Goal: Task Accomplishment & Management: Manage account settings

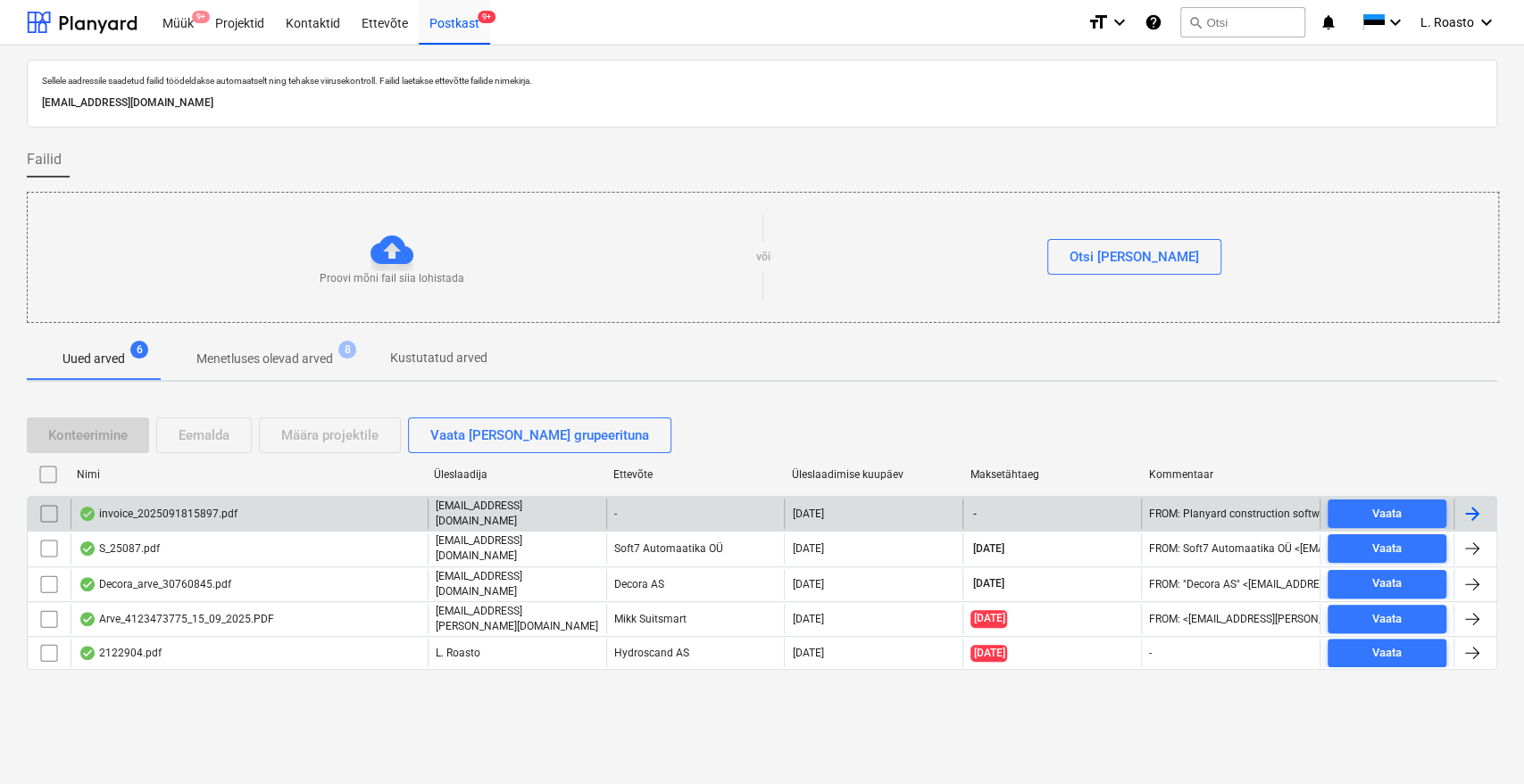
click at [275, 514] on div "invoice_2025091815897.pdf" at bounding box center [249, 514] width 357 height 30
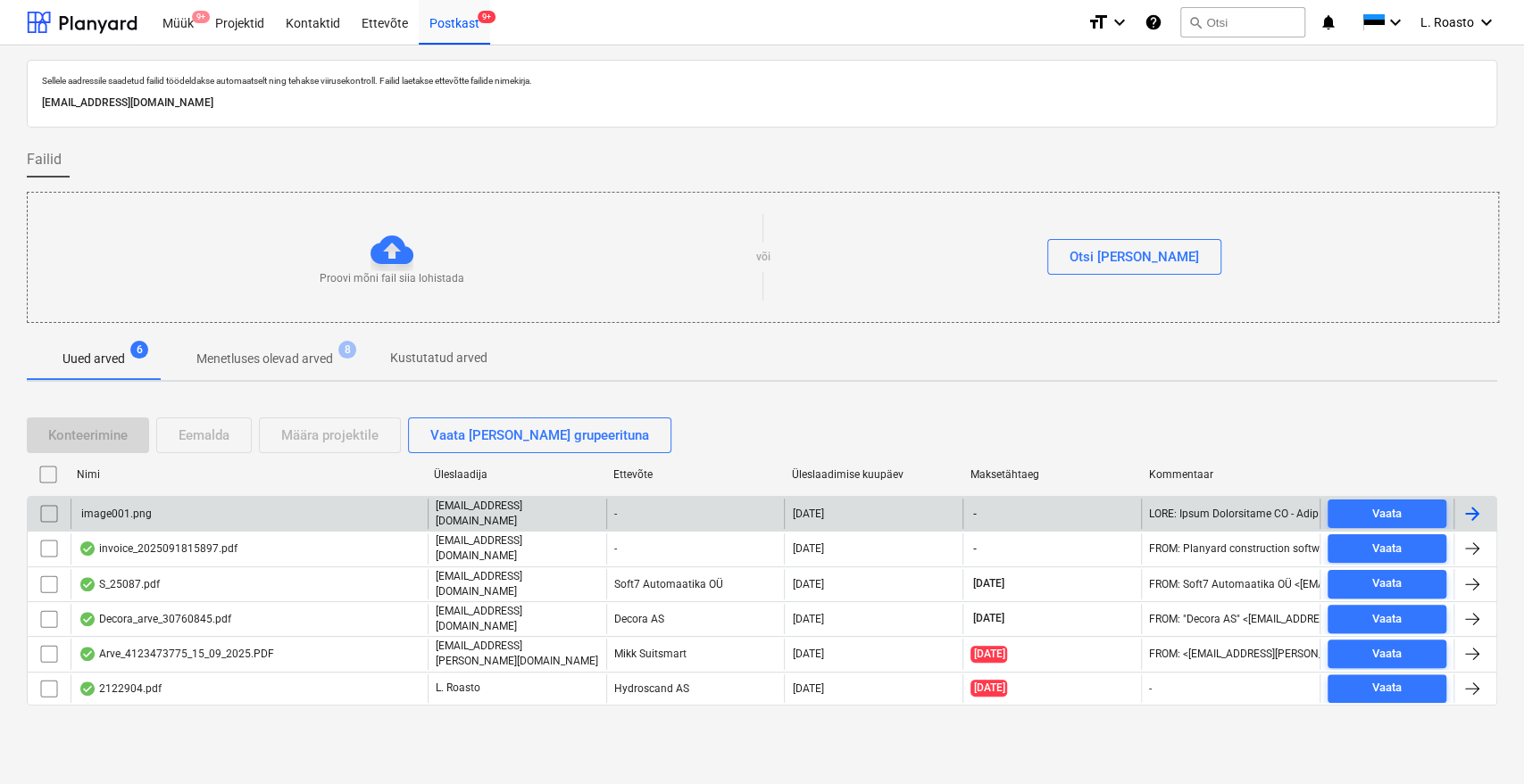
click at [48, 519] on input "checkbox" at bounding box center [49, 514] width 29 height 29
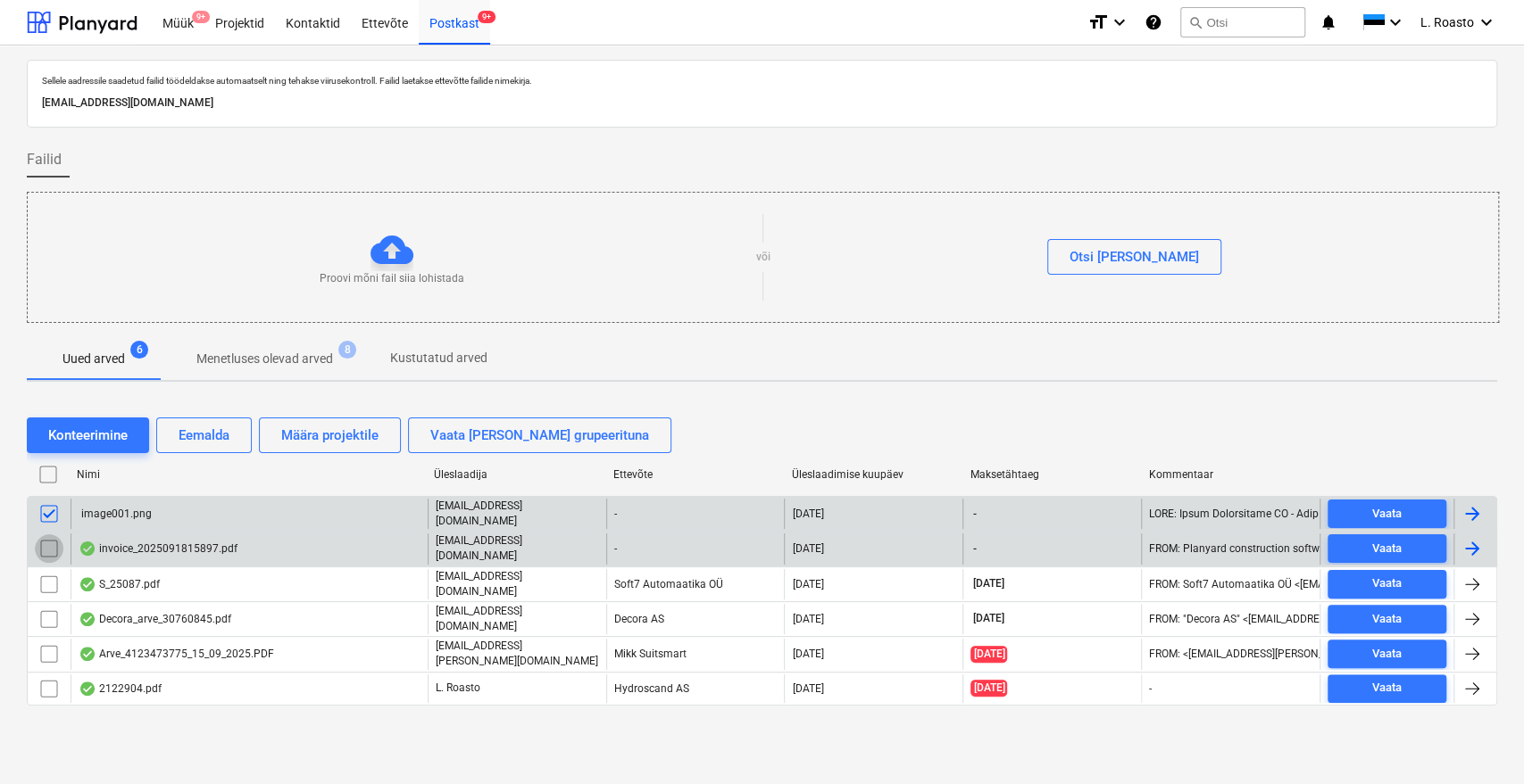
click at [48, 540] on input "checkbox" at bounding box center [49, 549] width 29 height 29
click at [213, 435] on div "Eemalda" at bounding box center [203, 435] width 51 height 23
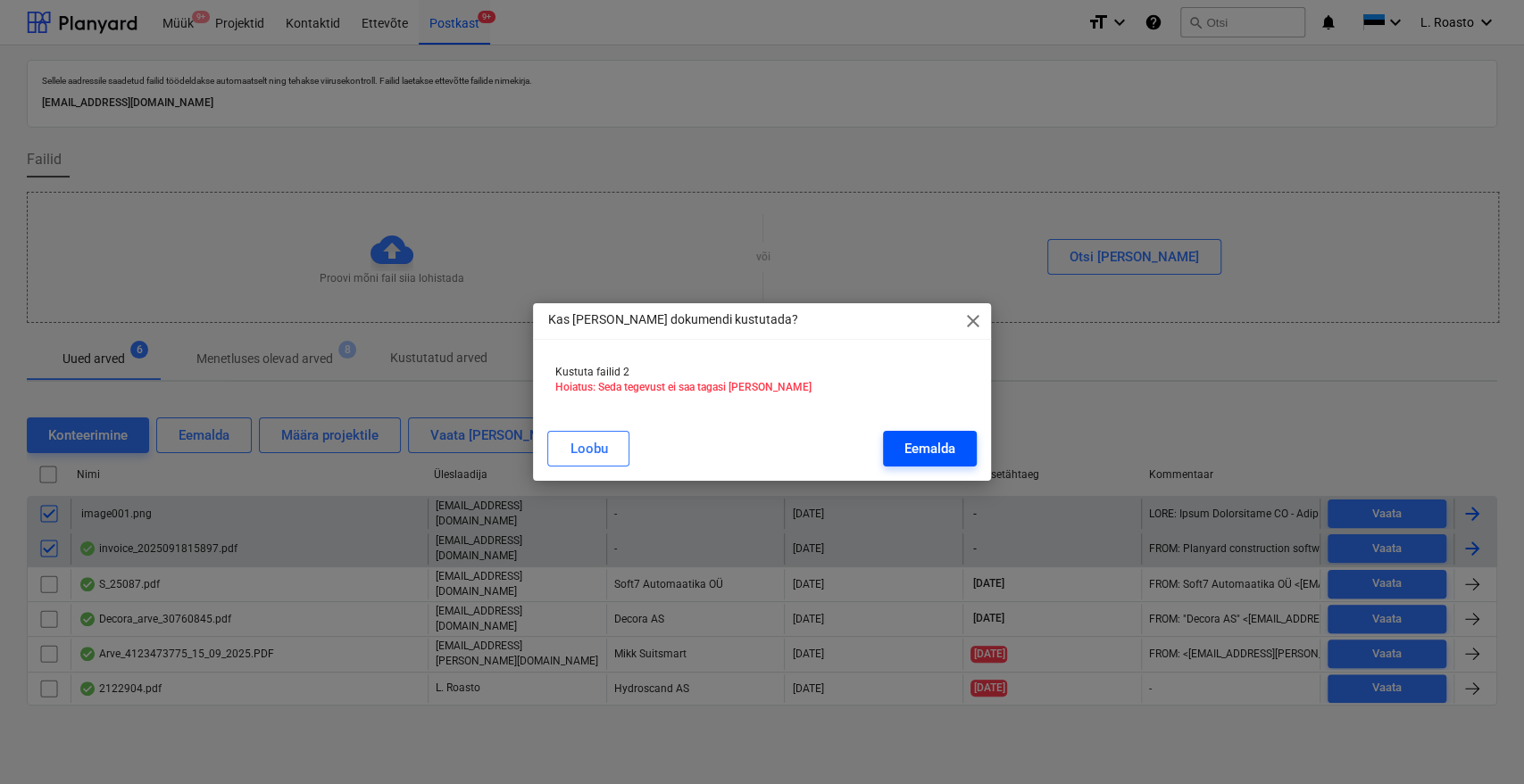
click at [936, 441] on div "Eemalda" at bounding box center [930, 449] width 51 height 23
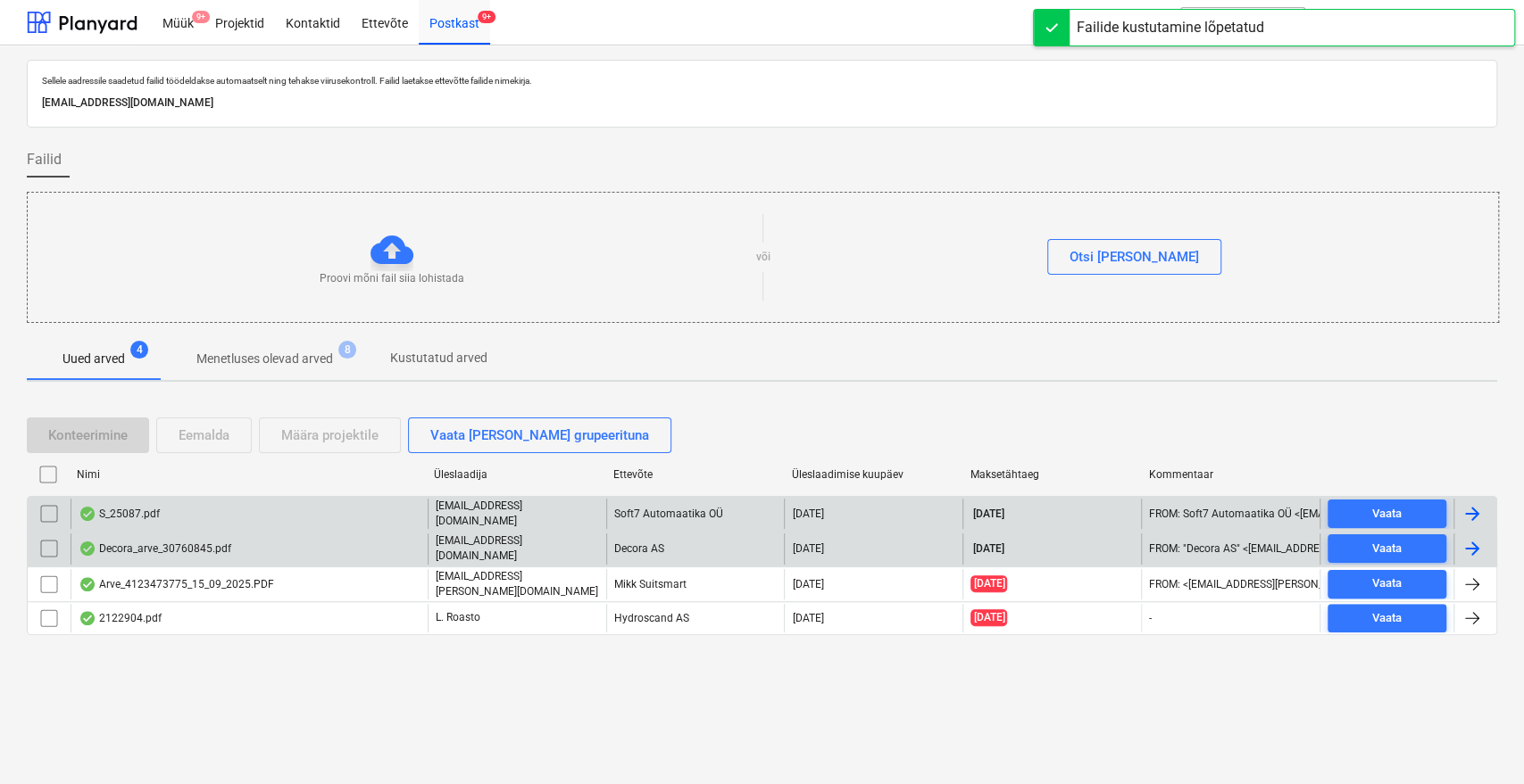
click at [132, 545] on div "Decora_arve_30760845.pdf" at bounding box center [155, 548] width 152 height 14
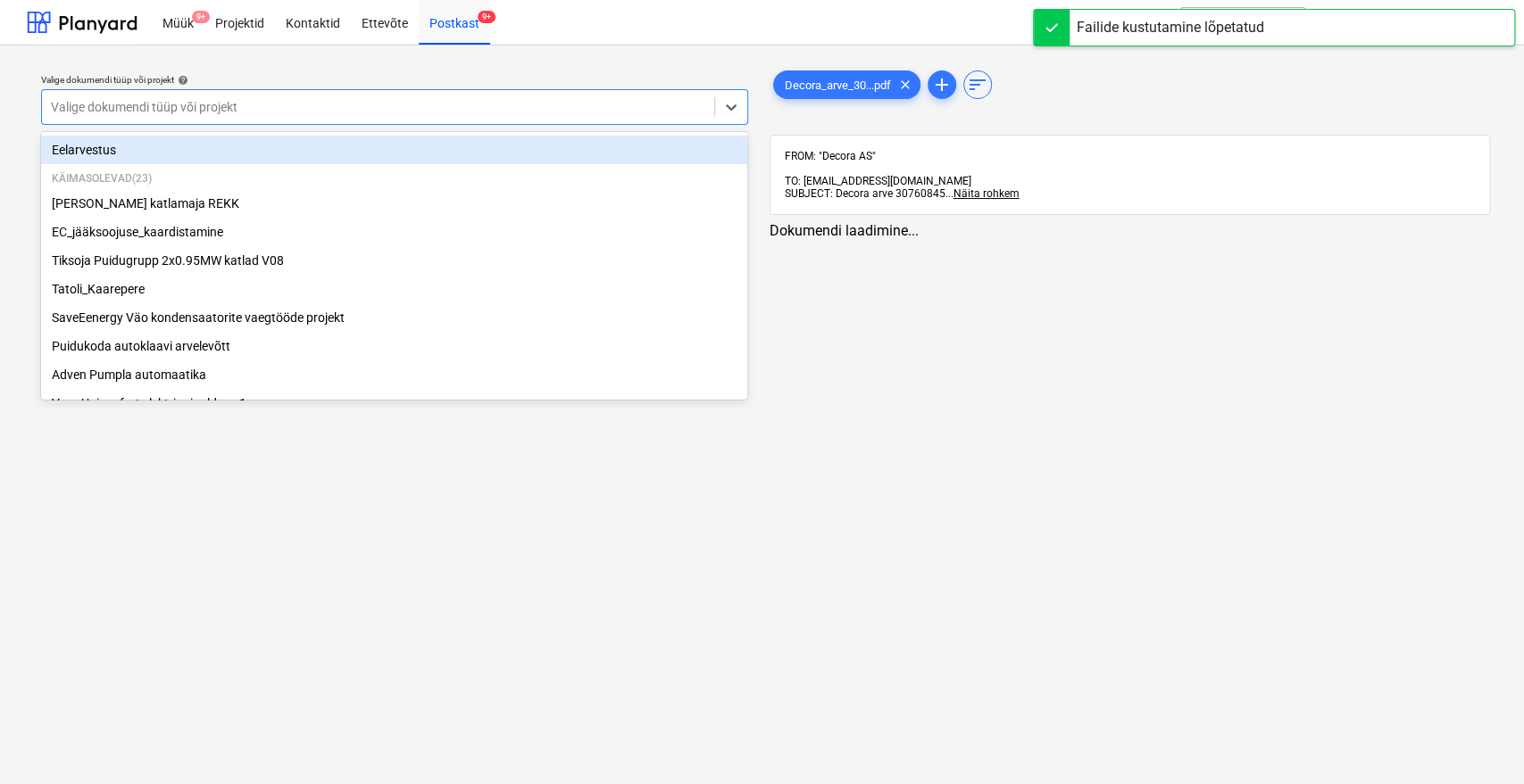
click at [343, 99] on div at bounding box center [378, 108] width 654 height 18
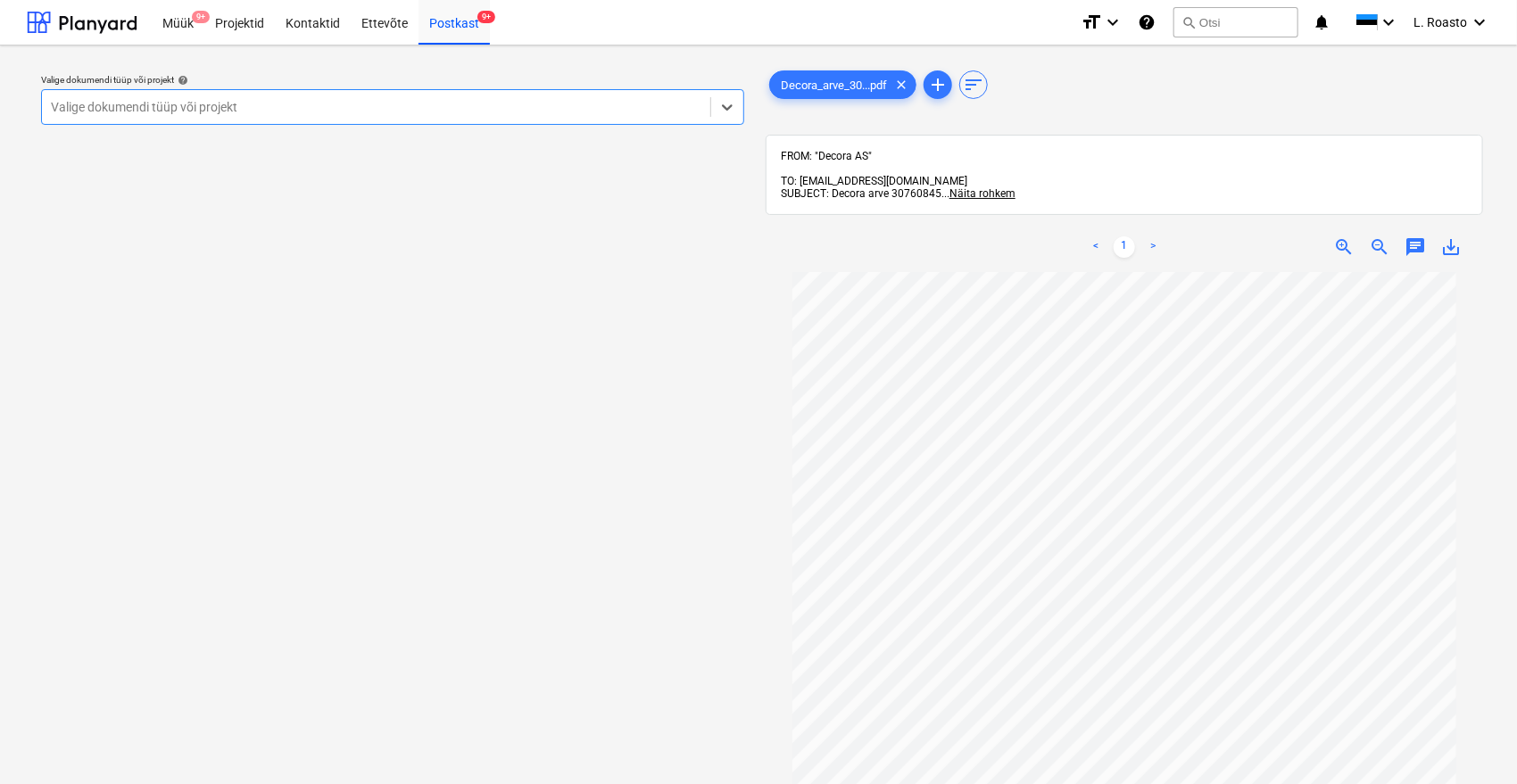
click at [457, 96] on div "Valige dokumendi tüüp või projekt" at bounding box center [376, 108] width 668 height 25
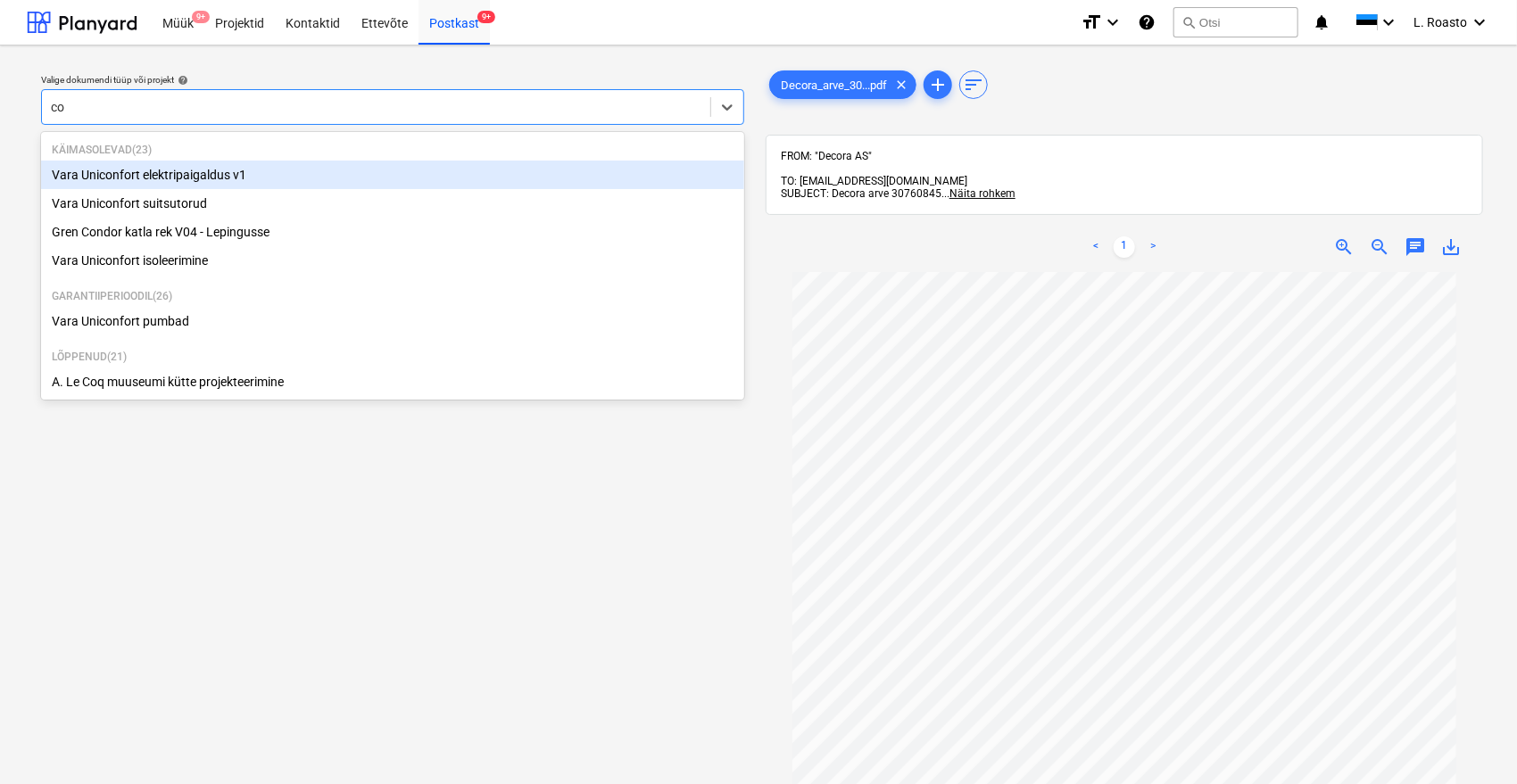
type input "con"
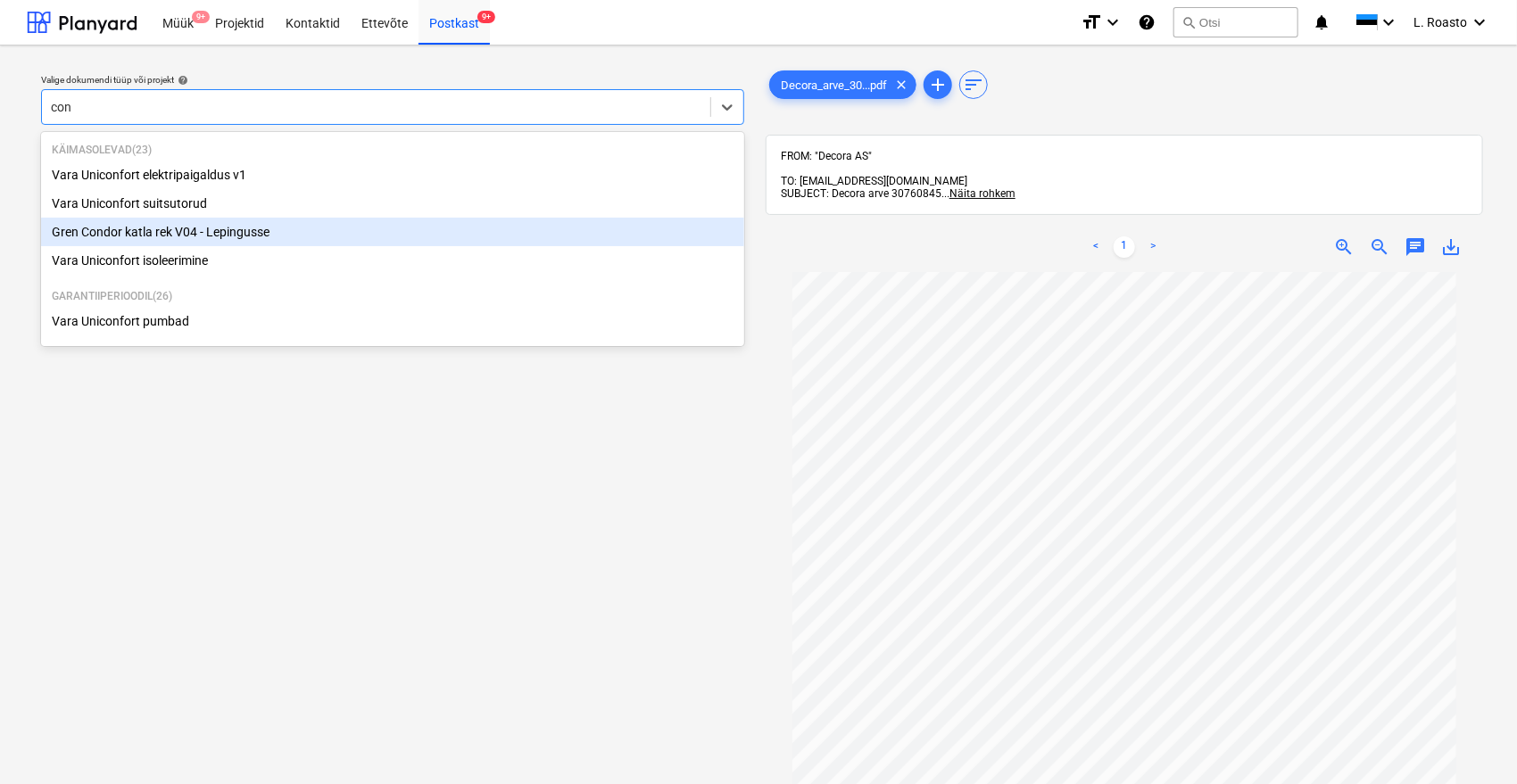
click at [263, 228] on div "Gren Condor katla rek V04 - Lepingusse" at bounding box center [392, 232] width 703 height 29
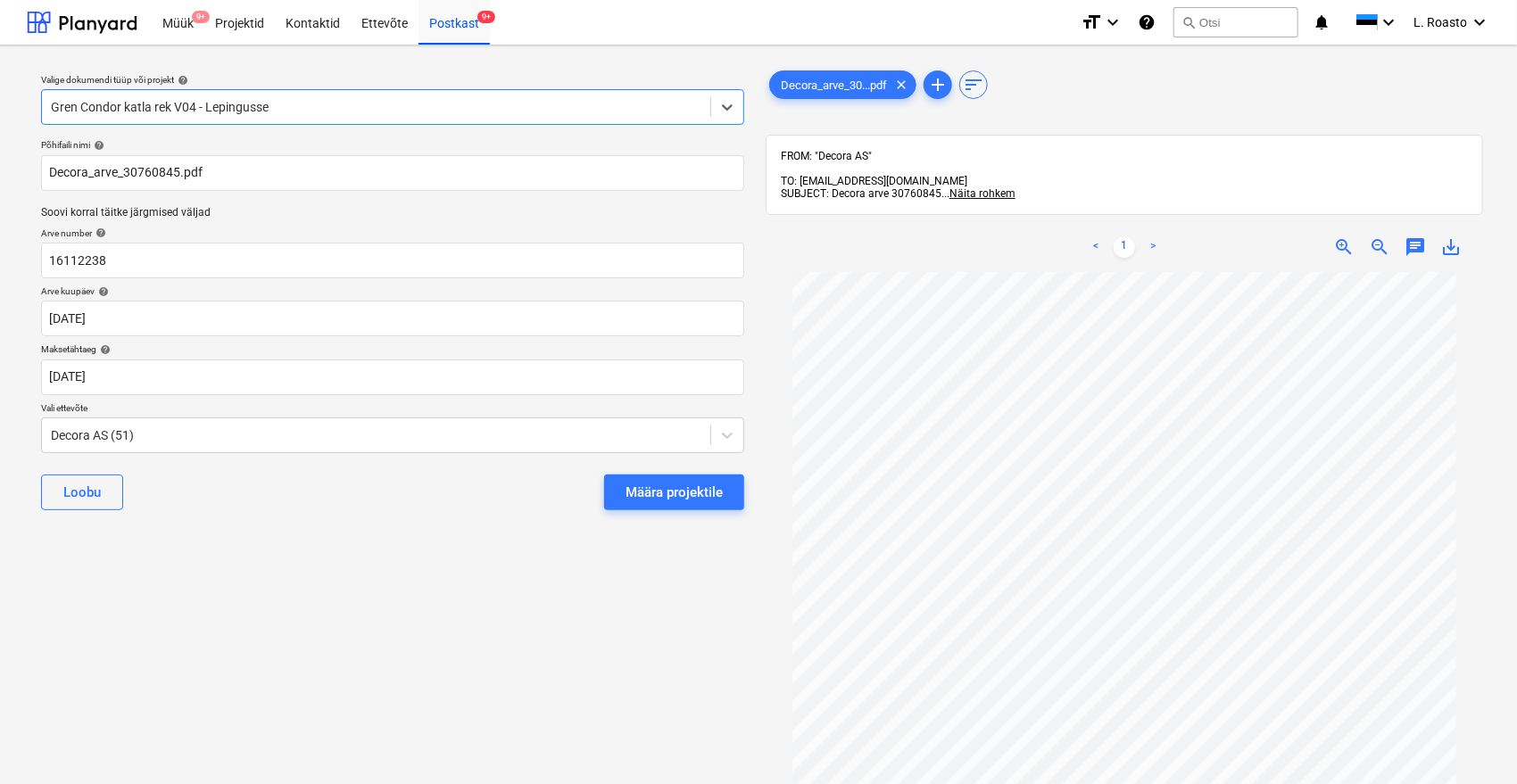
click at [451, 582] on div "Valige dokumendi tüüp või projekt help option Gren Condor katla rek V04 - Lepin…" at bounding box center [392, 537] width 732 height 954
click at [719, 493] on div "Määra projektile" at bounding box center [674, 493] width 98 height 23
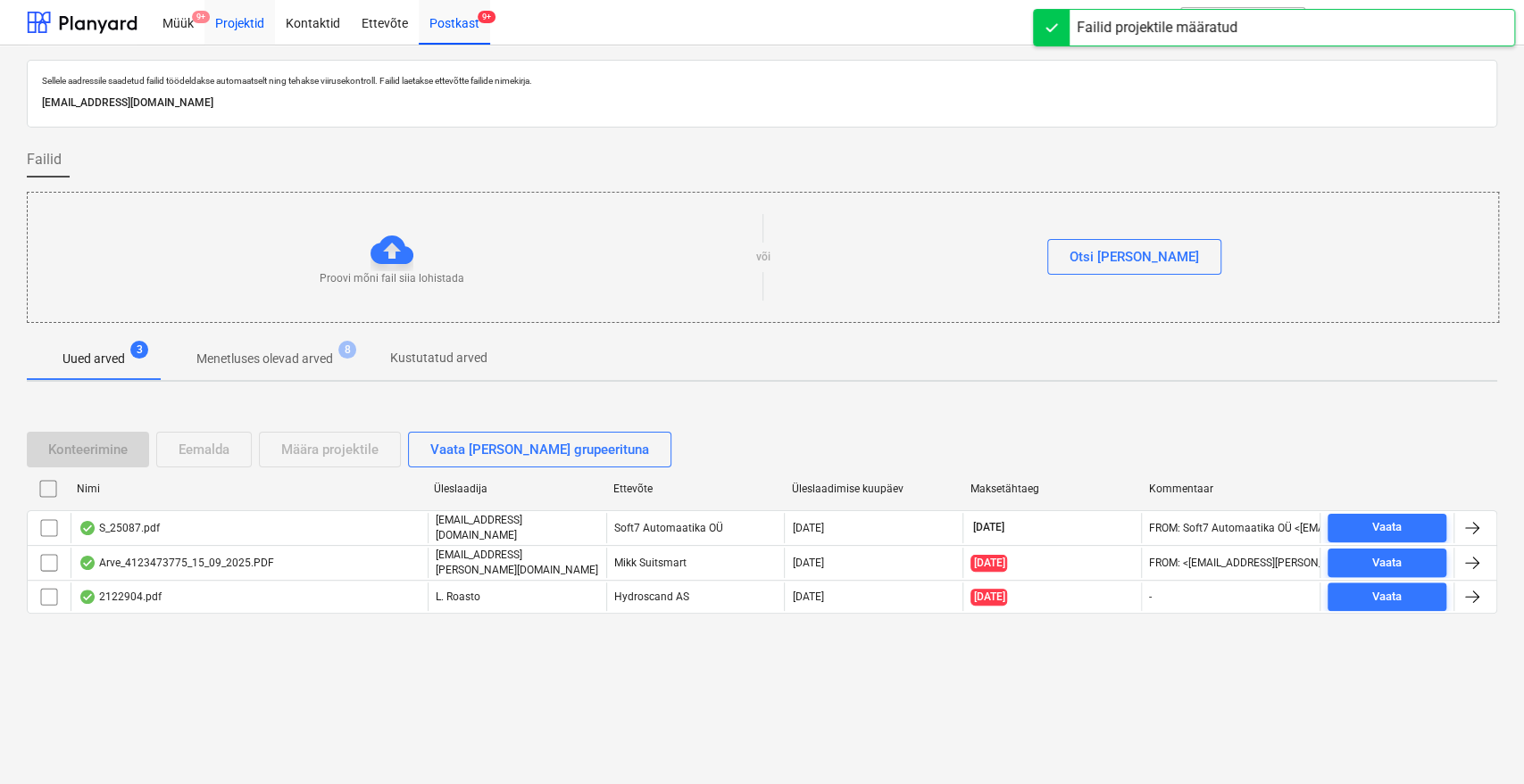
click at [221, 26] on div "Projektid" at bounding box center [239, 22] width 71 height 46
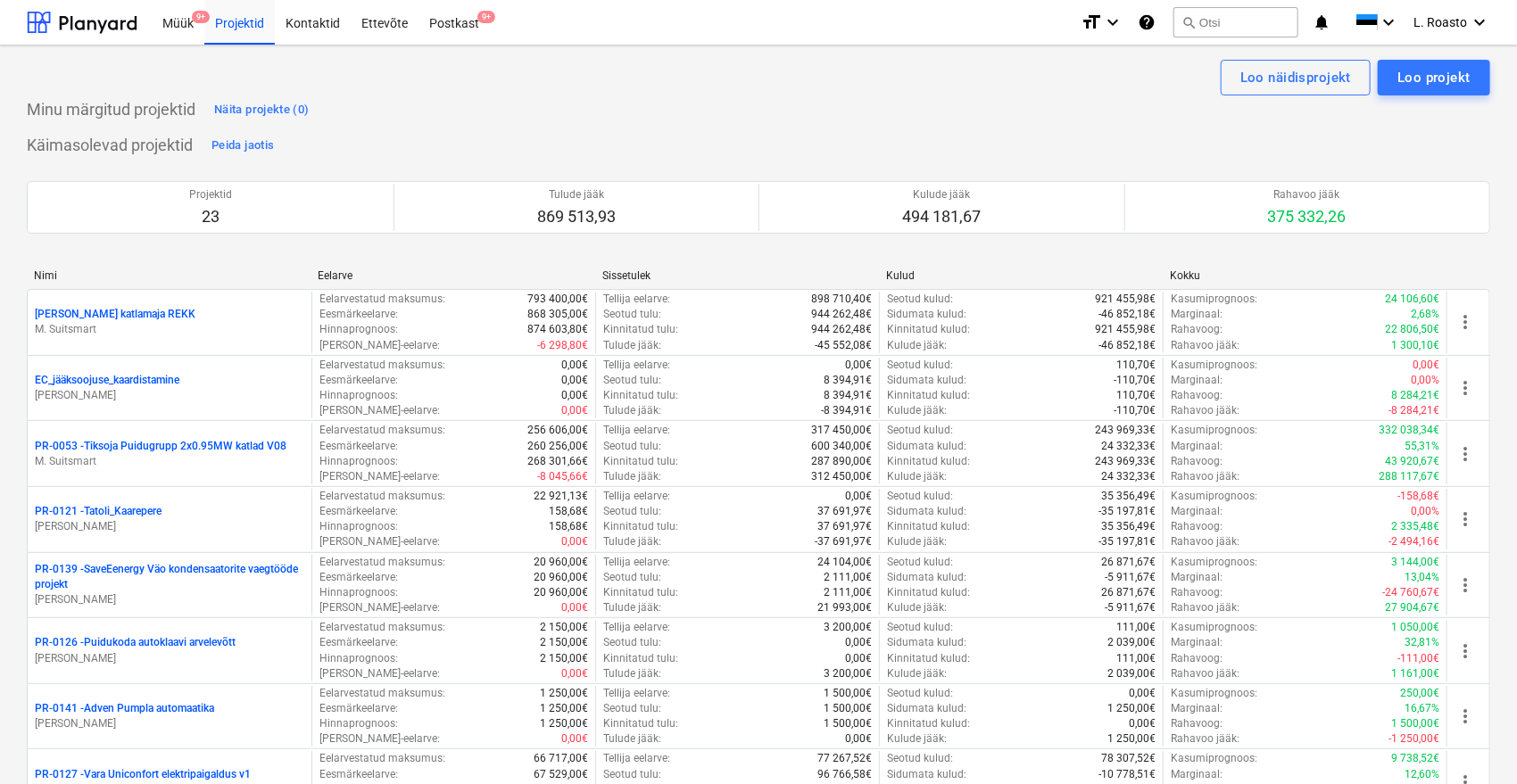
scroll to position [694, 0]
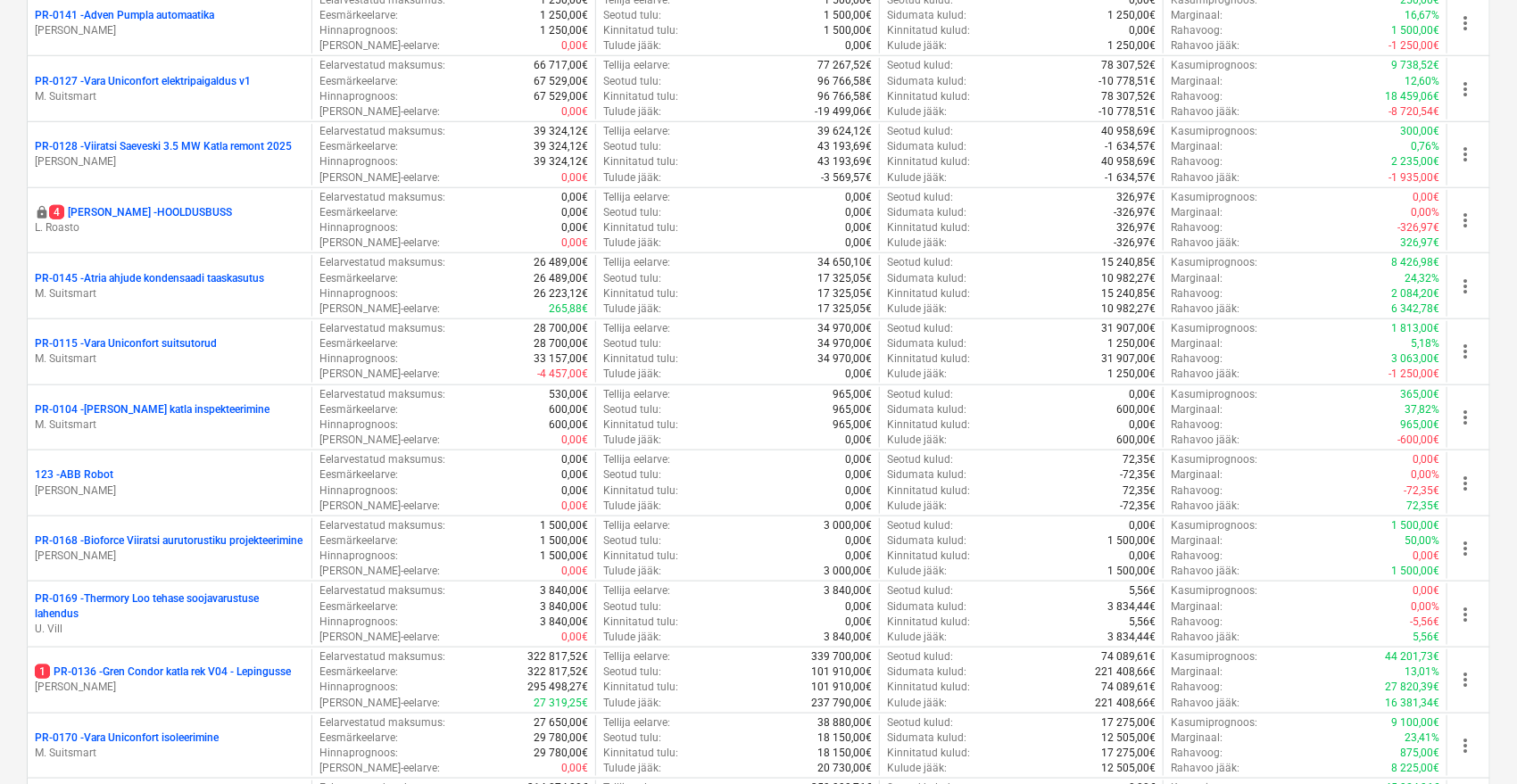
click at [237, 666] on p "1 PR-0136 - Gren Condor katla rek V04 - Lepingusse" at bounding box center [163, 672] width 256 height 15
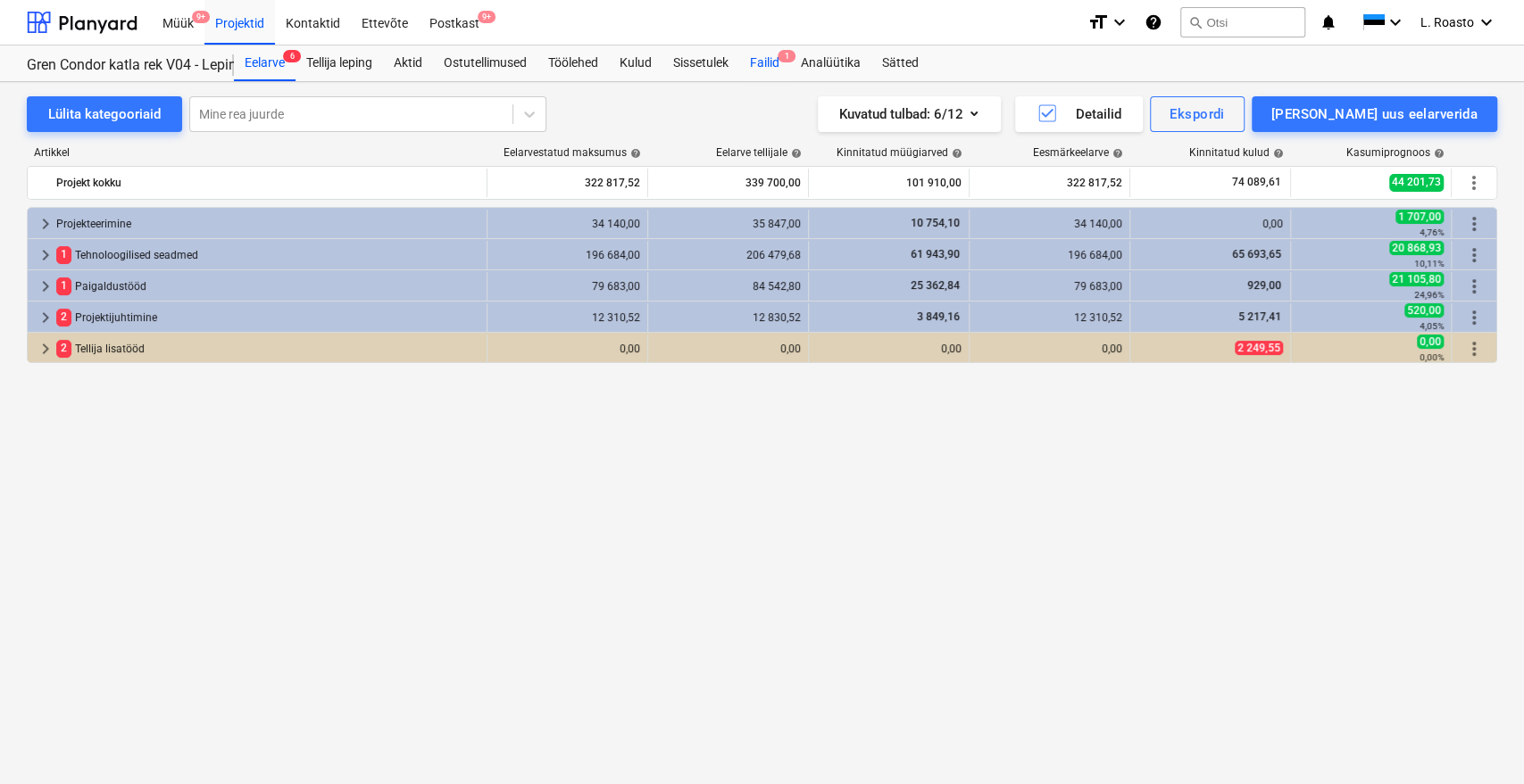
click at [781, 57] on div "Failid 1" at bounding box center [765, 64] width 51 height 36
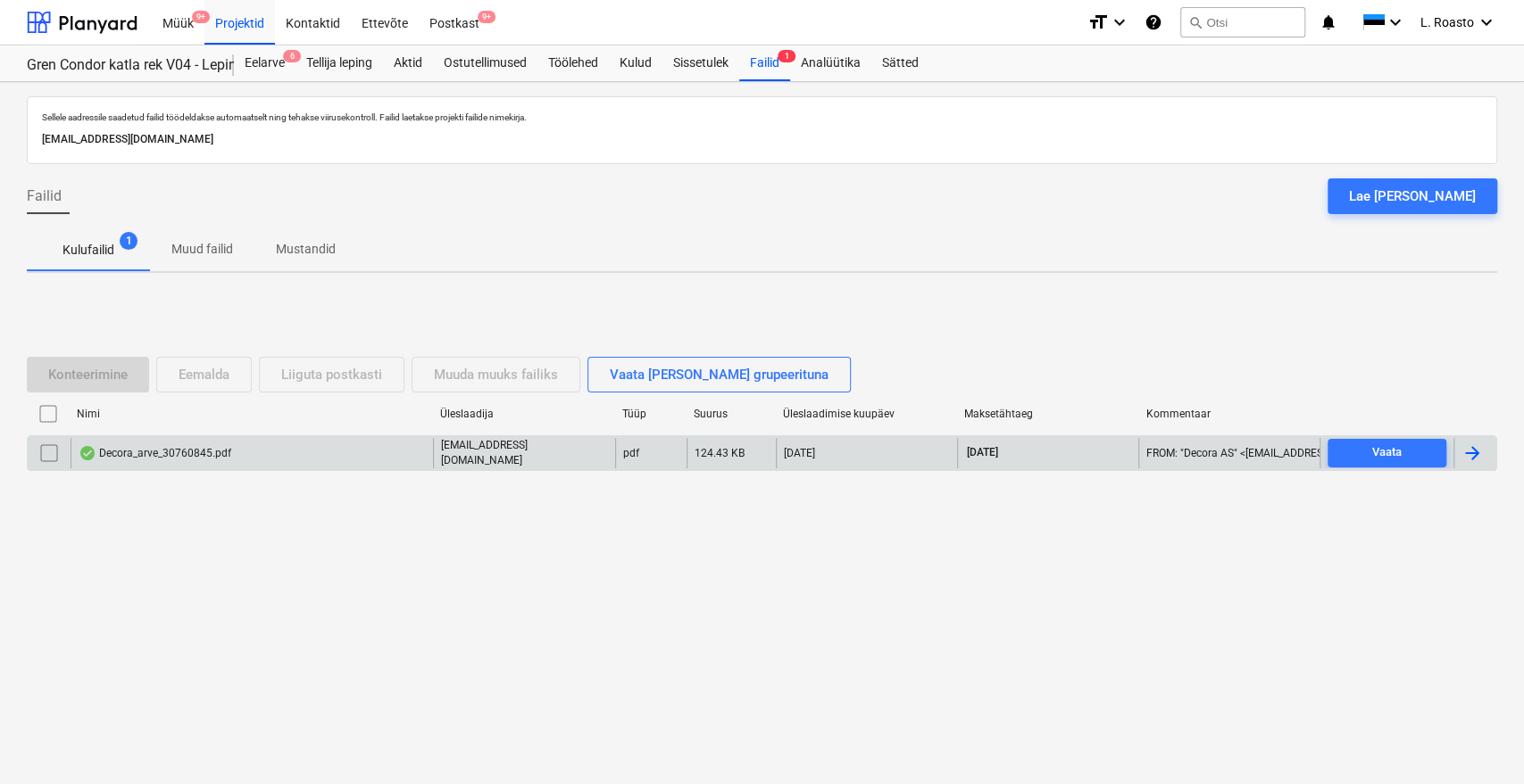
click at [1471, 452] on div at bounding box center [1472, 453] width 22 height 22
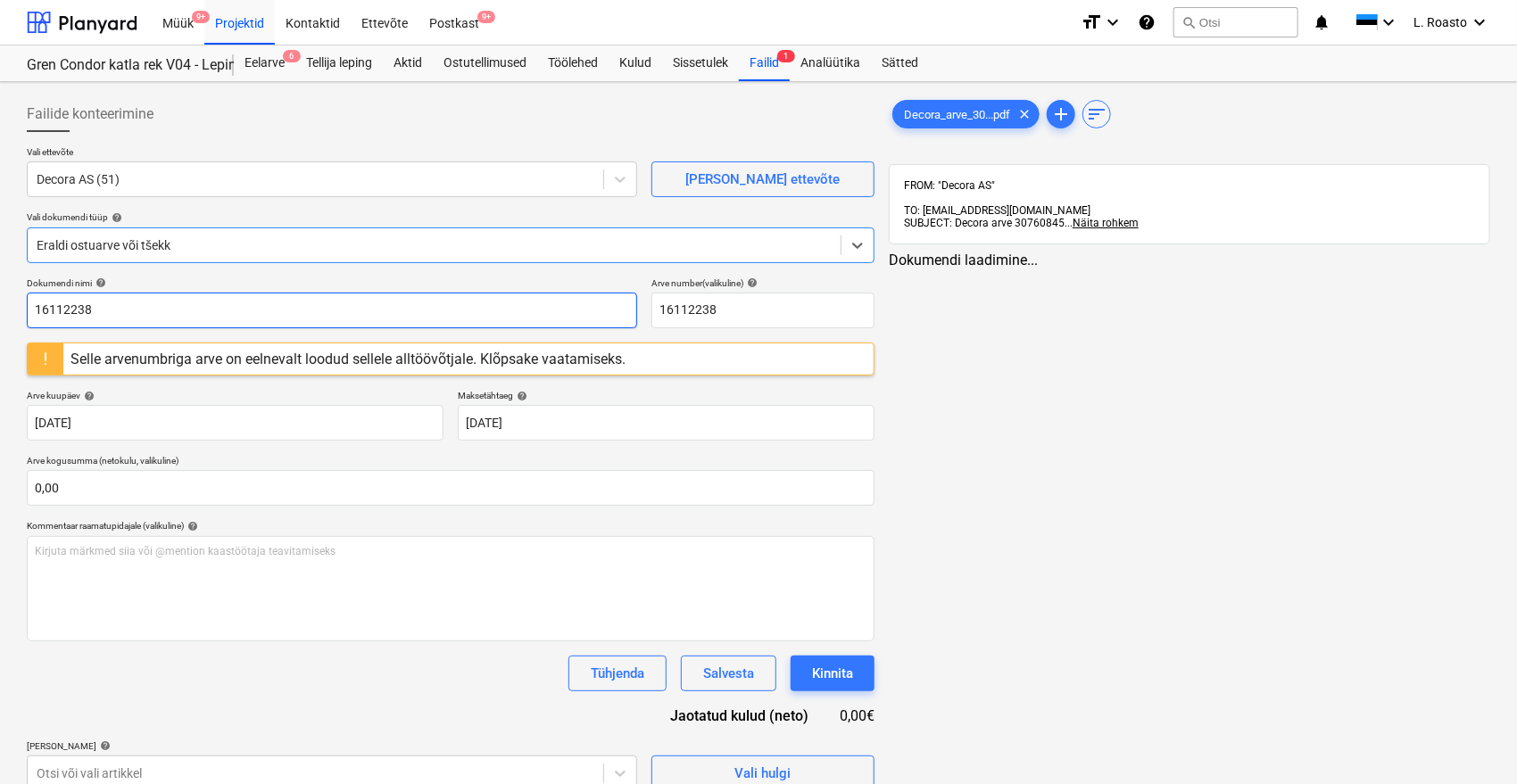
click at [33, 308] on input "16112238" at bounding box center [332, 311] width 610 height 36
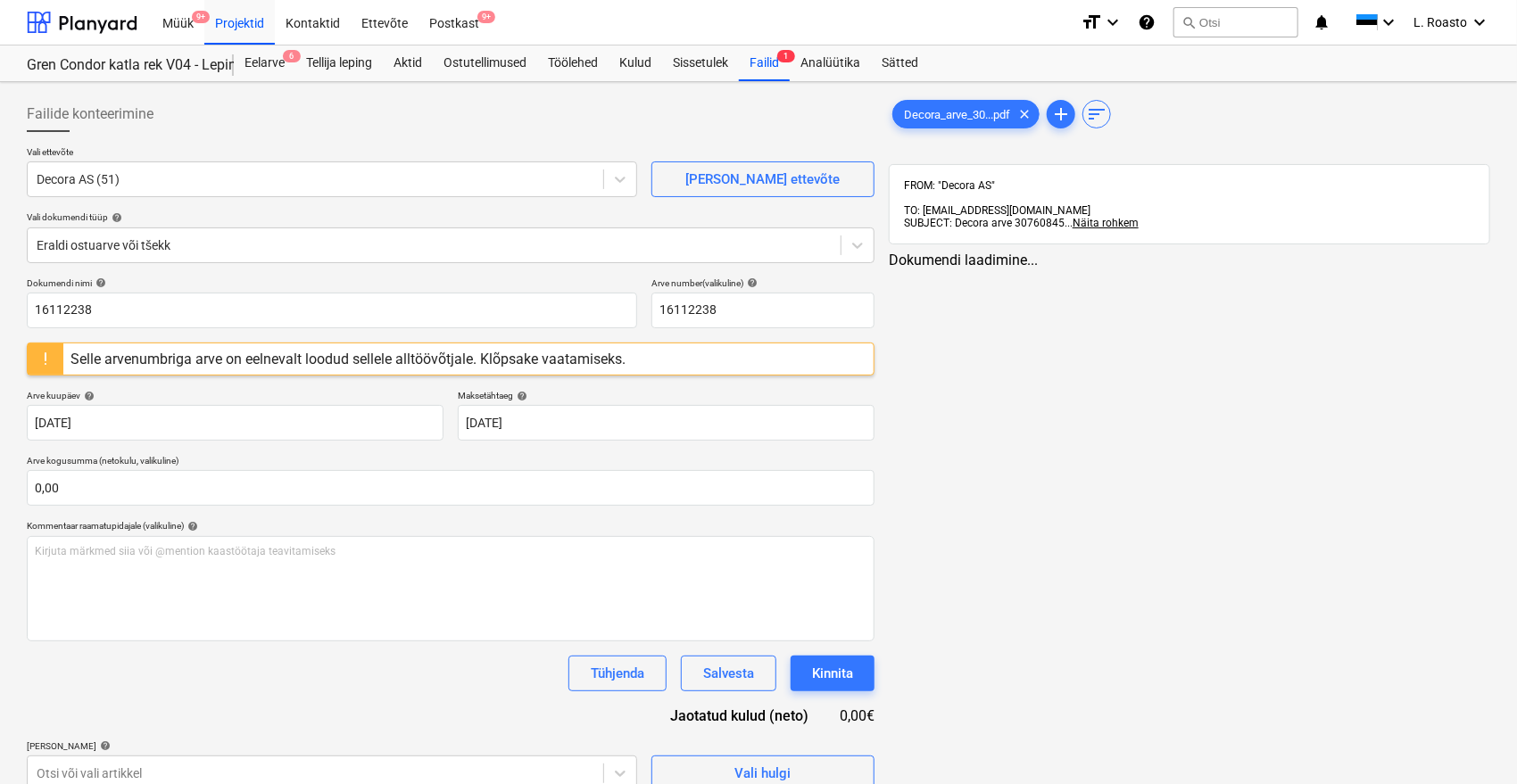
click at [585, 361] on div "Selle arvenumbriga arve on eelnevalt loodud sellele alltöövõtjale. Klõpsake vaa…" at bounding box center [348, 358] width 555 height 17
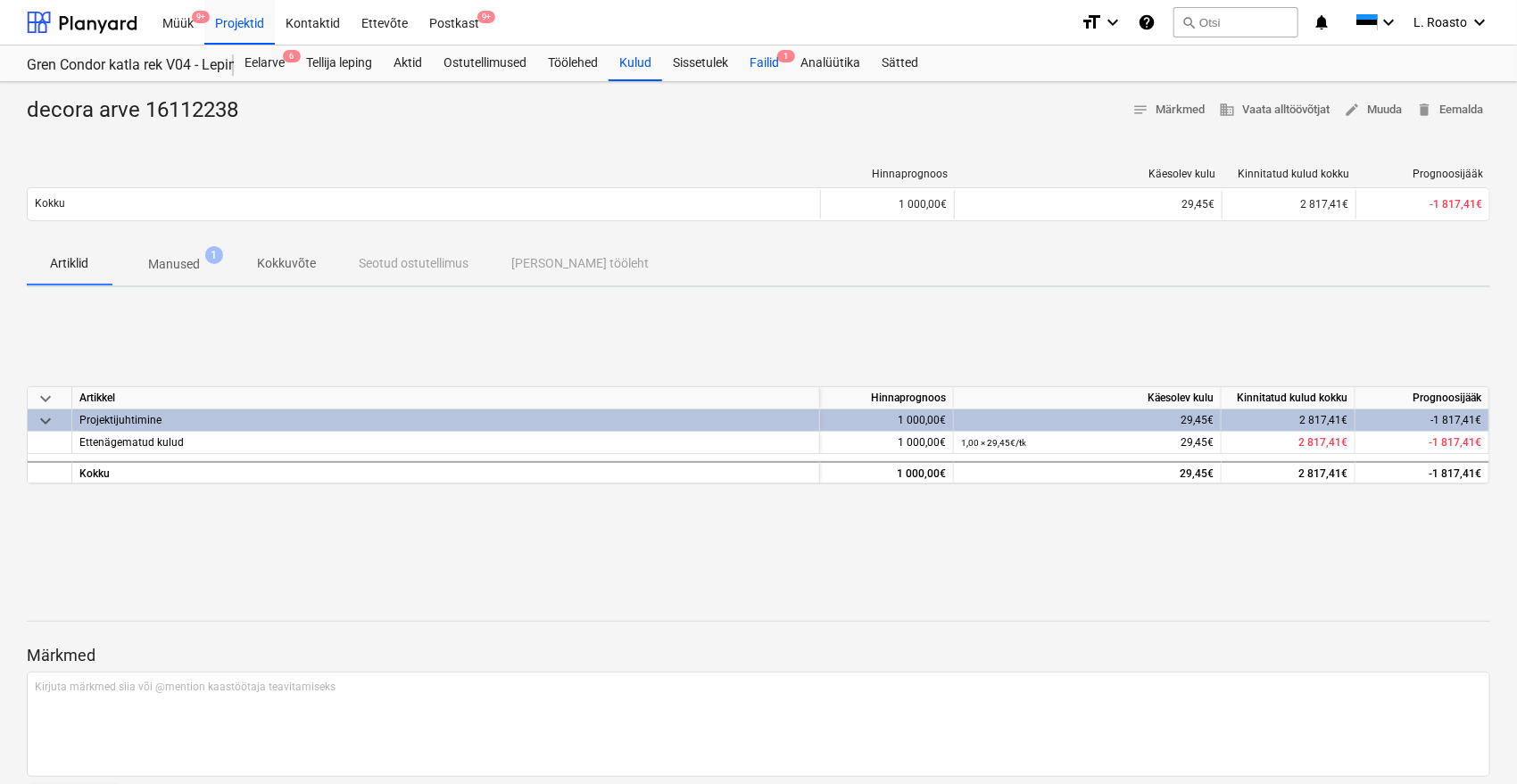
click at [768, 63] on div "Failid 1" at bounding box center [764, 64] width 51 height 36
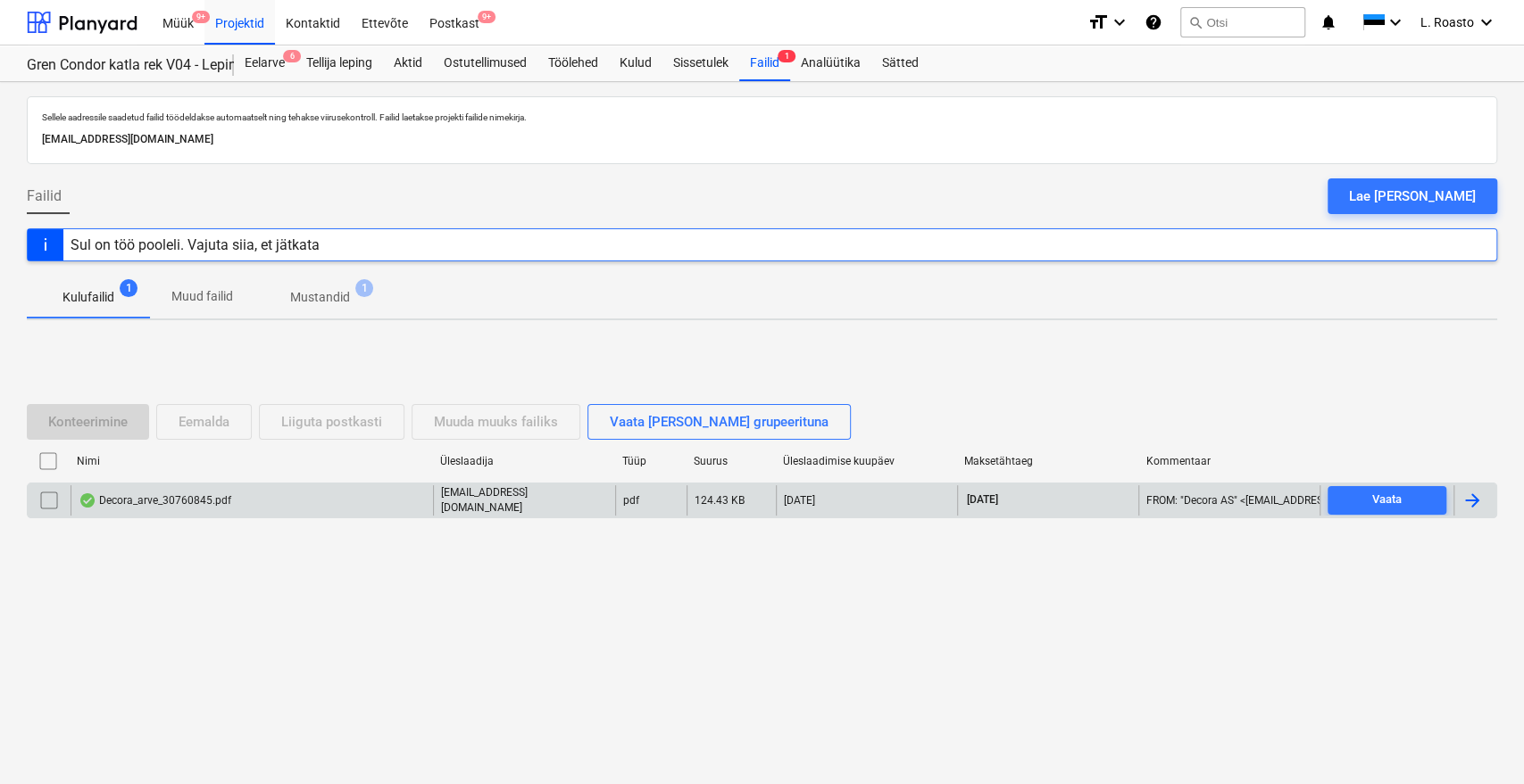
click at [206, 504] on div "Decora_arve_30760845.pdf" at bounding box center [155, 501] width 152 height 14
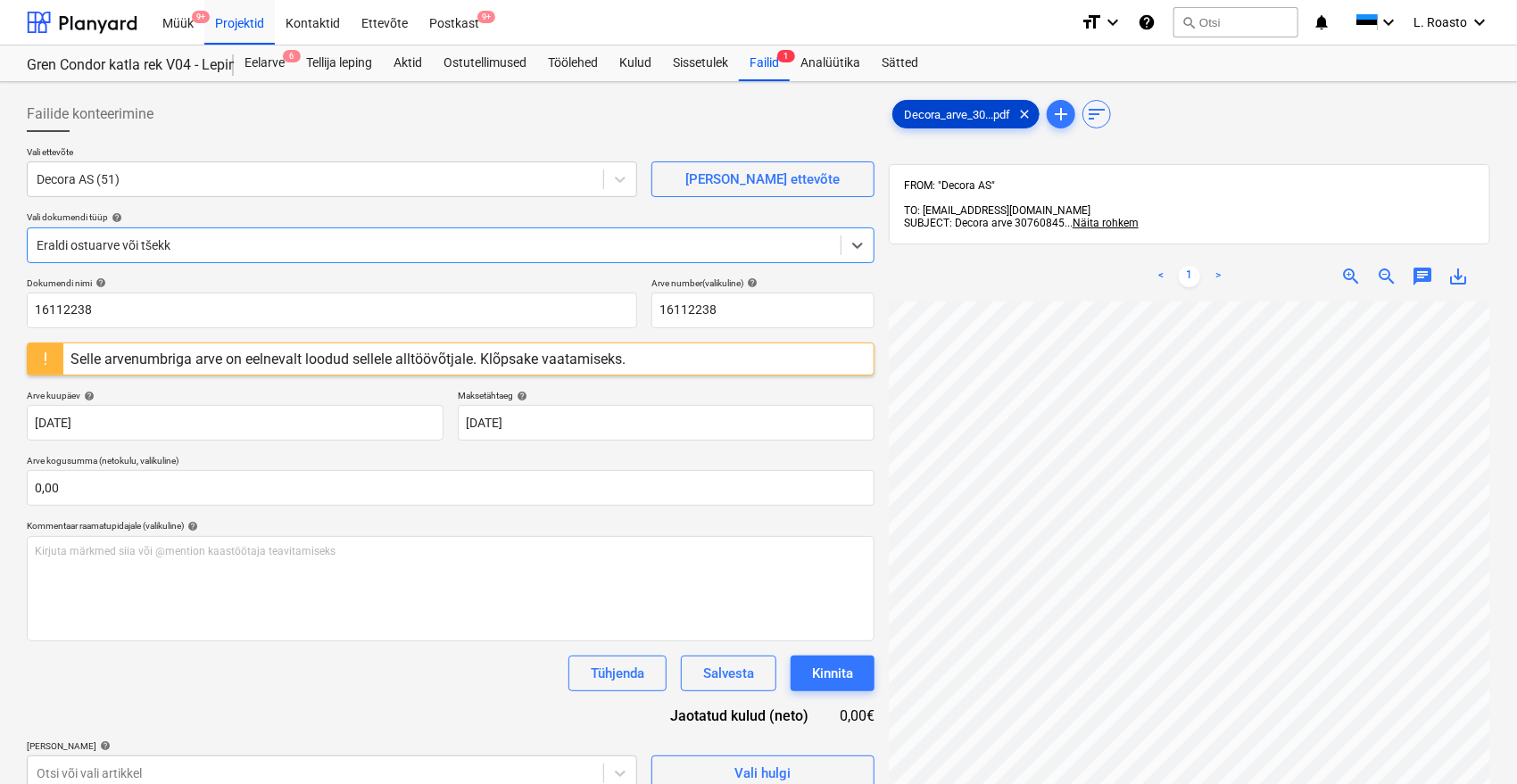
click at [964, 109] on span "Decora_arve_30...pdf" at bounding box center [957, 114] width 127 height 13
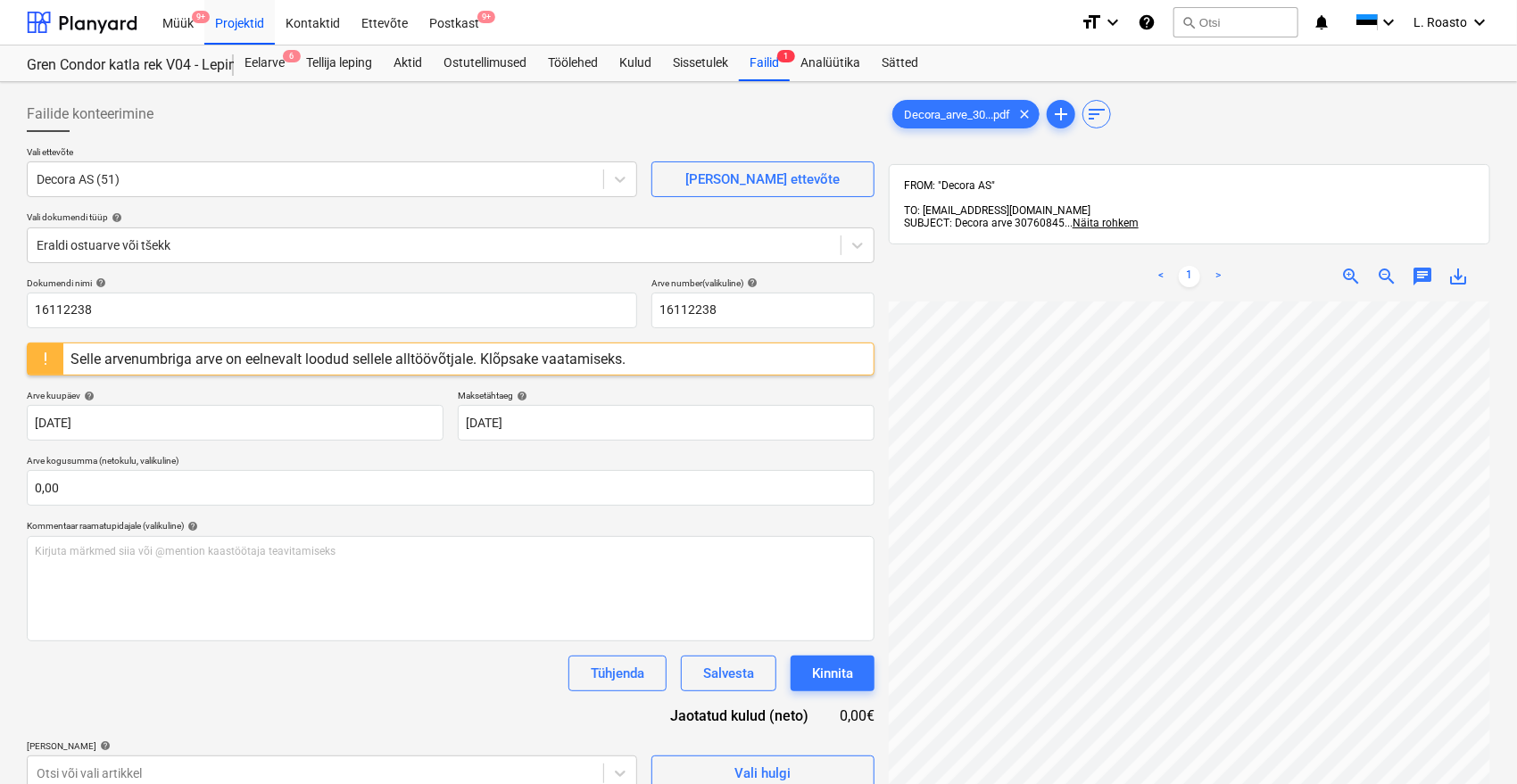
scroll to position [16, 72]
drag, startPoint x: 108, startPoint y: 313, endPoint x: 0, endPoint y: 292, distance: 110.0
click at [0, 292] on div "Failide konteerimine Vali ettevõte Decora AS (51) Lisa uus ettevõte Vali dokume…" at bounding box center [758, 566] width 1517 height 969
click at [648, 58] on div "Kulud" at bounding box center [635, 64] width 54 height 36
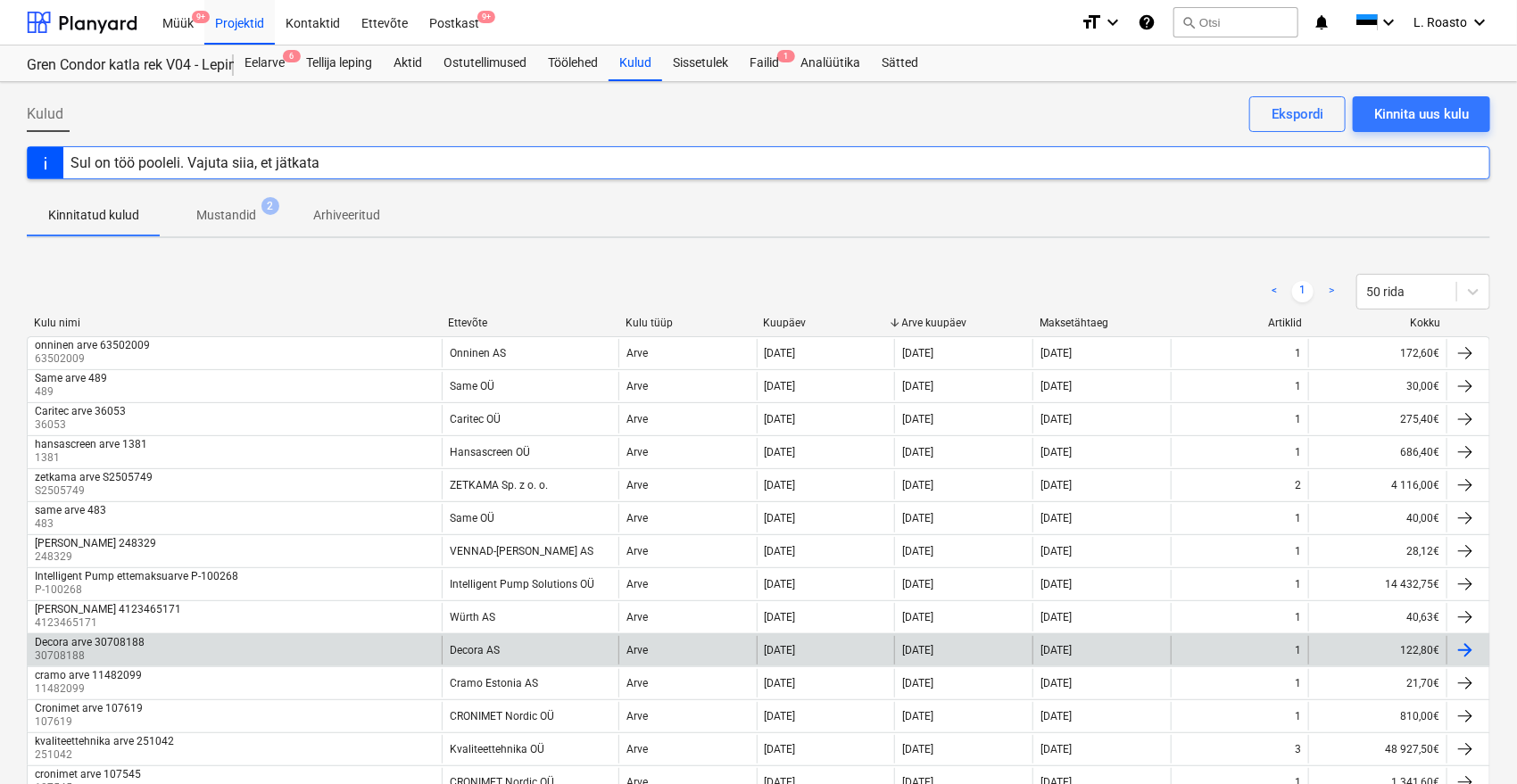
click at [150, 642] on div "Decora arve 30708188 30708188" at bounding box center [235, 650] width 414 height 29
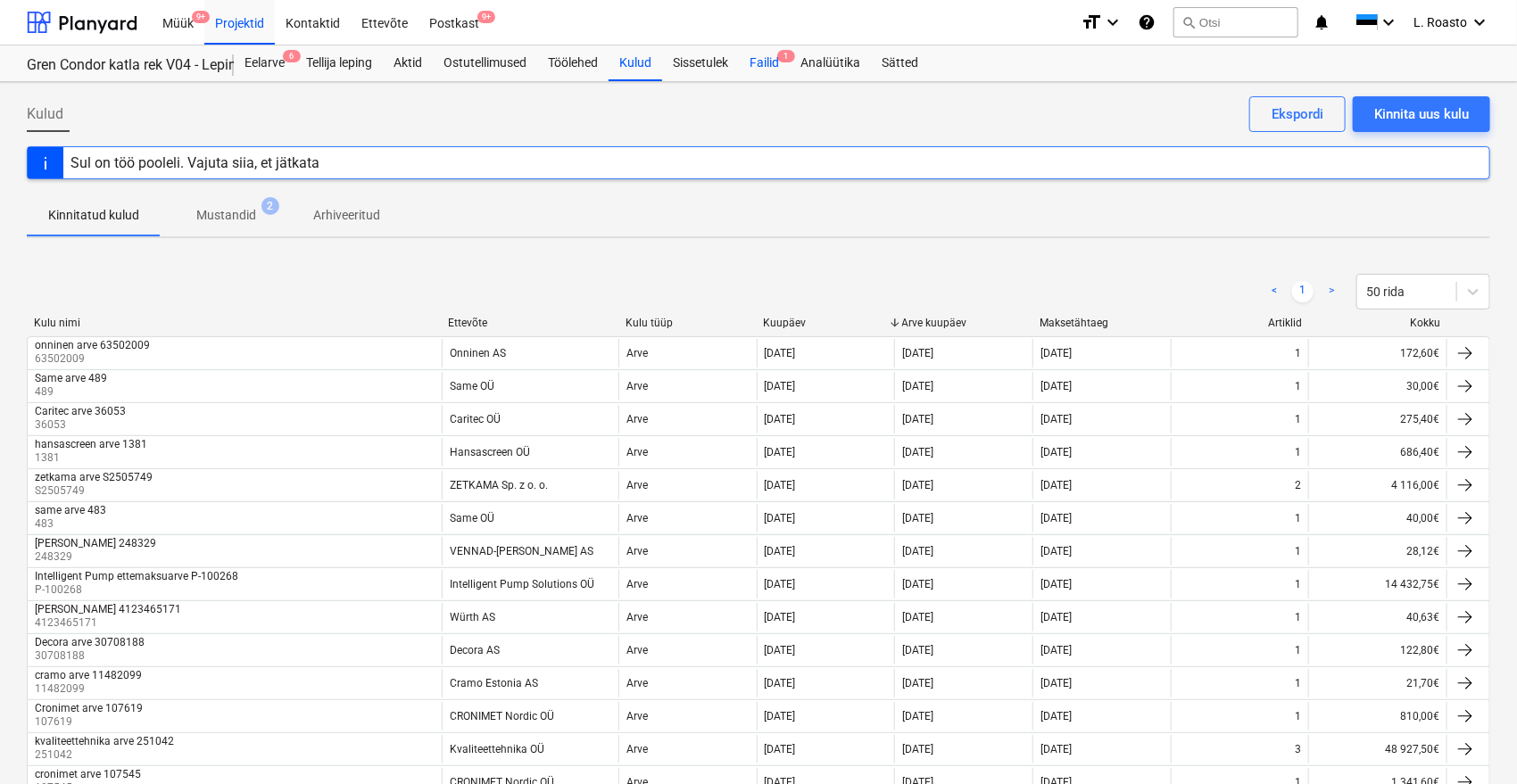
click at [768, 71] on div "Failid 1" at bounding box center [764, 64] width 51 height 36
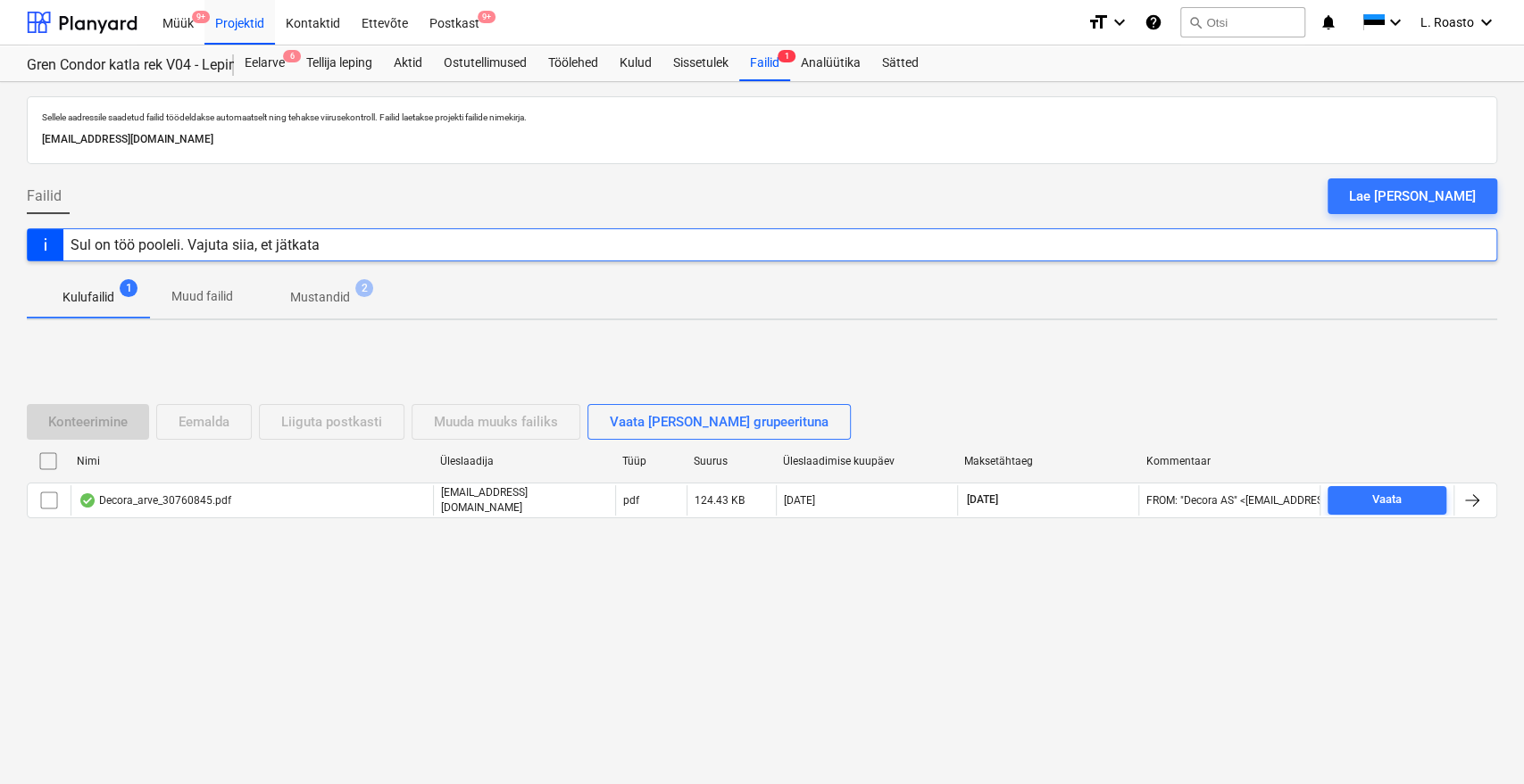
click at [308, 300] on p "Mustandid" at bounding box center [320, 297] width 60 height 19
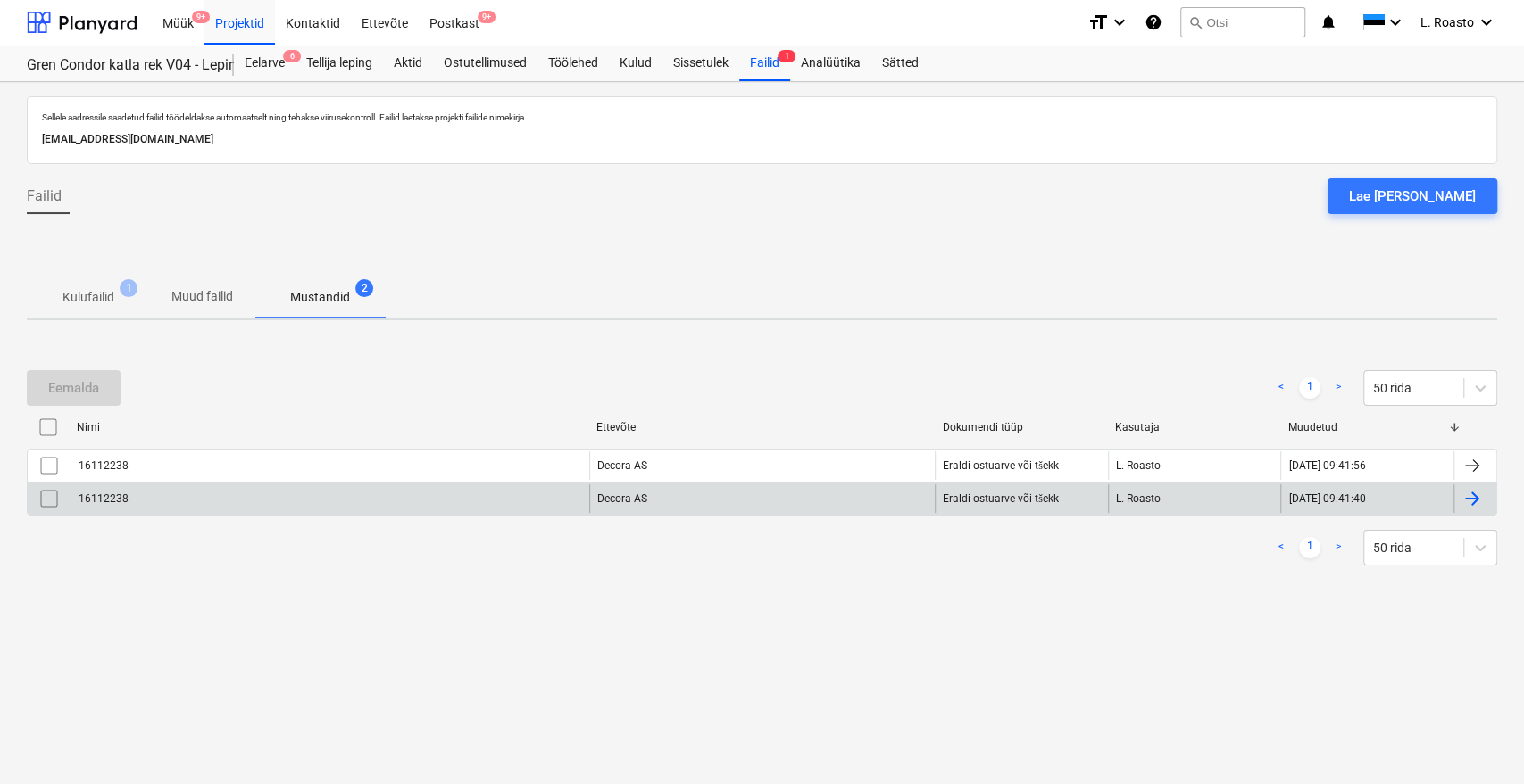
click at [50, 498] on input "checkbox" at bounding box center [49, 499] width 29 height 29
click at [87, 392] on div "Eemalda" at bounding box center [74, 388] width 51 height 23
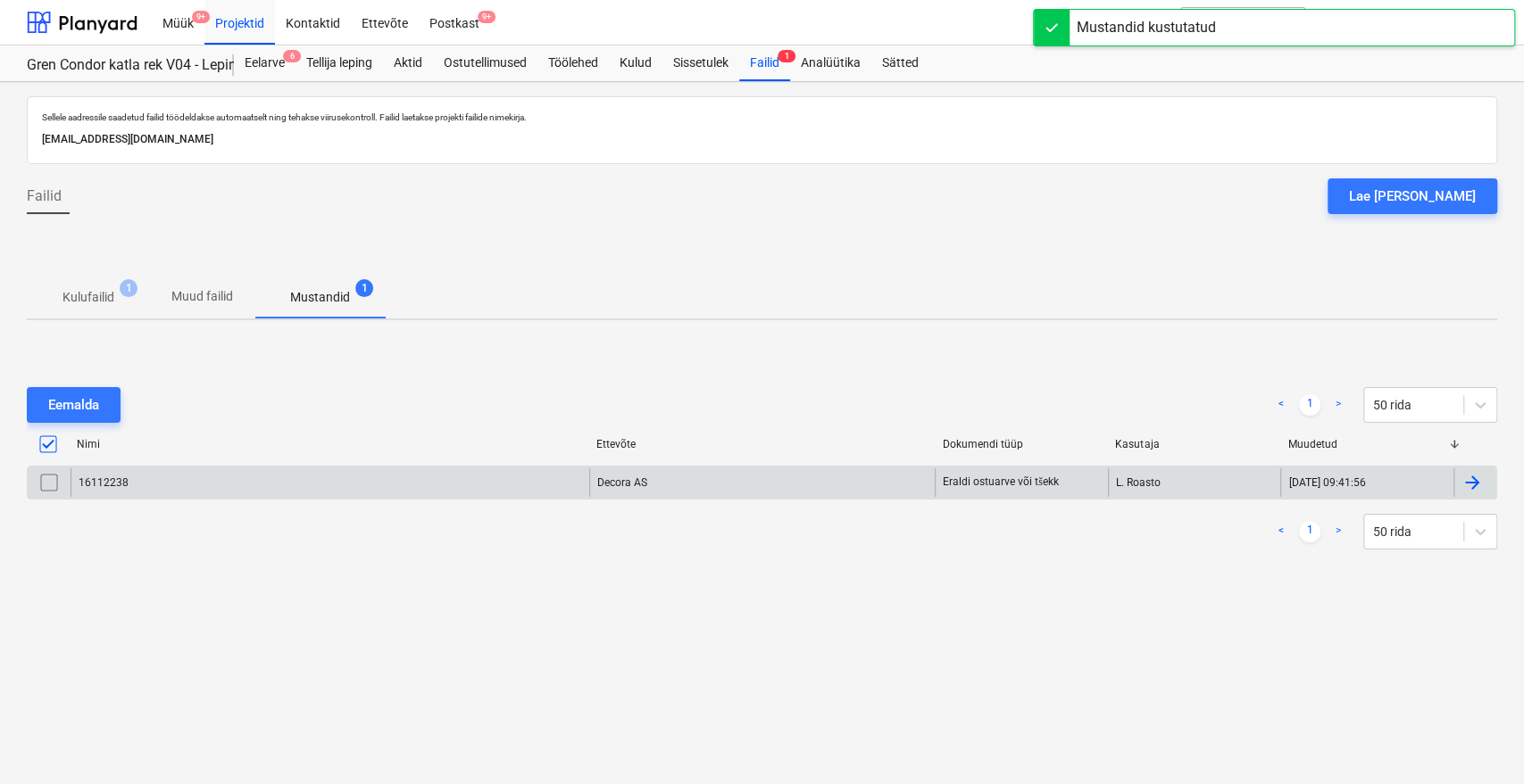
click at [1489, 491] on div at bounding box center [1475, 483] width 43 height 29
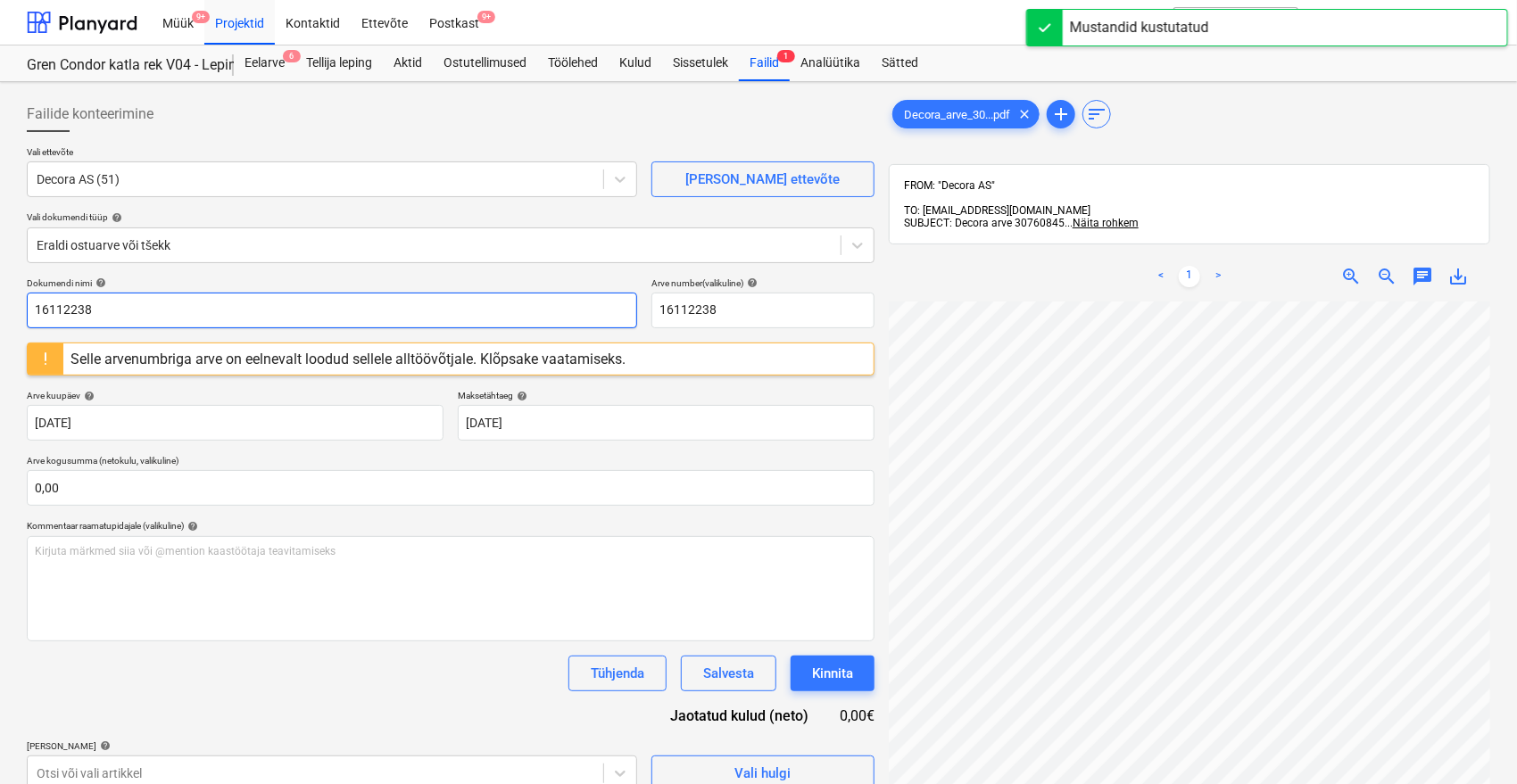
click at [55, 306] on input "16112238" at bounding box center [332, 311] width 610 height 36
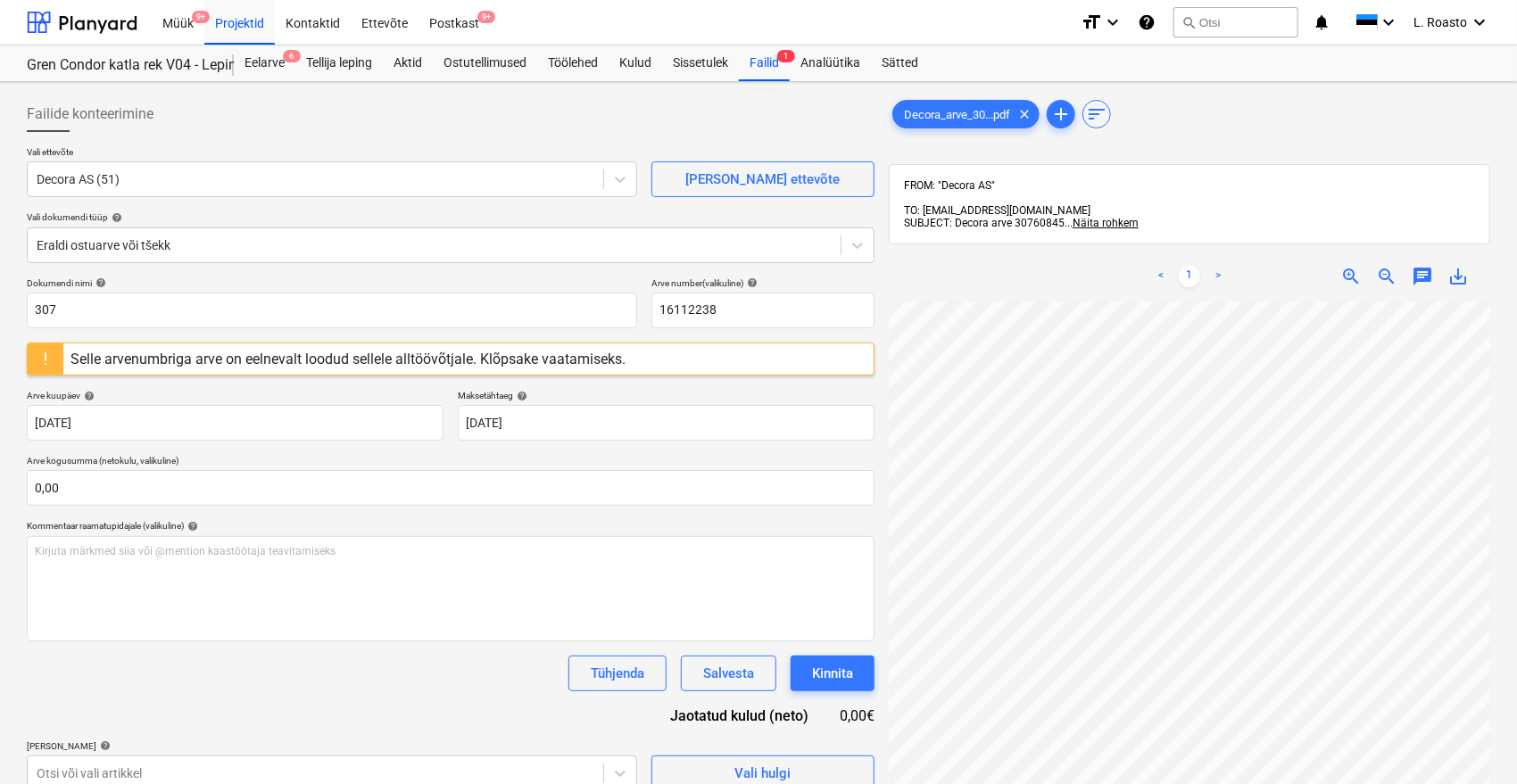
scroll to position [41, 72]
click at [86, 314] on input "307" at bounding box center [332, 311] width 610 height 36
type input "30760845"
click at [212, 270] on div "Vali ettevõte Decora AS (51) Lisa uus ettevõte Vali dokumendi tüüp help Eraldi …" at bounding box center [451, 211] width 848 height 131
drag, startPoint x: 136, startPoint y: 313, endPoint x: 0, endPoint y: 305, distance: 136.2
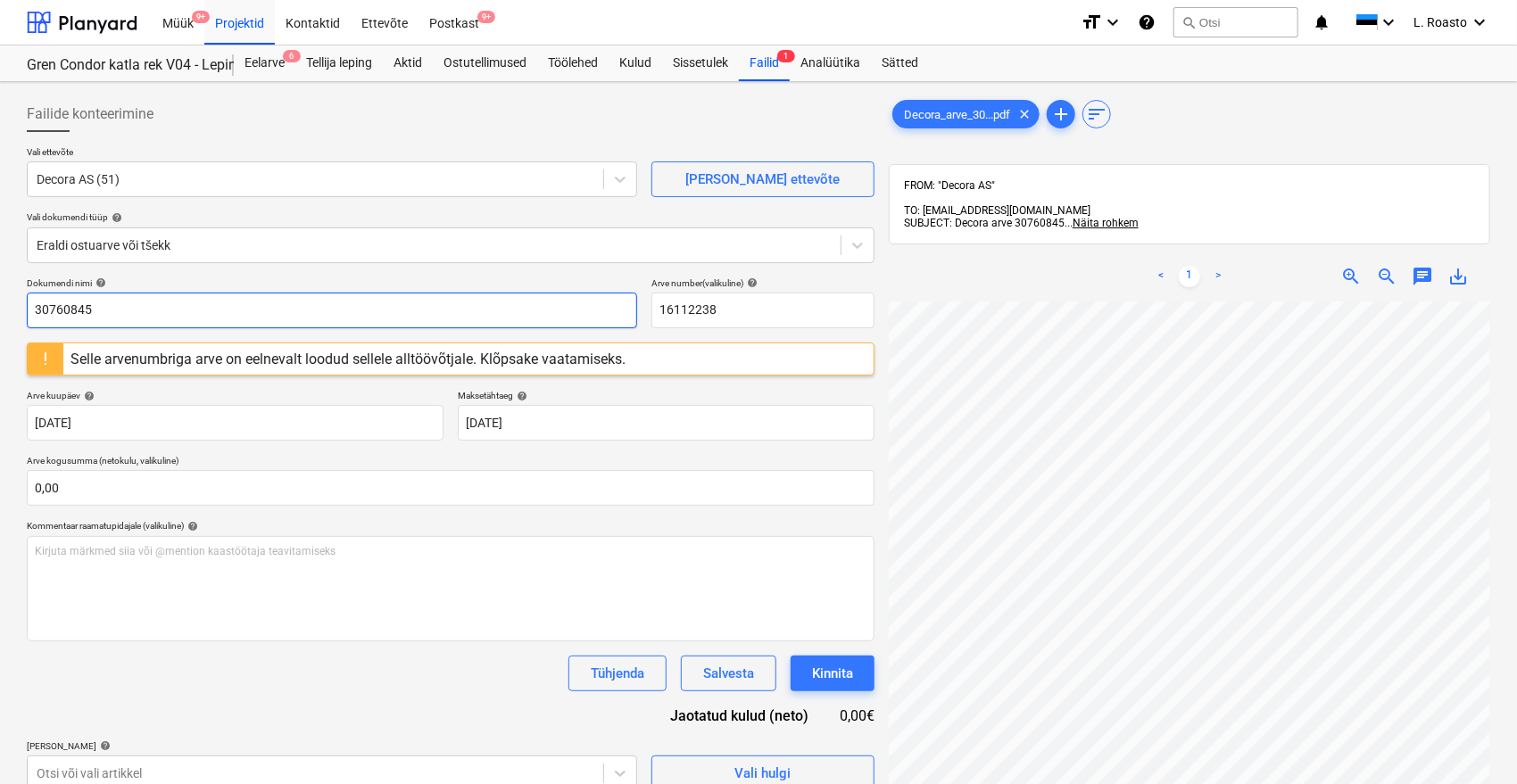
click at [0, 305] on div "Failide konteerimine Vali ettevõte Decora AS (51) Lisa uus ettevõte Vali dokume…" at bounding box center [758, 566] width 1517 height 969
drag, startPoint x: 814, startPoint y: 310, endPoint x: 421, endPoint y: 298, distance: 393.2
click at [421, 298] on div "Dokumendi nimi help 30760845 Arve number (valikuline) help 16112238" at bounding box center [451, 303] width 848 height 51
paste input "30760845"
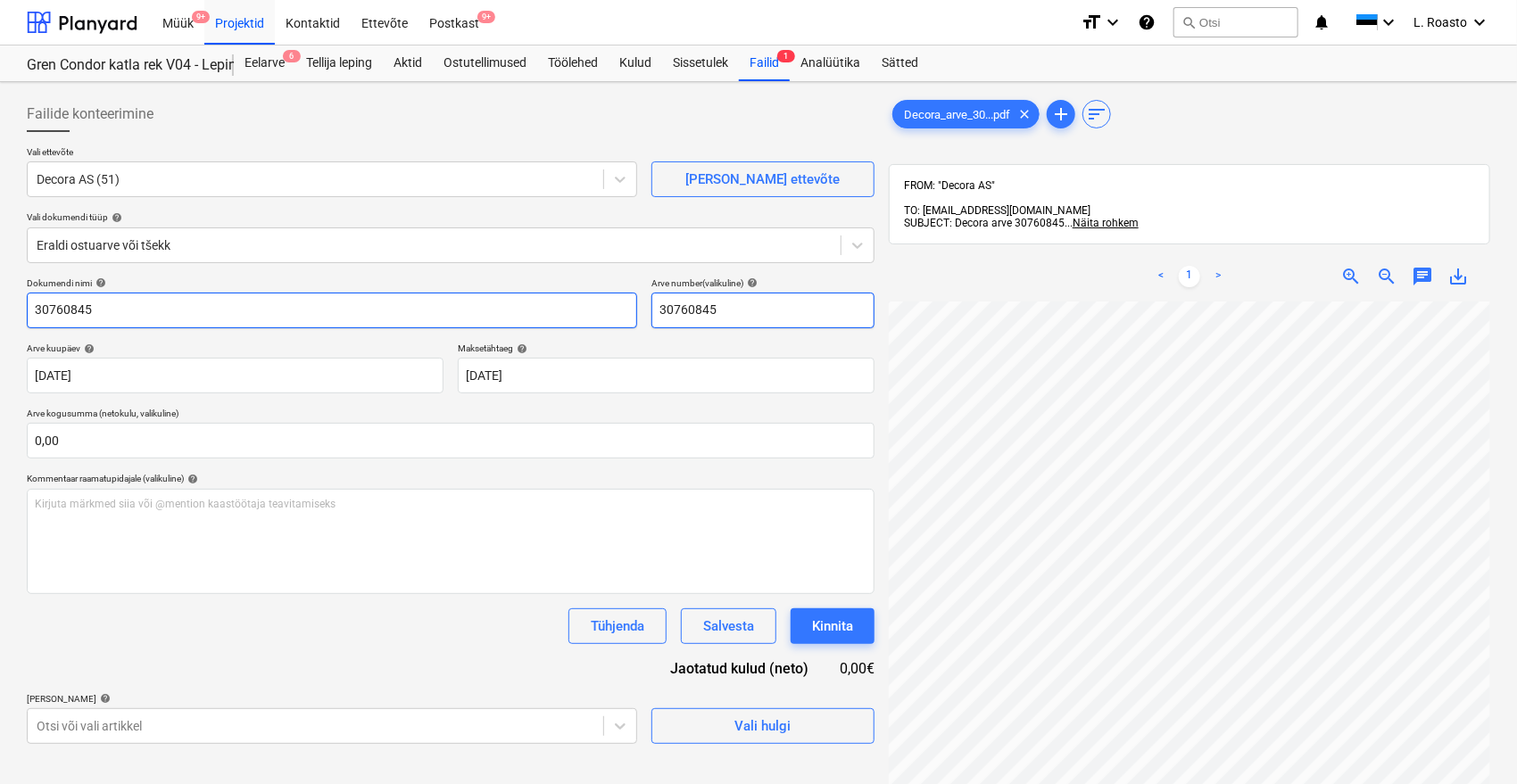
type input "30760845"
click at [34, 306] on input "30760845" at bounding box center [332, 311] width 610 height 36
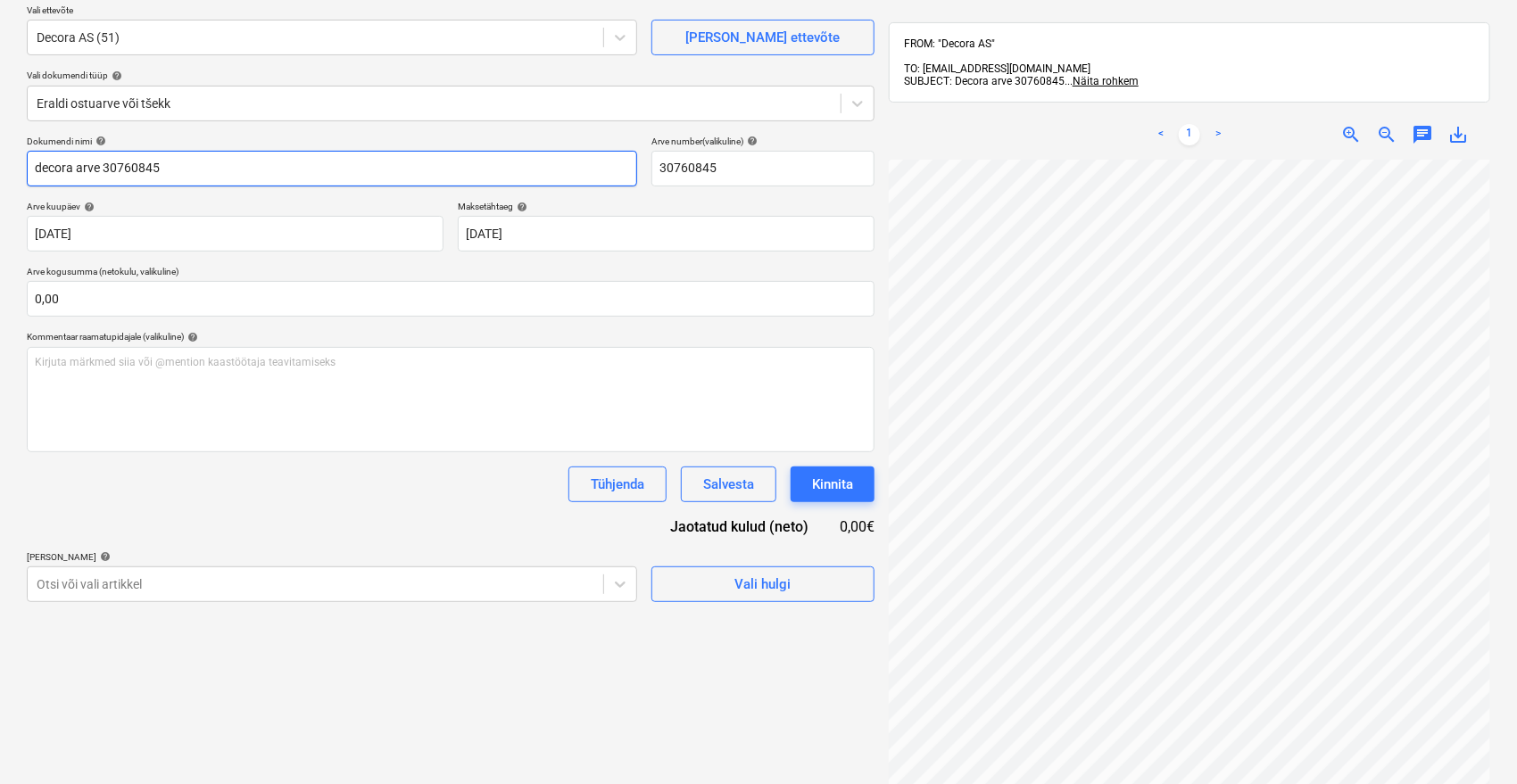
scroll to position [254, 0]
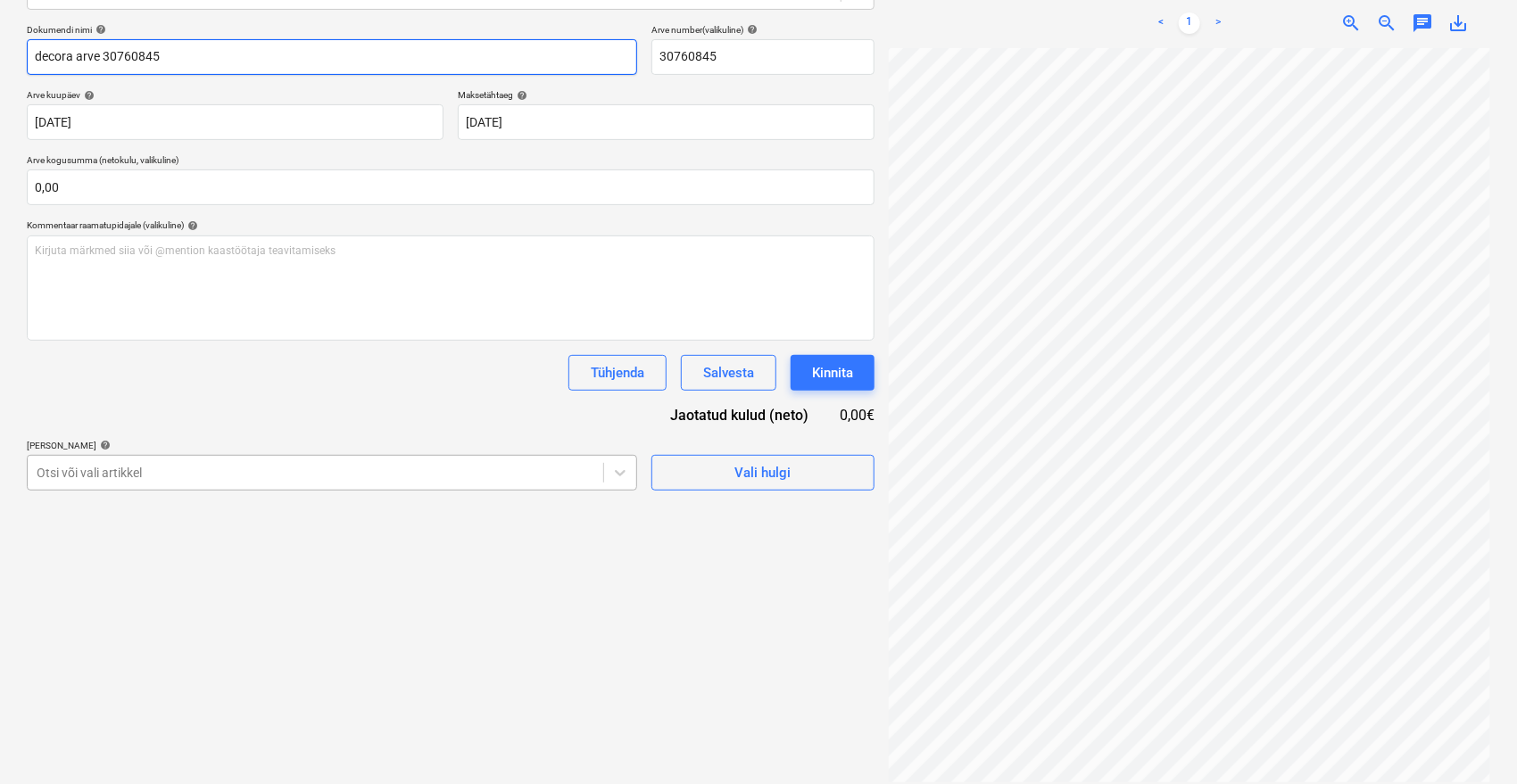
type input "decora arve 30760845"
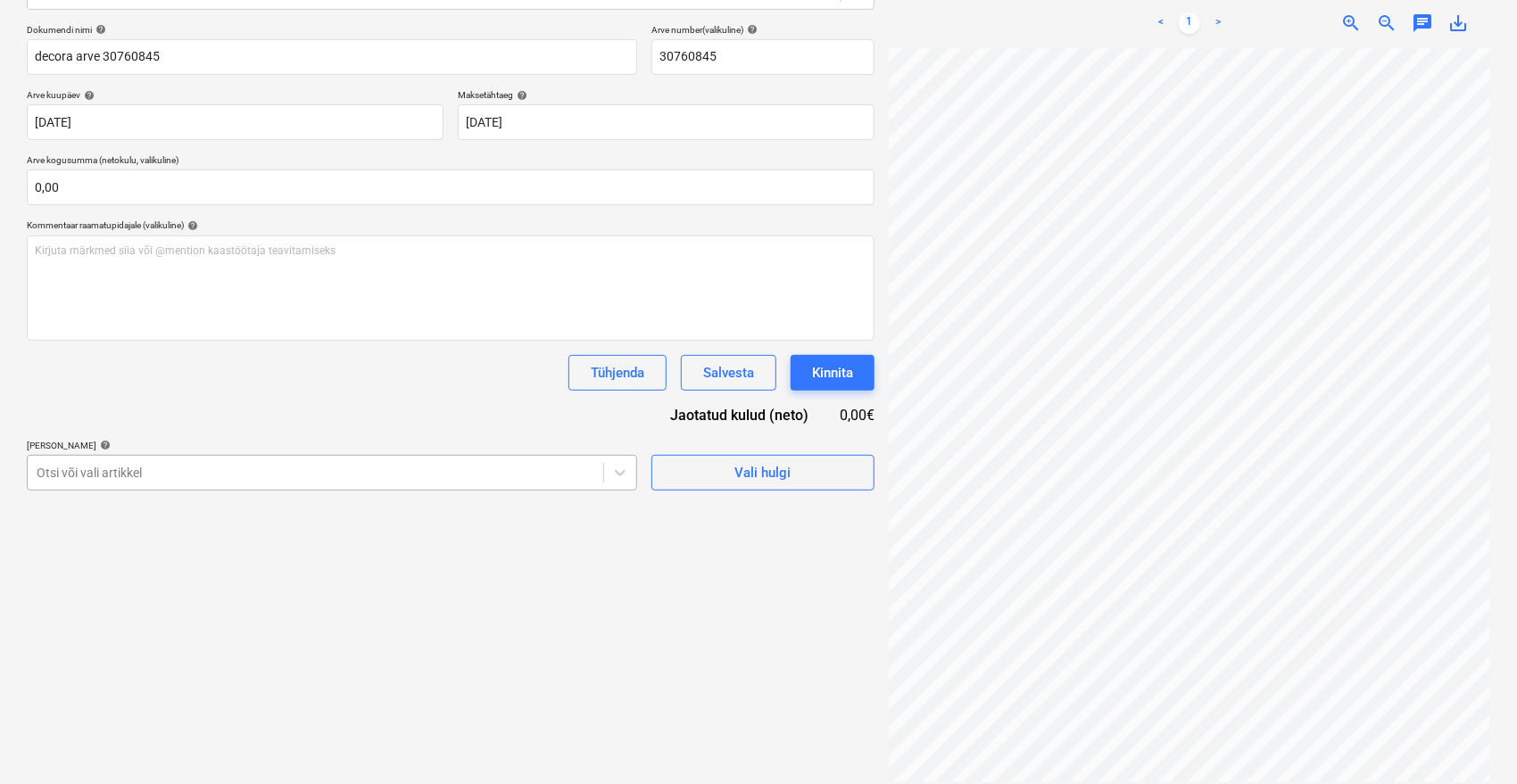
click at [254, 469] on div at bounding box center [315, 473] width 557 height 18
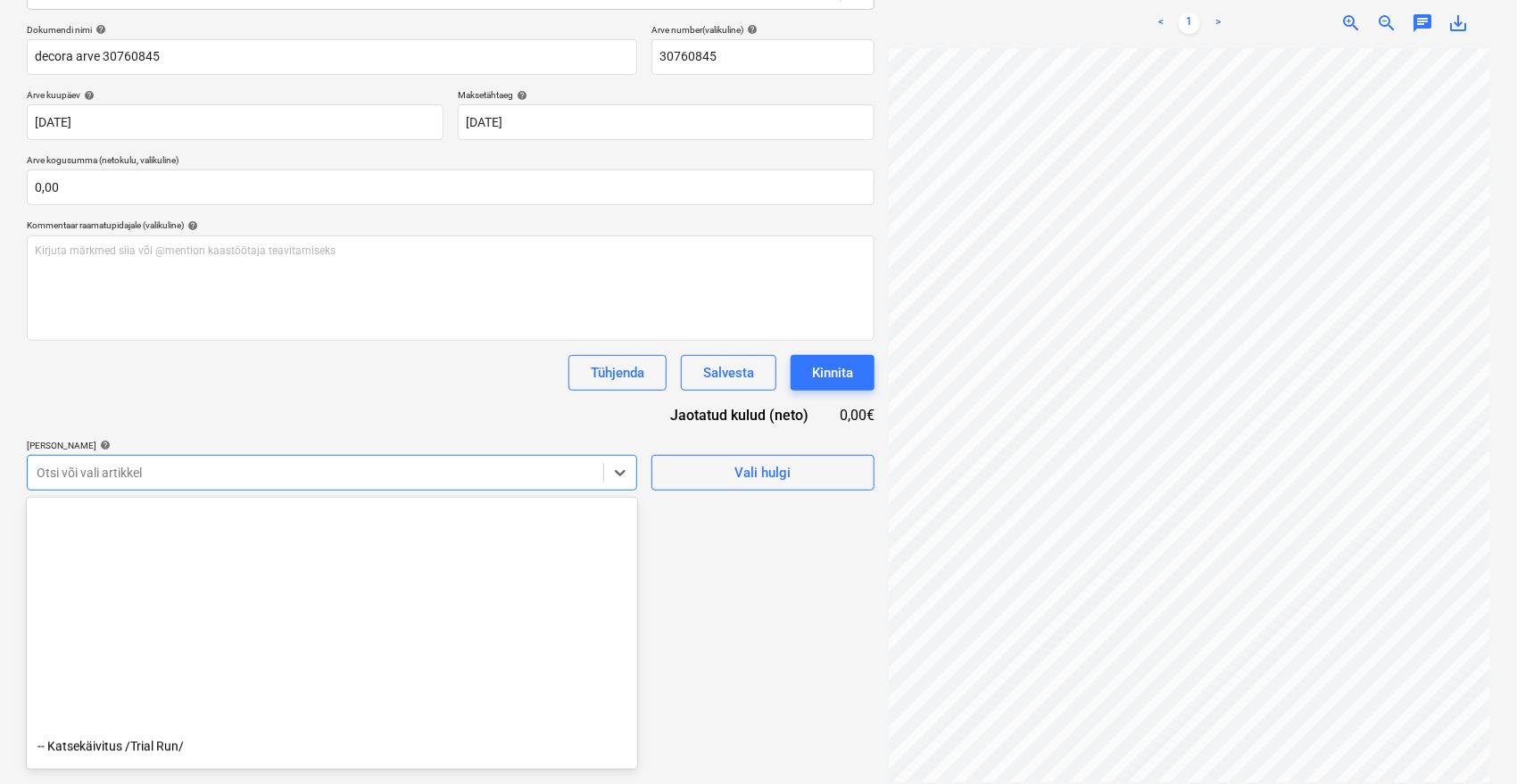
scroll to position [2012, 0]
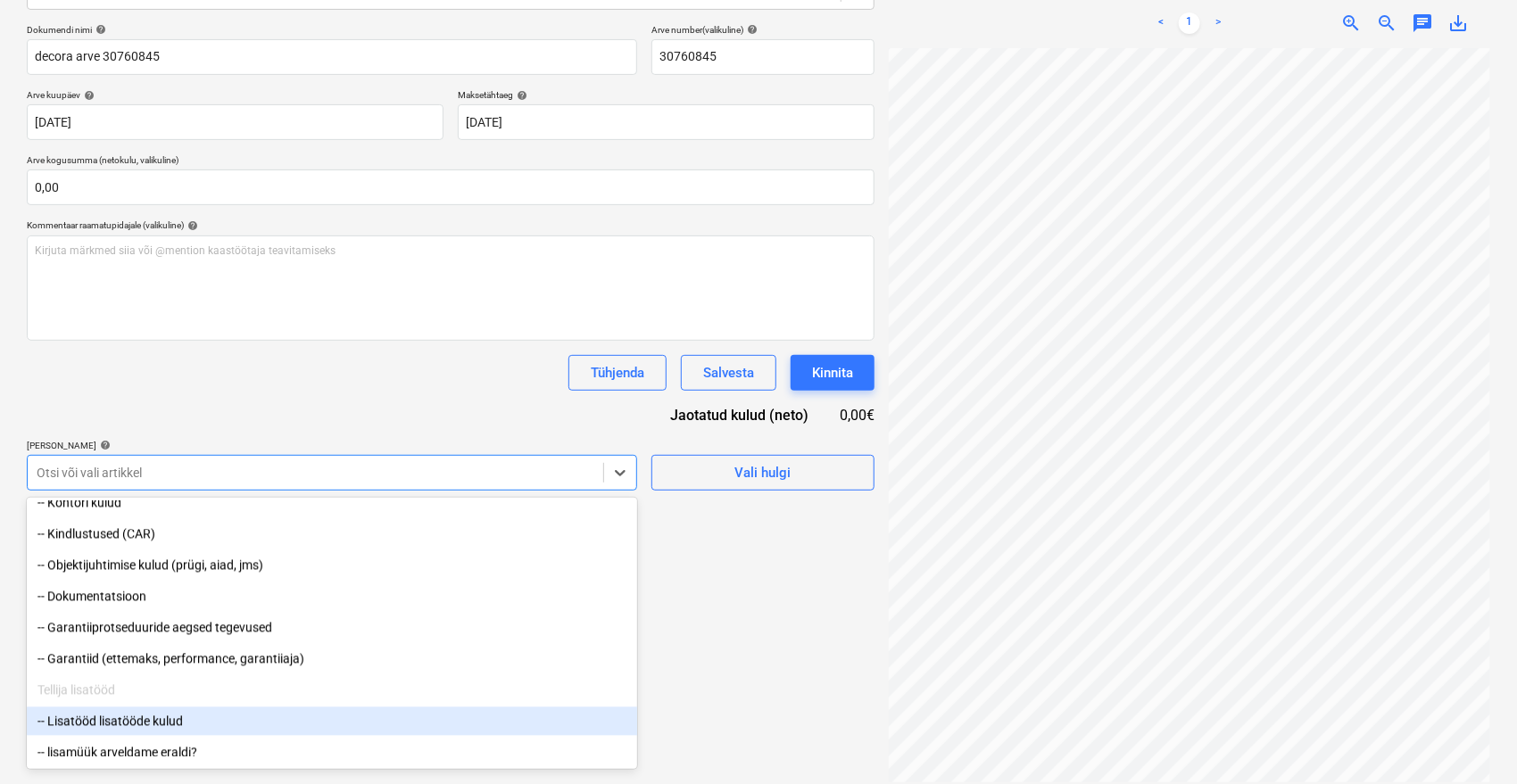
click at [166, 725] on div "-- Lisatööd lisatööde kulud" at bounding box center [332, 722] width 610 height 29
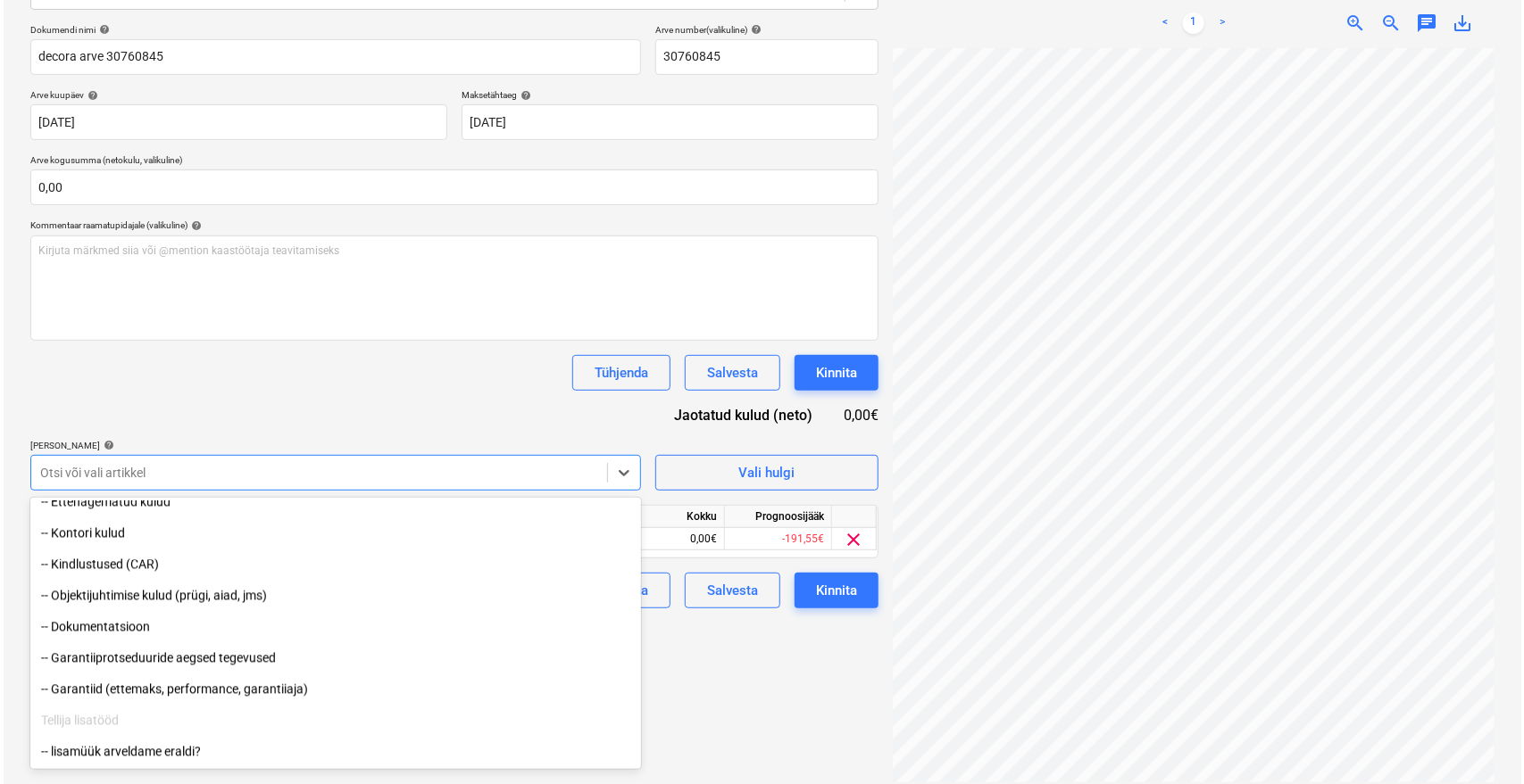
scroll to position [1980, 0]
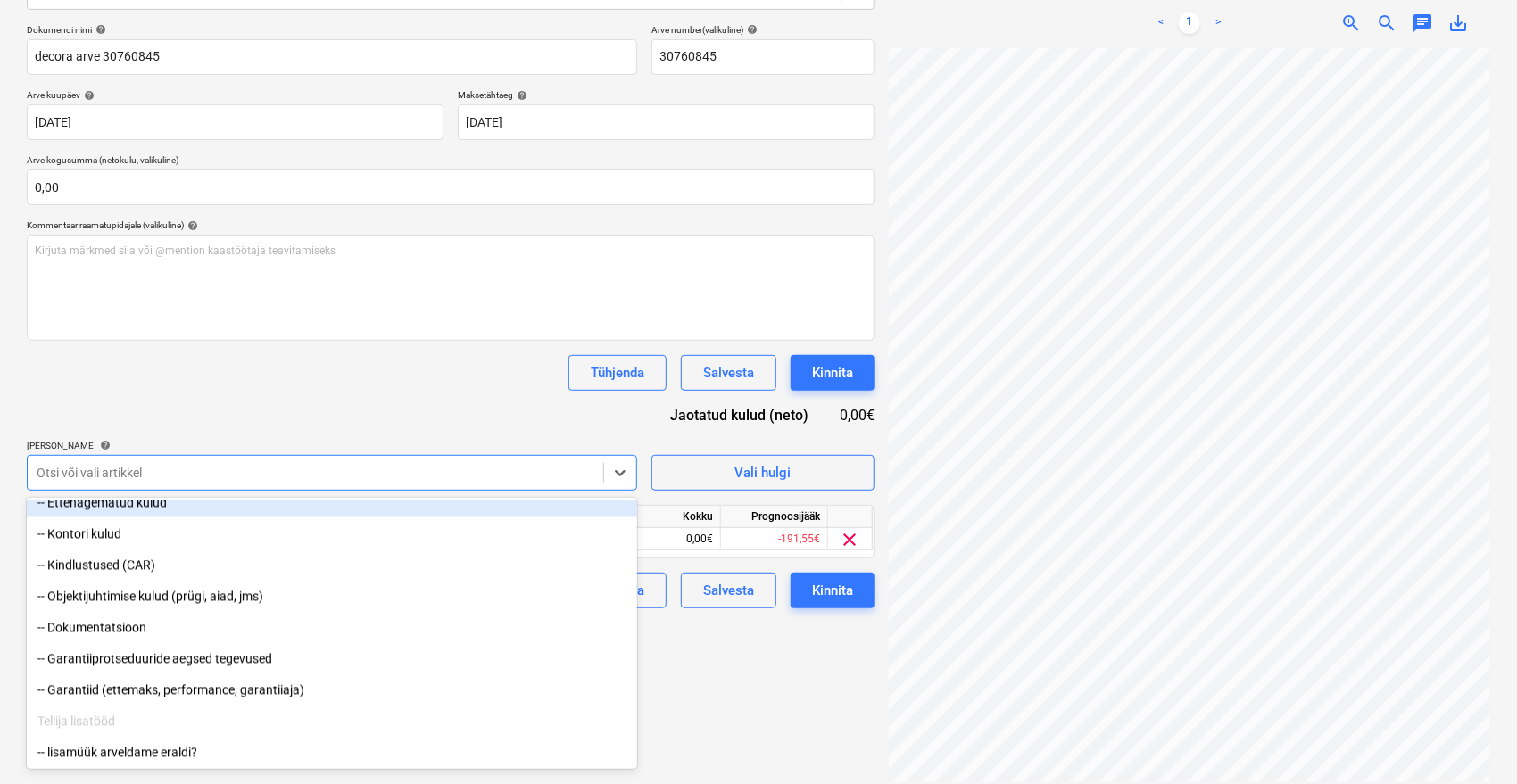
click at [366, 387] on div "Tühjenda Salvesta Kinnita" at bounding box center [451, 373] width 848 height 36
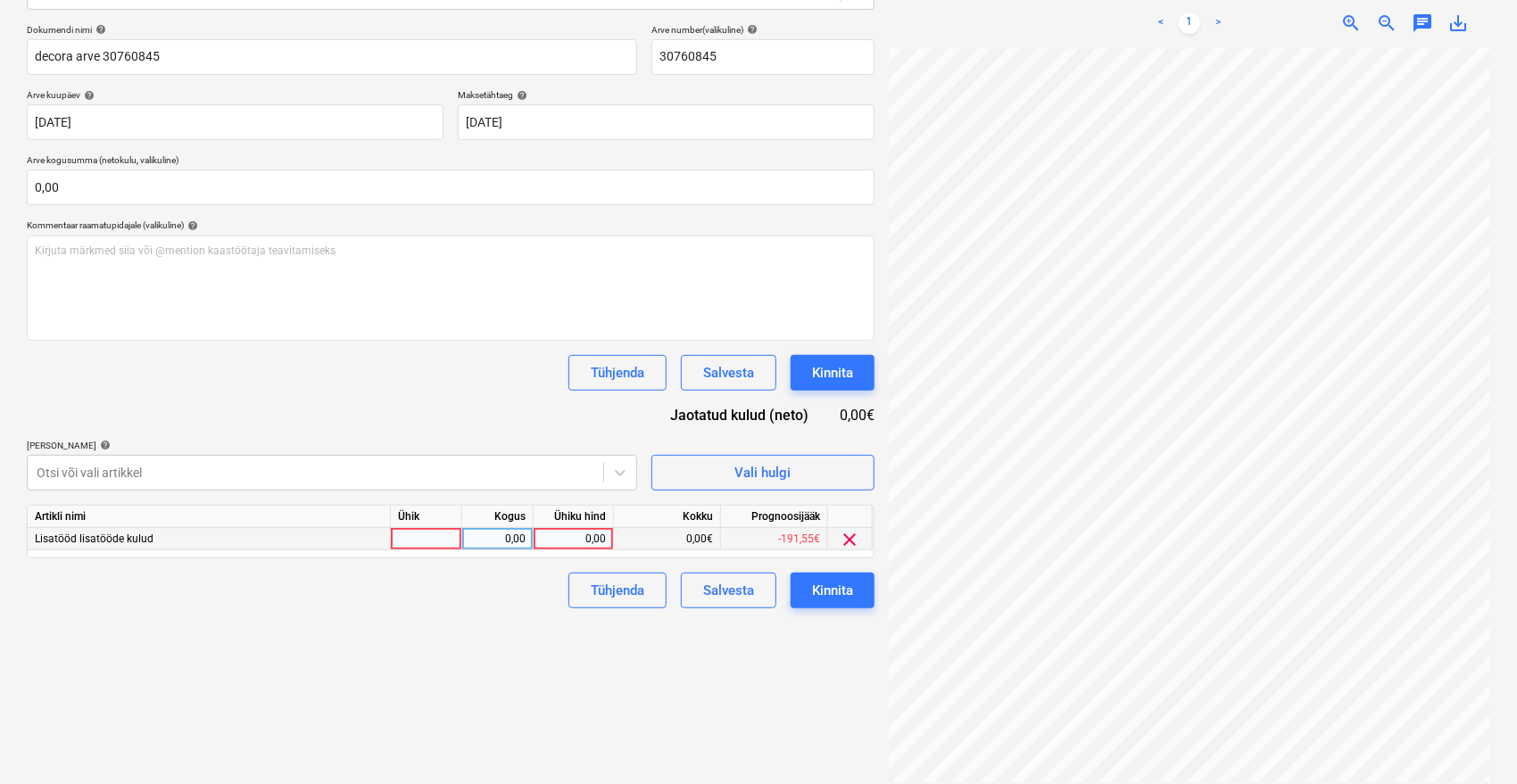
click at [553, 531] on div "0,00" at bounding box center [573, 539] width 65 height 22
type input "92,31"
click at [556, 686] on div "Failide konteerimine Vali ettevõte Decora AS (51) Lisa uus ettevõte Vali dokume…" at bounding box center [451, 313] width 862 height 954
click at [850, 592] on div "Kinnita" at bounding box center [832, 590] width 41 height 23
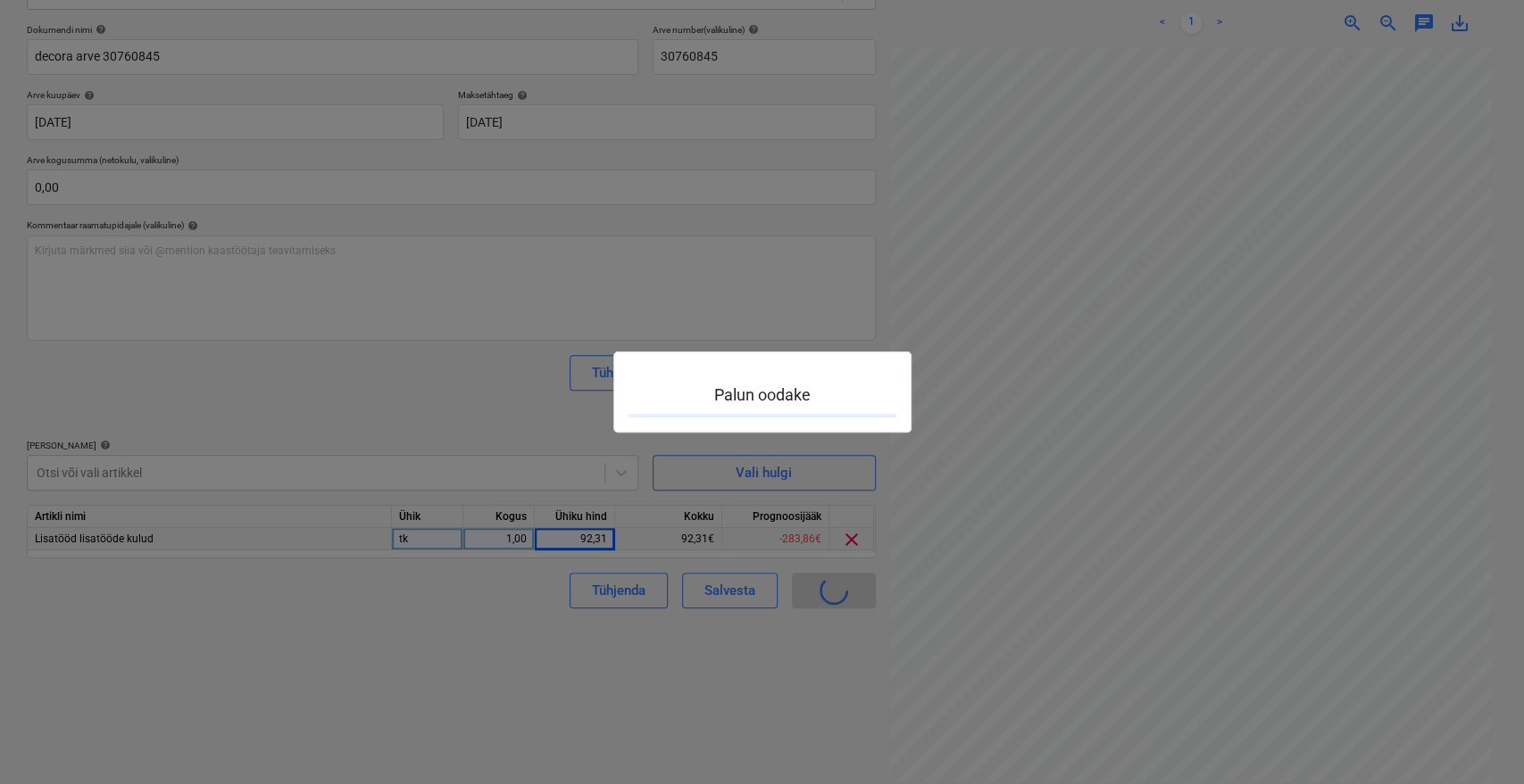
scroll to position [41, 72]
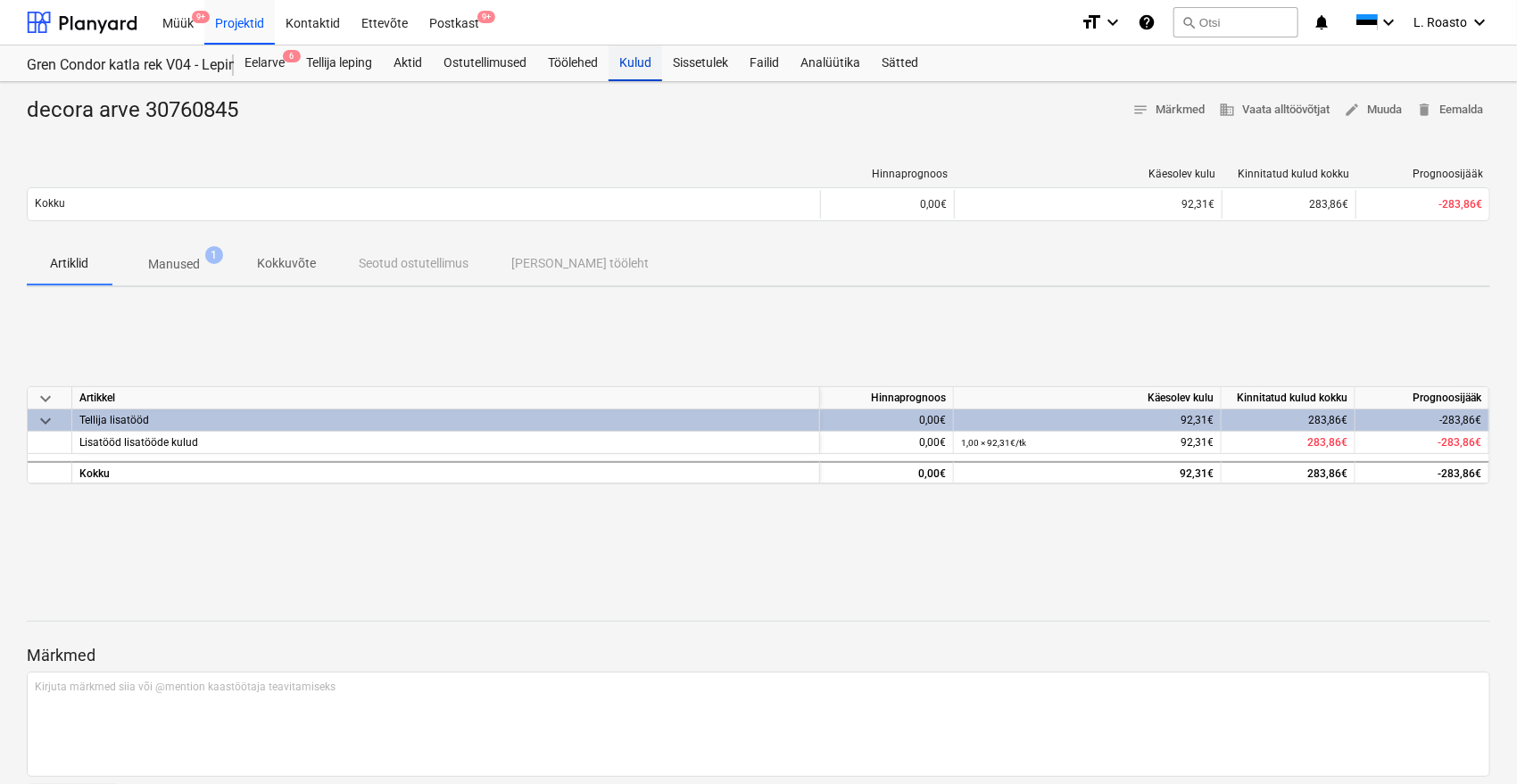
click at [650, 69] on div "Kulud" at bounding box center [635, 64] width 54 height 36
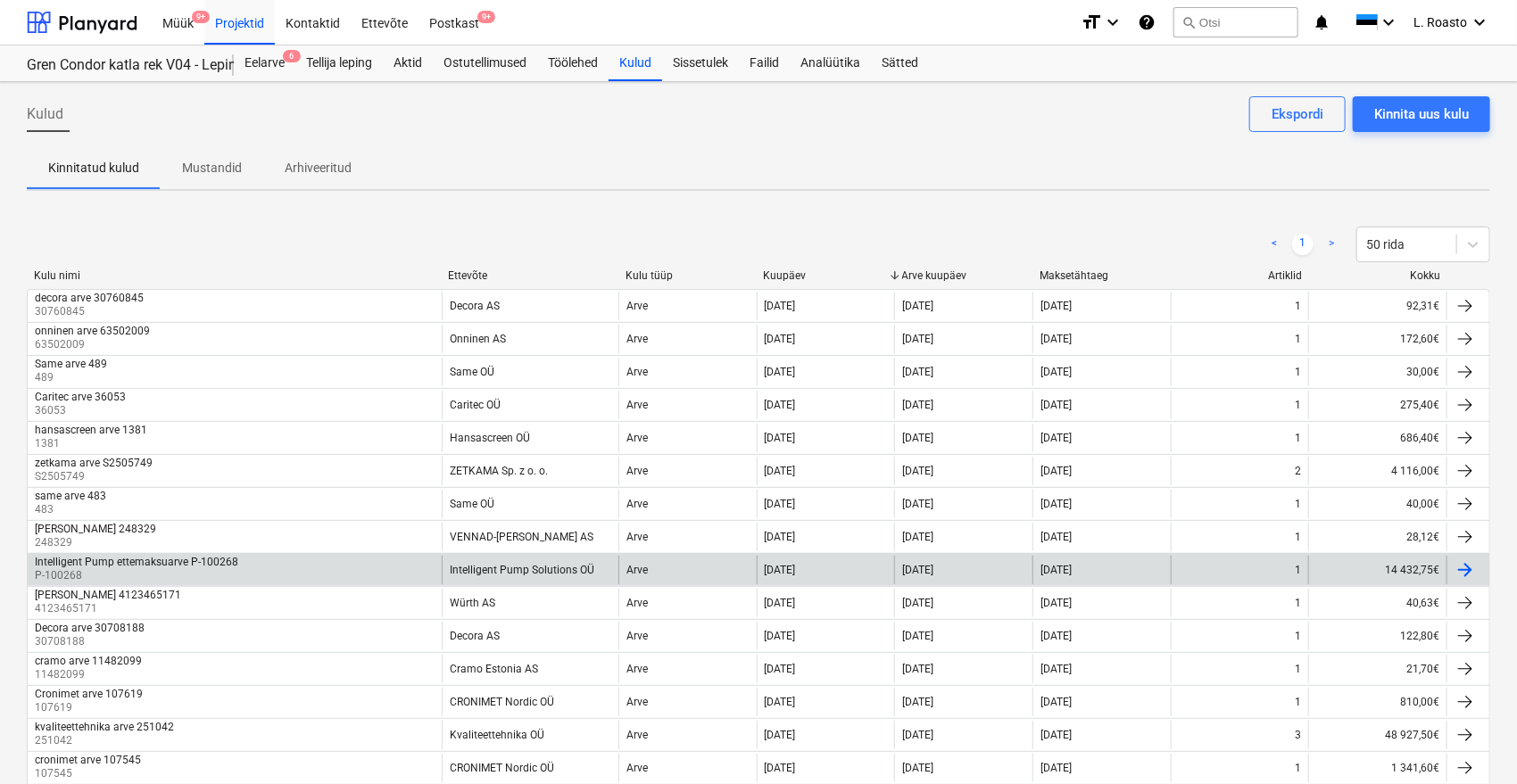
scroll to position [297, 0]
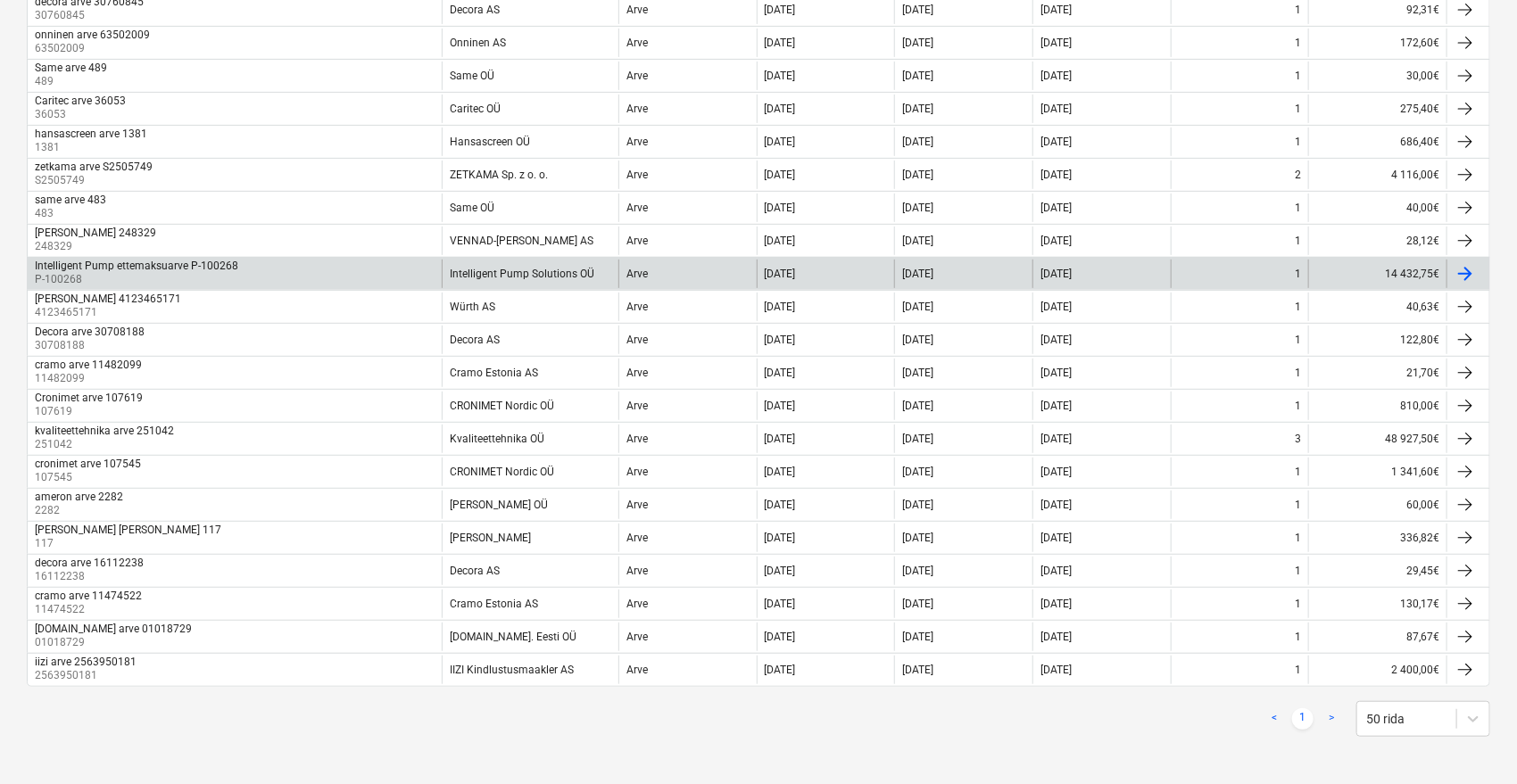
click at [185, 576] on div "decora arve 16112238 16112238" at bounding box center [235, 571] width 414 height 29
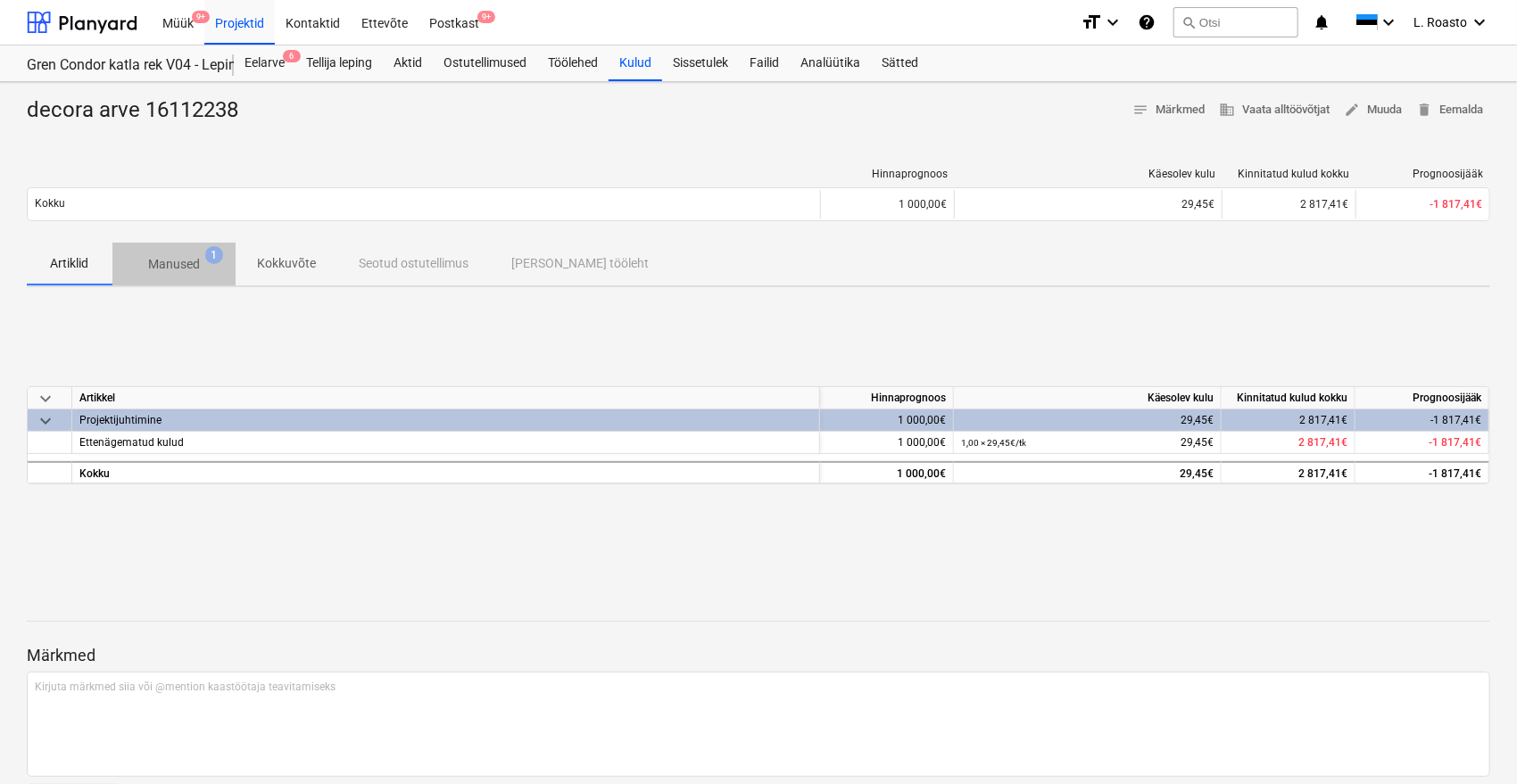
click at [201, 259] on span "Manused 1" at bounding box center [174, 264] width 81 height 19
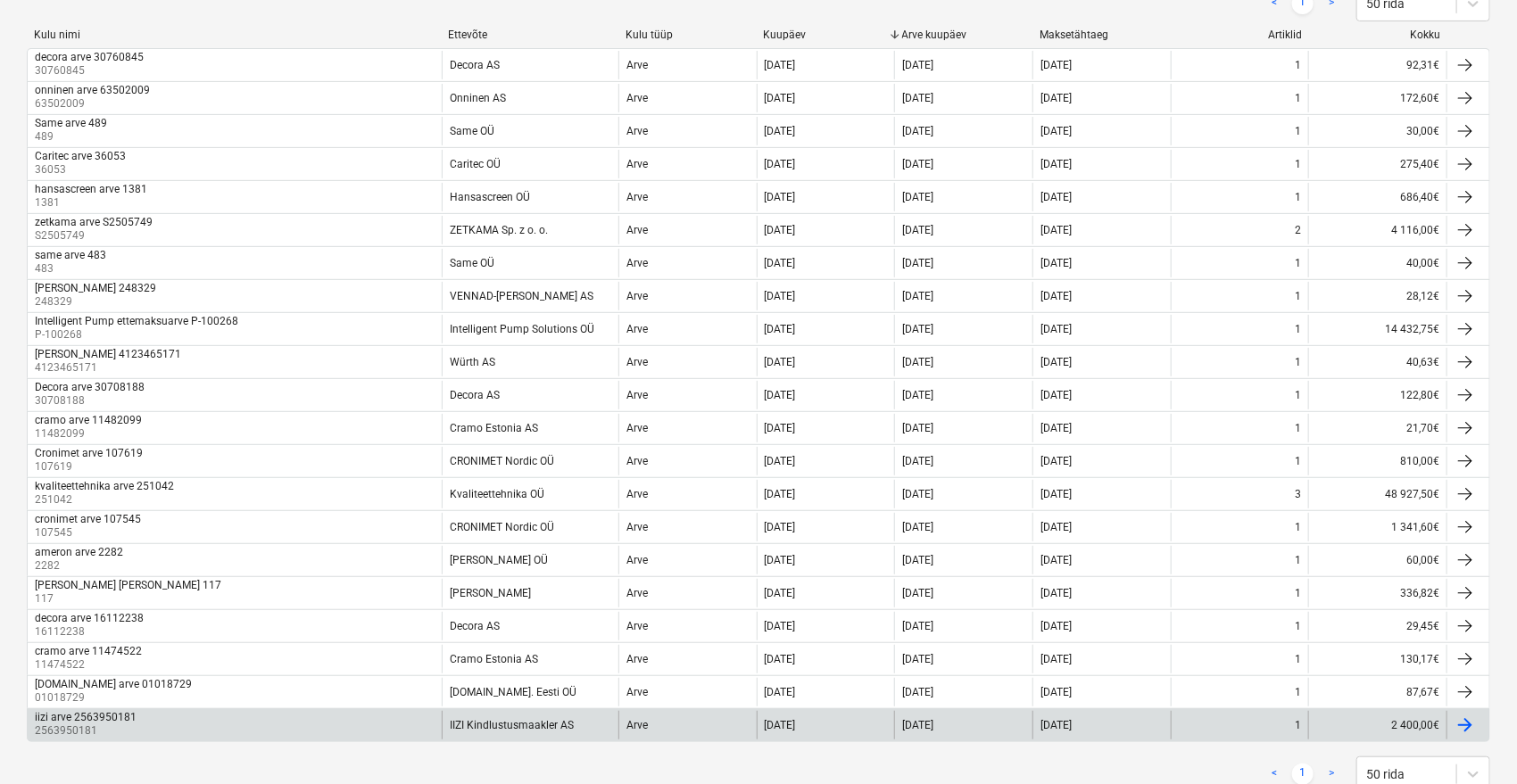
scroll to position [262, 0]
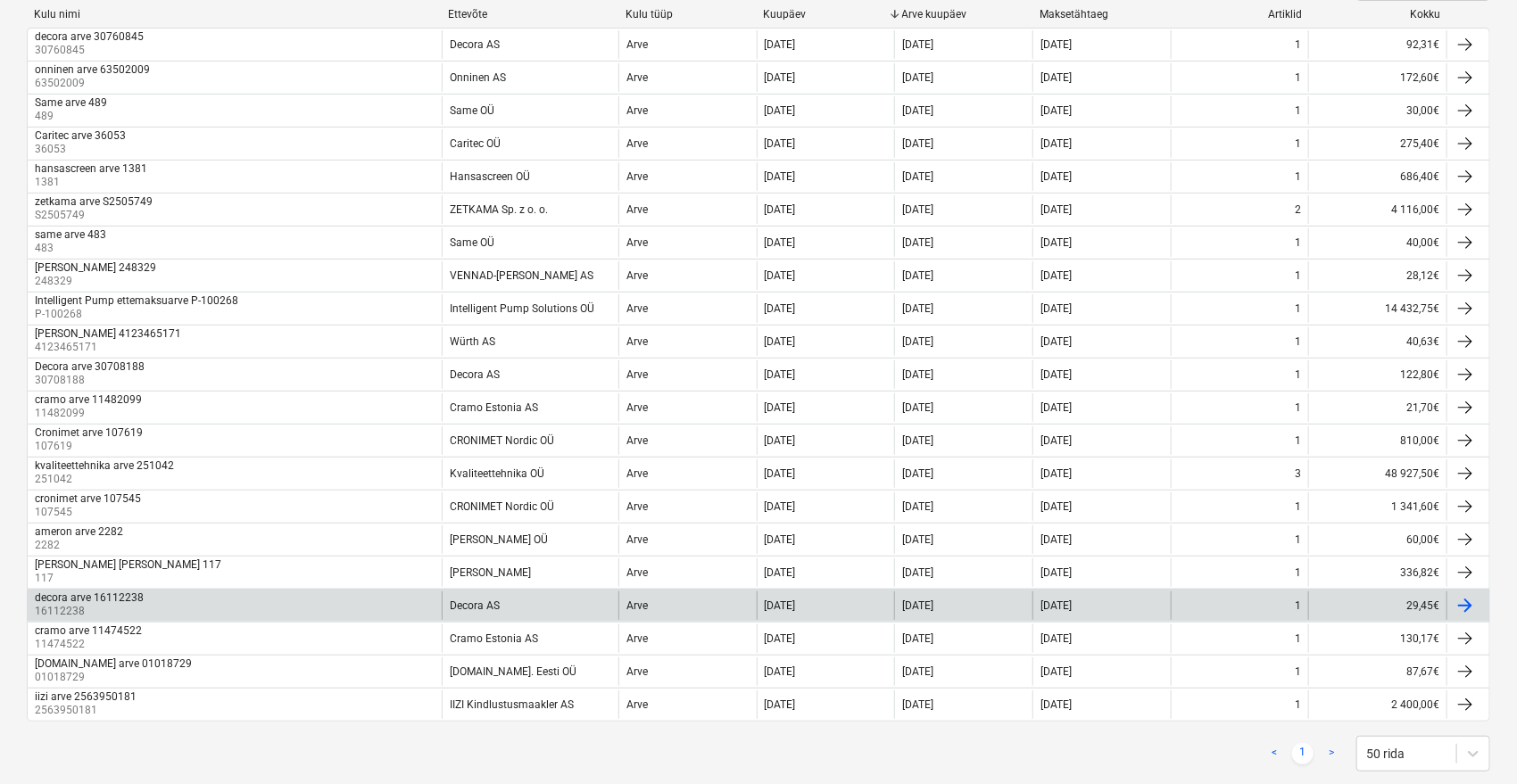
click at [116, 591] on div "decora arve 16112238" at bounding box center [89, 598] width 108 height 13
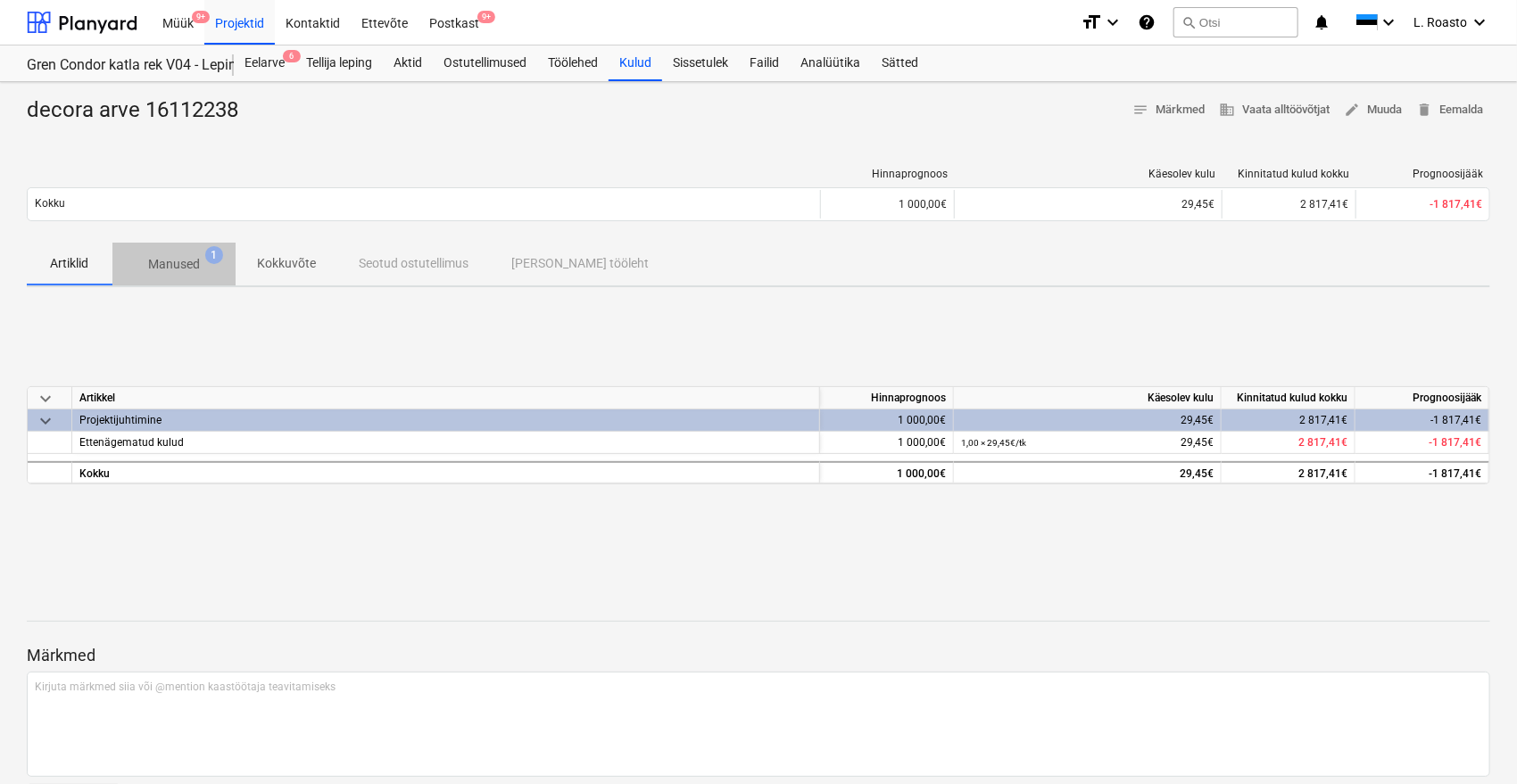
click at [182, 261] on p "Manused" at bounding box center [174, 264] width 52 height 19
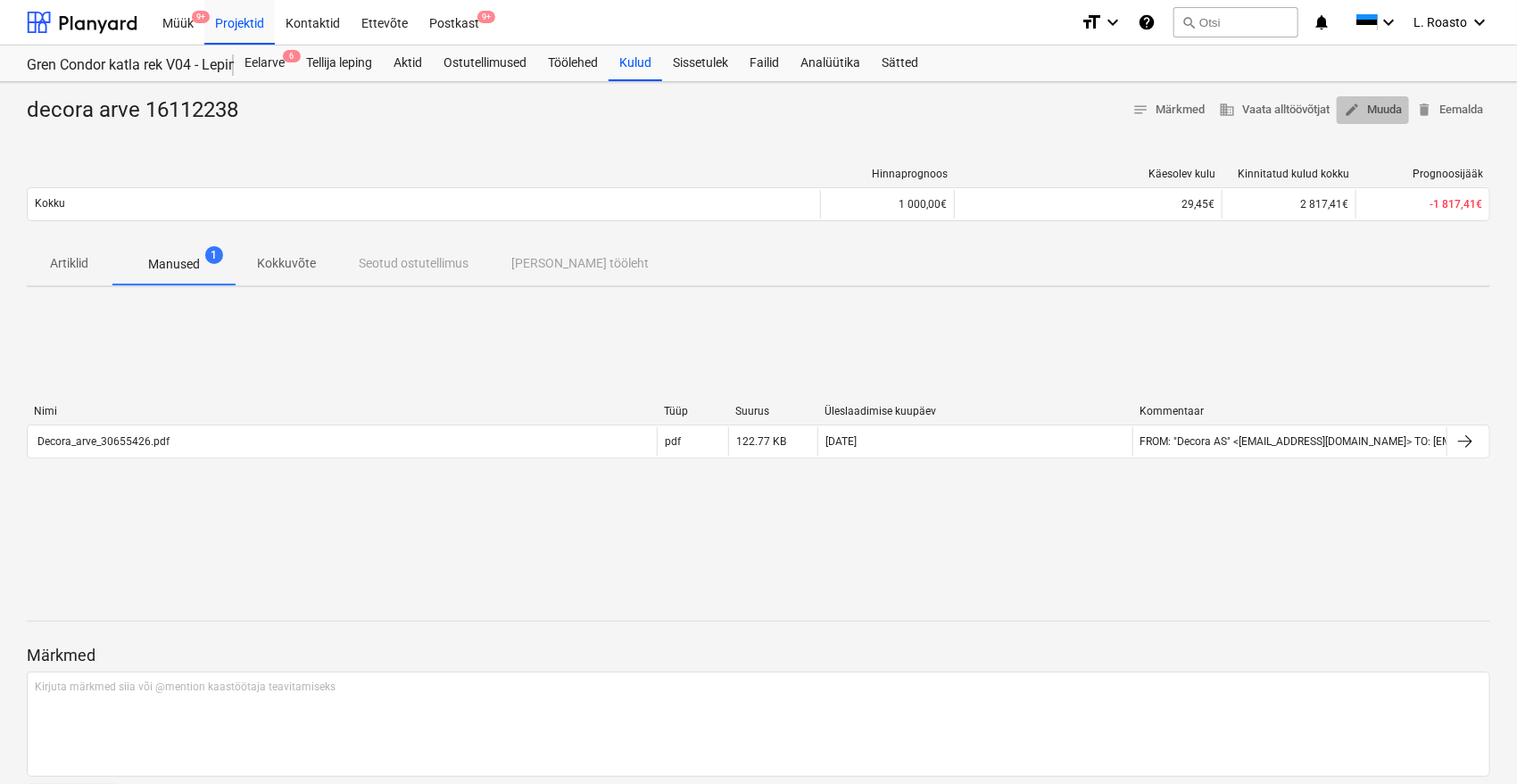
click at [1399, 112] on span "edit Muuda" at bounding box center [1373, 110] width 58 height 21
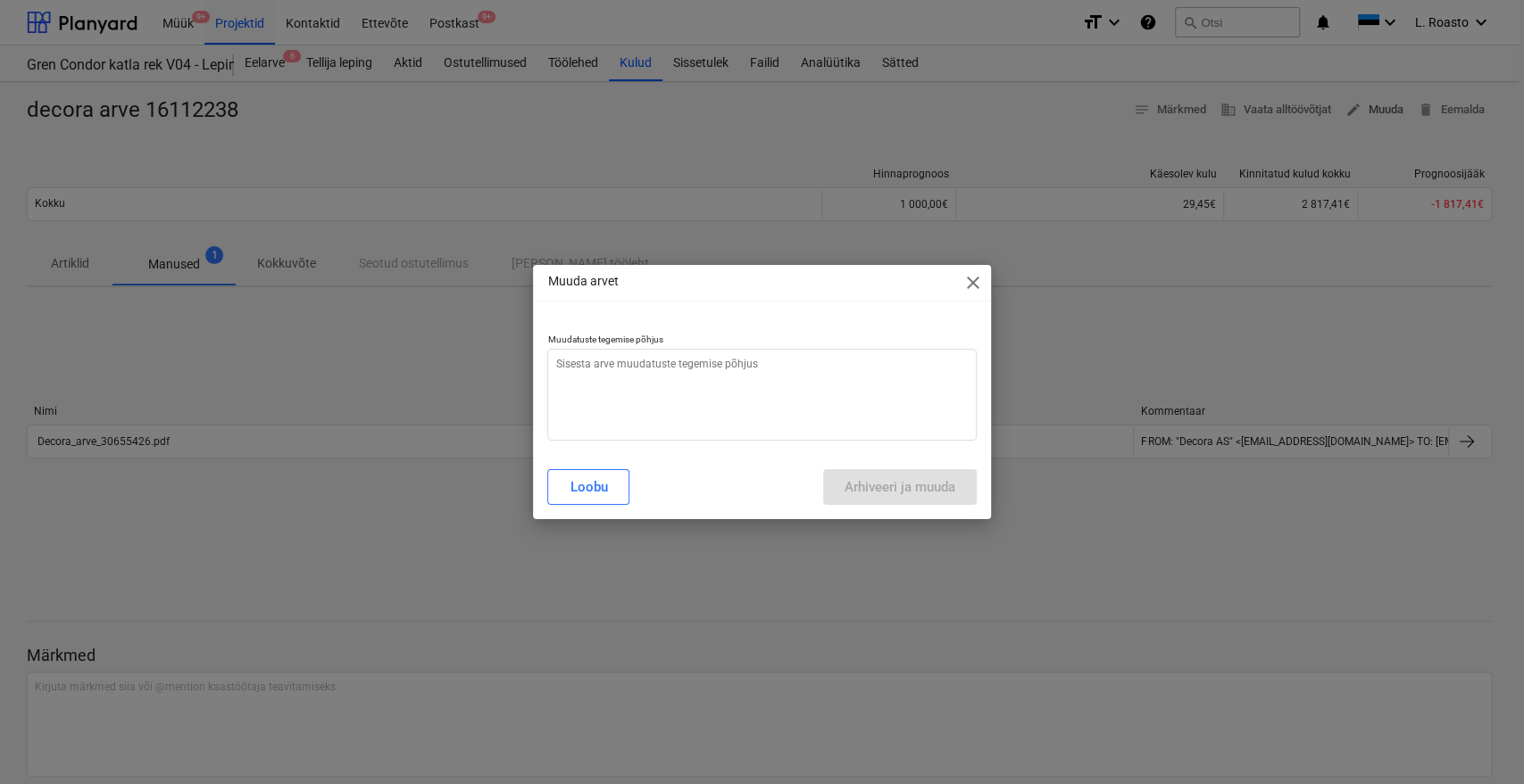
type textarea "x"
click at [749, 397] on textarea at bounding box center [761, 394] width 429 height 92
type textarea "v"
type textarea "x"
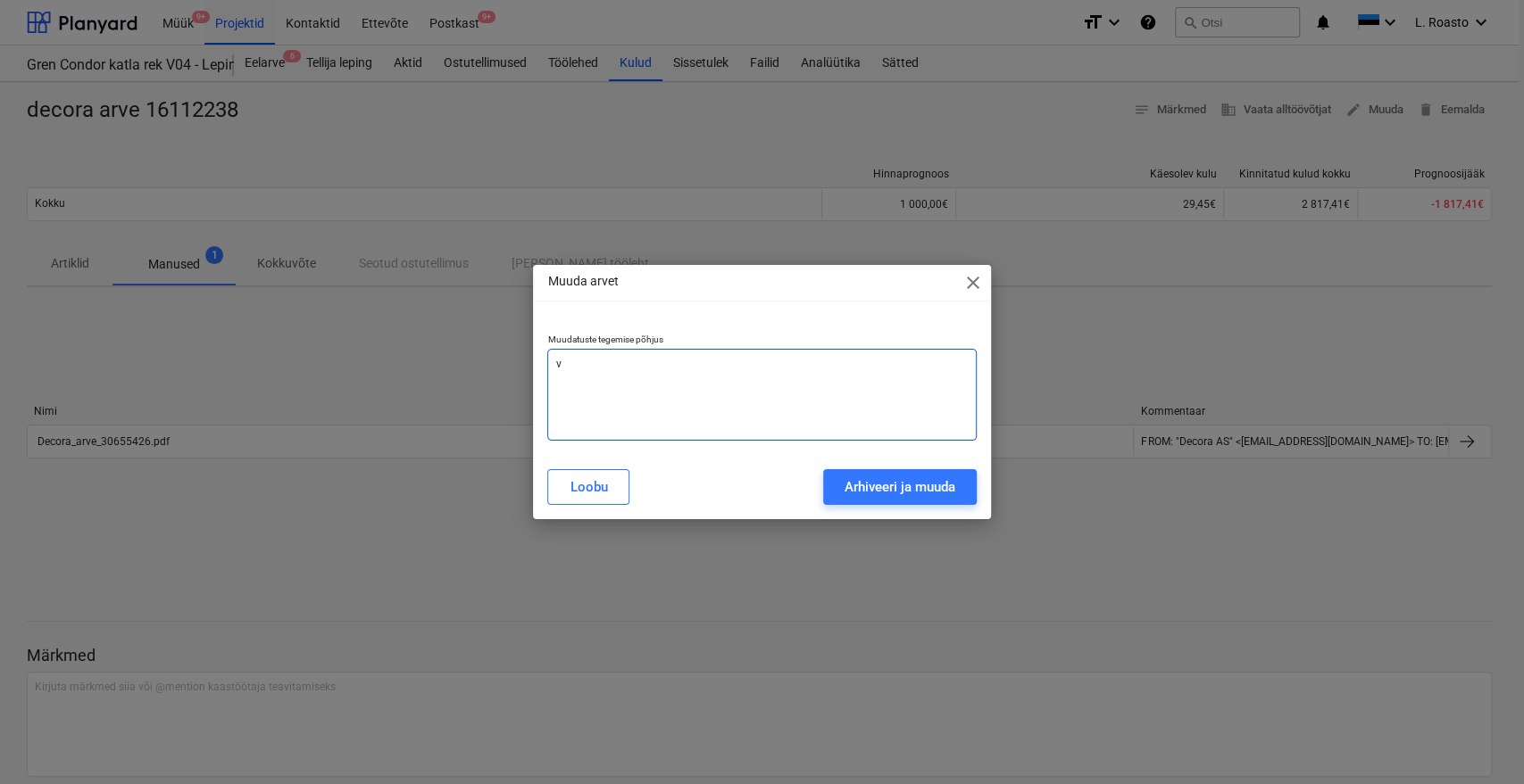
type textarea "va"
type textarea "x"
type textarea "val"
type textarea "x"
type textarea "vale"
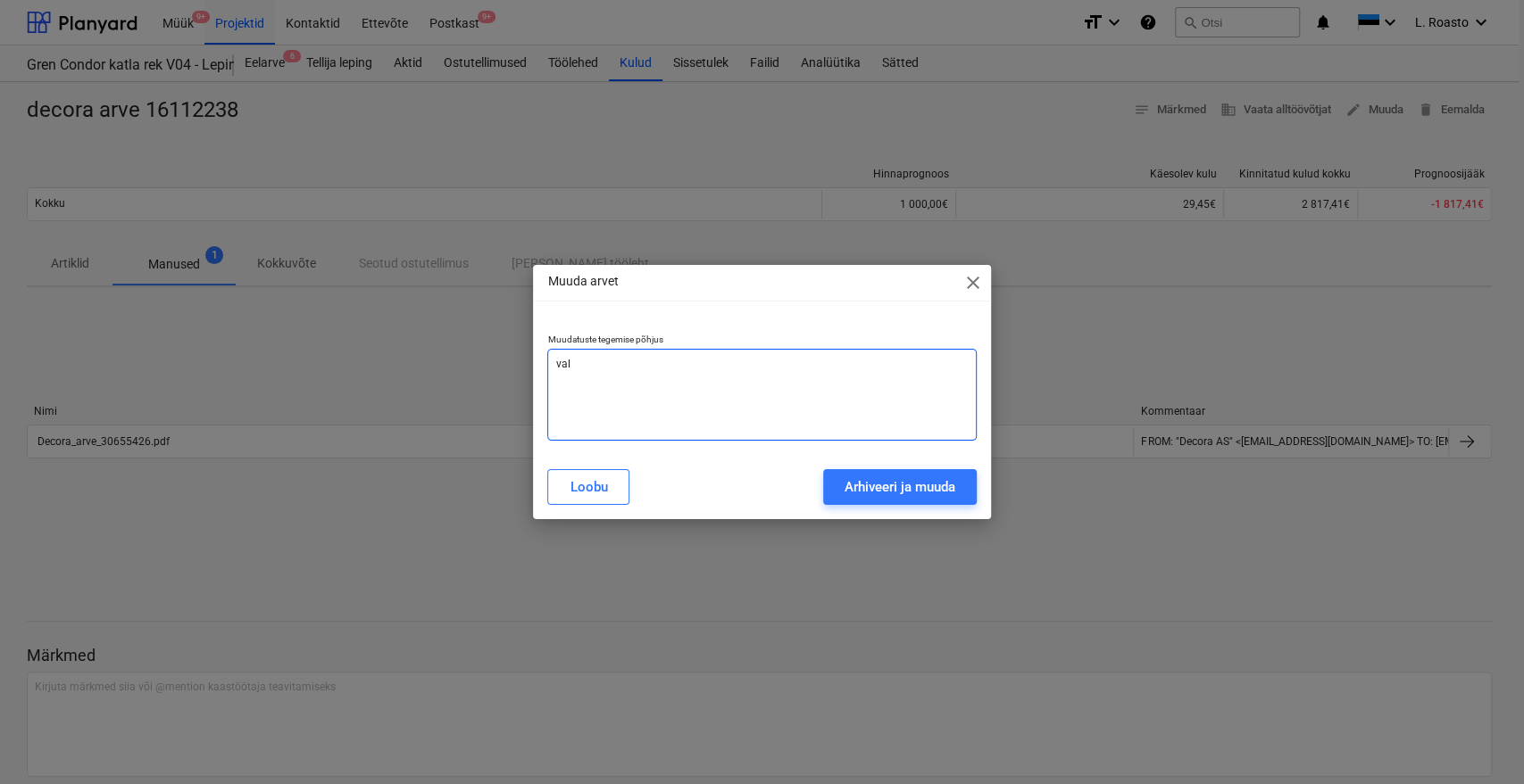
type textarea "x"
type textarea "vale"
type textarea "x"
type textarea "vale a"
type textarea "x"
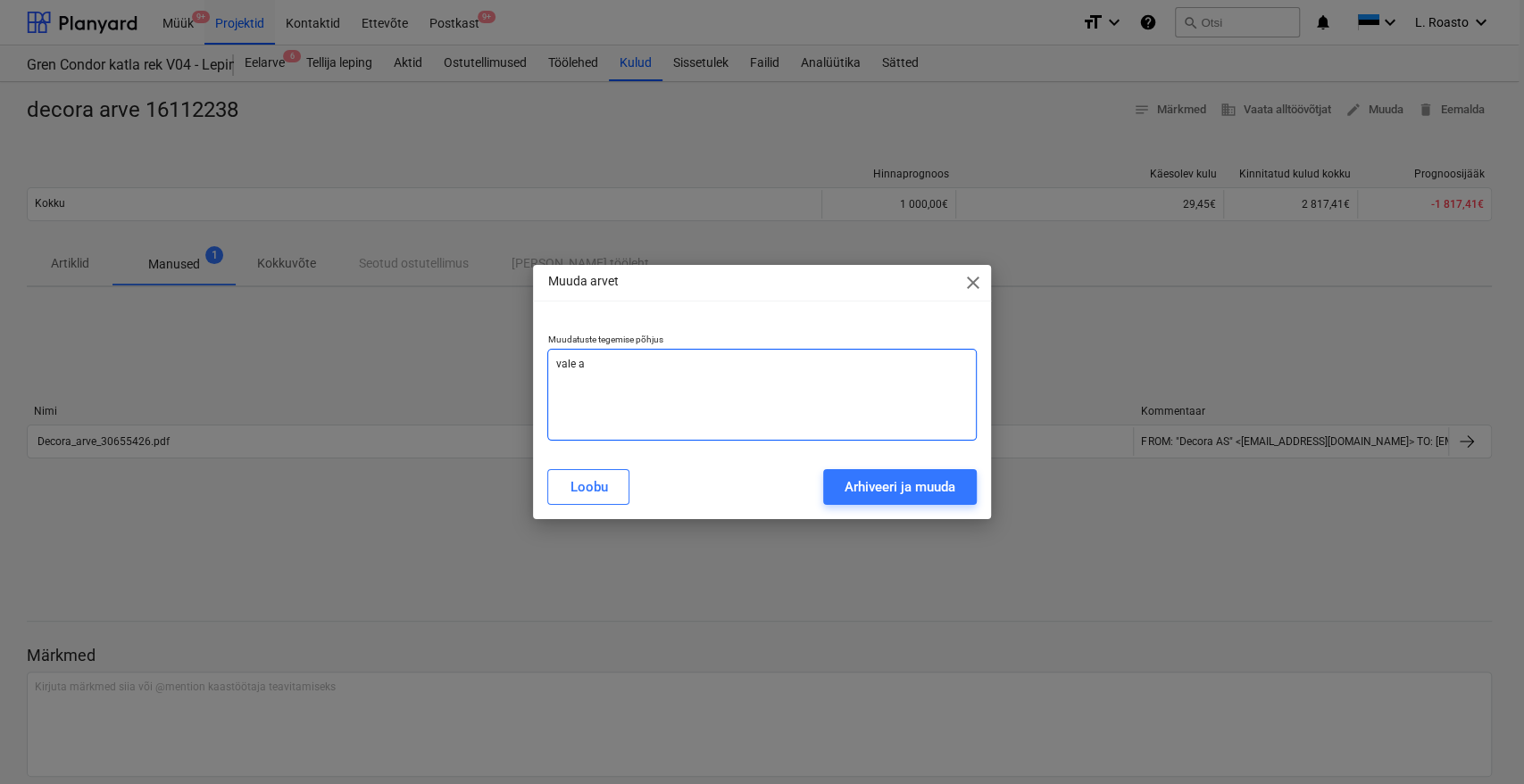
type textarea "vale ar"
type textarea "x"
type textarea "vale arv"
type textarea "x"
type textarea "vale arve"
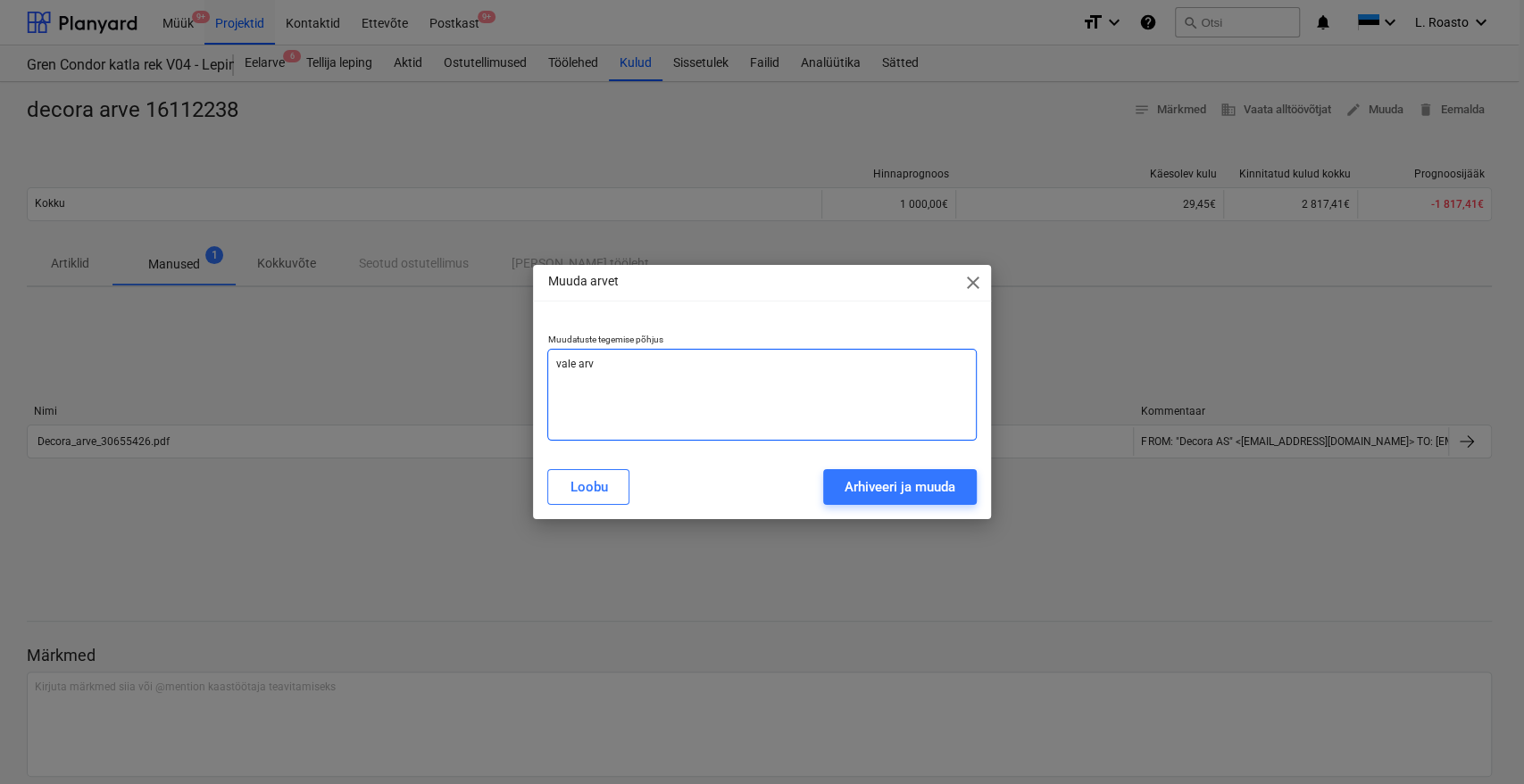
type textarea "x"
type textarea "vale arve"
type textarea "x"
type textarea "vale arve n"
type textarea "x"
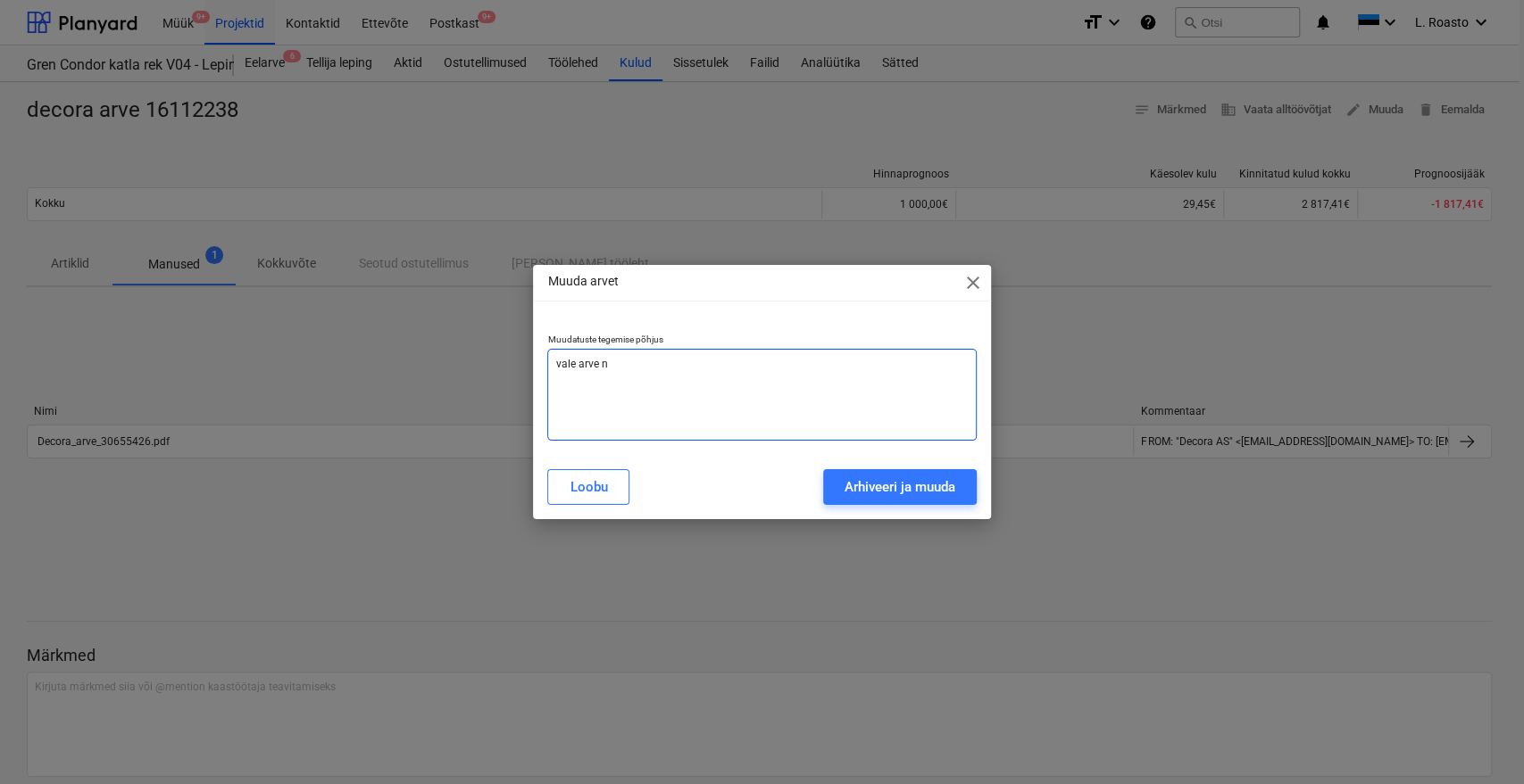
type textarea "vale arve nr"
type textarea "x"
type textarea "vale arve nr"
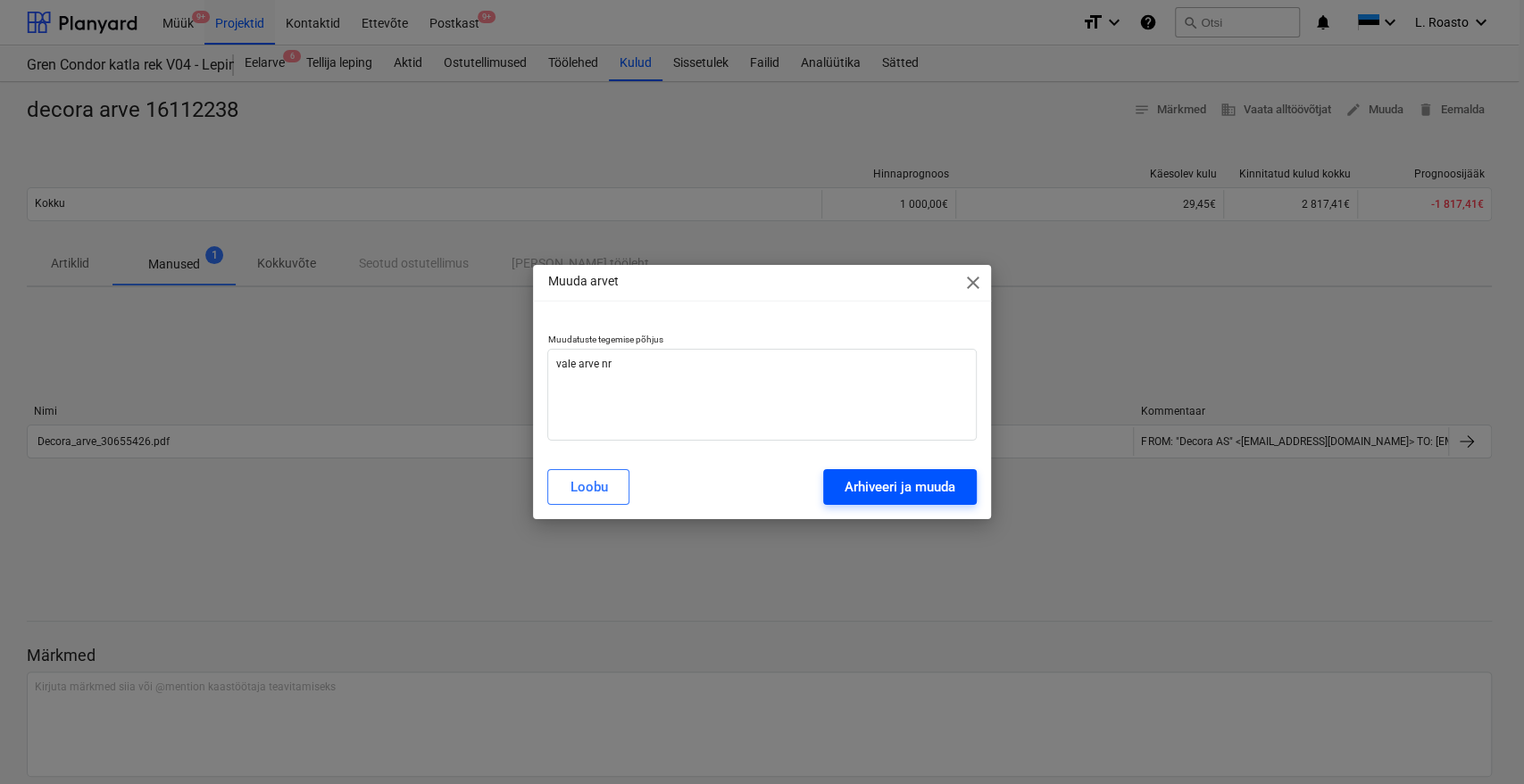
click at [929, 491] on div "Arhiveeri ja muuda" at bounding box center [899, 487] width 110 height 23
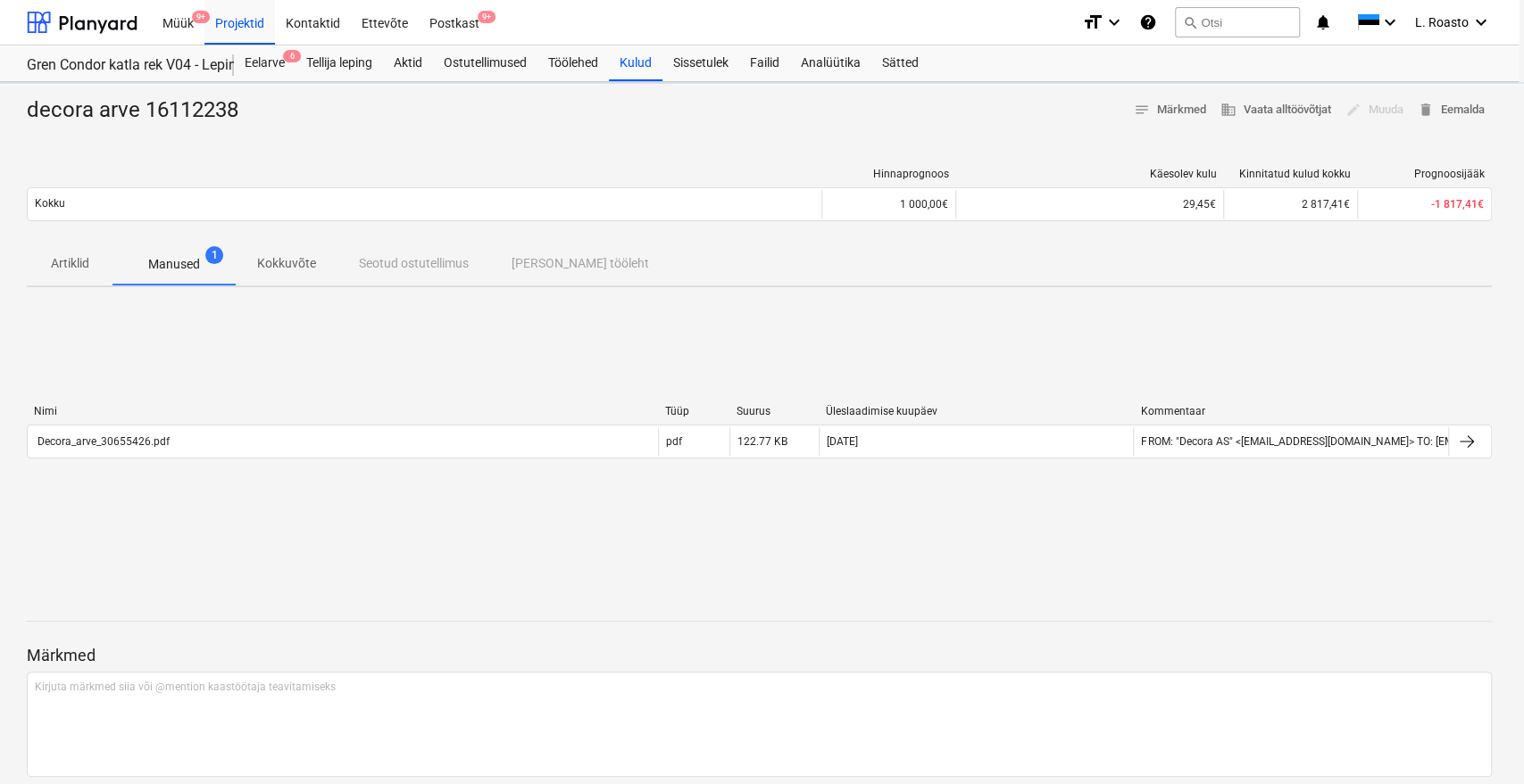
type textarea "x"
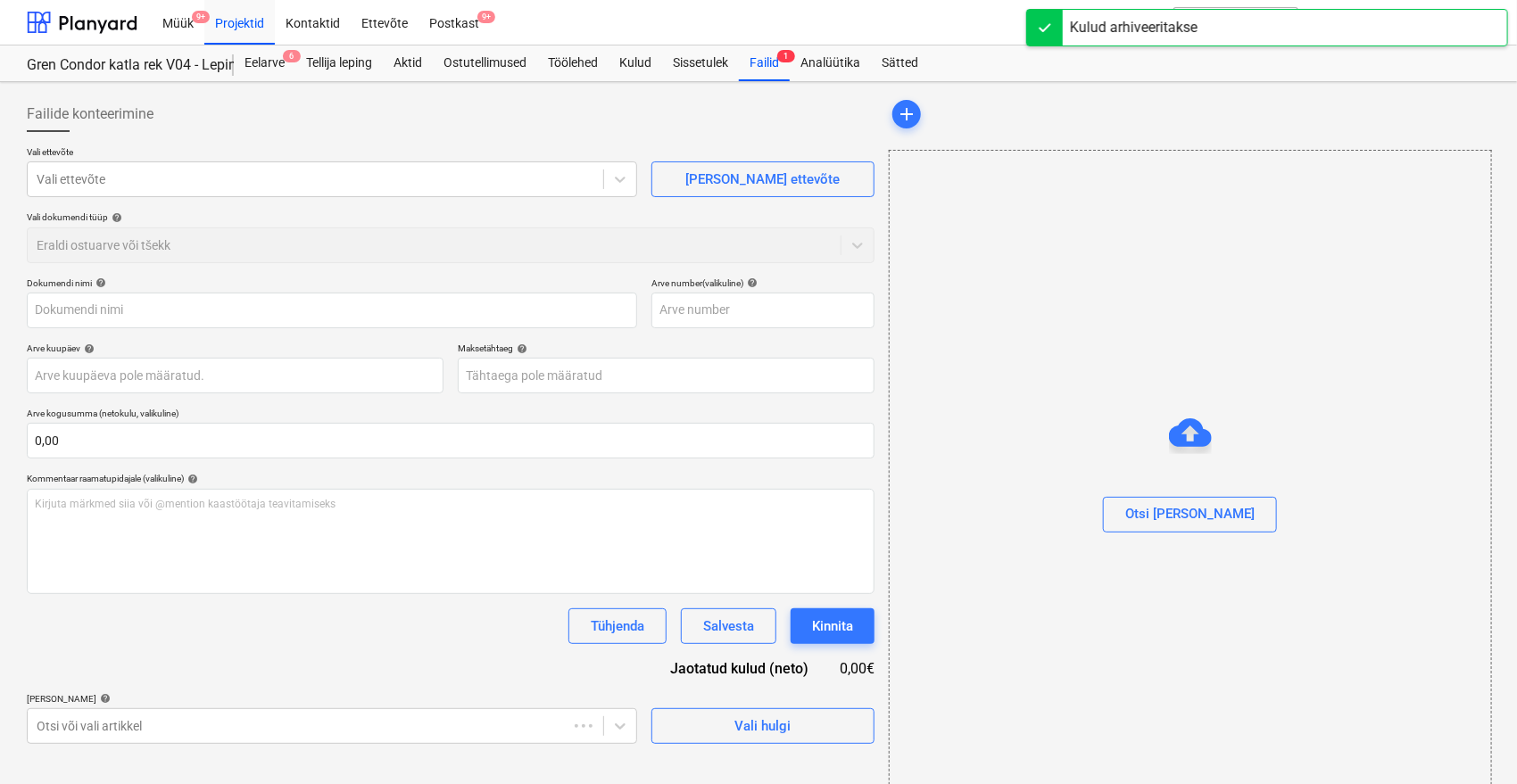
type input "decora arve 16112238"
type input "16112238"
type input "[DATE]"
type input "05 Sep 2025"
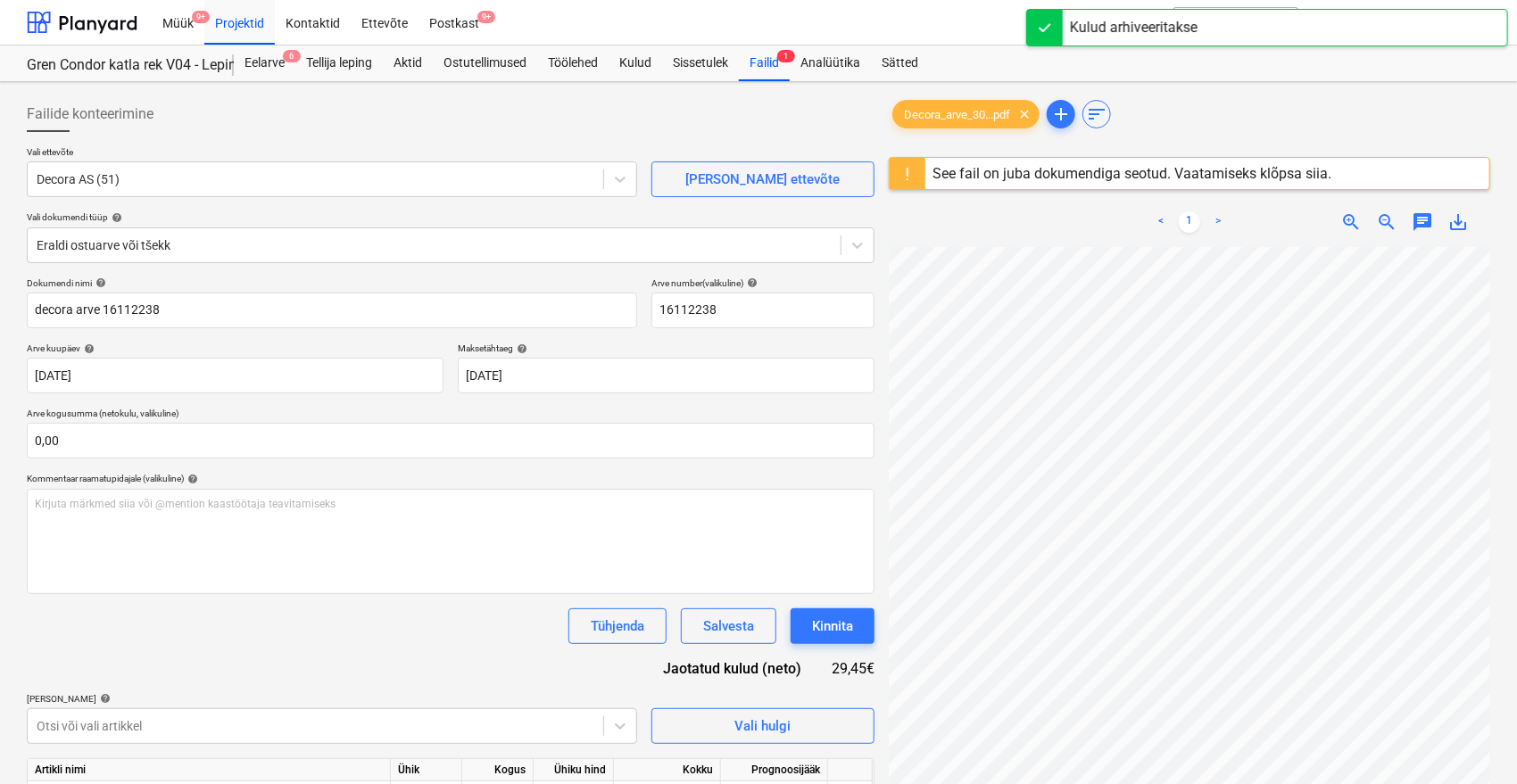
scroll to position [0, 72]
click at [145, 314] on input "decora arve 16112238" at bounding box center [332, 311] width 610 height 36
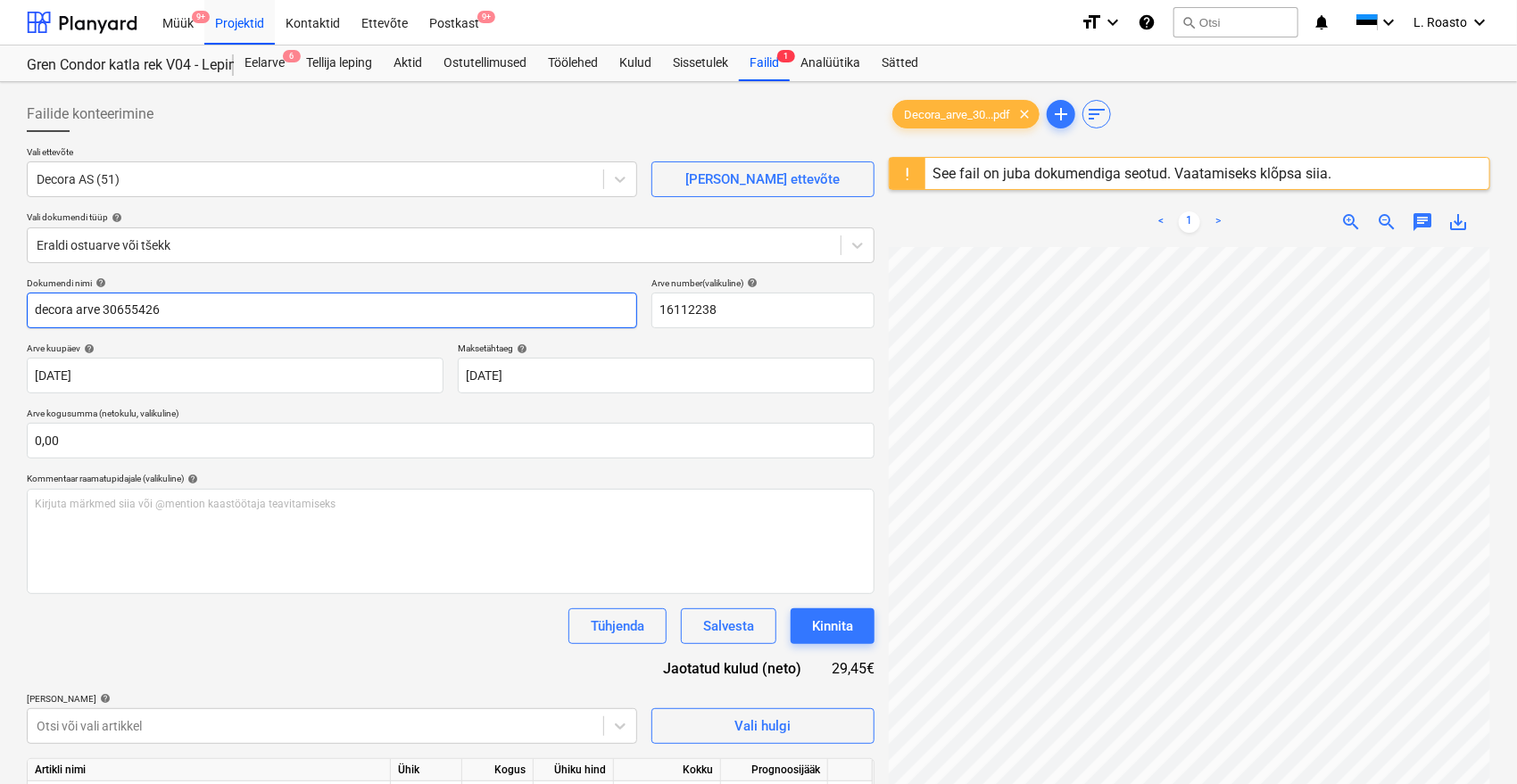
click at [145, 314] on input "decora arve 30655426" at bounding box center [332, 311] width 610 height 36
type input "decora arve 30655426"
drag, startPoint x: 770, startPoint y: 315, endPoint x: 455, endPoint y: 298, distance: 315.5
click at [455, 298] on div "Dokumendi nimi help decora arve 30655426 Arve number (valikuline) help 16112238" at bounding box center [451, 303] width 848 height 51
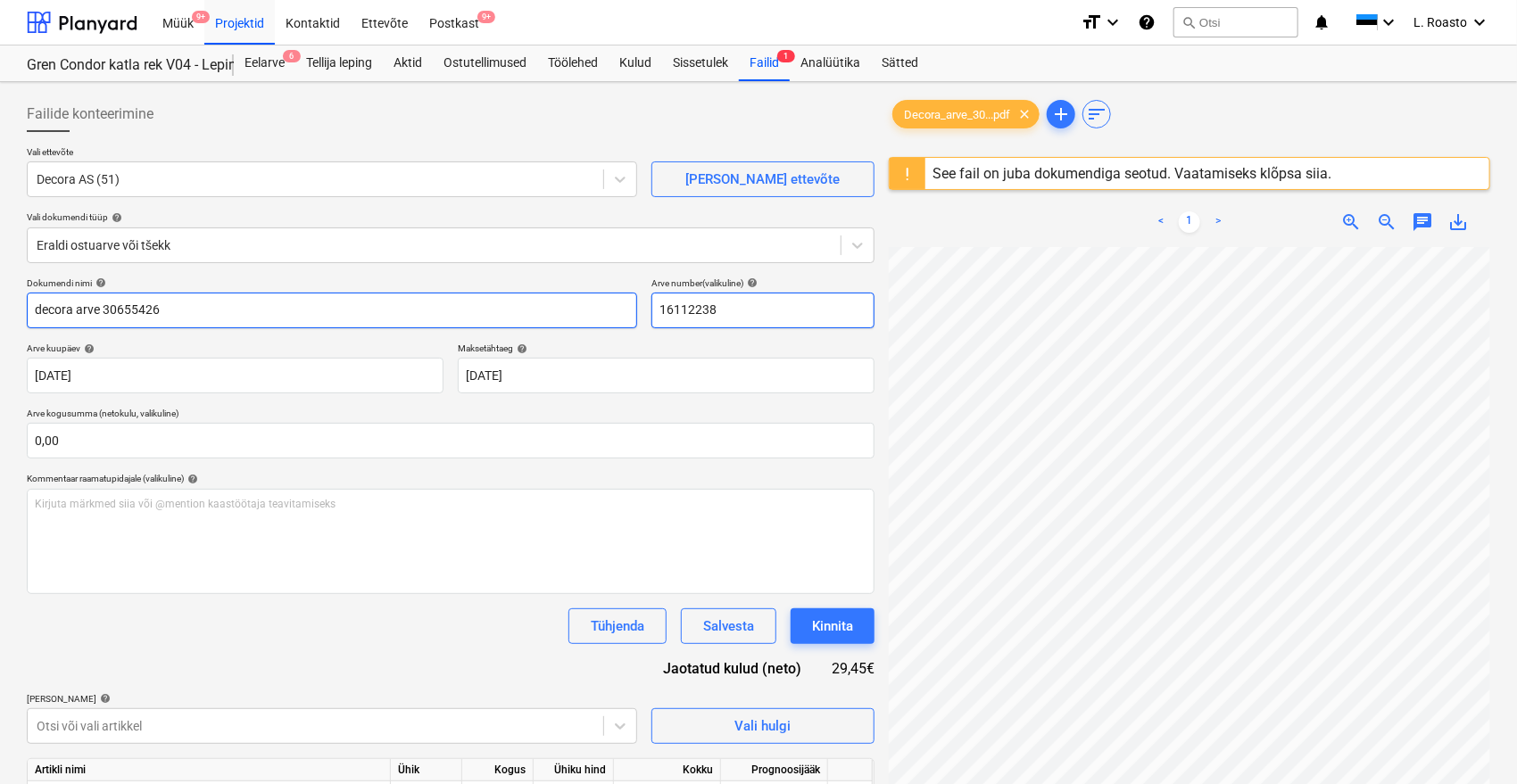
paste input "30655426"
type input "30655426"
click at [292, 691] on div "Dokumendi nimi help decora arve 30655426 Arve number (valikuline) help 30655426…" at bounding box center [451, 570] width 848 height 584
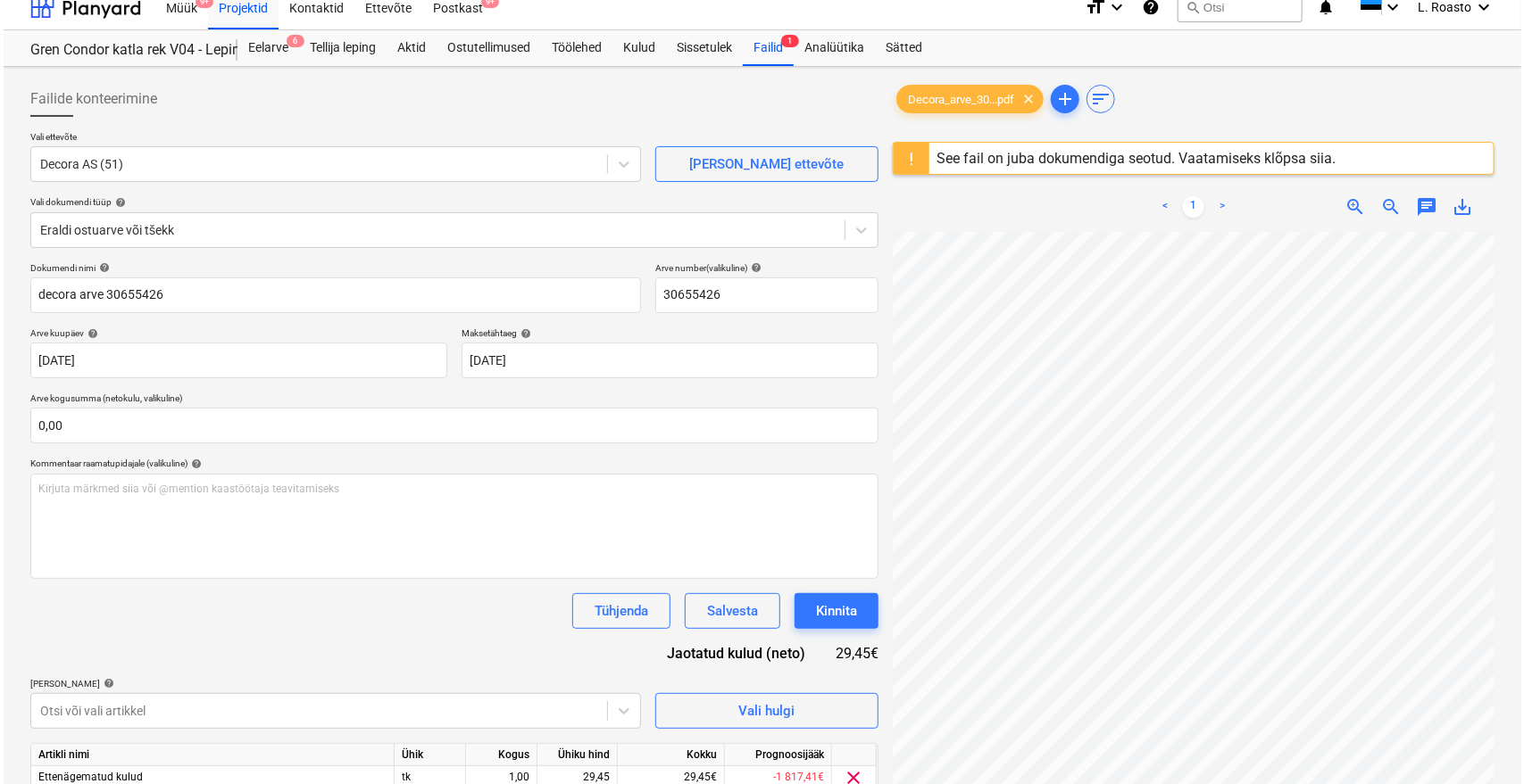
scroll to position [211, 0]
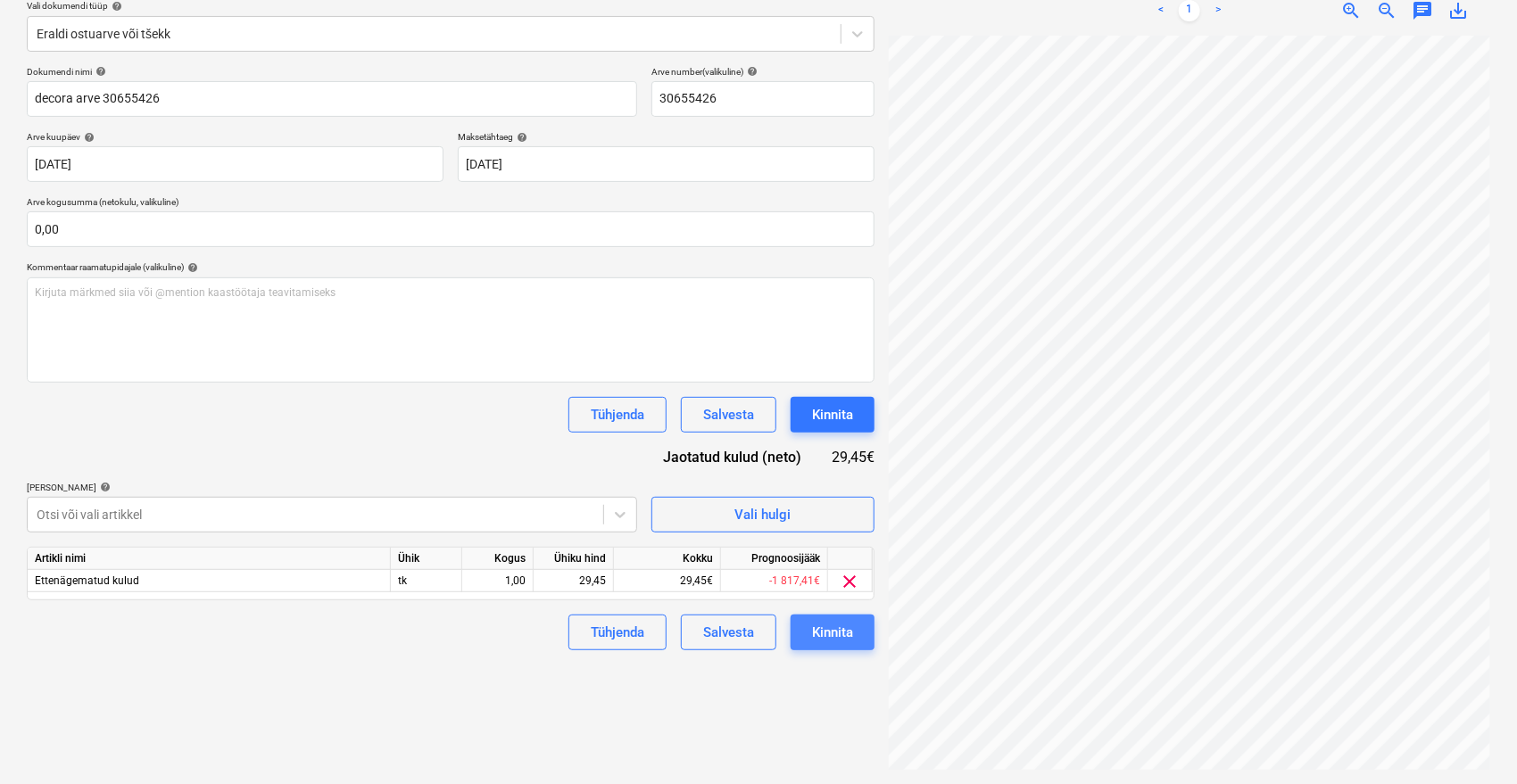
click at [842, 634] on div "Kinnita" at bounding box center [832, 633] width 41 height 23
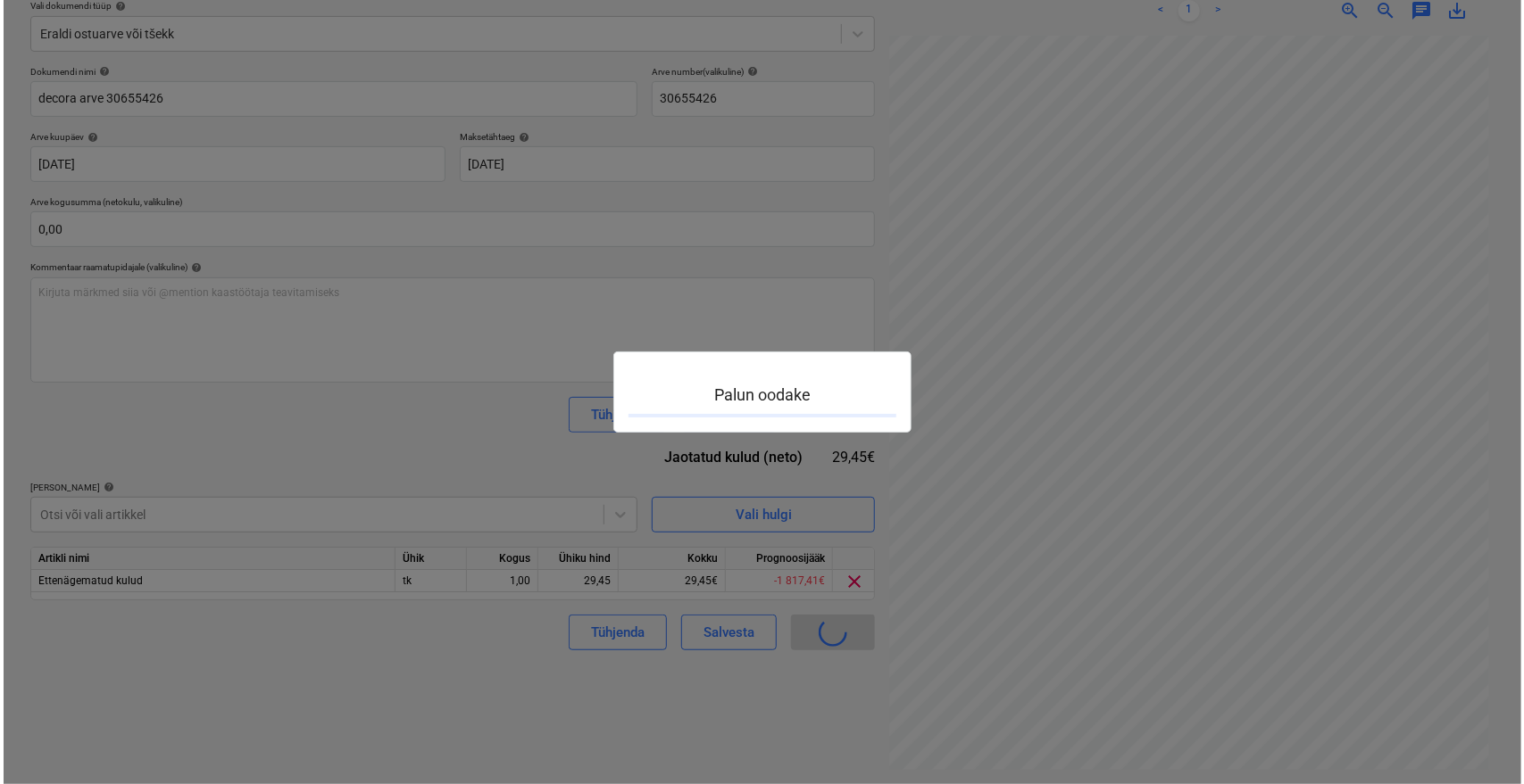
scroll to position [0, 72]
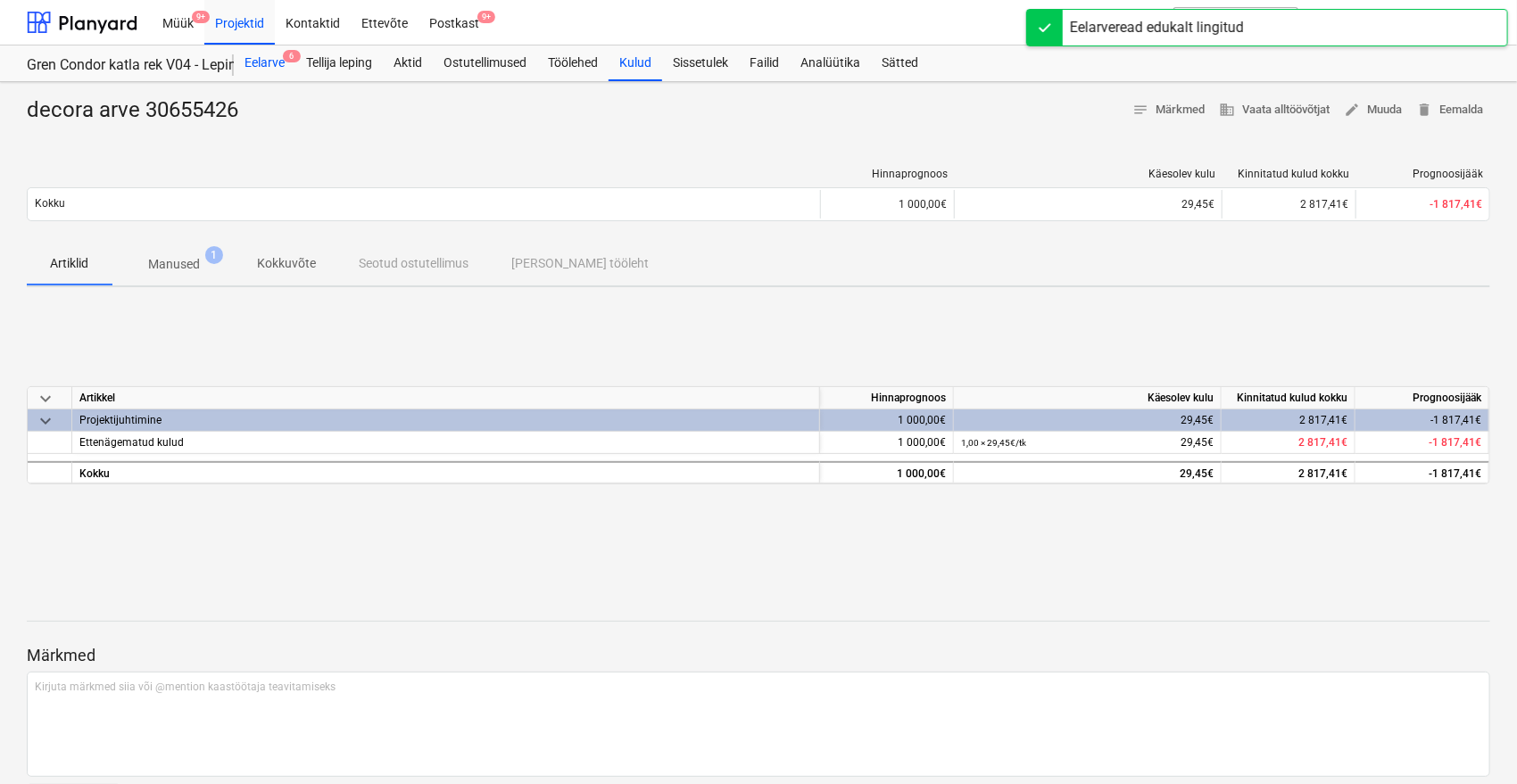
click at [276, 66] on div "Eelarve 6" at bounding box center [264, 64] width 62 height 36
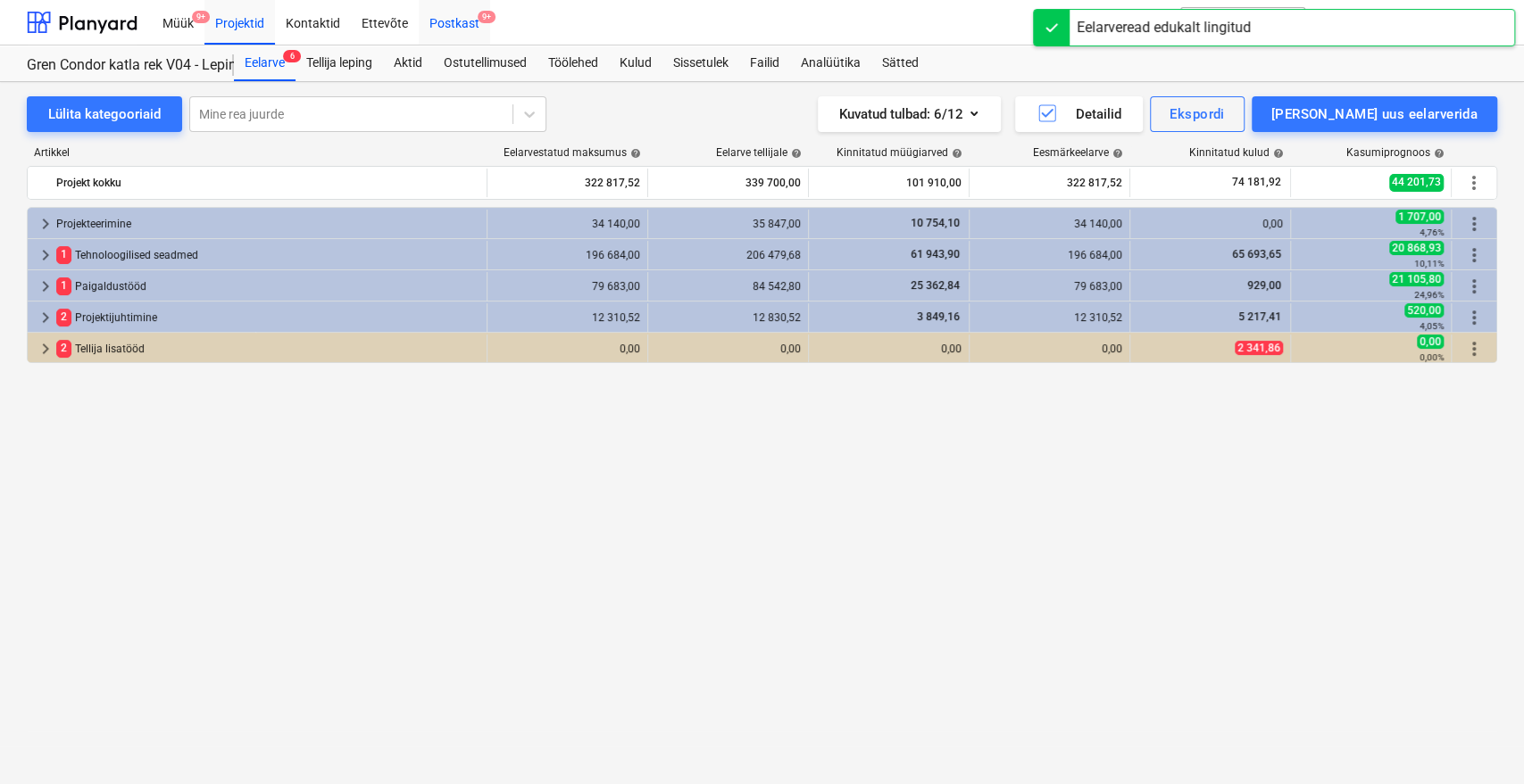
click at [448, 22] on div "Postkast 9+" at bounding box center [455, 22] width 72 height 46
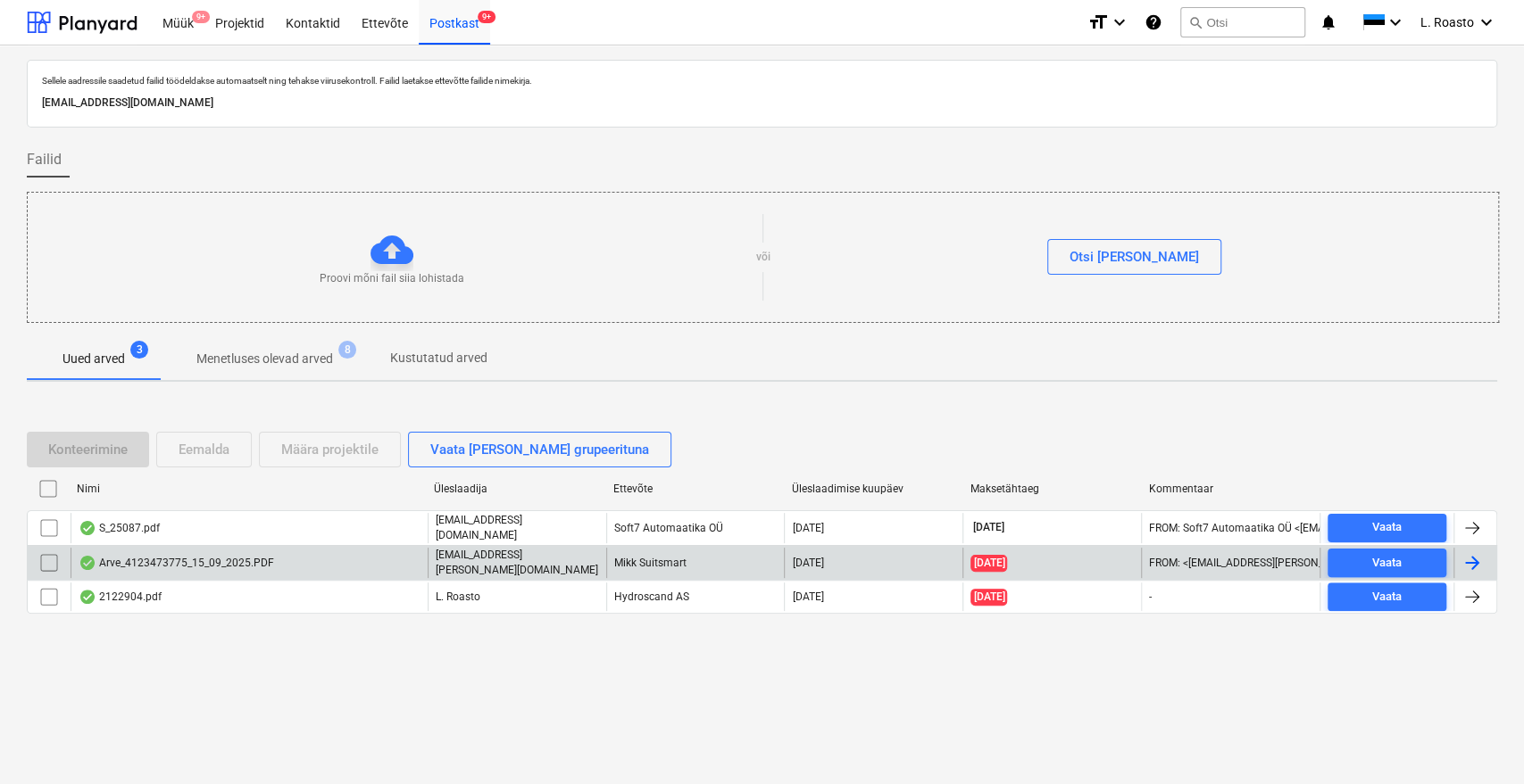
click at [224, 568] on div "Arve_4123473775_15_09_2025.PDF" at bounding box center [177, 563] width 195 height 14
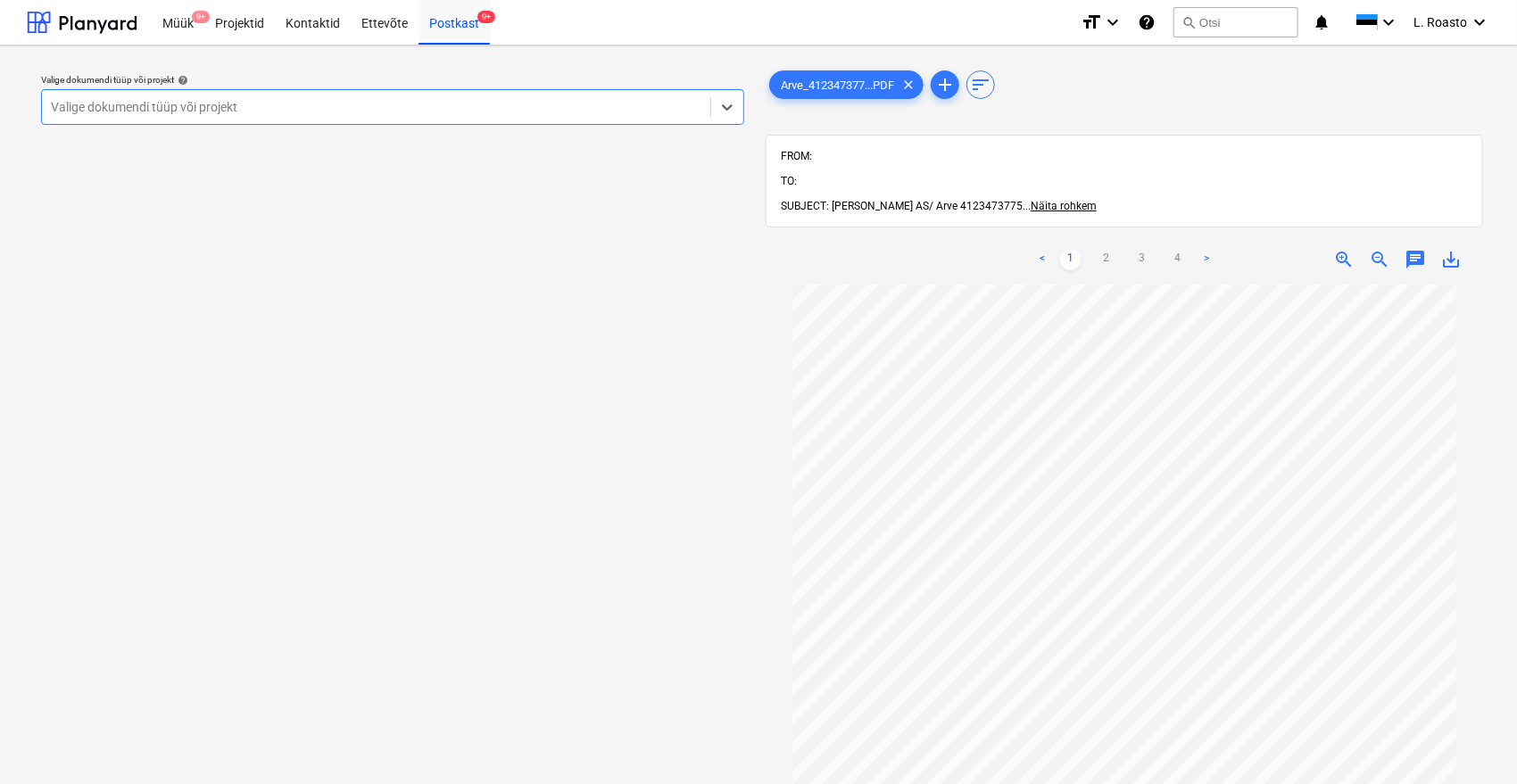
click at [362, 98] on div "Valige dokumendi tüüp või projekt" at bounding box center [376, 108] width 668 height 25
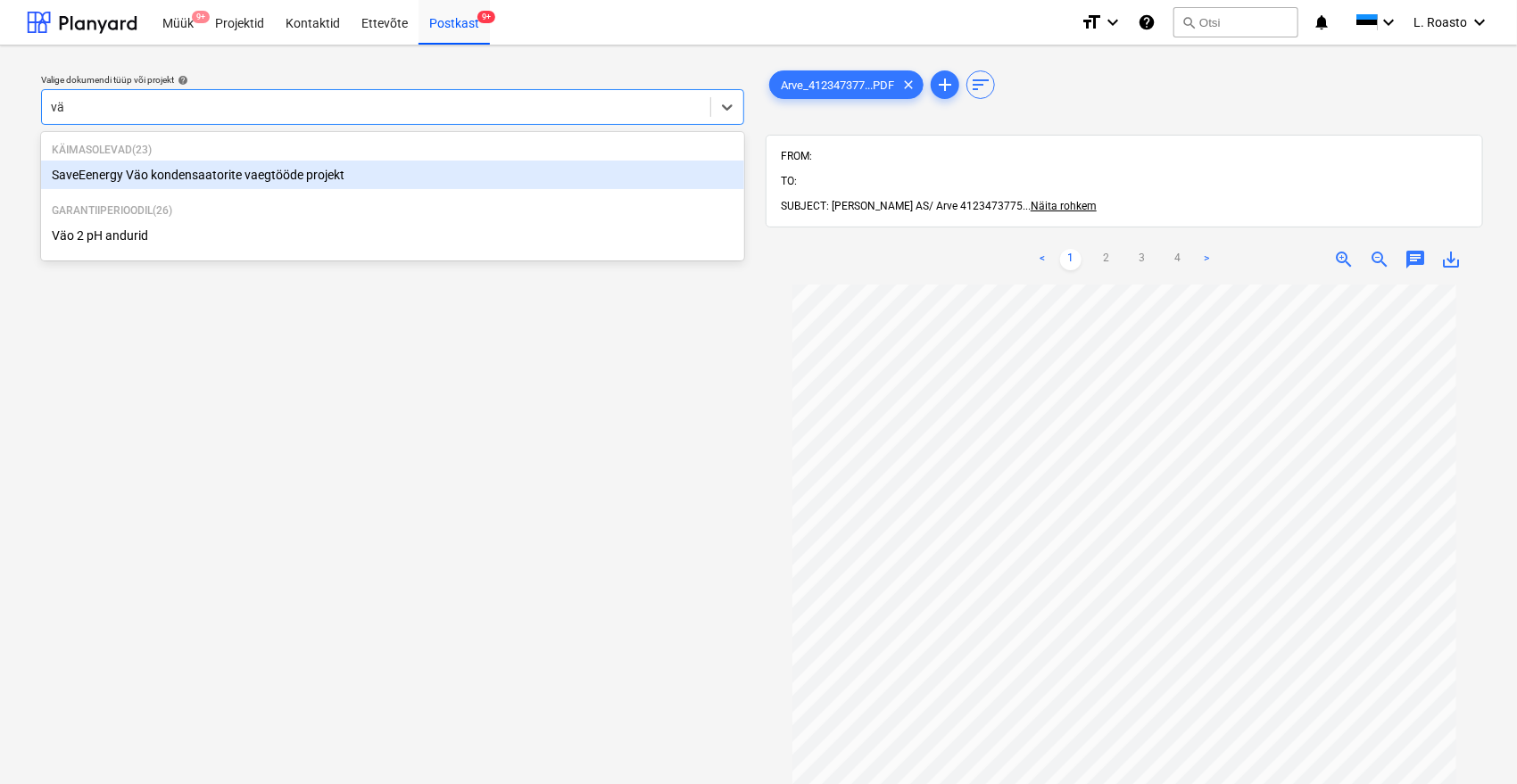
type input "väo"
click at [318, 182] on div "SaveEenergy Väo kondensaatorite vaegtööde projekt" at bounding box center [392, 175] width 703 height 29
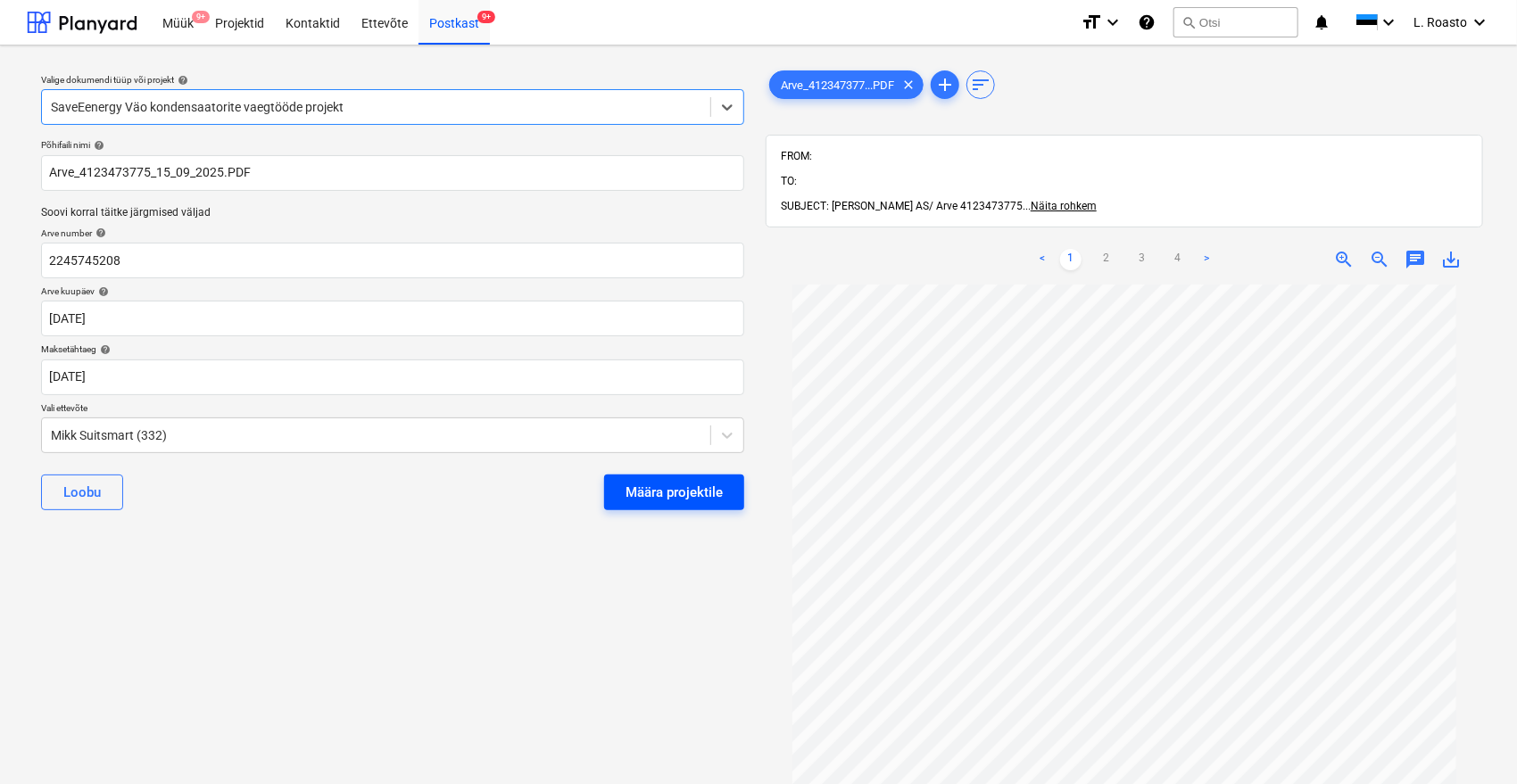
click at [664, 500] on div "Määra projektile" at bounding box center [674, 493] width 98 height 23
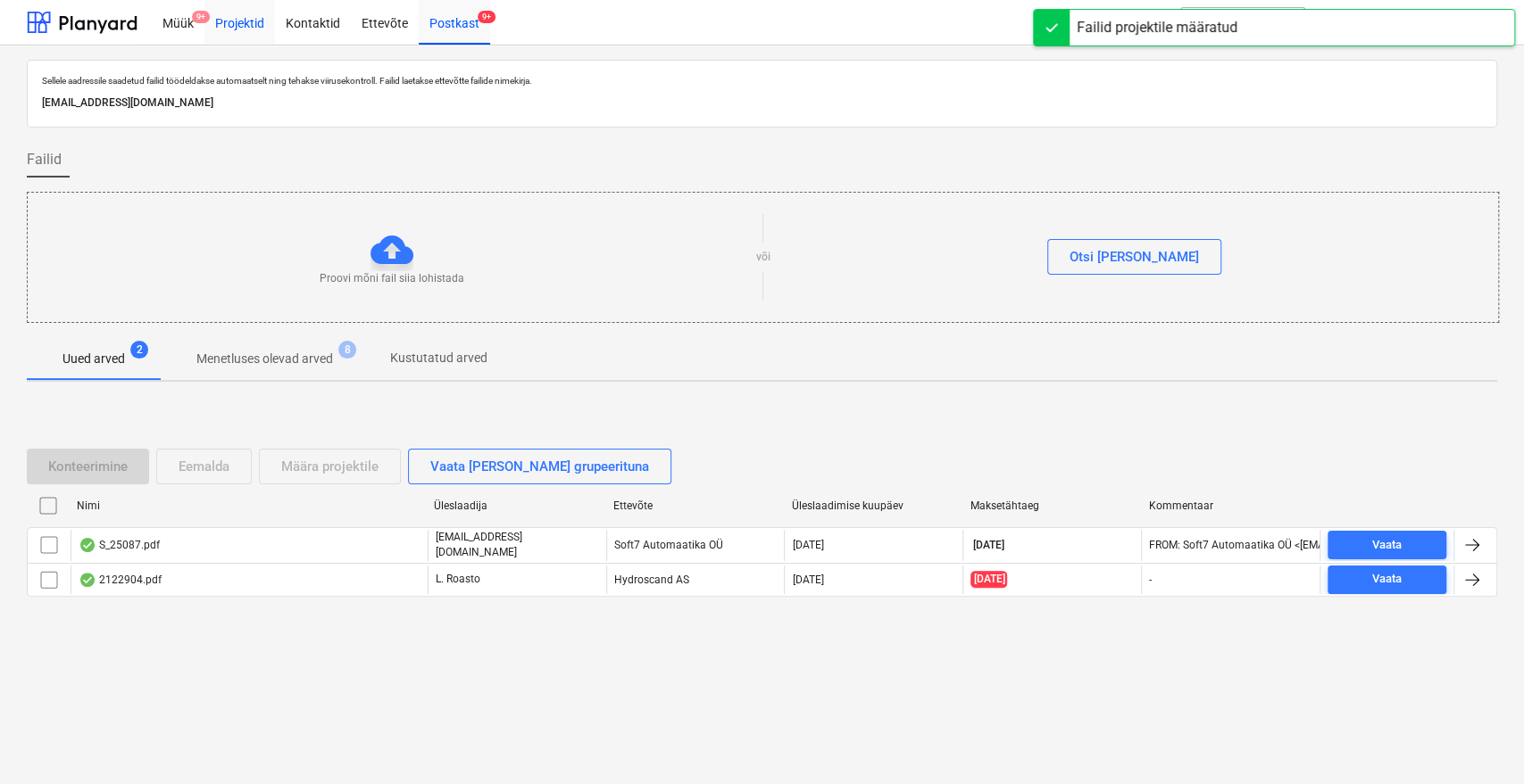
click at [249, 19] on div "Projektid" at bounding box center [239, 22] width 71 height 46
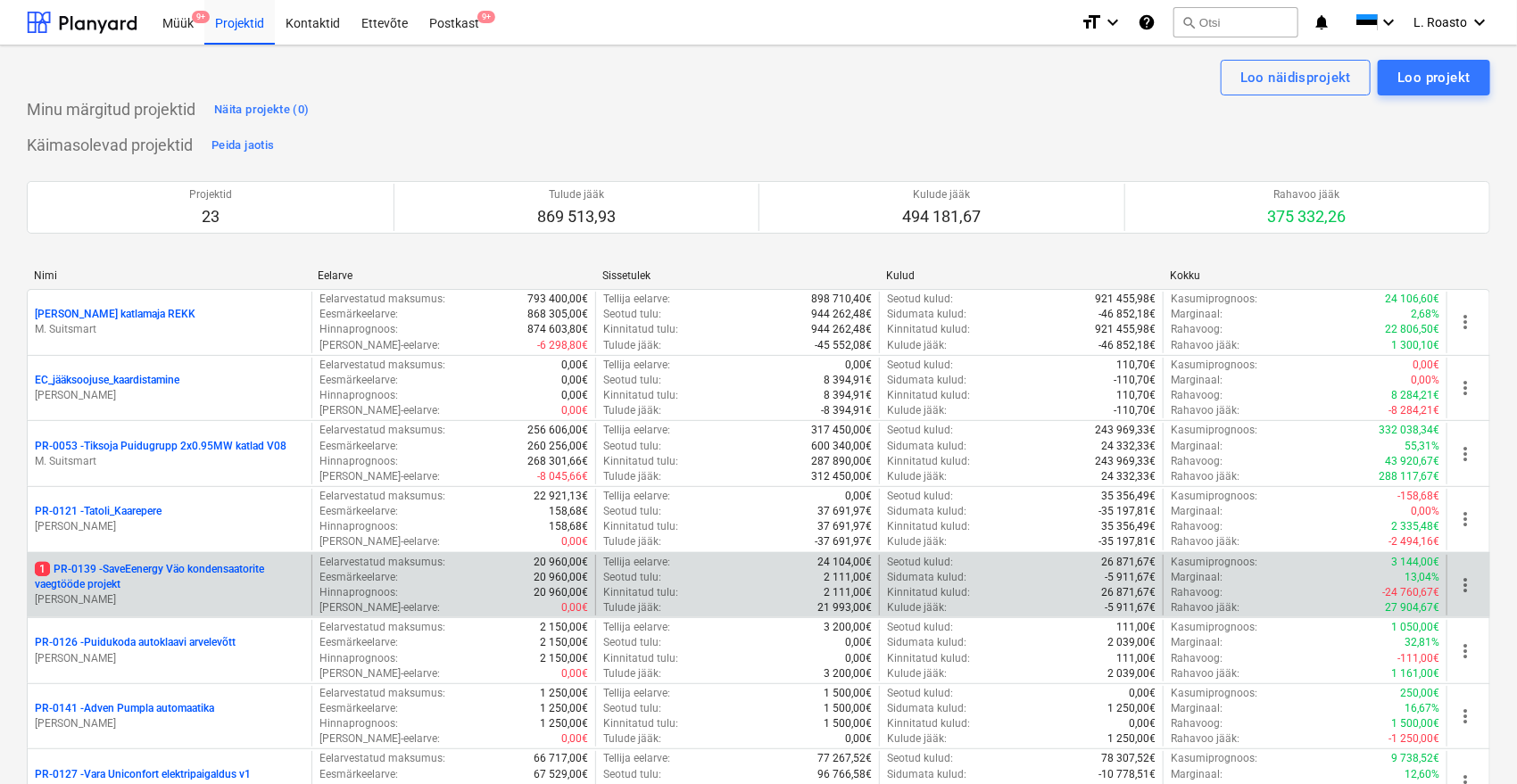
click at [205, 568] on p "1 PR-0139 - SaveEenergy Väo kondensaatorite vaegtööde projekt" at bounding box center [169, 577] width 270 height 30
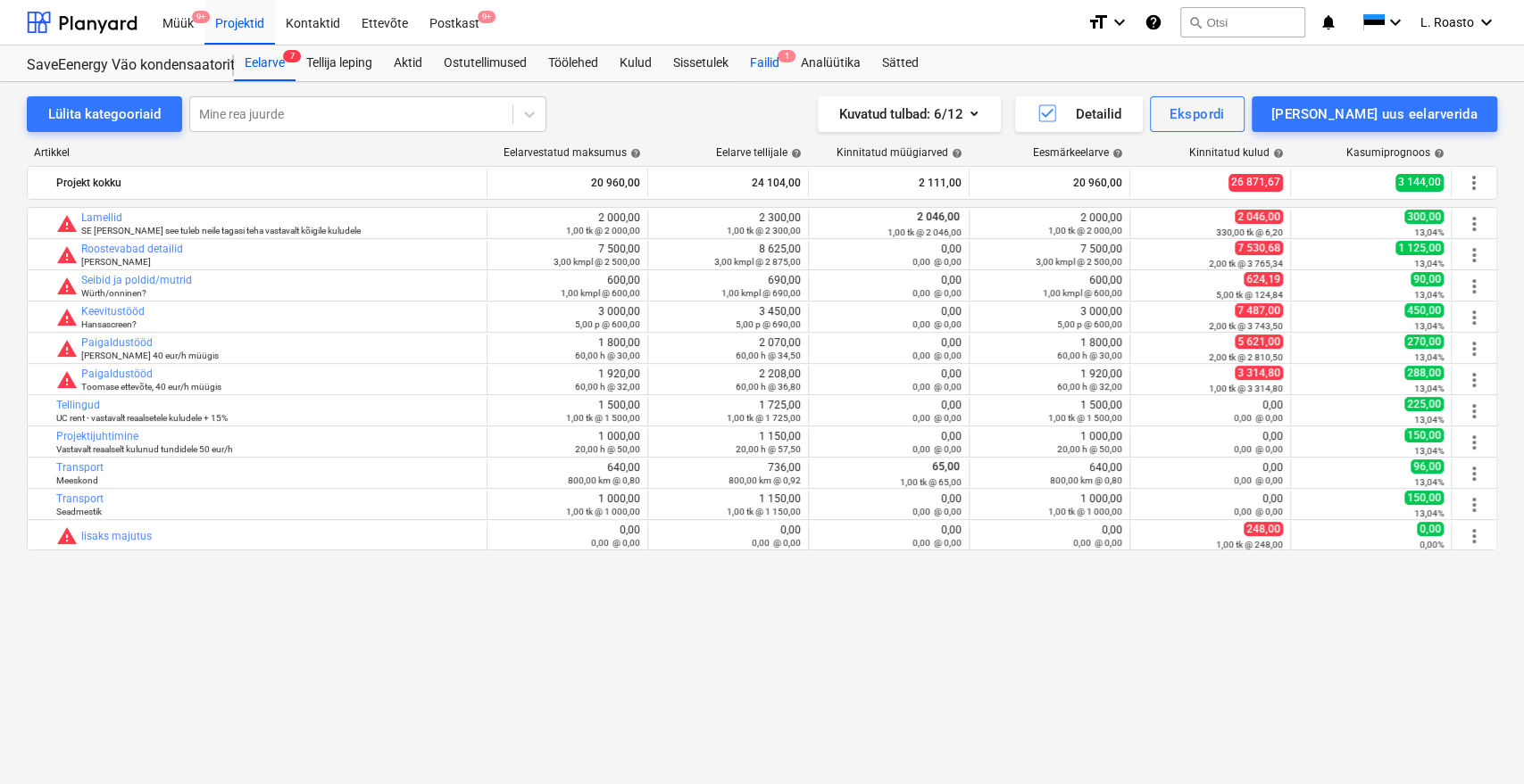
click at [775, 54] on div "Failid 1" at bounding box center [765, 64] width 51 height 36
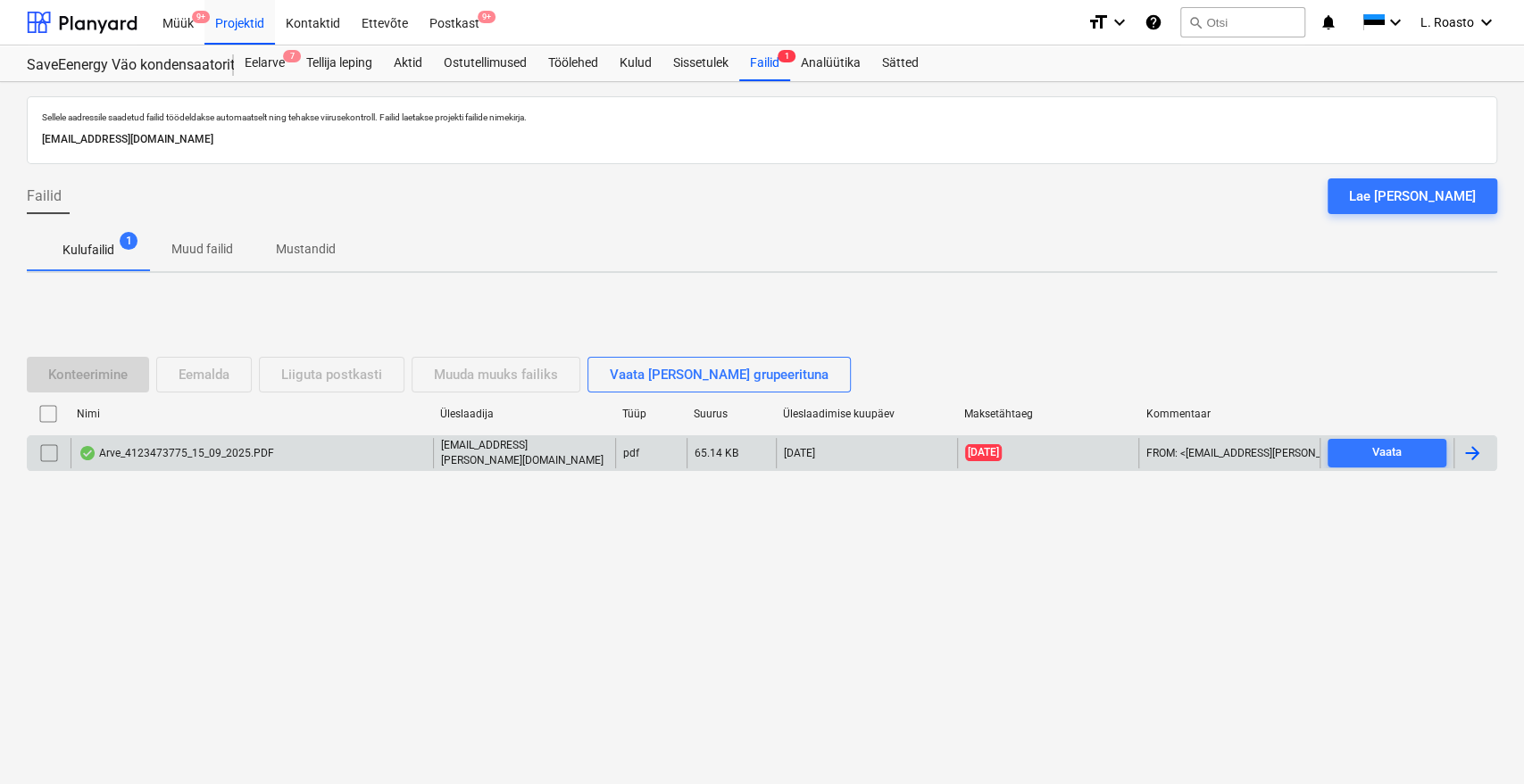
click at [1477, 458] on div at bounding box center [1472, 453] width 22 height 22
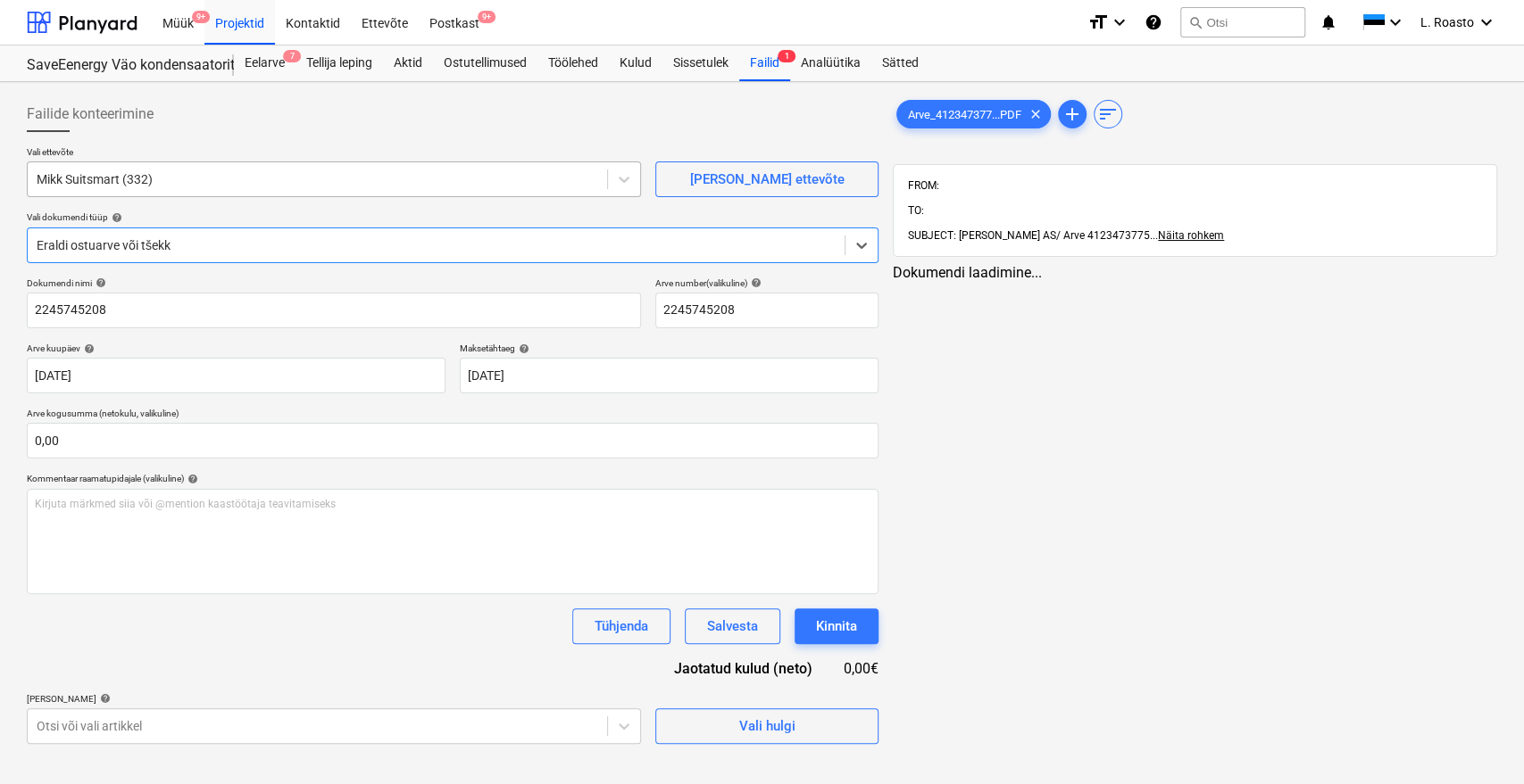
click at [143, 179] on div at bounding box center [317, 179] width 561 height 18
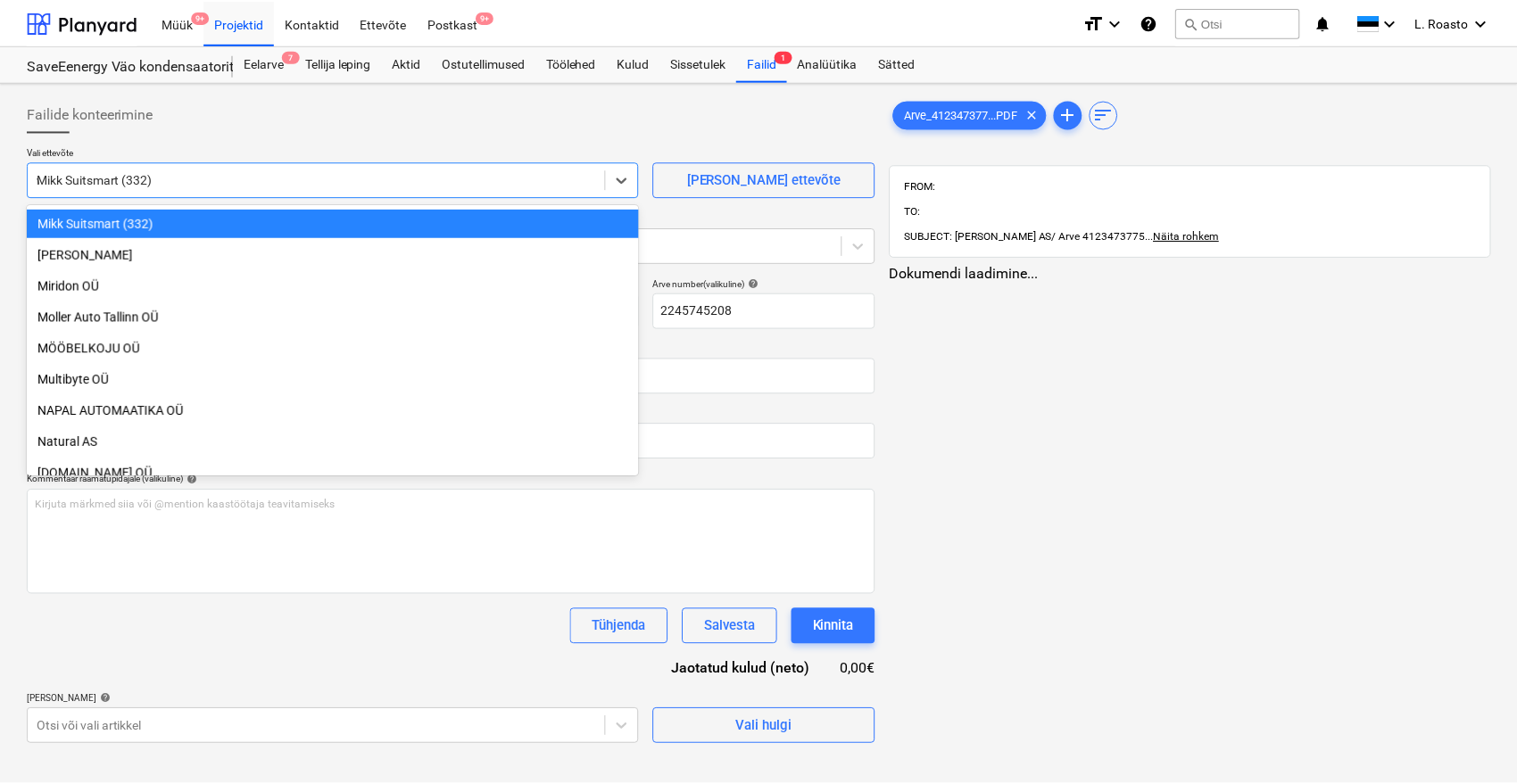
scroll to position [700, 0]
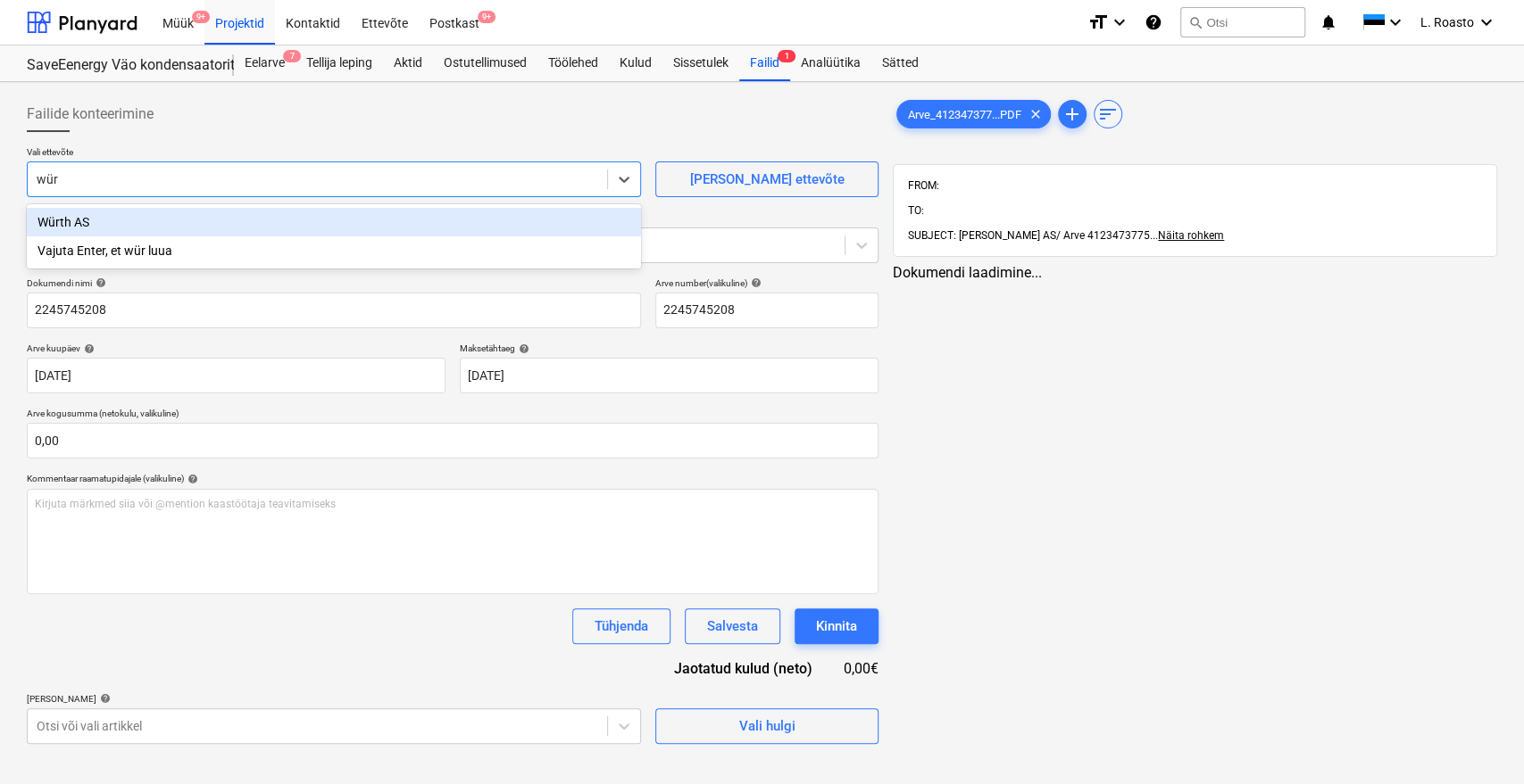
type input "würt"
click at [103, 227] on div "Würth AS" at bounding box center [333, 222] width 614 height 29
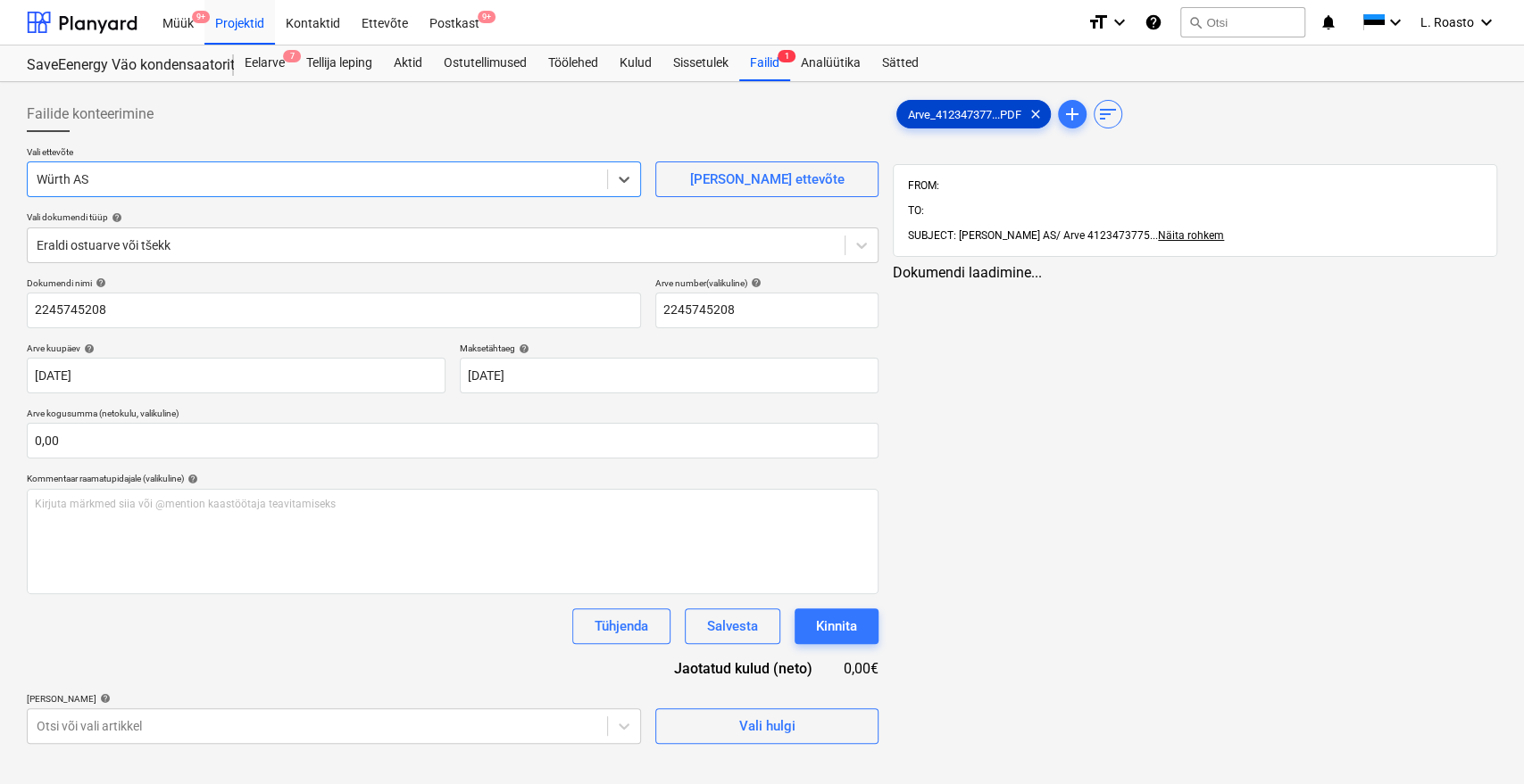
click at [978, 112] on span "Arve_412347377...PDF" at bounding box center [965, 114] width 134 height 13
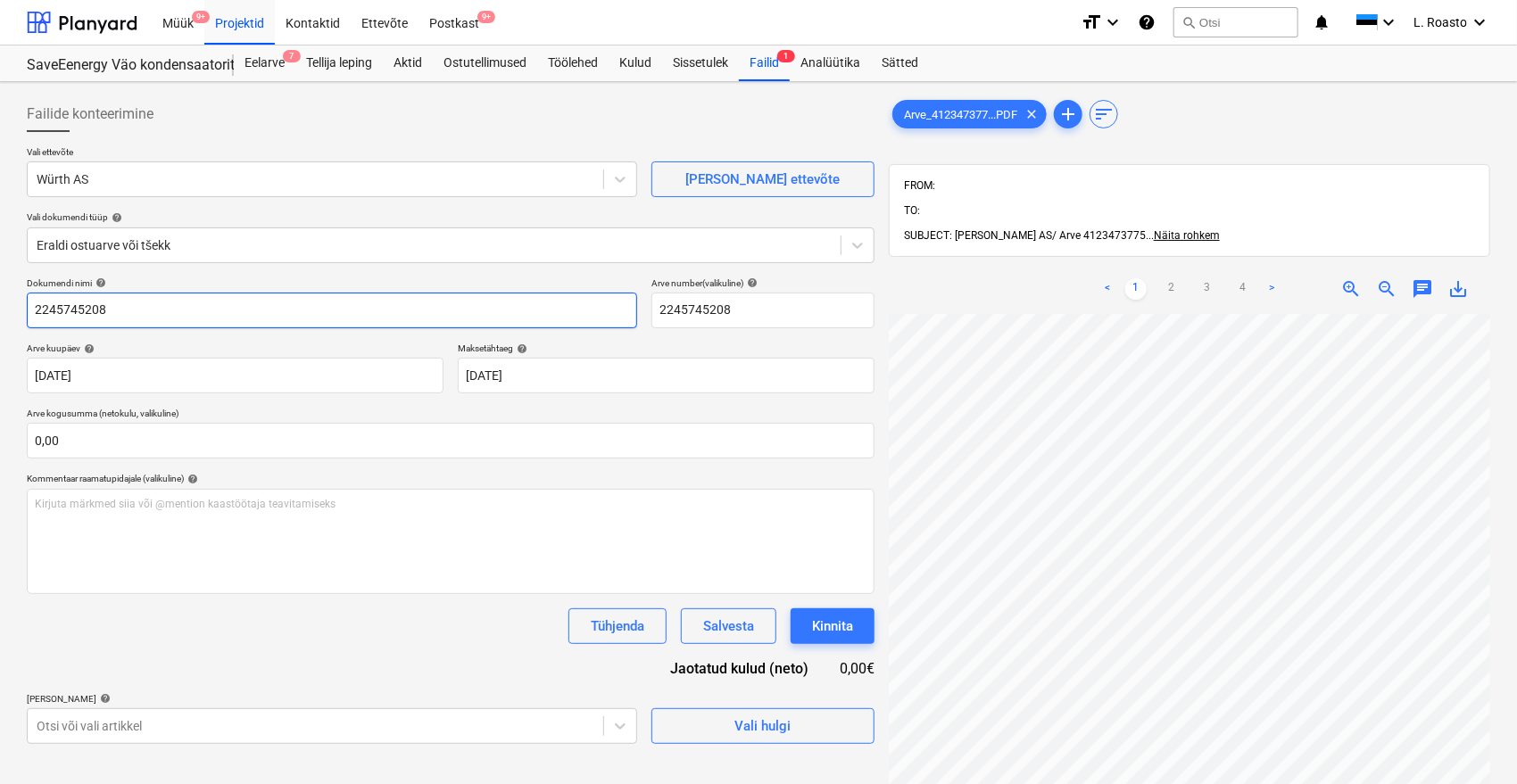
drag, startPoint x: 101, startPoint y: 303, endPoint x: 0, endPoint y: 291, distance: 101.7
click at [0, 291] on div "Failide konteerimine Vali ettevõte Würth AS Lisa uus ettevõte Vali dokumendi tü…" at bounding box center [758, 573] width 1517 height 980
paste input "4123473775"
type input "würth arve 4123473775"
drag, startPoint x: 801, startPoint y: 315, endPoint x: 465, endPoint y: 314, distance: 336.0
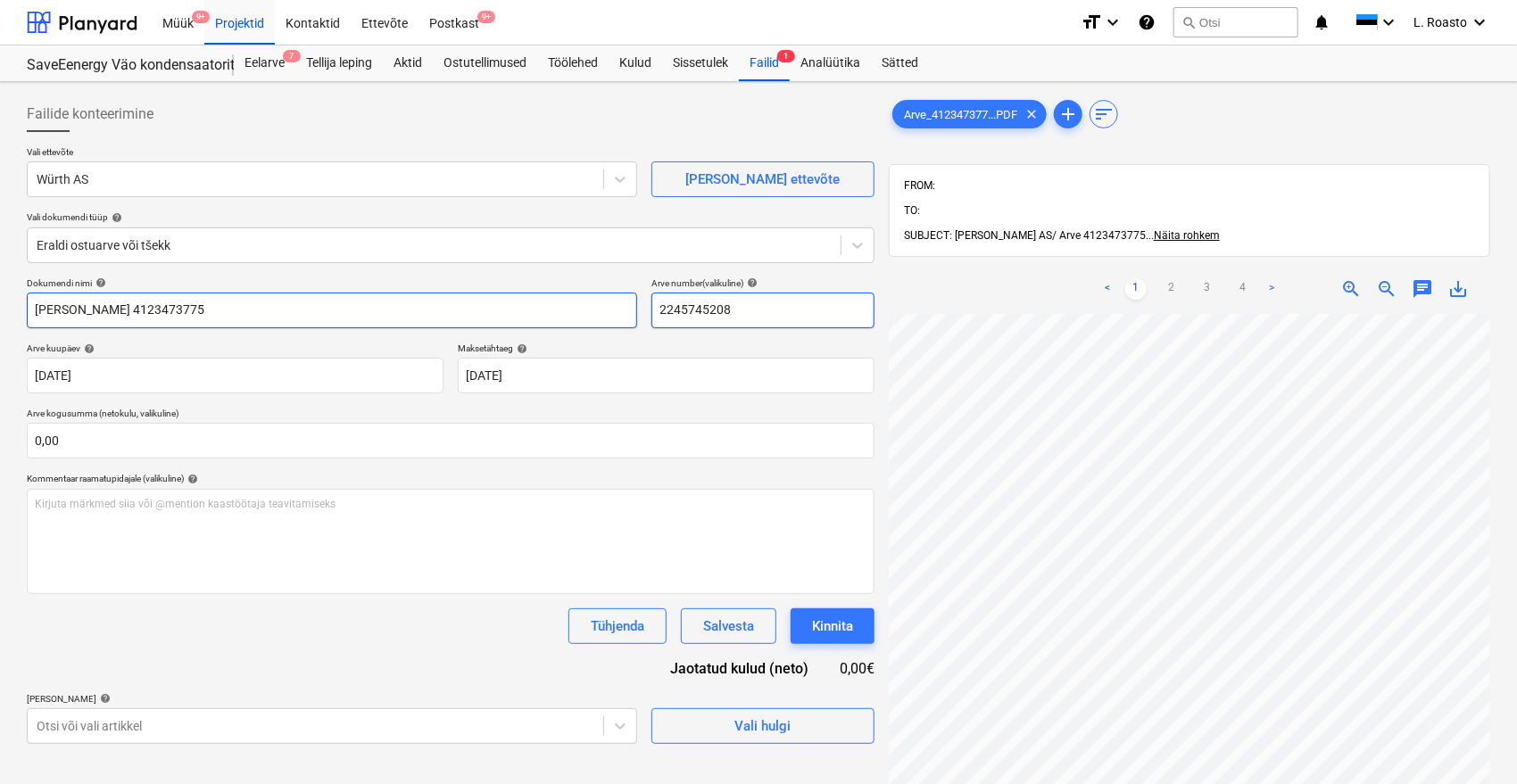
click at [465, 313] on div "Dokumendi nimi help würth arve 4123473775 Arve number (valikuline) help 2245745…" at bounding box center [451, 303] width 848 height 51
paste input "4123473775"
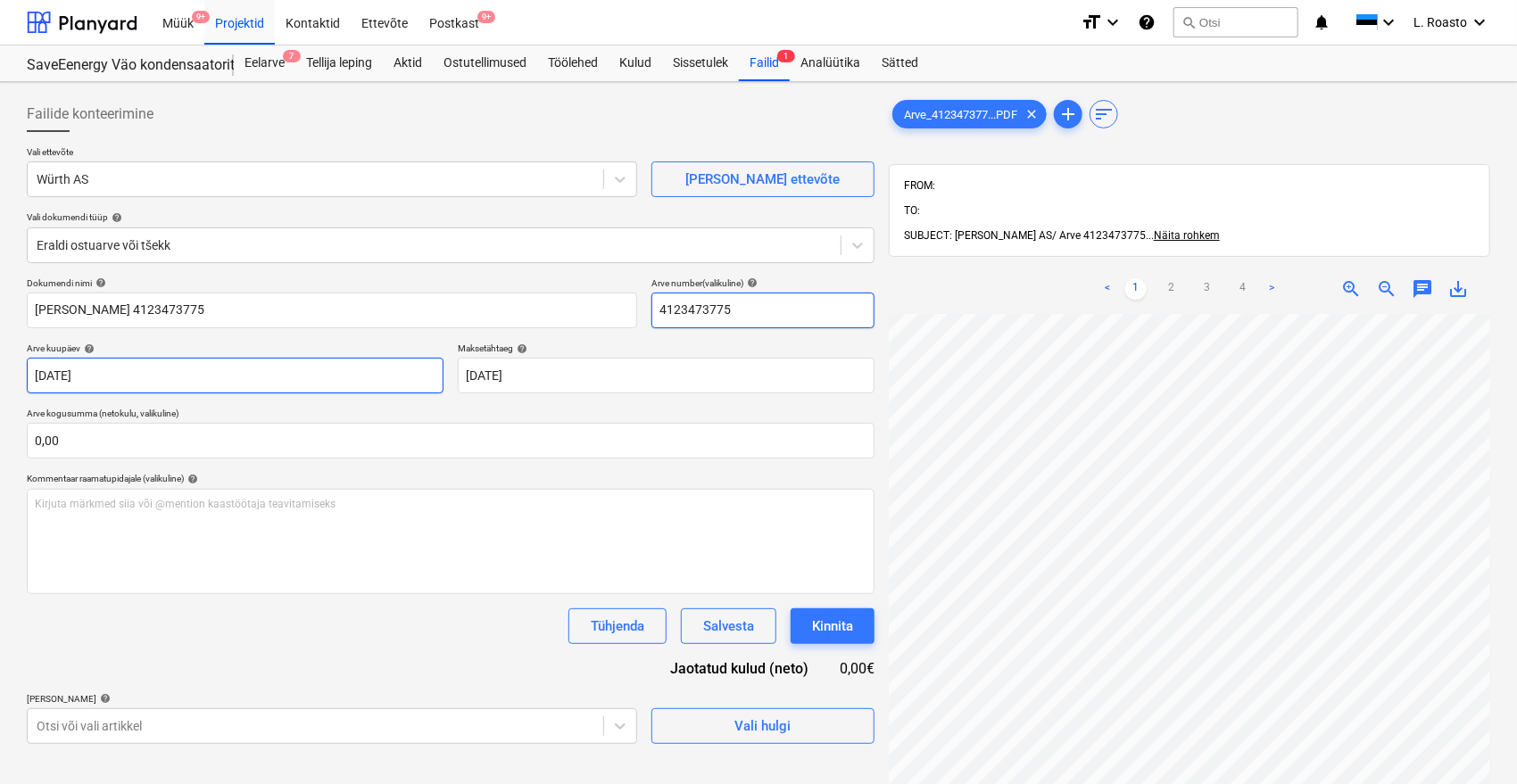
type input "4123473775"
click at [99, 369] on body "Müük 9+ Projektid Kontaktid Ettevõte Postkast 9+ format_size keyboard_arrow_dow…" at bounding box center [758, 392] width 1517 height 784
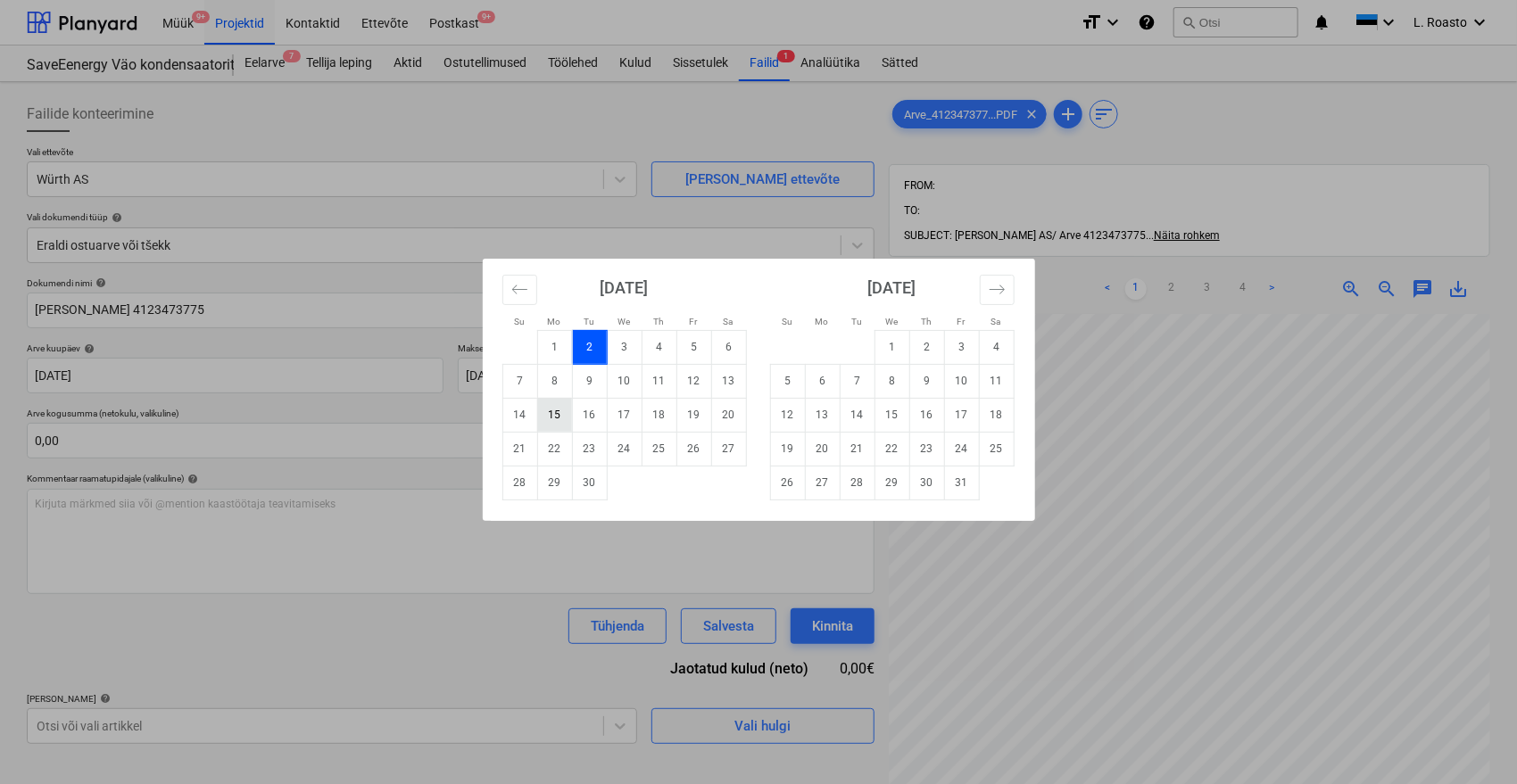
click at [547, 410] on td "15" at bounding box center [555, 415] width 35 height 34
type input "15 Sep 2025"
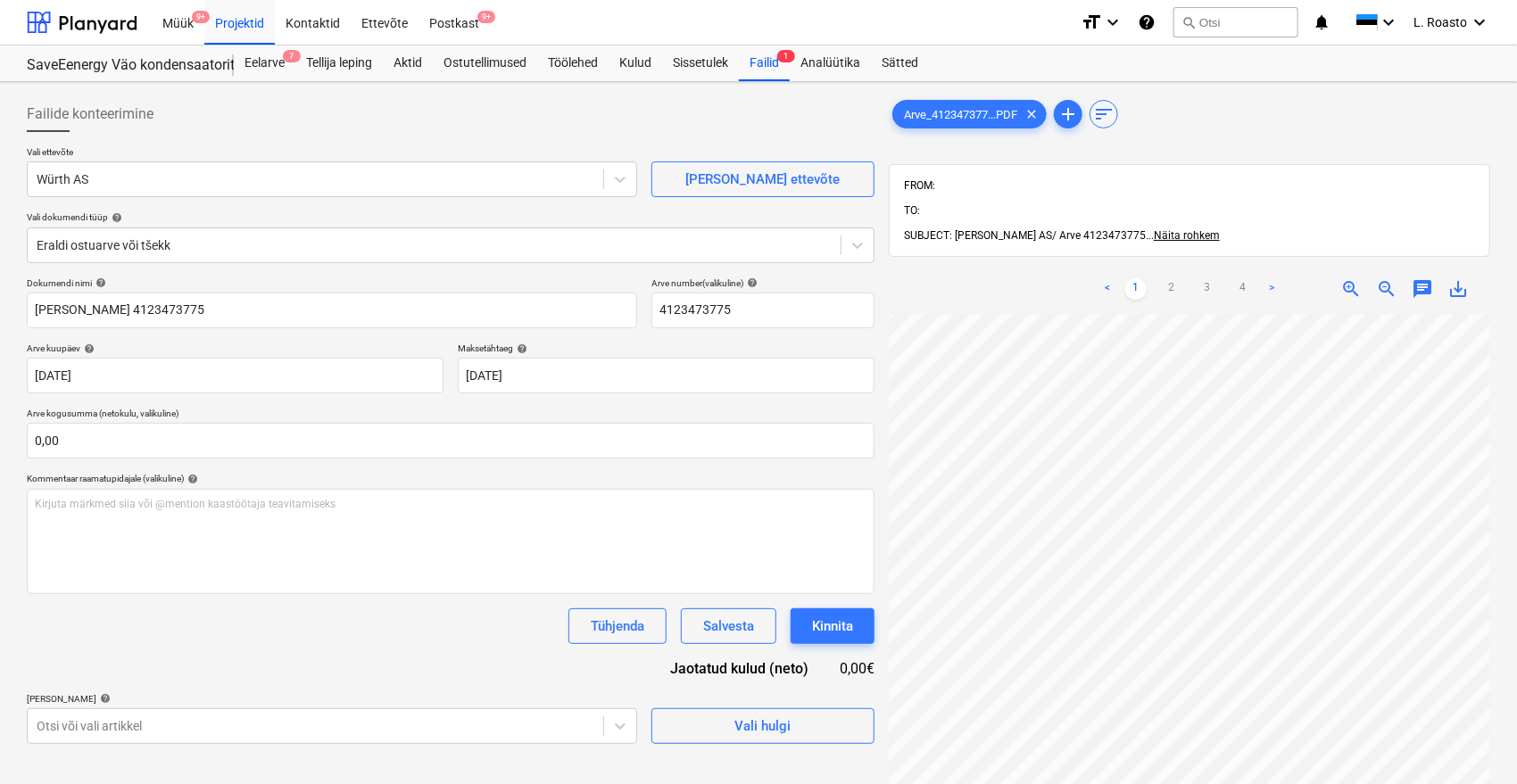
scroll to position [218, 0]
click at [1244, 279] on link "4" at bounding box center [1243, 289] width 22 height 22
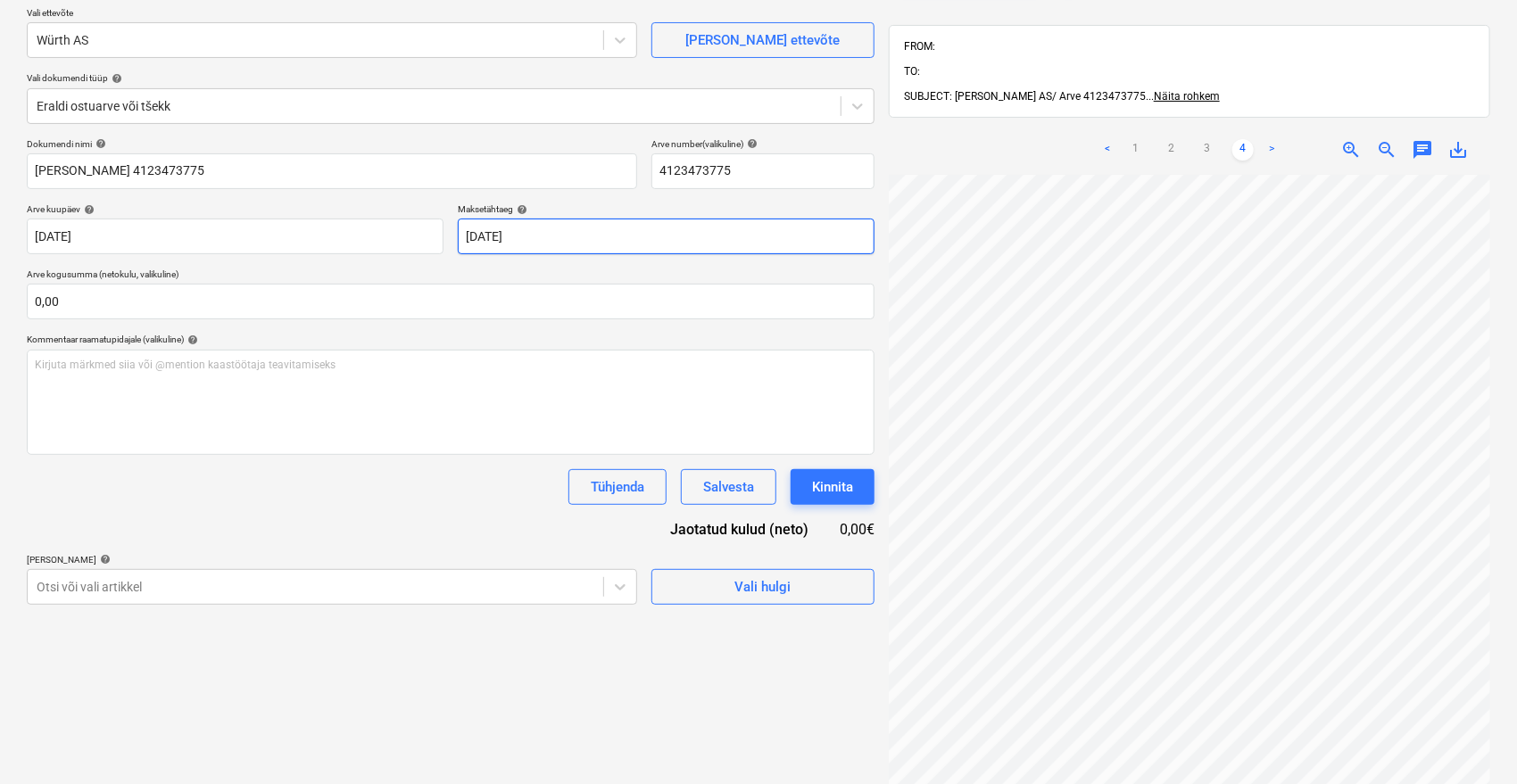
scroll to position [56, 0]
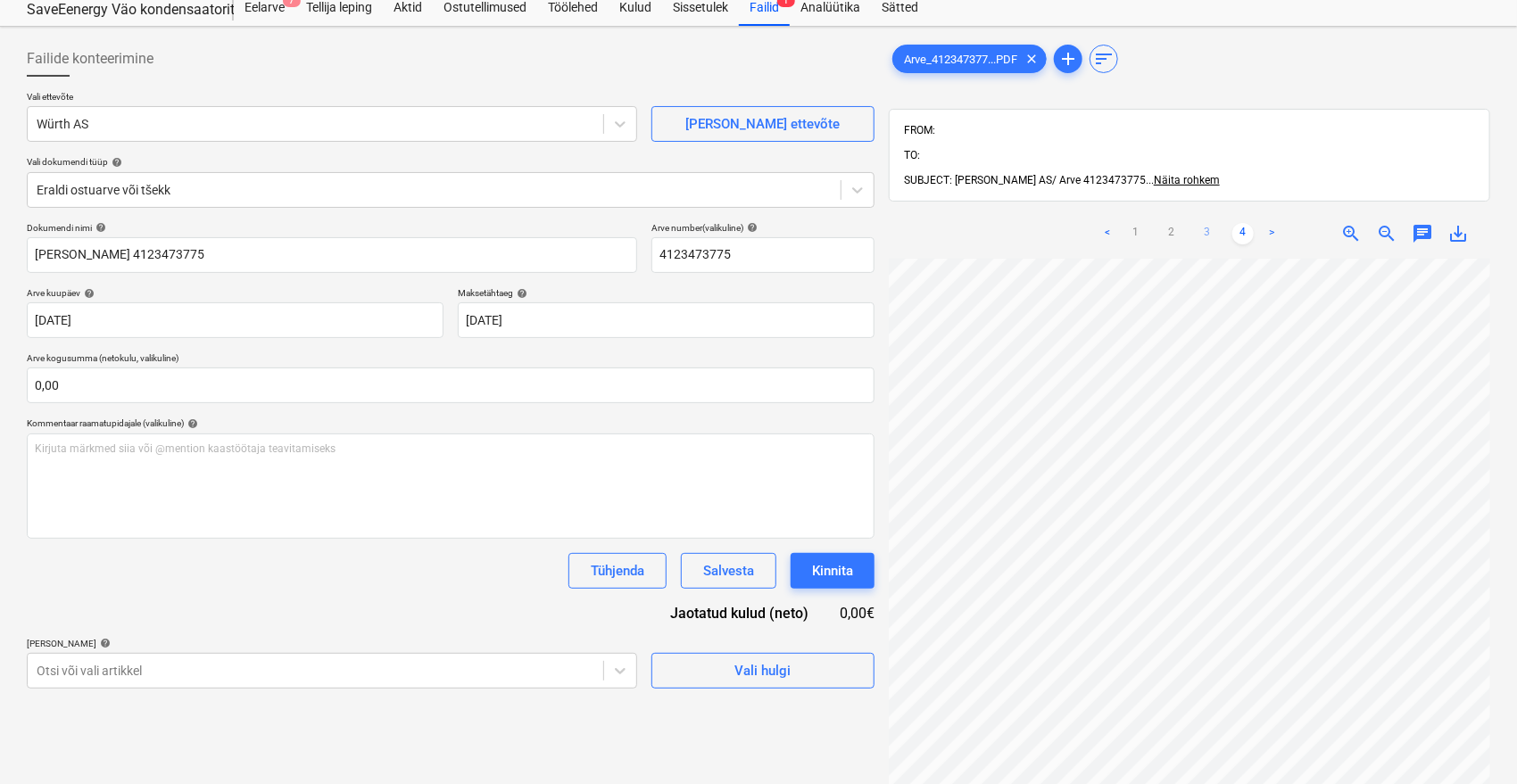
click at [1205, 223] on link "3" at bounding box center [1207, 234] width 22 height 22
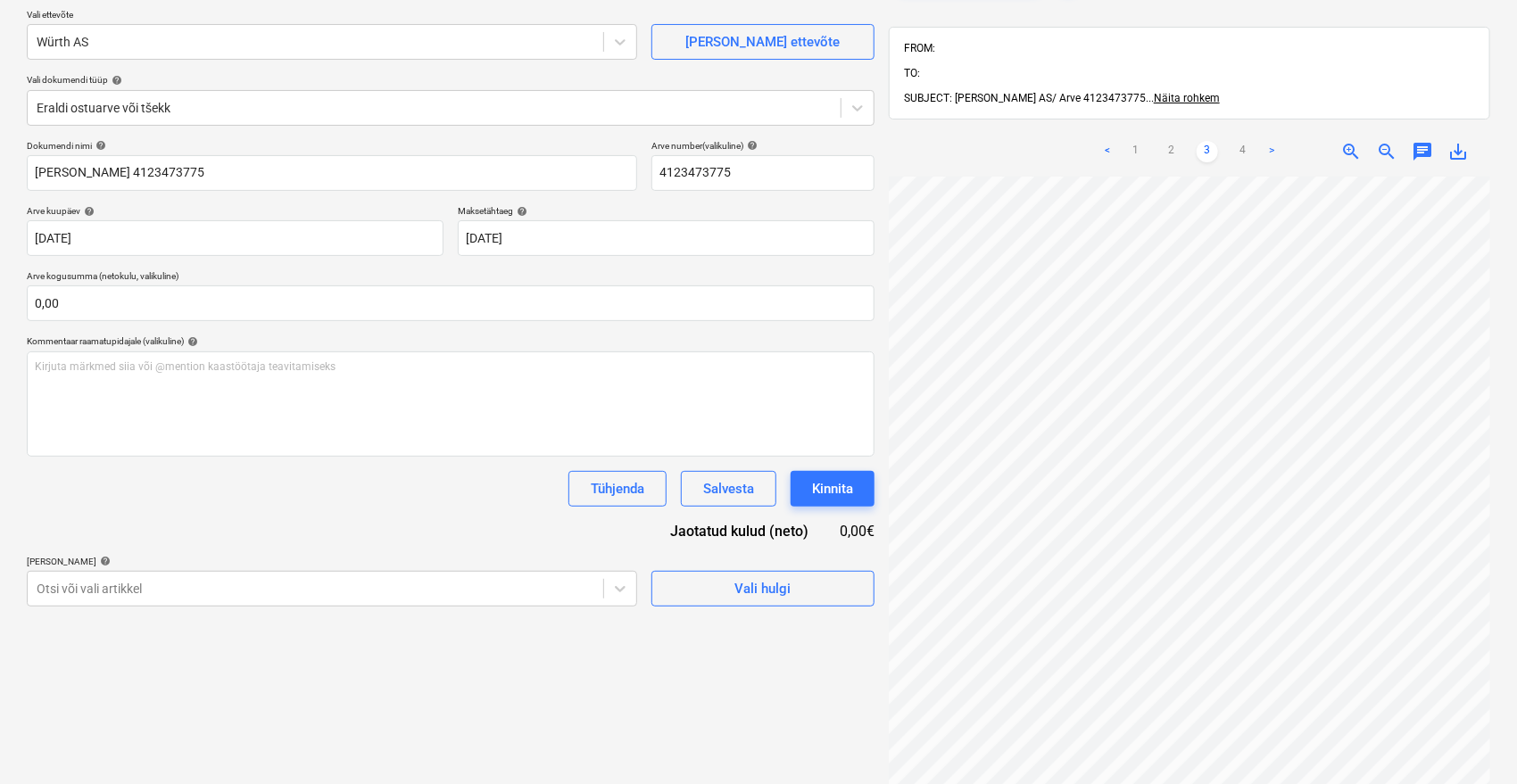
scroll to position [0, 0]
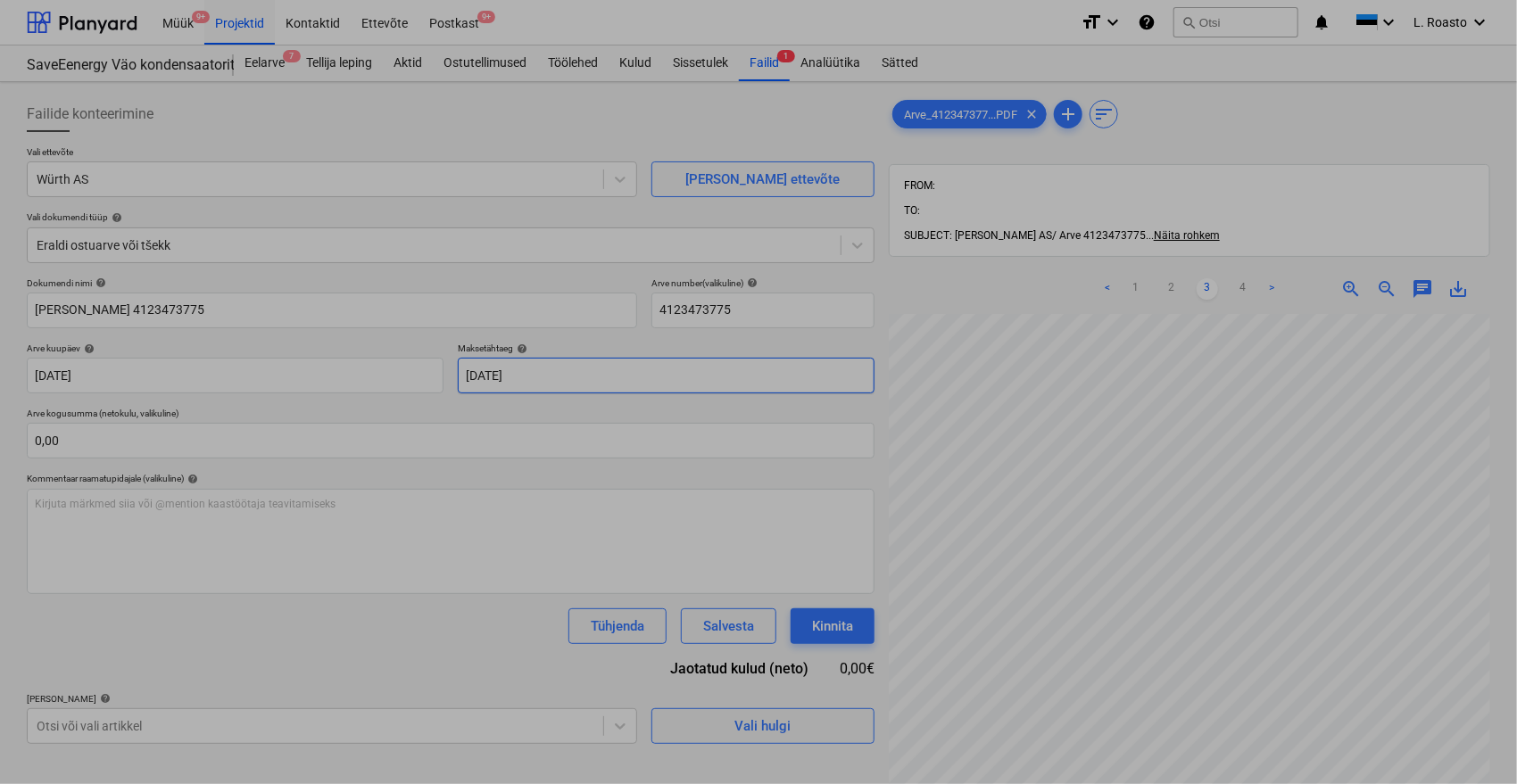
click at [615, 371] on body "Müük 9+ Projektid Kontaktid Ettevõte Postkast 9+ format_size keyboard_arrow_dow…" at bounding box center [758, 392] width 1517 height 784
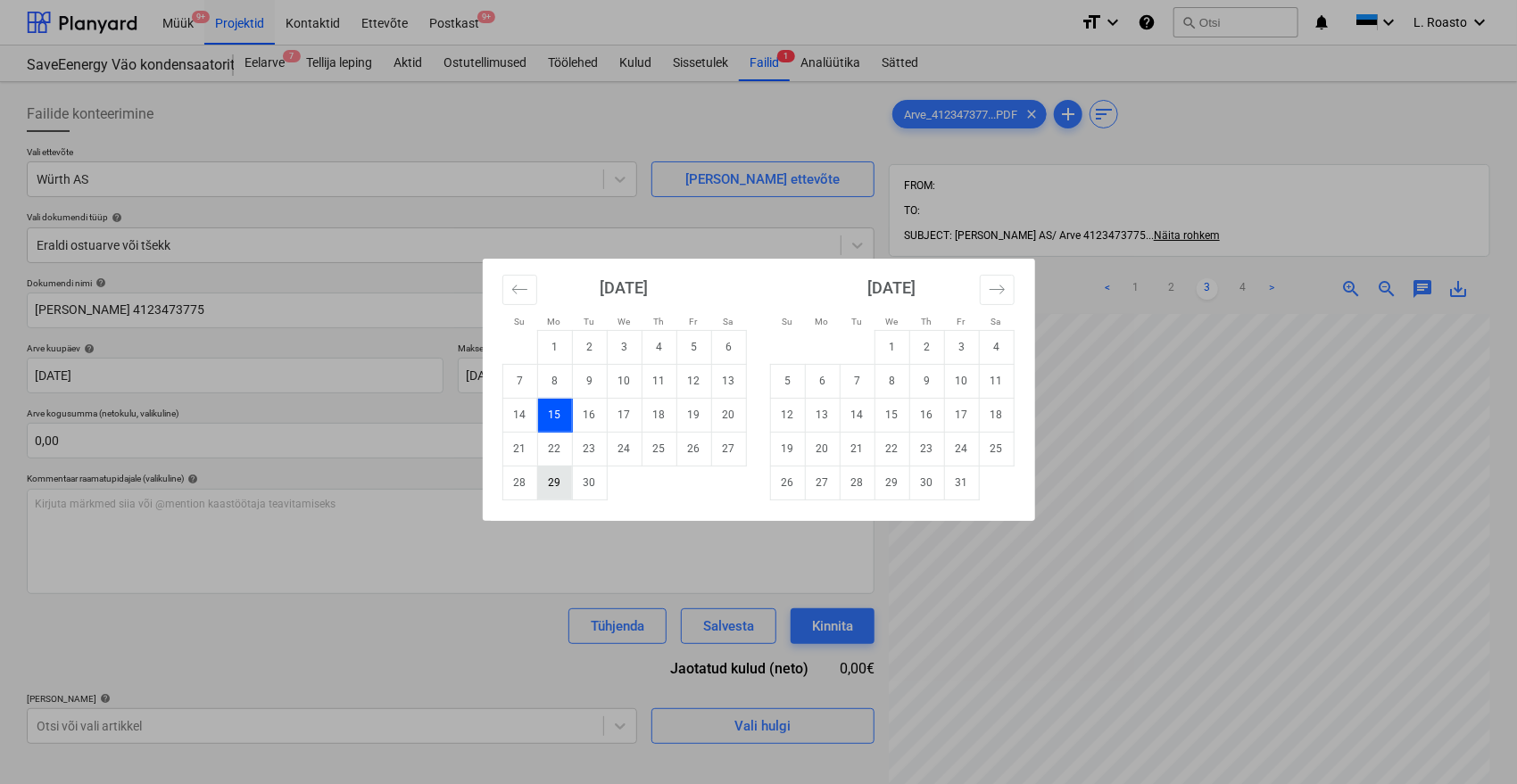
click at [550, 487] on td "29" at bounding box center [555, 483] width 35 height 34
type input "29 Sep 2025"
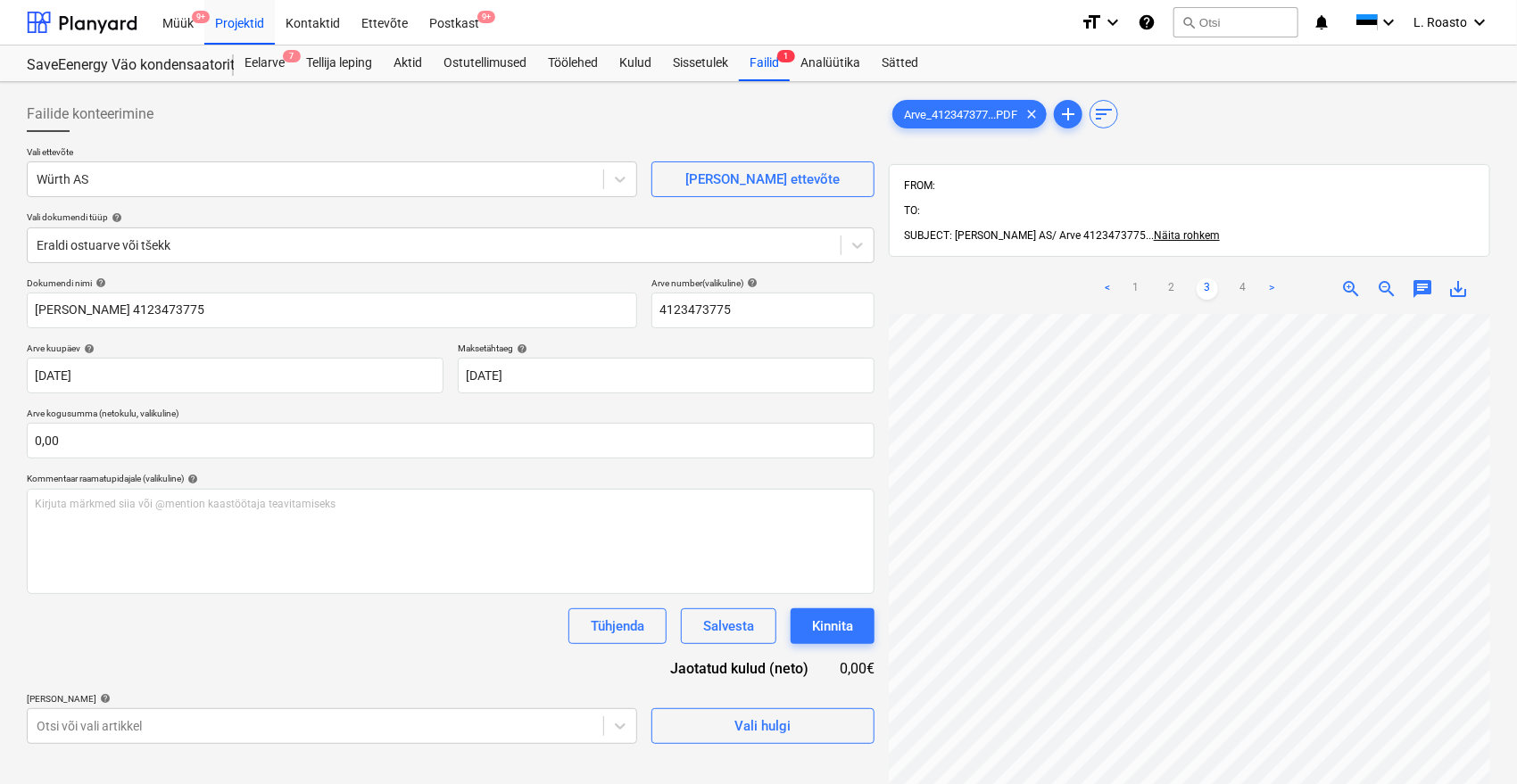
click at [228, 623] on div "Tühjenda Salvesta Kinnita" at bounding box center [451, 626] width 848 height 36
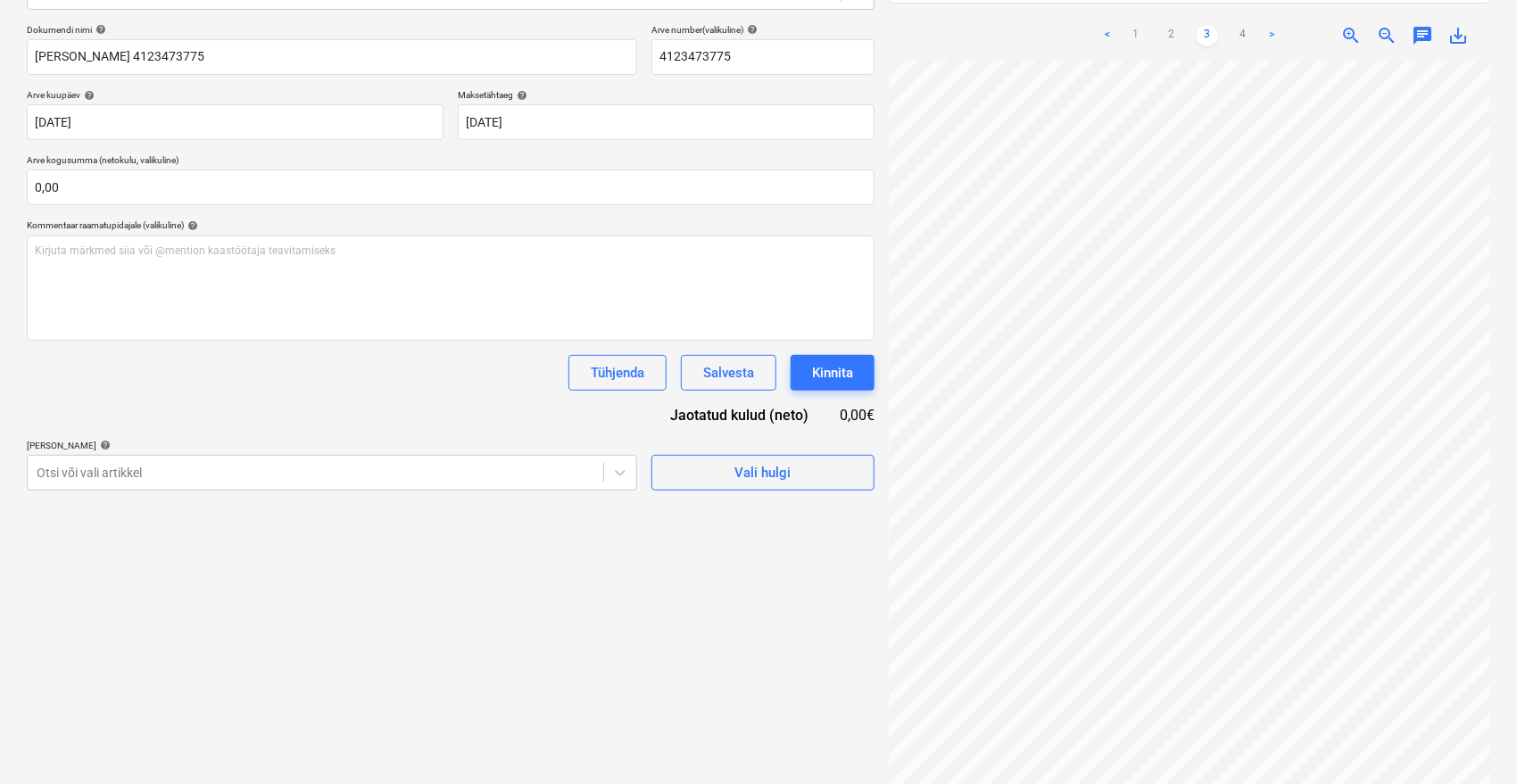
click at [1140, 25] on link "1" at bounding box center [1136, 36] width 22 height 22
click at [472, 461] on div "Otsi või vali artikkel" at bounding box center [315, 473] width 575 height 25
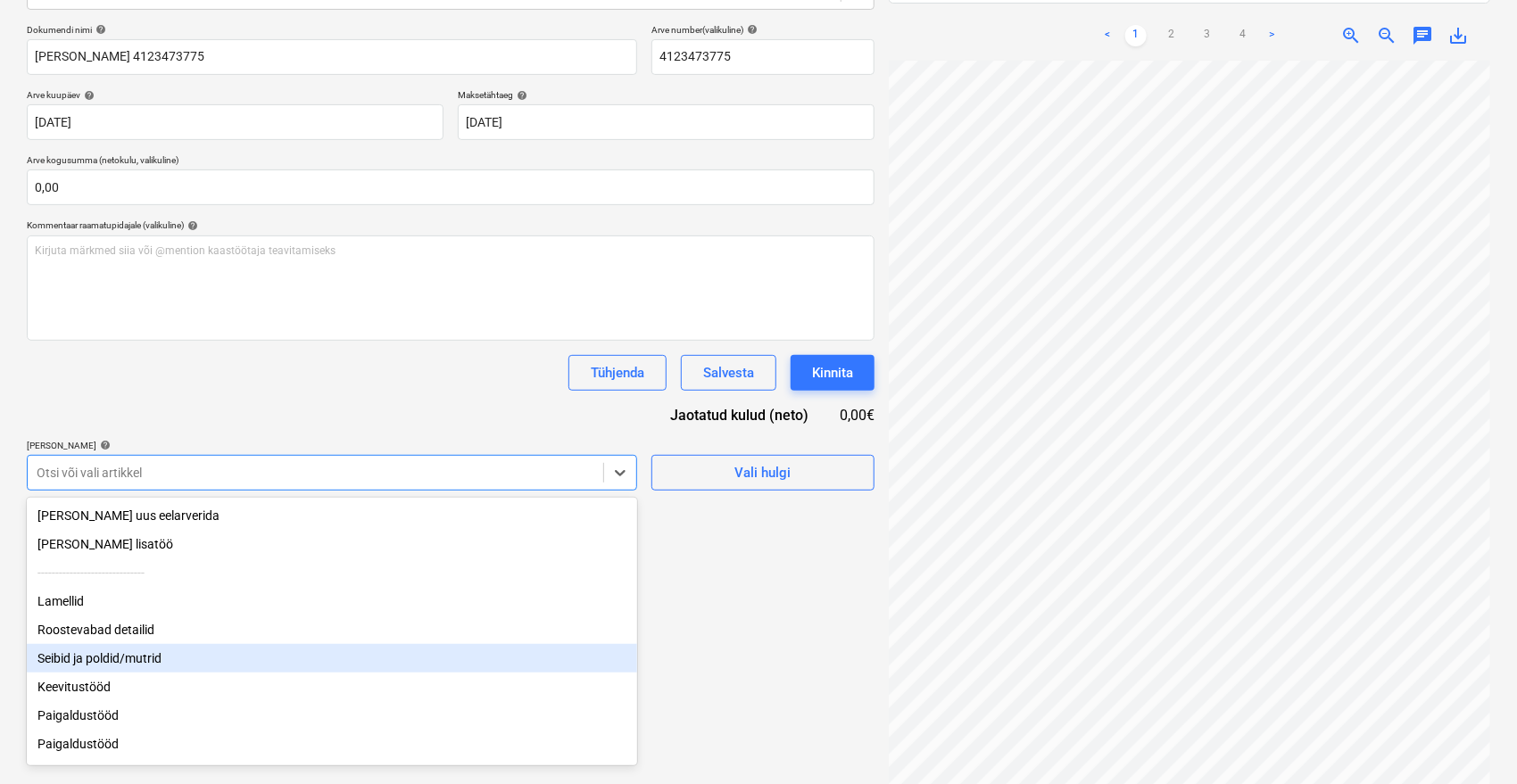
click at [128, 658] on div "Seibid ja poldid/mutrid" at bounding box center [332, 659] width 610 height 29
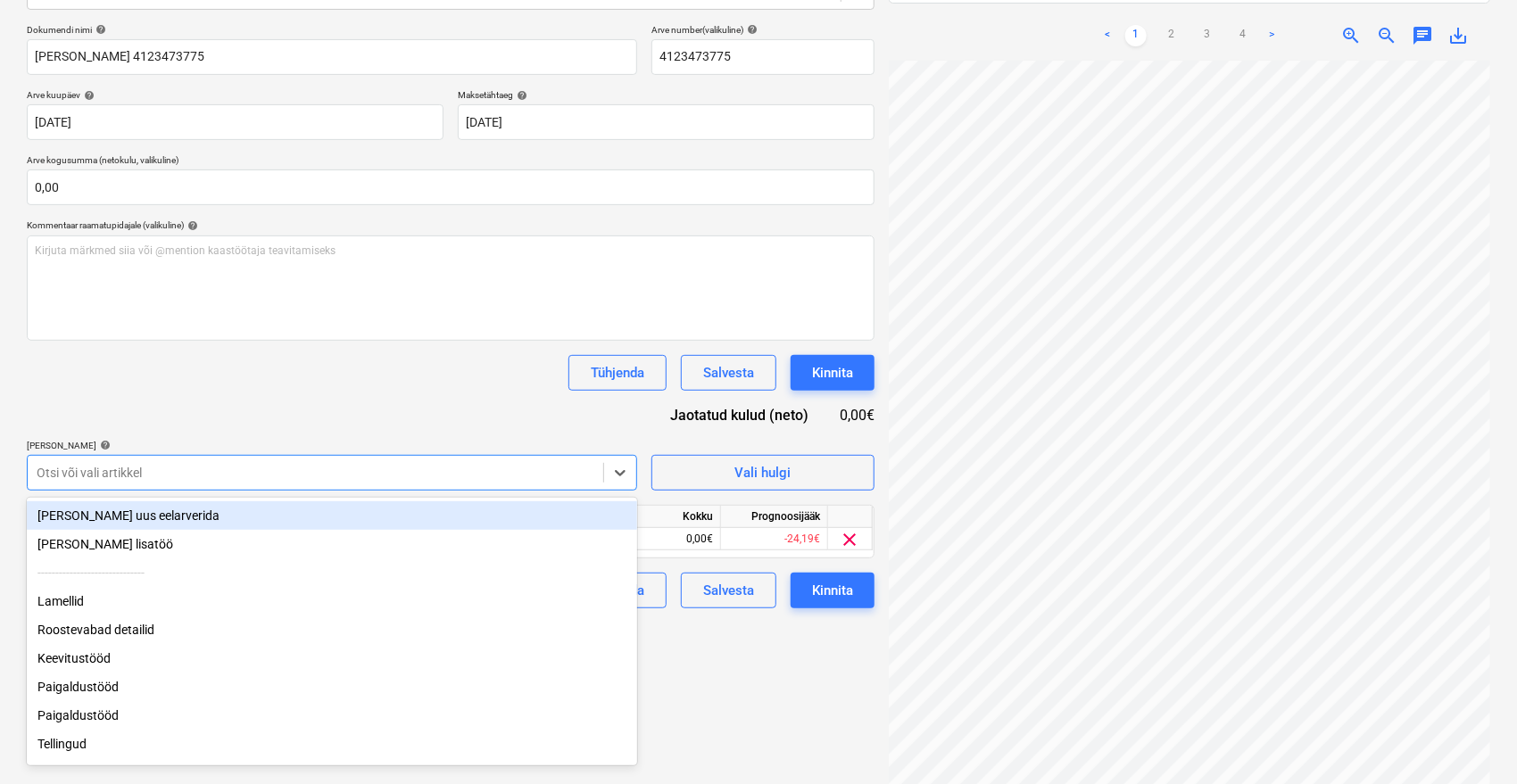
click at [259, 376] on div "Tühjenda Salvesta Kinnita" at bounding box center [451, 373] width 848 height 36
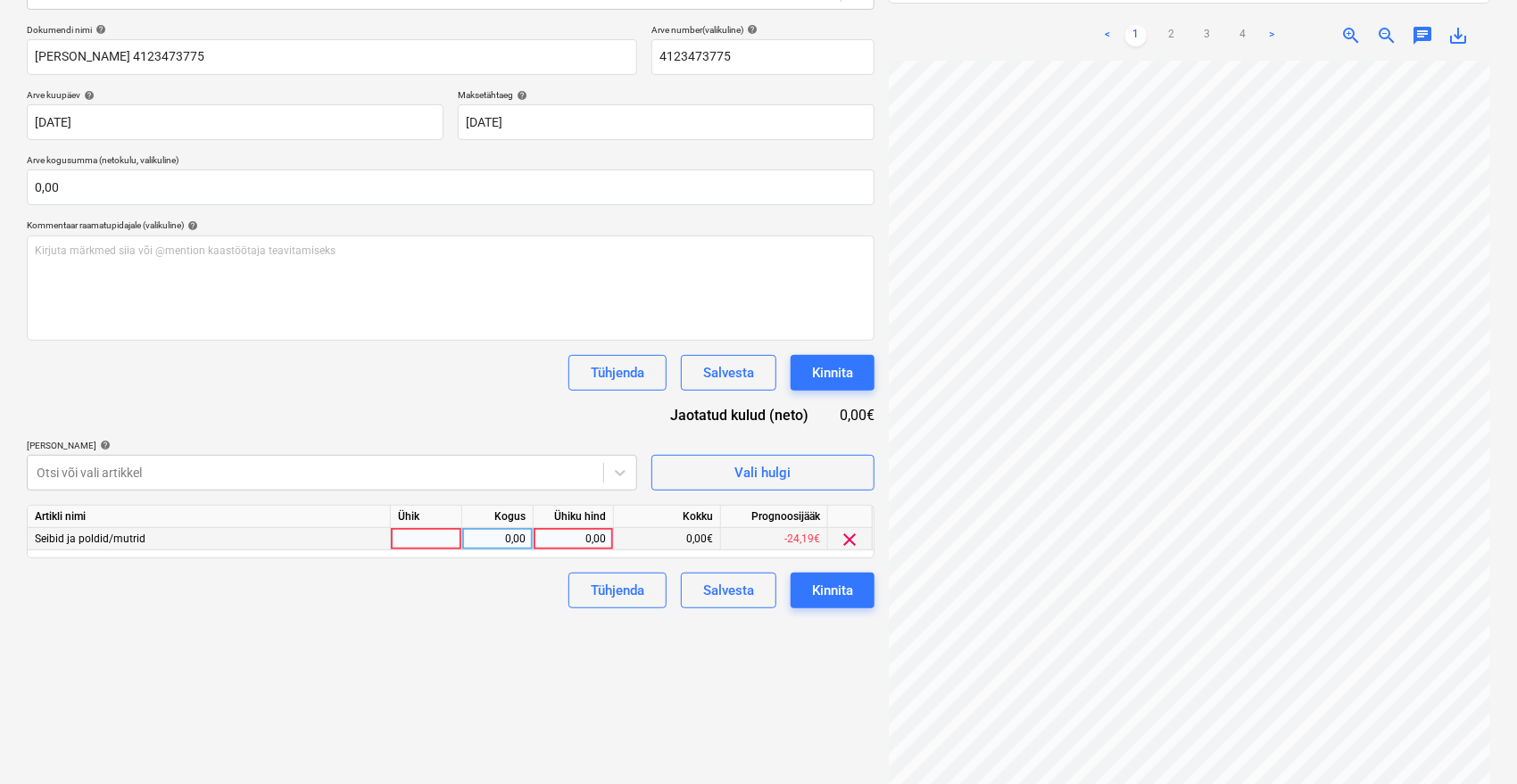
click at [563, 538] on div "0,00" at bounding box center [573, 539] width 65 height 22
type input "250"
click at [467, 691] on div "Failide konteerimine Vali ettevõte Würth AS Lisa uus ettevõte Vali dokumendi tü…" at bounding box center [451, 319] width 862 height 967
click at [850, 598] on div "Kinnita" at bounding box center [832, 590] width 41 height 23
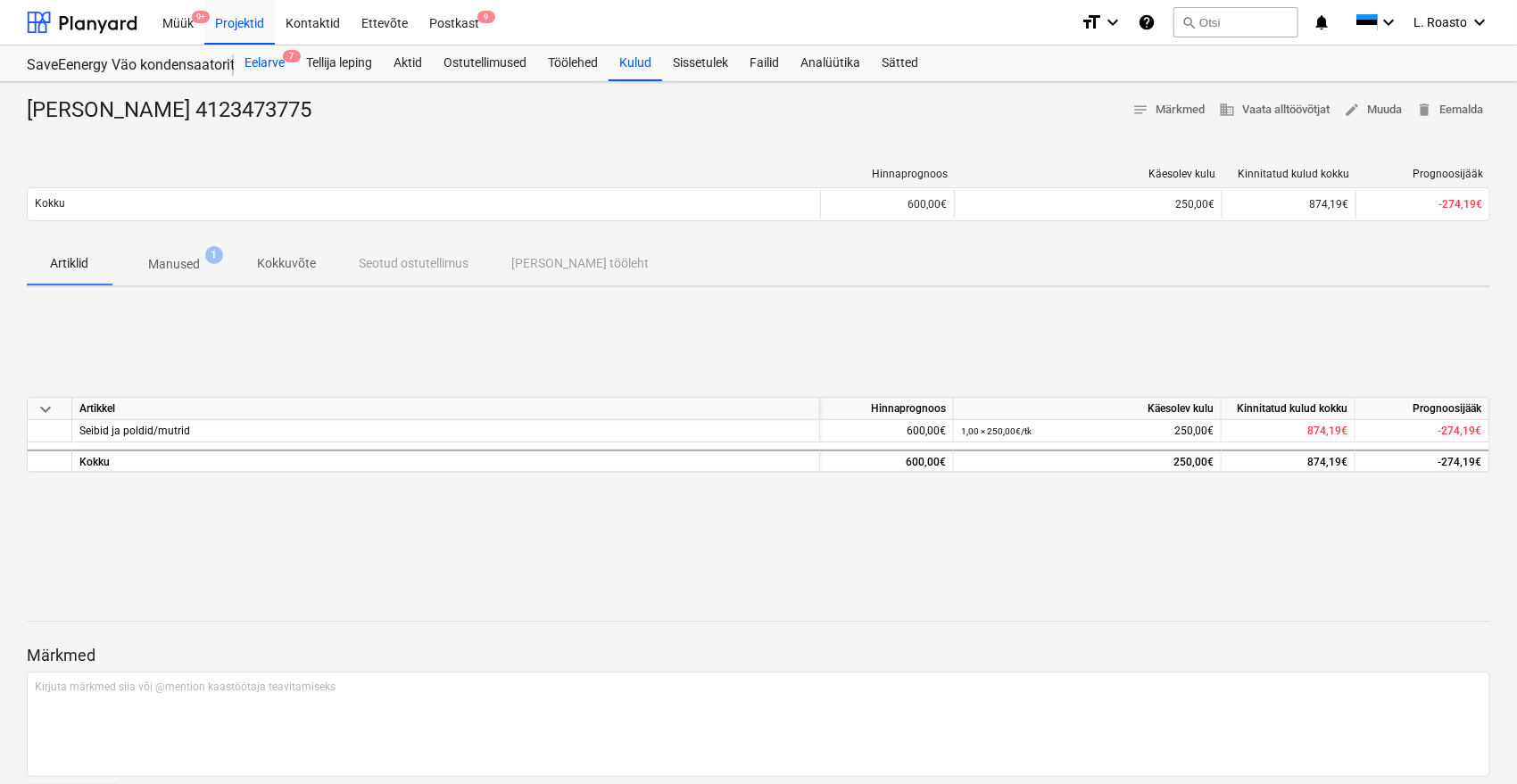
click at [276, 65] on div "Eelarve 7" at bounding box center [264, 64] width 62 height 36
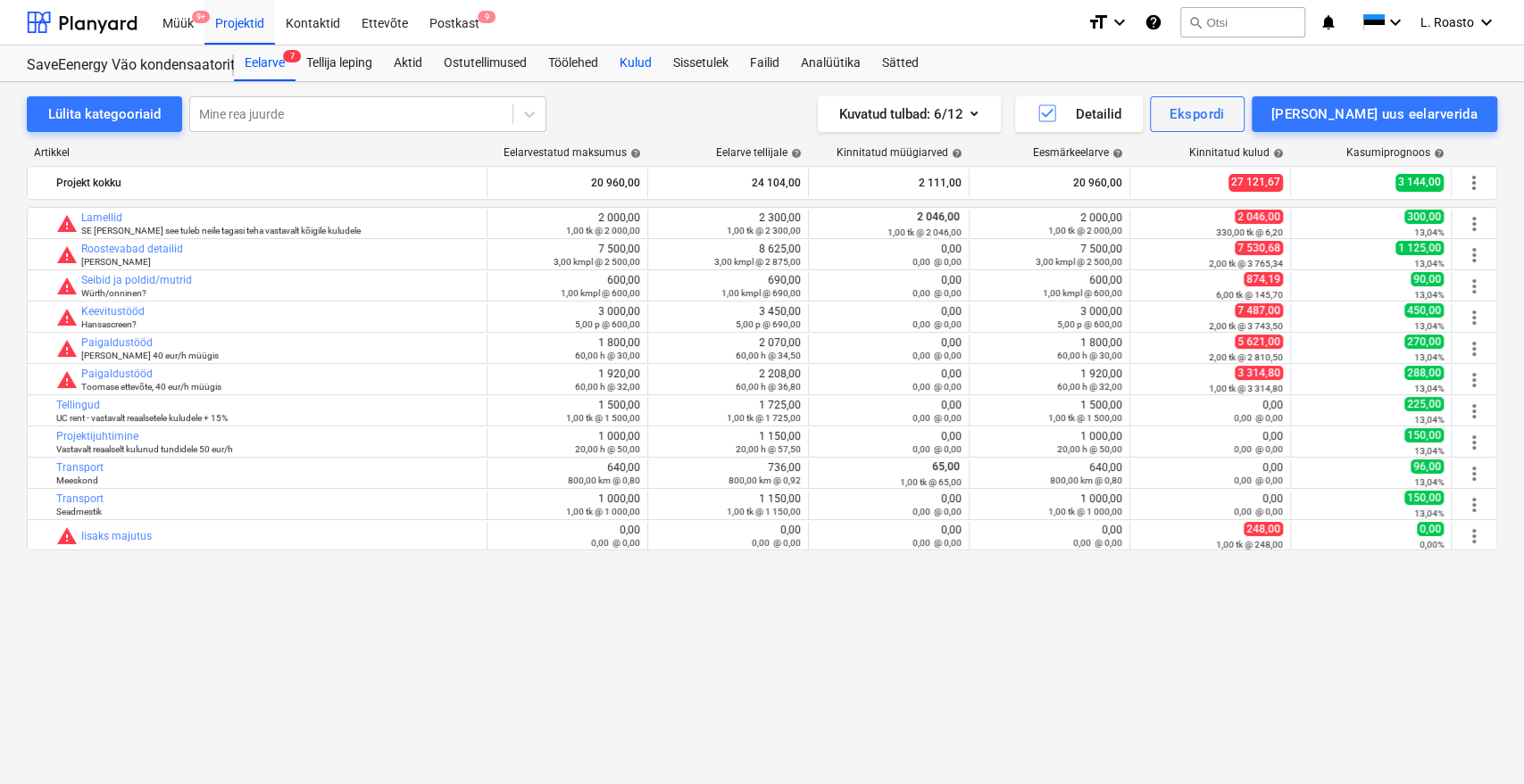
click at [635, 56] on div "Kulud" at bounding box center [636, 64] width 54 height 36
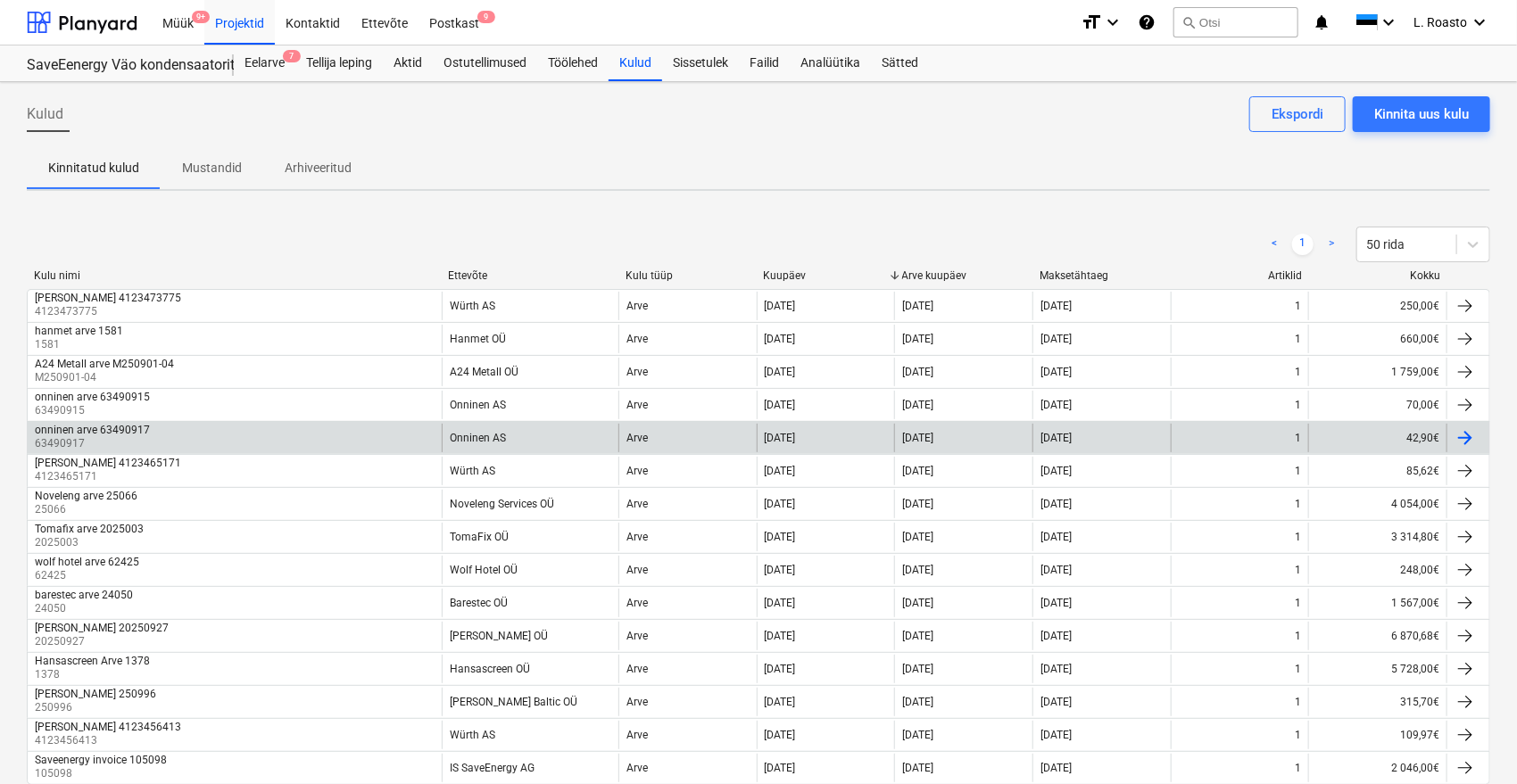
scroll to position [99, 0]
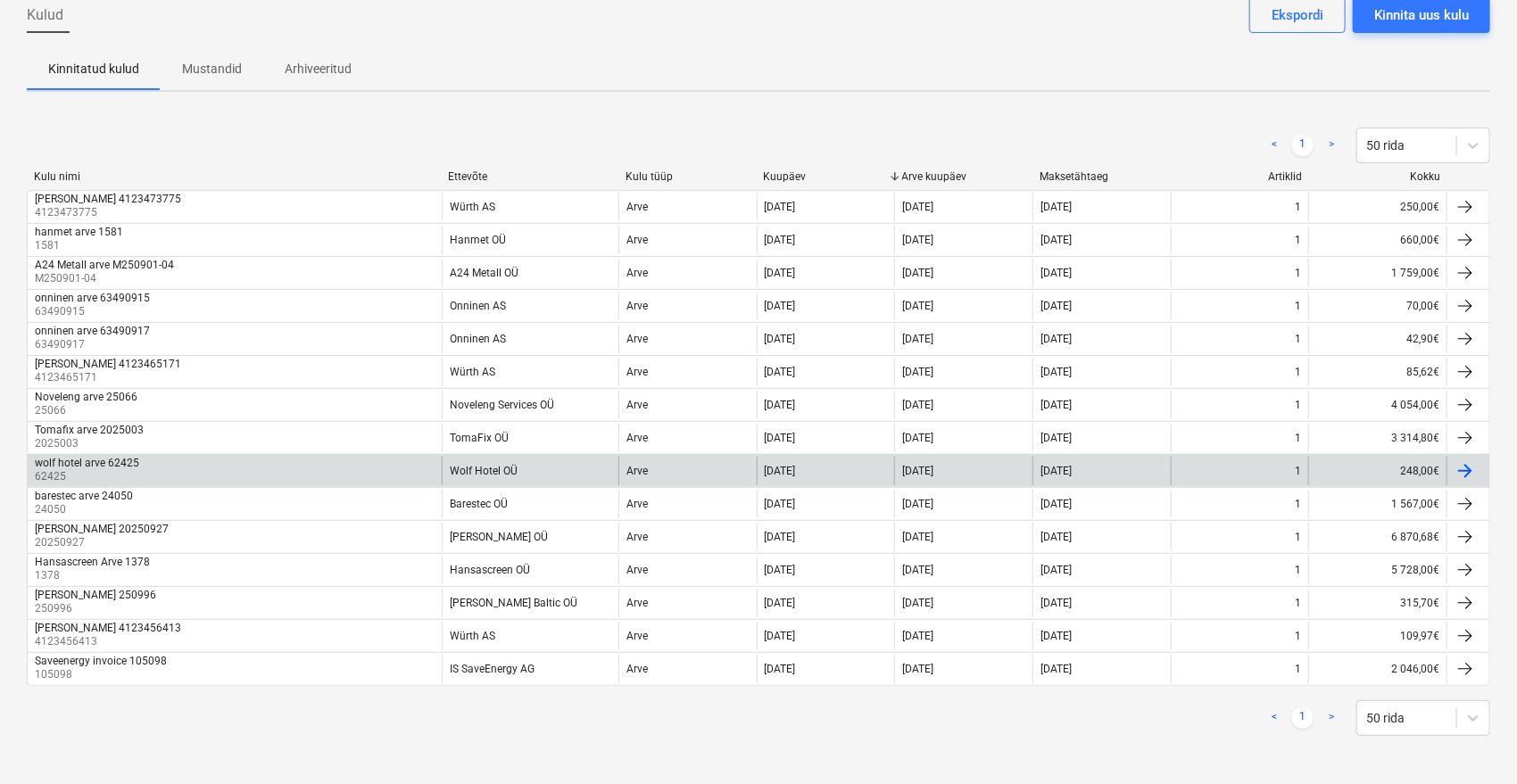
click at [162, 467] on div "wolf hotel arve 62425 62425" at bounding box center [235, 471] width 414 height 29
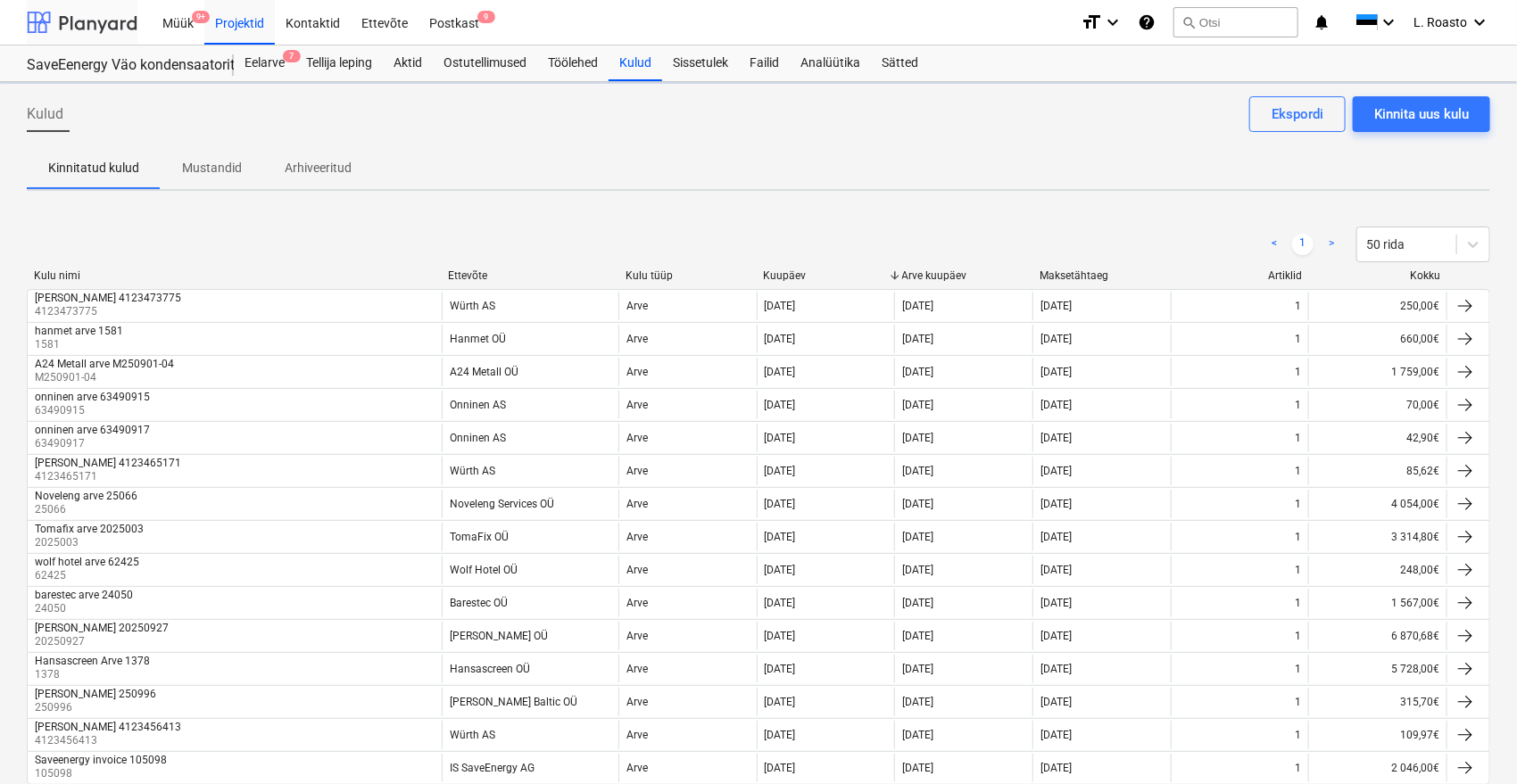
scroll to position [99, 0]
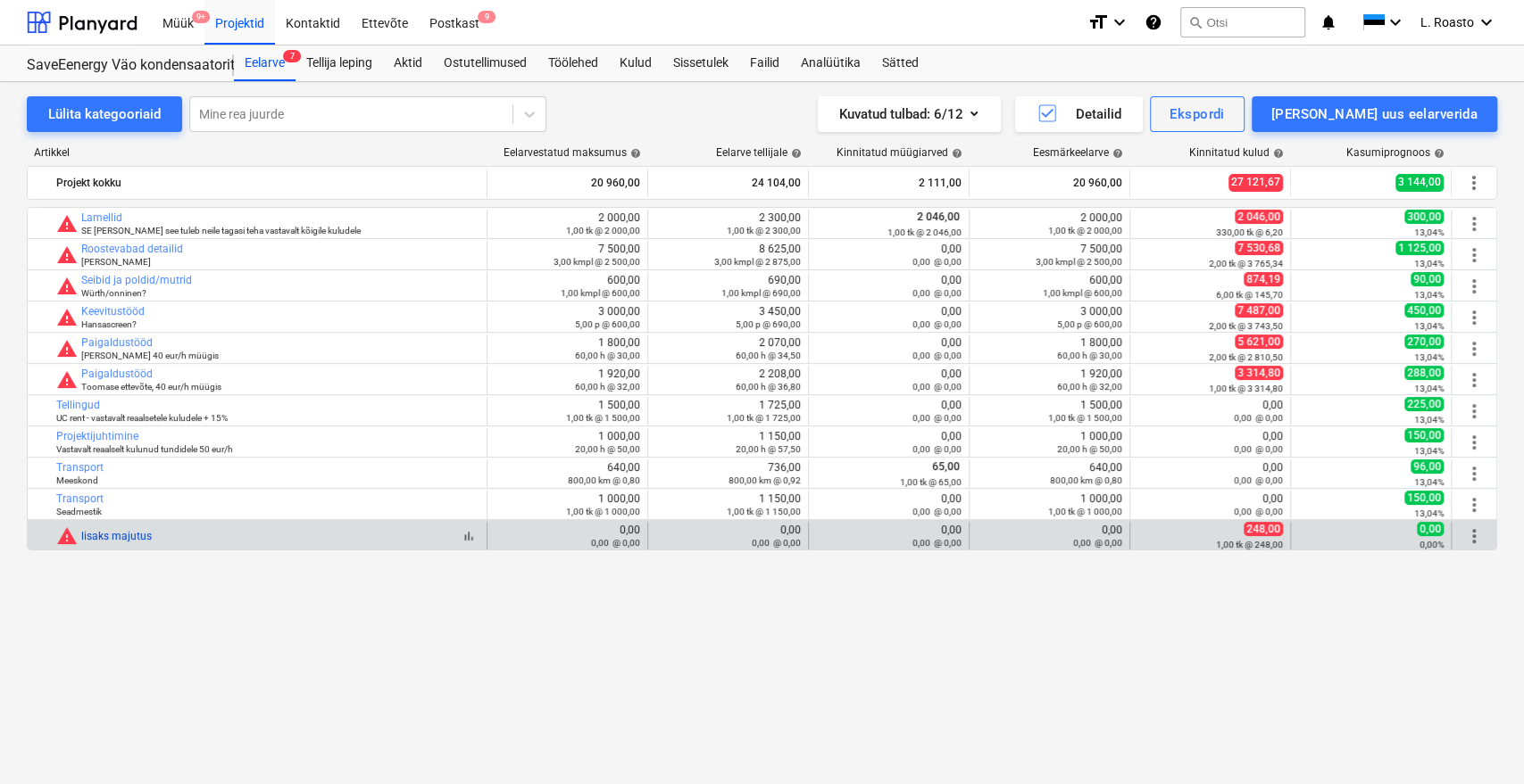
click at [123, 538] on link "lisaks majutus" at bounding box center [117, 537] width 71 height 13
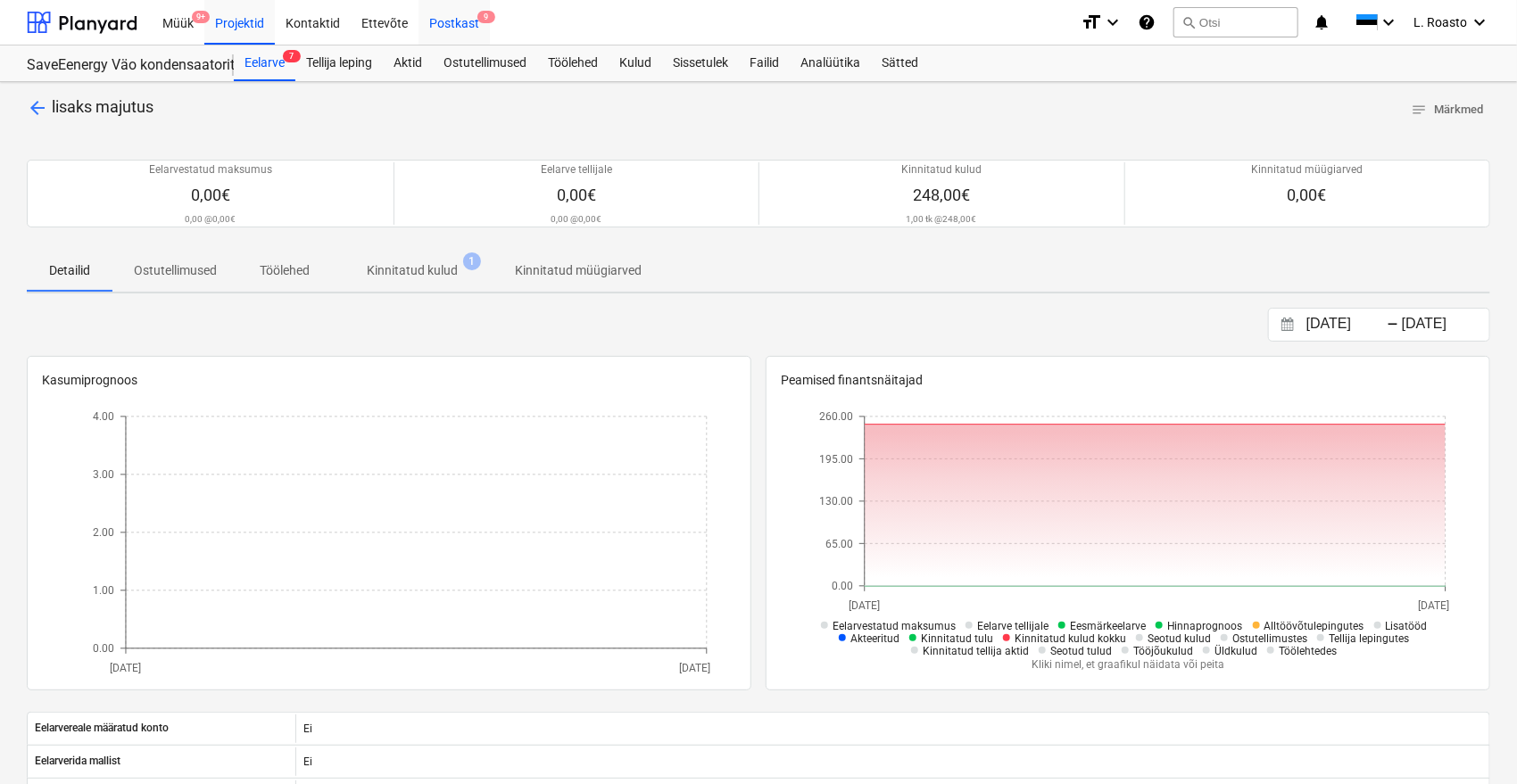
click at [471, 22] on div "Postkast 9" at bounding box center [454, 22] width 72 height 46
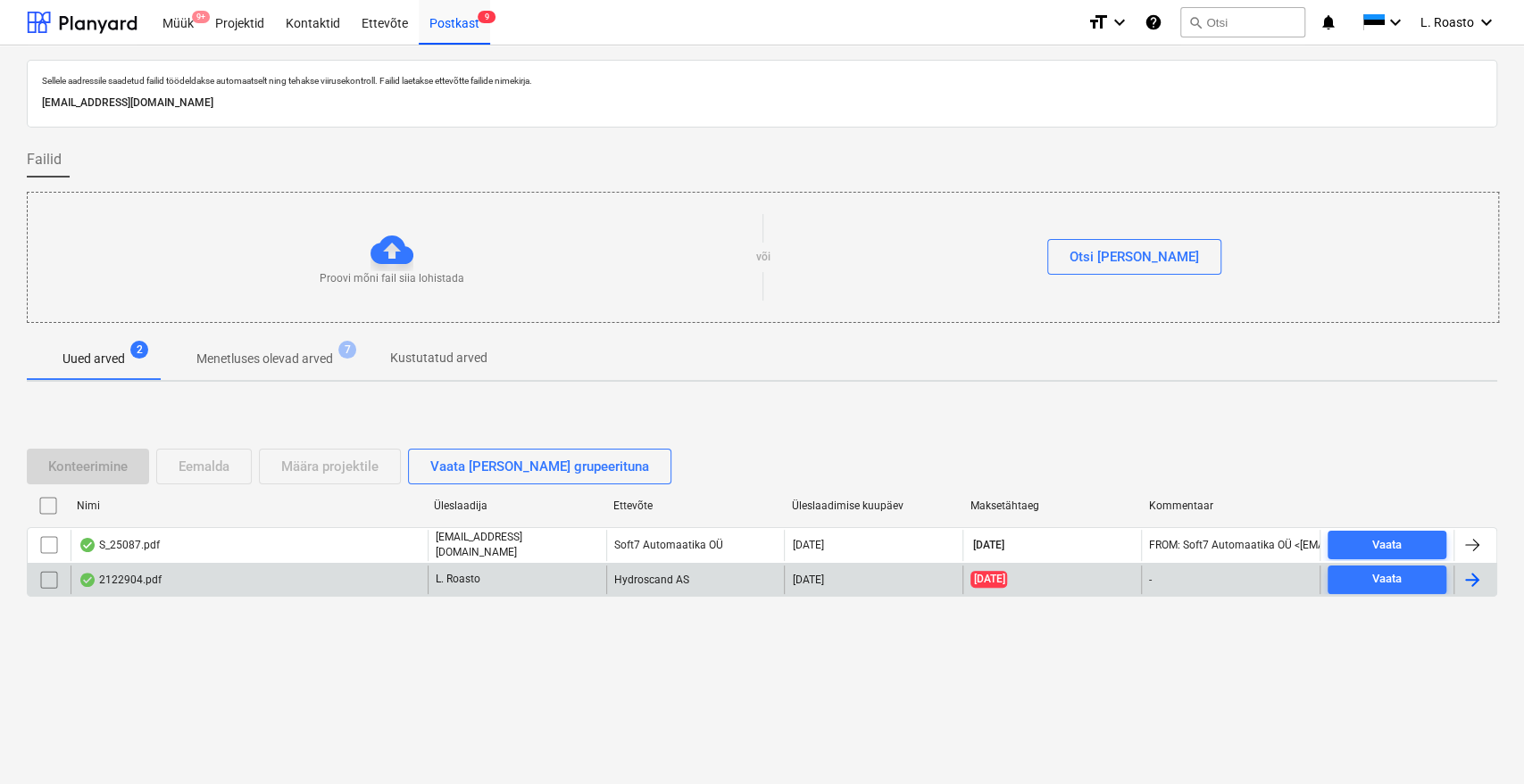
click at [234, 583] on div "2122904.pdf" at bounding box center [249, 580] width 357 height 29
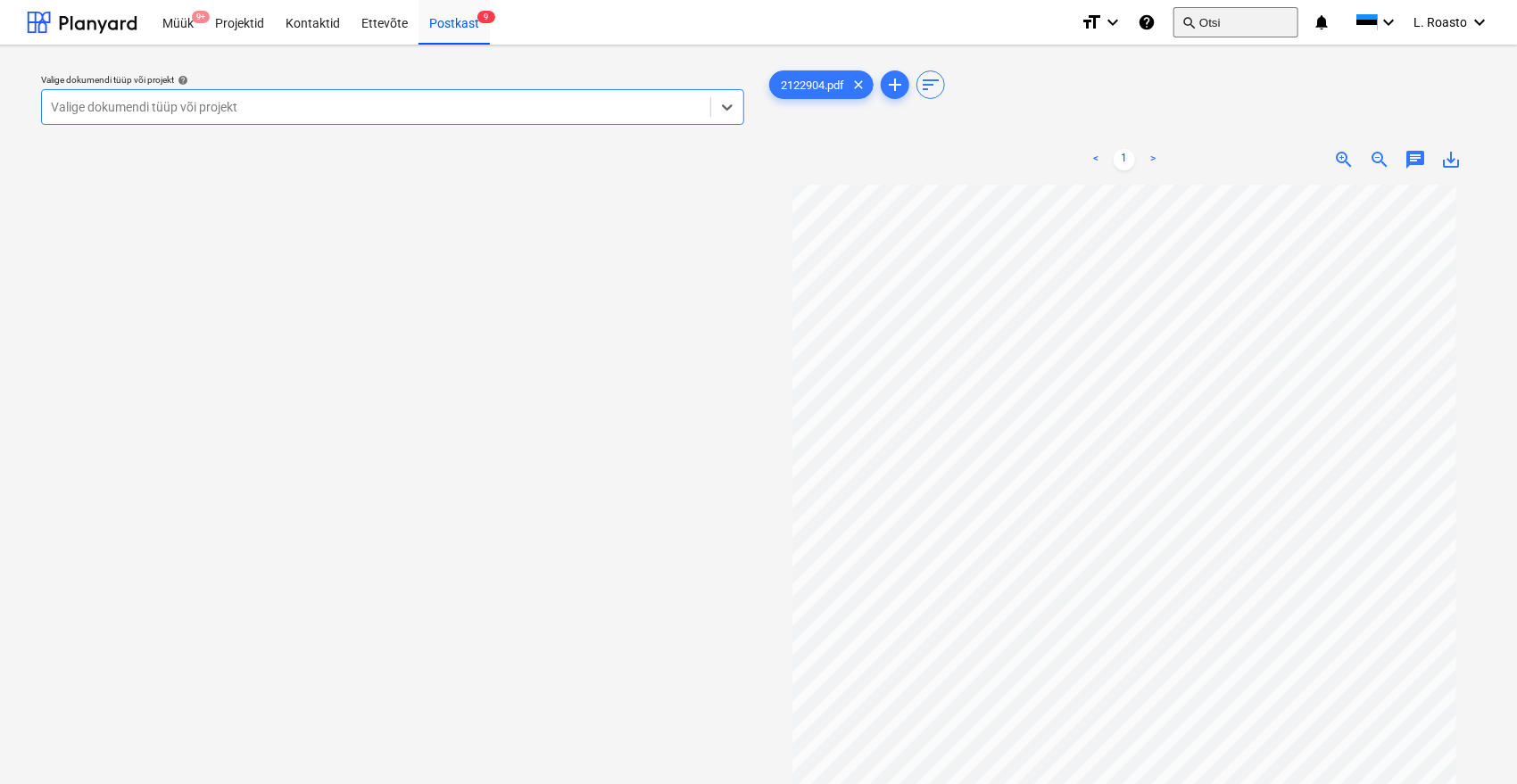
click at [1236, 15] on button "search Otsi" at bounding box center [1236, 22] width 125 height 30
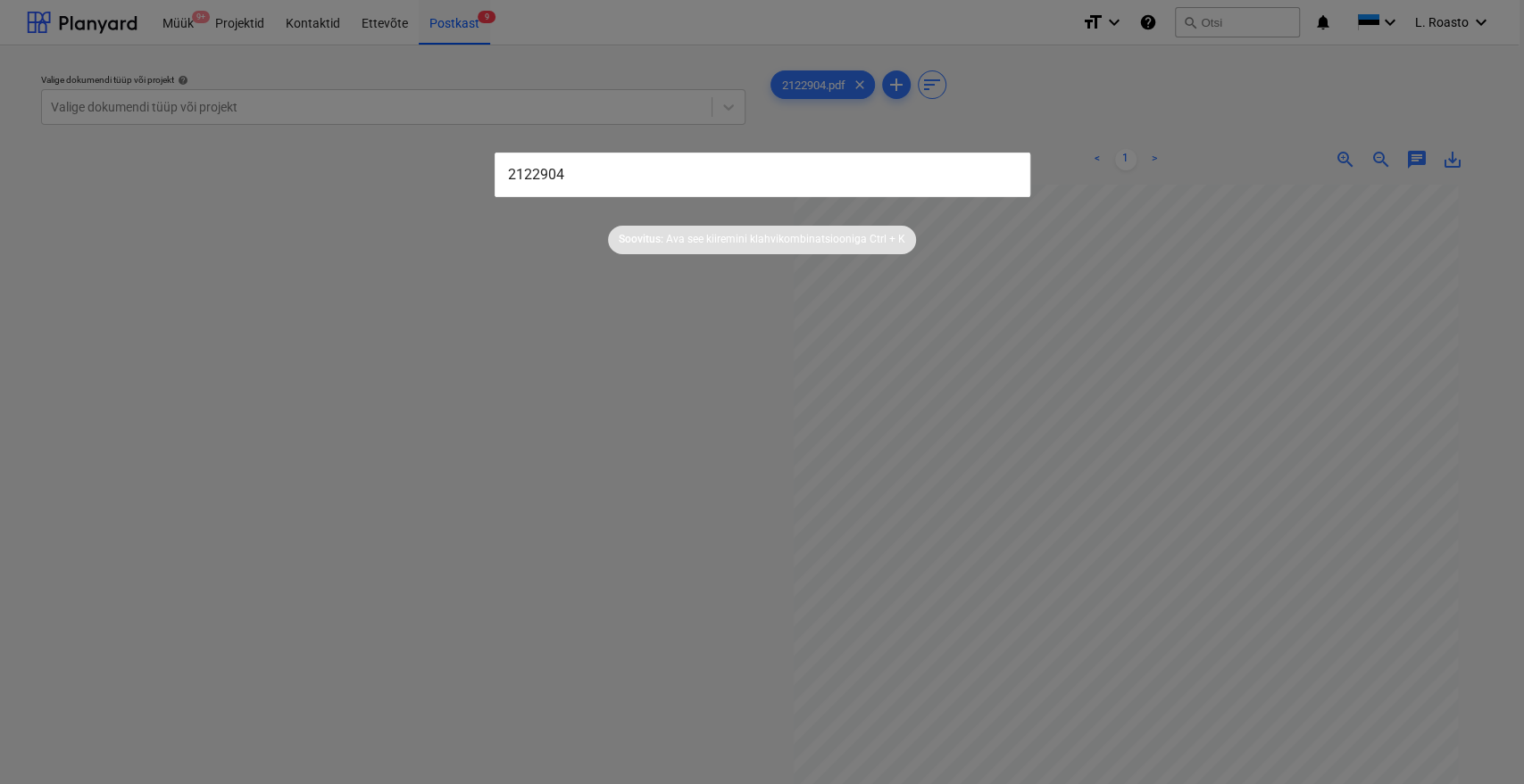
type input "2122904"
click at [479, 306] on div at bounding box center [762, 392] width 1524 height 784
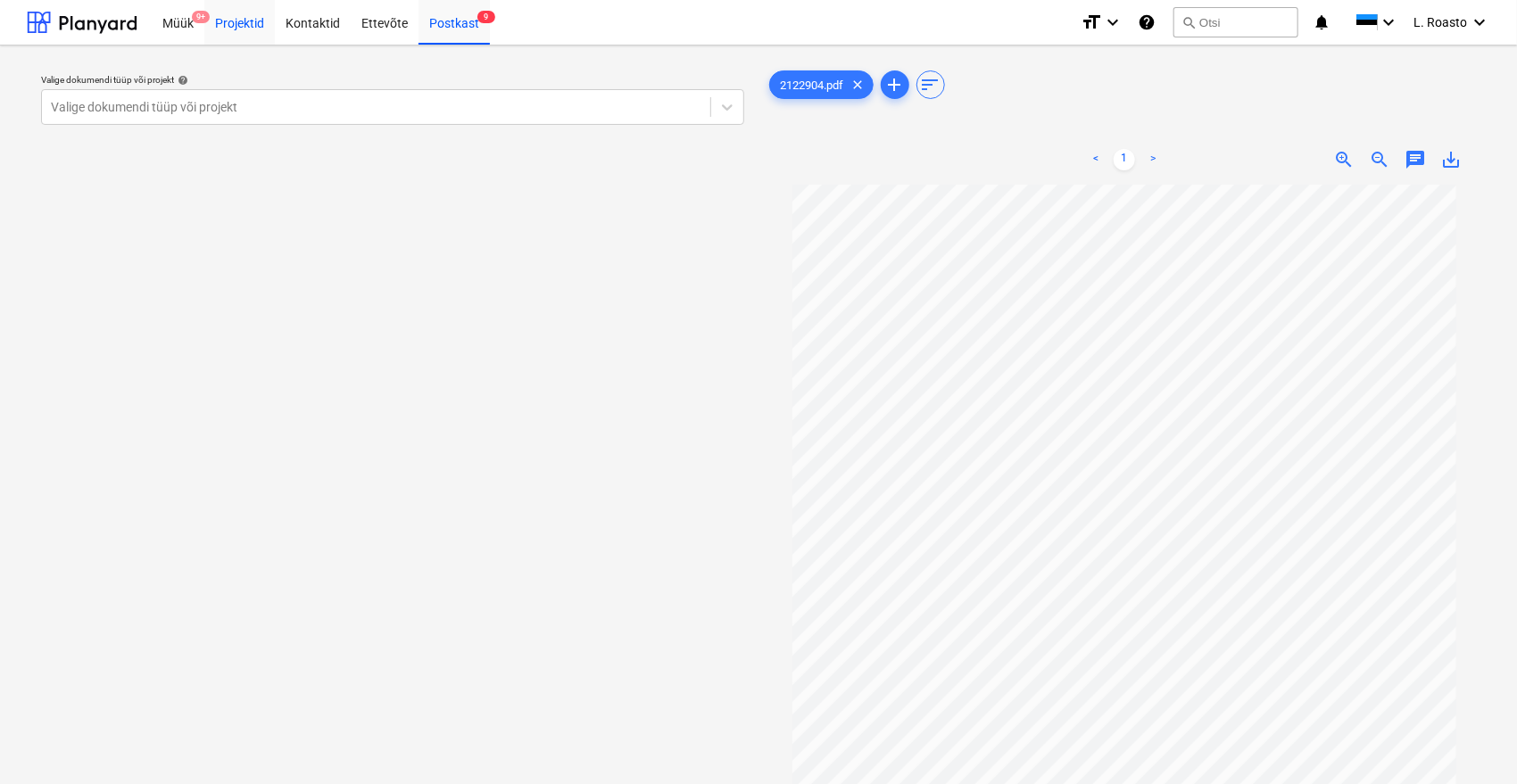
click at [226, 23] on div "Projektid" at bounding box center [239, 22] width 71 height 46
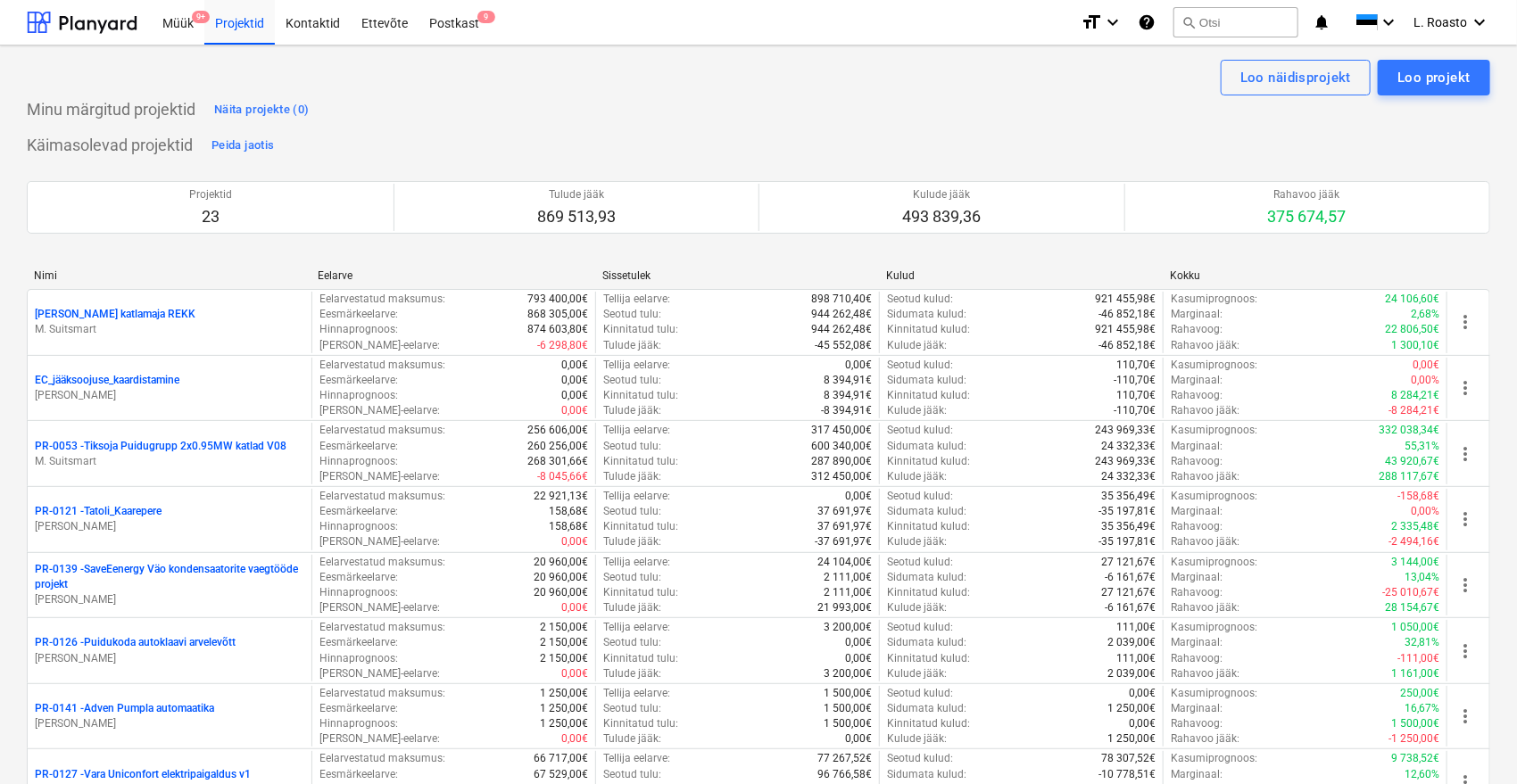
drag, startPoint x: 237, startPoint y: 15, endPoint x: 797, endPoint y: 271, distance: 615.7
click at [237, 14] on div "Projektid" at bounding box center [239, 22] width 71 height 46
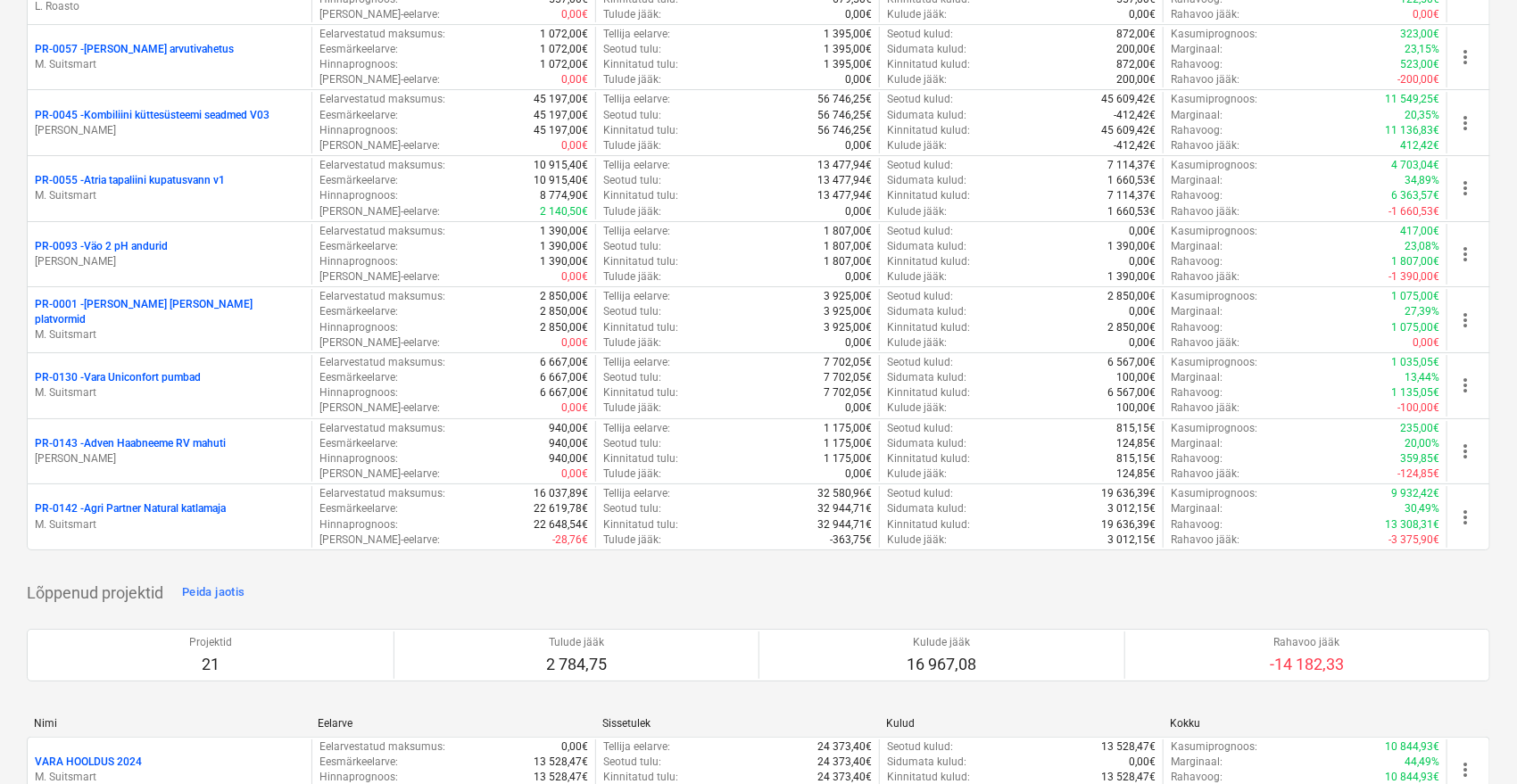
scroll to position [4638, 0]
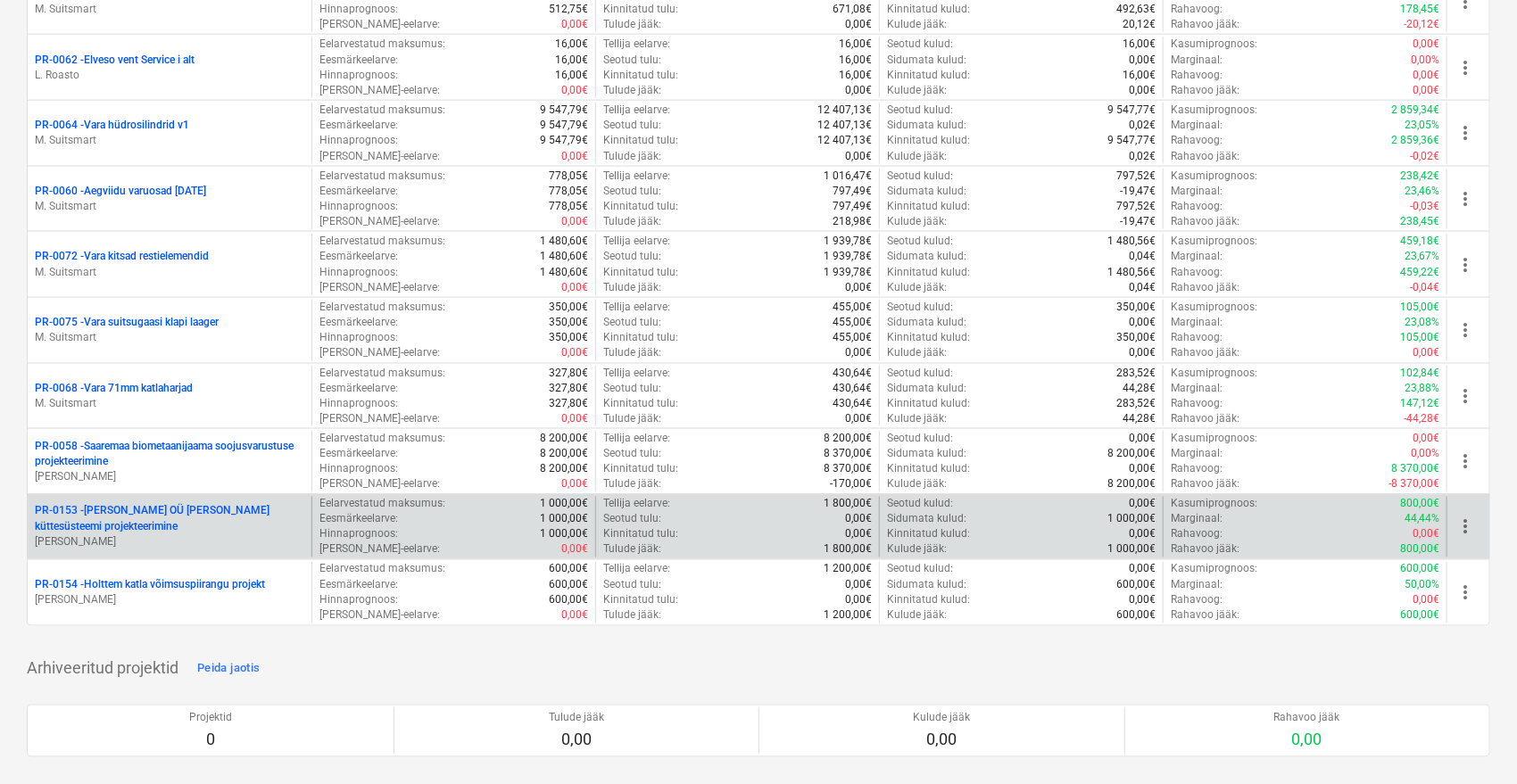
click at [185, 505] on p "PR-0153 - Kaes OÜ hoone küttesüsteemi projekteerimine" at bounding box center [169, 520] width 270 height 30
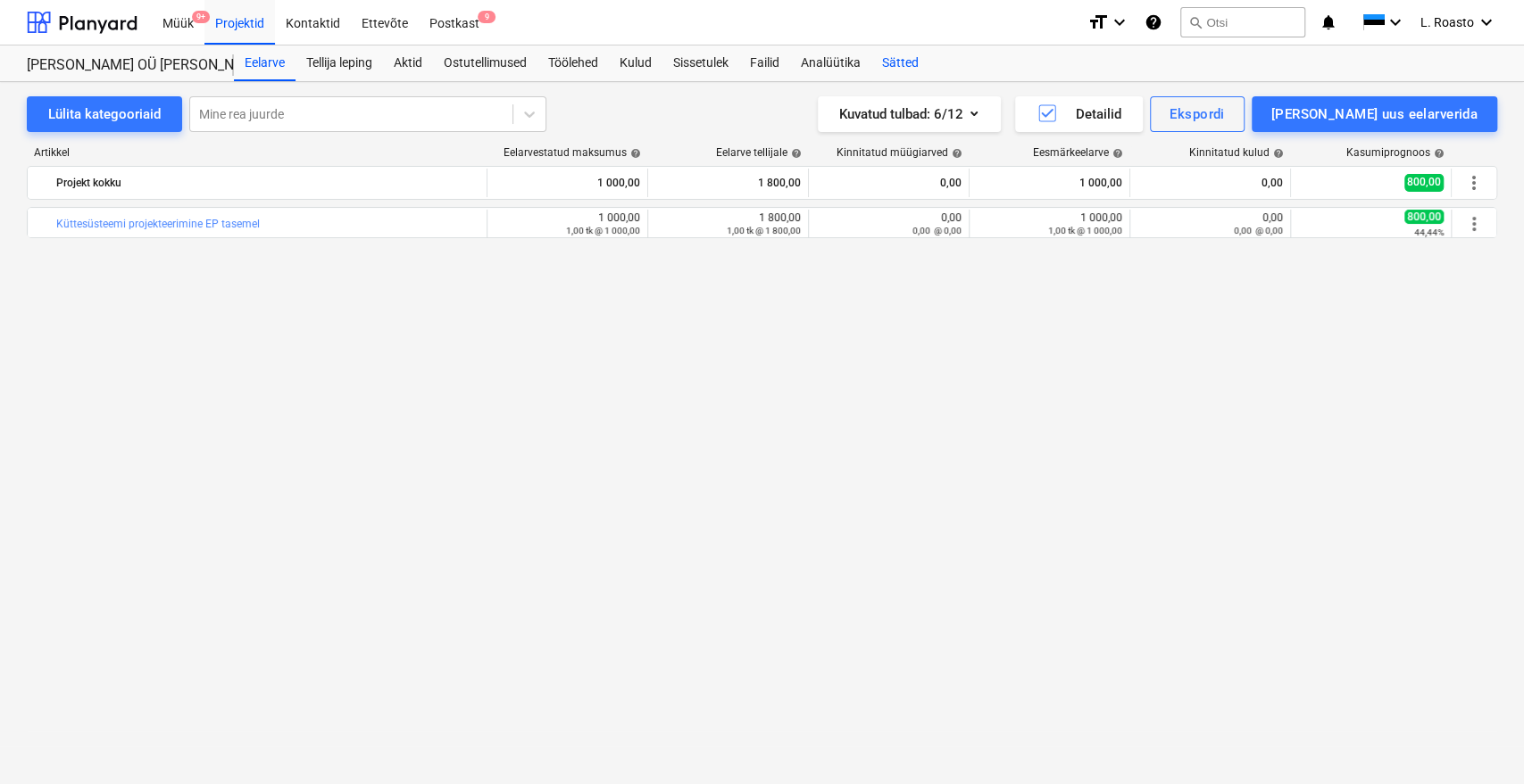
click at [907, 66] on div "Sätted" at bounding box center [900, 64] width 58 height 36
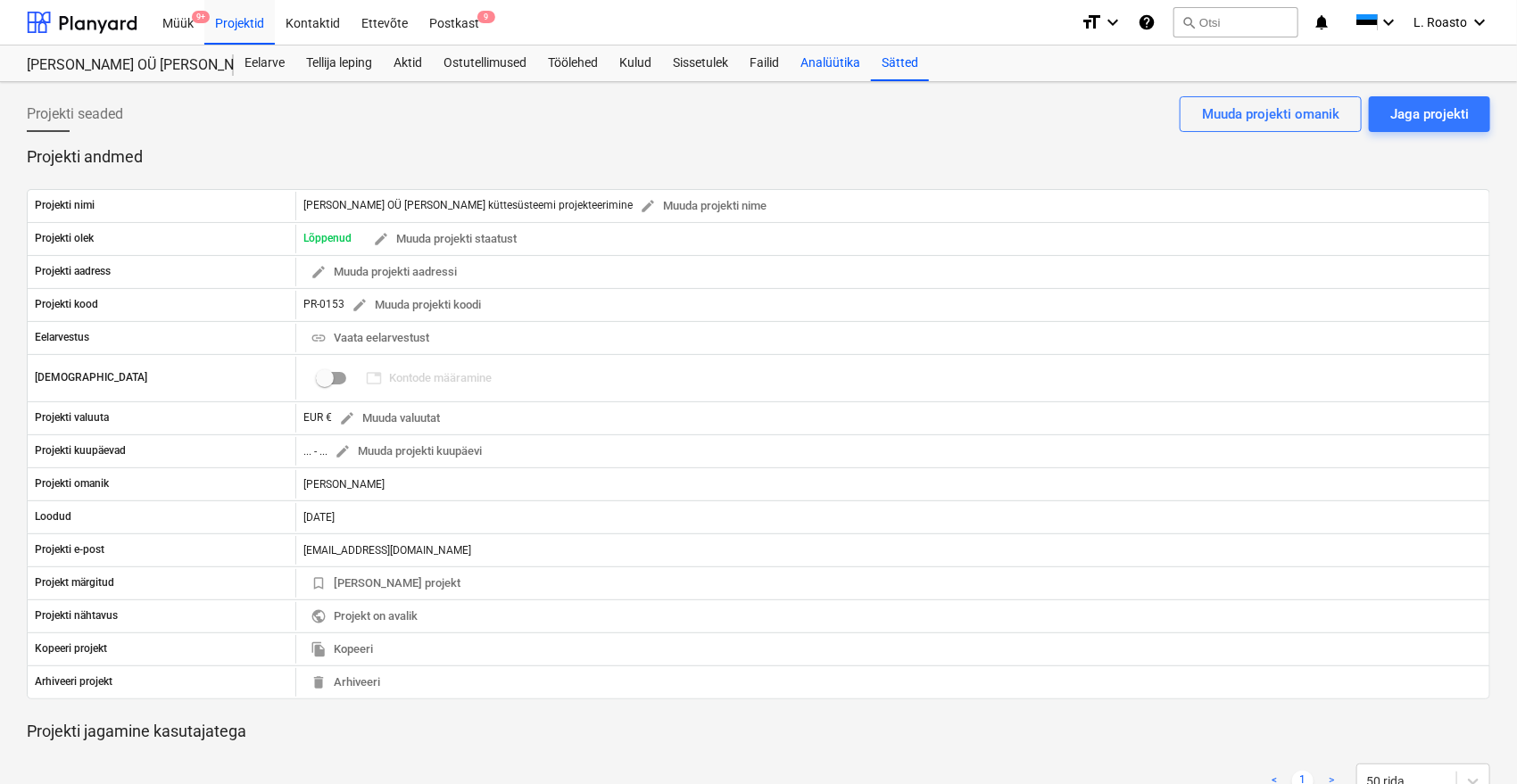
click at [806, 63] on div "Analüütika" at bounding box center [830, 64] width 82 height 36
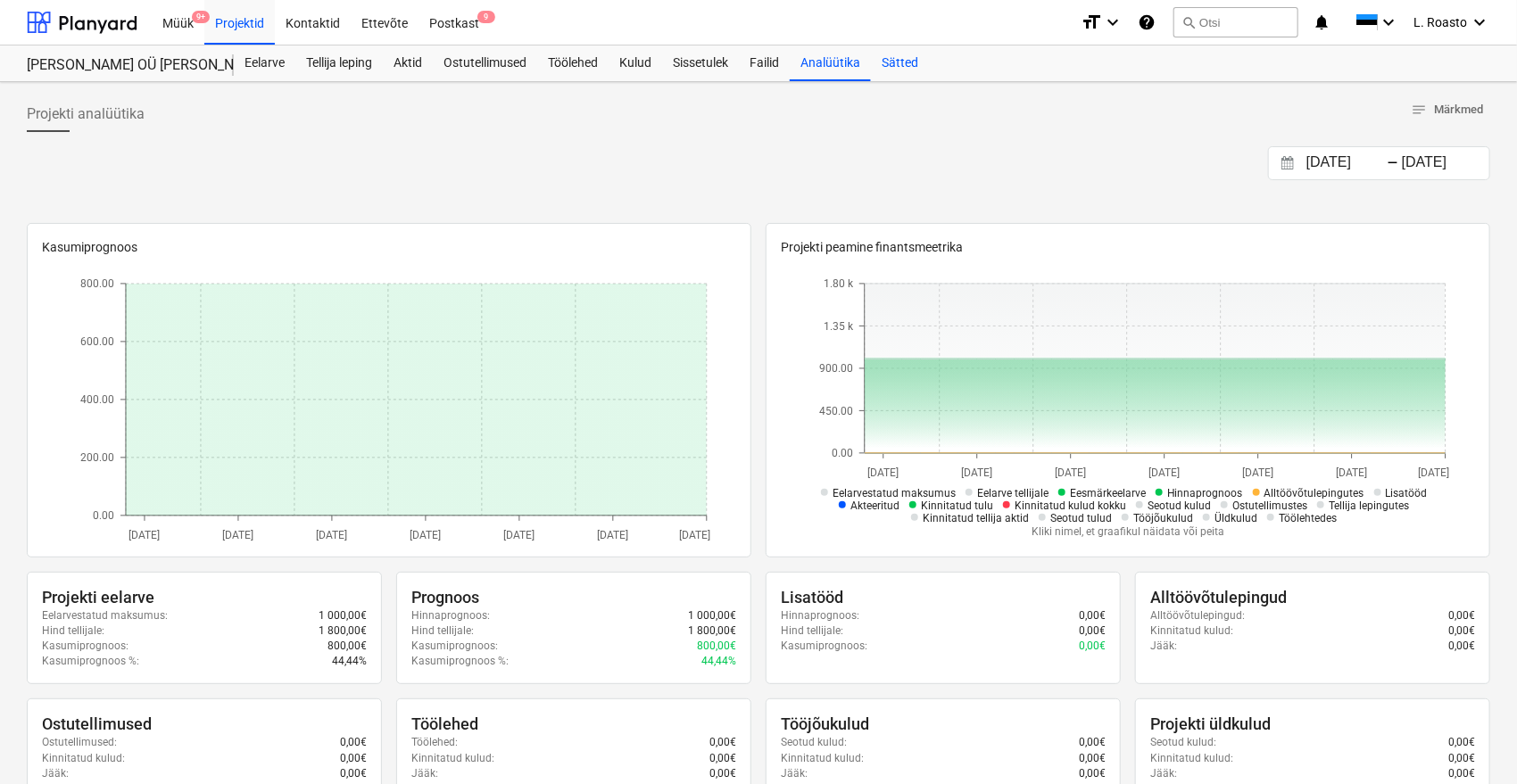
click at [898, 68] on div "Sätted" at bounding box center [900, 64] width 58 height 36
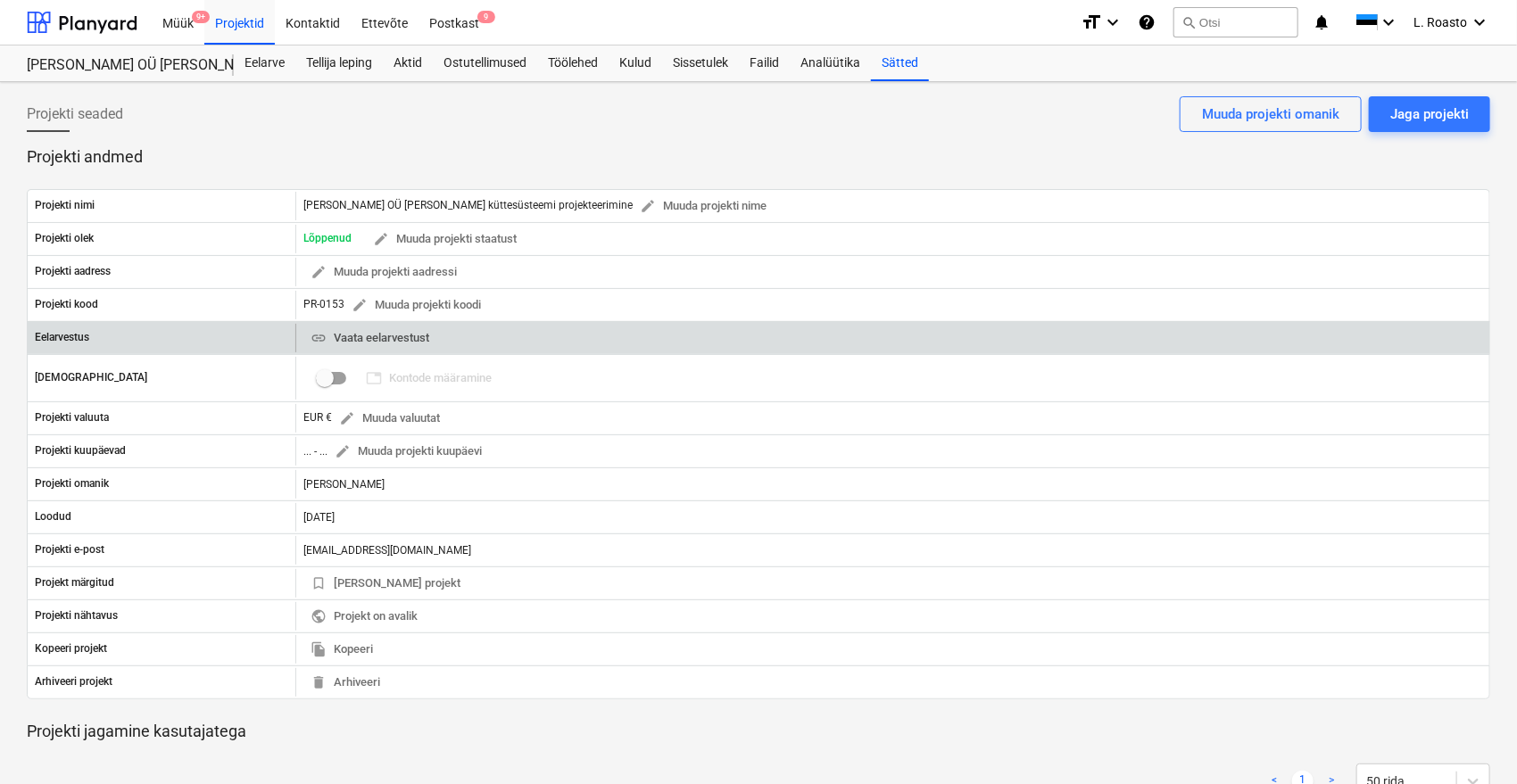
click at [362, 341] on span "link Vaata eelarvestust" at bounding box center [370, 338] width 118 height 21
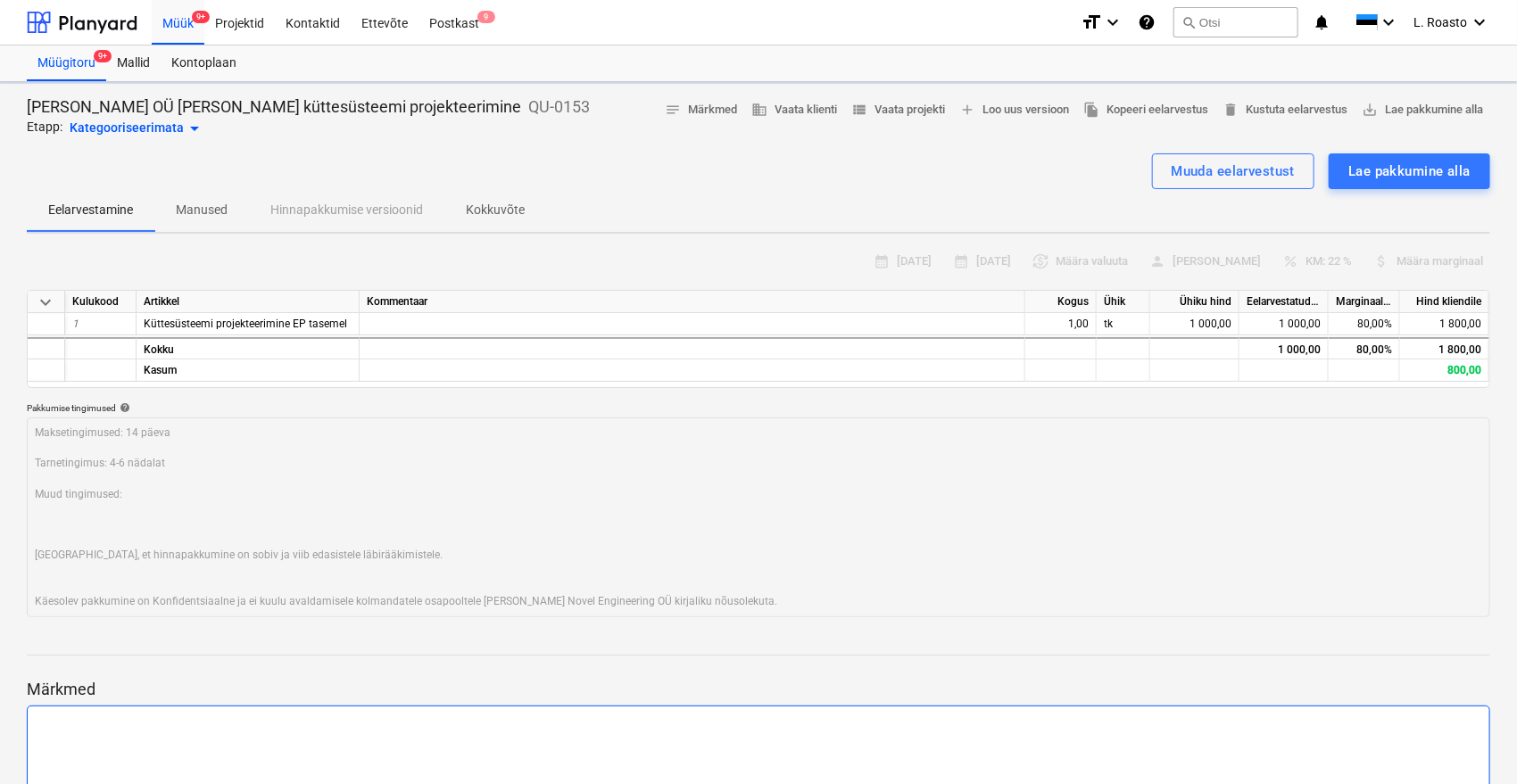
type textarea "x"
click at [521, 208] on p "Kokkuvõte" at bounding box center [496, 210] width 59 height 19
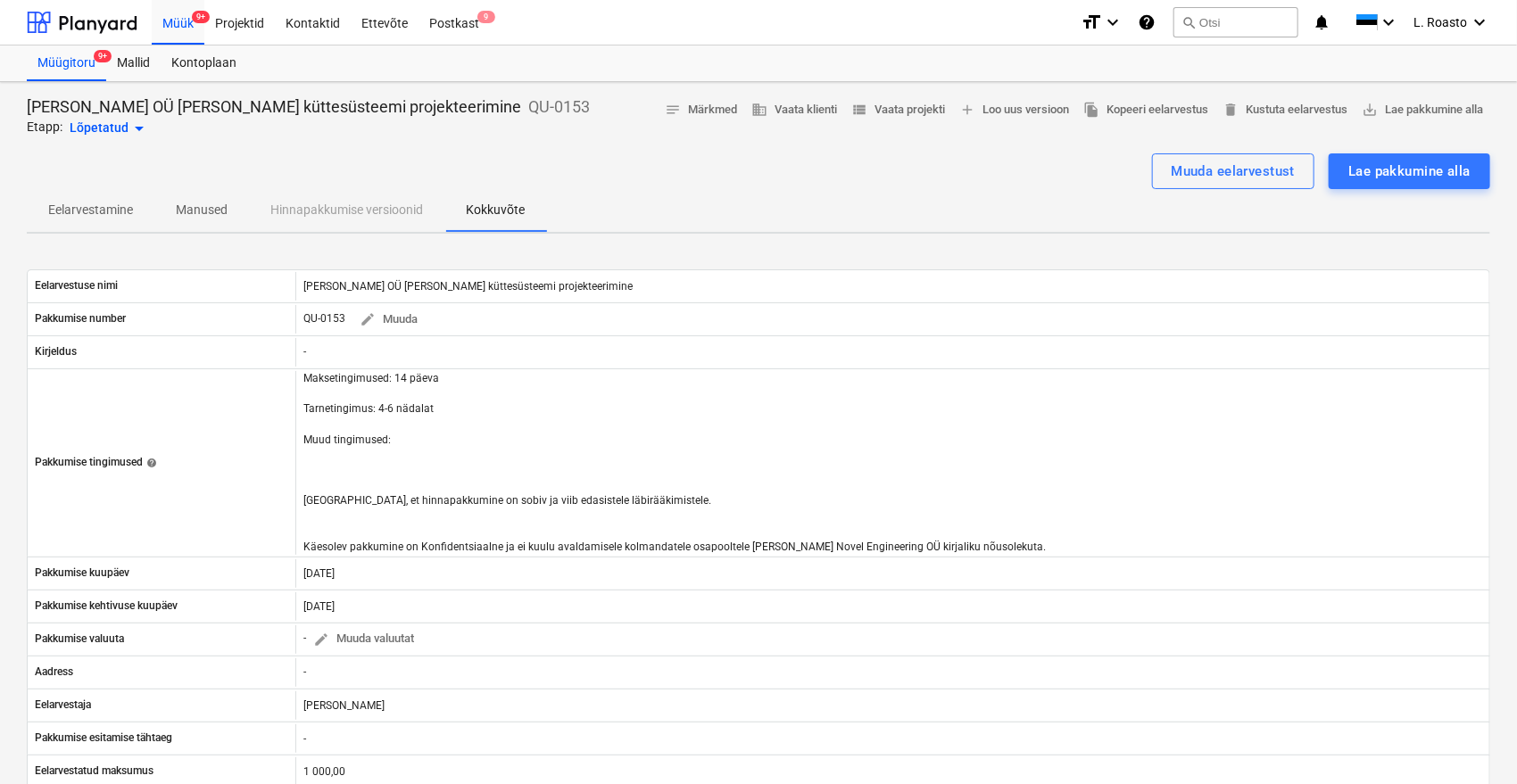
click at [477, 142] on div at bounding box center [758, 146] width 1463 height 14
click at [912, 108] on span "view_list Vaata projekti" at bounding box center [898, 110] width 94 height 21
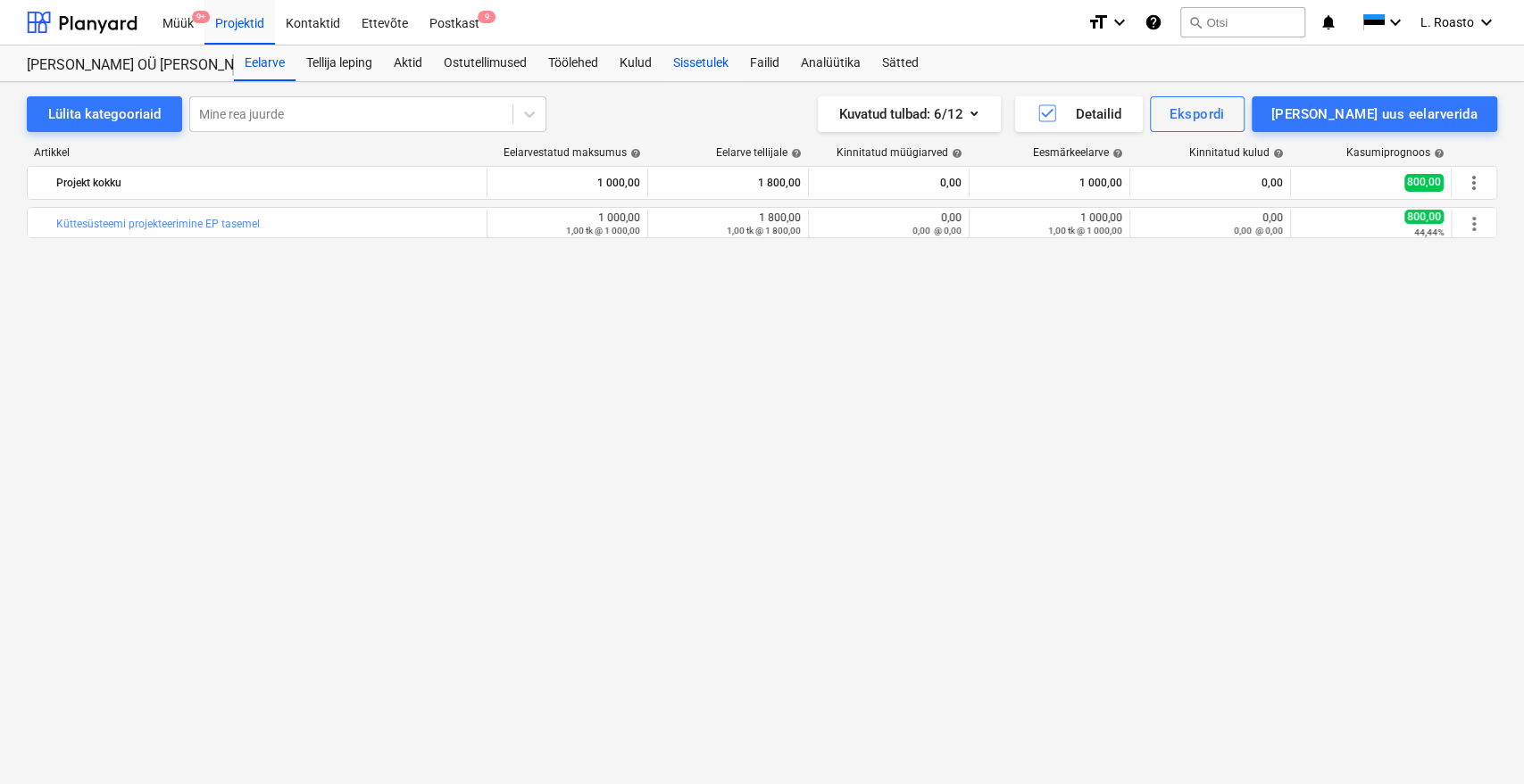
click at [704, 64] on div "Sissetulek" at bounding box center [701, 64] width 77 height 36
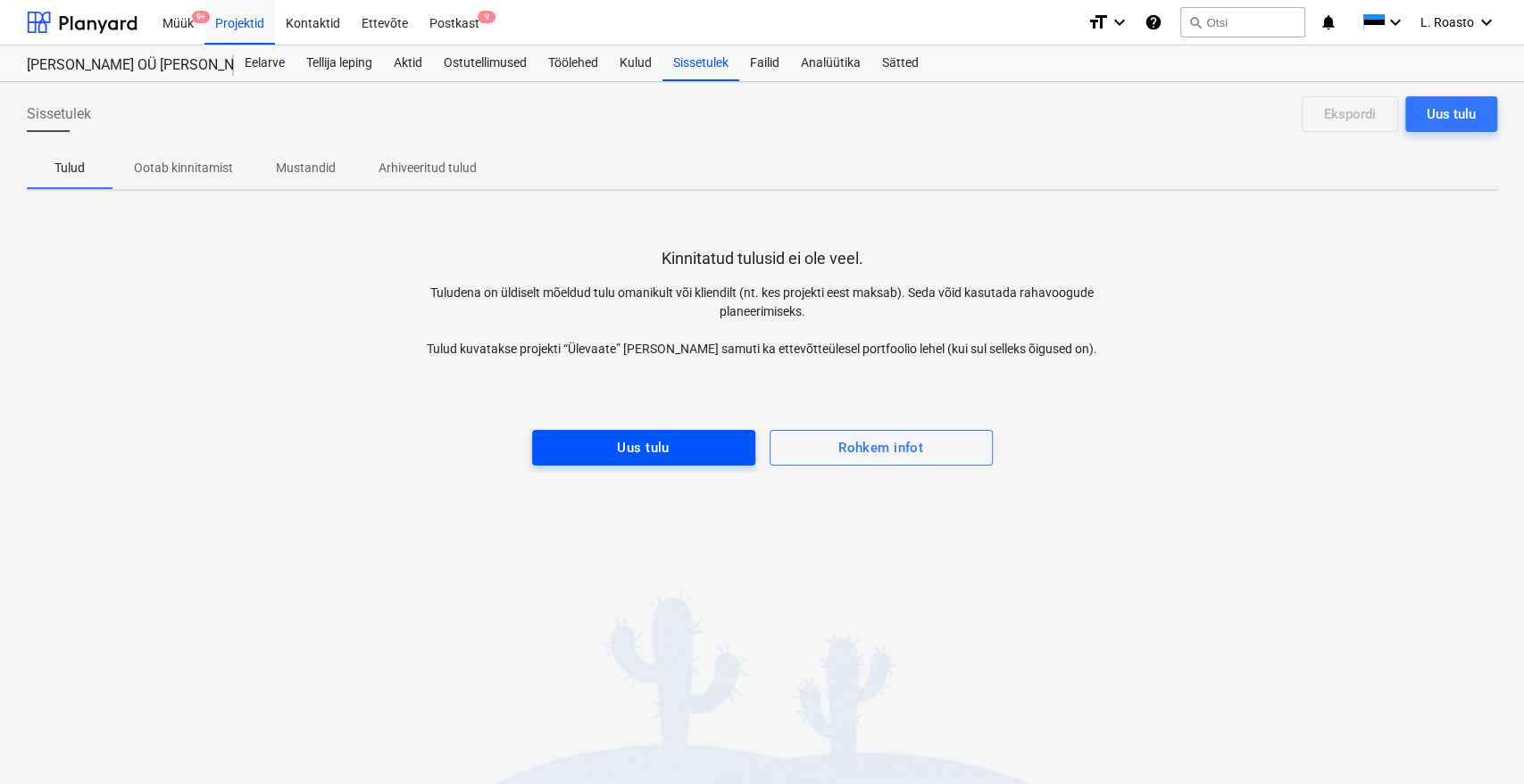
click at [659, 446] on div "Uus tulu" at bounding box center [643, 448] width 52 height 23
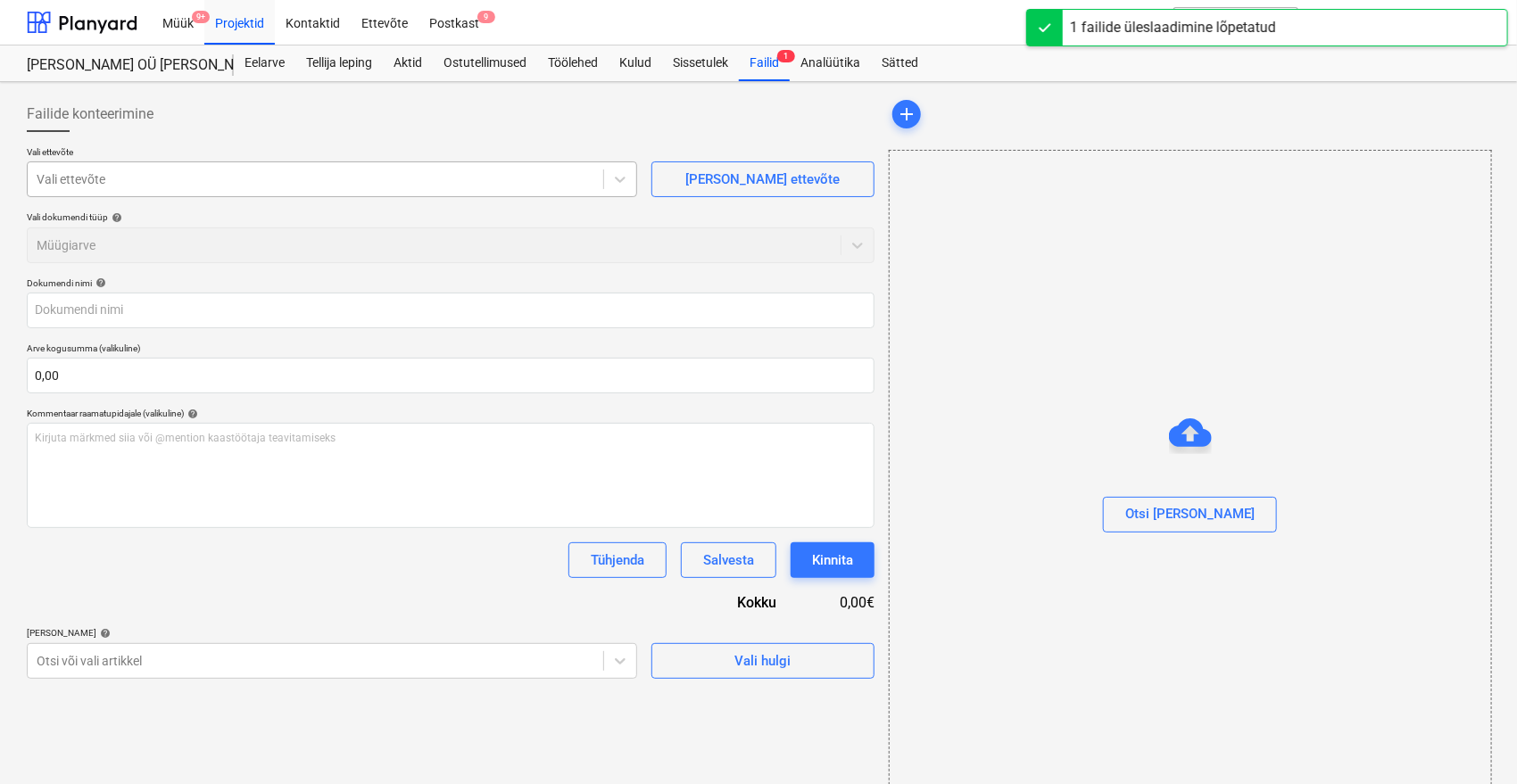
type input "25122_Struberg_arve.pdf"
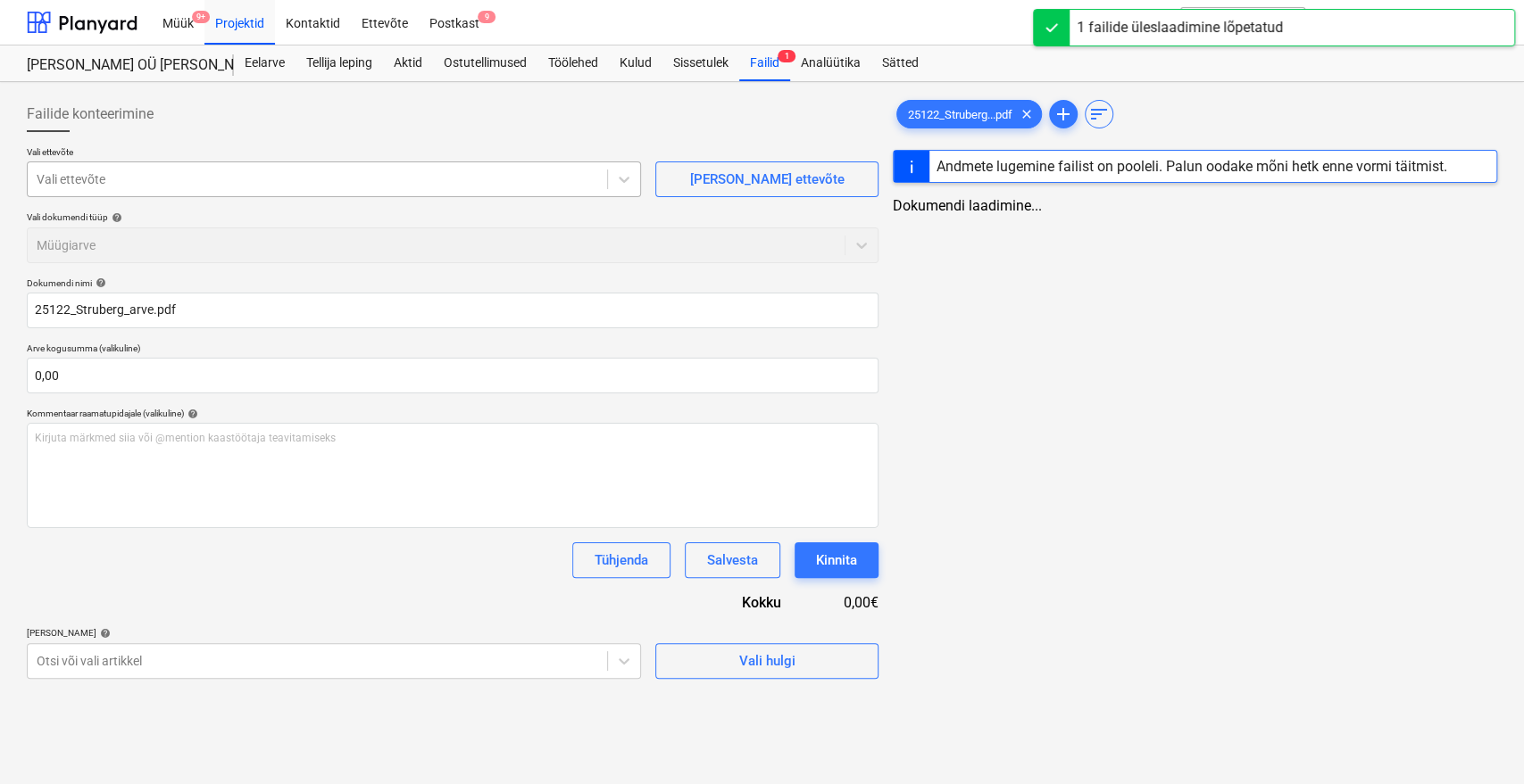
click at [206, 168] on div "Vali ettevõte" at bounding box center [317, 179] width 579 height 25
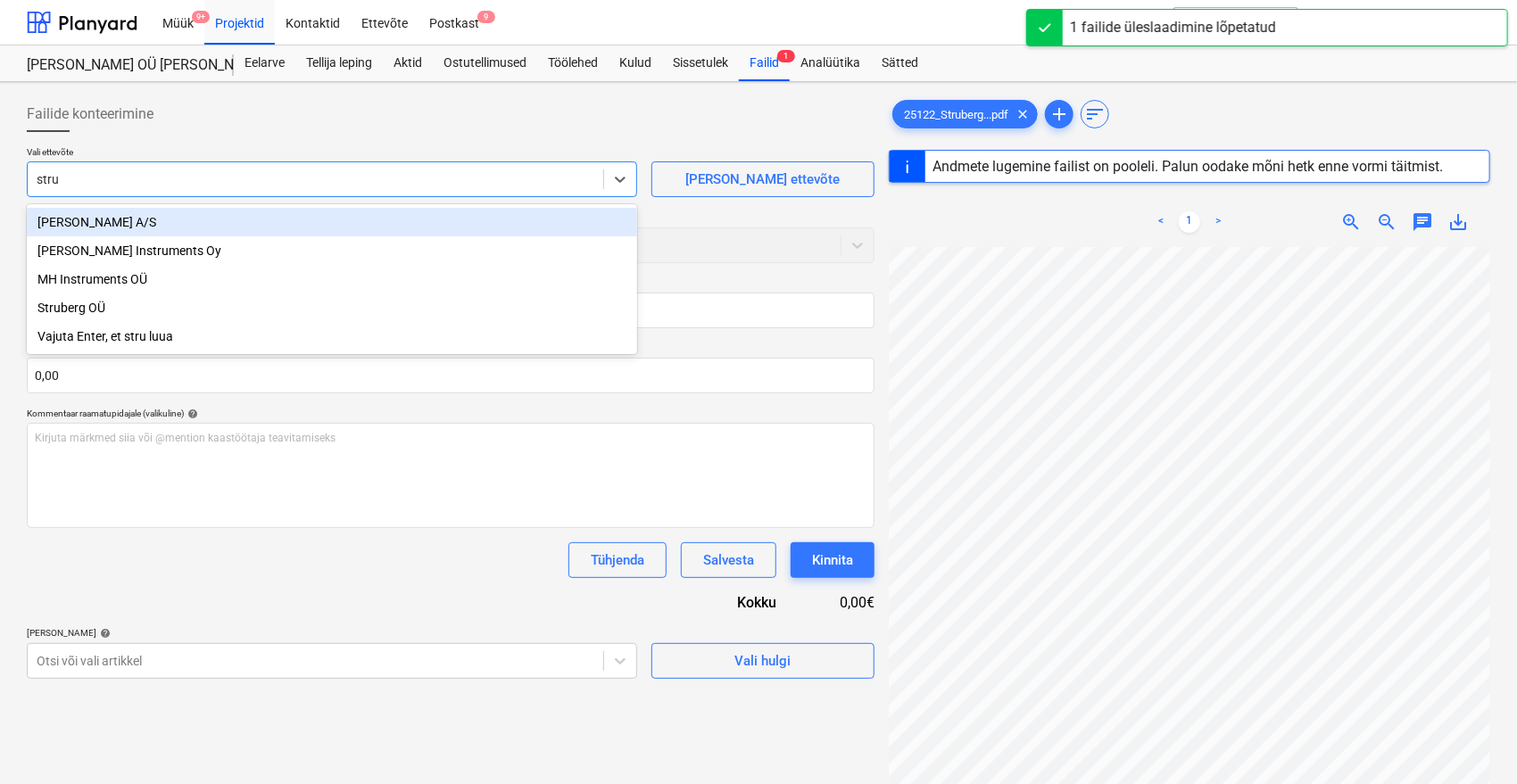
type input "strub"
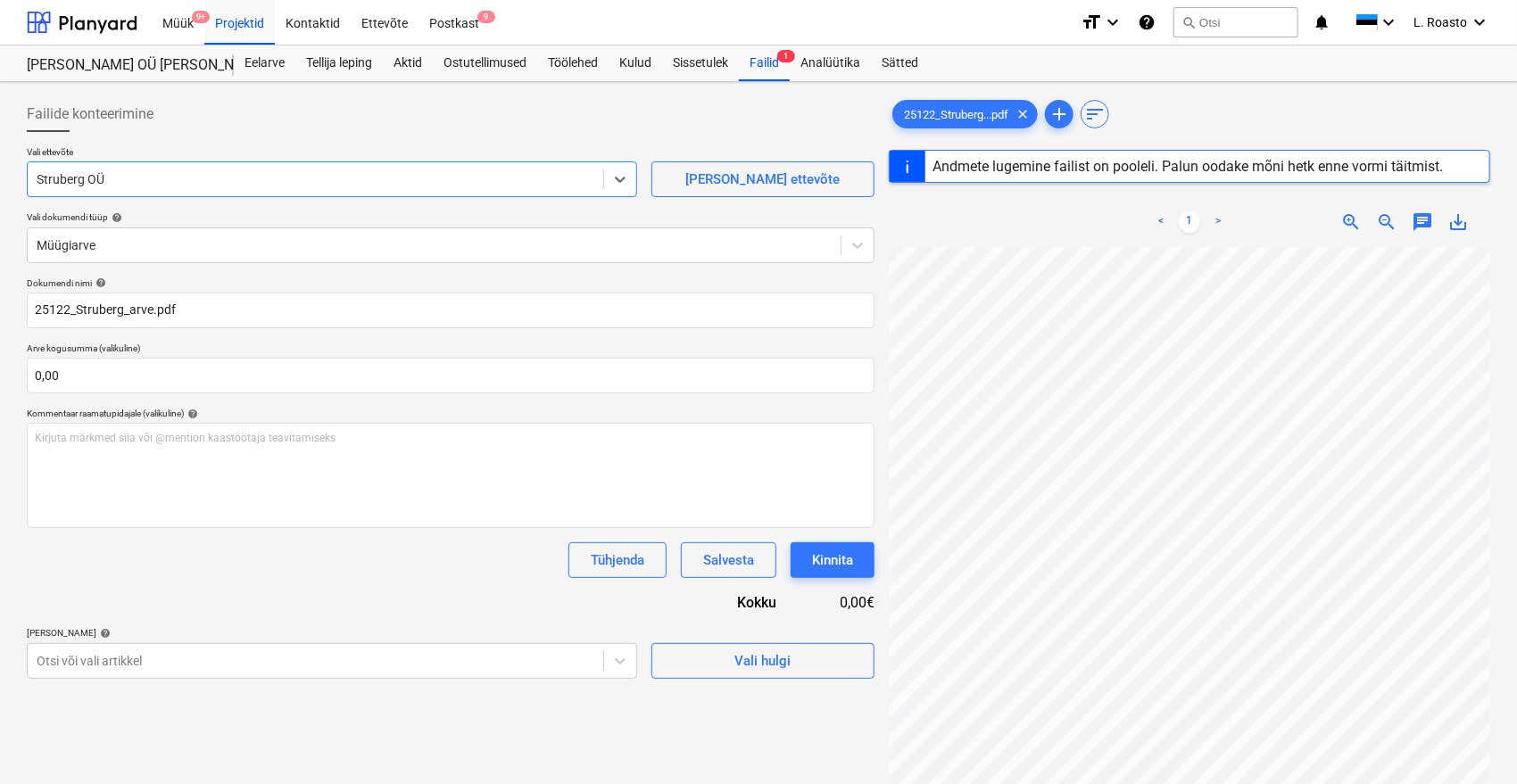
type input "25122"
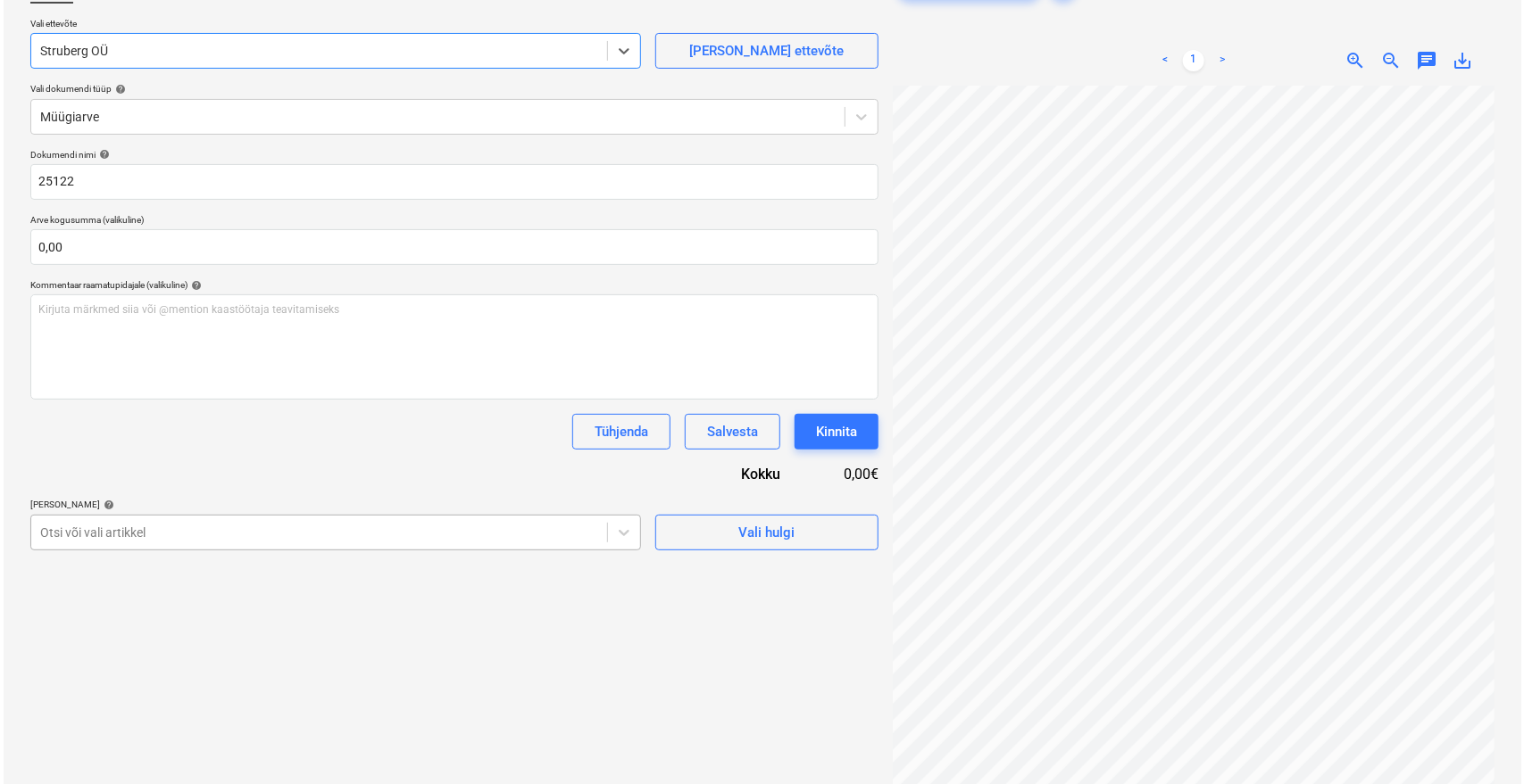
scroll to position [178, 0]
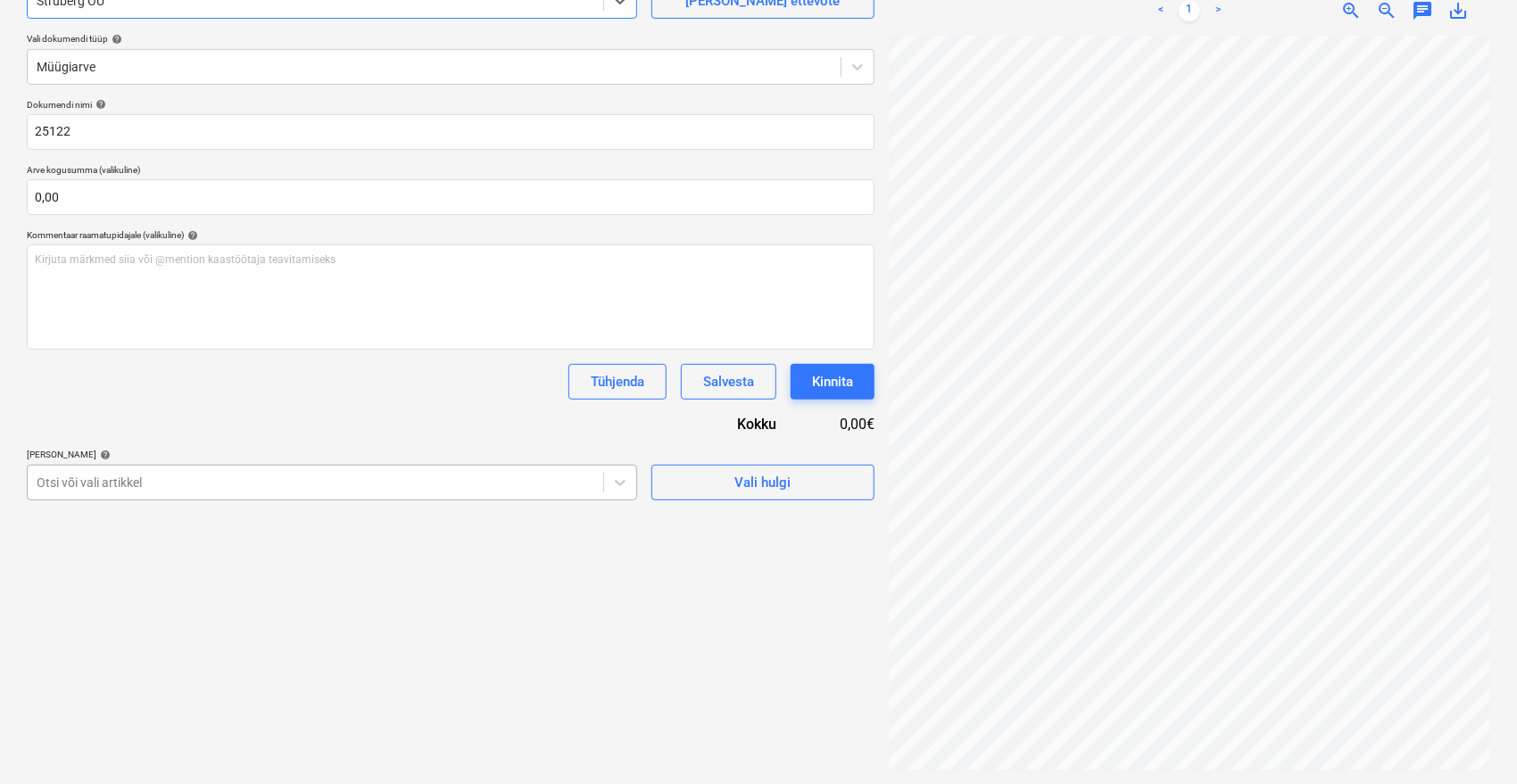
click at [140, 477] on div at bounding box center [315, 483] width 557 height 18
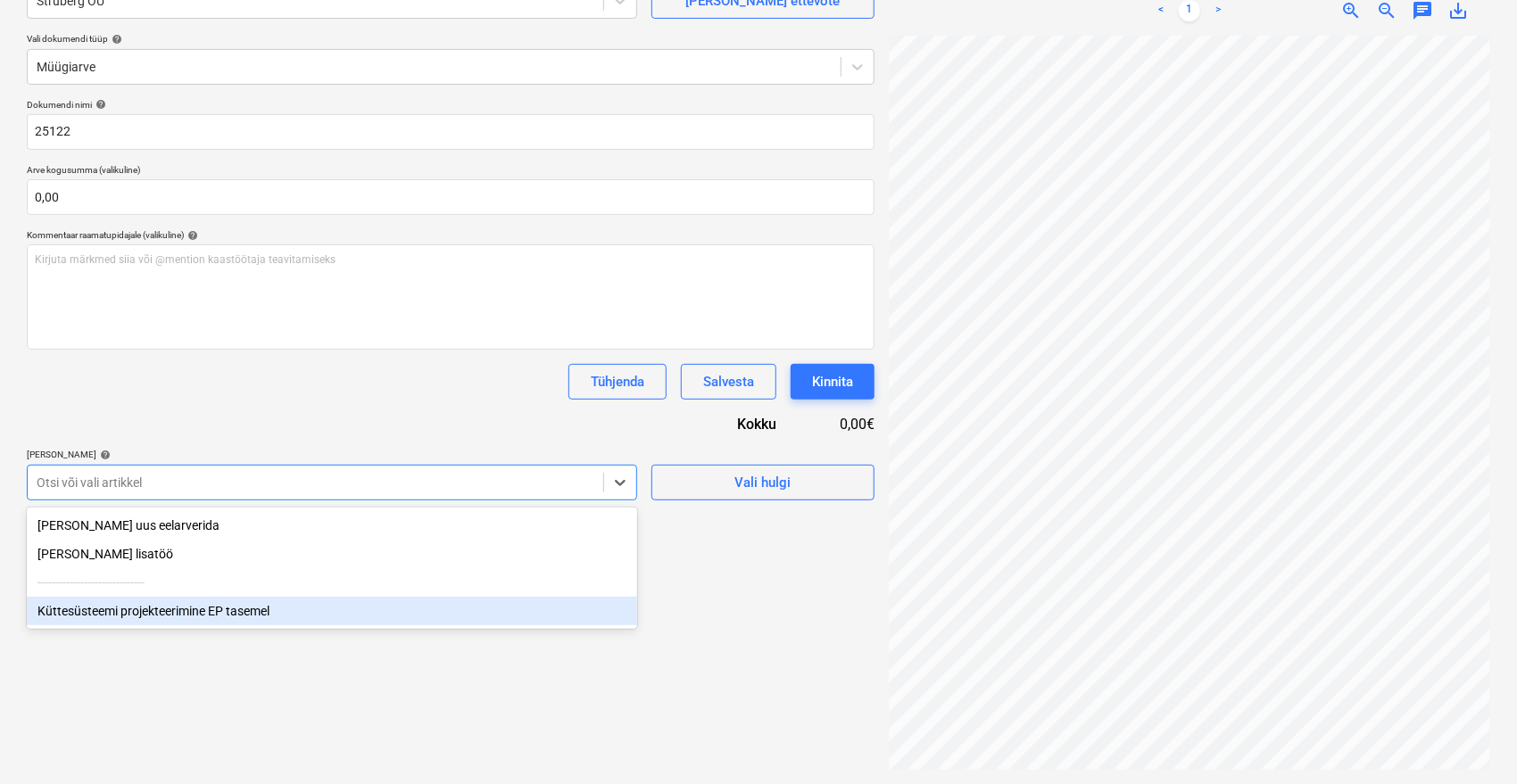
click at [119, 612] on div "Küttesüsteemi projekteerimine EP tasemel" at bounding box center [332, 611] width 610 height 29
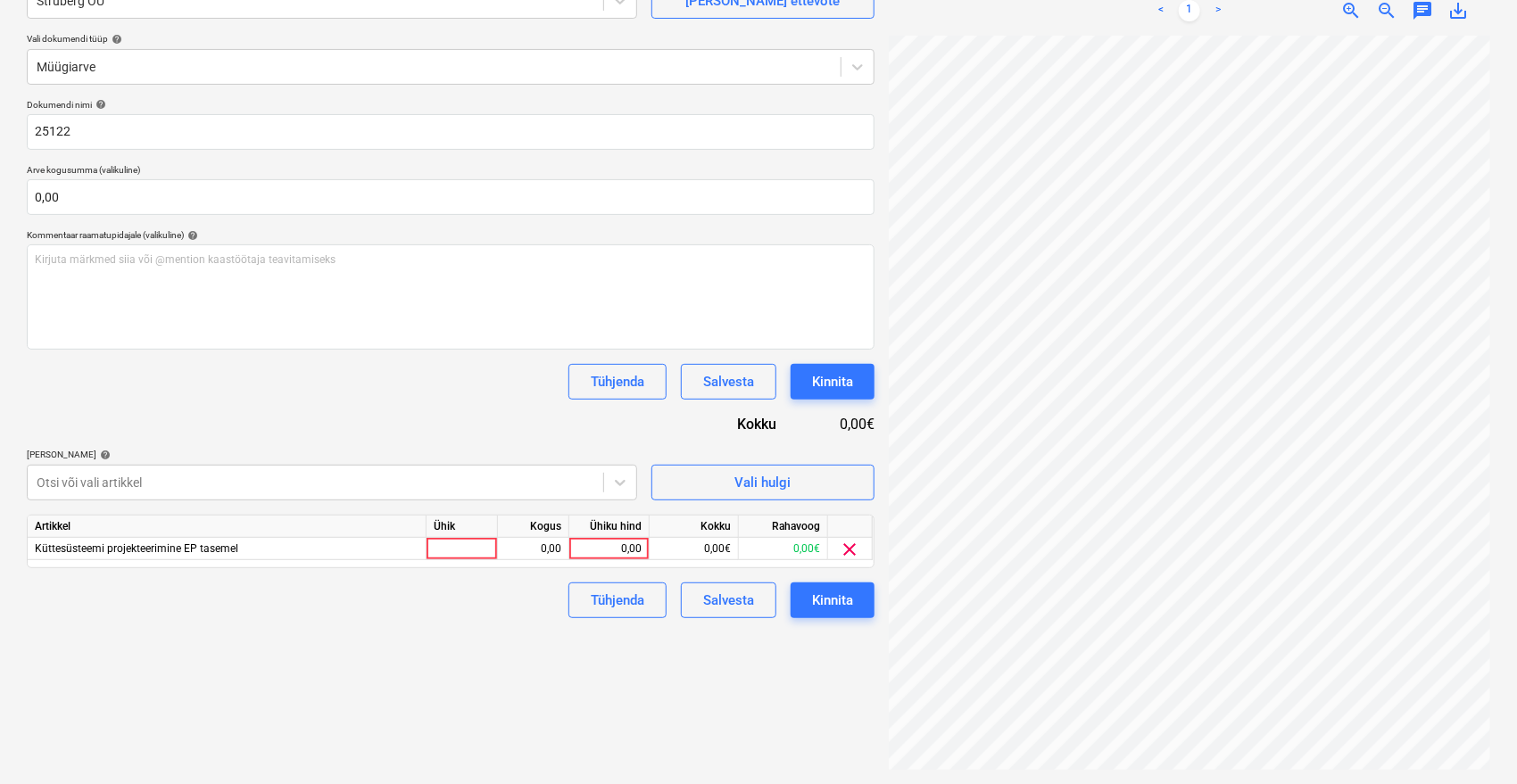
click at [437, 407] on div "Dokumendi nimi help 25122 Arve kogusumma (valikuline) 0,00 Kommentaar raamatupi…" at bounding box center [451, 359] width 848 height 520
click at [603, 547] on div "0,00" at bounding box center [608, 549] width 65 height 22
type input "1800"
click at [470, 754] on div "Failide konteerimine Vali ettevõte Struberg OÜ Lisa uus ettevõte Vali dokumendi…" at bounding box center [451, 343] width 862 height 866
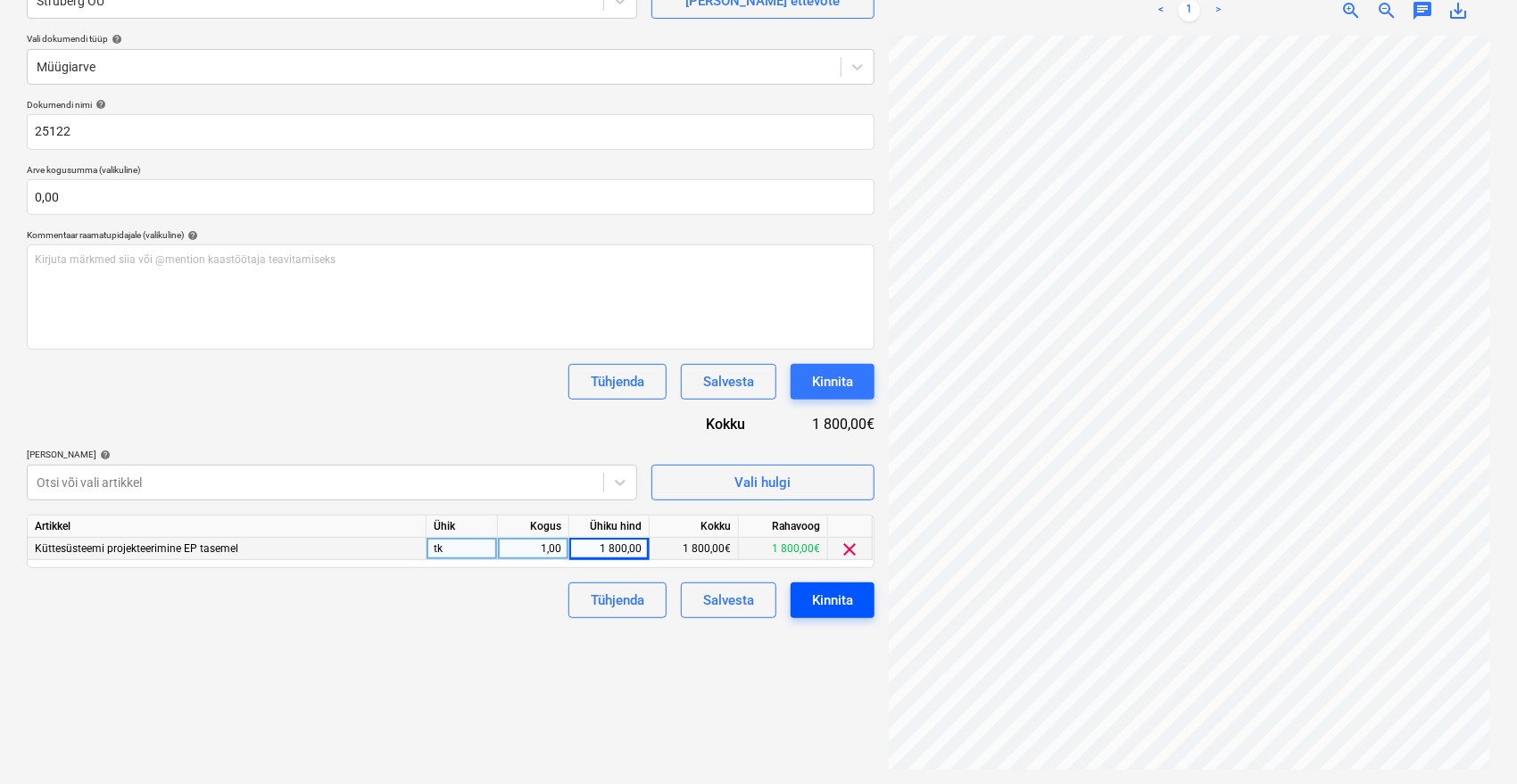
click at [832, 598] on div "Kinnita" at bounding box center [832, 600] width 41 height 23
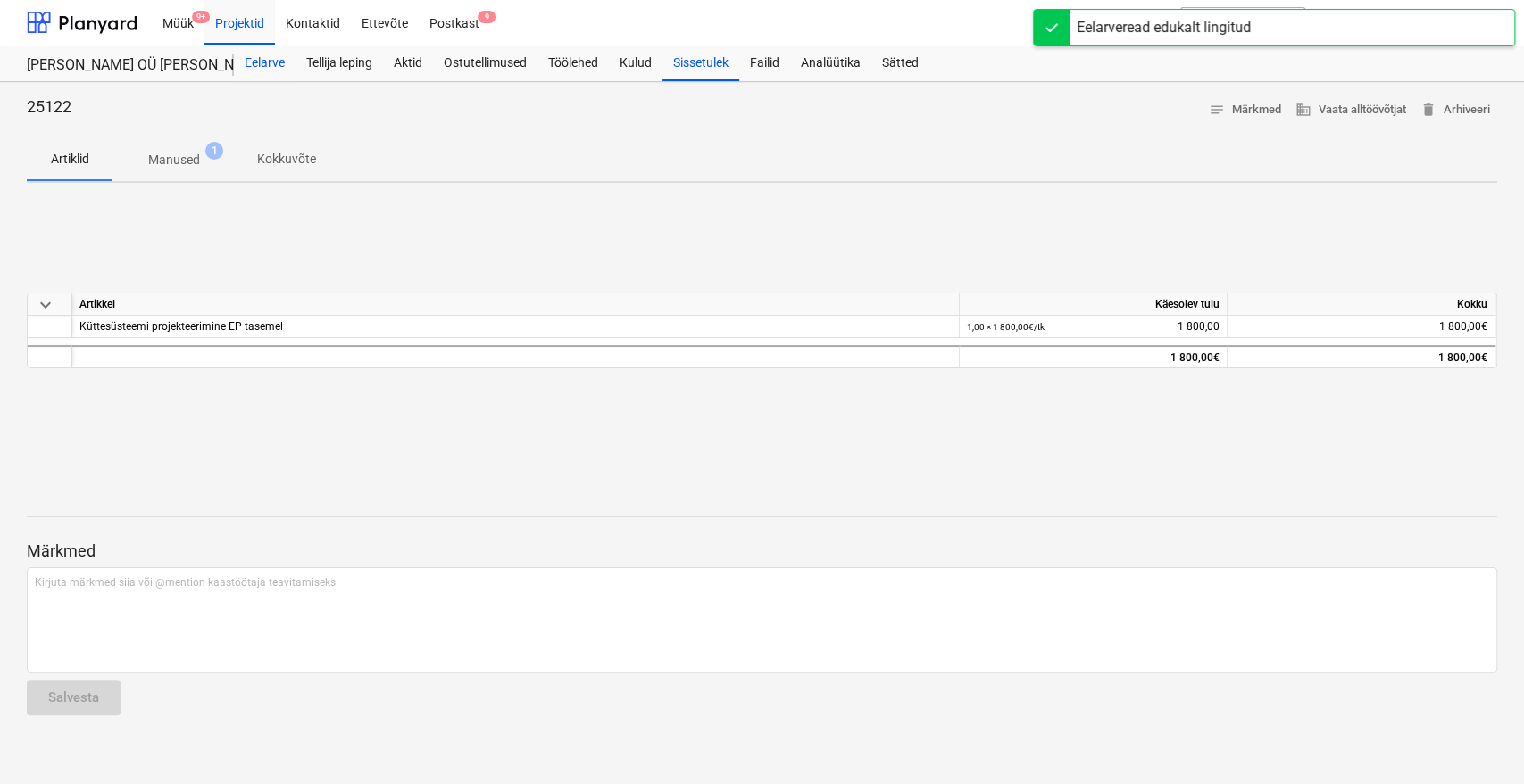
click at [277, 57] on div "Eelarve" at bounding box center [264, 64] width 62 height 36
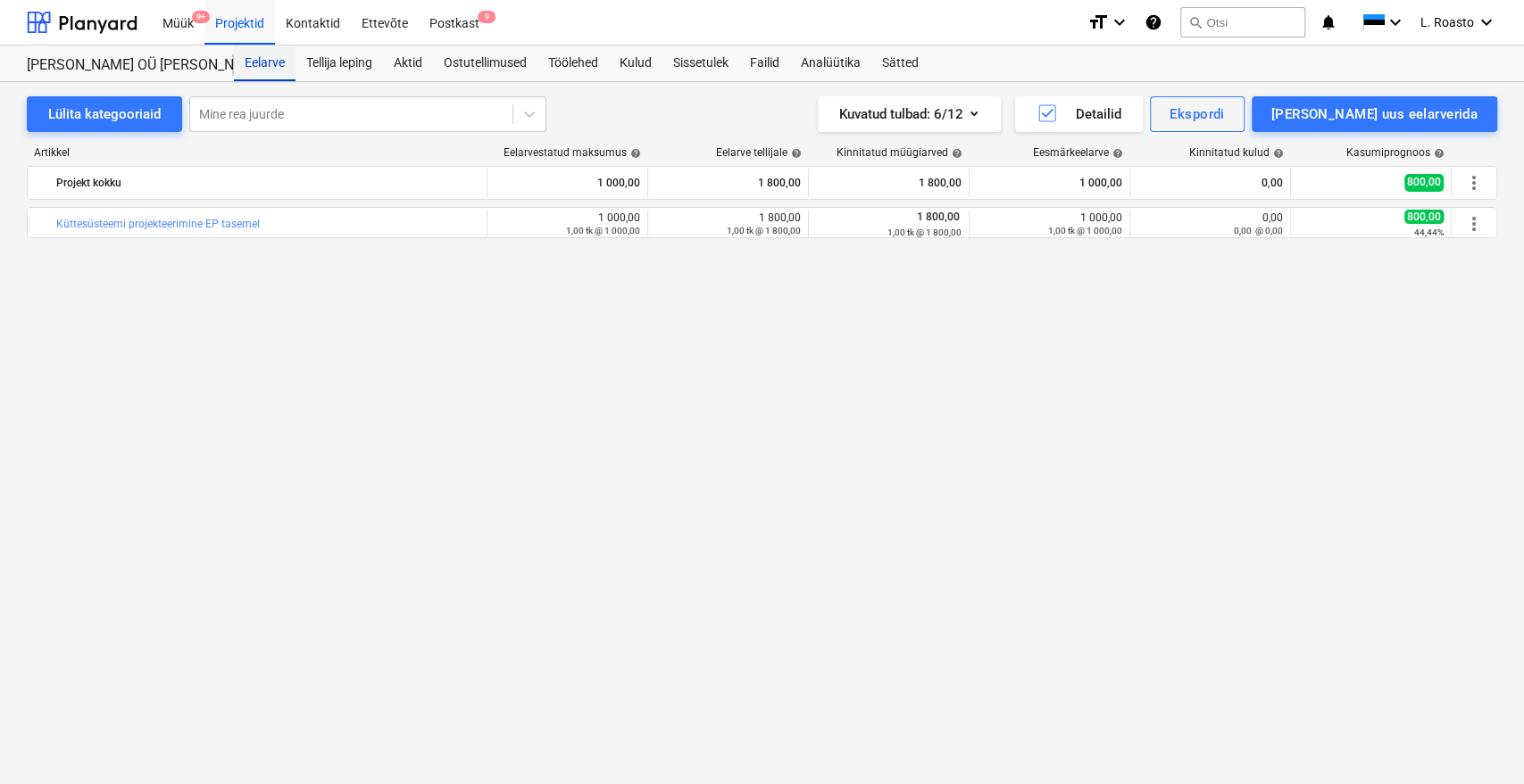
click at [277, 59] on div "Eelarve" at bounding box center [264, 64] width 62 height 36
click at [258, 30] on div "Projektid" at bounding box center [239, 22] width 71 height 46
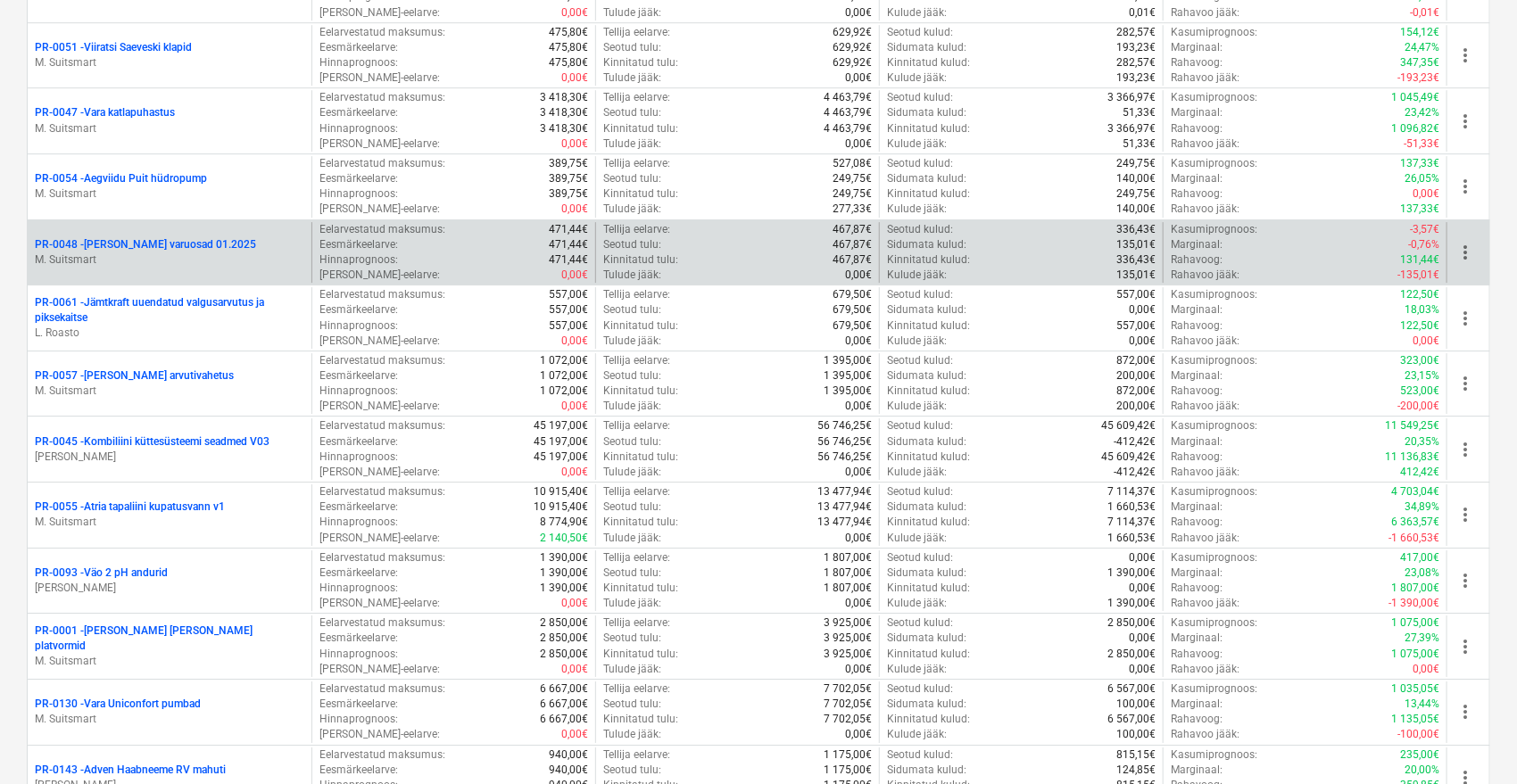
scroll to position [2810, 0]
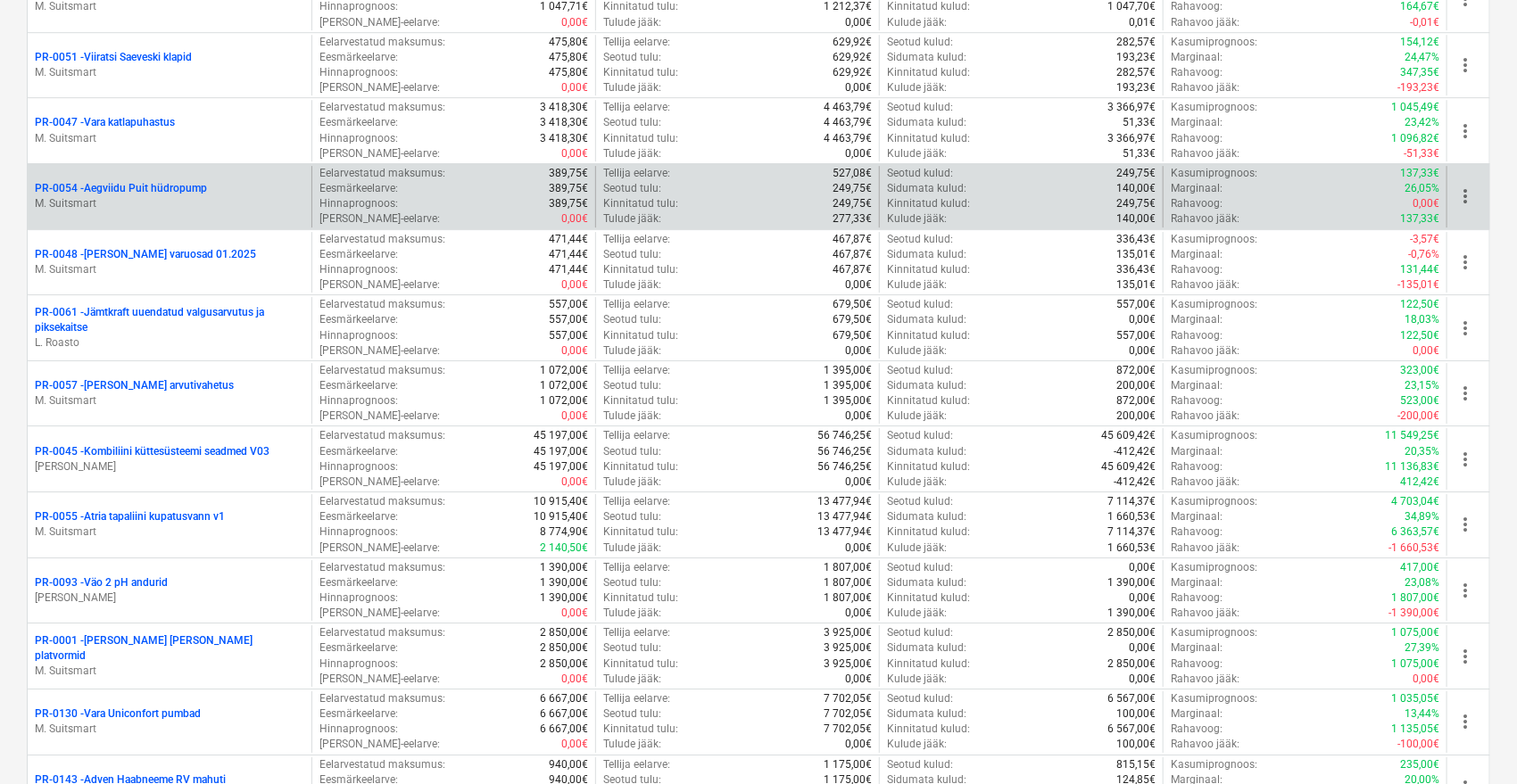
click at [166, 181] on p "PR-0054 - Aegviidu Puit hüdropump" at bounding box center [121, 188] width 172 height 15
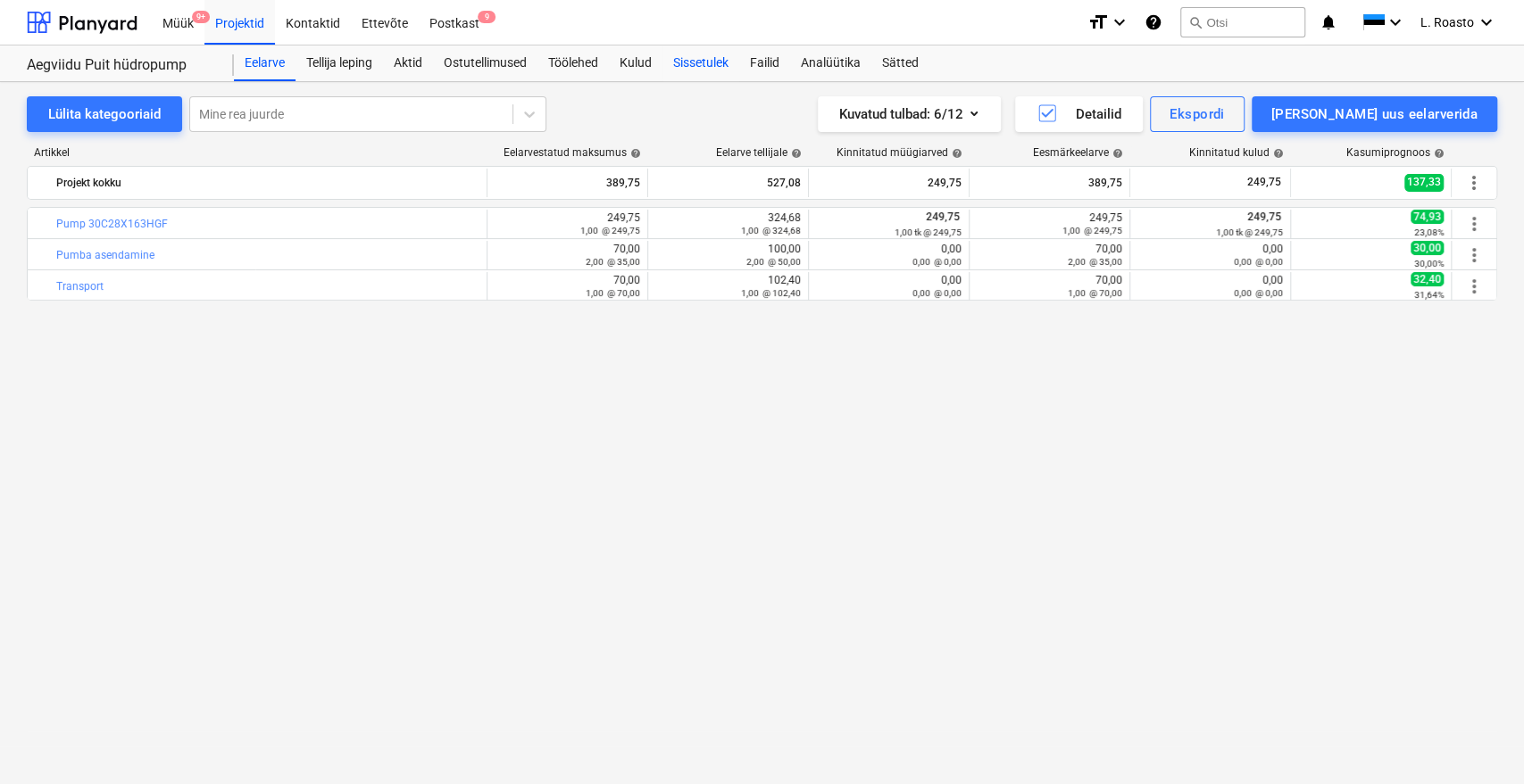
click at [732, 65] on div "Sissetulek" at bounding box center [701, 64] width 77 height 36
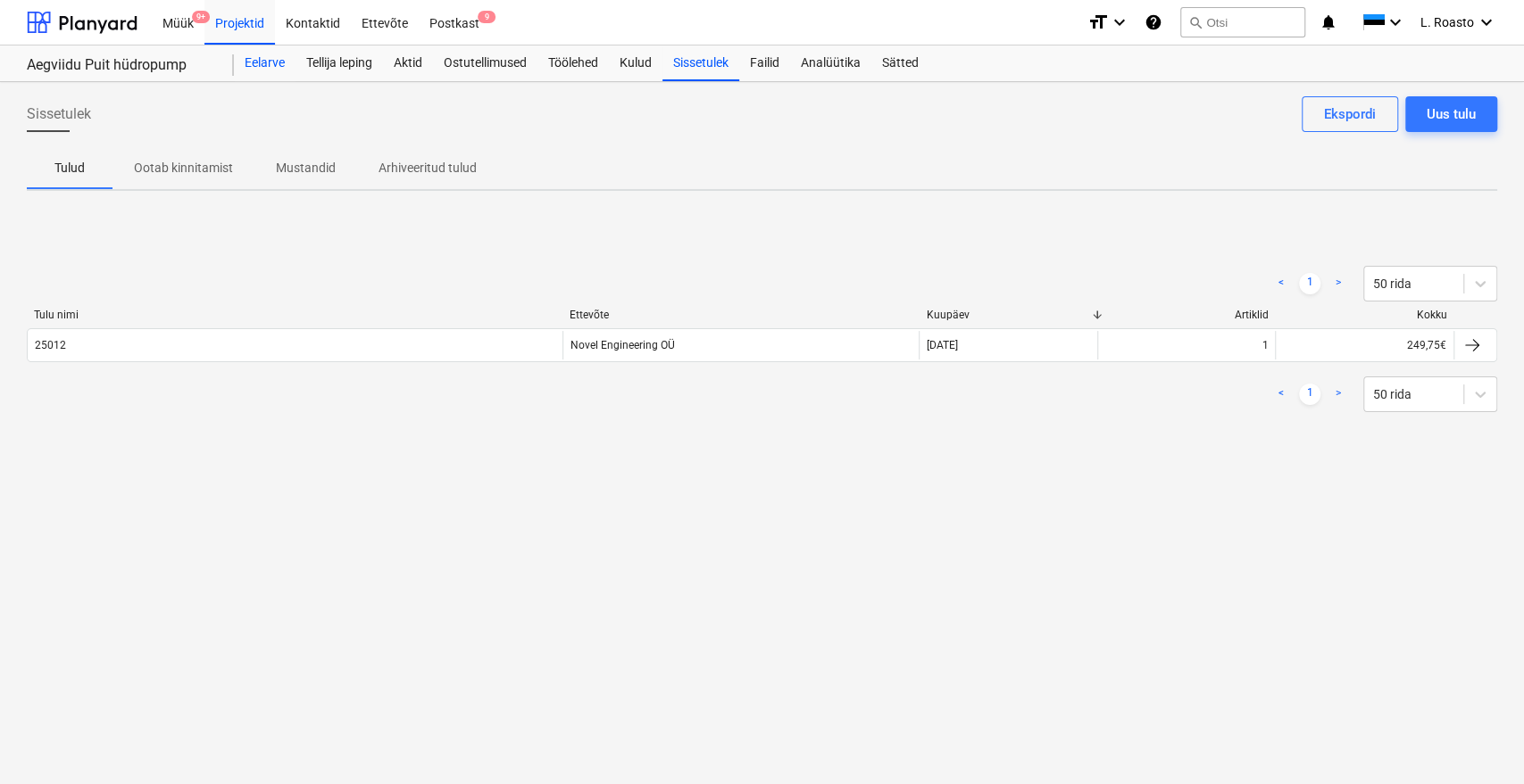
click at [270, 70] on div "Eelarve" at bounding box center [264, 64] width 62 height 36
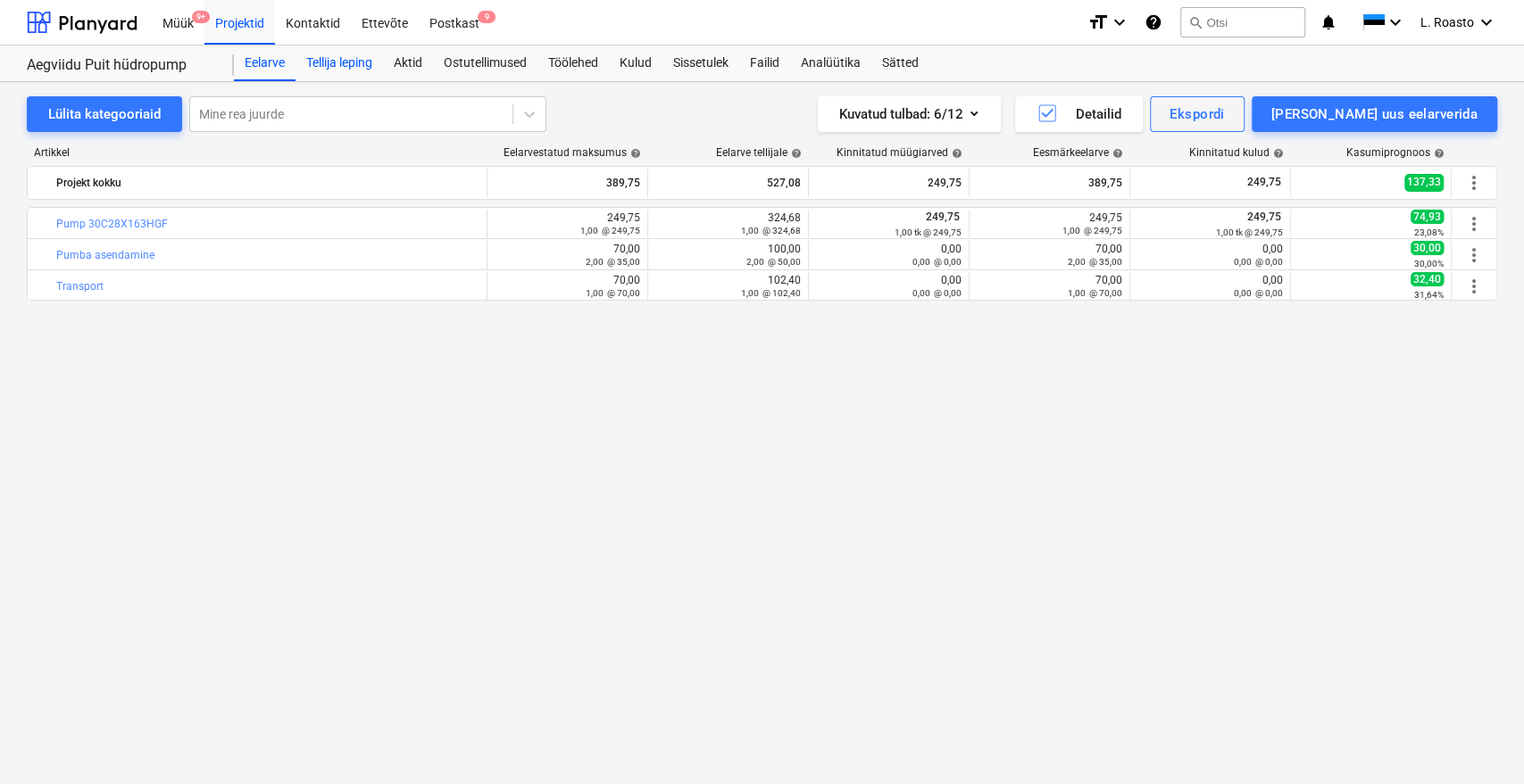
click at [338, 70] on div "Tellija leping" at bounding box center [340, 64] width 88 height 36
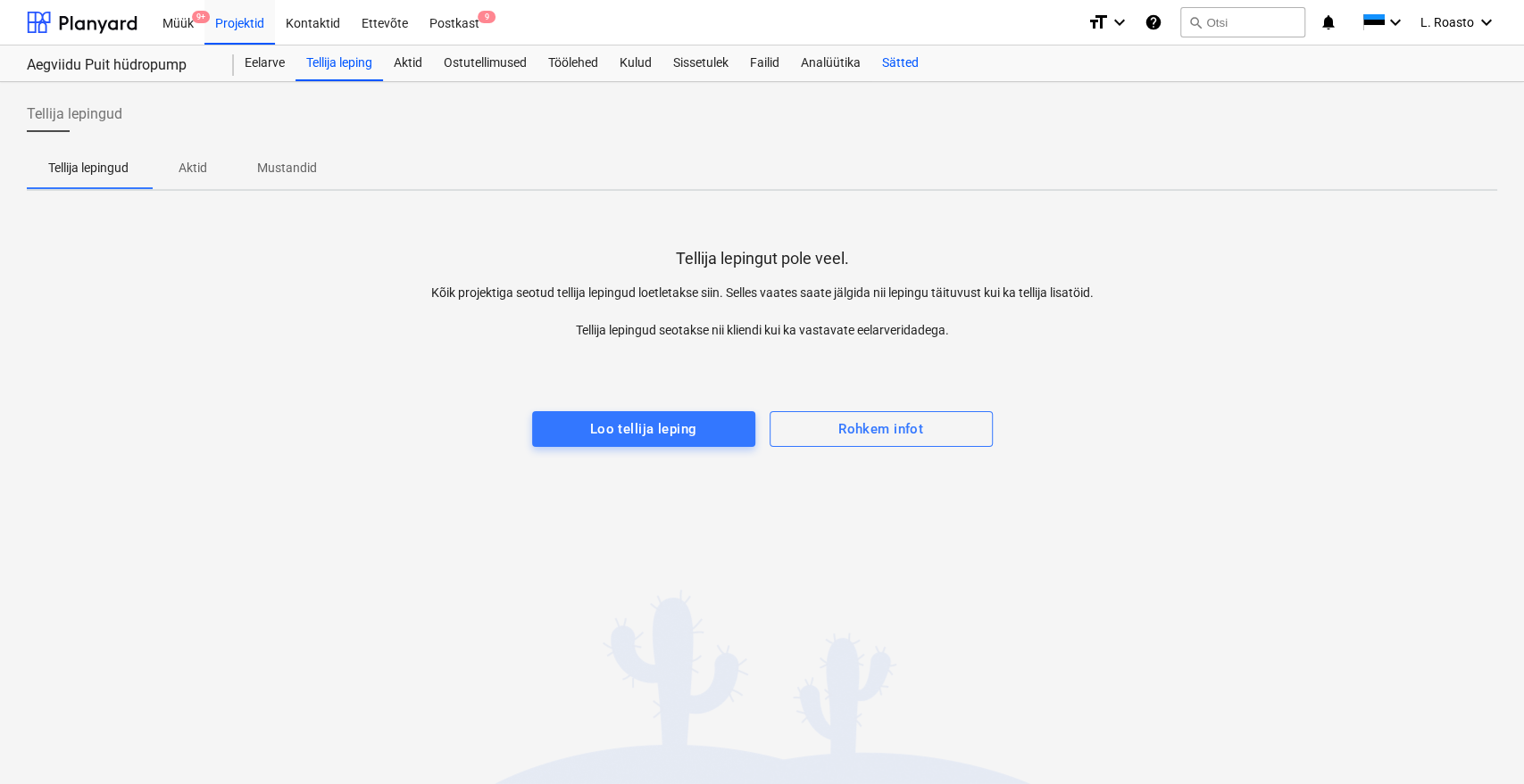
click at [906, 59] on div "Sätted" at bounding box center [900, 64] width 58 height 36
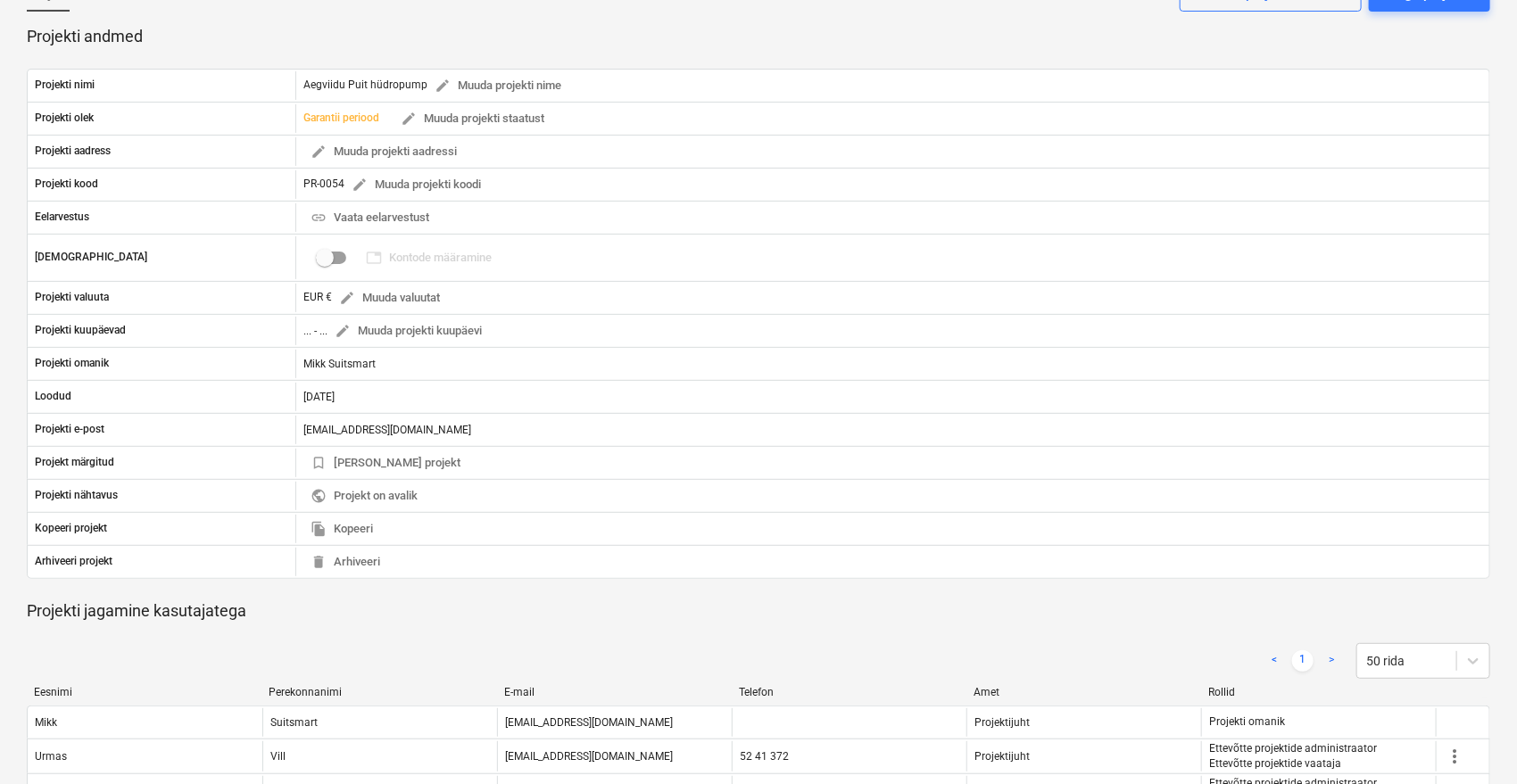
scroll to position [99, 0]
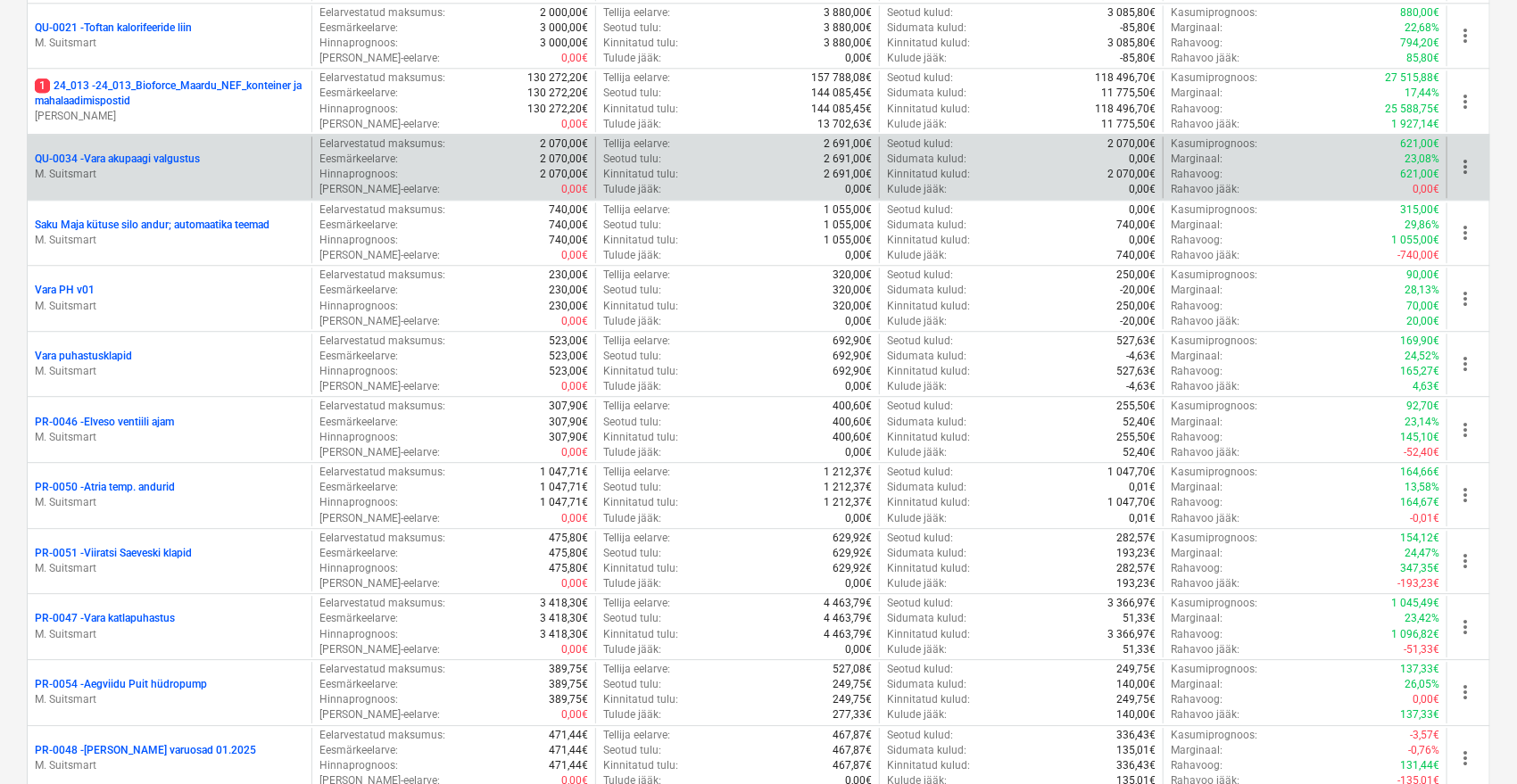
scroll to position [2215, 0]
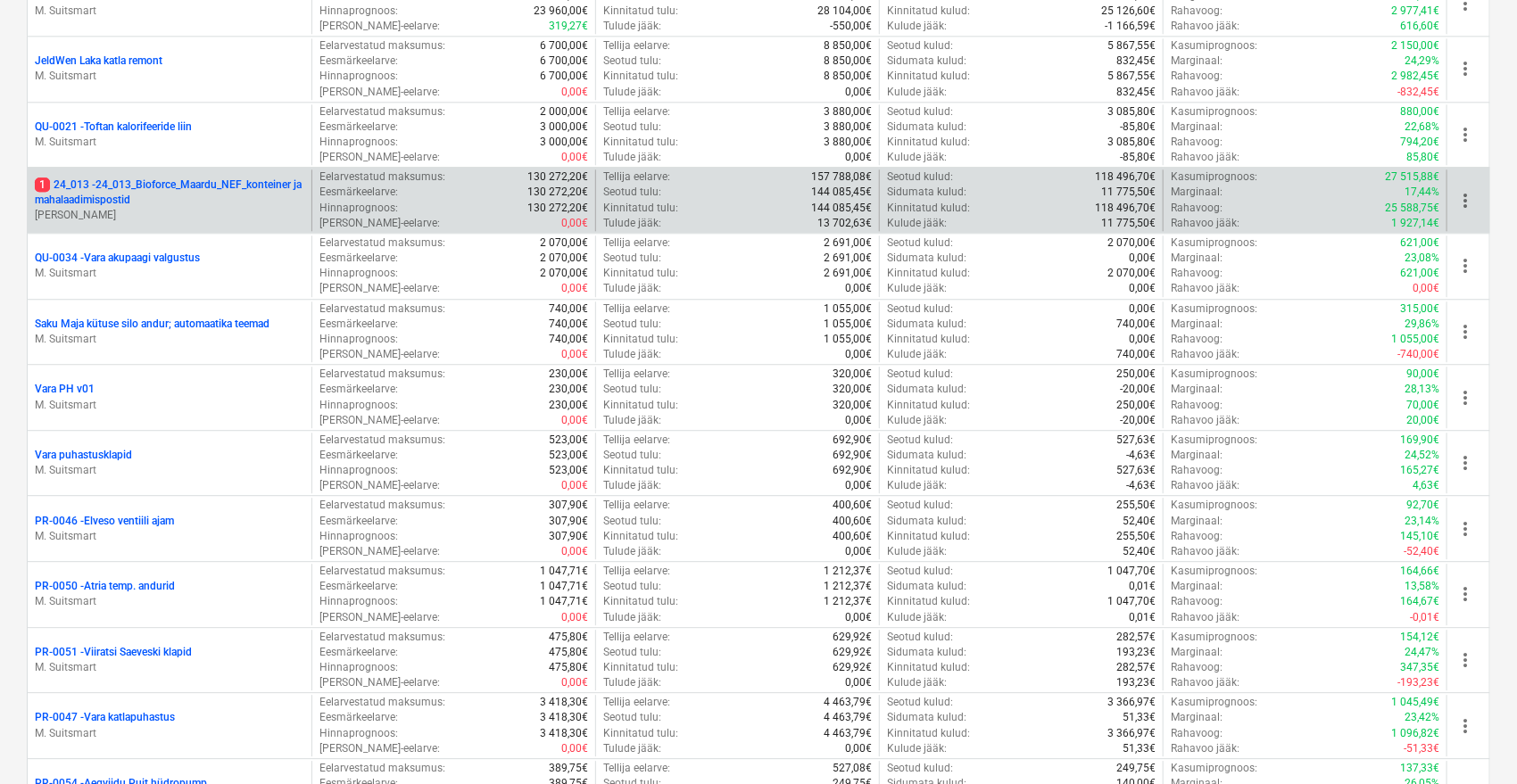
click at [263, 178] on p "1 24_013 - 24_013_Bioforce_Maardu_NEF_konteiner ja mahalaadimispostid" at bounding box center [169, 193] width 270 height 30
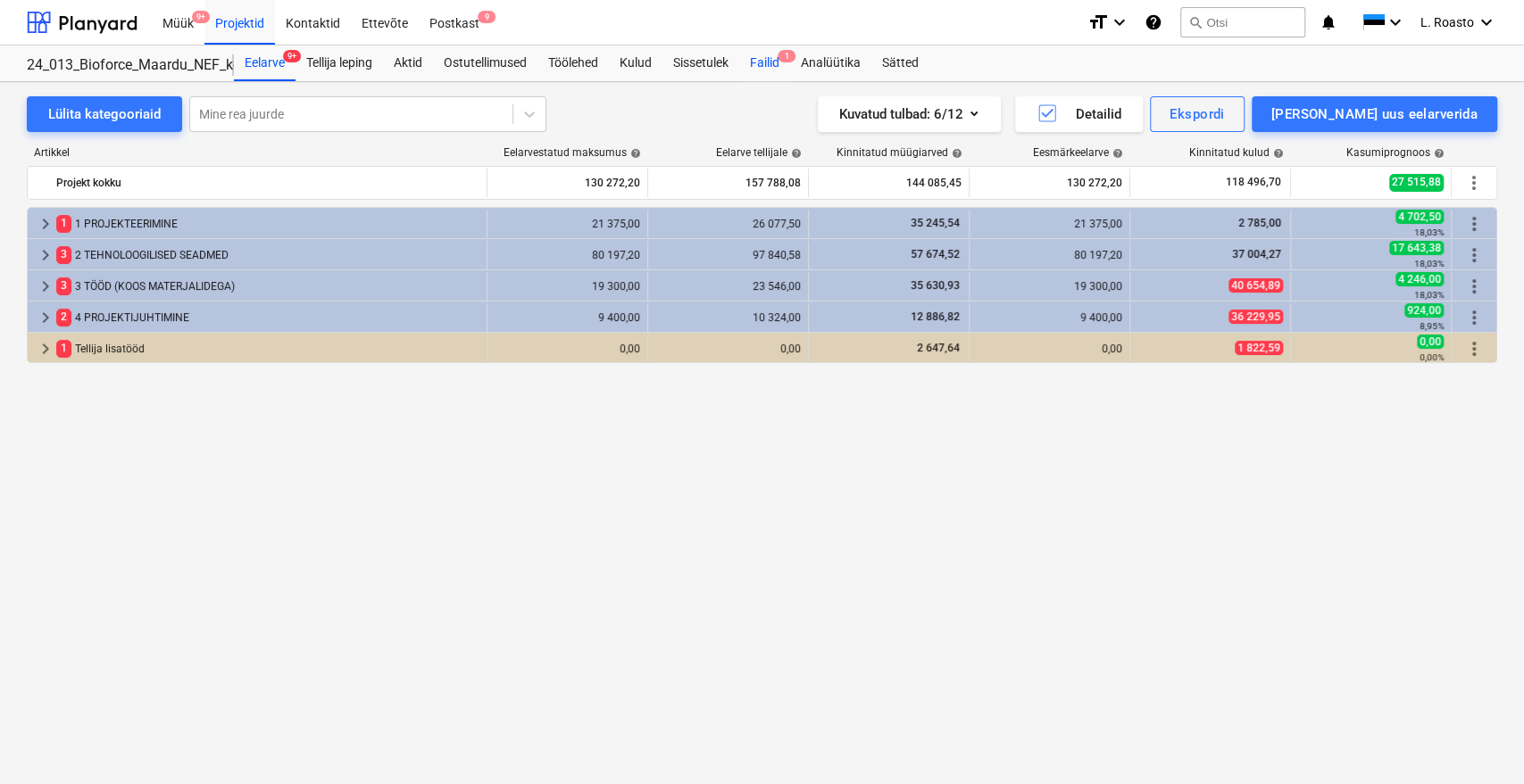
click at [774, 66] on div "Failid 1" at bounding box center [765, 64] width 51 height 36
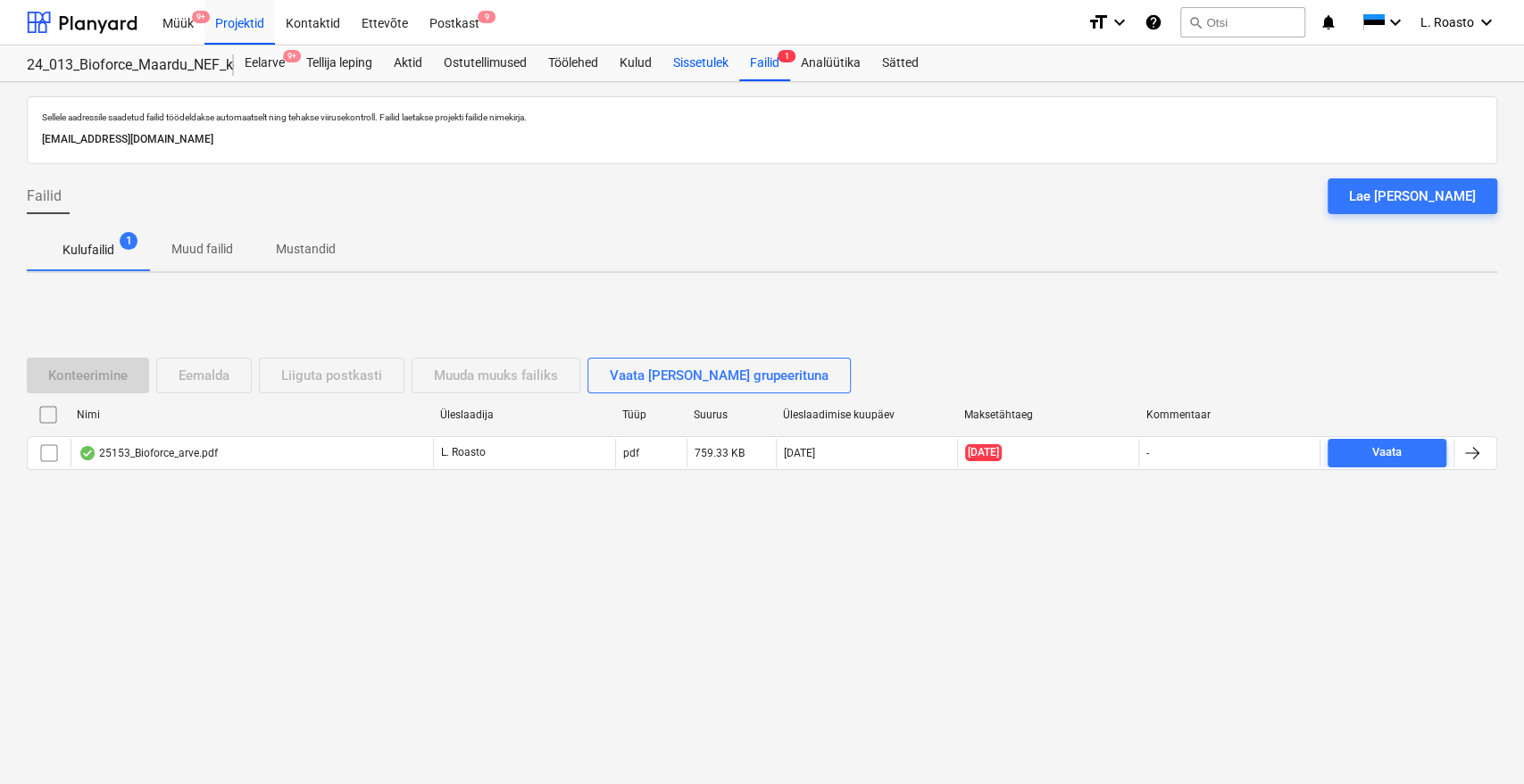
click at [684, 64] on div "Sissetulek" at bounding box center [701, 64] width 77 height 36
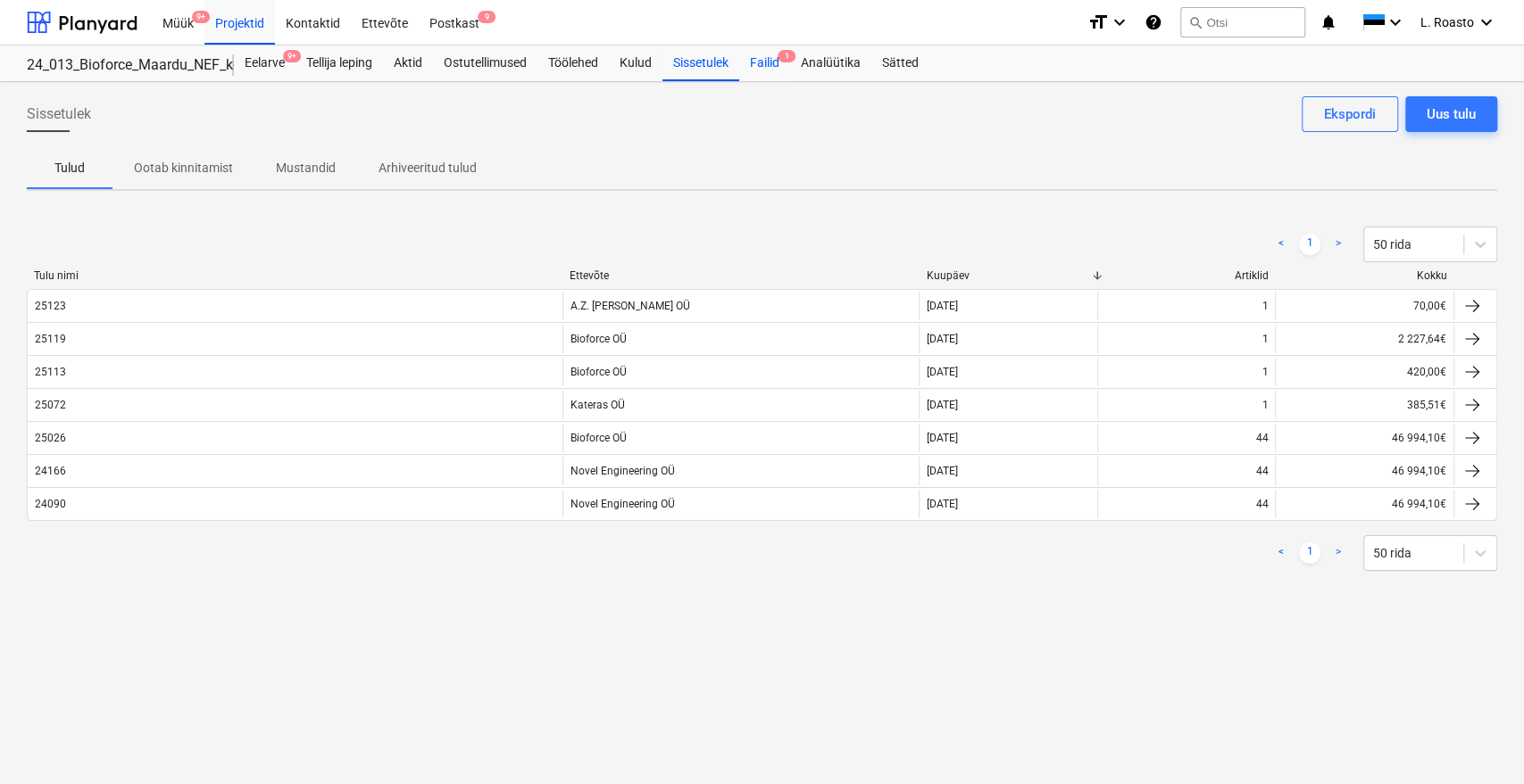
click at [784, 62] on div "Failid 1" at bounding box center [765, 64] width 51 height 36
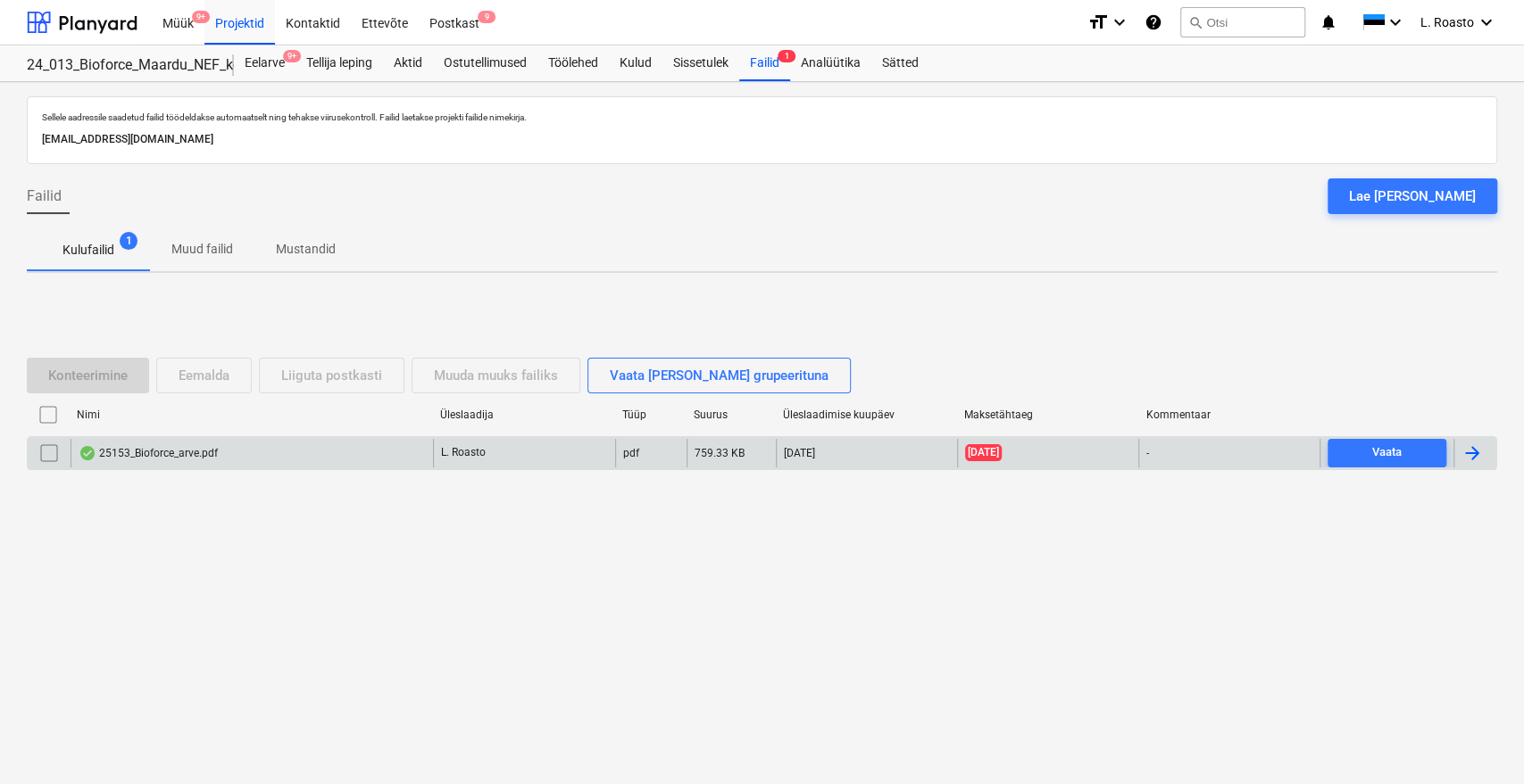
click at [1470, 448] on div at bounding box center [1472, 453] width 22 height 22
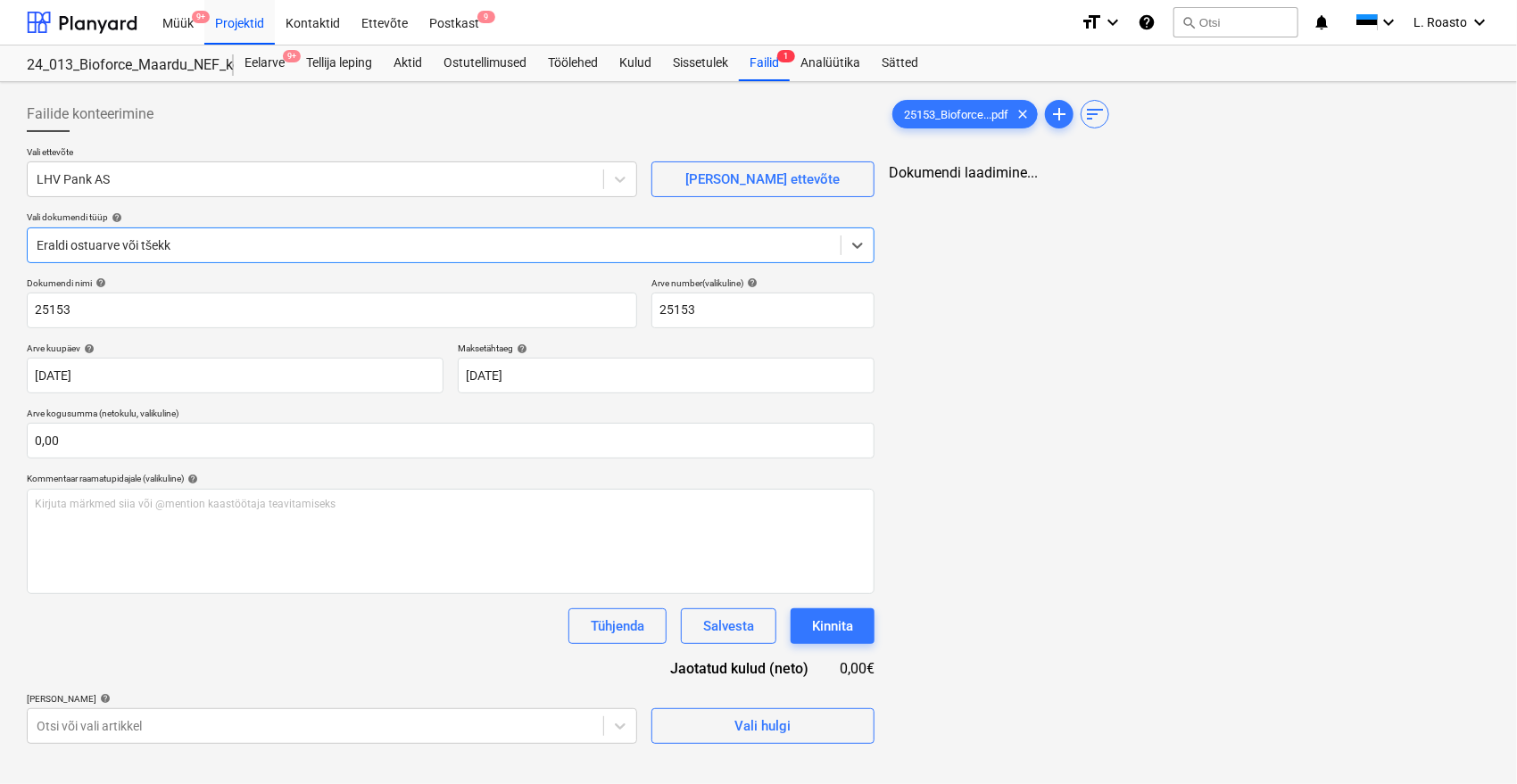
type input "25153"
type input "[DATE]"
type input "25 Aug 2025"
click at [691, 55] on div "Sissetulek" at bounding box center [701, 64] width 77 height 36
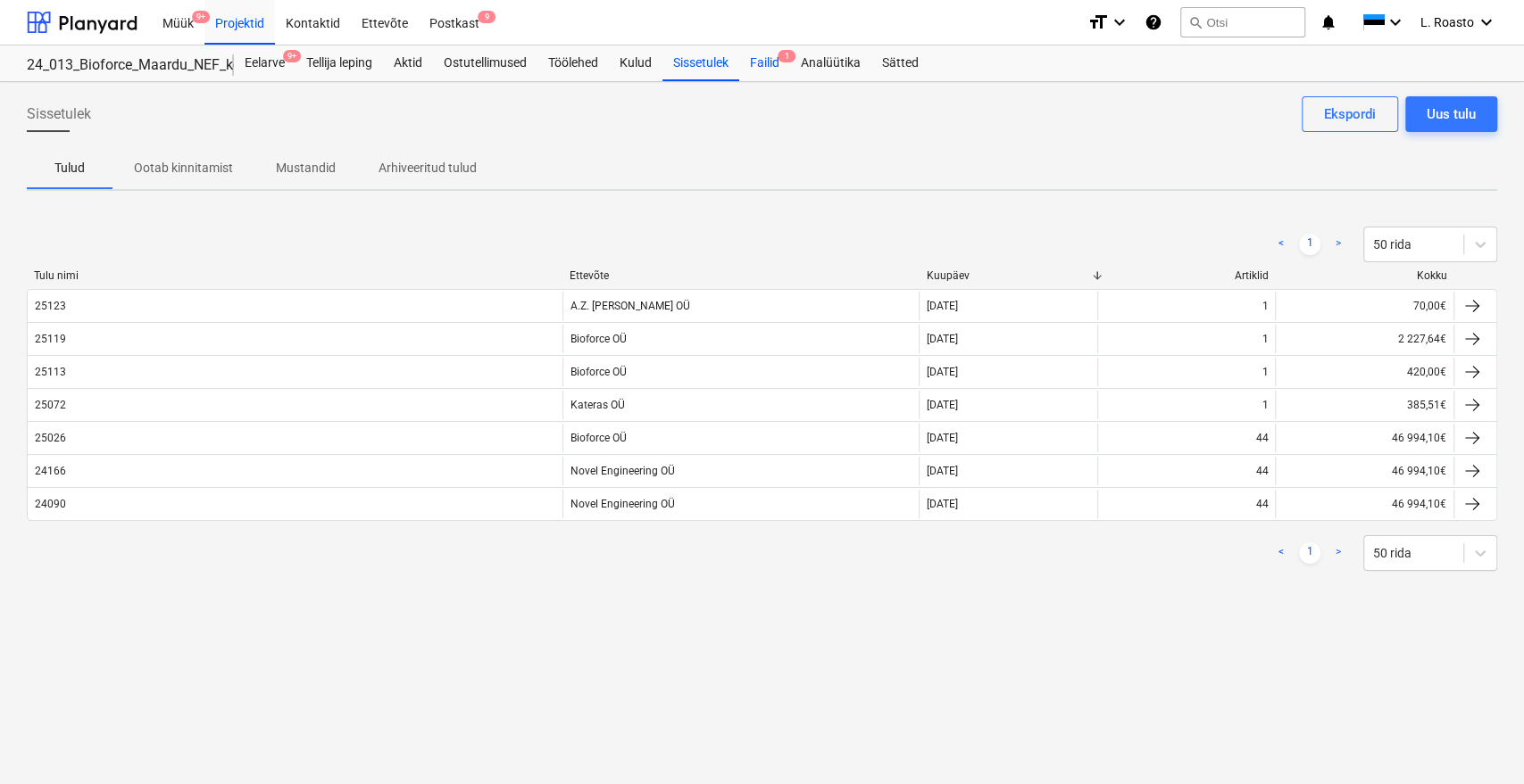
click at [784, 65] on div "Failid 1" at bounding box center [765, 64] width 51 height 36
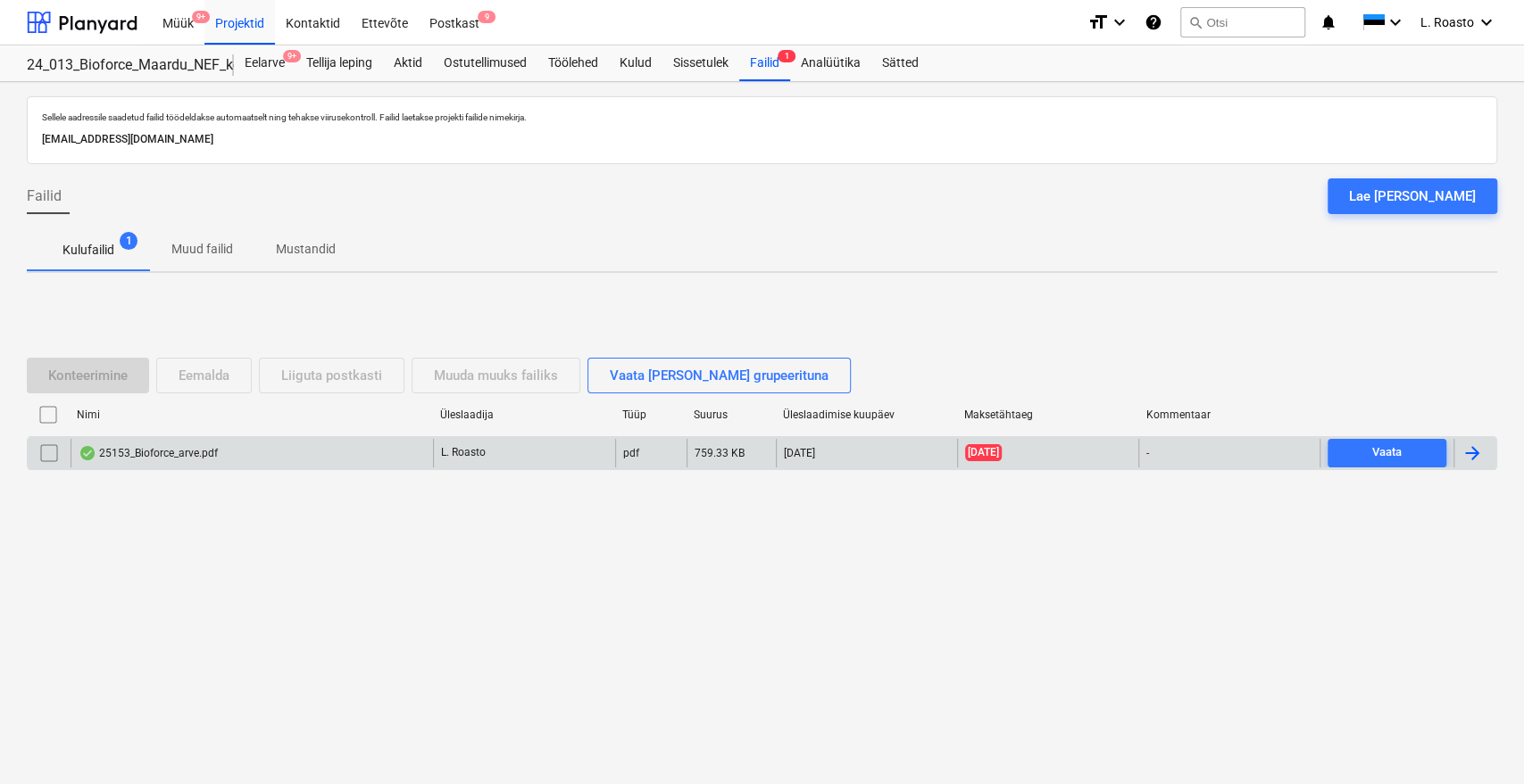
click at [1472, 456] on div at bounding box center [1472, 453] width 22 height 22
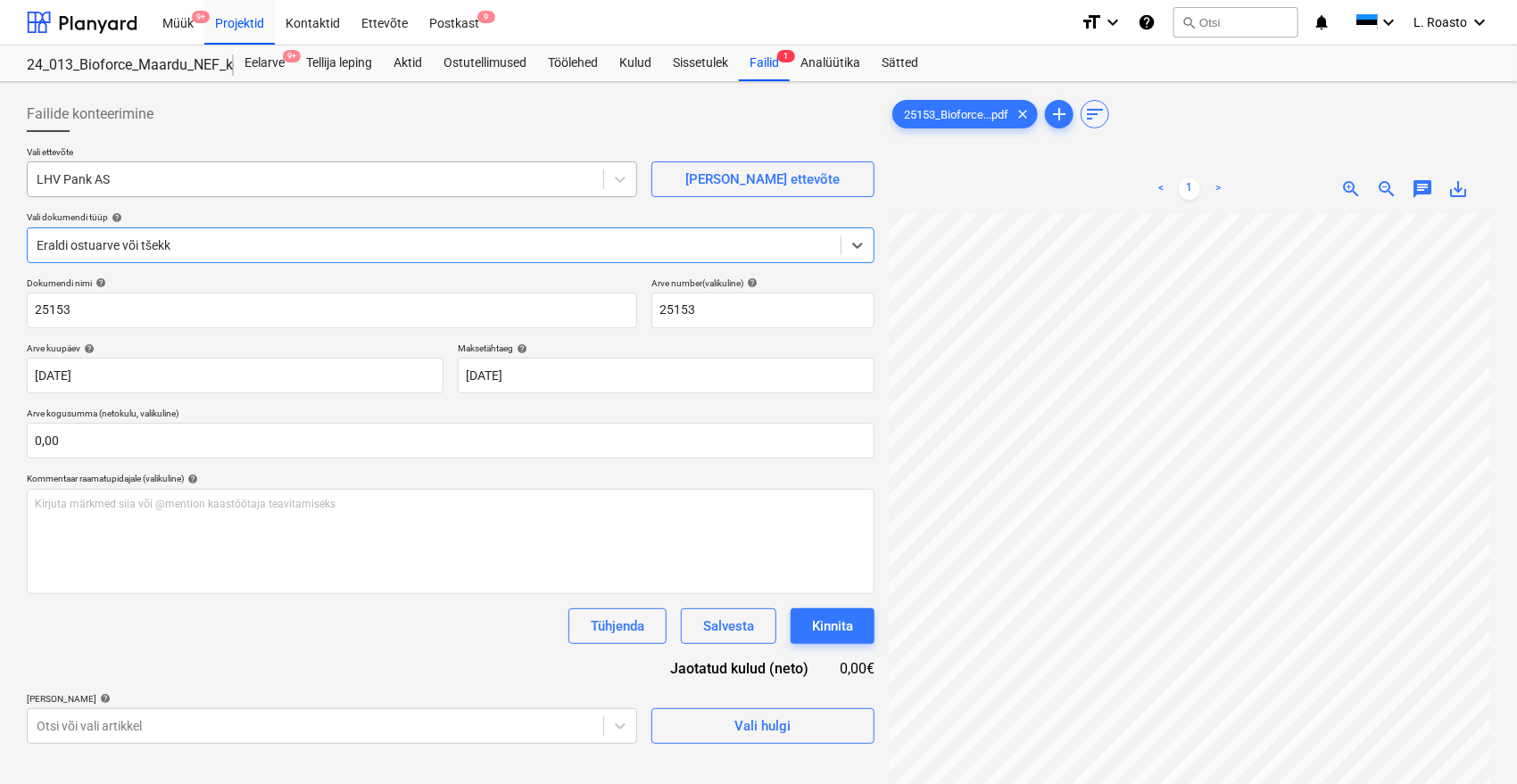
click at [102, 168] on div "LHV Pank AS" at bounding box center [315, 179] width 575 height 25
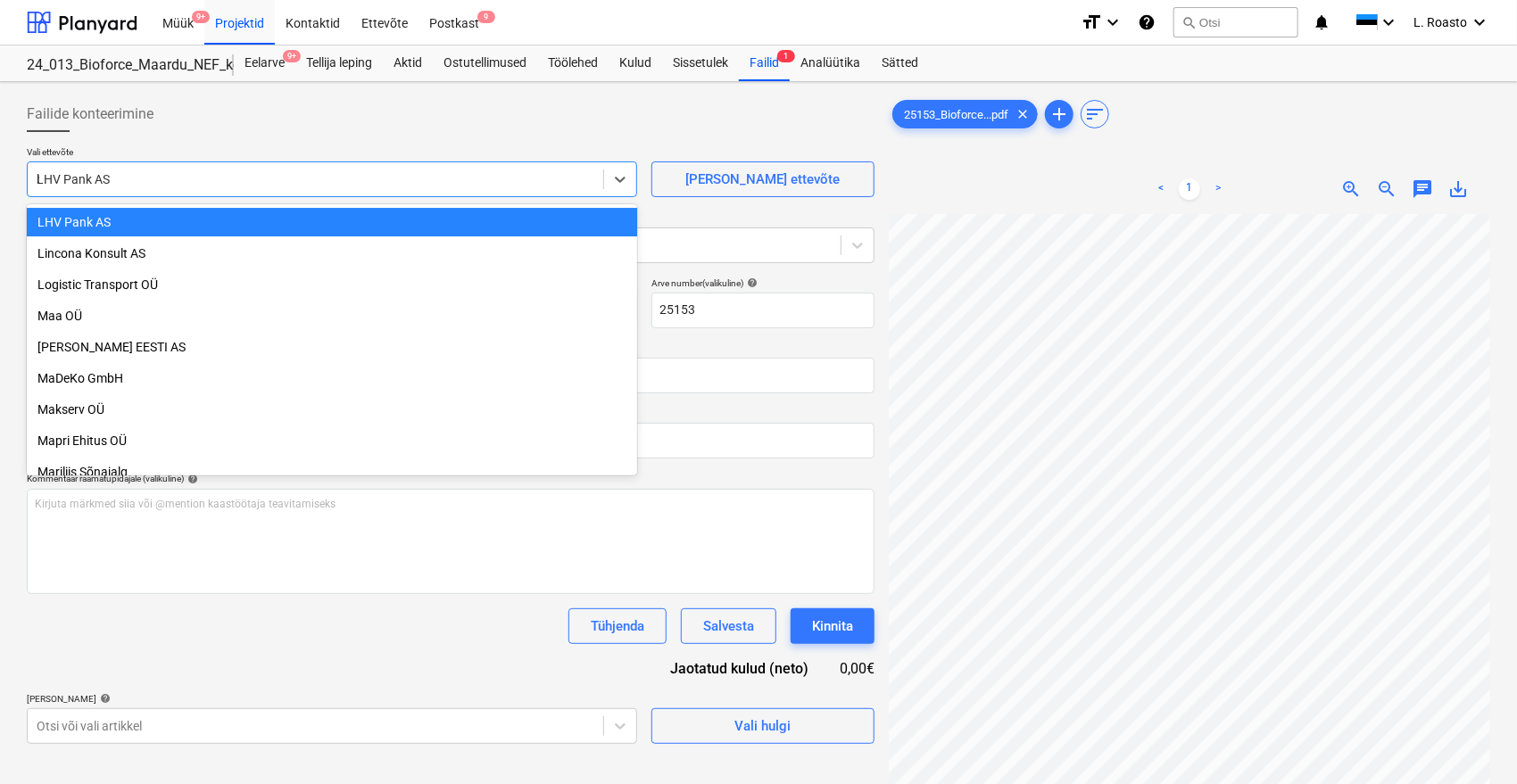
scroll to position [2073, 0]
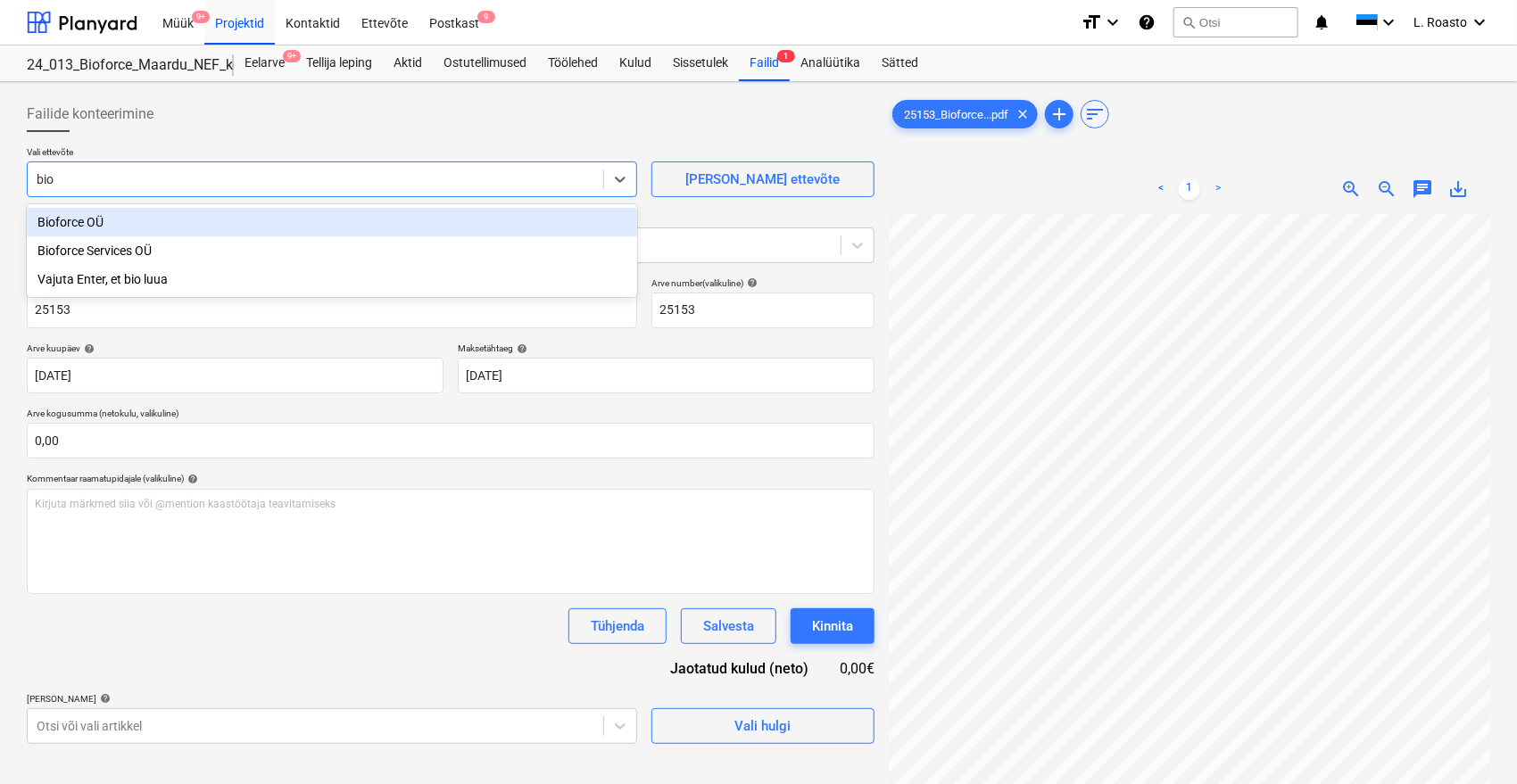
type input "biof"
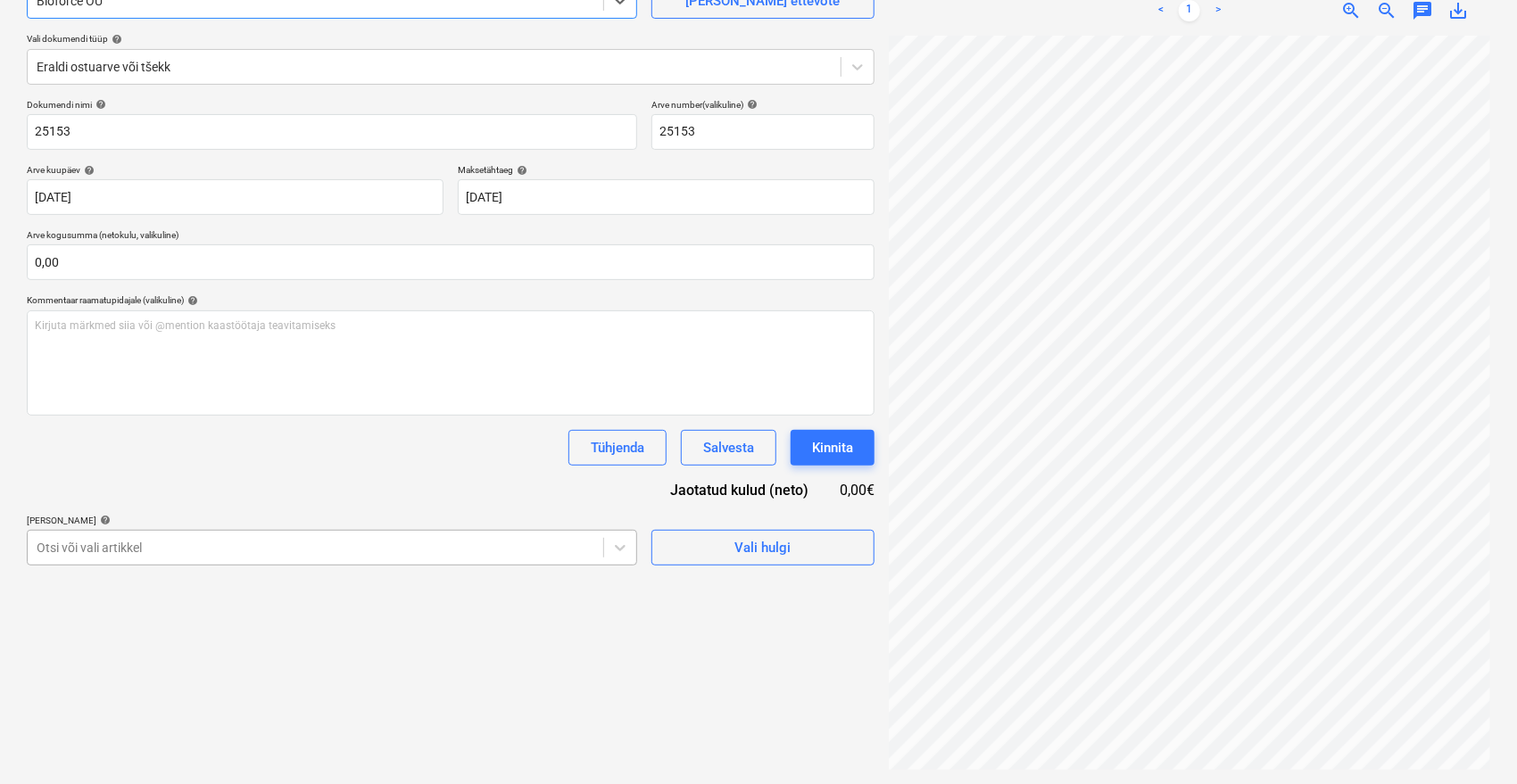
click at [194, 540] on body "Müük 9+ Projektid Kontaktid Ettevõte Postkast 9 format_size keyboard_arrow_down…" at bounding box center [758, 213] width 1517 height 784
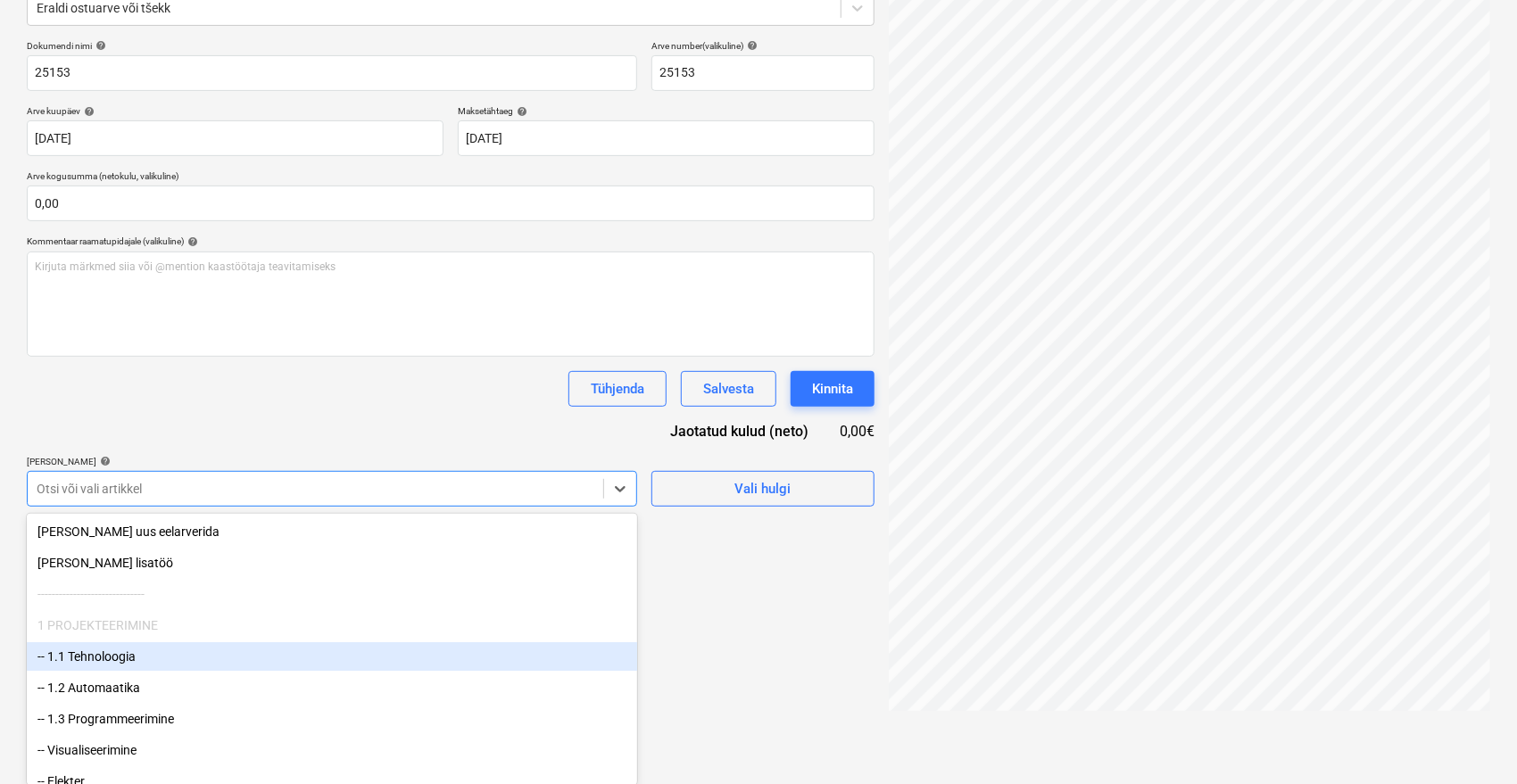
click at [101, 663] on div "-- 1.1 Tehnoloogia" at bounding box center [332, 657] width 610 height 29
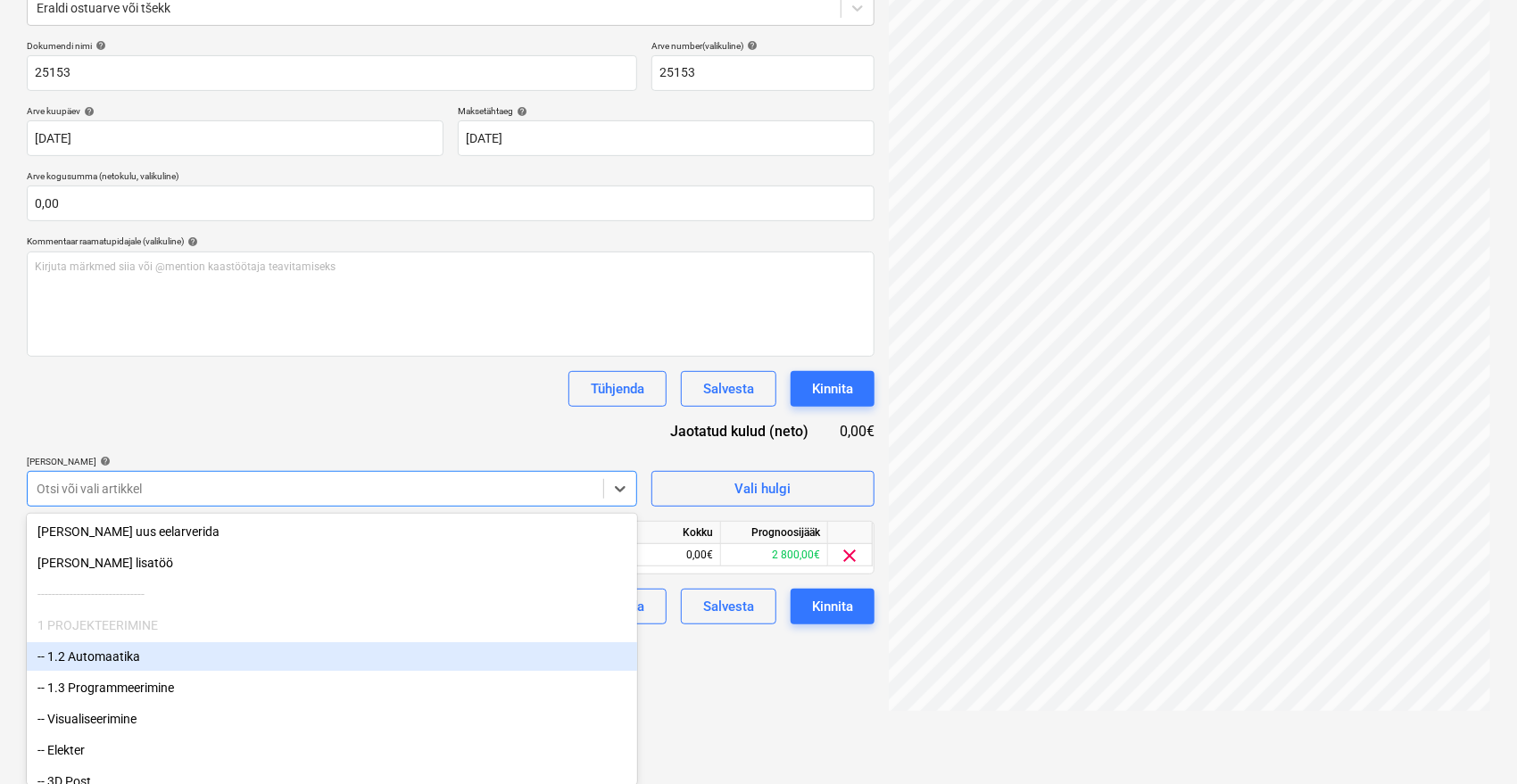
click at [105, 661] on div "-- 1.2 Automaatika" at bounding box center [332, 657] width 610 height 29
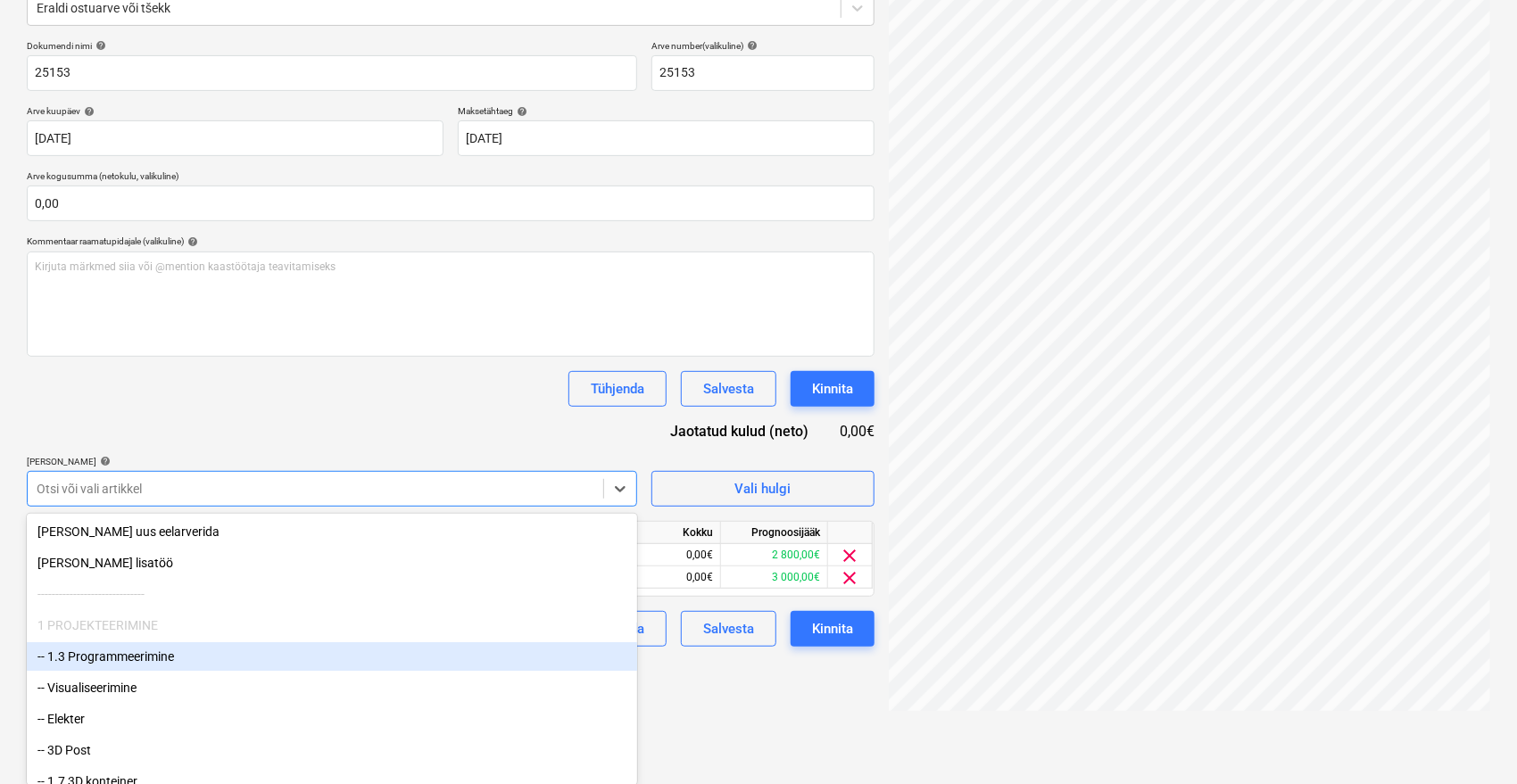
click at [100, 655] on div "-- 1.3 Programmeerimine" at bounding box center [332, 657] width 610 height 29
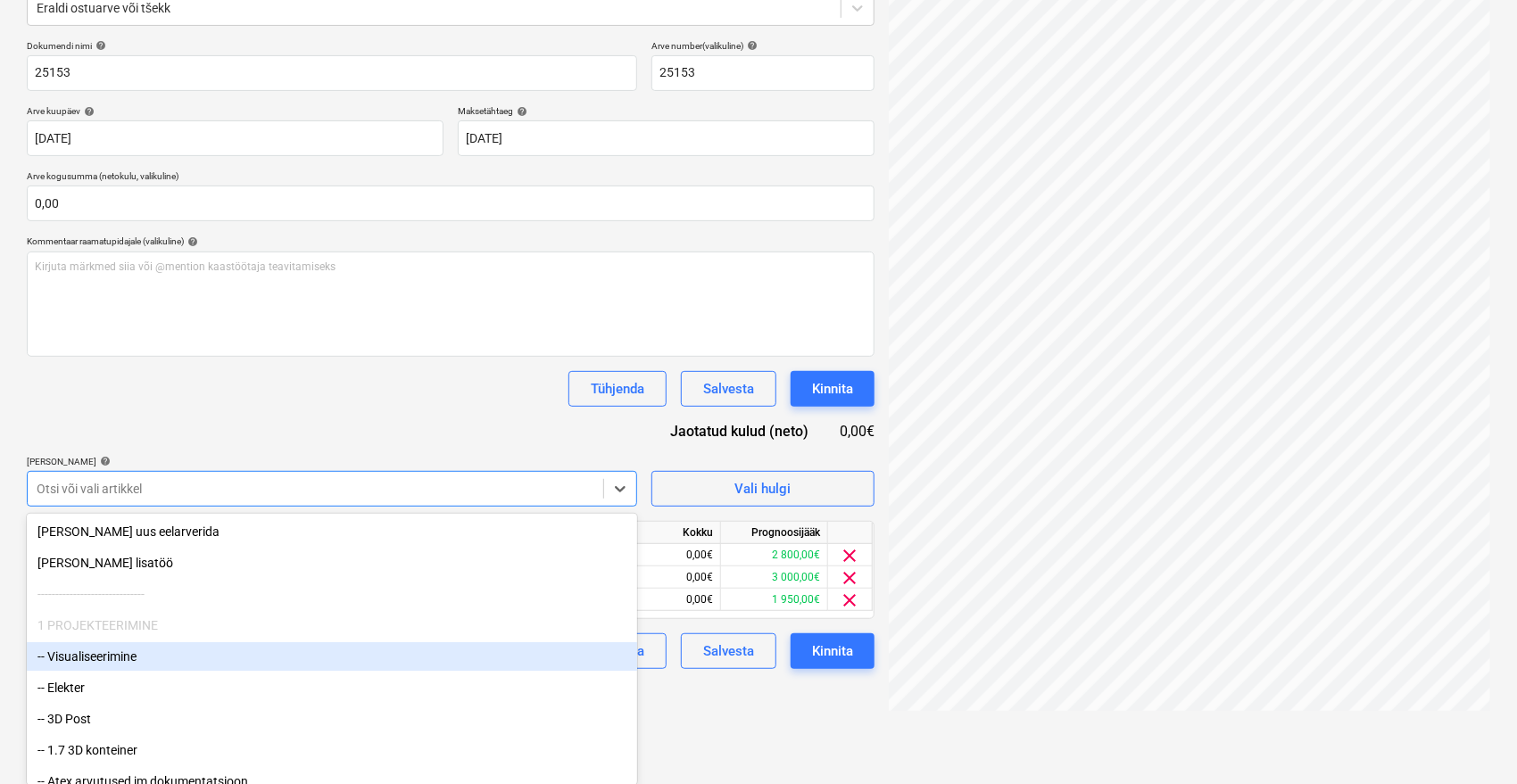
click at [95, 665] on div "-- Visualiseerimine" at bounding box center [332, 657] width 610 height 29
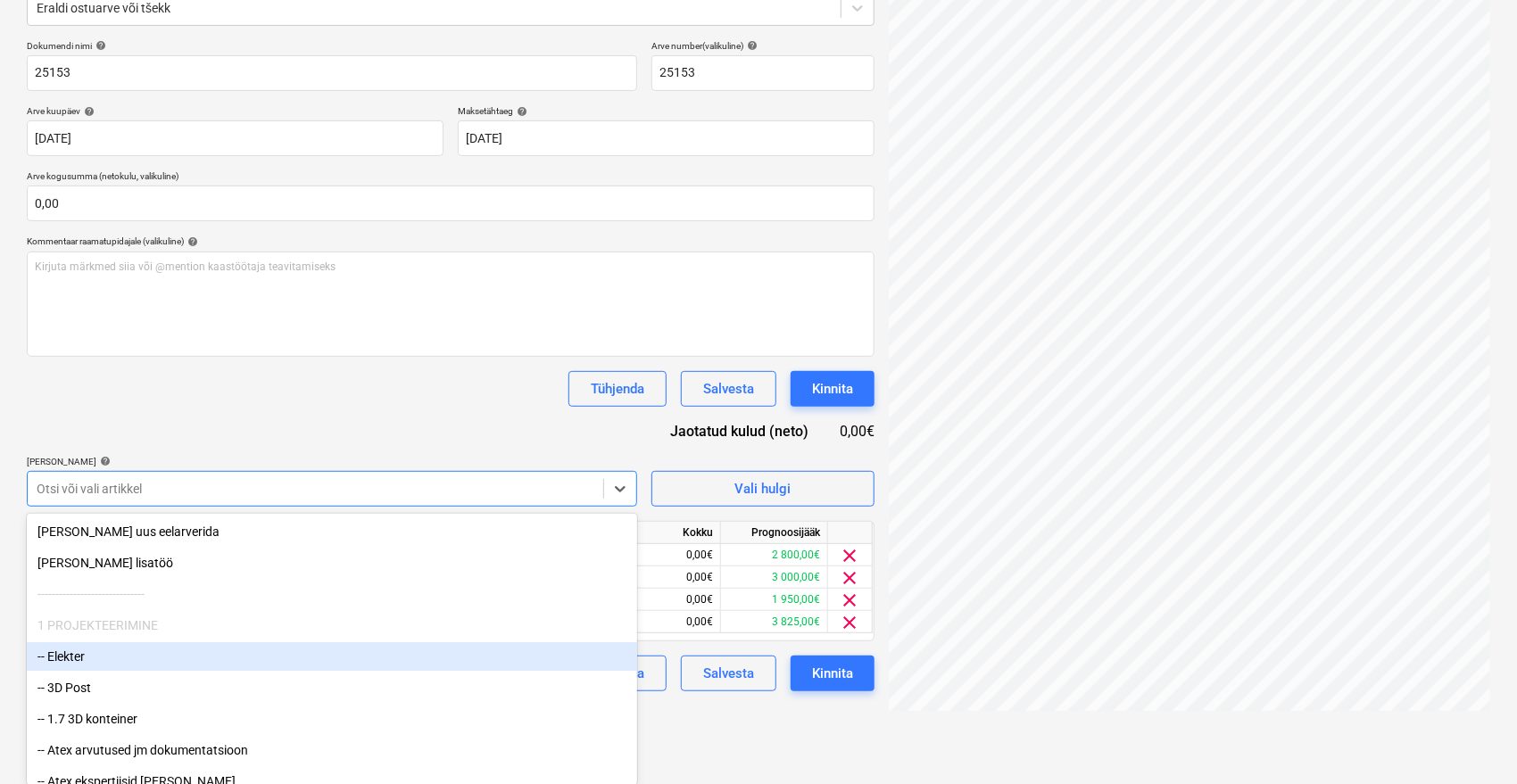
click at [91, 669] on div "-- Elekter" at bounding box center [332, 657] width 610 height 29
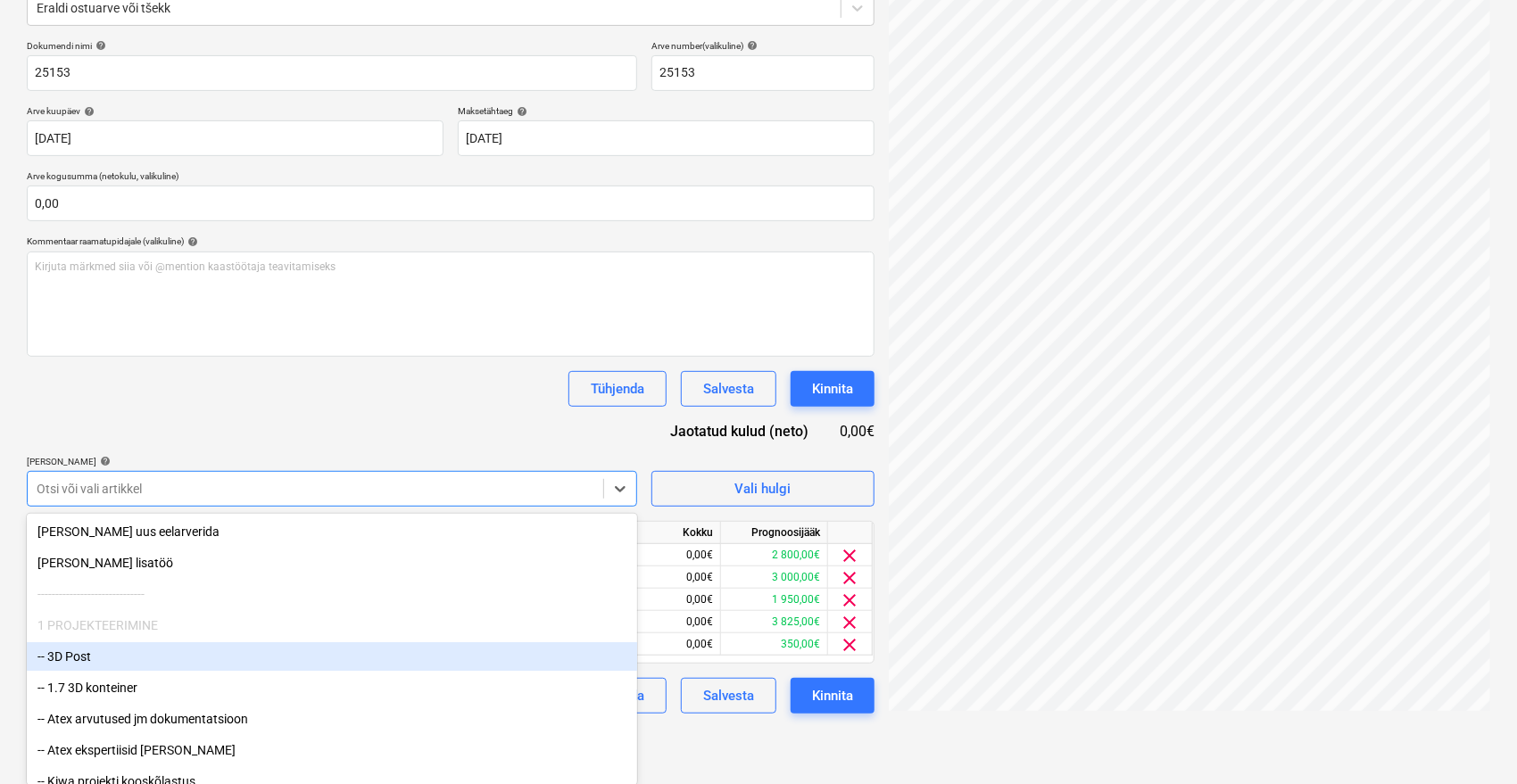
click at [91, 663] on div "-- 3D Post" at bounding box center [332, 657] width 610 height 29
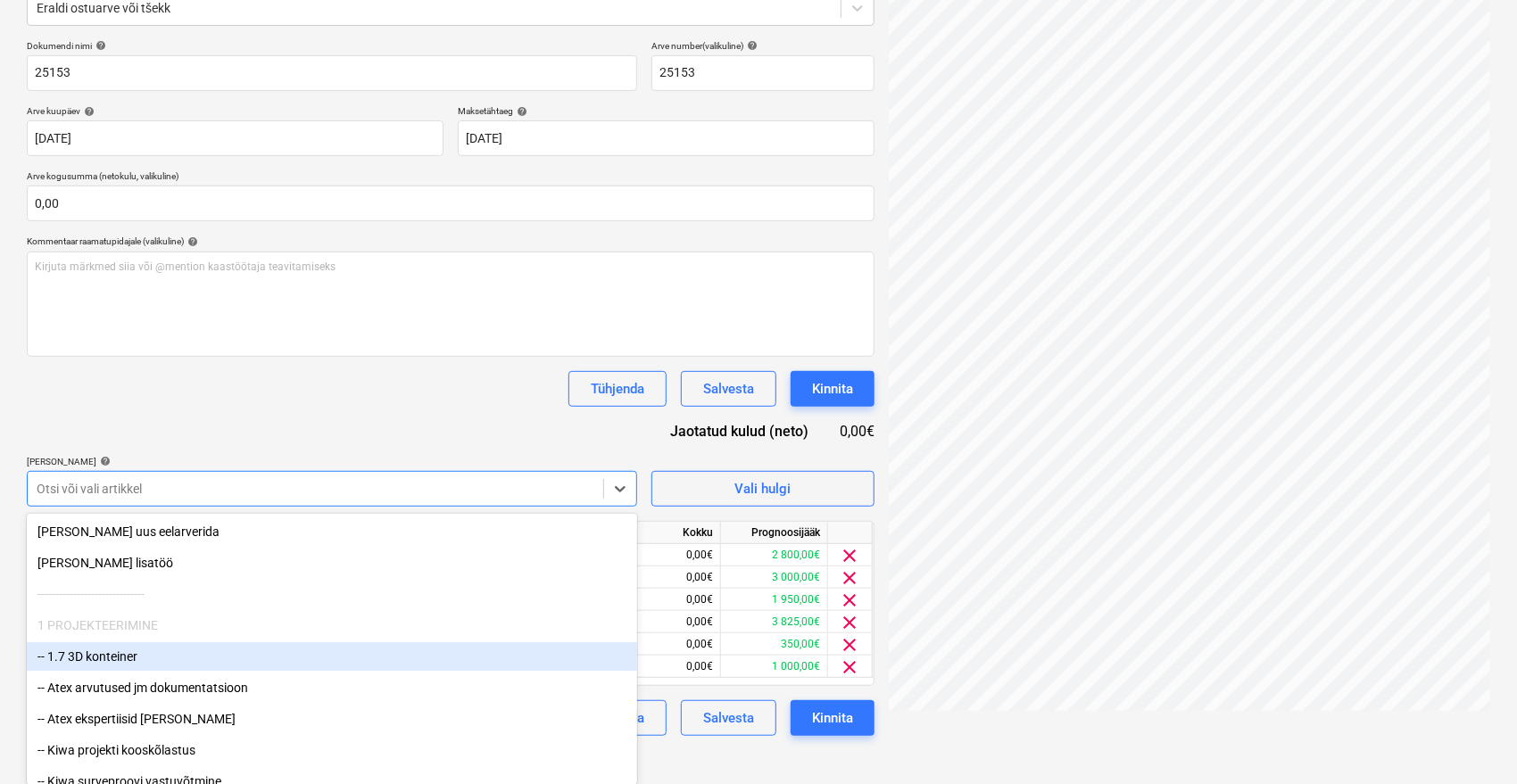
click at [106, 663] on div "-- 1.7 3D konteiner" at bounding box center [332, 657] width 610 height 29
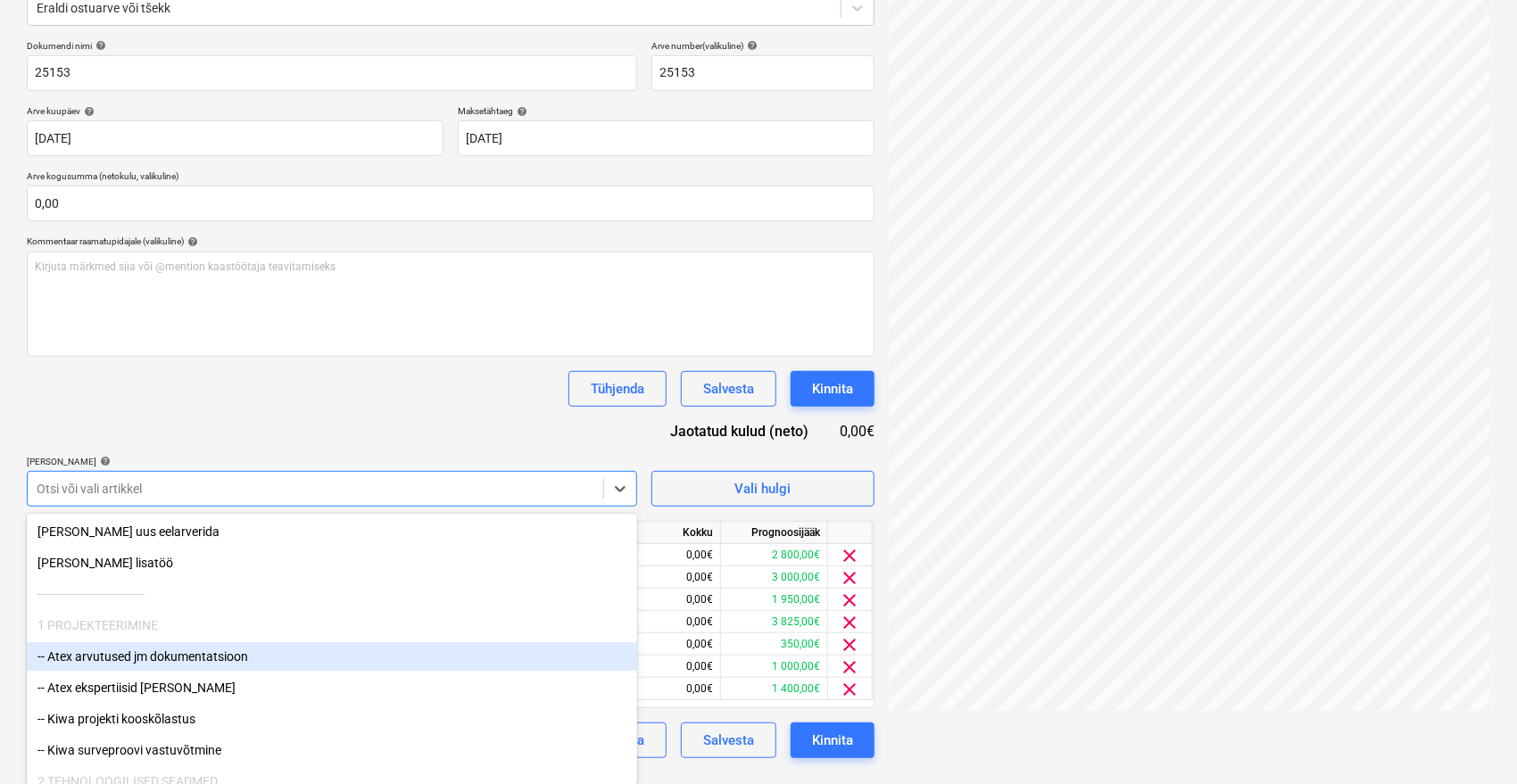
click at [108, 665] on div "-- Atex arvutused jm dokumentatsioon" at bounding box center [332, 657] width 610 height 29
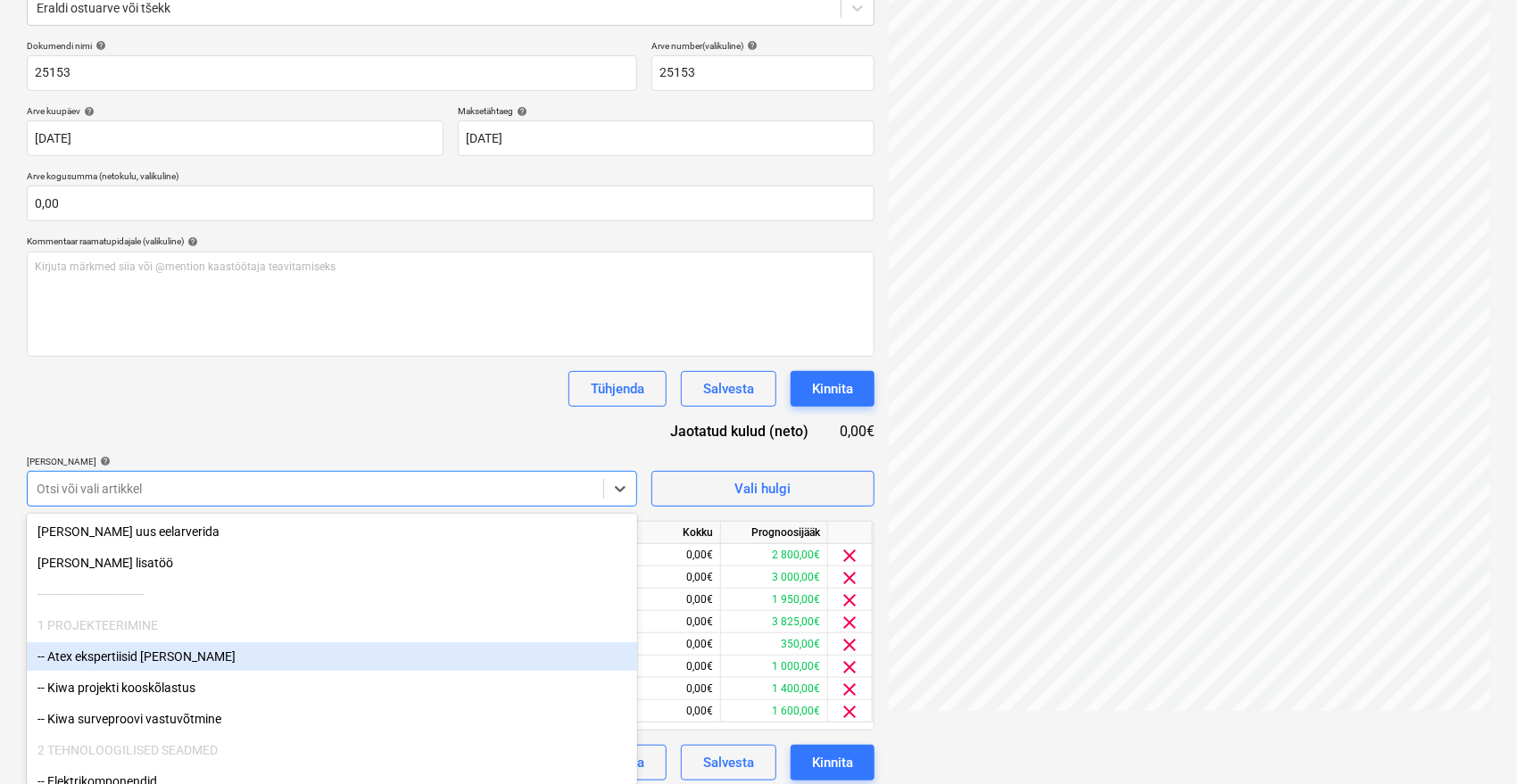
click at [108, 665] on div "-- Atex ekspertiisid jm dok" at bounding box center [332, 657] width 610 height 29
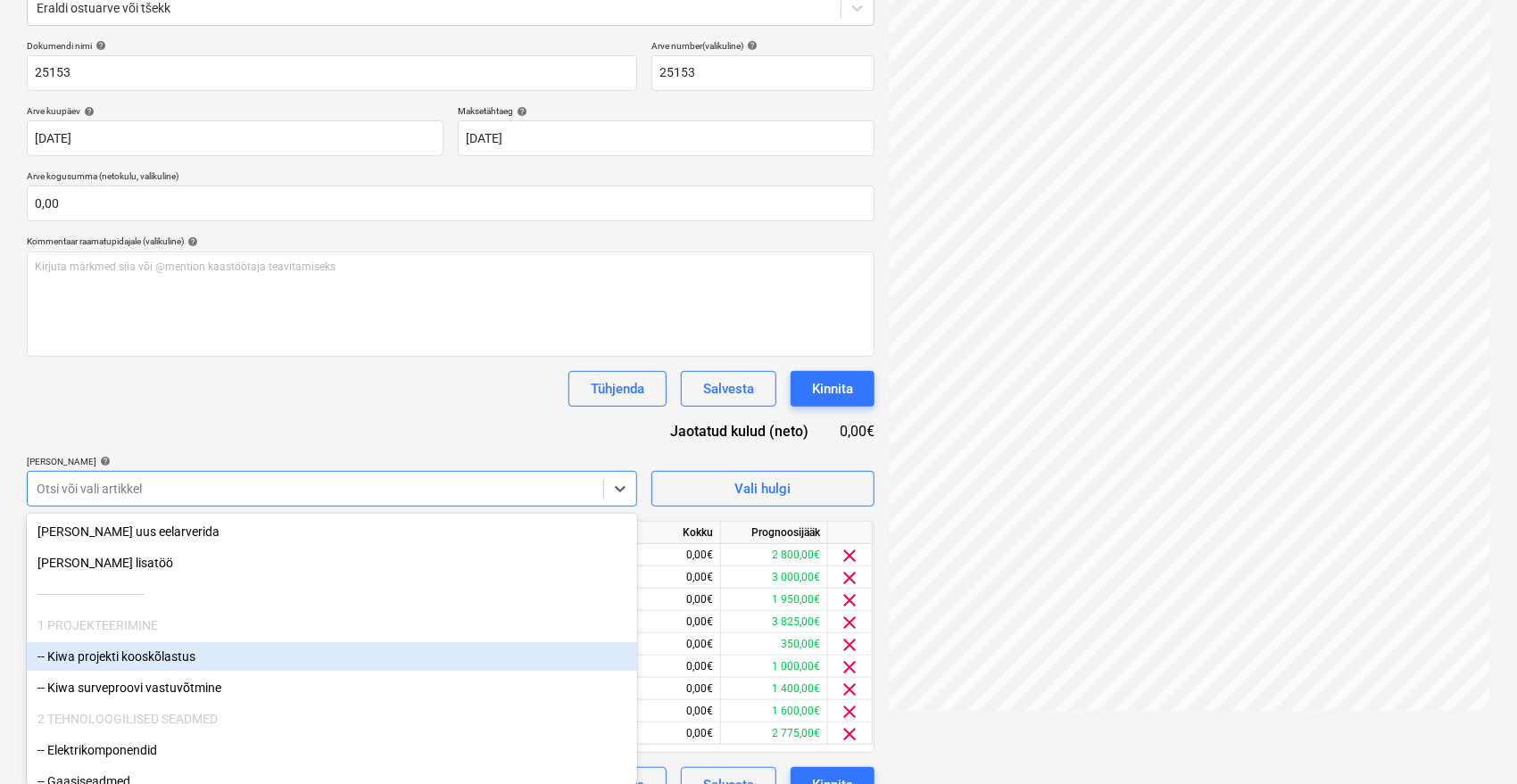
click at [108, 665] on div "-- Kiwa projekti kooskõlastus" at bounding box center [332, 657] width 610 height 29
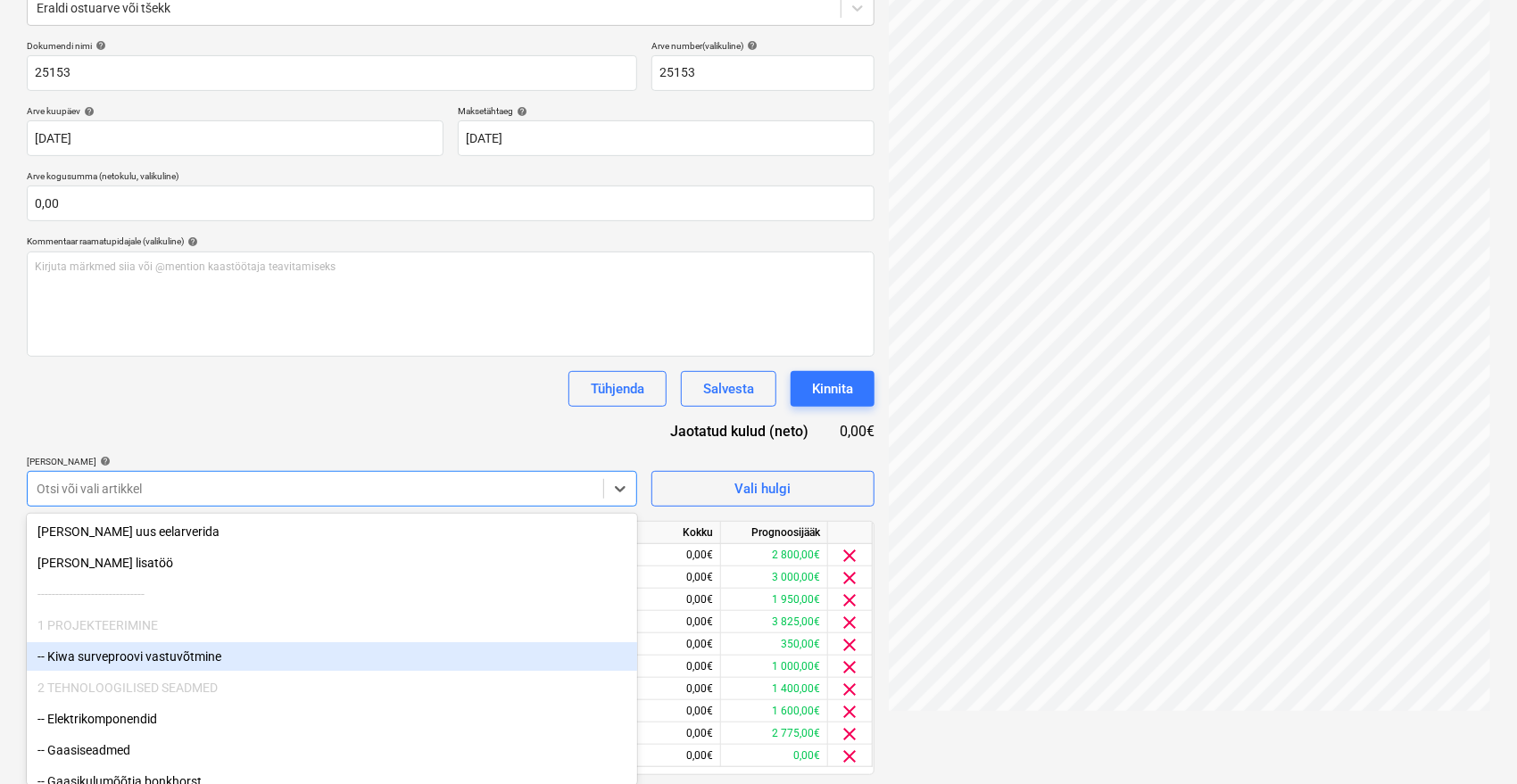
click at [108, 665] on div "-- Kiwa surveproovi vastuvõtmine" at bounding box center [332, 657] width 610 height 29
click at [108, 665] on div "-- Elektrikomponendid" at bounding box center [332, 657] width 610 height 29
click at [108, 667] on div "-- Gaasiseadmed" at bounding box center [332, 657] width 610 height 29
click at [108, 669] on div "-- Gaasikulumõõtja bonkhorst" at bounding box center [332, 657] width 610 height 29
click at [107, 669] on div "-- Metall" at bounding box center [332, 657] width 610 height 29
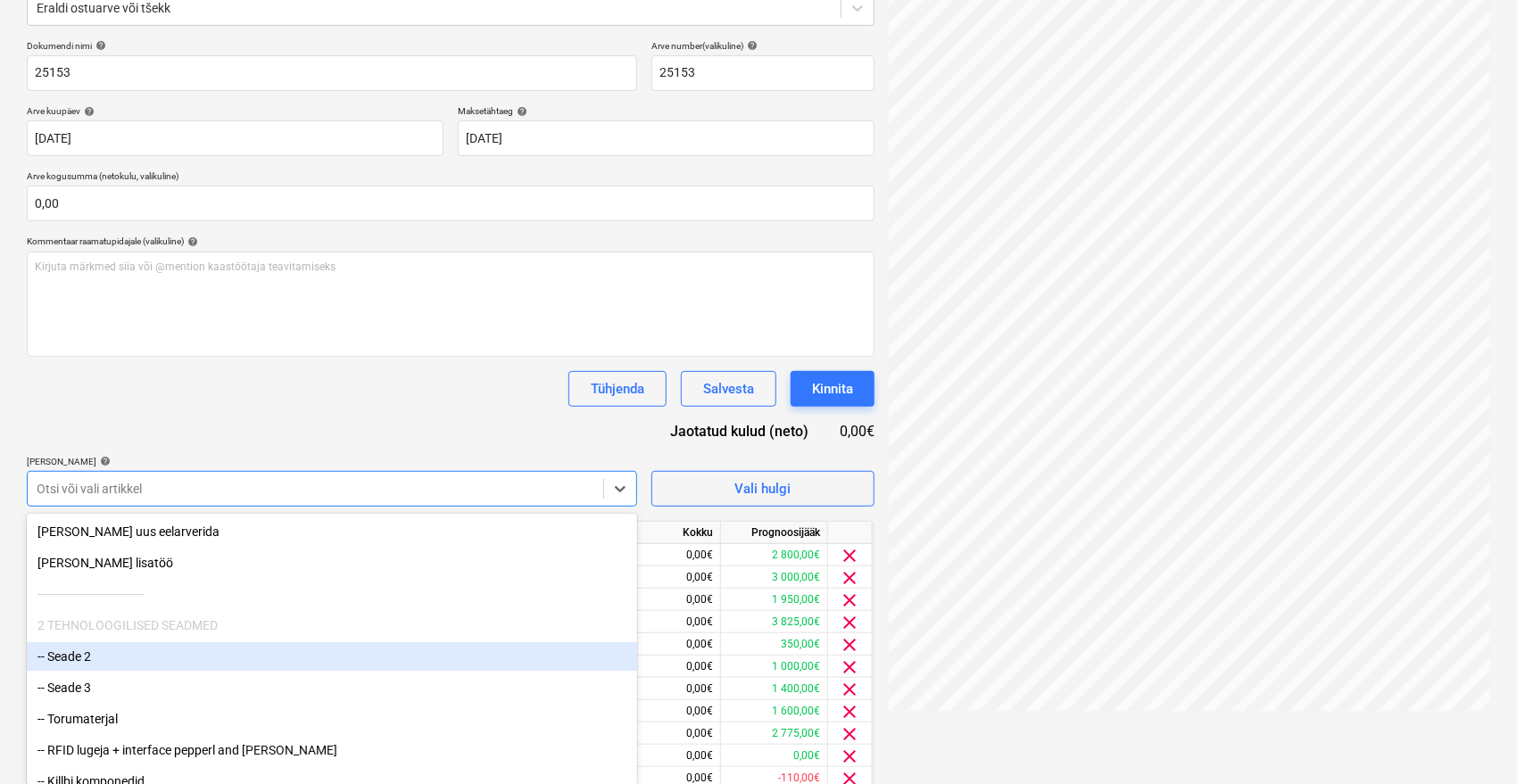
click at [107, 669] on div "-- Seade 2" at bounding box center [332, 657] width 610 height 29
click at [107, 669] on div "-- Seade 3" at bounding box center [332, 657] width 610 height 29
click at [107, 669] on div "-- Torumaterjal" at bounding box center [332, 657] width 610 height 29
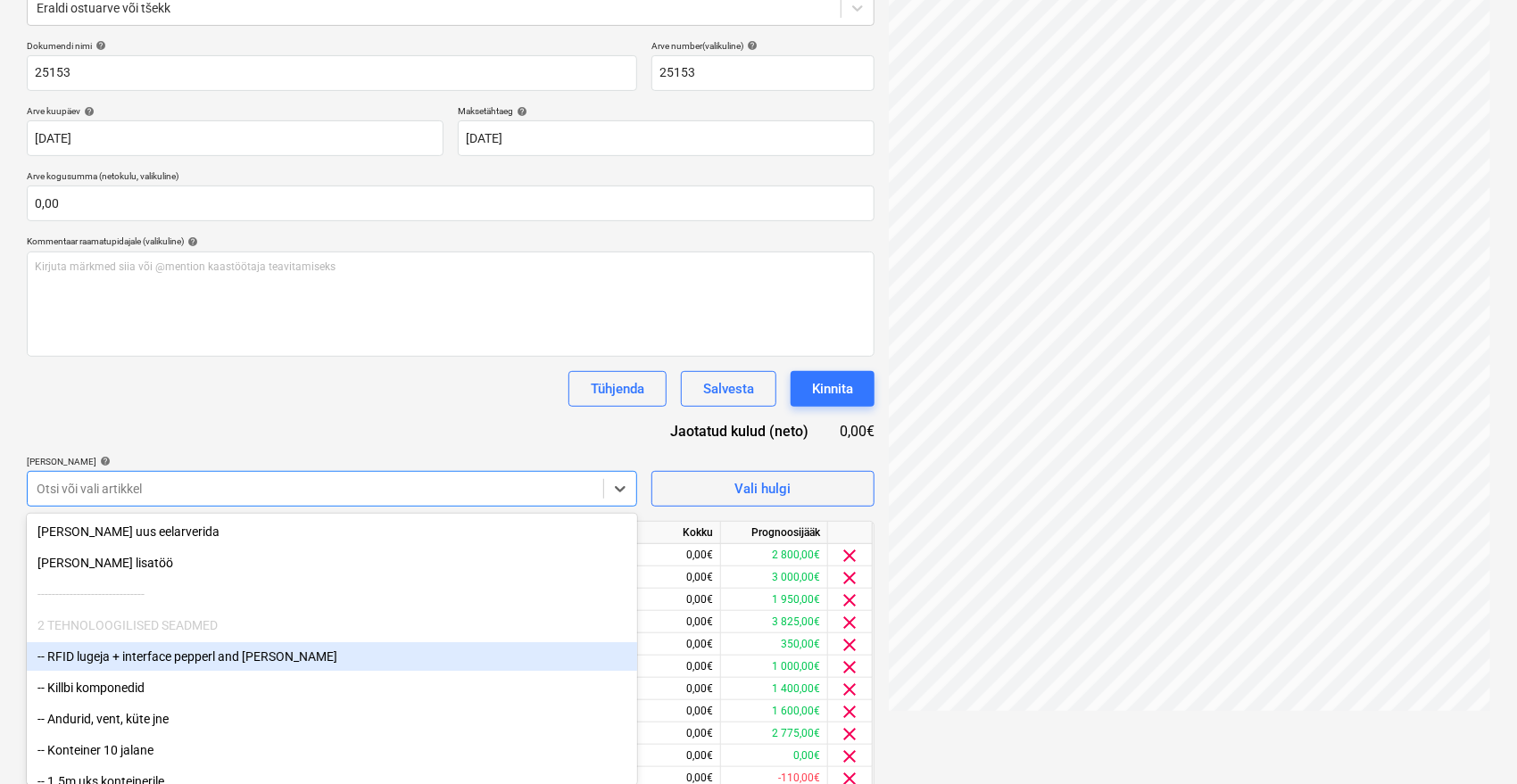
click at [107, 669] on div "-- RFID lugeja + interface pepperl and fuchs" at bounding box center [332, 657] width 610 height 29
click at [107, 669] on div "-- Killbi komponedid" at bounding box center [332, 657] width 610 height 29
click at [107, 669] on div "-- Andurid, vent, küte jne" at bounding box center [332, 657] width 610 height 29
click at [107, 669] on div "-- 1.5m uks konteinerile" at bounding box center [332, 657] width 610 height 29
click at [107, 669] on div "-- Suruõhukomp+ kuivati" at bounding box center [332, 657] width 610 height 29
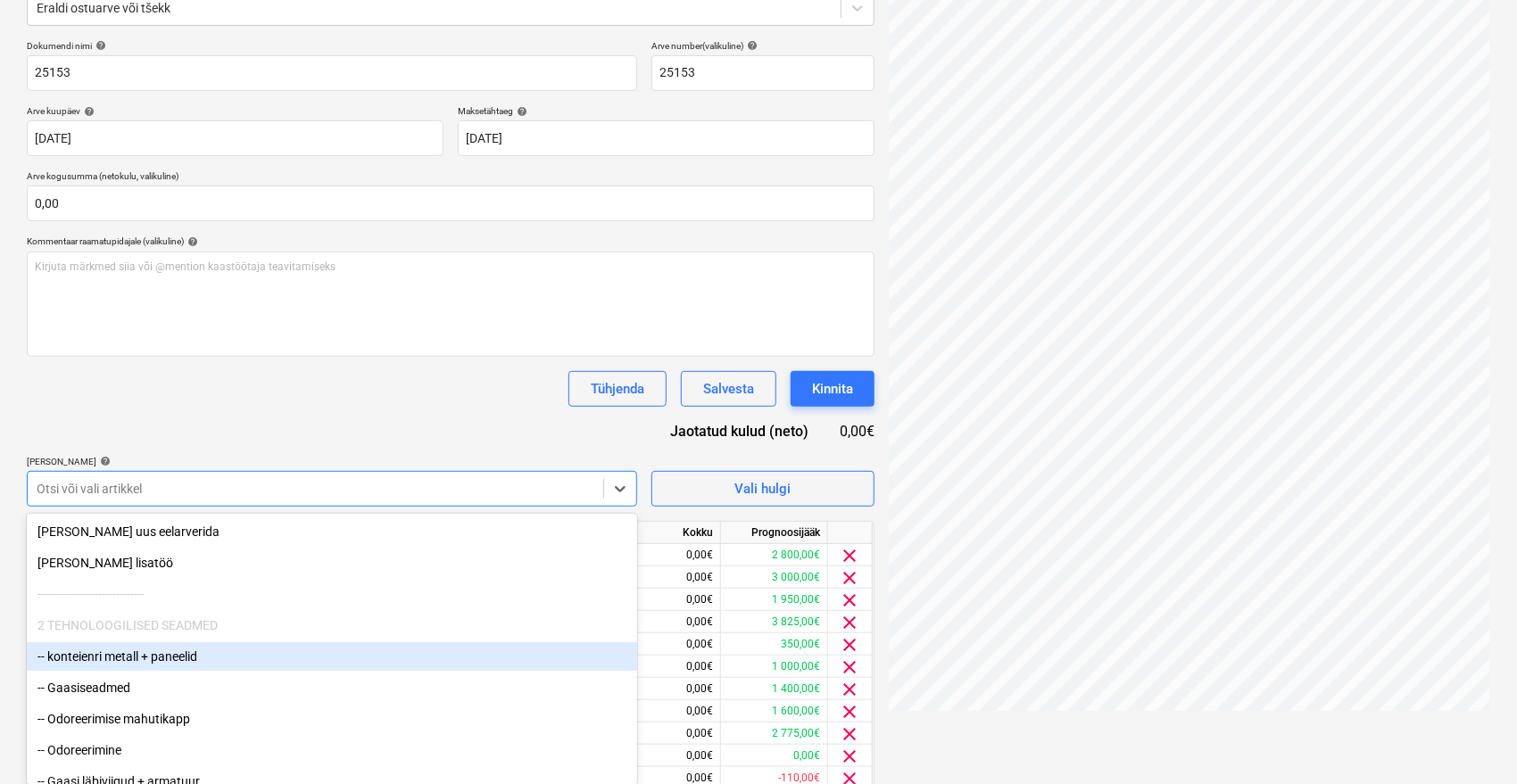
click at [107, 669] on div "-- konteienri metall + paneelid" at bounding box center [332, 657] width 610 height 29
click at [107, 669] on div "-- Gaasiseadmed" at bounding box center [332, 657] width 610 height 29
click at [107, 669] on div "-- Odoreerimise mahutikapp" at bounding box center [332, 657] width 610 height 29
click at [107, 669] on div "-- Odoreerimine" at bounding box center [332, 657] width 610 height 29
click at [104, 659] on div "-- Gaasi läbiviigud + armatuur" at bounding box center [332, 657] width 610 height 29
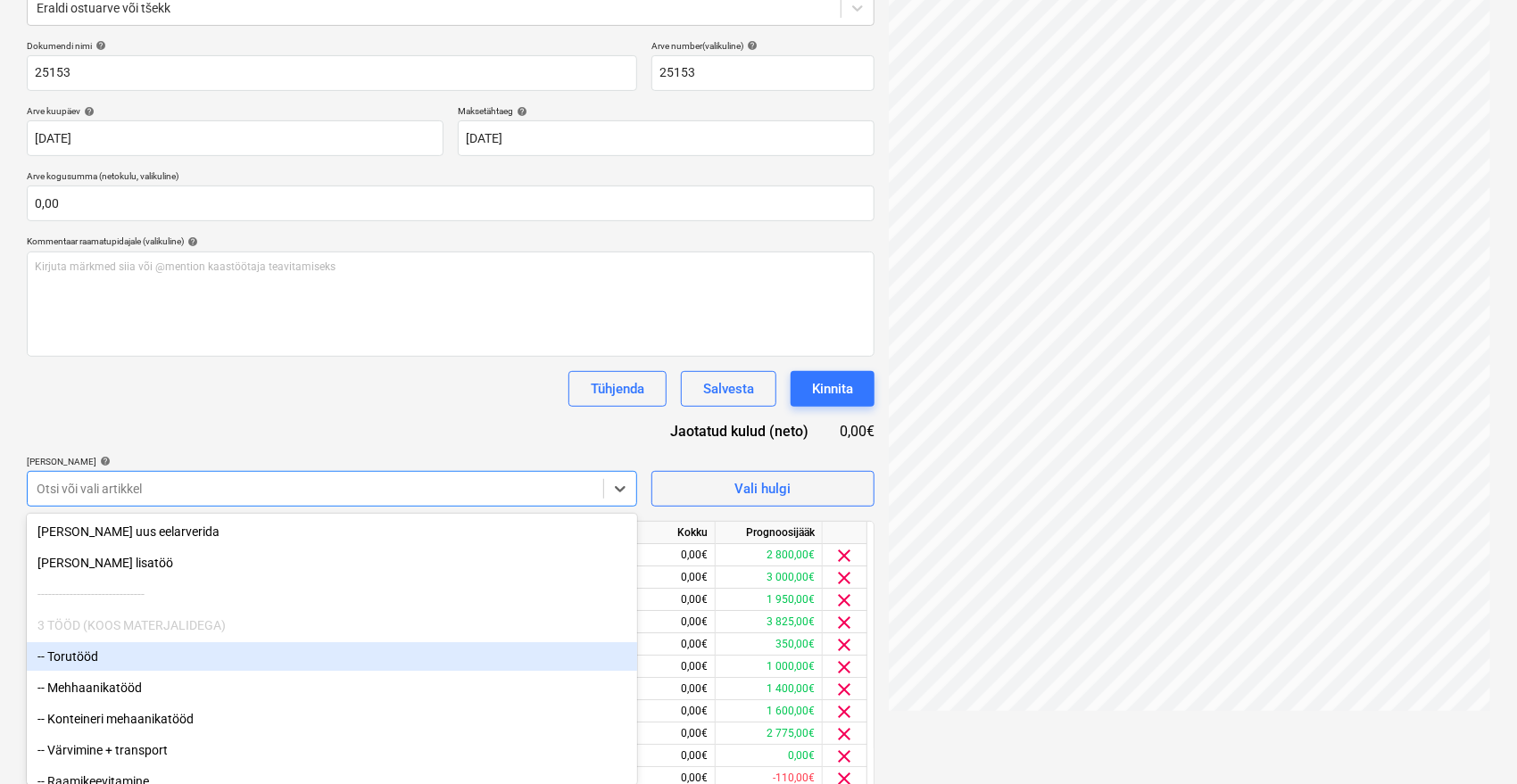
click at [104, 660] on div "-- Torutööd" at bounding box center [332, 657] width 610 height 29
click at [102, 664] on div "-- Mehhaanikatööd" at bounding box center [332, 657] width 610 height 29
click at [102, 664] on div "-- Konteineri mehaanikatööd" at bounding box center [332, 657] width 610 height 29
click at [102, 664] on div "-- Värvimine + transport" at bounding box center [332, 657] width 610 height 29
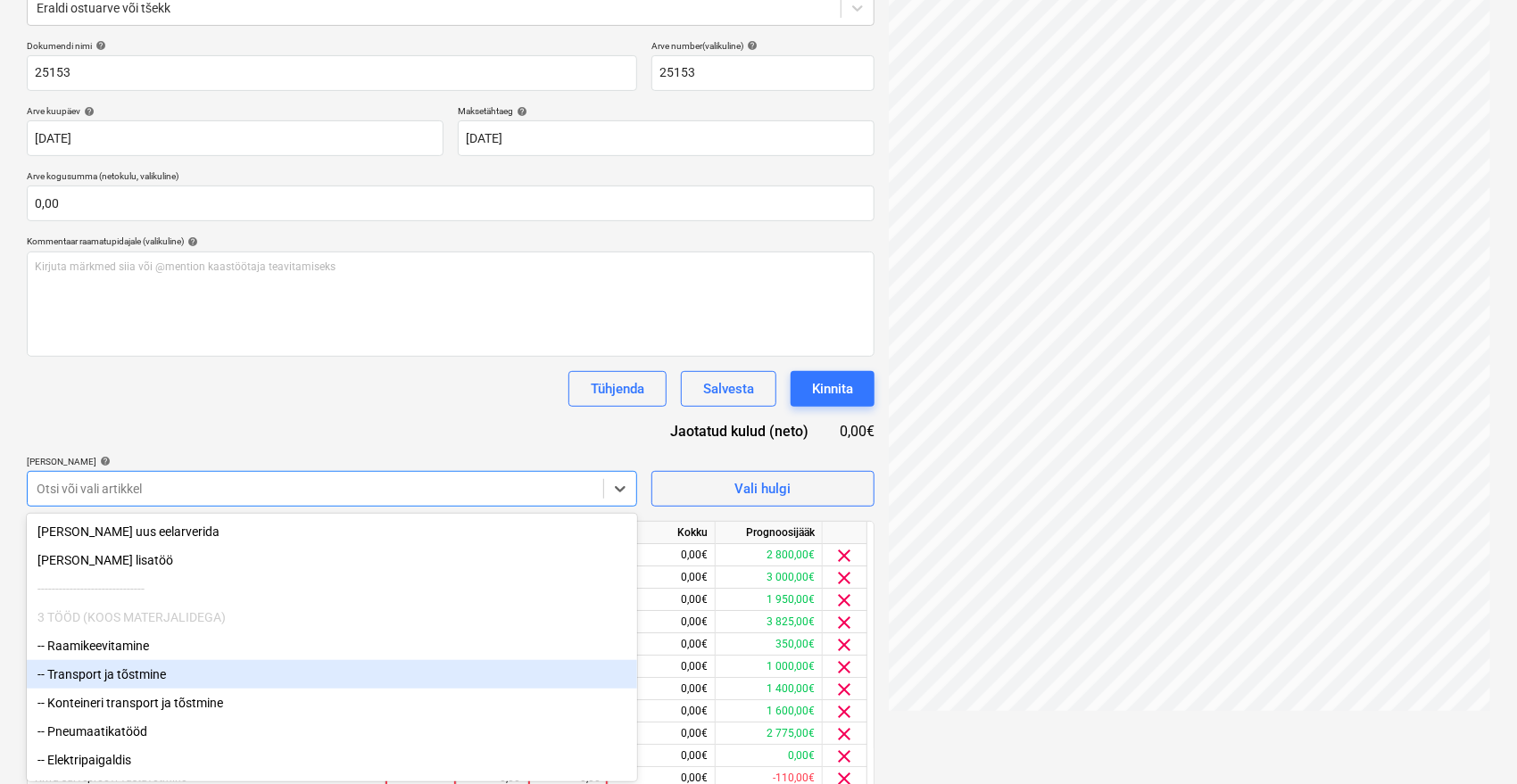
click at [102, 664] on div "-- Transport ja tõstmine" at bounding box center [332, 675] width 610 height 29
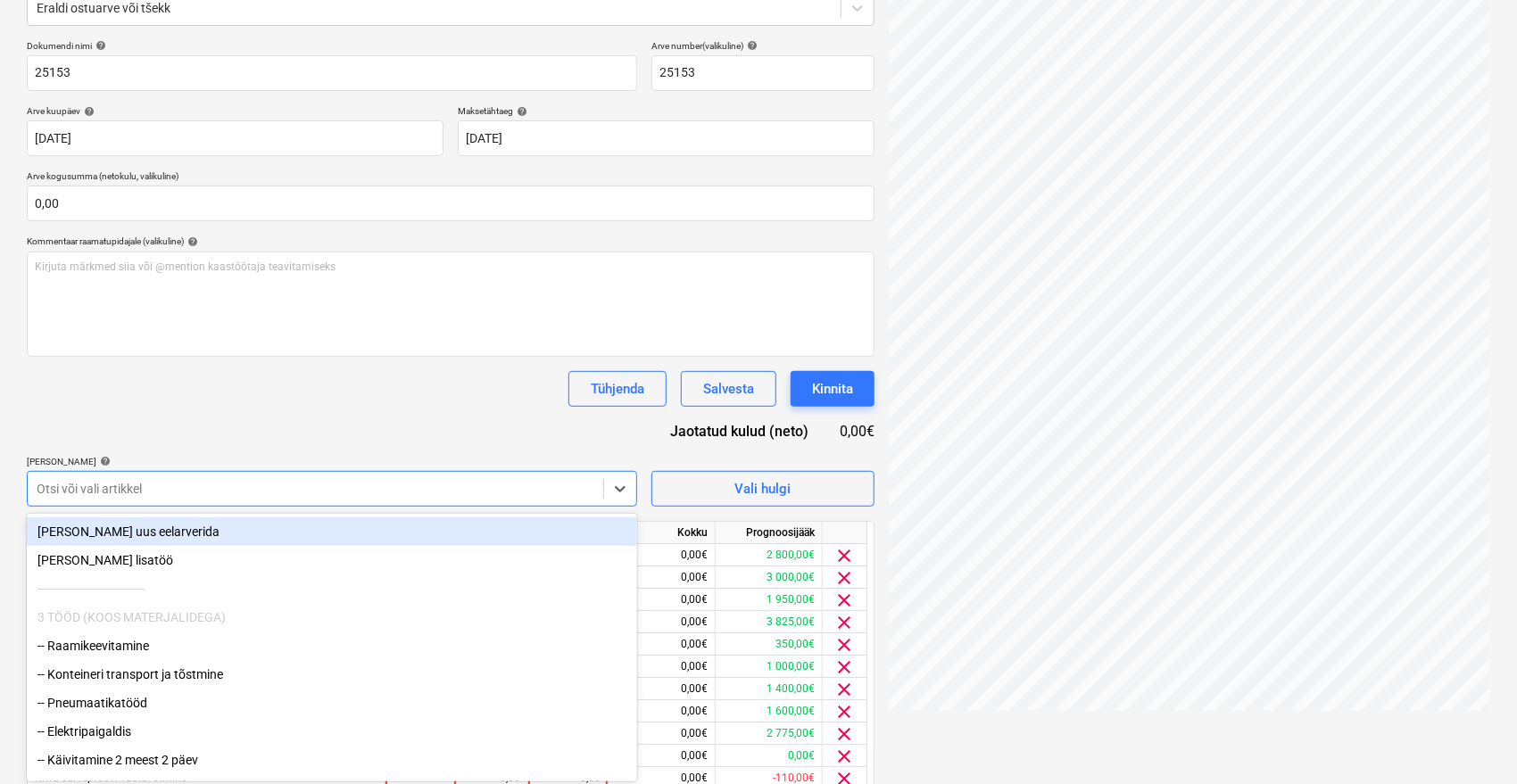
click at [102, 664] on div "-- Konteineri transport ja tõstmine" at bounding box center [332, 675] width 610 height 29
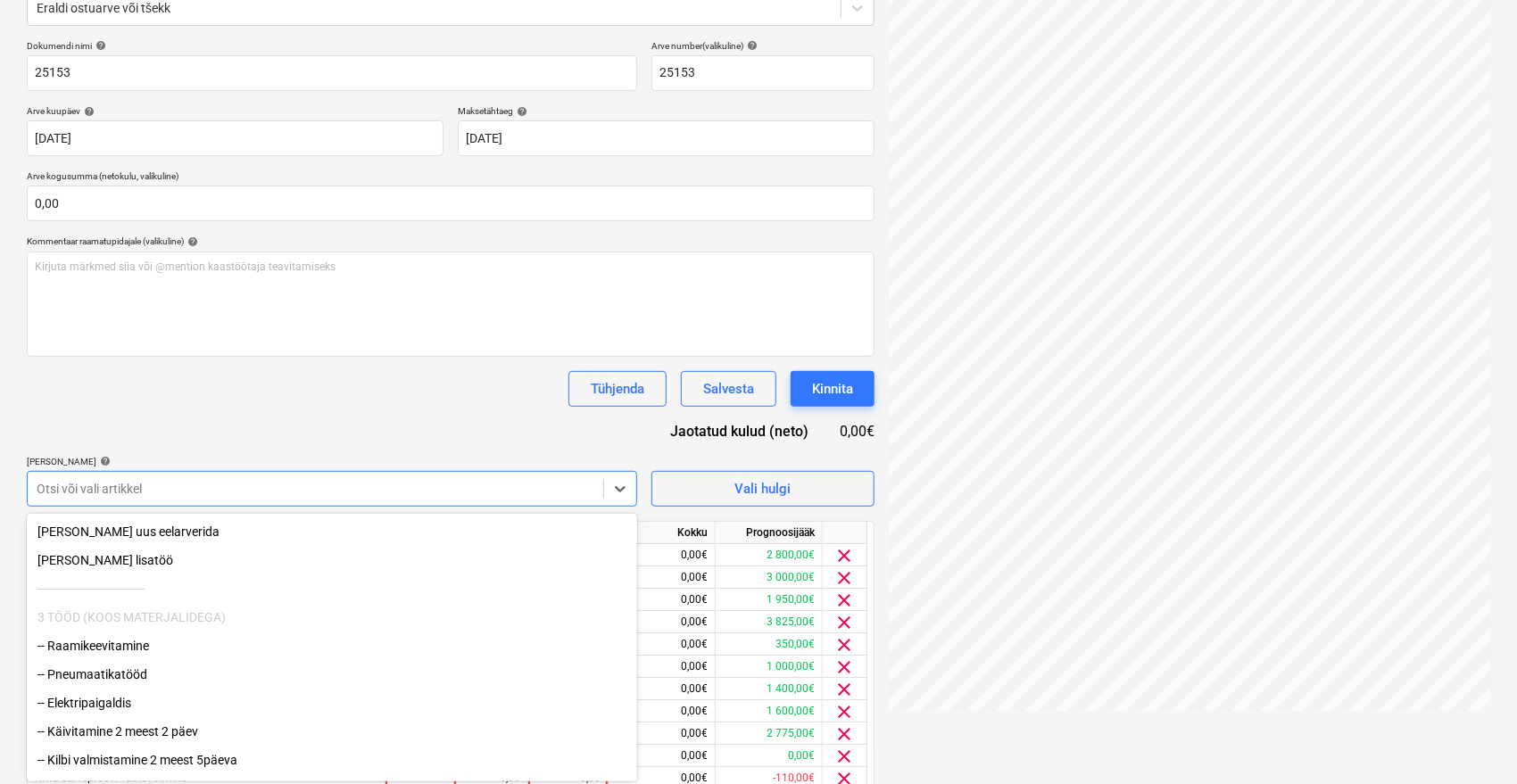
click at [100, 655] on div "-- Raamikeevitamine" at bounding box center [332, 646] width 610 height 29
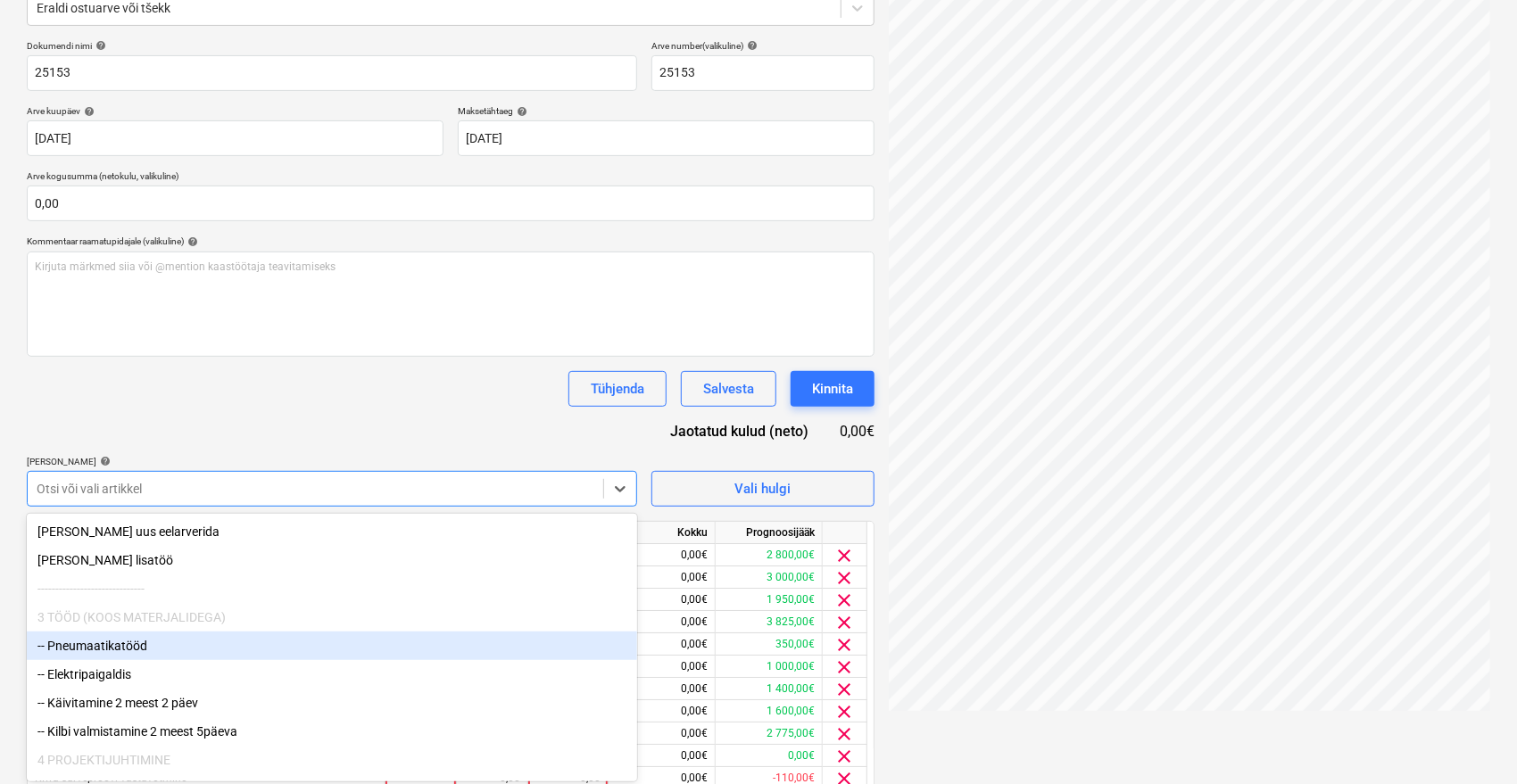
click at [94, 654] on div "-- Pneumaatikatööd" at bounding box center [332, 646] width 610 height 29
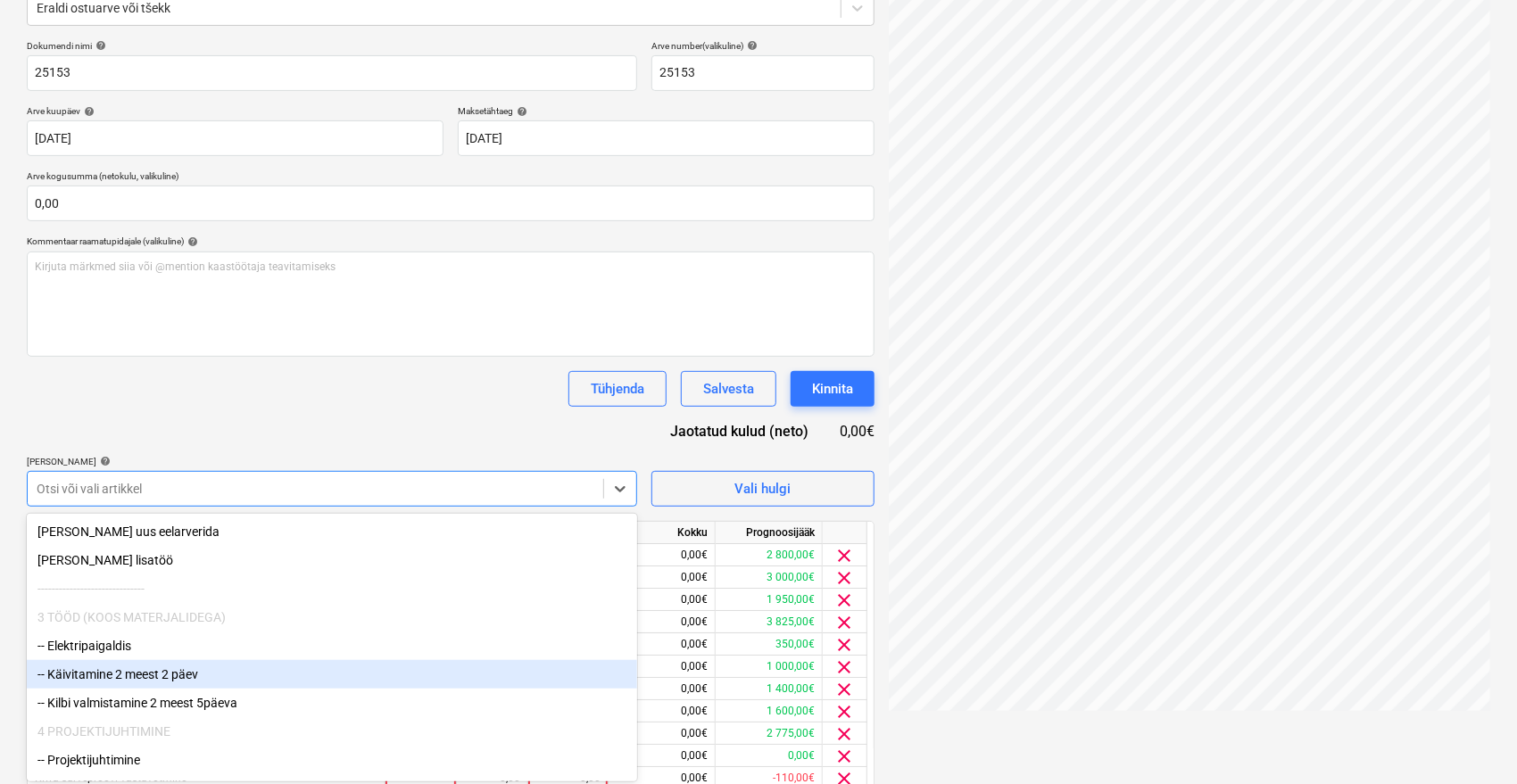
click at [94, 675] on div "-- Käivitamine 2 meest 2 päev" at bounding box center [332, 675] width 610 height 29
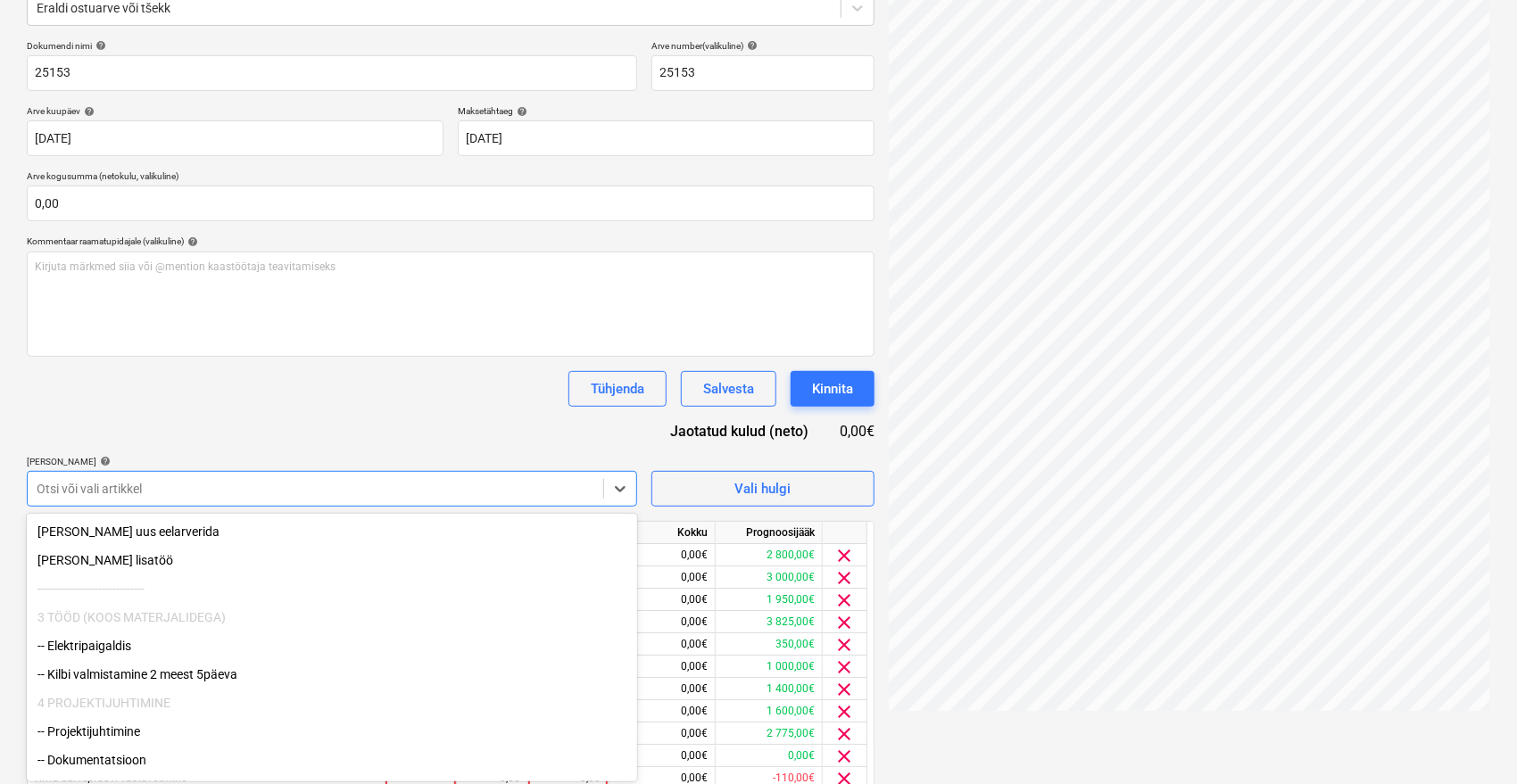
click at [88, 658] on div "-- Elektripaigaldis" at bounding box center [332, 646] width 610 height 29
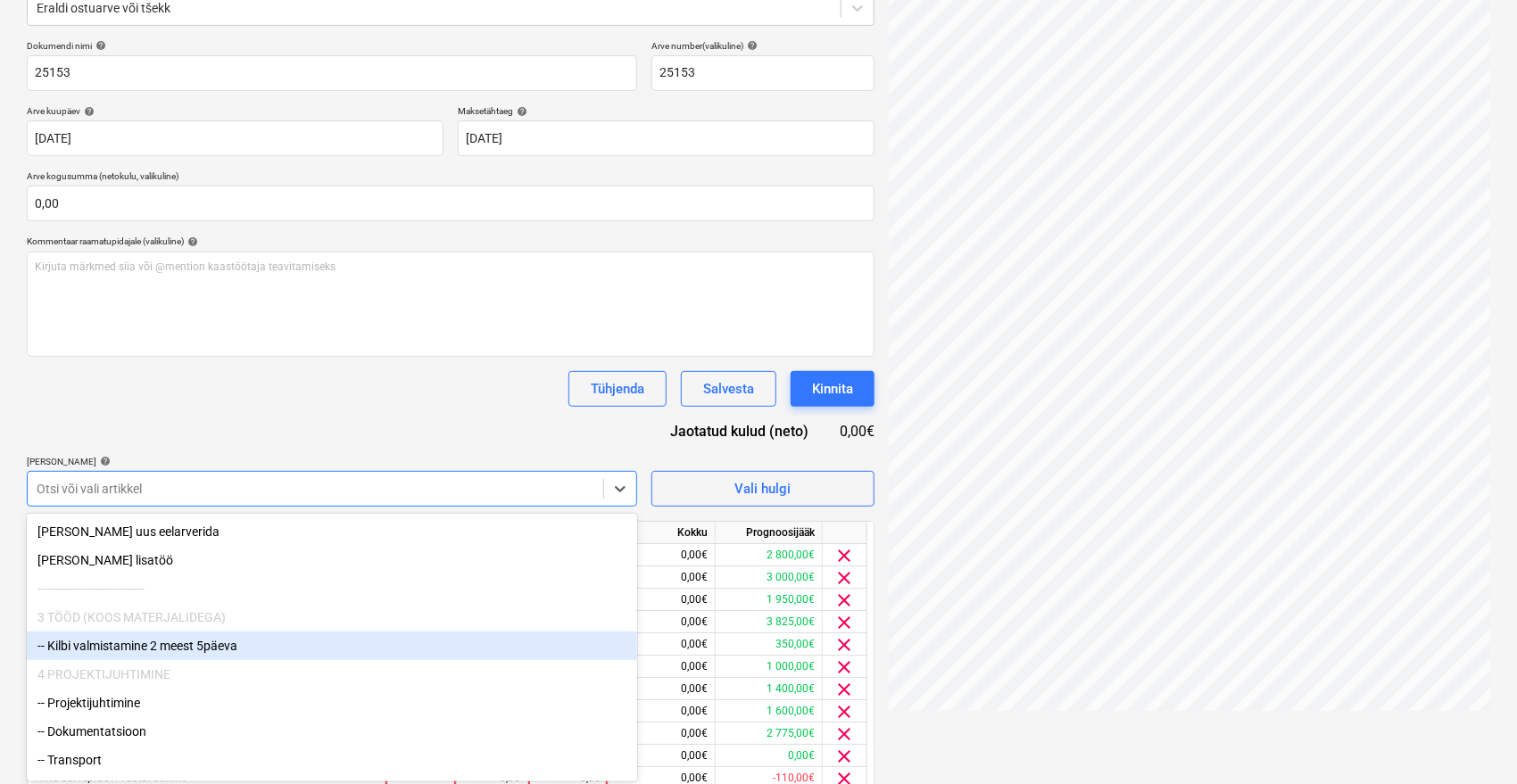
click at [99, 637] on div "-- Kilbi valmistamine 2 meest 5päeva" at bounding box center [332, 646] width 610 height 29
drag, startPoint x: 100, startPoint y: 648, endPoint x: 100, endPoint y: 660, distance: 12.0
click at [100, 648] on div "-- Projektijuhtimine" at bounding box center [332, 646] width 610 height 29
drag, startPoint x: 100, startPoint y: 656, endPoint x: 100, endPoint y: 667, distance: 11.0
click at [100, 655] on div "-- Dokumentatsioon" at bounding box center [332, 646] width 610 height 29
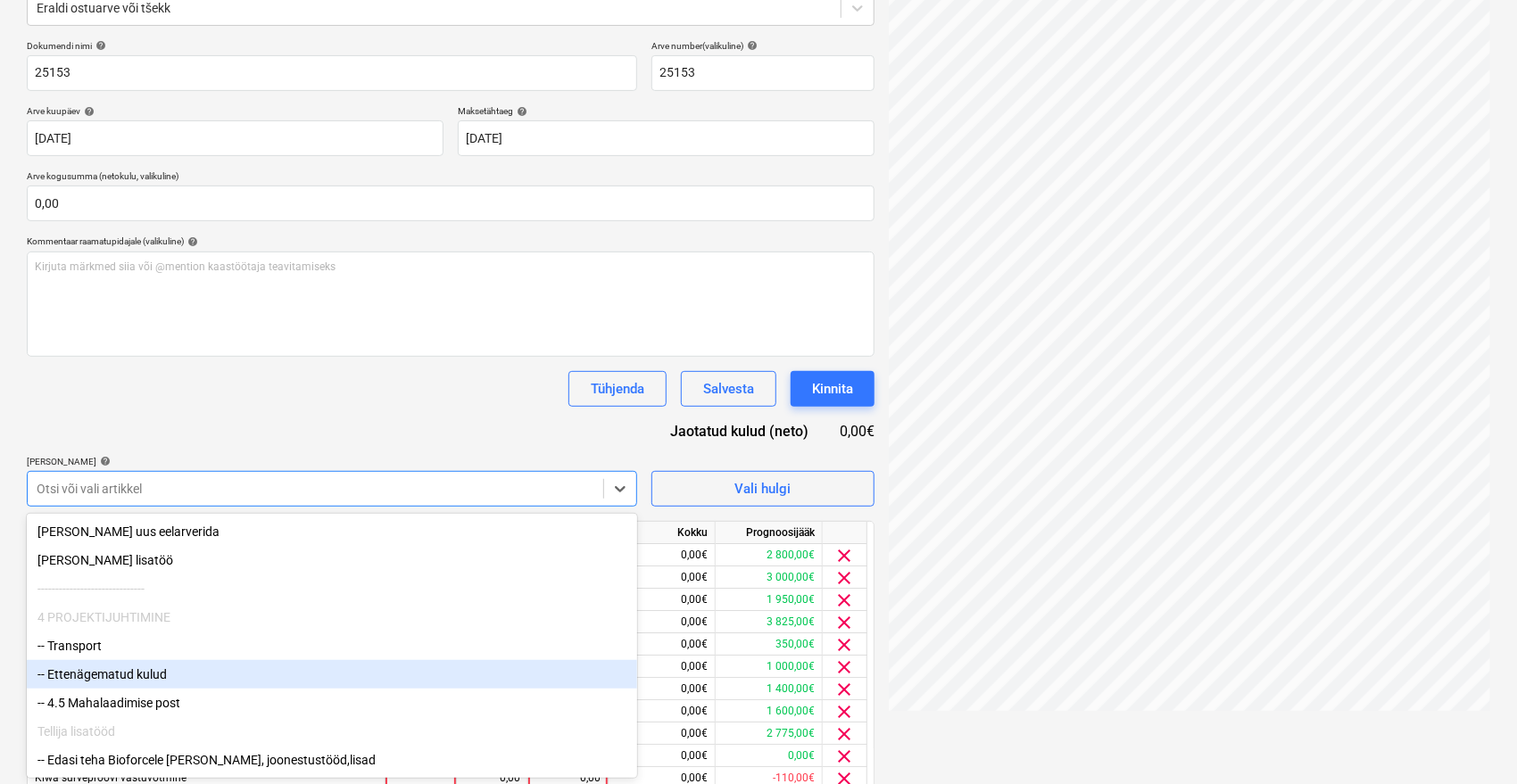
click at [94, 655] on div "-- Transport" at bounding box center [332, 646] width 610 height 29
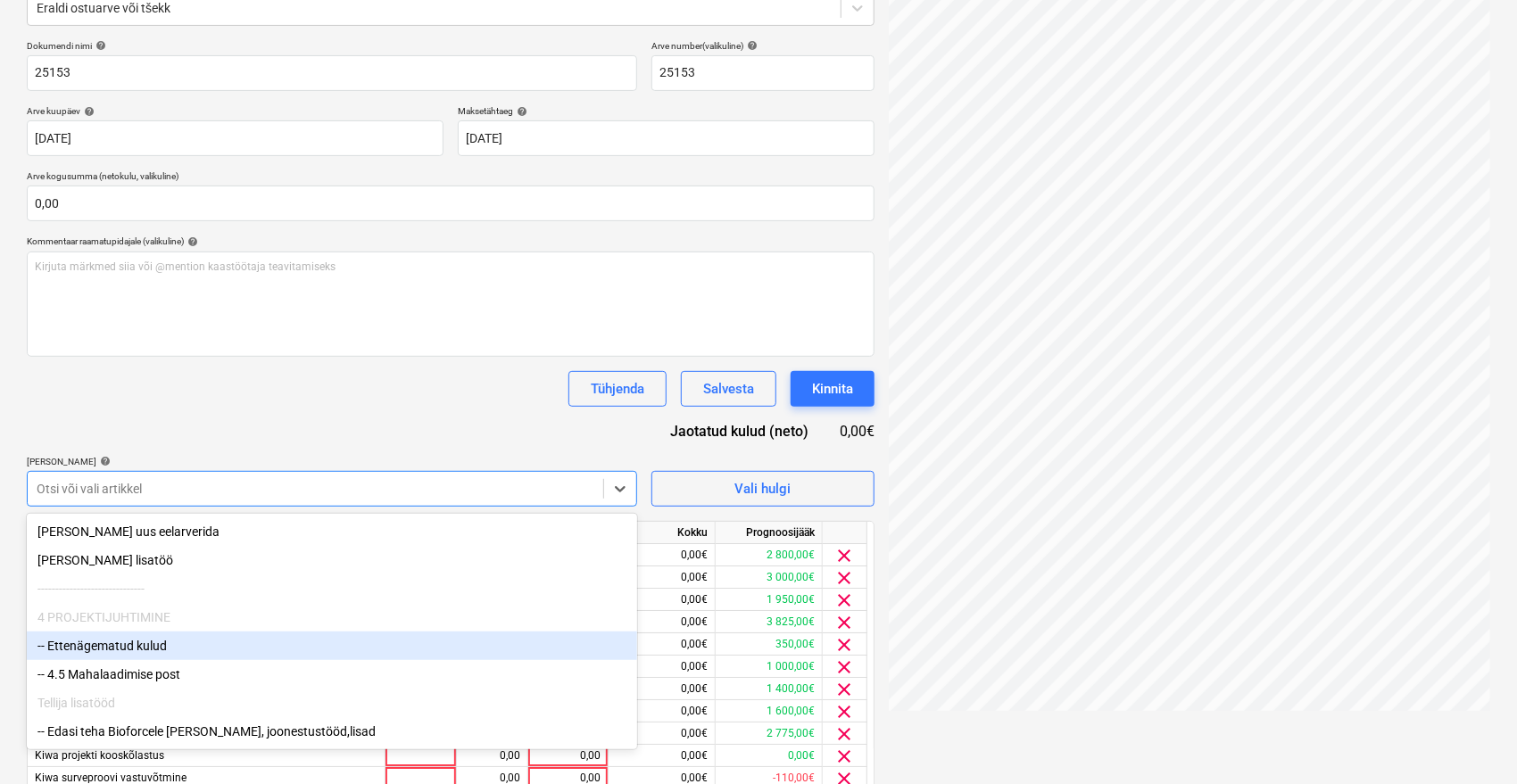
click at [99, 656] on div "-- Ettenägematud kulud" at bounding box center [332, 646] width 610 height 29
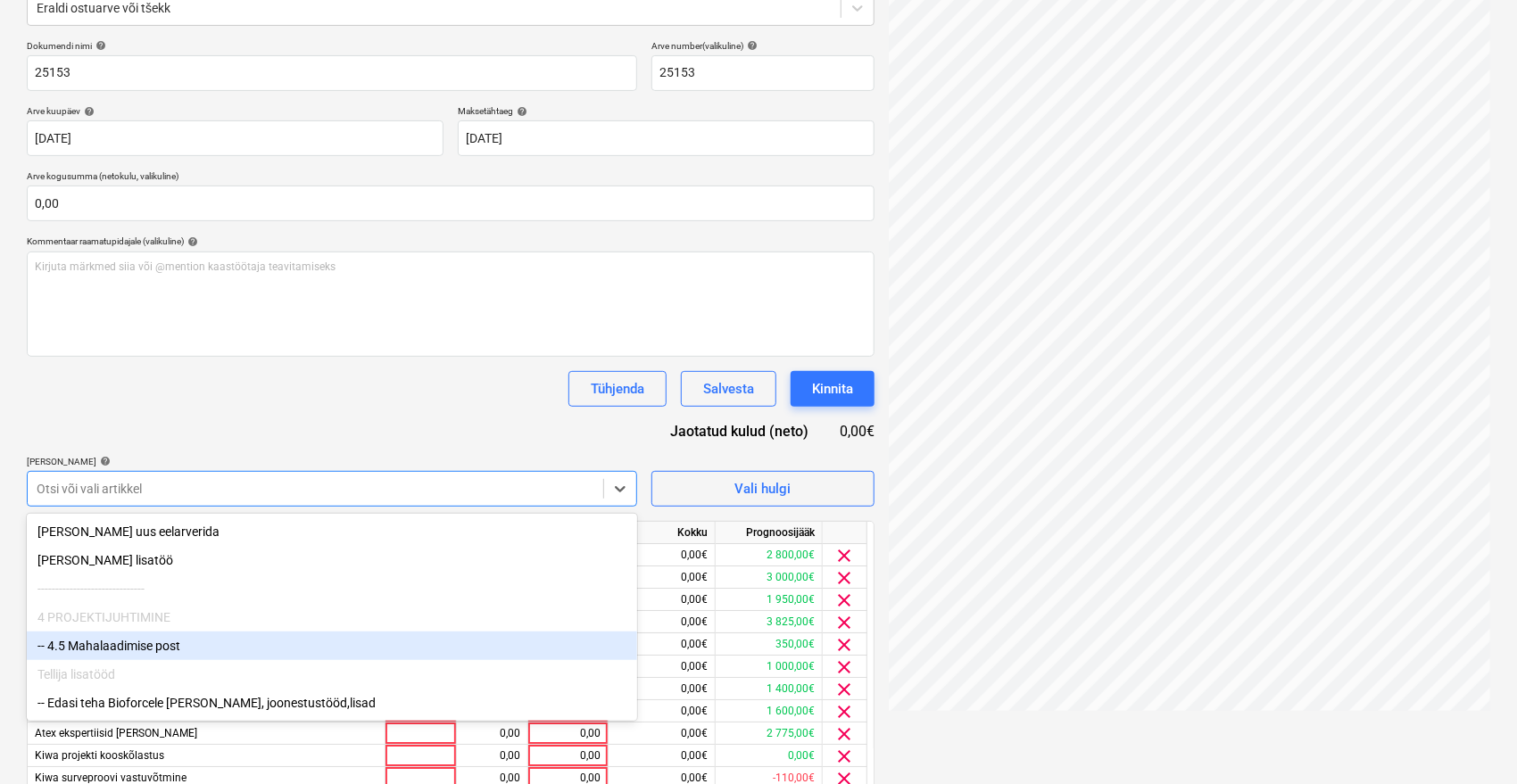
click at [105, 650] on div "-- 4.5 Mahalaadimise post" at bounding box center [332, 646] width 610 height 29
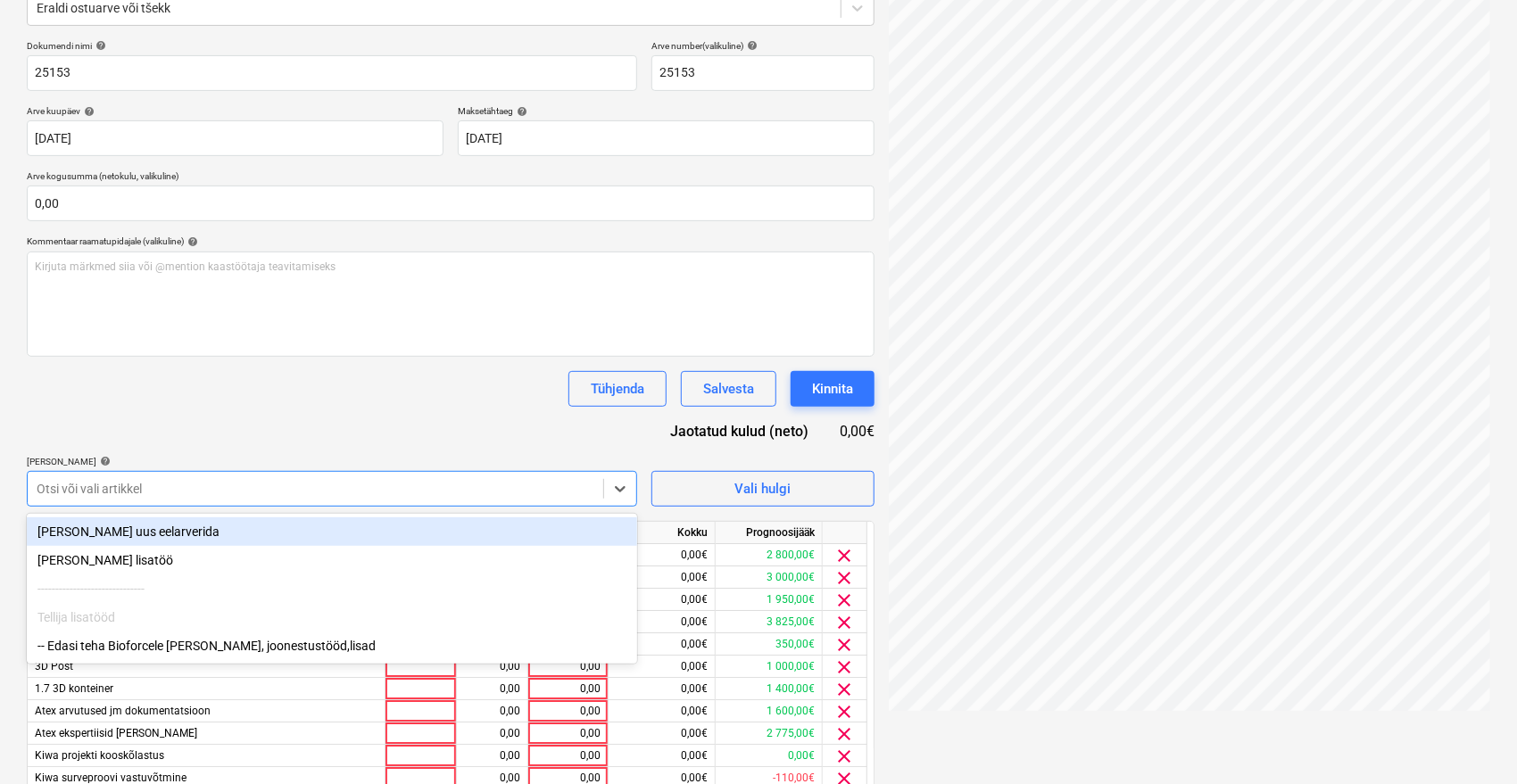
drag, startPoint x: 355, startPoint y: 372, endPoint x: 353, endPoint y: 383, distance: 11.2
click at [355, 371] on div "Tühjenda Salvesta Kinnita" at bounding box center [451, 389] width 848 height 36
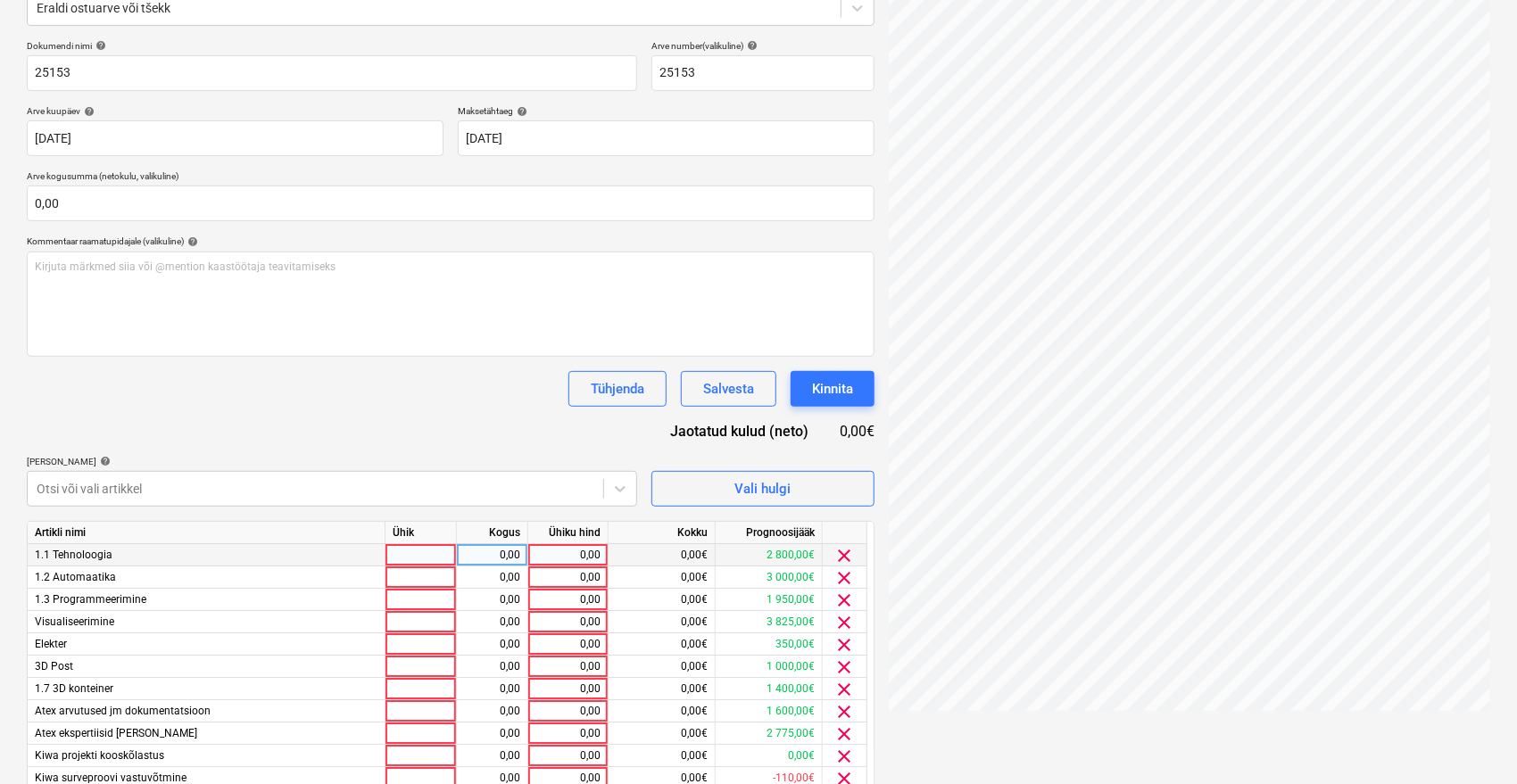
click at [558, 549] on div "0,00" at bounding box center [568, 555] width 65 height 22
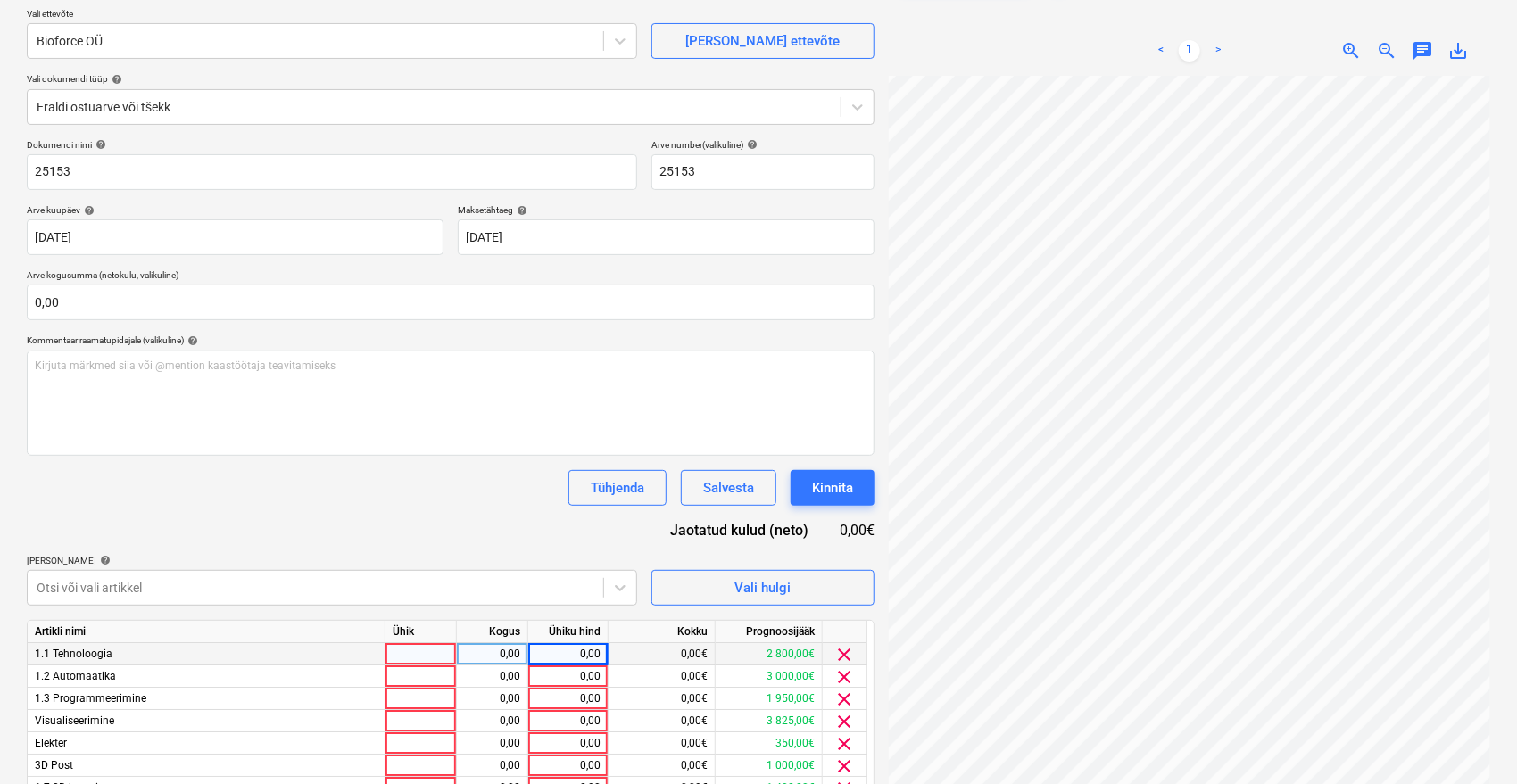
scroll to position [120, 72]
click at [582, 682] on div "0,00" at bounding box center [568, 676] width 65 height 22
type input "1"
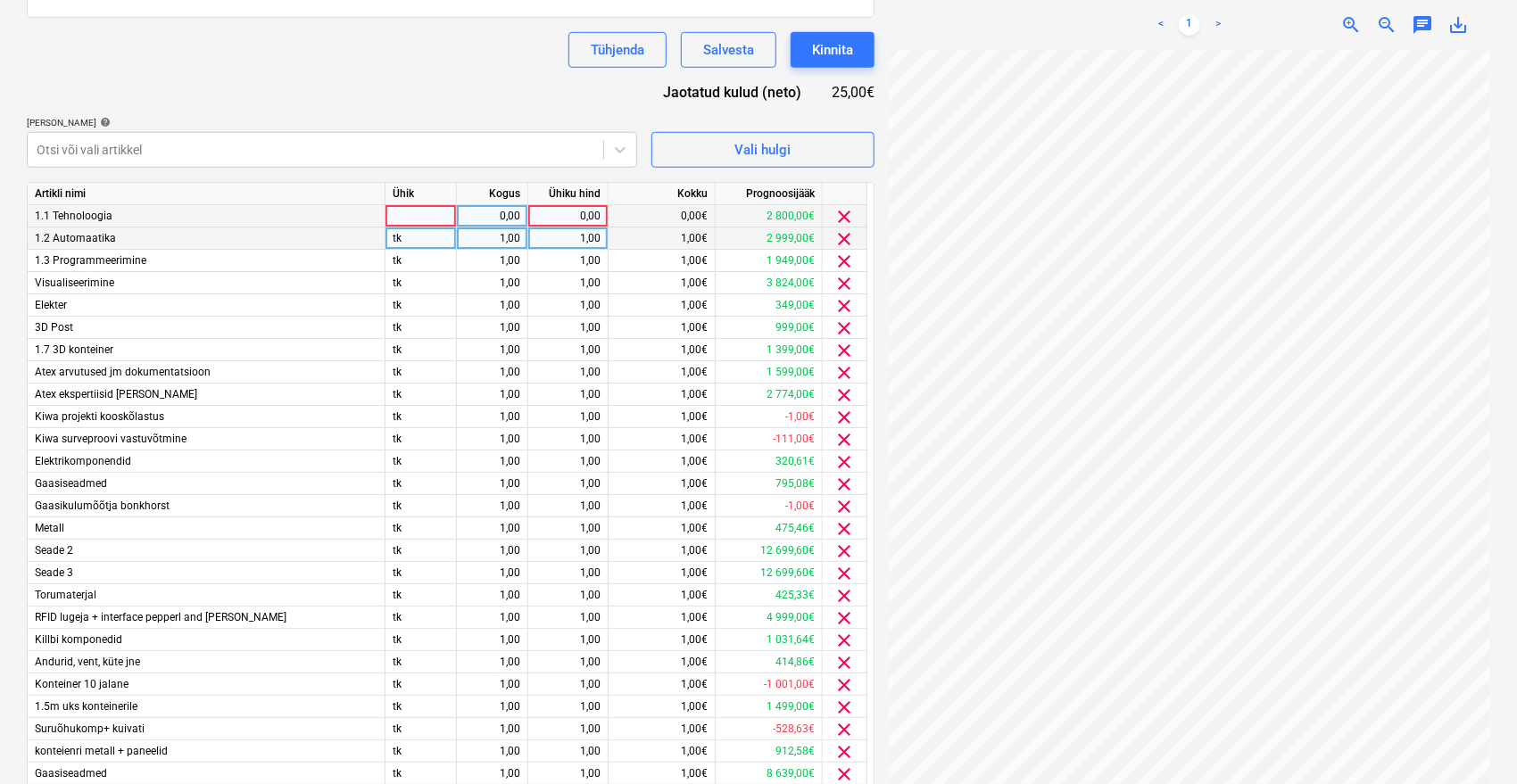
scroll to position [666, 0]
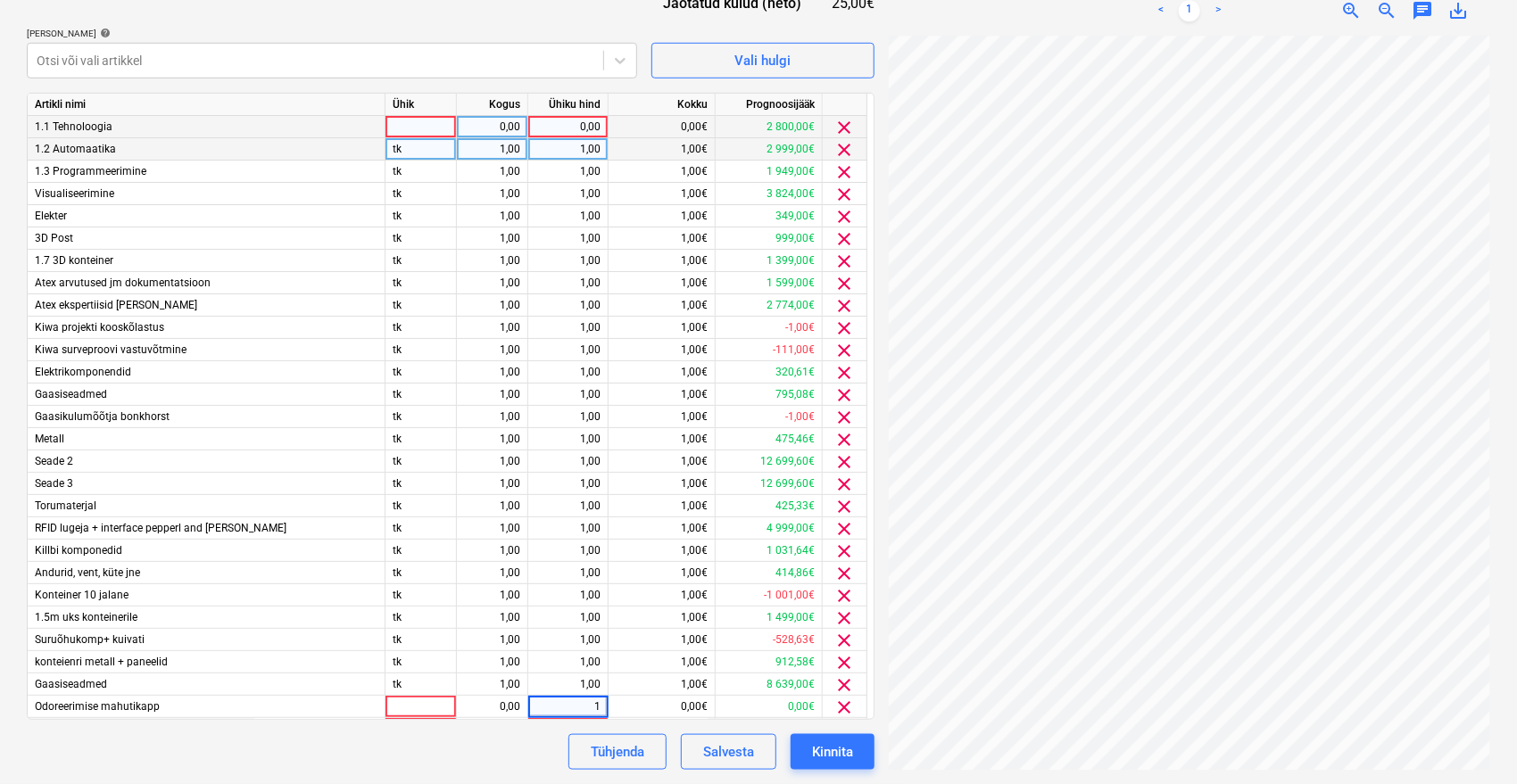
click at [556, 24] on div "Dokumendi nimi help 25153 Arve number (valikuline) help 25153 Arve kuupäev help…" at bounding box center [451, 192] width 848 height 1159
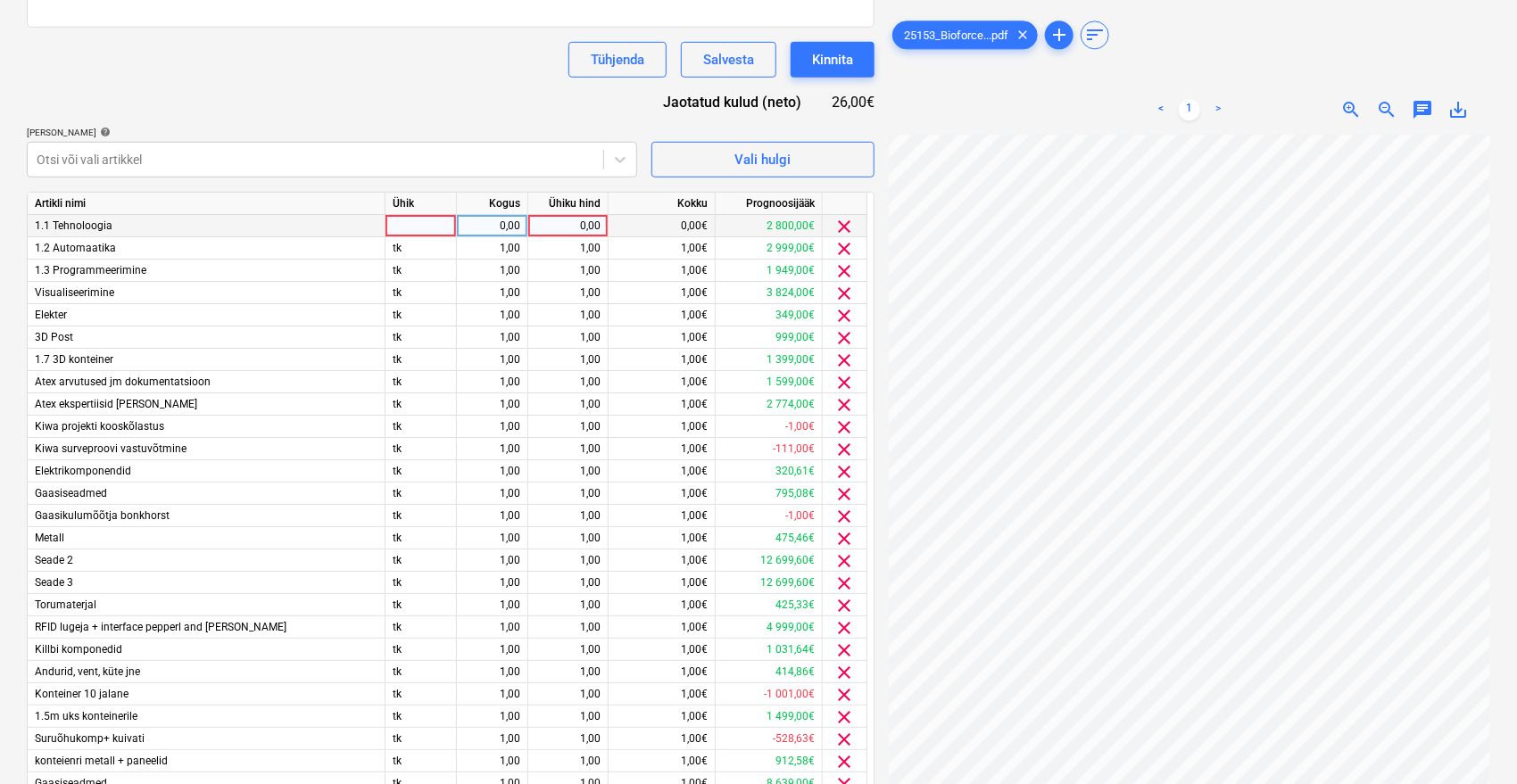
click at [573, 223] on div "0,00" at bounding box center [568, 226] width 65 height 22
type input "15638,7"
click at [474, 56] on div "Tühjenda Salvesta Kinnita" at bounding box center [451, 60] width 848 height 36
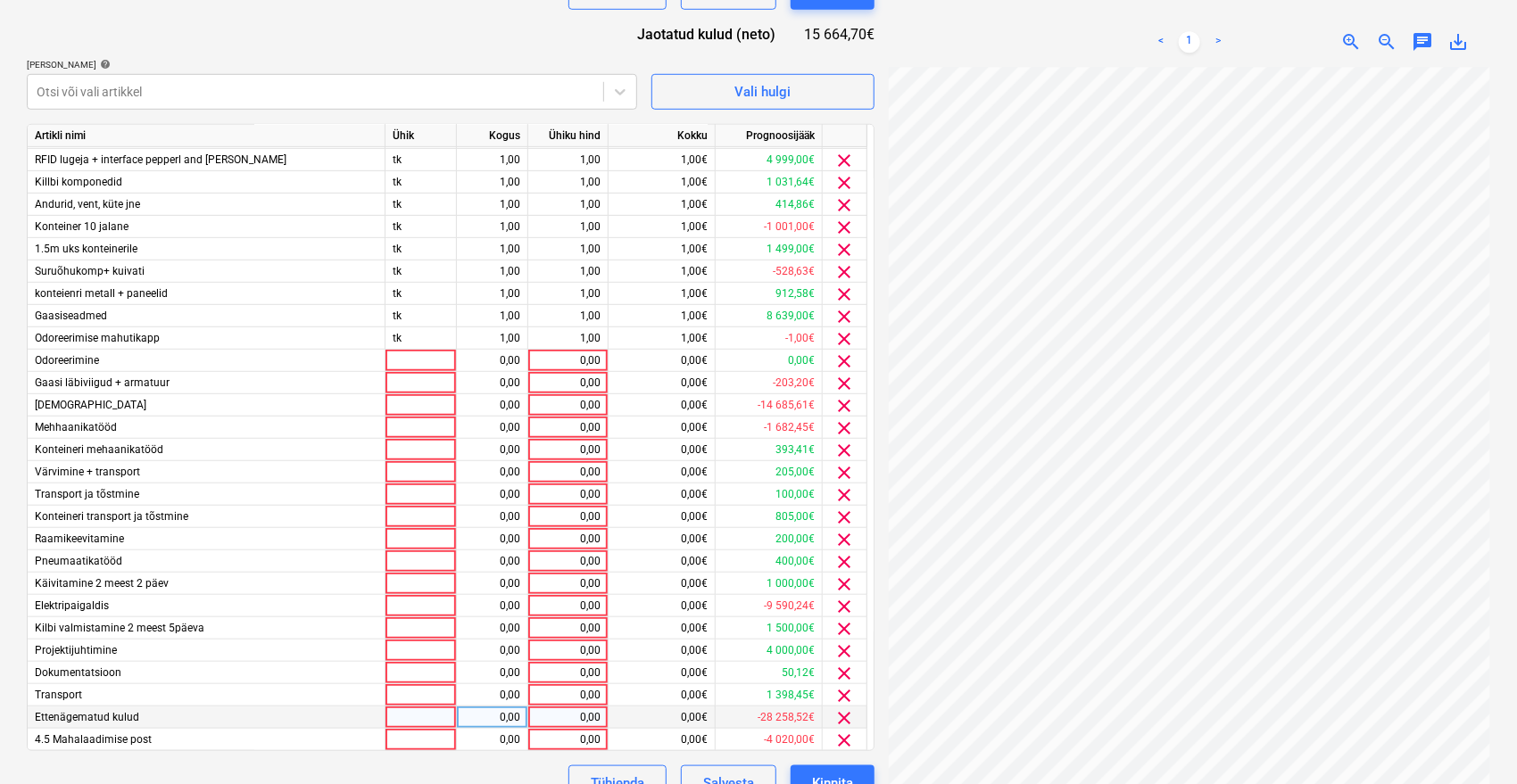
scroll to position [666, 0]
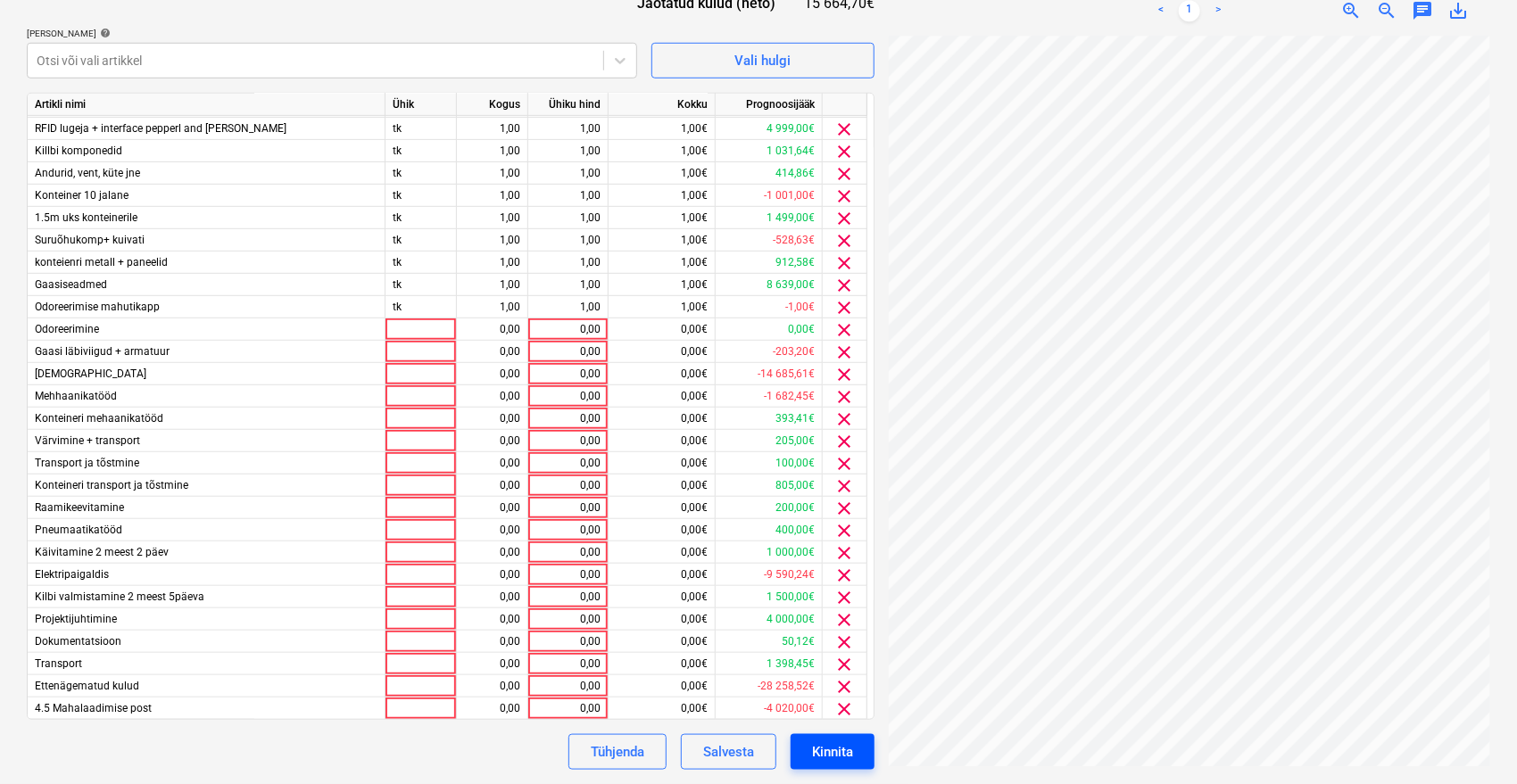
click at [824, 753] on div "Kinnita" at bounding box center [832, 753] width 41 height 23
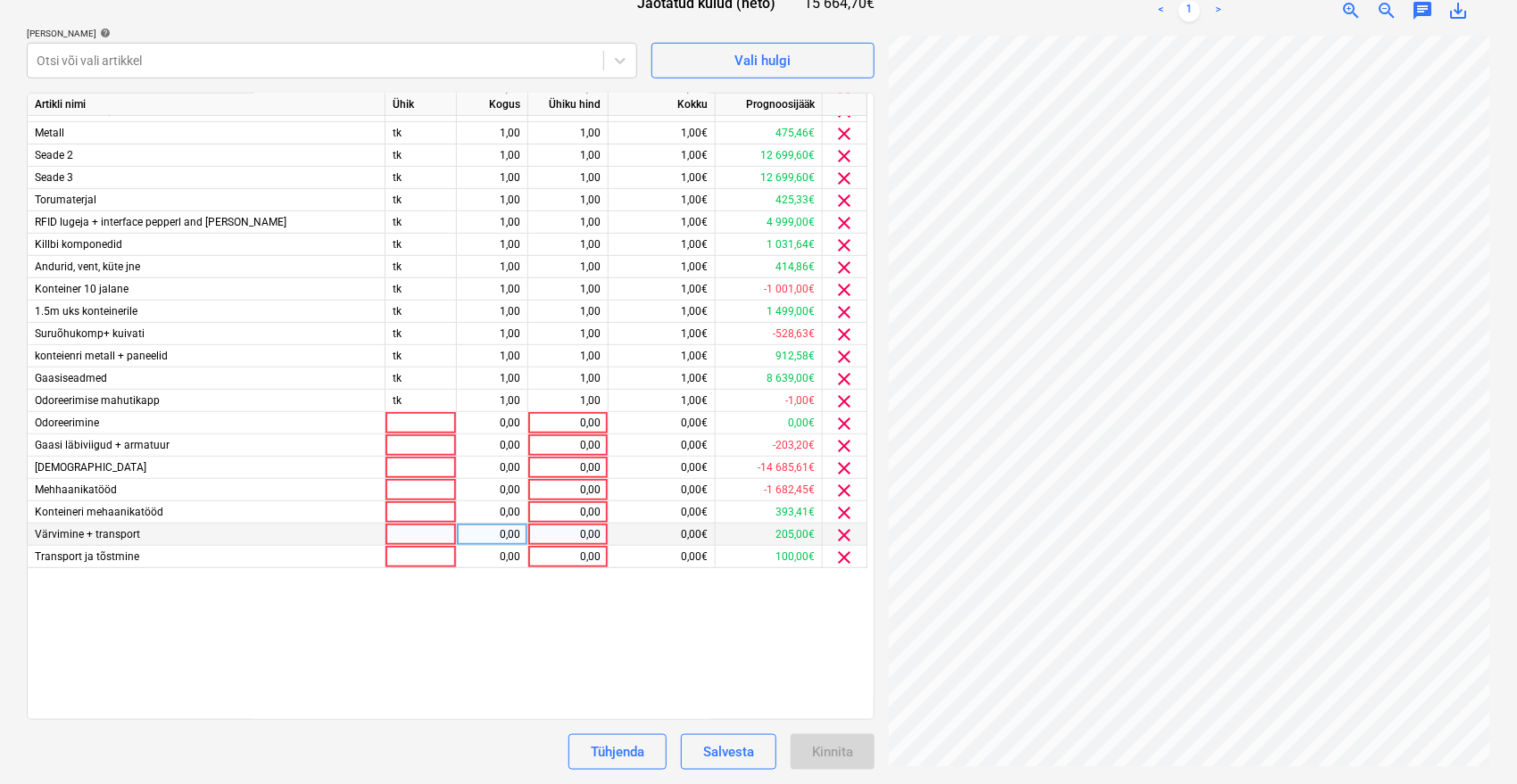
scroll to position [400, 0]
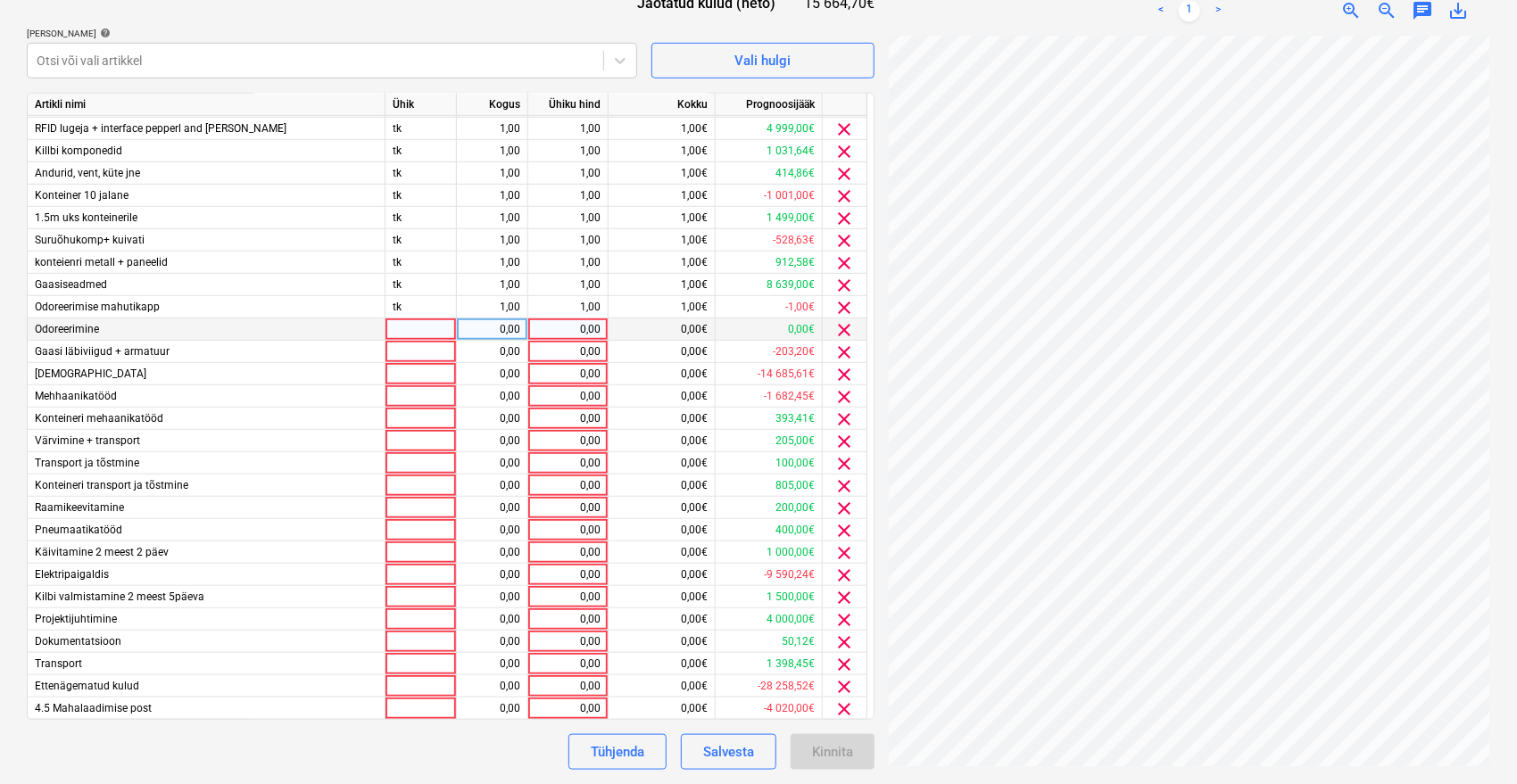
click at [575, 335] on div "0,00" at bounding box center [568, 330] width 65 height 22
type input "1"
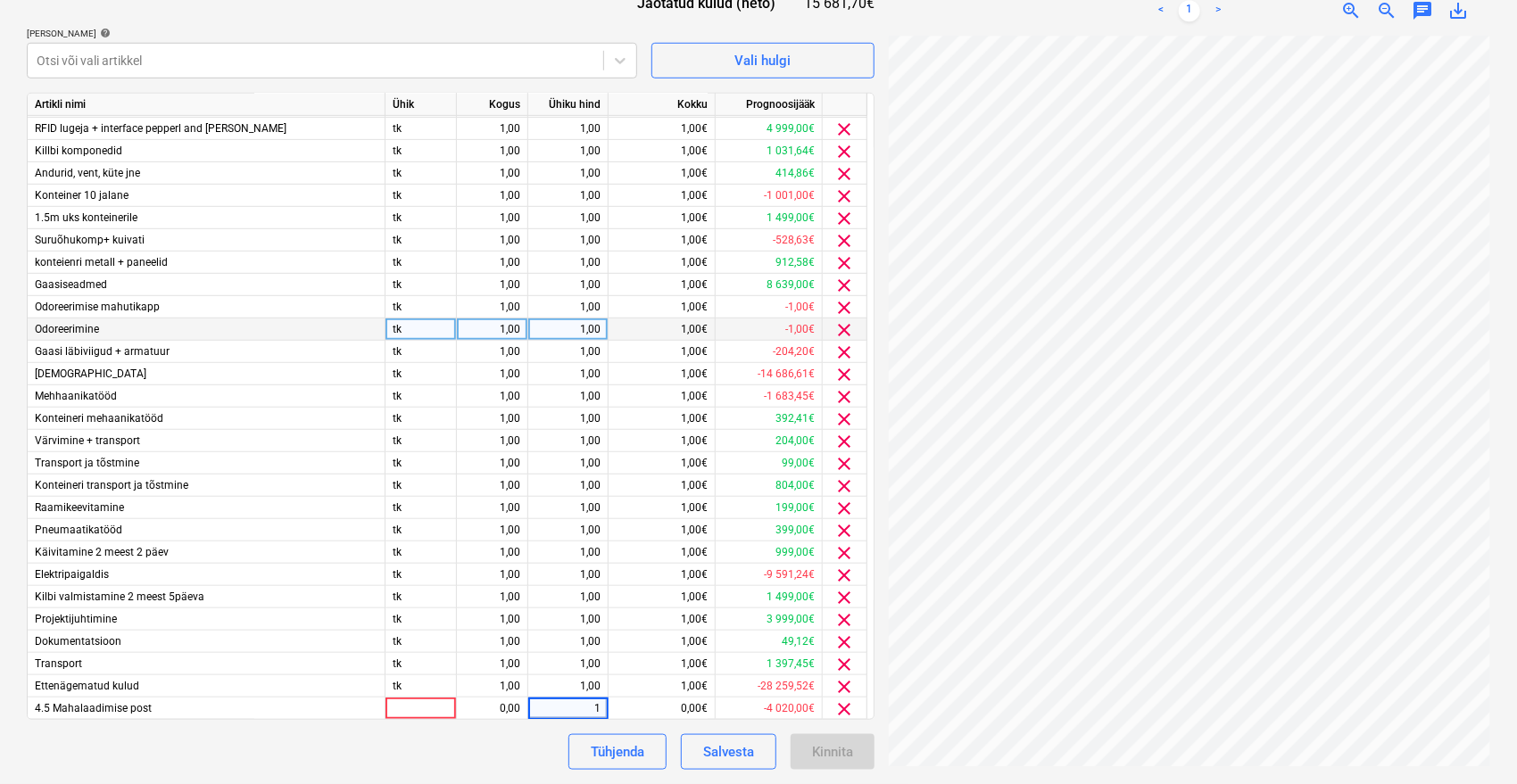
click at [492, 763] on div "Tühjenda Salvesta Kinnita" at bounding box center [451, 753] width 848 height 36
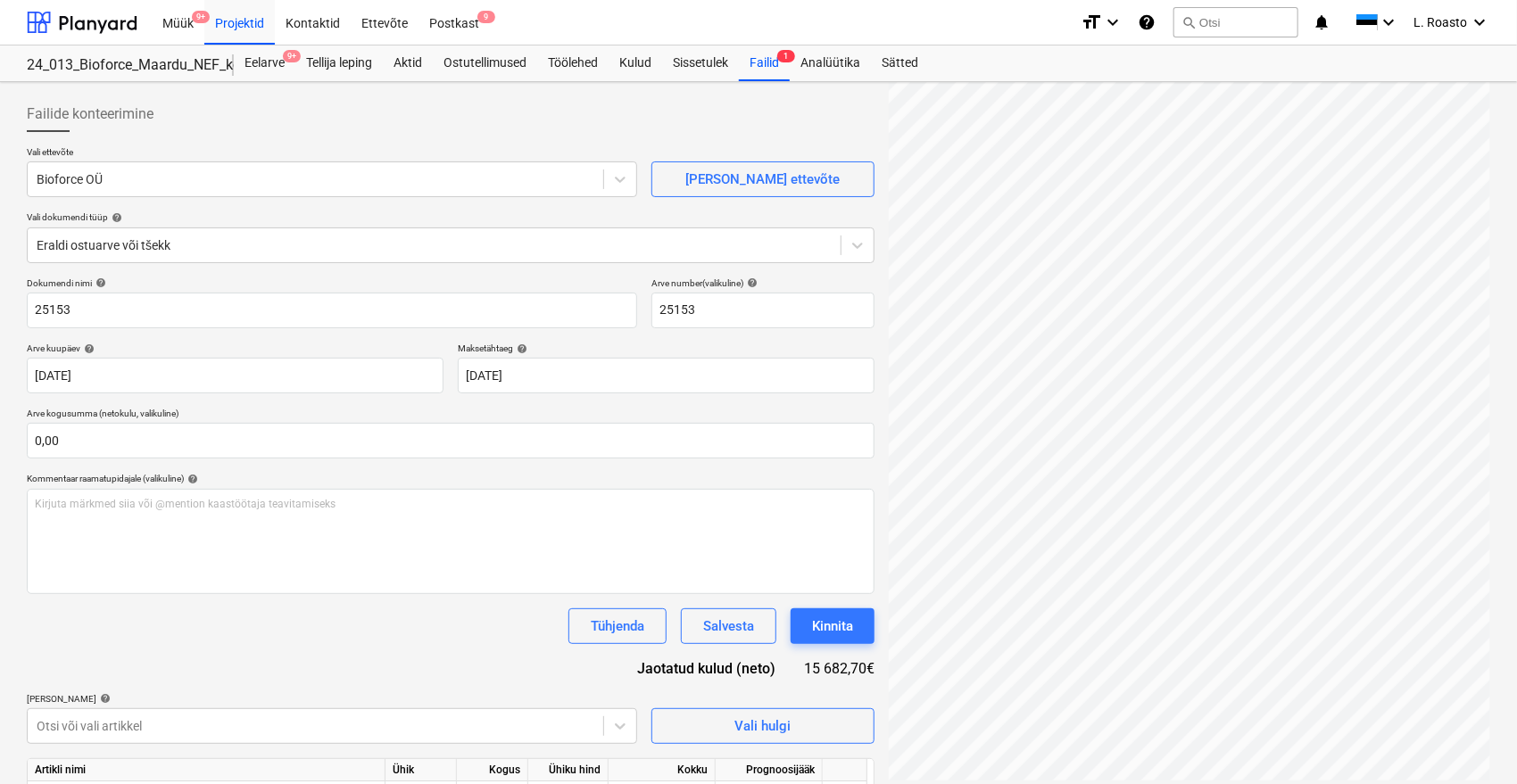
scroll to position [297, 0]
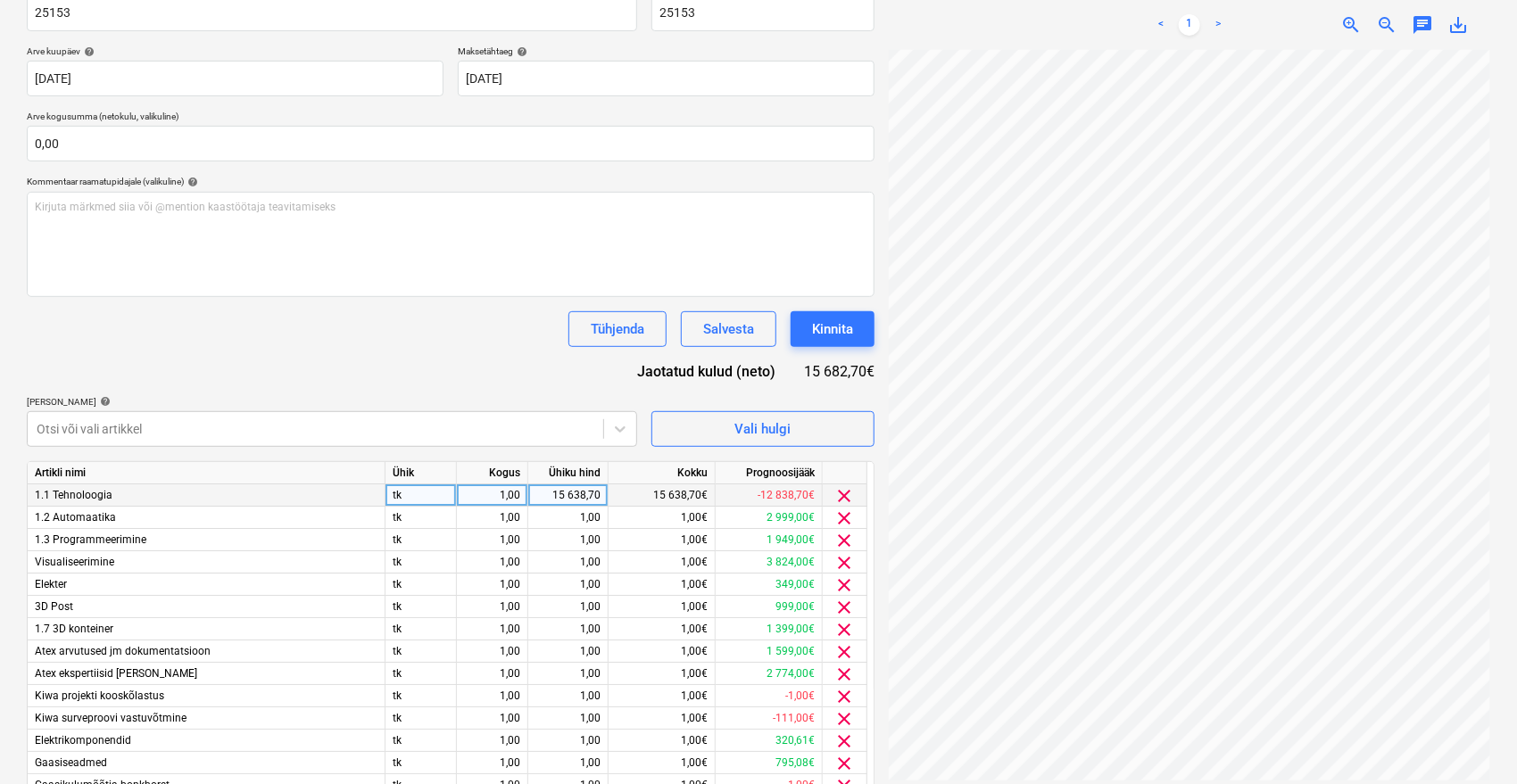
click at [571, 490] on div "15 638,70" at bounding box center [568, 495] width 65 height 22
click at [483, 340] on div "Tühjenda Salvesta Kinnita" at bounding box center [451, 330] width 848 height 36
click at [543, 496] on div "0,00" at bounding box center [568, 495] width 65 height 22
type input "15620,7"
click at [429, 320] on div "Tühjenda Salvesta Kinnita" at bounding box center [451, 330] width 848 height 36
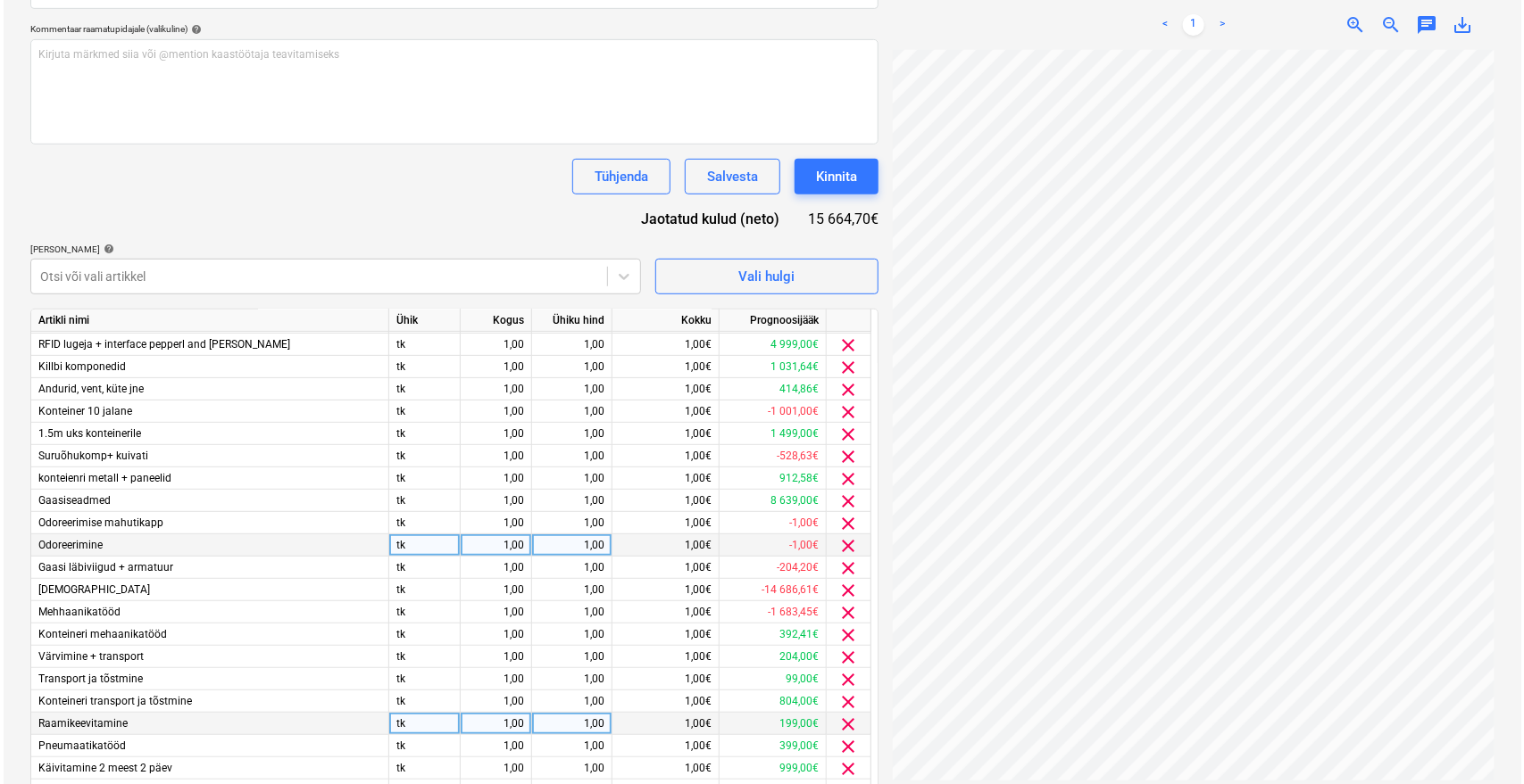
scroll to position [666, 0]
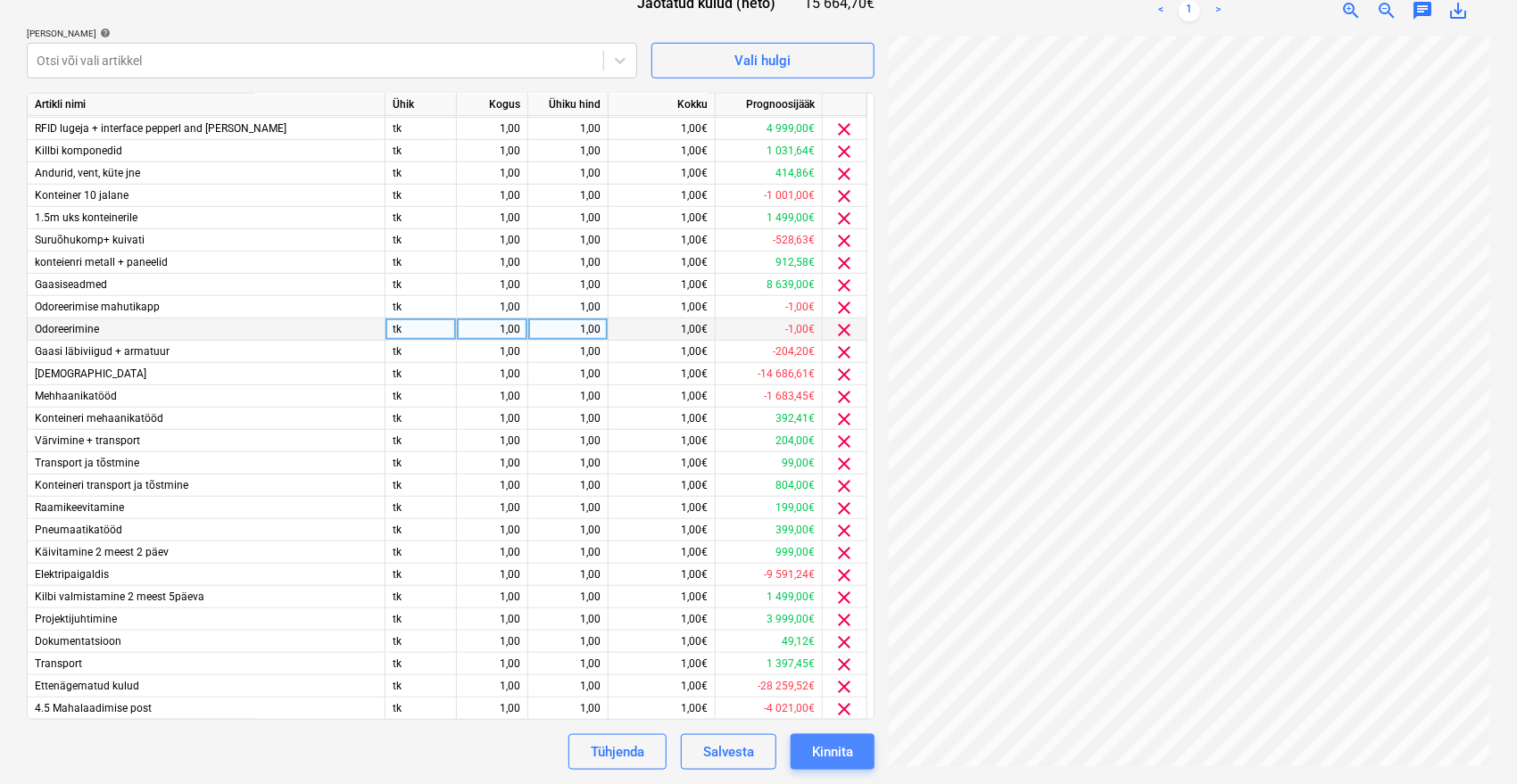
click at [827, 745] on div "Kinnita" at bounding box center [832, 753] width 41 height 23
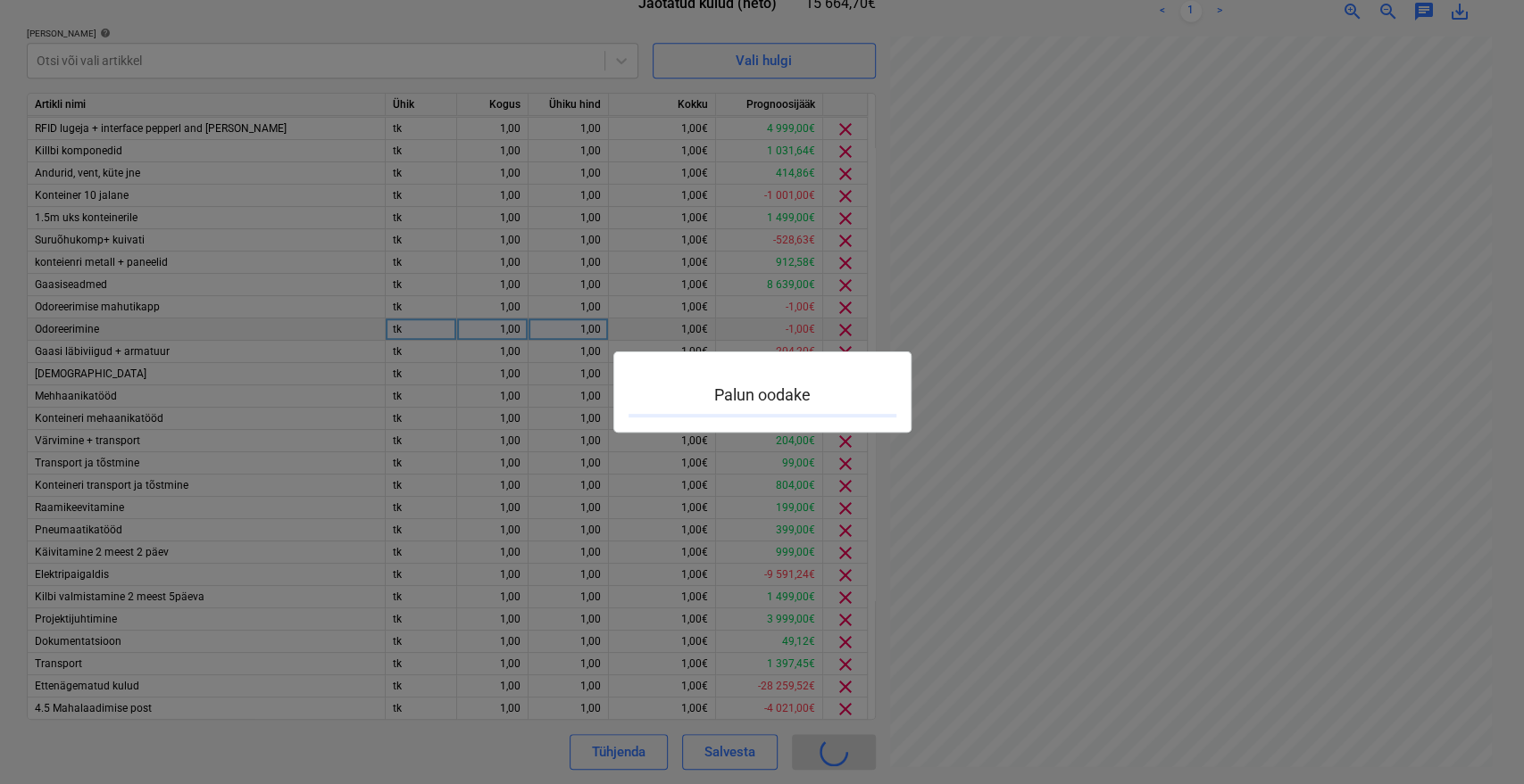
scroll to position [218, 72]
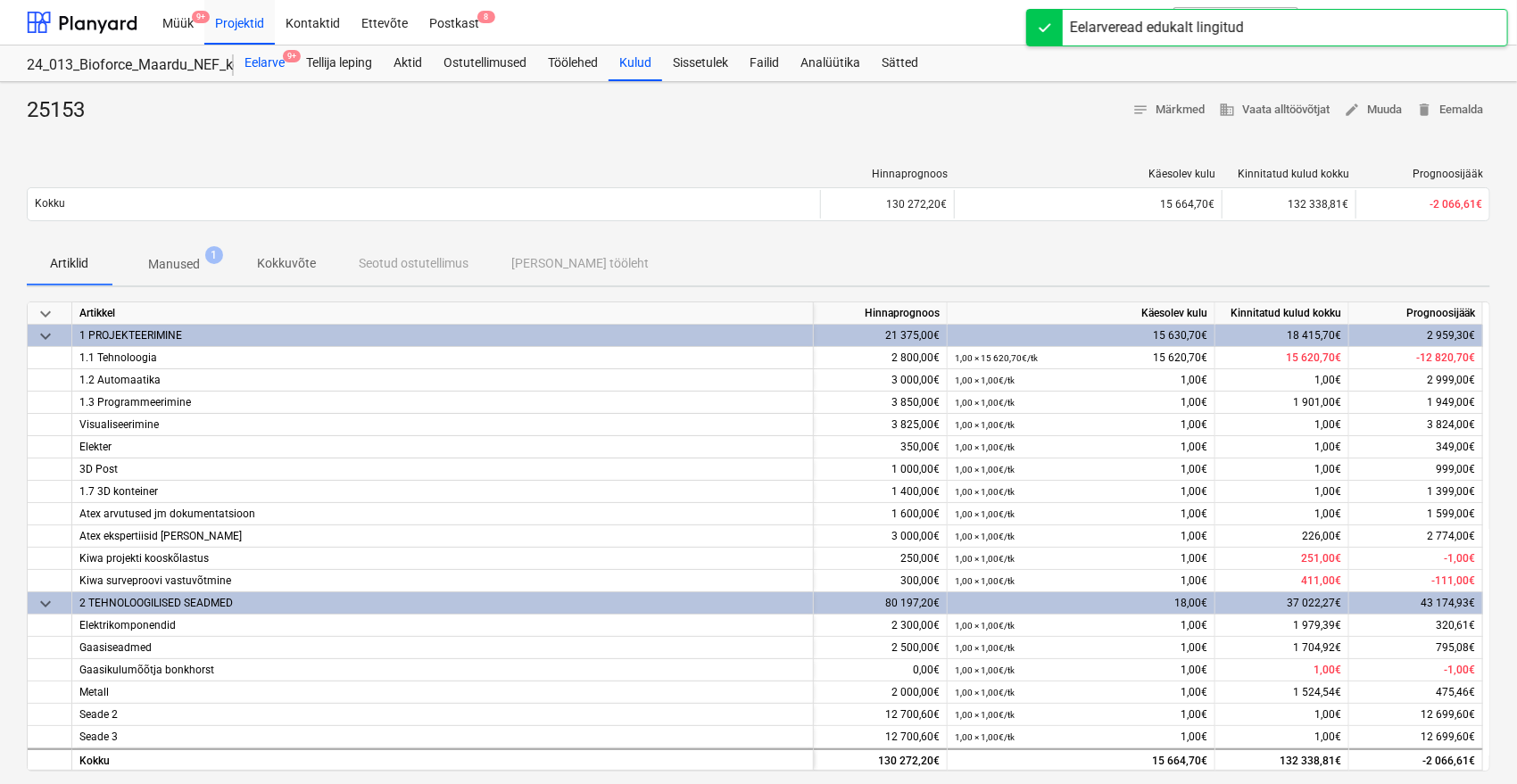
click at [264, 59] on div "Eelarve 9+" at bounding box center [264, 64] width 62 height 36
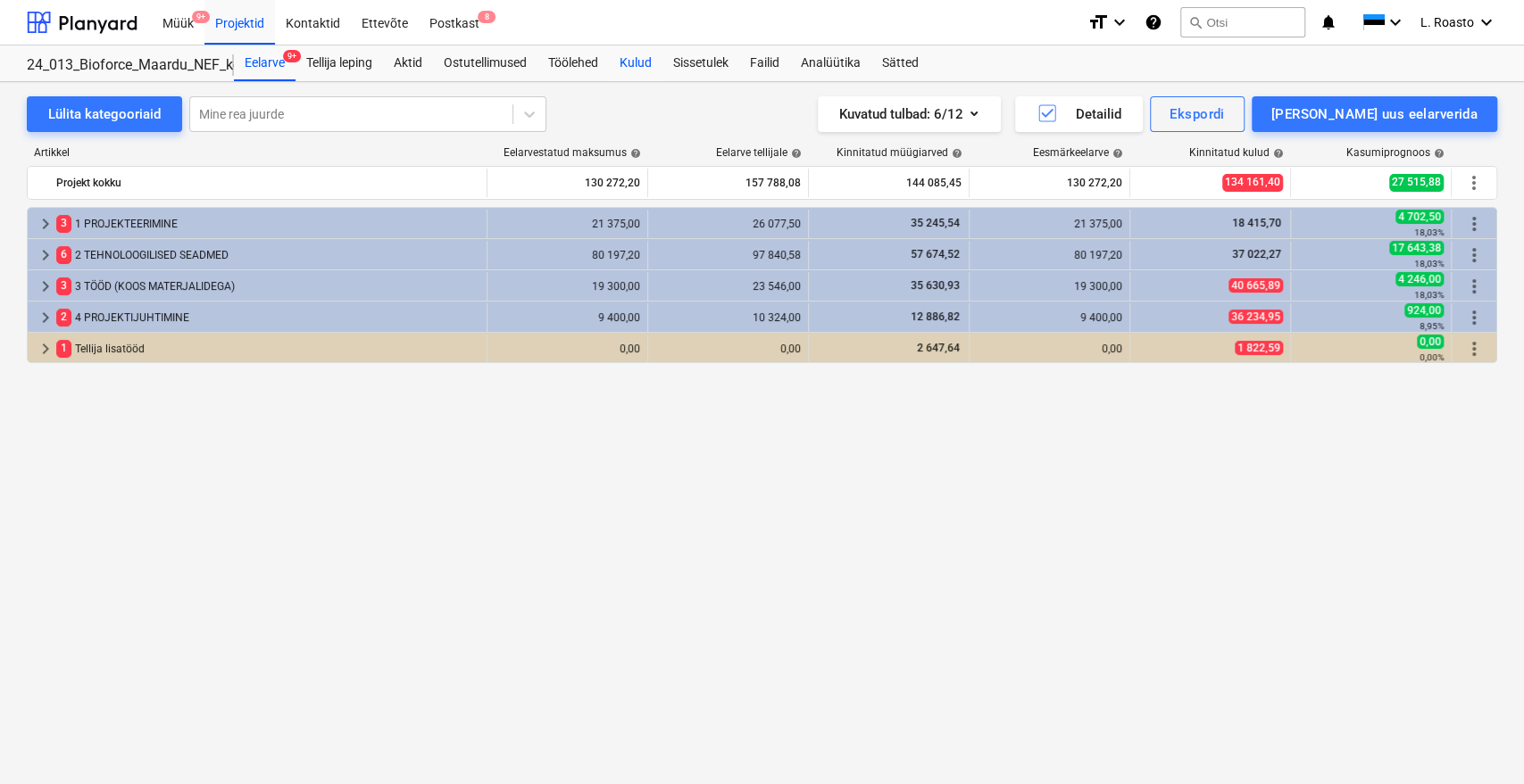
click at [649, 70] on div "Kulud" at bounding box center [636, 64] width 54 height 36
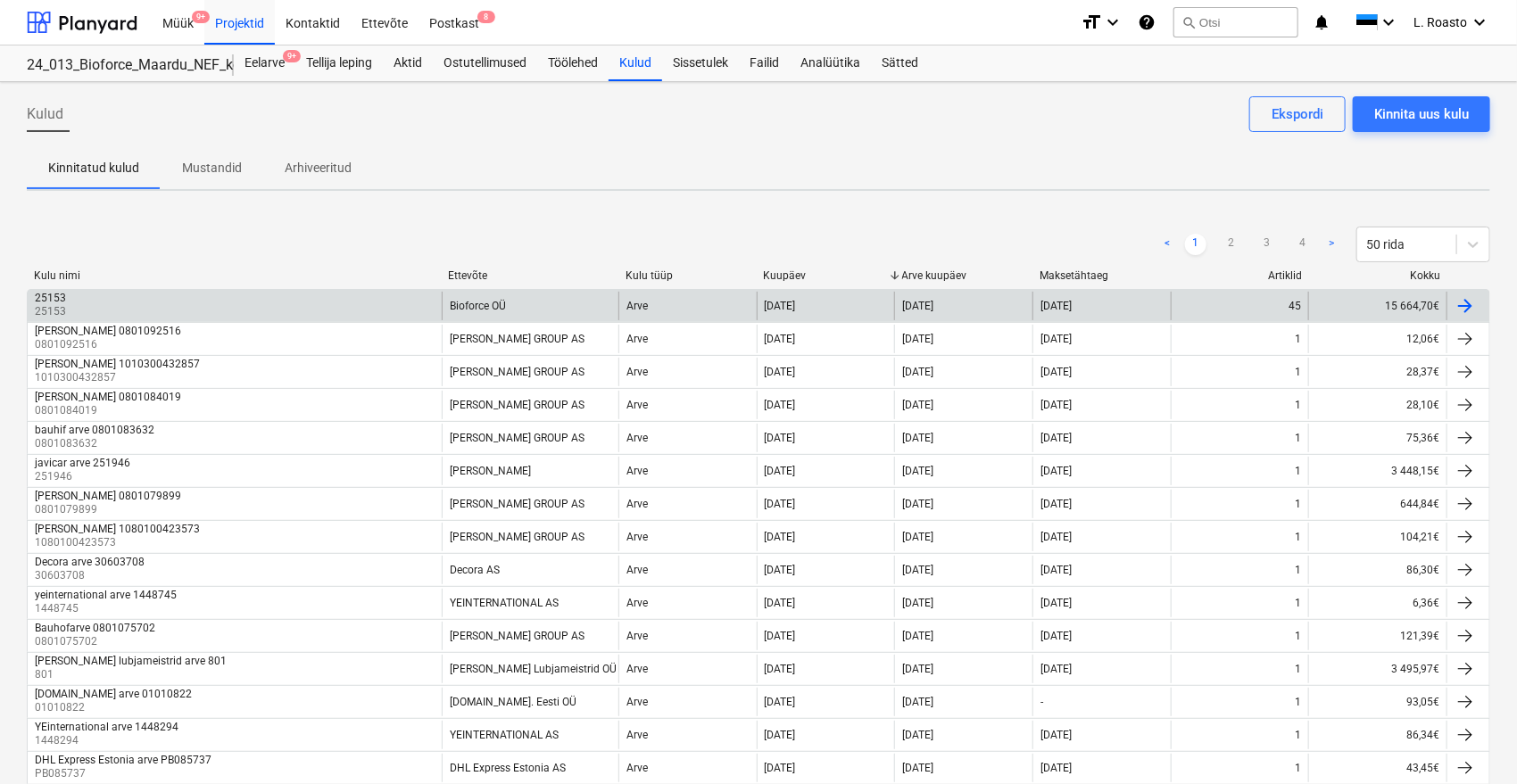
click at [221, 306] on div "25153 25153" at bounding box center [235, 306] width 414 height 29
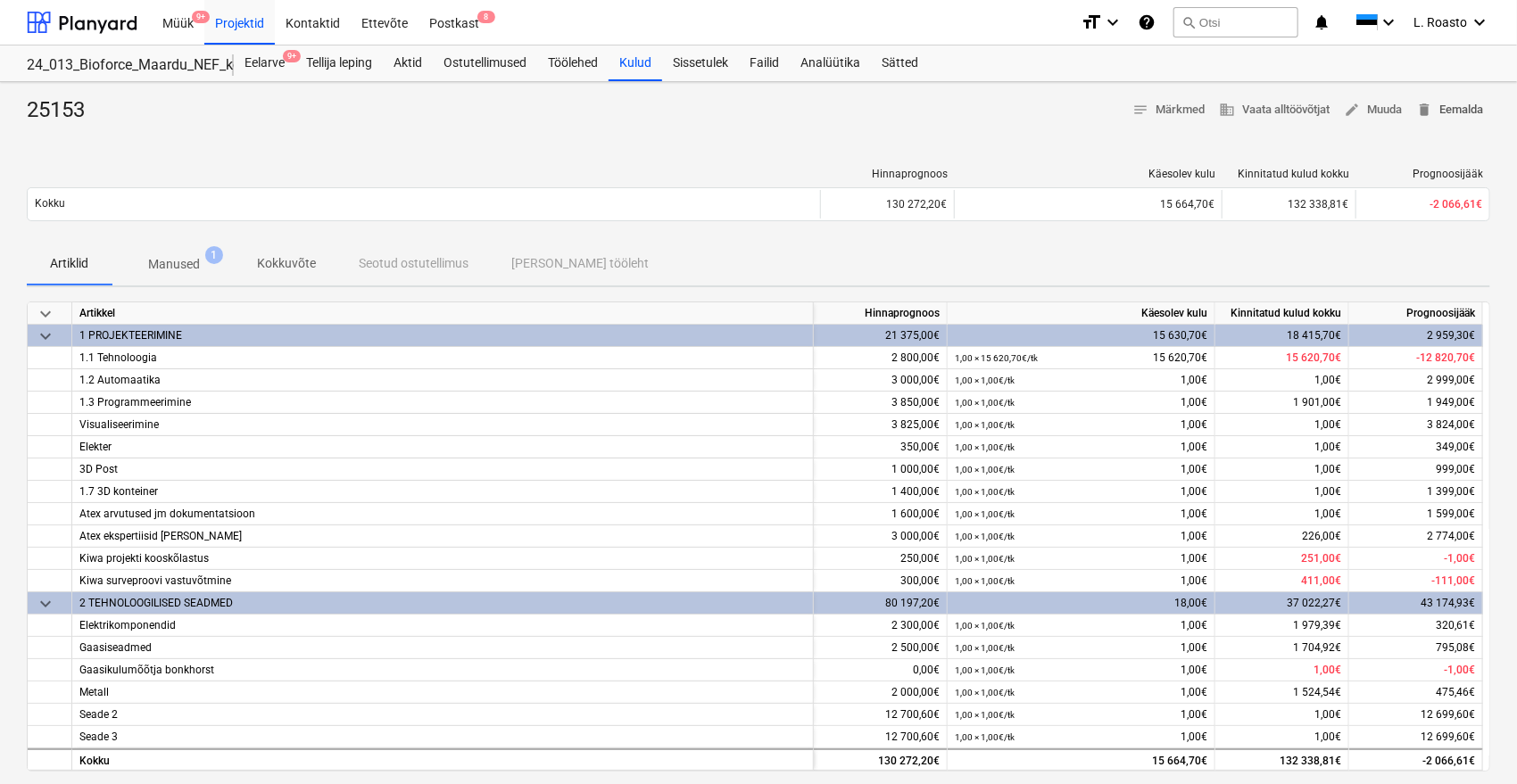
click at [1417, 114] on span "delete" at bounding box center [1424, 110] width 16 height 16
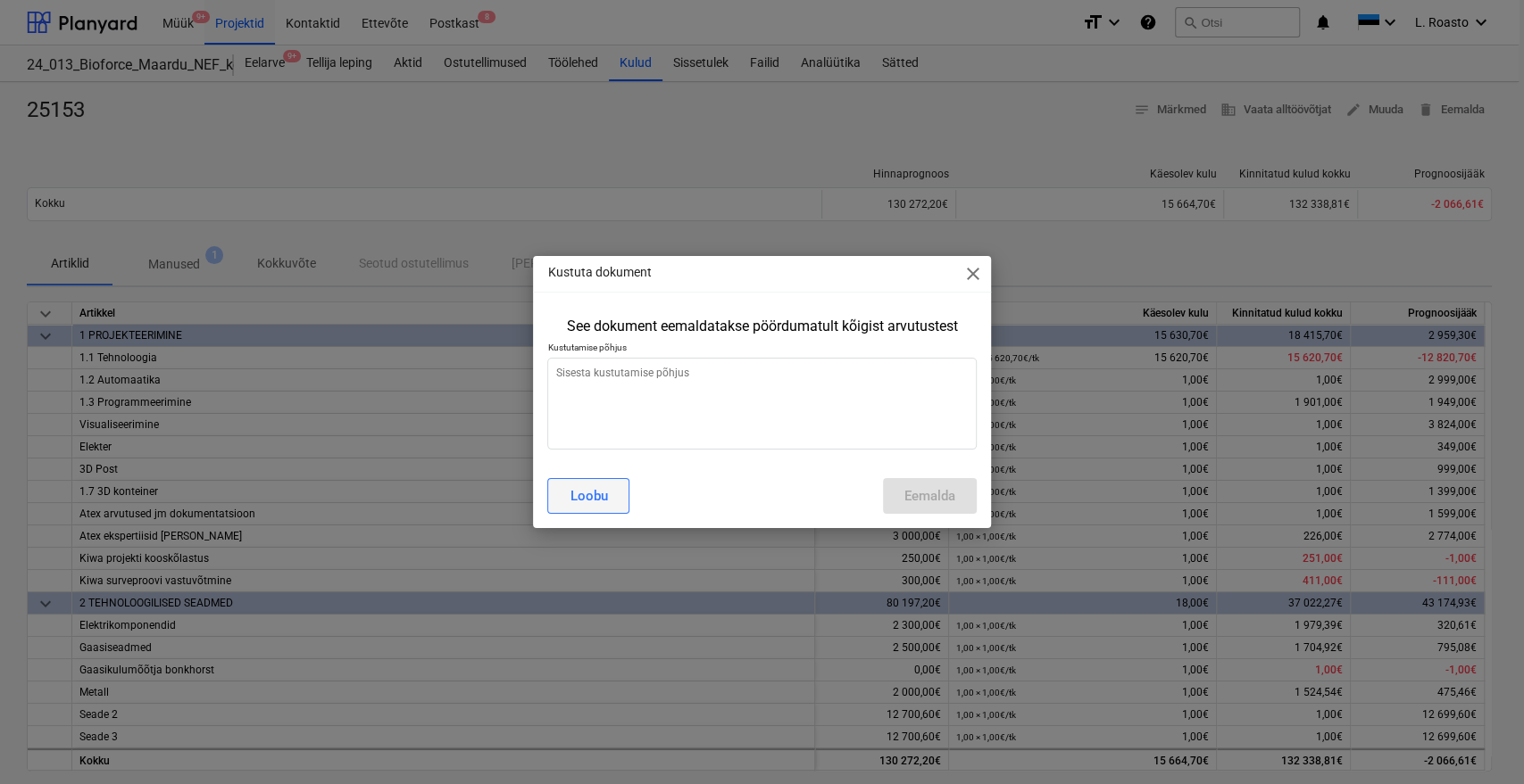
click at [614, 496] on button "Loobu" at bounding box center [588, 496] width 82 height 36
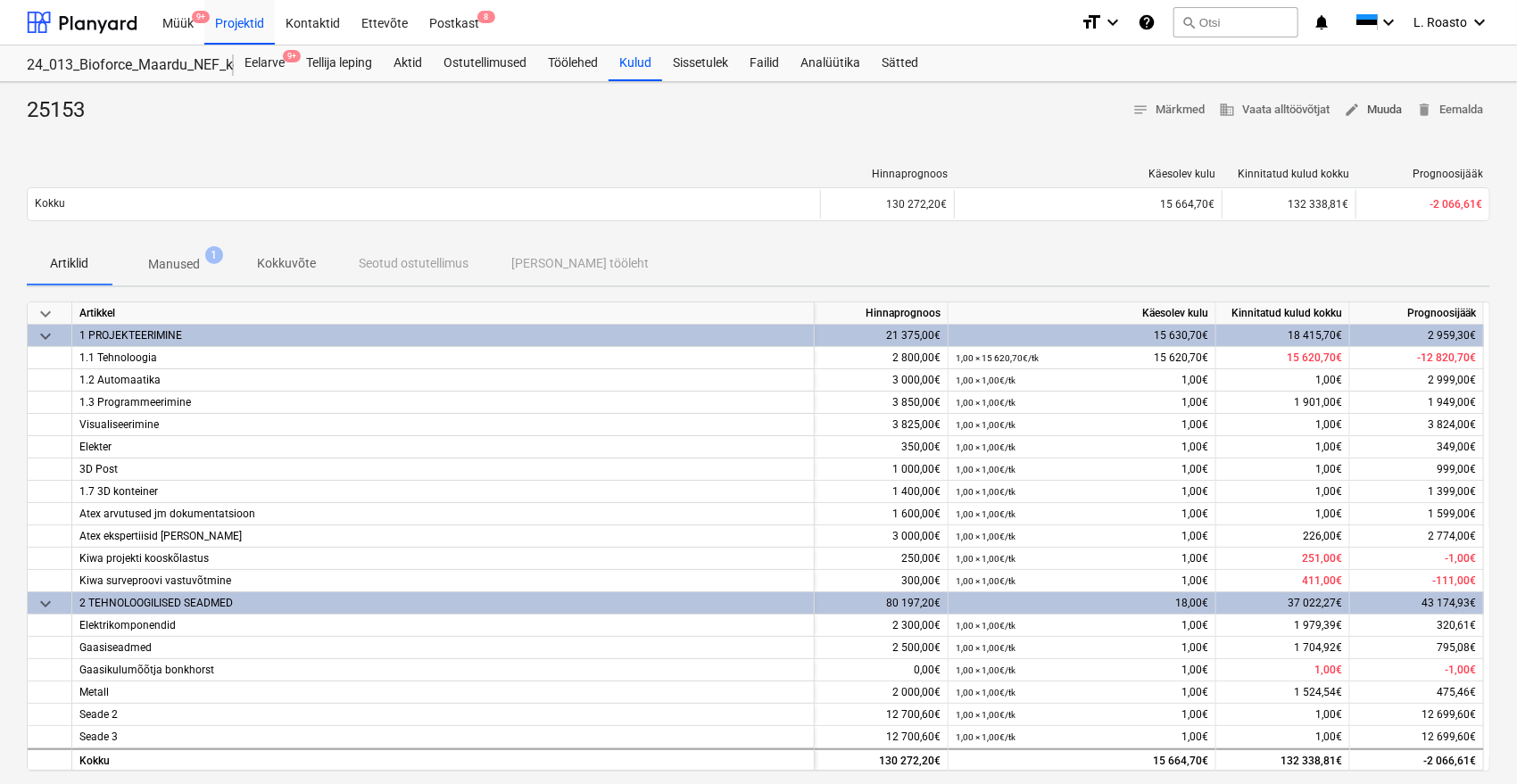
click at [1380, 107] on span "edit Muuda" at bounding box center [1373, 110] width 58 height 21
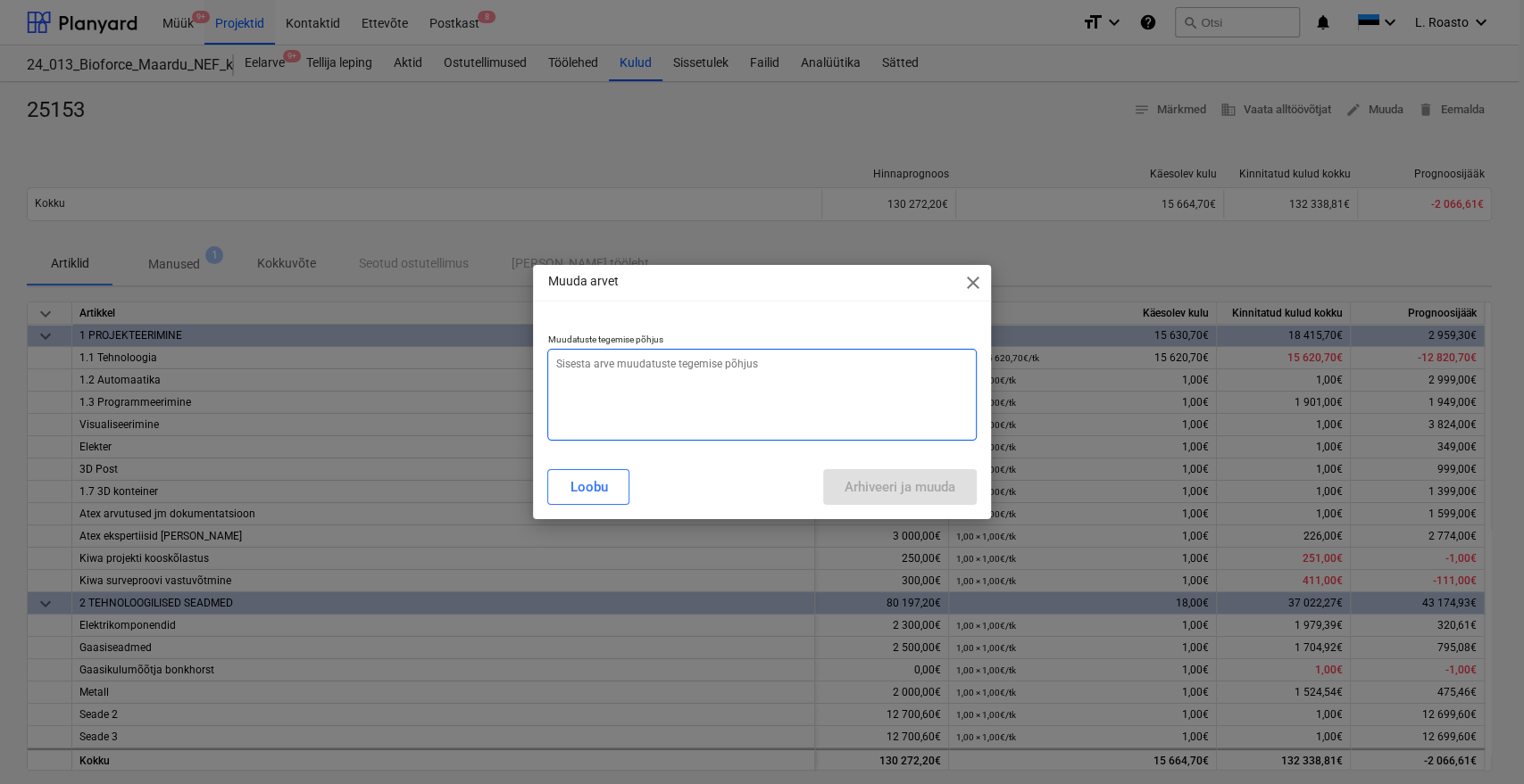
click at [811, 418] on textarea at bounding box center [761, 394] width 429 height 92
type textarea "x"
type textarea "v"
type textarea "x"
type textarea "va"
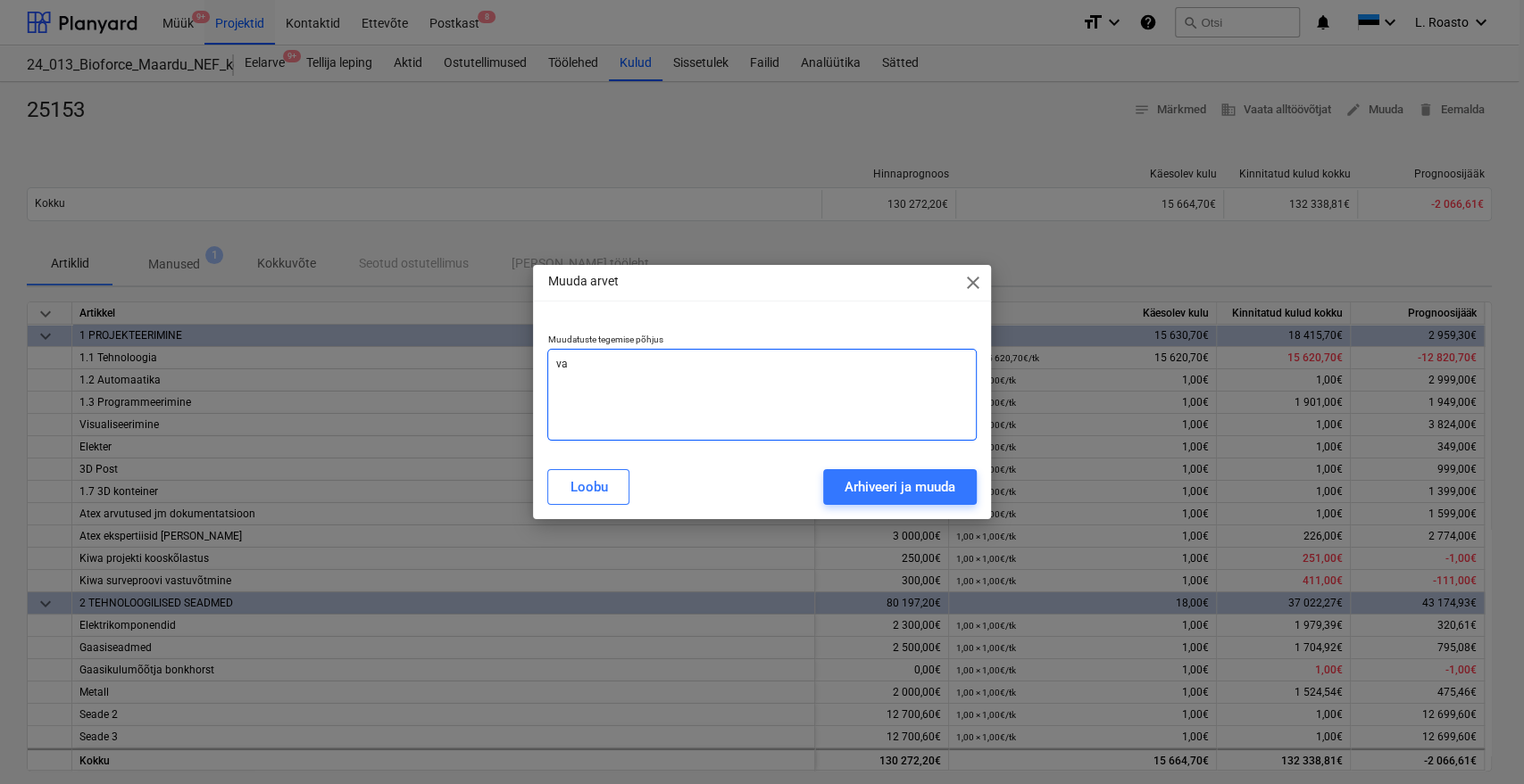
type textarea "x"
type textarea "val"
type textarea "x"
type textarea "vale"
type textarea "x"
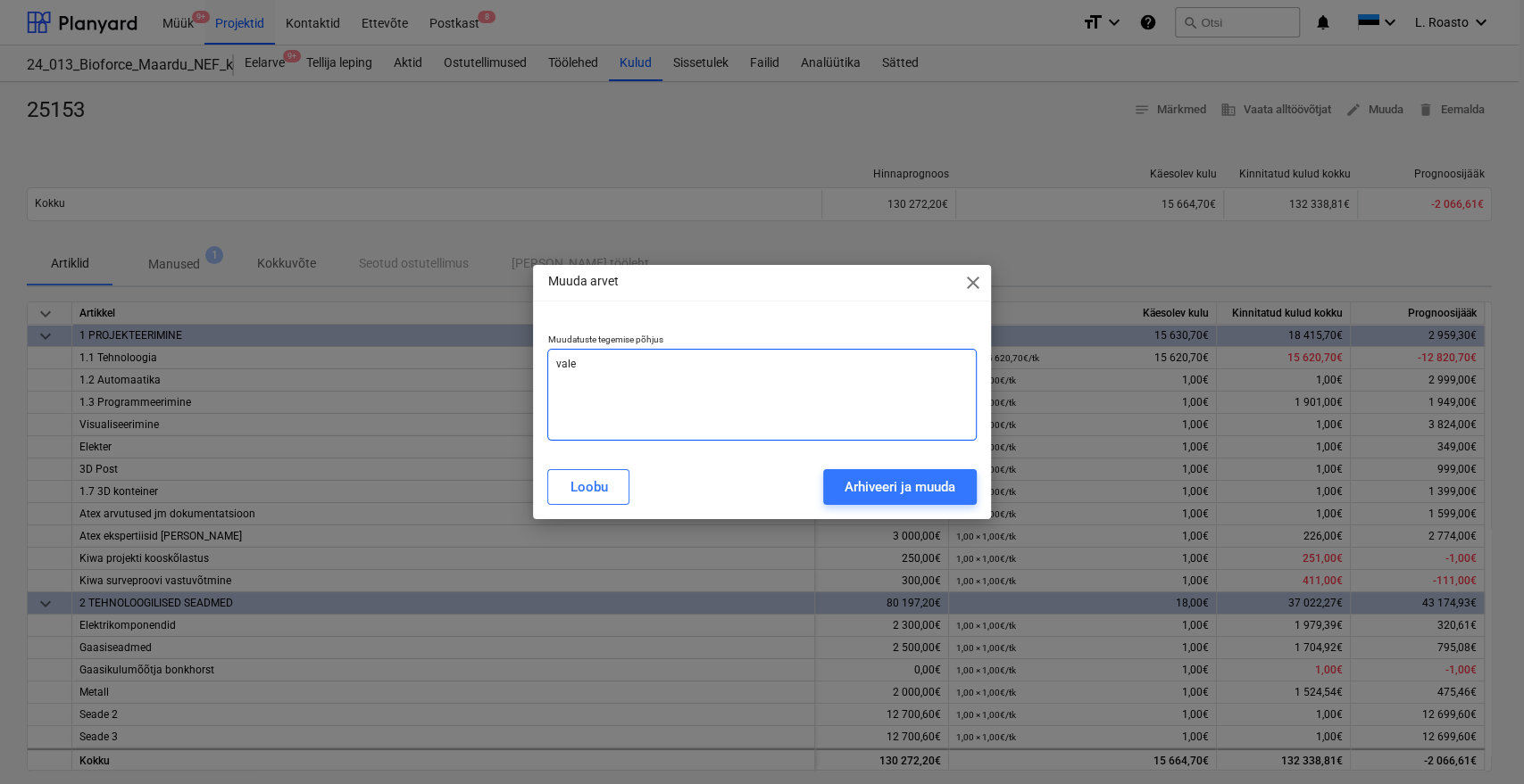
type textarea "vale"
type textarea "x"
type textarea "vale k"
type textarea "x"
type textarea "vale ko"
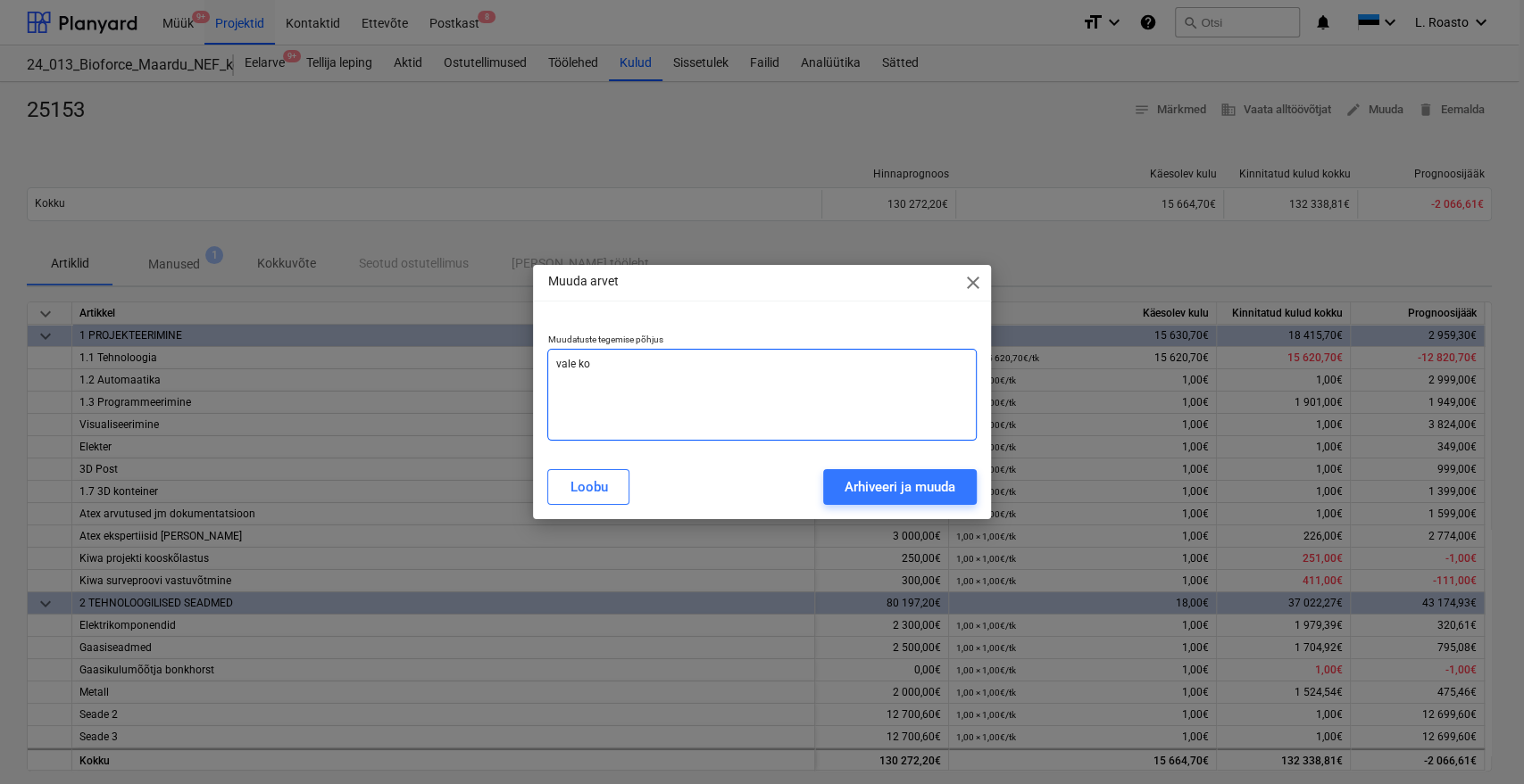
type textarea "x"
type textarea "[PERSON_NAME]"
type textarea "x"
type textarea "vale koht"
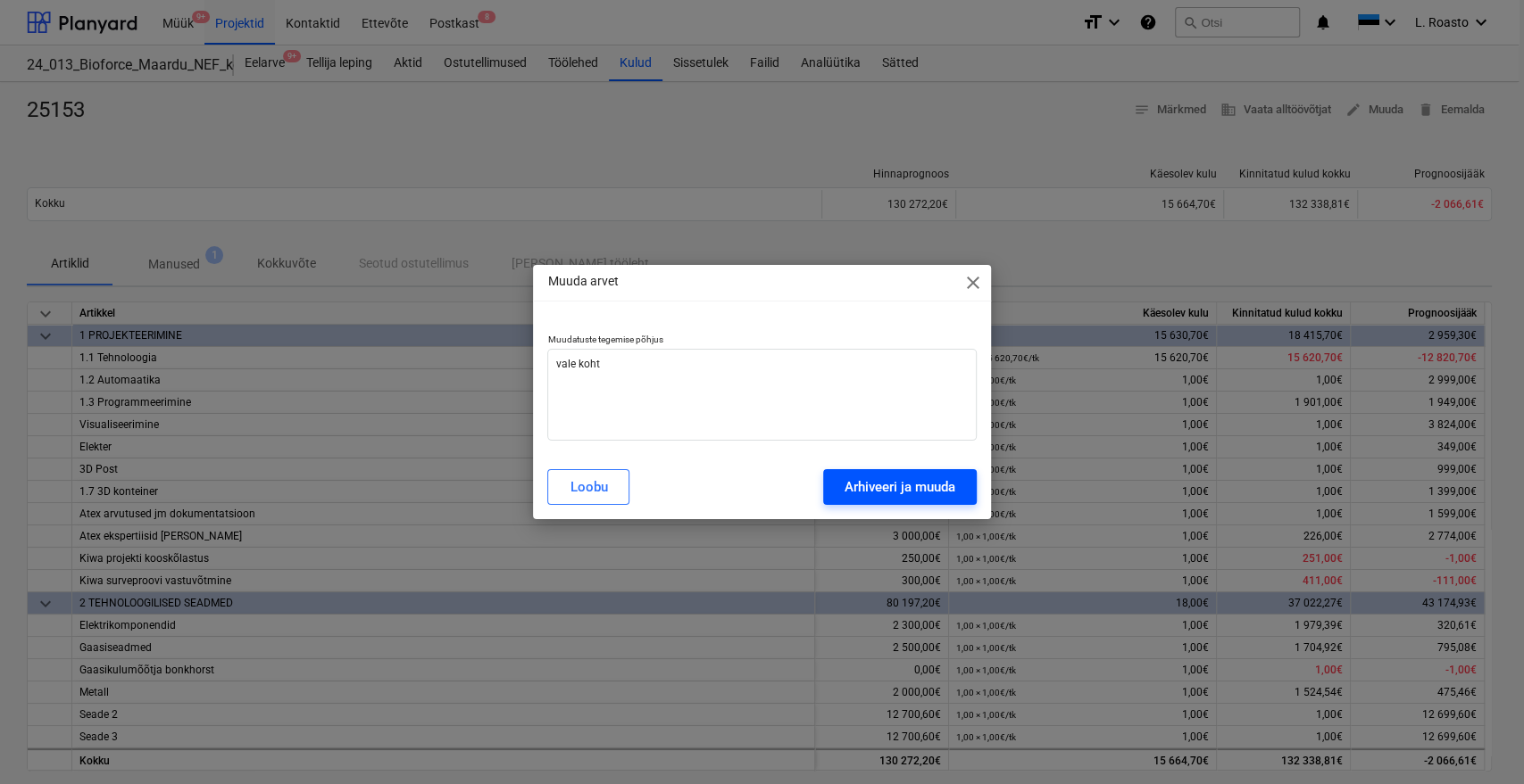
click at [924, 491] on div "Arhiveeri ja muuda" at bounding box center [899, 487] width 110 height 23
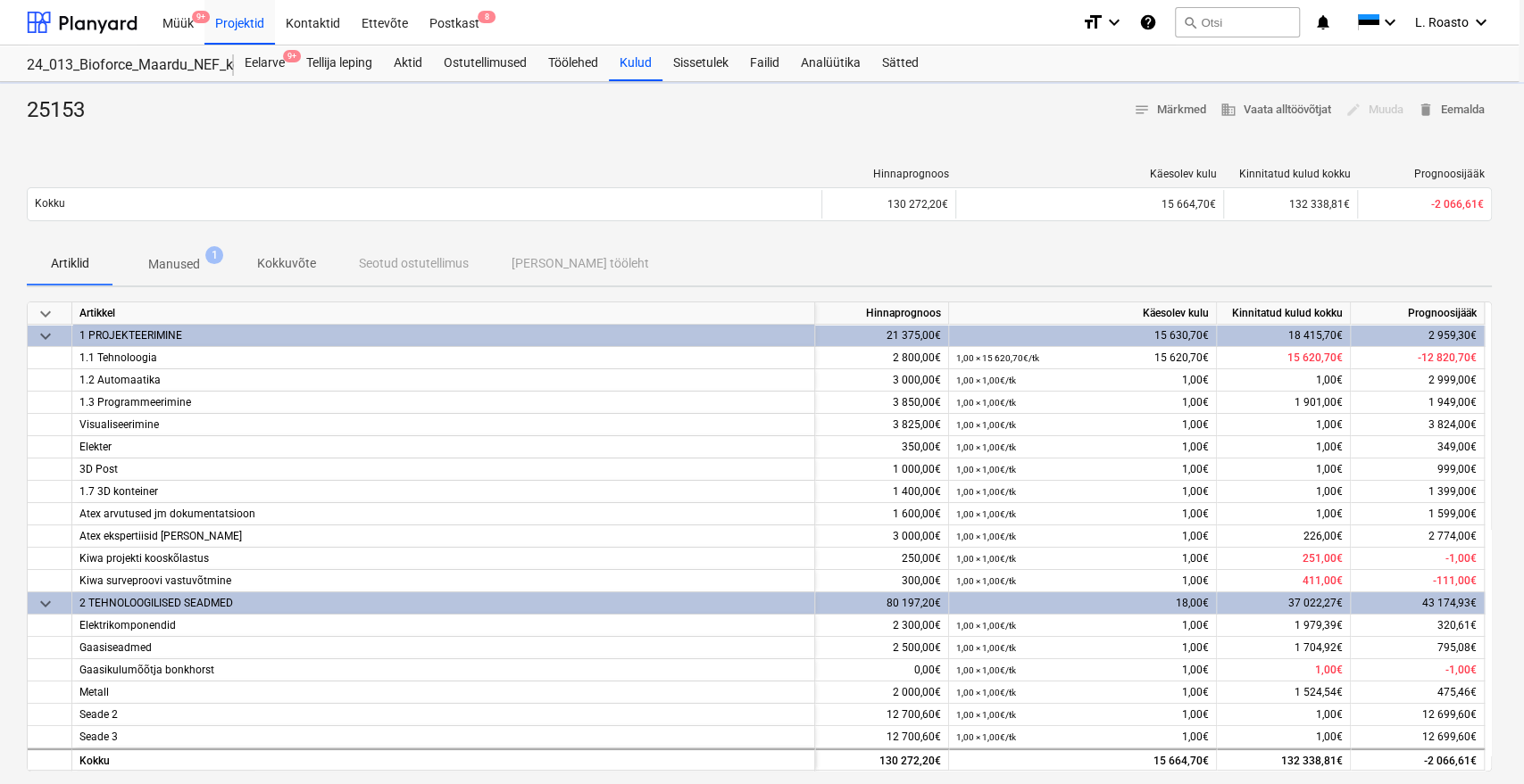
type textarea "x"
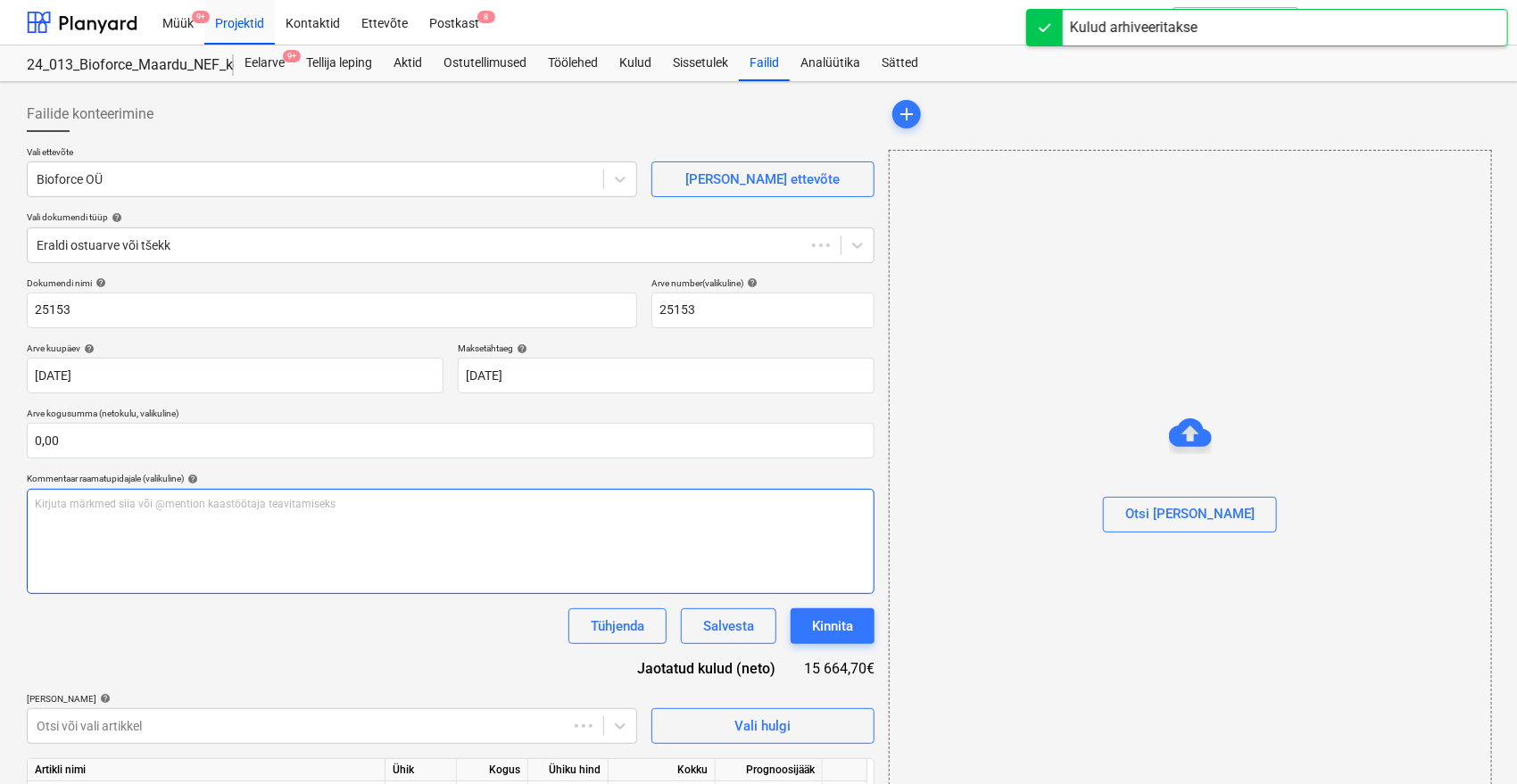
type input "25153"
type input "[DATE]"
type input "25 Aug 2025"
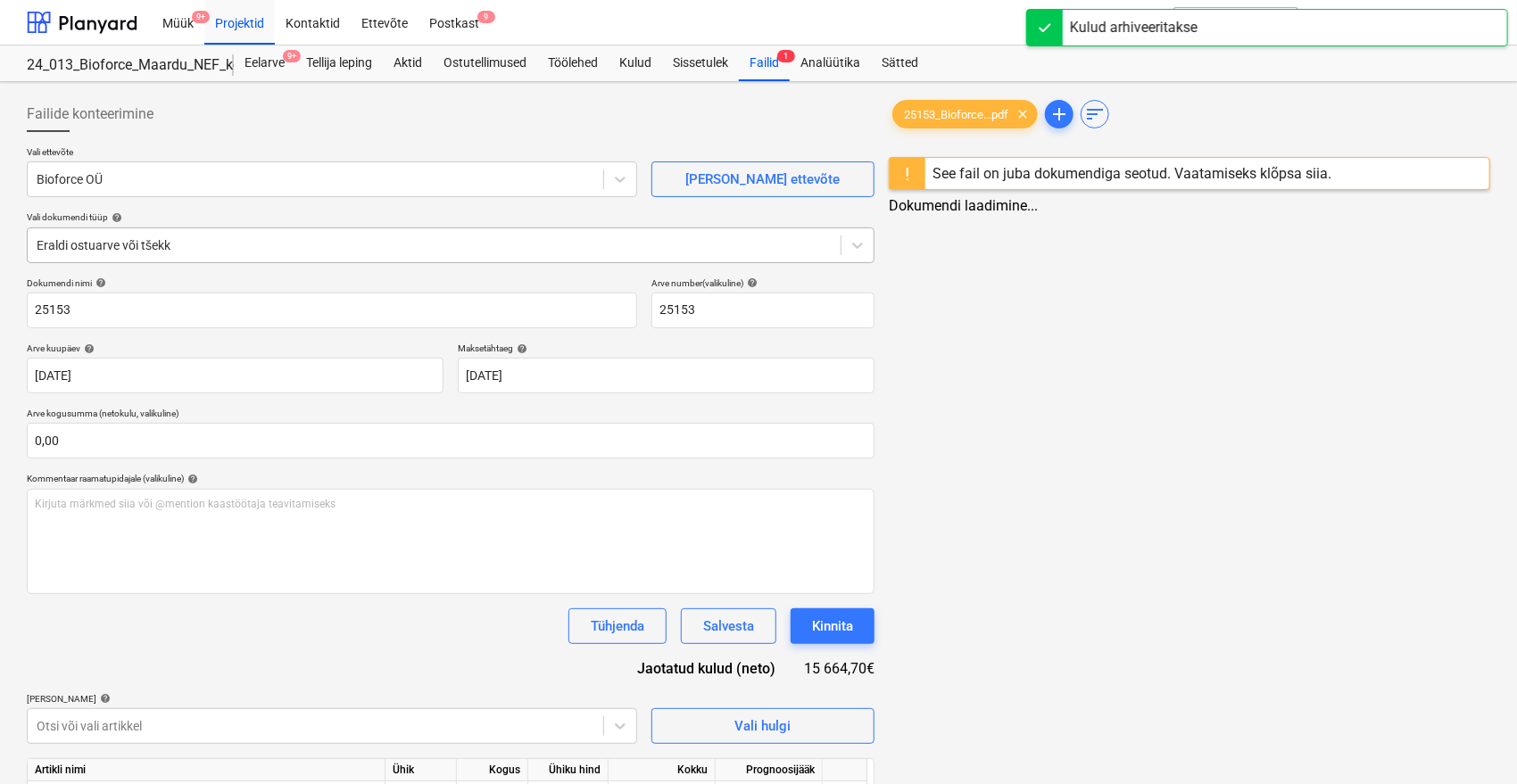
click at [142, 246] on div at bounding box center [434, 246] width 795 height 18
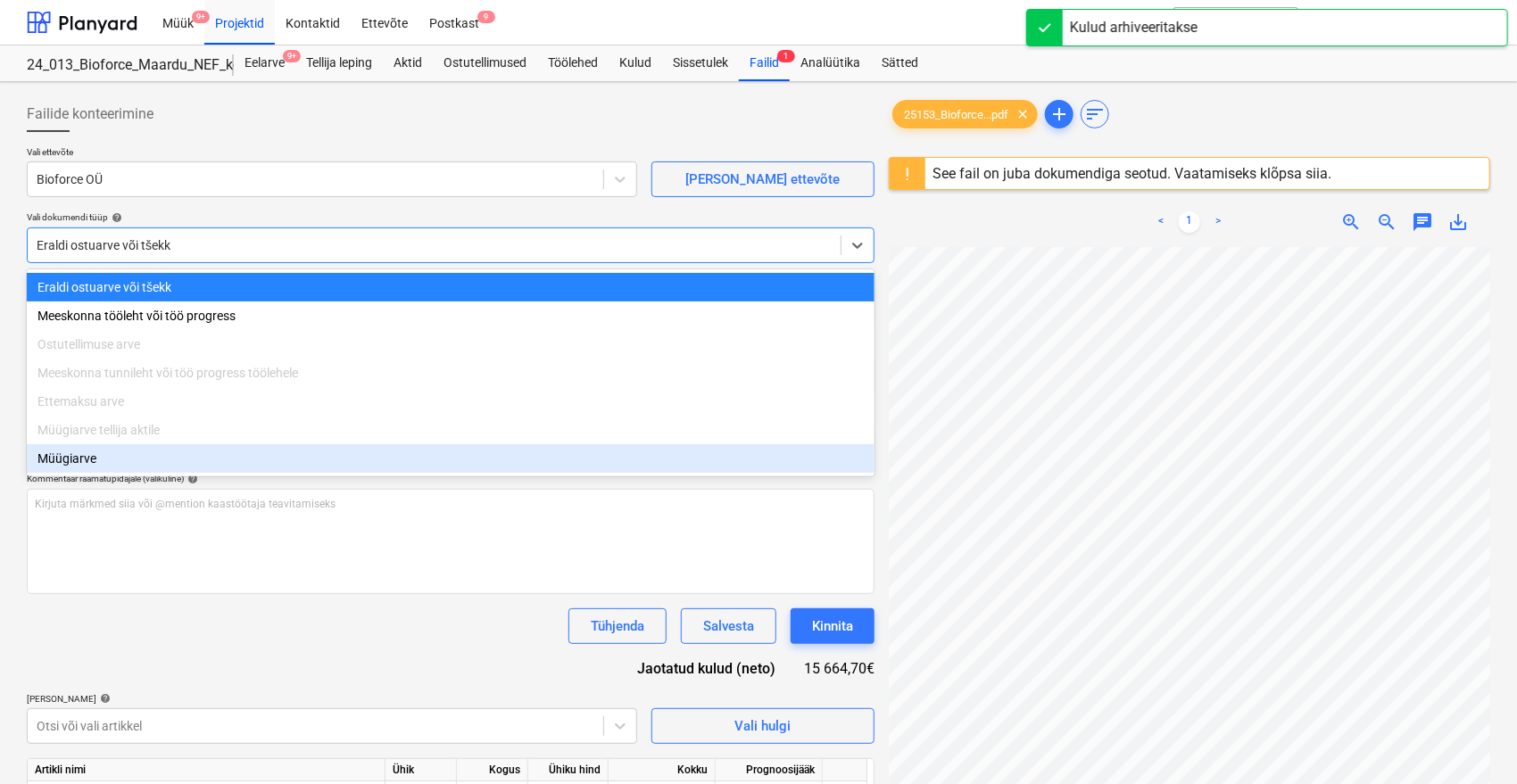
click at [65, 463] on div "Müügiarve" at bounding box center [451, 459] width 848 height 29
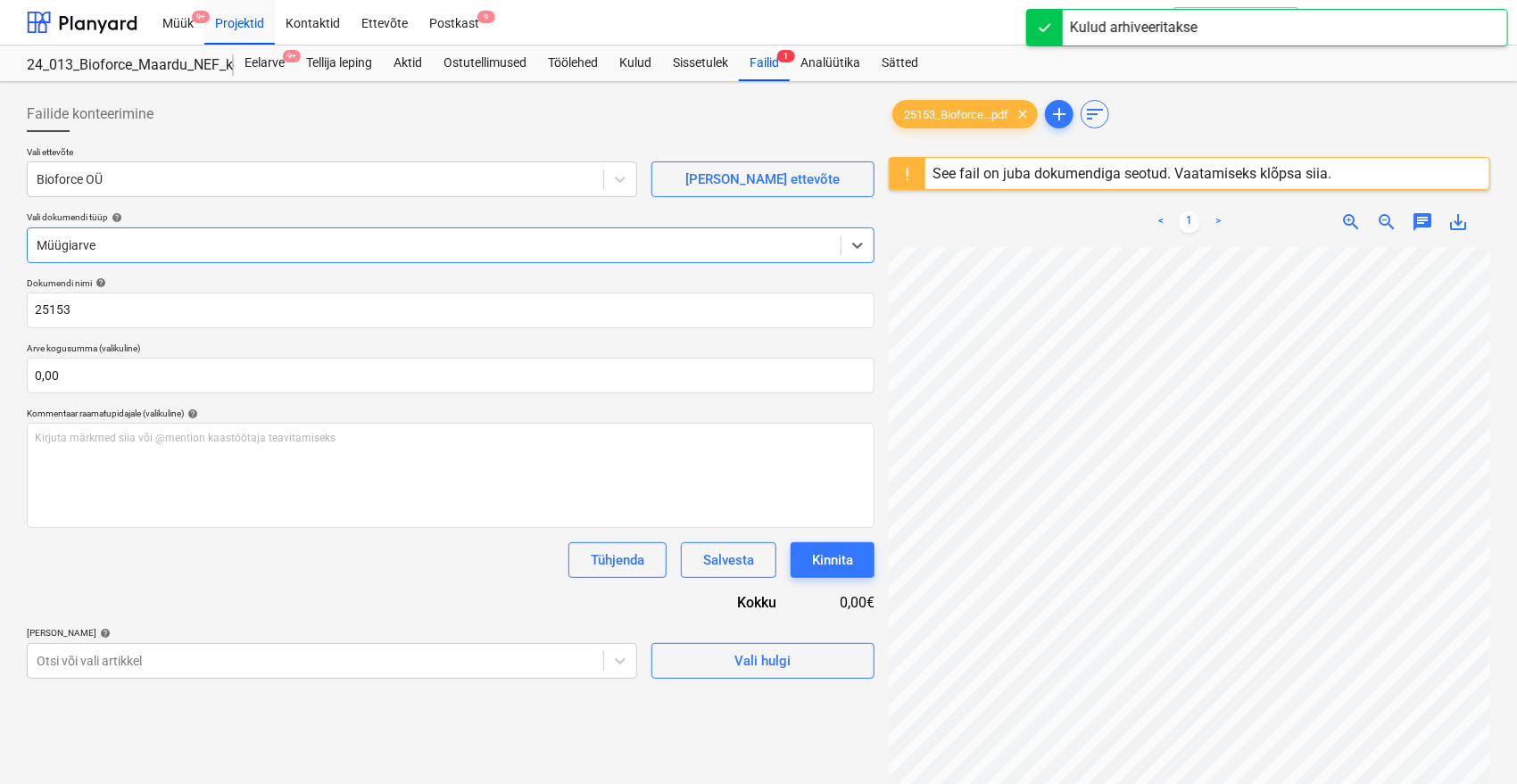
click at [293, 112] on div "Failide konteerimine" at bounding box center [451, 115] width 848 height 36
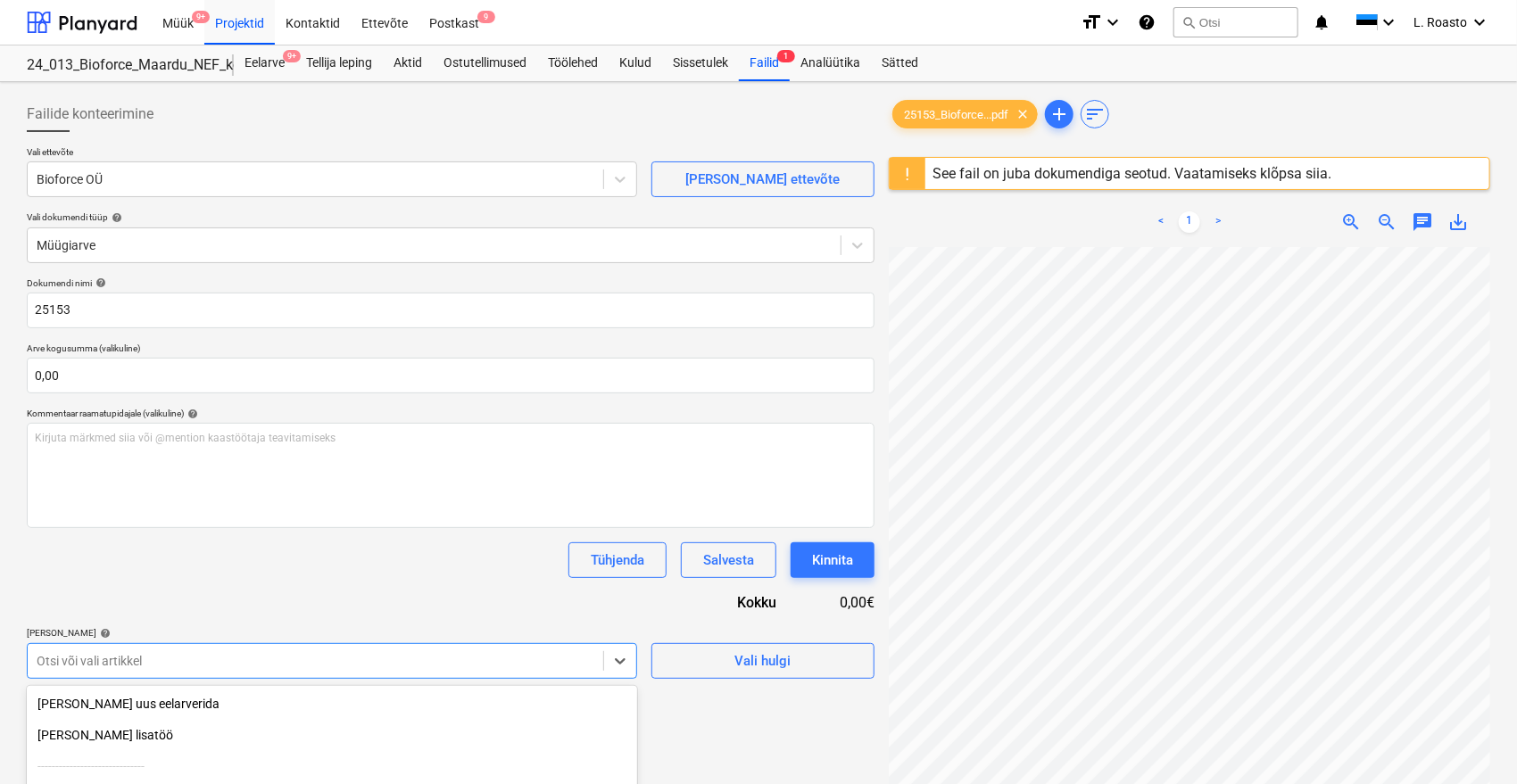
click at [251, 669] on body "Müük 9+ Projektid Kontaktid Ettevõte Postkast 9 format_size keyboard_arrow_down…" at bounding box center [758, 392] width 1517 height 784
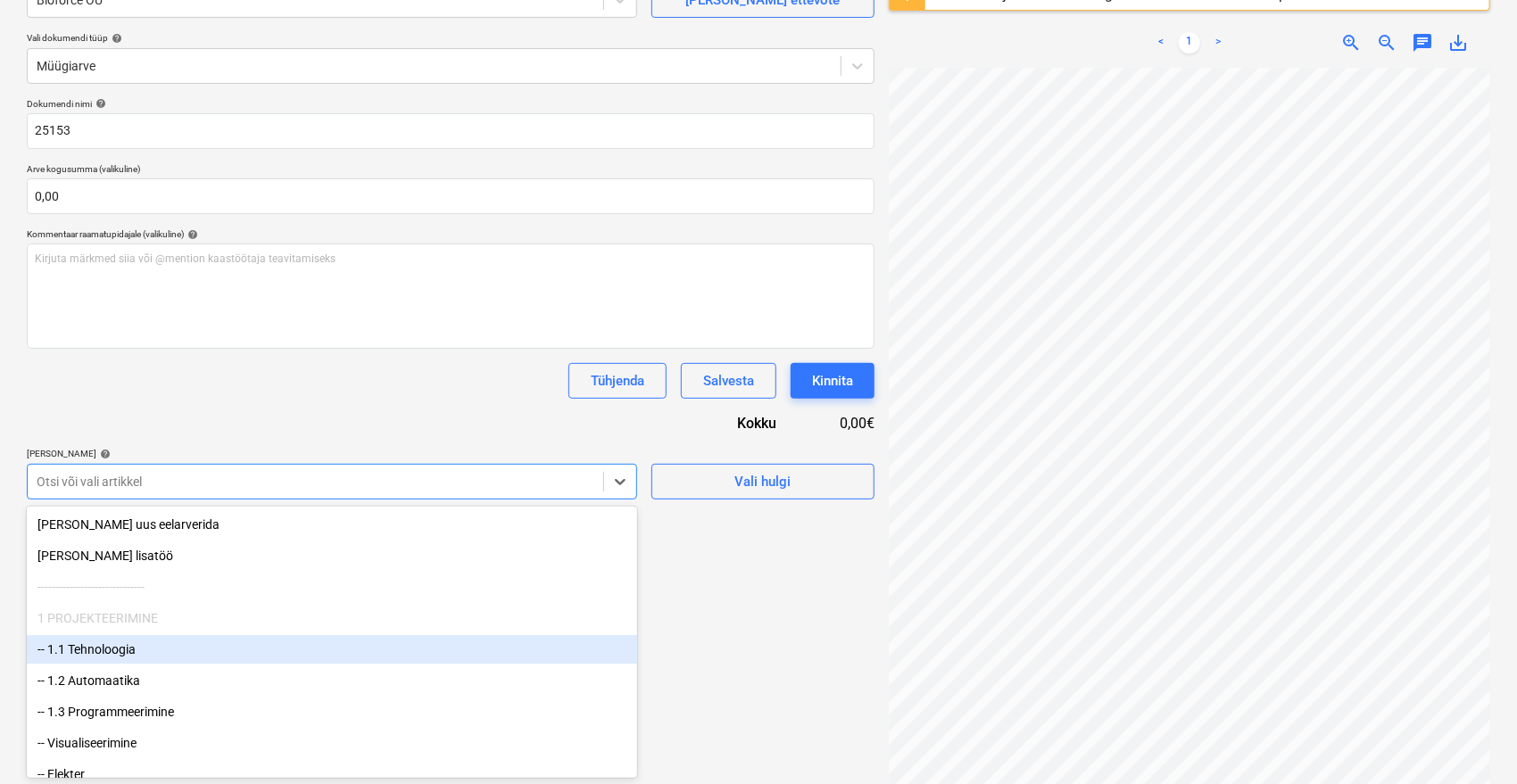
click at [184, 651] on div "-- 1.1 Tehnoloogia" at bounding box center [332, 650] width 610 height 29
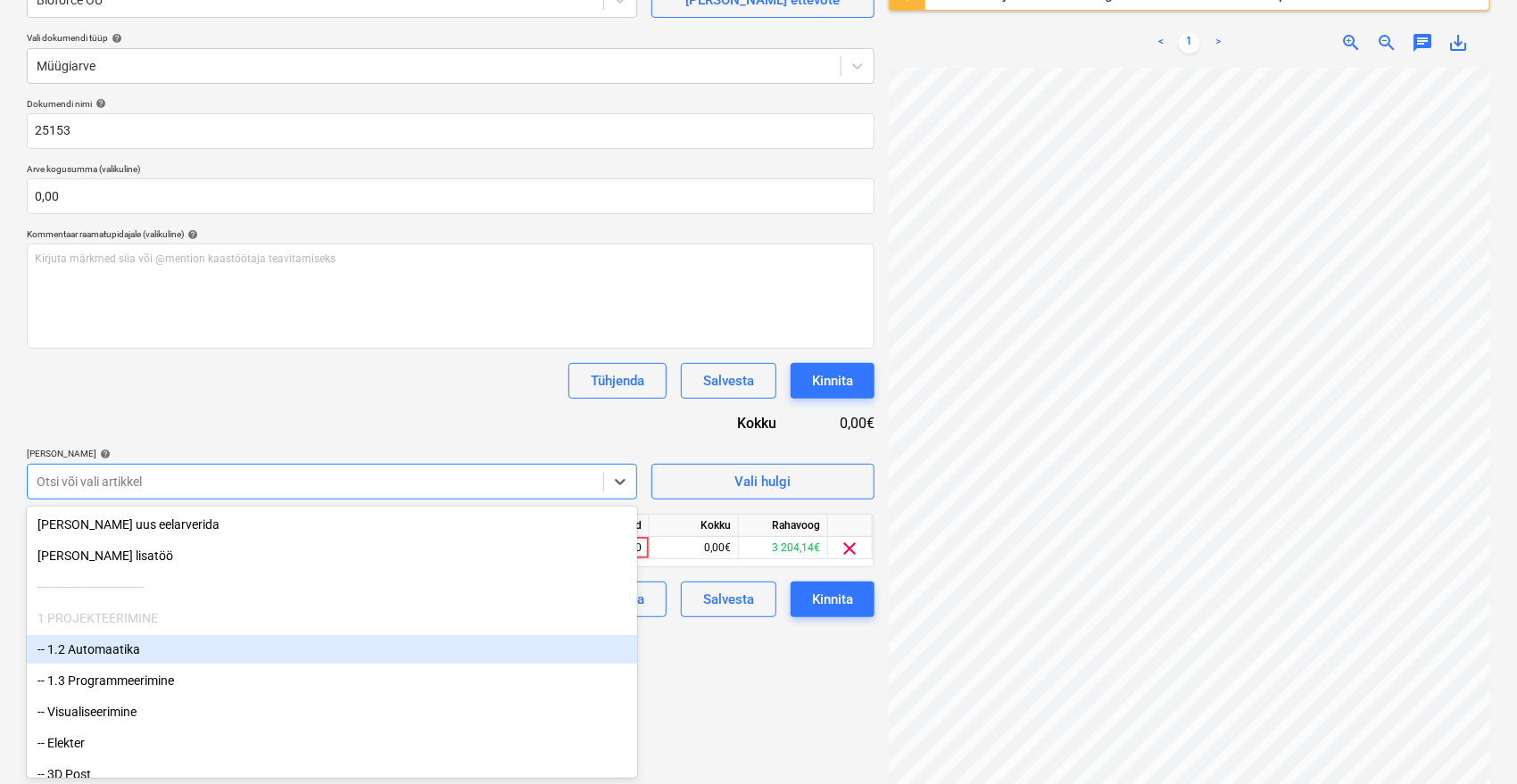
click at [184, 651] on div "-- 1.2 Automaatika" at bounding box center [332, 650] width 610 height 29
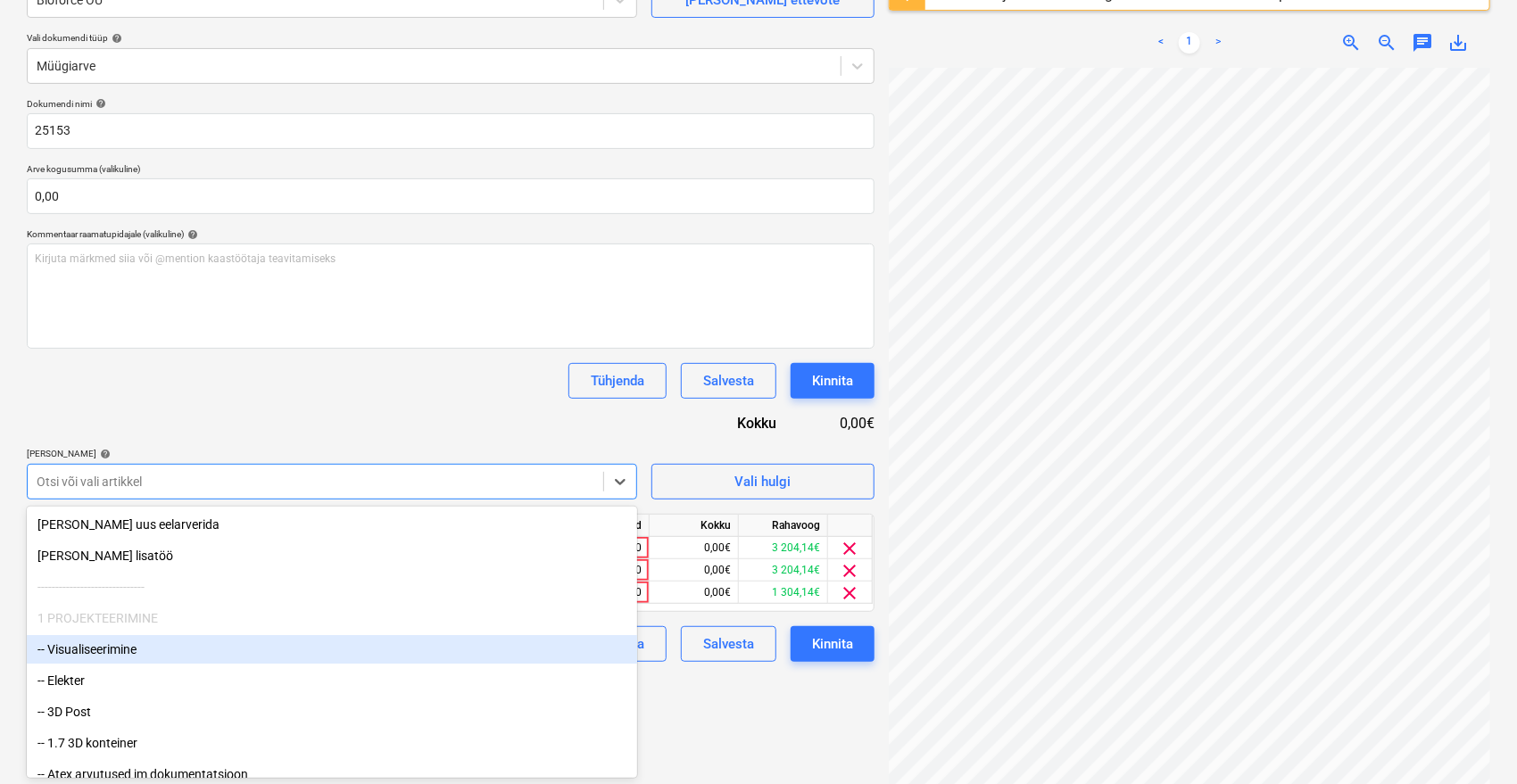
click at [184, 651] on div "-- Visualiseerimine" at bounding box center [332, 650] width 610 height 29
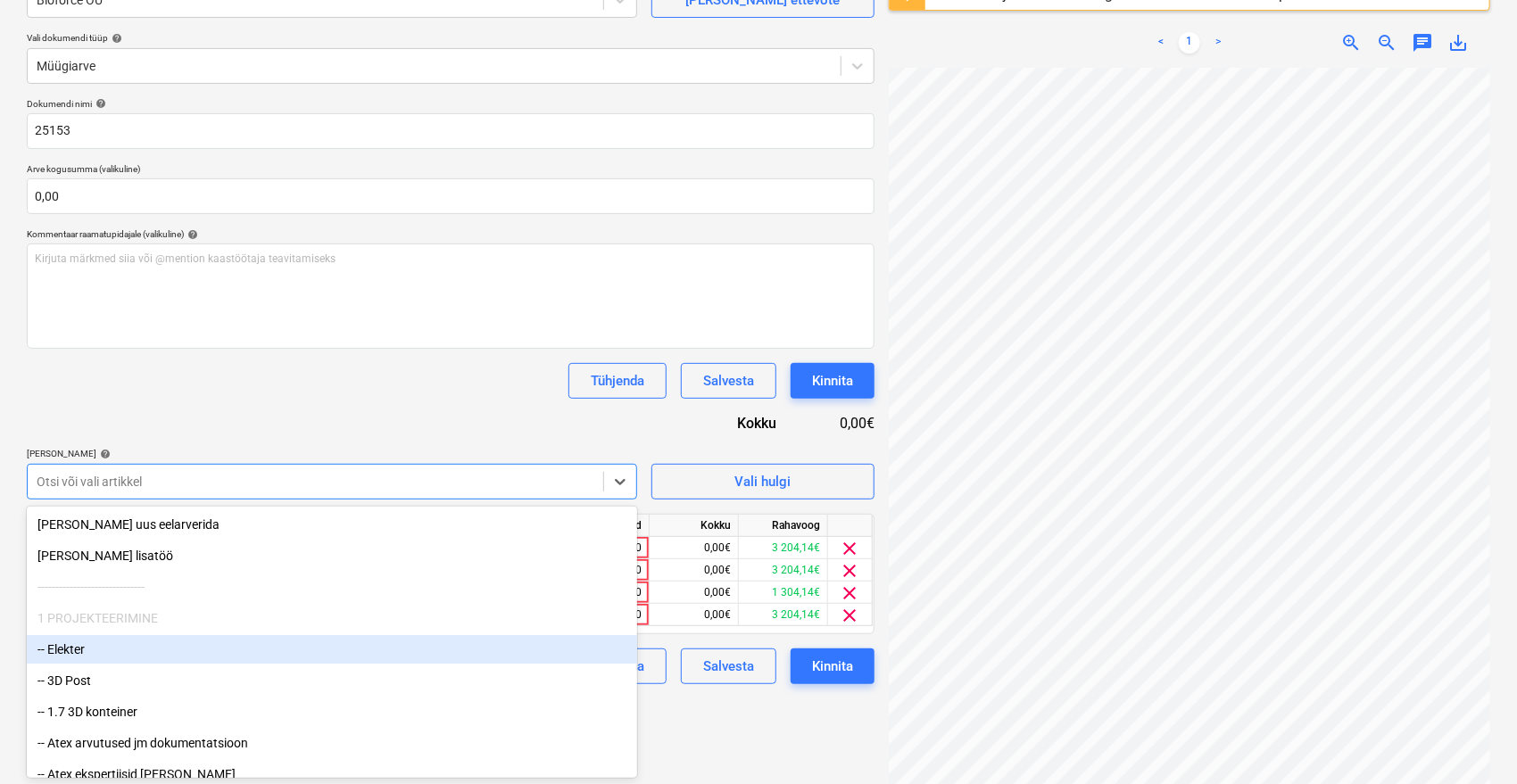
click at [184, 651] on div "-- Elekter" at bounding box center [332, 650] width 610 height 29
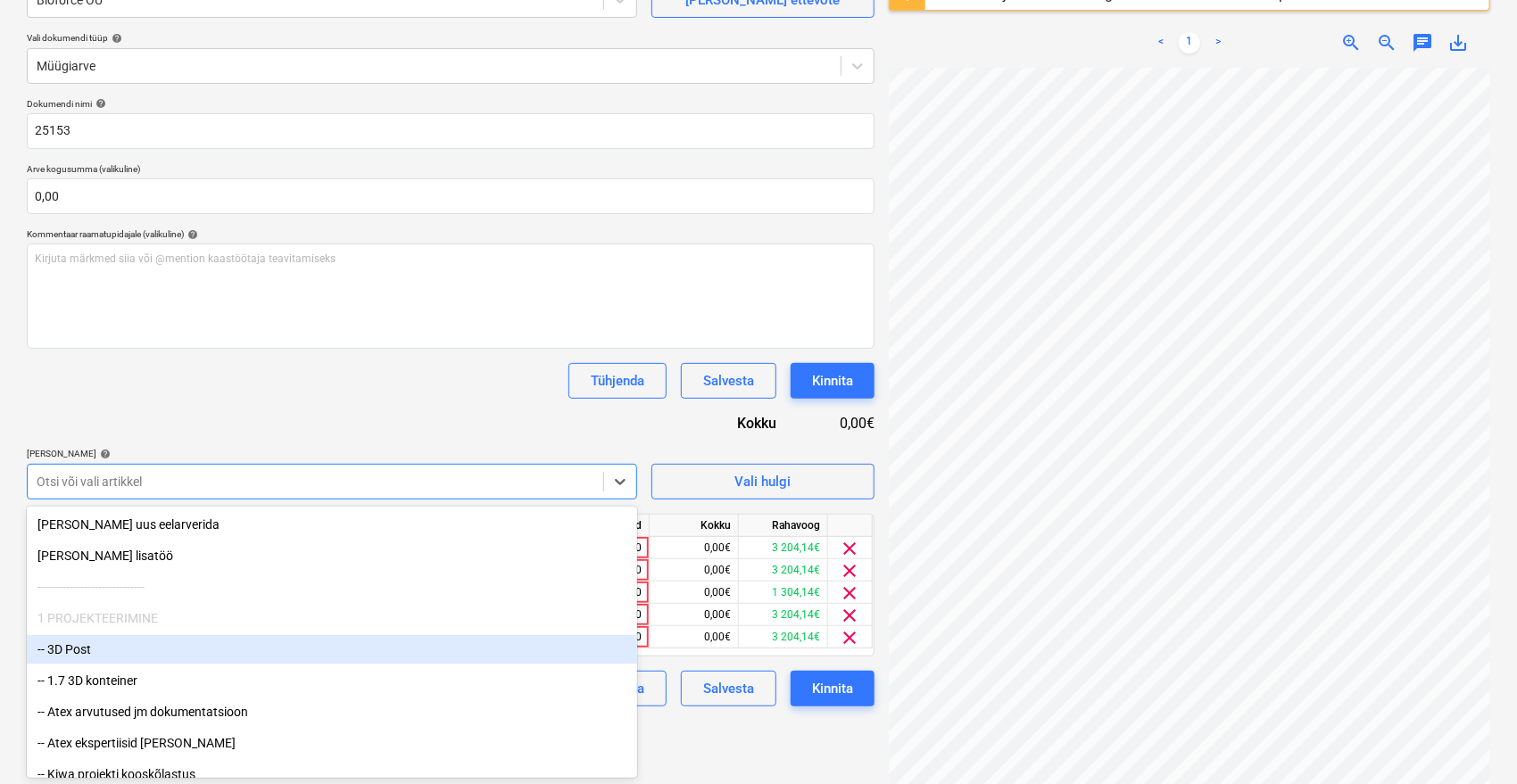
click at [184, 651] on div "-- 3D Post" at bounding box center [332, 650] width 610 height 29
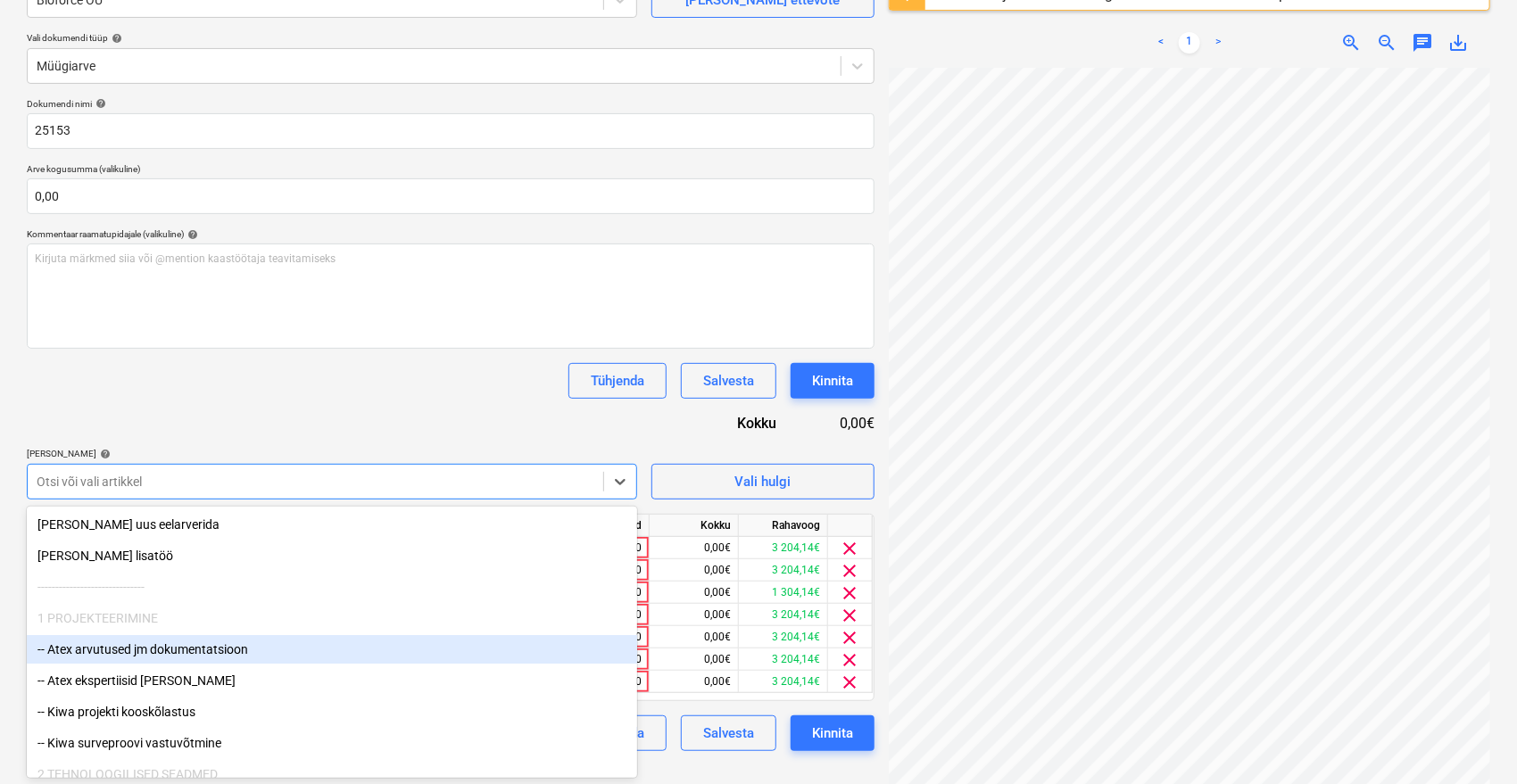
click at [184, 651] on div "-- Atex arvutused jm dokumentatsioon" at bounding box center [332, 650] width 610 height 29
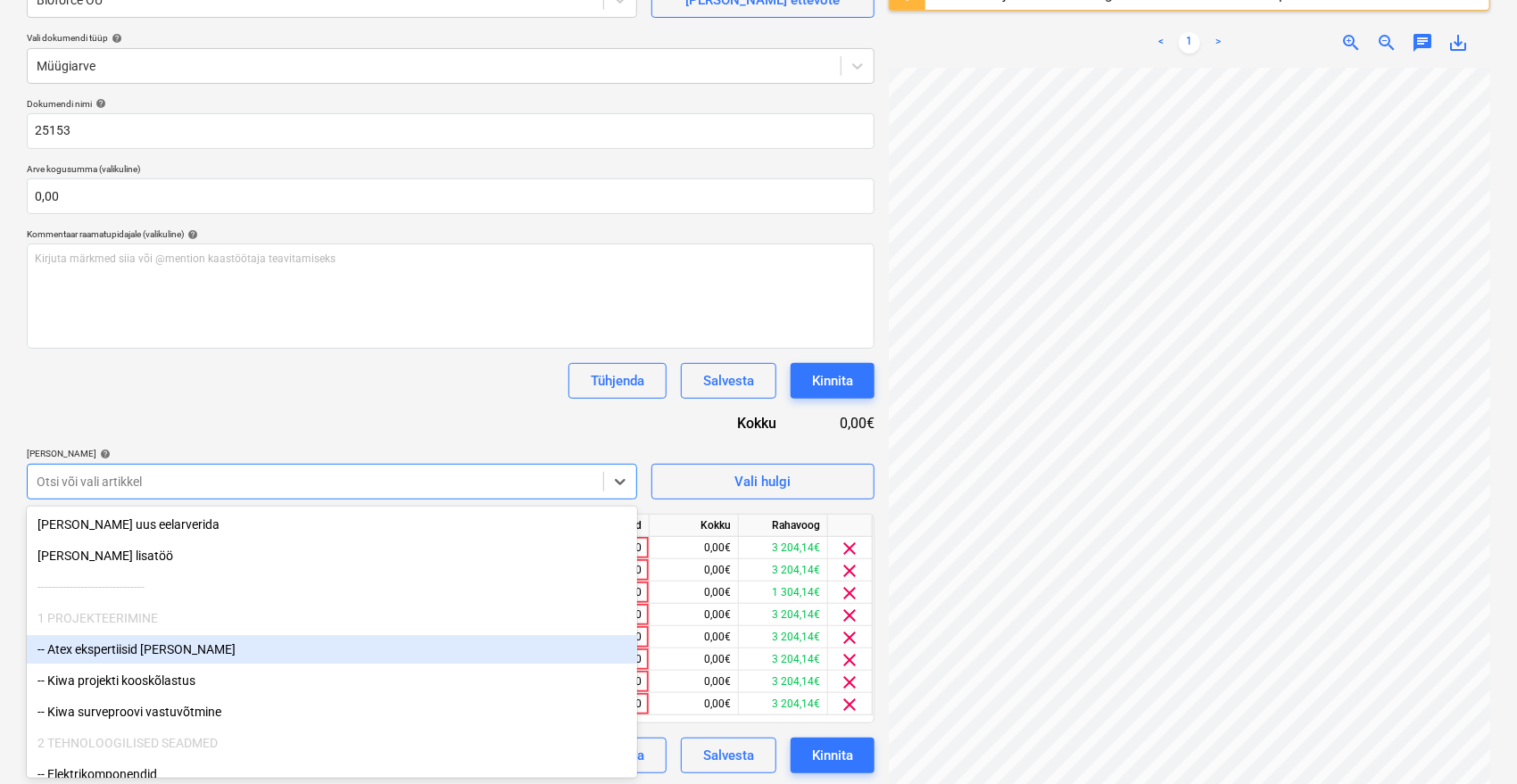
click at [177, 651] on div "-- Atex ekspertiisid jm dok" at bounding box center [332, 650] width 610 height 29
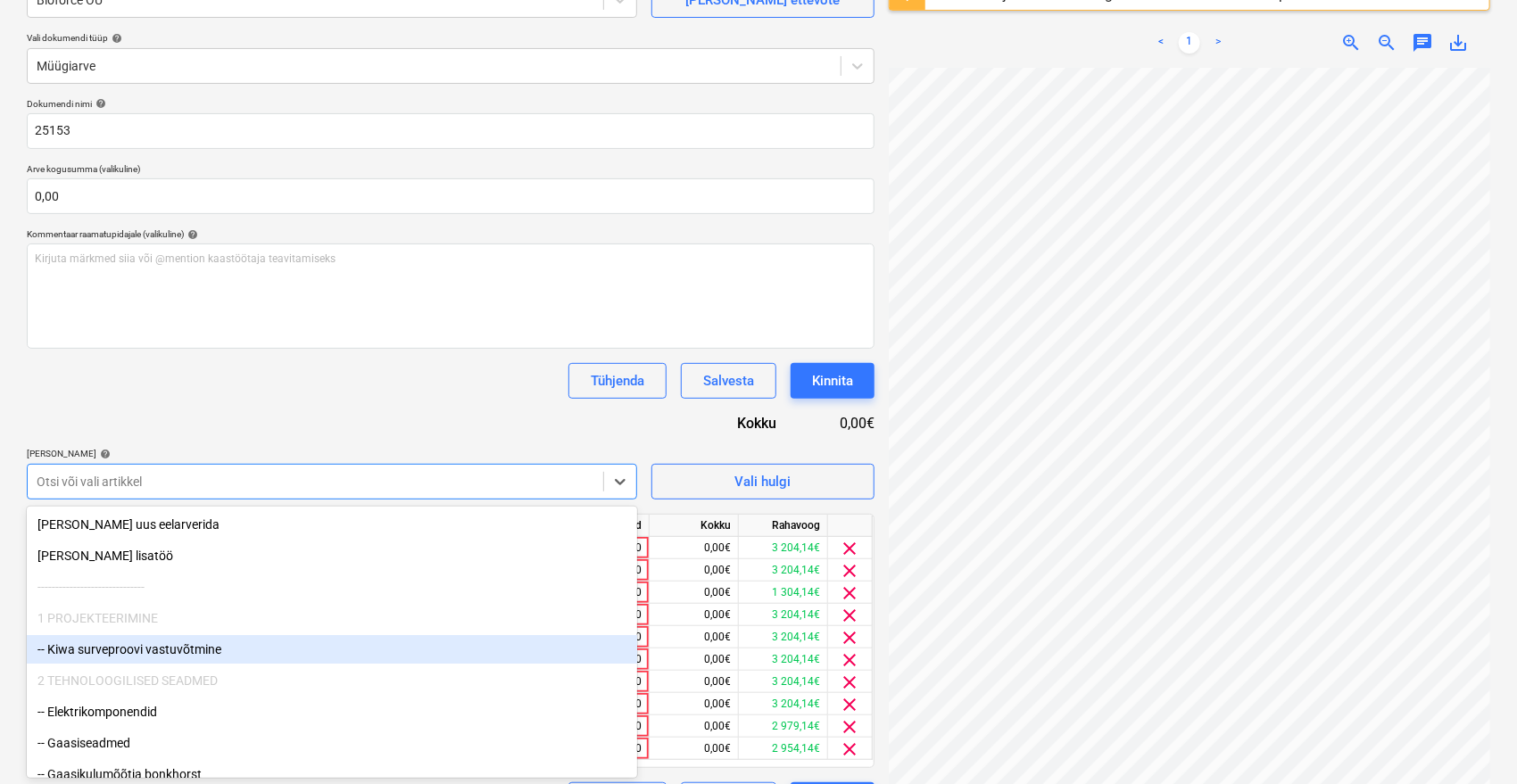
click at [177, 651] on div "-- Kiwa surveproovi vastuvõtmine" at bounding box center [332, 650] width 610 height 29
click at [177, 651] on div "-- Elektrikomponendid" at bounding box center [332, 650] width 610 height 29
click at [177, 651] on div "-- Gaasiseadmed" at bounding box center [332, 650] width 610 height 29
click at [177, 651] on div "-- Gaasikulumõõtja bonkhorst" at bounding box center [332, 650] width 610 height 29
click at [177, 651] on div "-- Metall" at bounding box center [332, 650] width 610 height 29
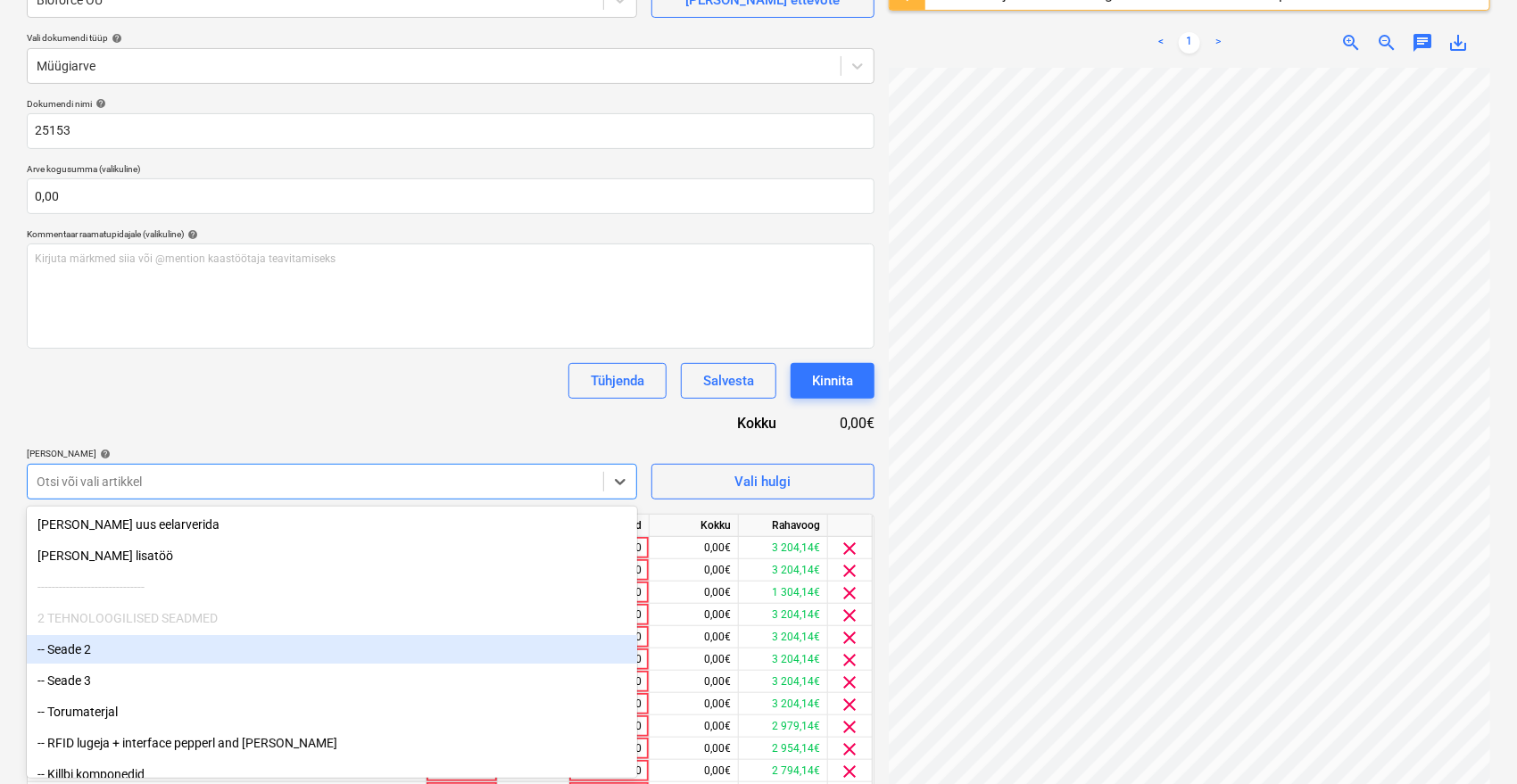
click at [177, 651] on div "-- Seade 2" at bounding box center [332, 650] width 610 height 29
click at [177, 651] on div "-- Seade 3" at bounding box center [332, 650] width 610 height 29
click at [177, 651] on div "-- Torumaterjal" at bounding box center [332, 650] width 610 height 29
click at [177, 651] on div "-- RFID lugeja + interface pepperl and fuchs" at bounding box center [332, 650] width 610 height 29
click at [177, 651] on div "-- Killbi komponedid" at bounding box center [332, 650] width 610 height 29
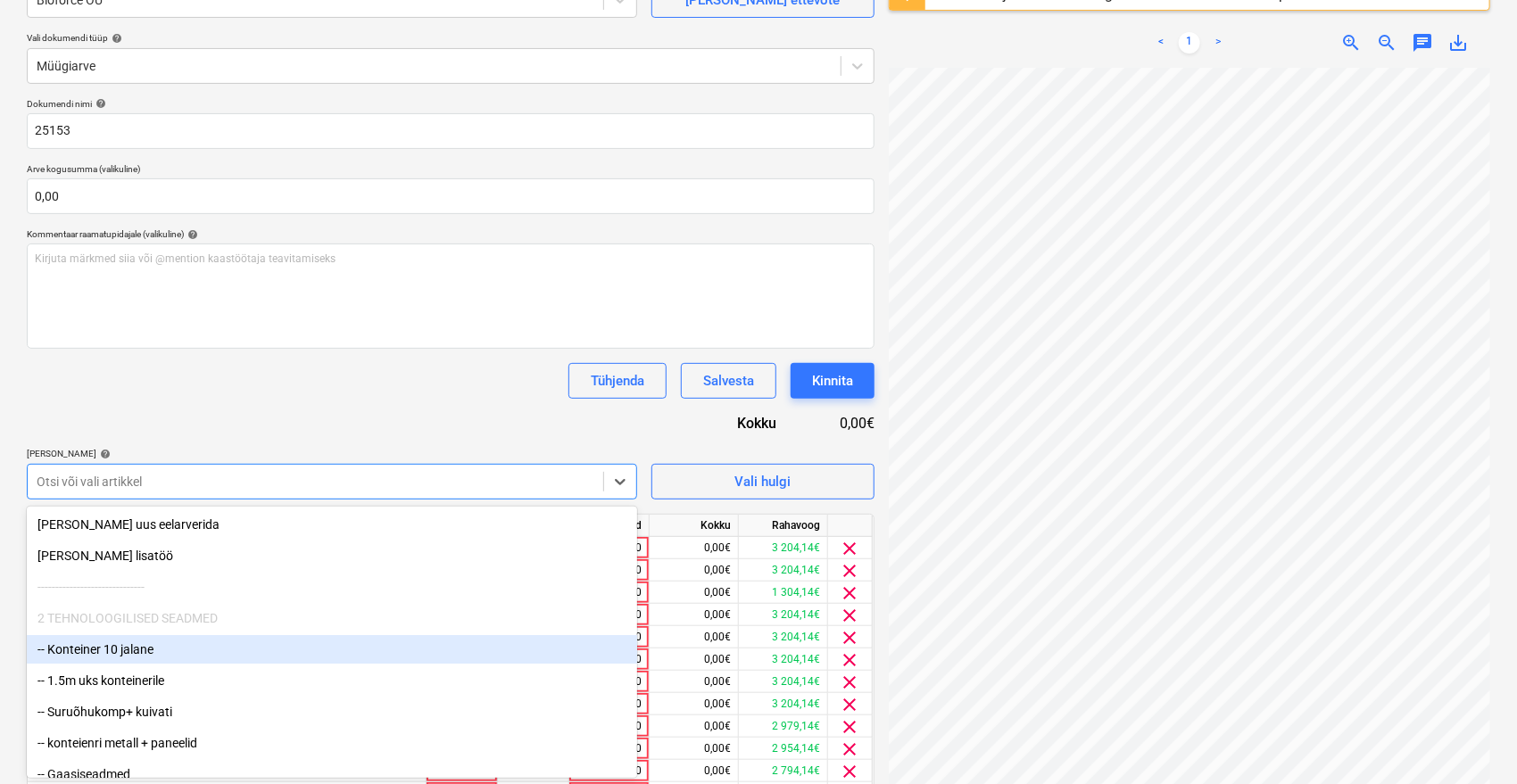
click at [177, 651] on div "-- Konteiner 10 jalane" at bounding box center [332, 650] width 610 height 29
click at [177, 651] on div "-- 1.5m uks konteinerile" at bounding box center [332, 650] width 610 height 29
click at [177, 651] on div "-- Suruõhukomp+ kuivati" at bounding box center [332, 650] width 610 height 29
click at [177, 651] on div "-- konteienri metall + paneelid" at bounding box center [332, 650] width 610 height 29
click at [177, 651] on div "-- Gaasiseadmed" at bounding box center [332, 650] width 610 height 29
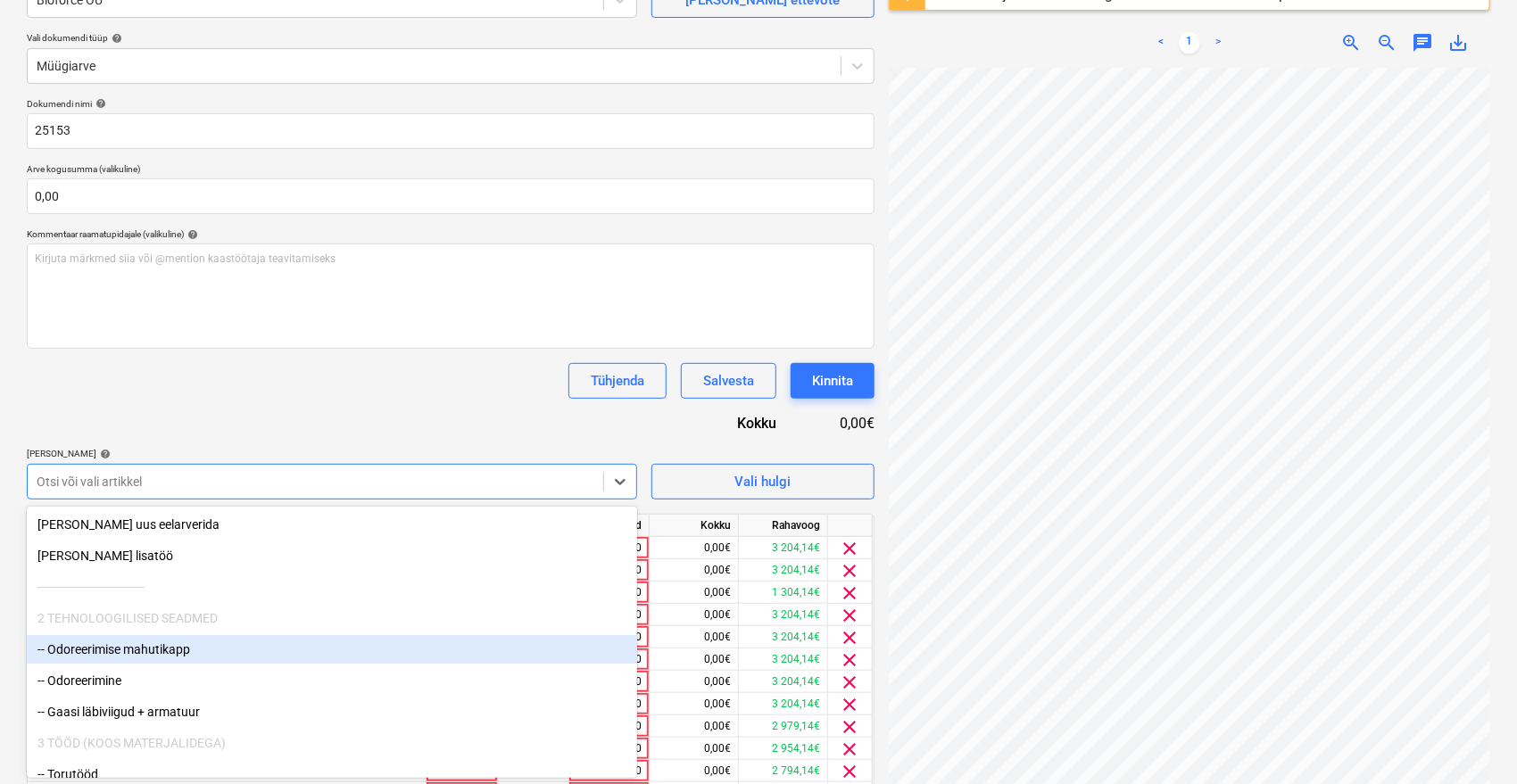
click at [177, 651] on div "-- Odoreerimise mahutikapp" at bounding box center [332, 650] width 610 height 29
click at [177, 651] on div "-- Gaasi läbiviigud + armatuur" at bounding box center [332, 650] width 610 height 29
click at [177, 651] on div "-- Torutööd" at bounding box center [332, 650] width 610 height 29
click at [177, 651] on div "-- Mehhaanikatööd" at bounding box center [332, 650] width 610 height 29
click at [177, 651] on div "-- Konteineri mehaanikatööd" at bounding box center [332, 650] width 610 height 29
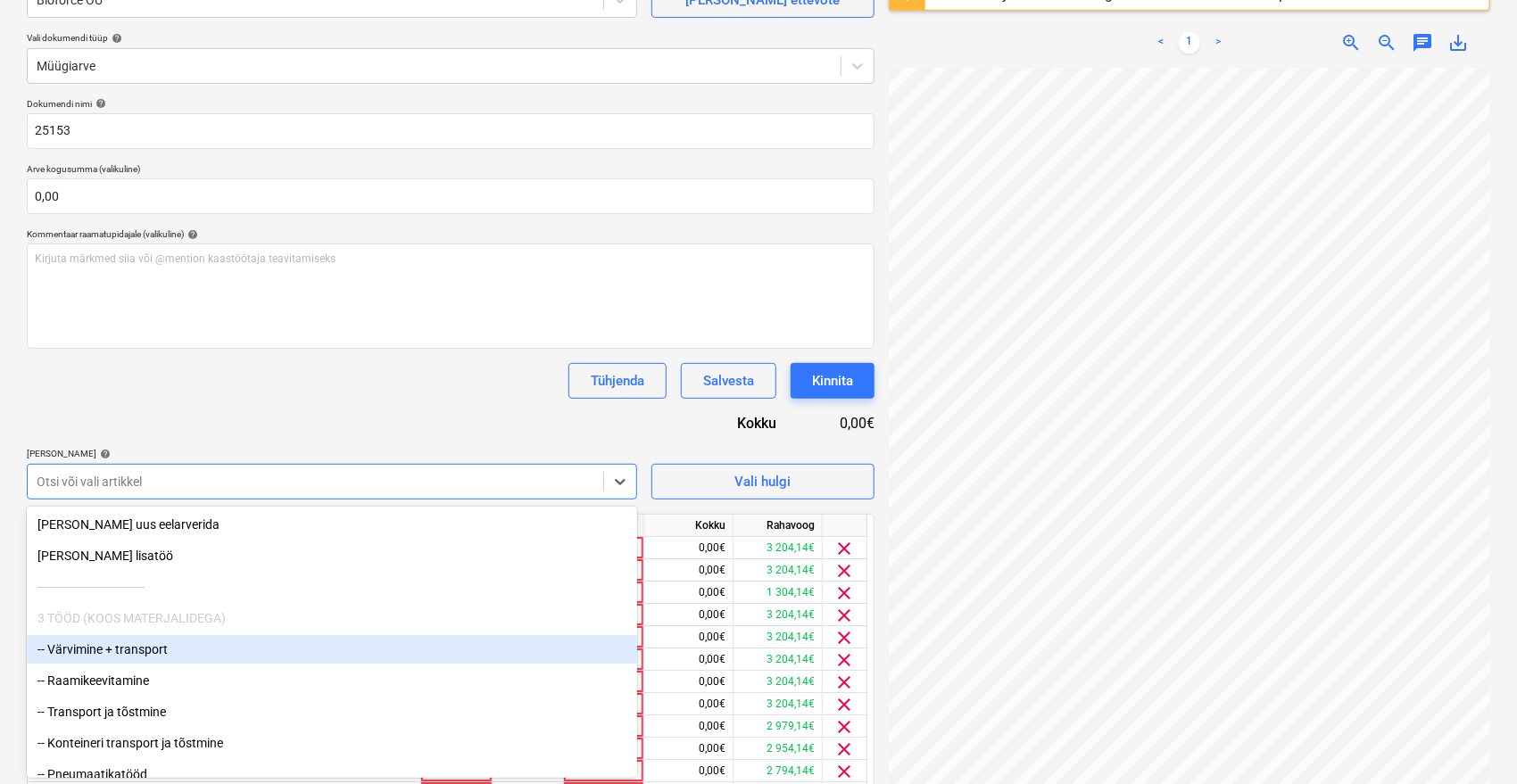
click at [177, 650] on div "-- Värvimine + transport" at bounding box center [332, 650] width 610 height 29
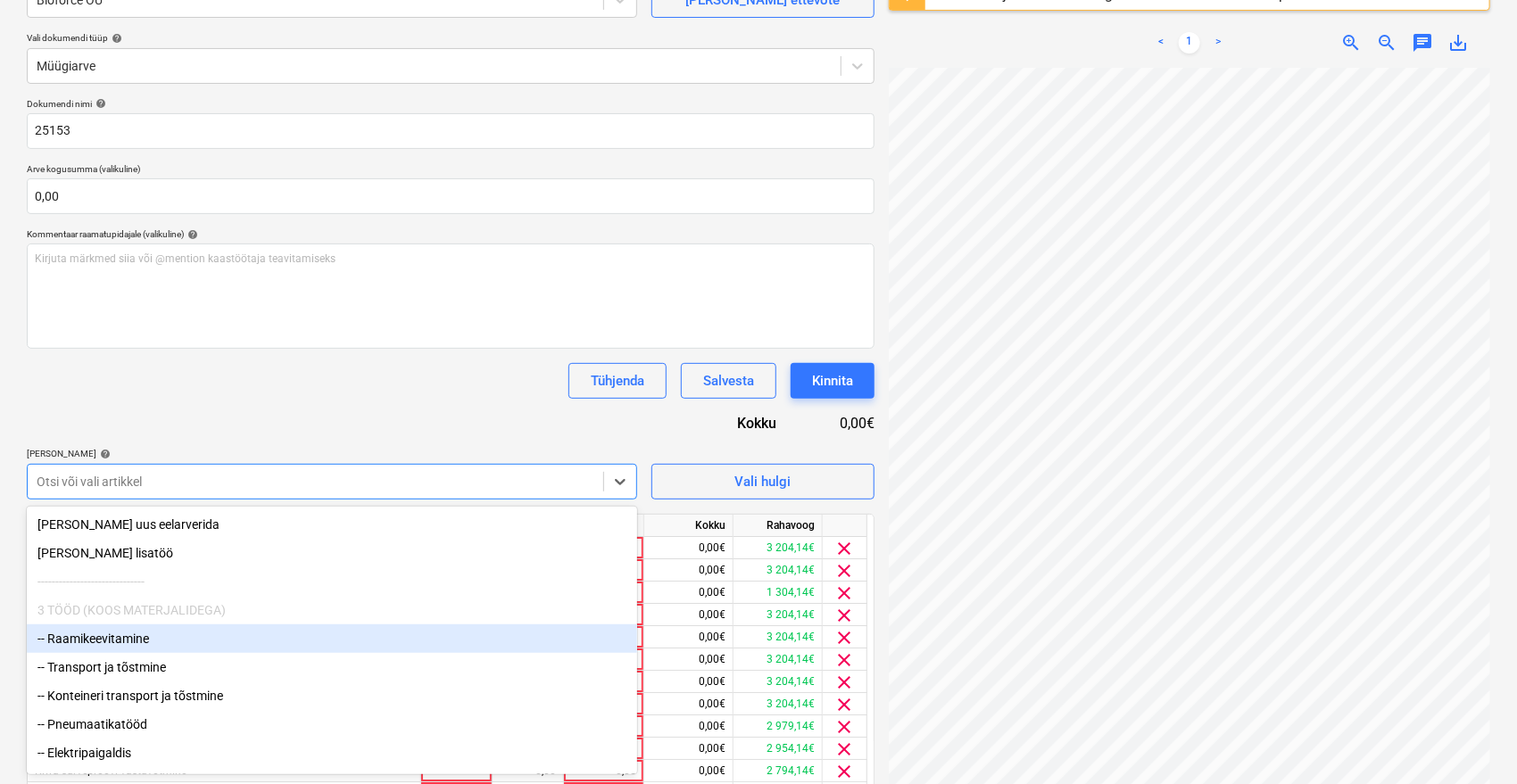
click at [177, 650] on div "-- Raamikeevitamine" at bounding box center [332, 639] width 610 height 29
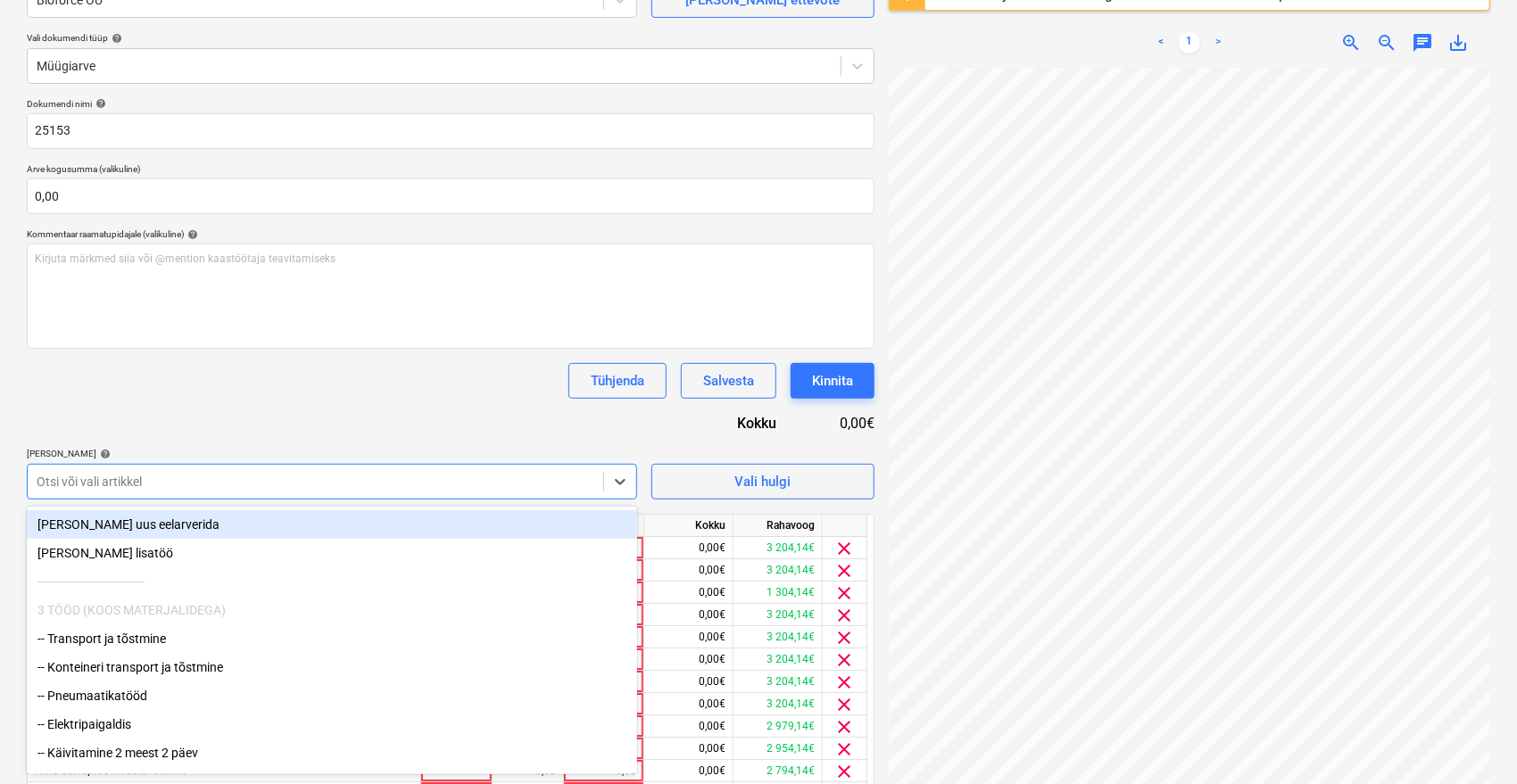
click at [177, 650] on div "-- Transport ja tõstmine" at bounding box center [332, 639] width 610 height 29
click at [177, 650] on div "-- Pneumaatikatööd" at bounding box center [332, 639] width 610 height 29
click at [177, 650] on div "-- Käivitamine 2 meest 2 päev" at bounding box center [332, 639] width 610 height 29
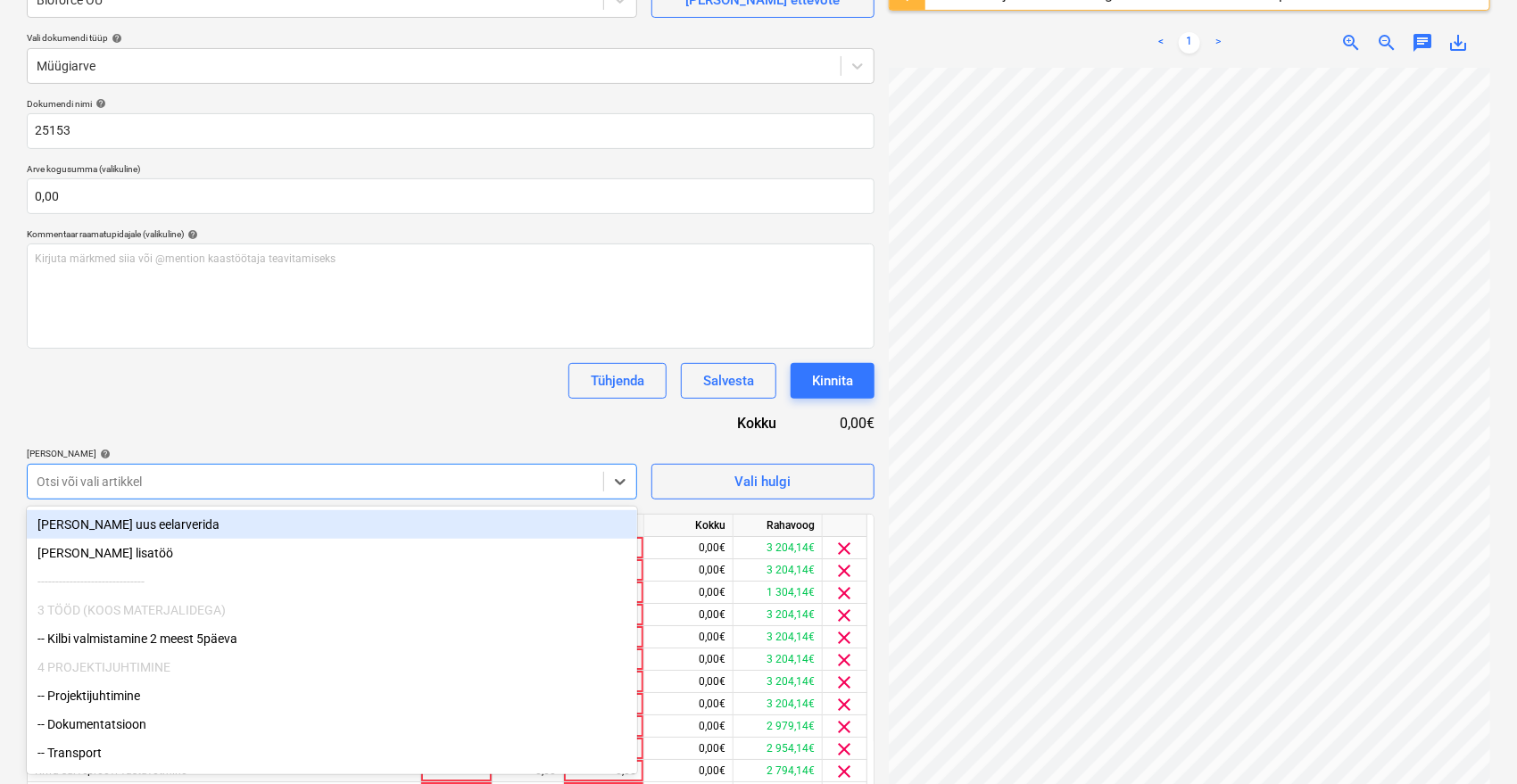
click at [177, 650] on div "-- Kilbi valmistamine 2 meest 5päeva" at bounding box center [332, 639] width 610 height 29
click at [177, 650] on div "-- Projektijuhtimine" at bounding box center [332, 639] width 610 height 29
click at [177, 650] on div "-- Dokumentatsioon" at bounding box center [332, 639] width 610 height 29
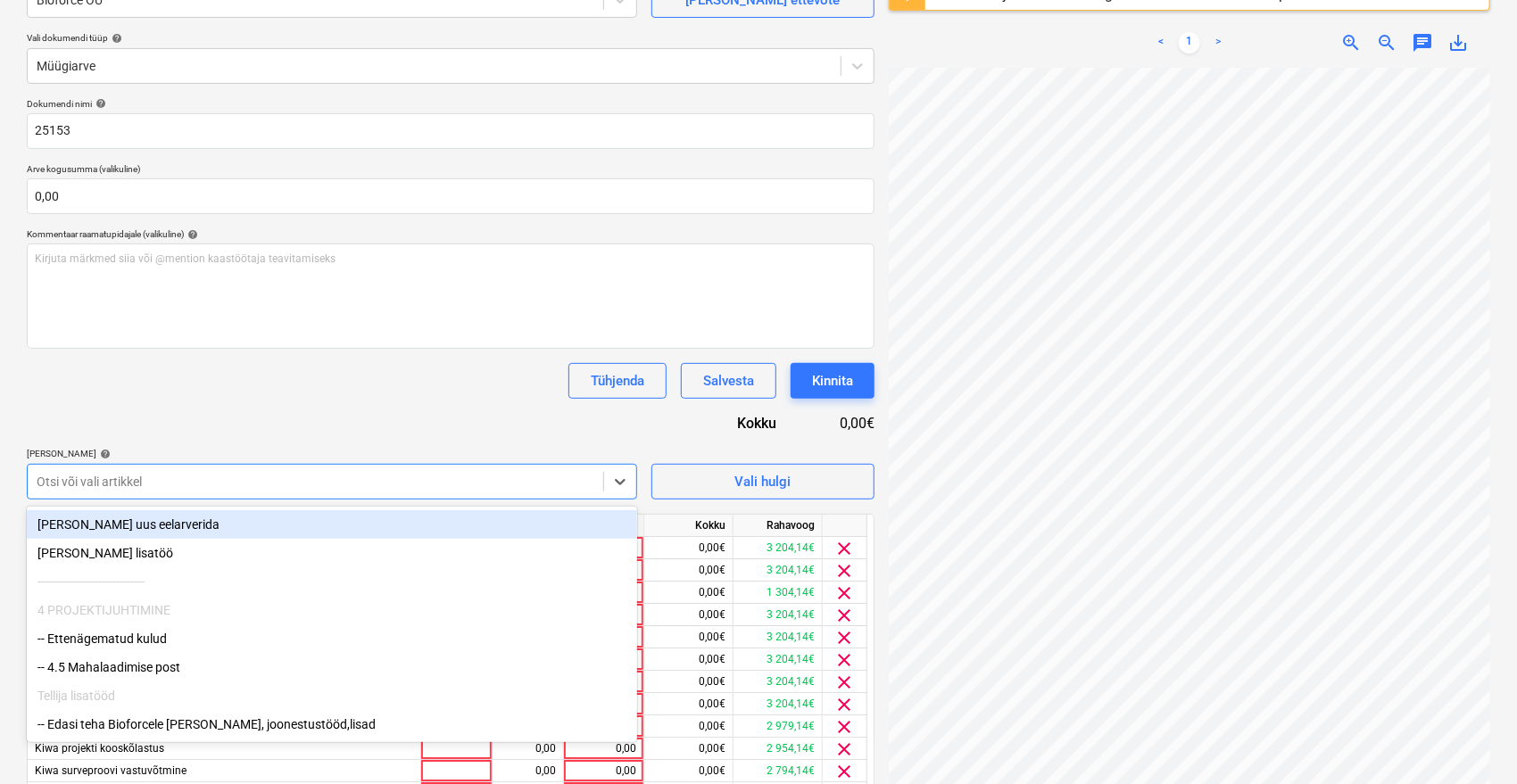
click at [177, 650] on div "-- Ettenägematud kulud" at bounding box center [332, 639] width 610 height 29
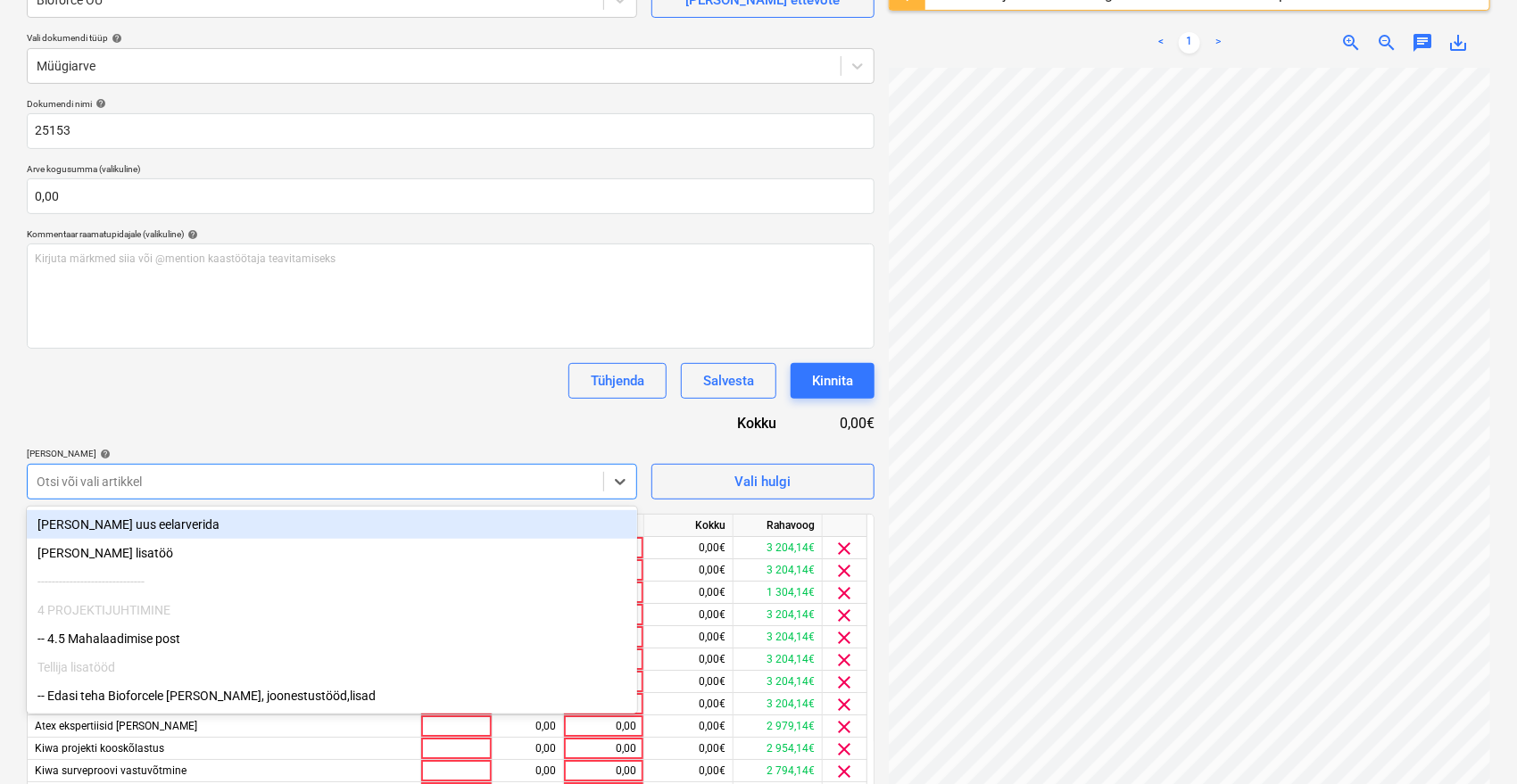
click at [177, 650] on div "-- 4.5 Mahalaadimise post" at bounding box center [332, 639] width 610 height 29
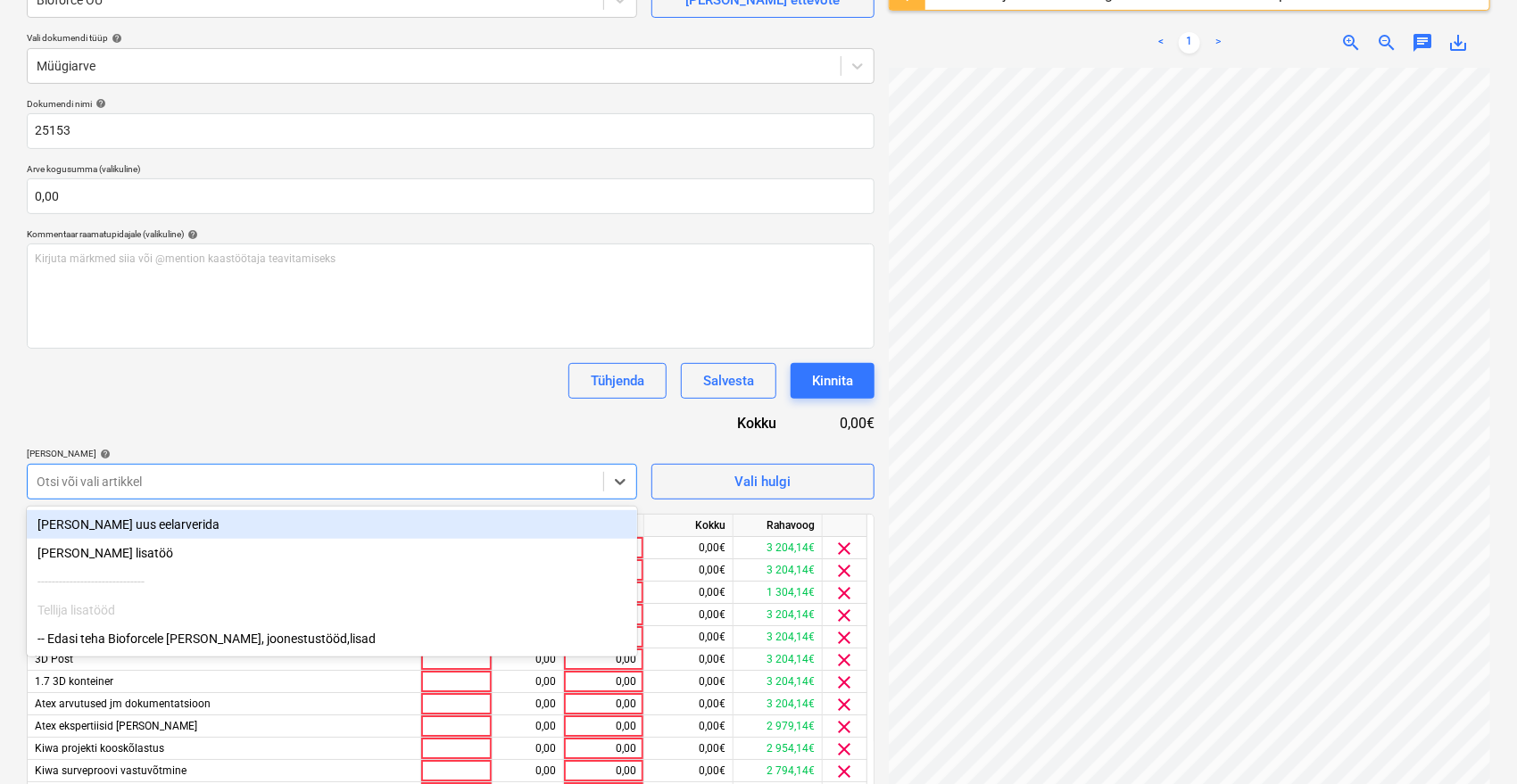
click at [478, 358] on div "Dokumendi nimi help 25153 Arve kogusumma (valikuline) 0,00 Kommentaar raamatupi…" at bounding box center [451, 645] width 848 height 1093
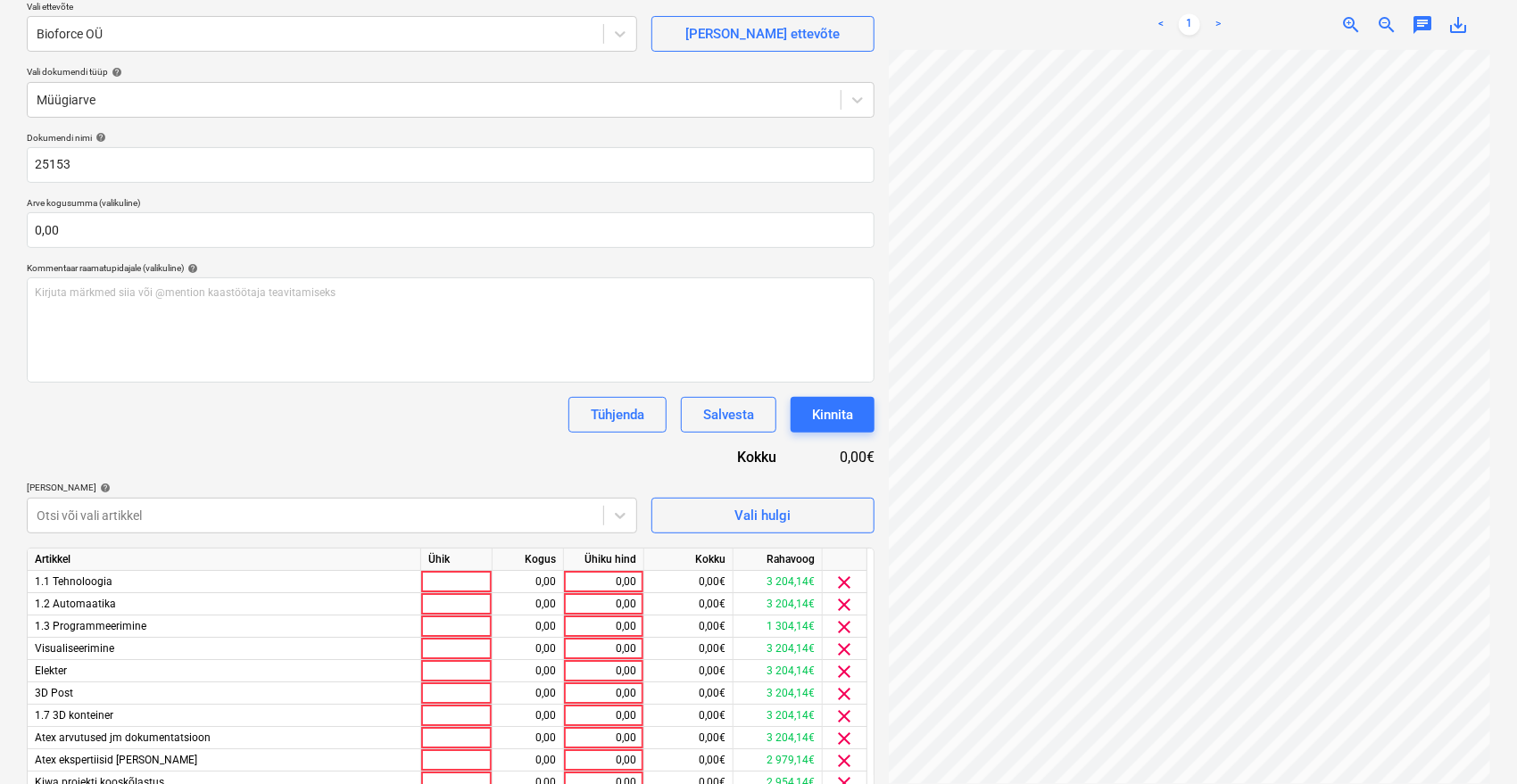
scroll to position [396, 0]
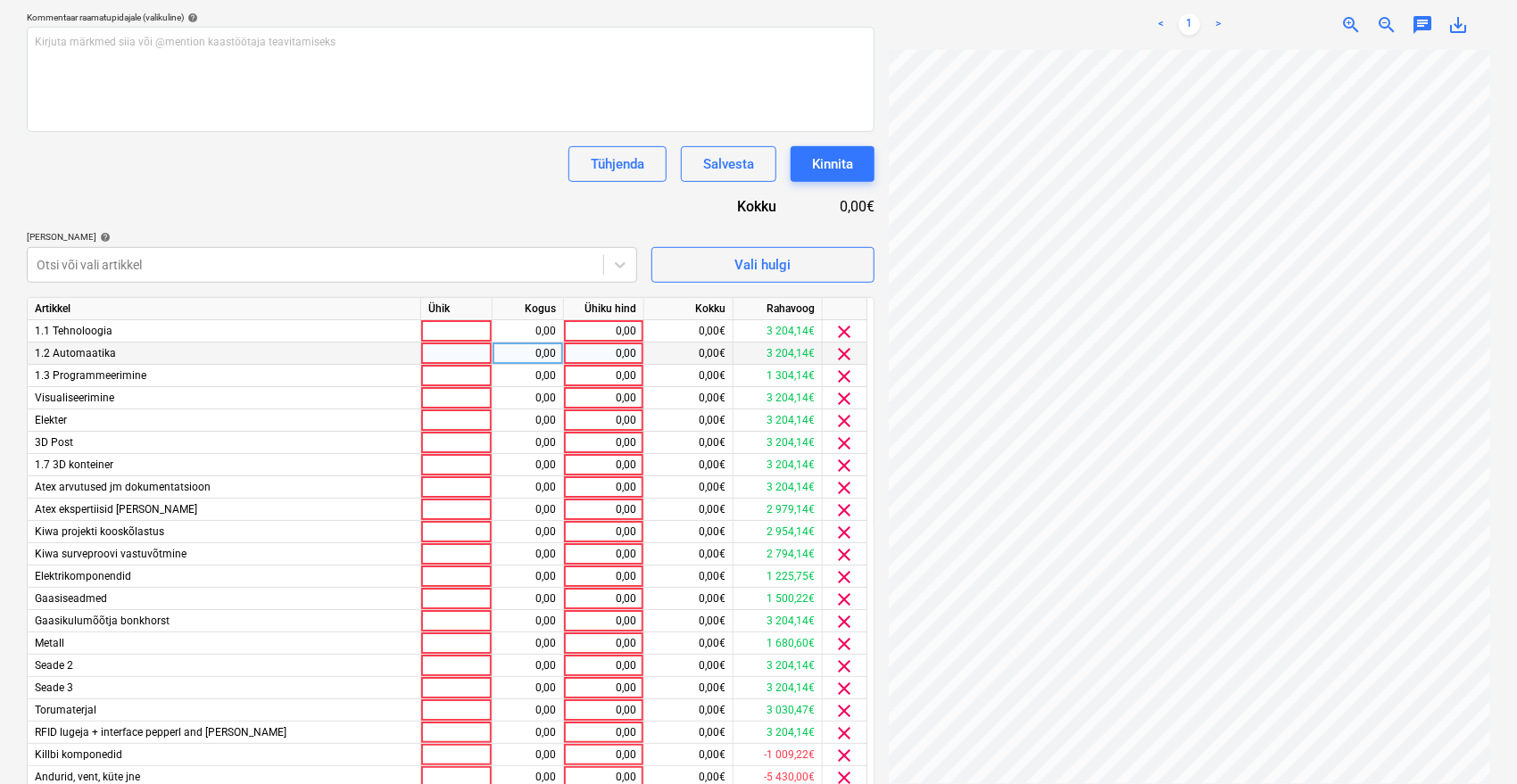
click at [624, 350] on div "0,00" at bounding box center [603, 353] width 65 height 22
type input "1"
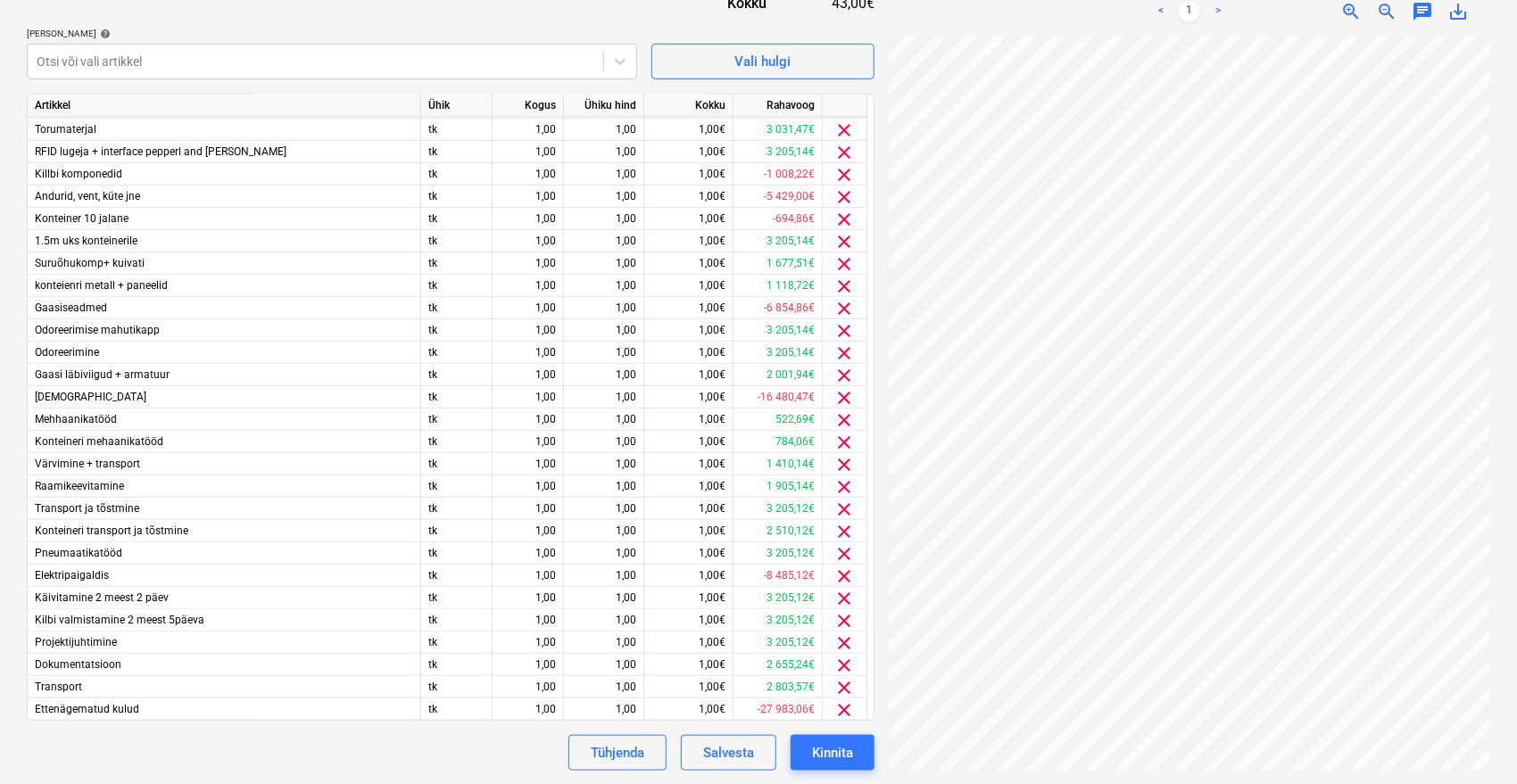
scroll to position [400, 0]
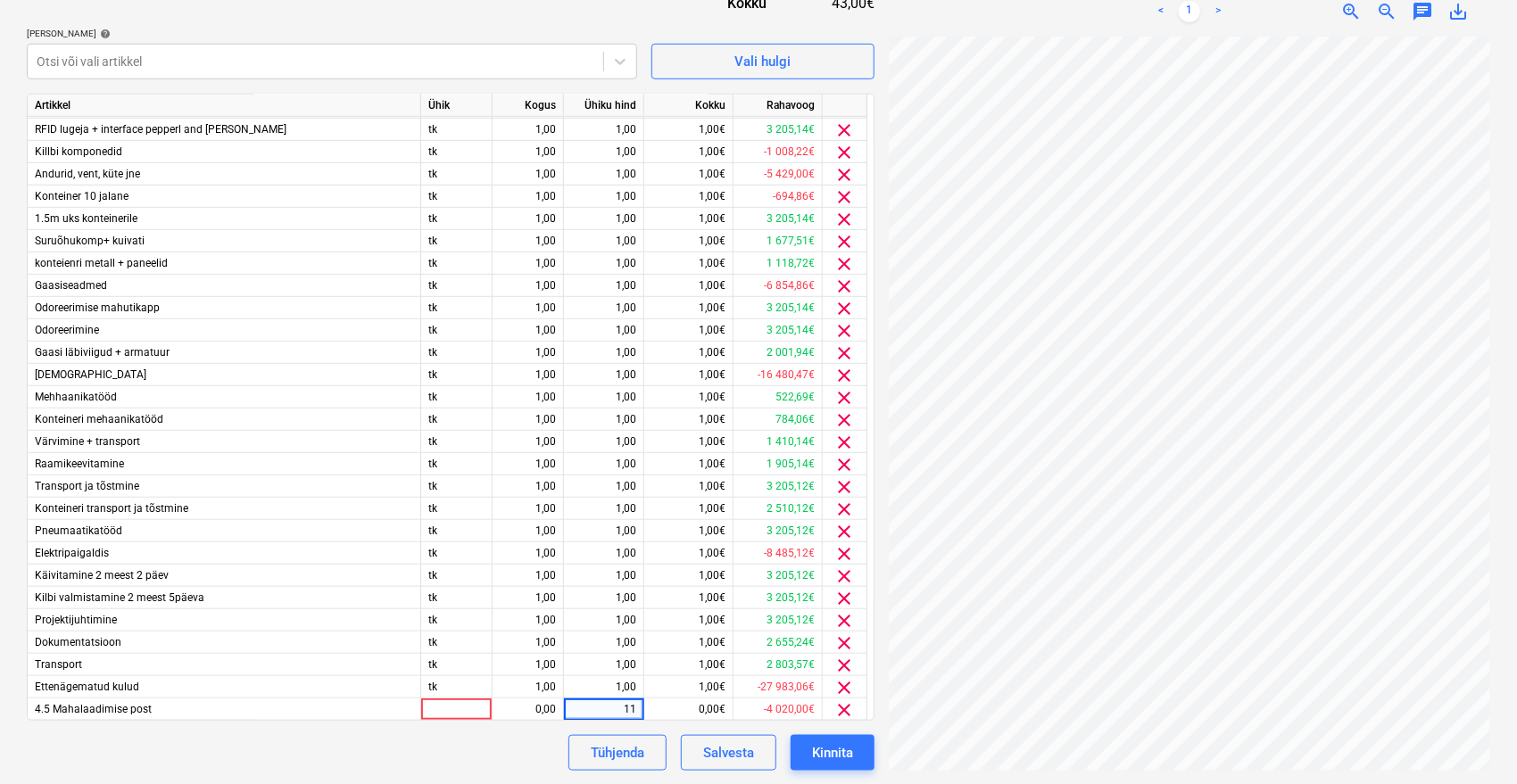
type input "1"
click at [315, 760] on div "Tühjenda Salvesta Kinnita" at bounding box center [451, 754] width 848 height 36
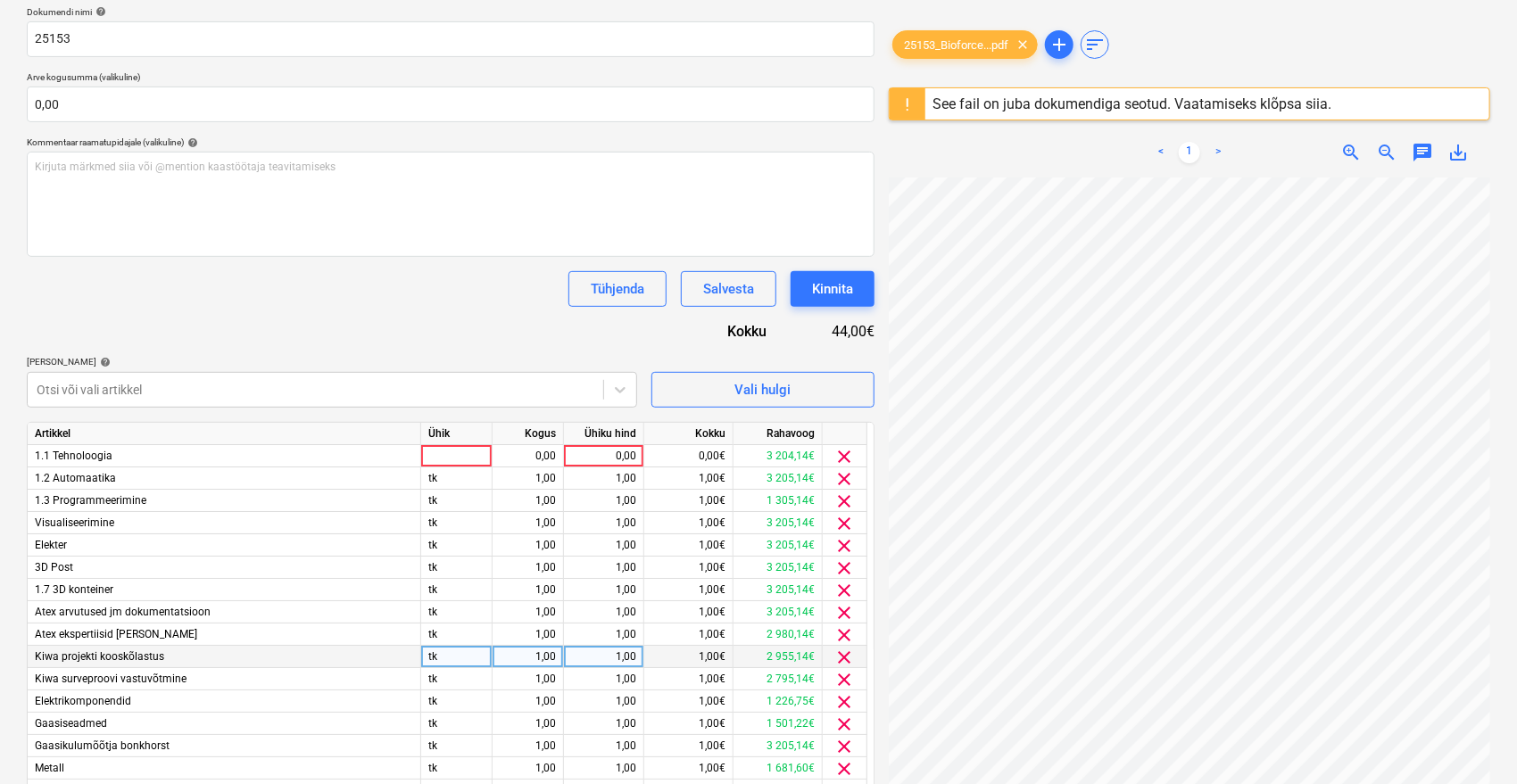
scroll to position [0, 0]
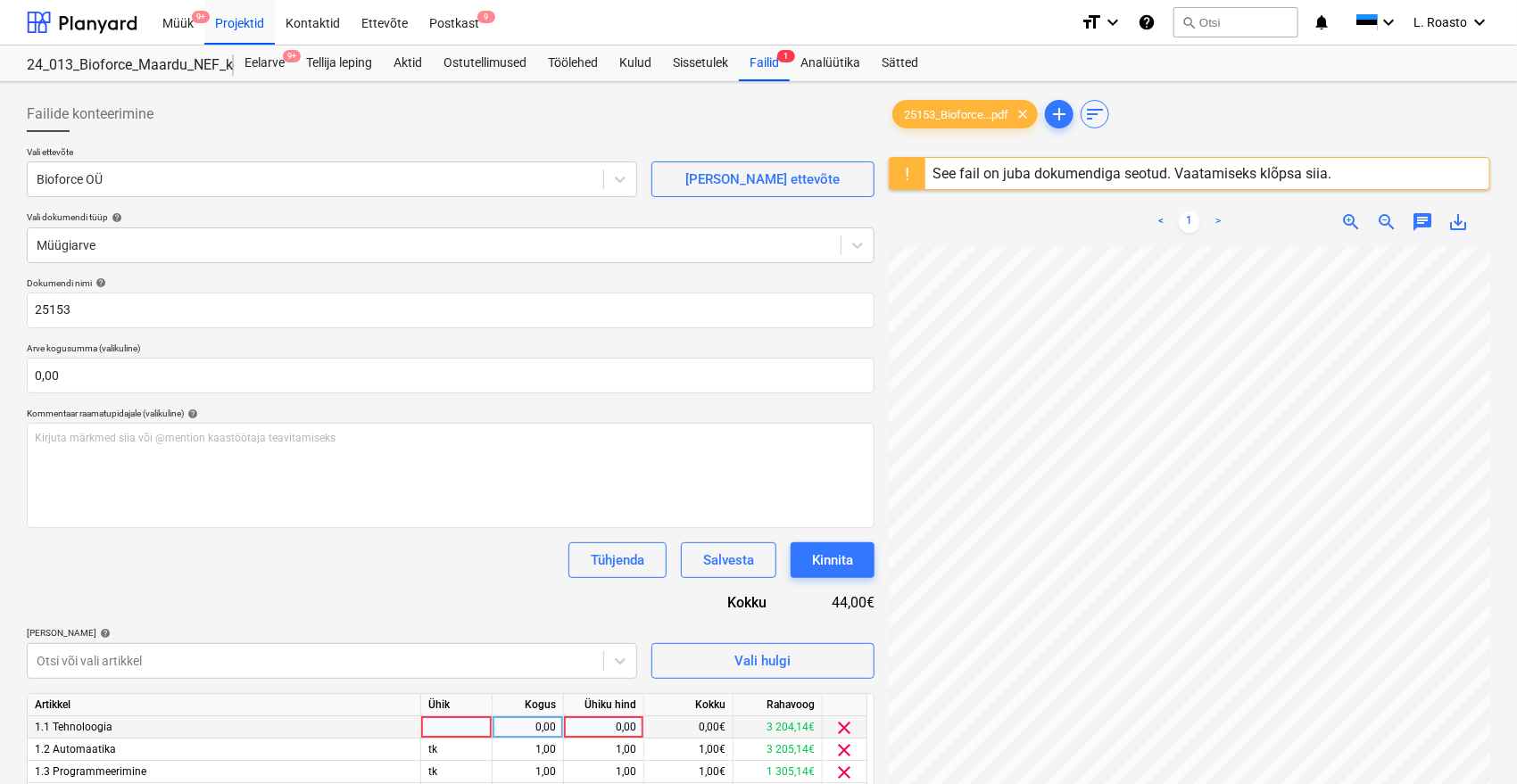
click at [610, 728] on div "0,00" at bounding box center [603, 728] width 65 height 22
type input "15620,7"
click at [411, 554] on div "Tühjenda Salvesta Kinnita" at bounding box center [451, 560] width 848 height 36
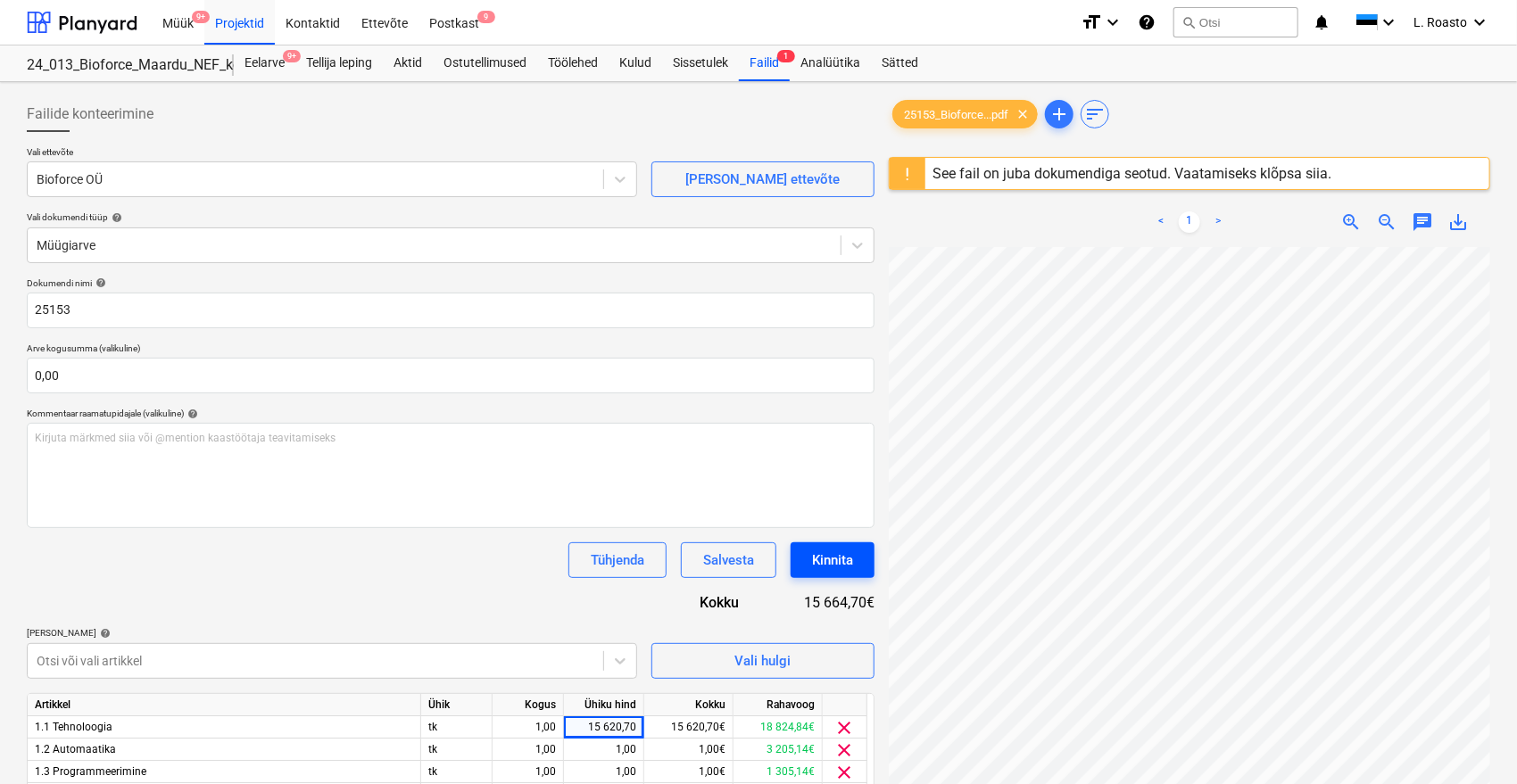
click at [842, 562] on div "Kinnita" at bounding box center [832, 560] width 41 height 23
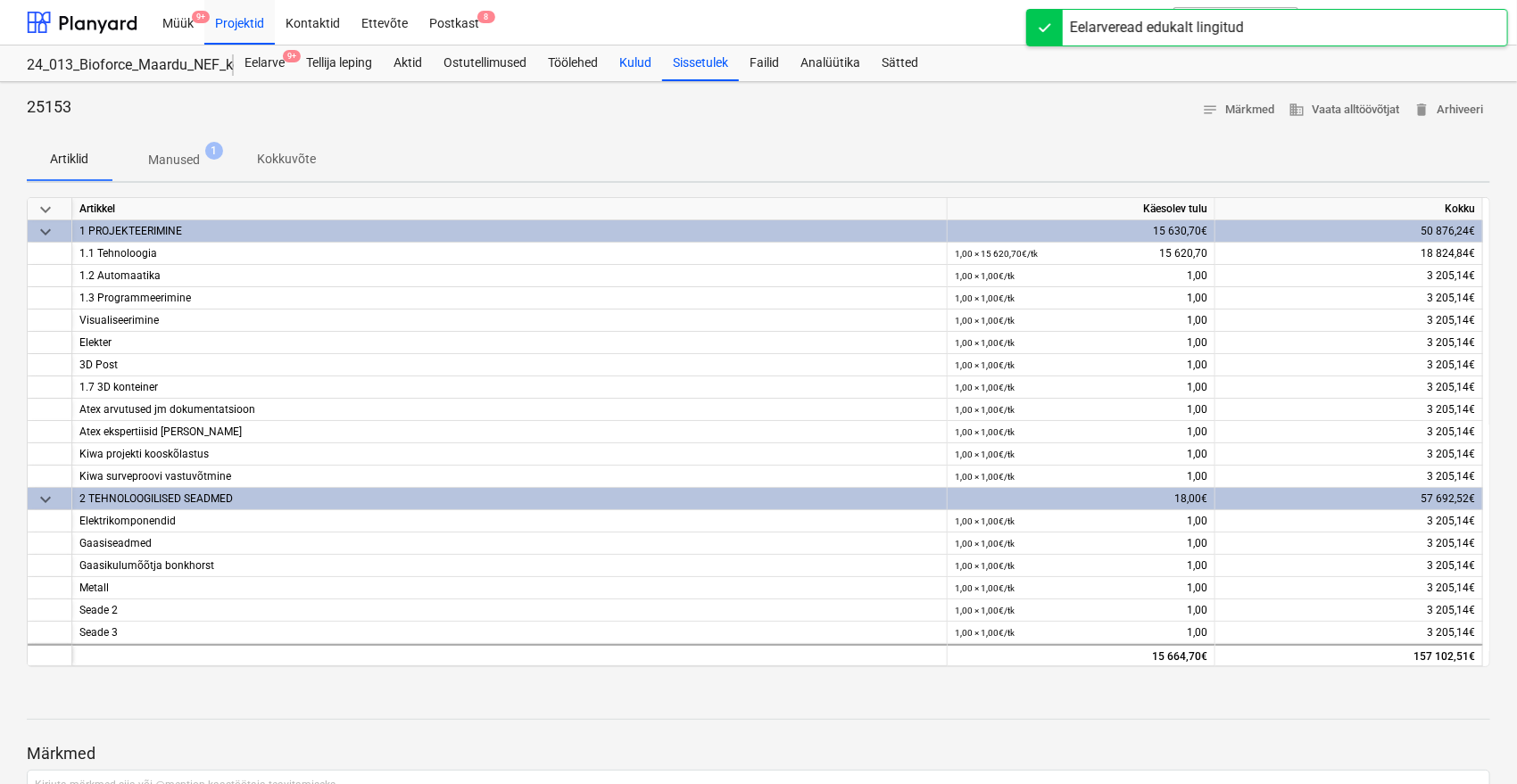
drag, startPoint x: 634, startPoint y: 56, endPoint x: 631, endPoint y: 66, distance: 10.4
click at [634, 56] on div "Kulud" at bounding box center [635, 64] width 54 height 36
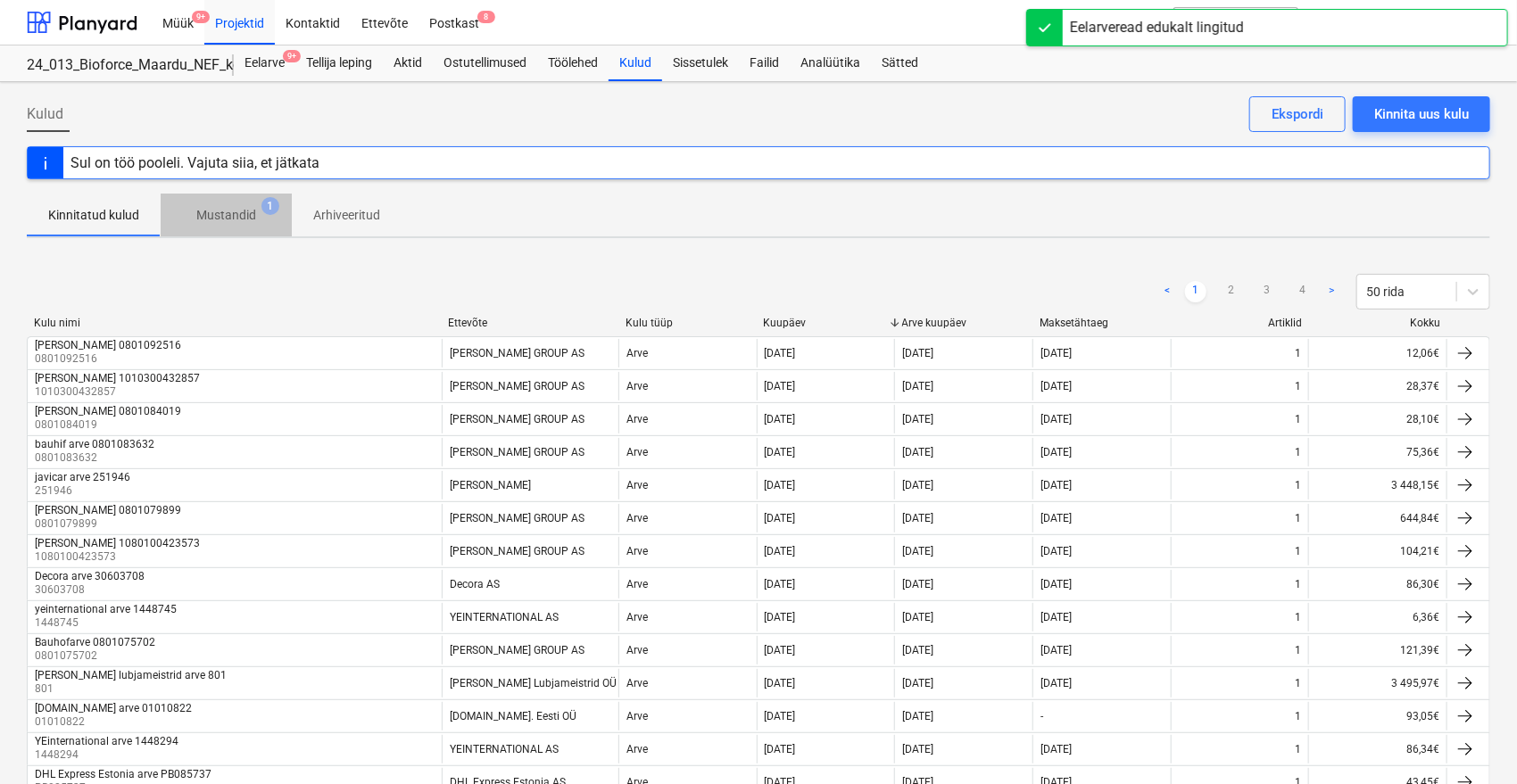
click at [236, 221] on p "Mustandid" at bounding box center [226, 215] width 60 height 19
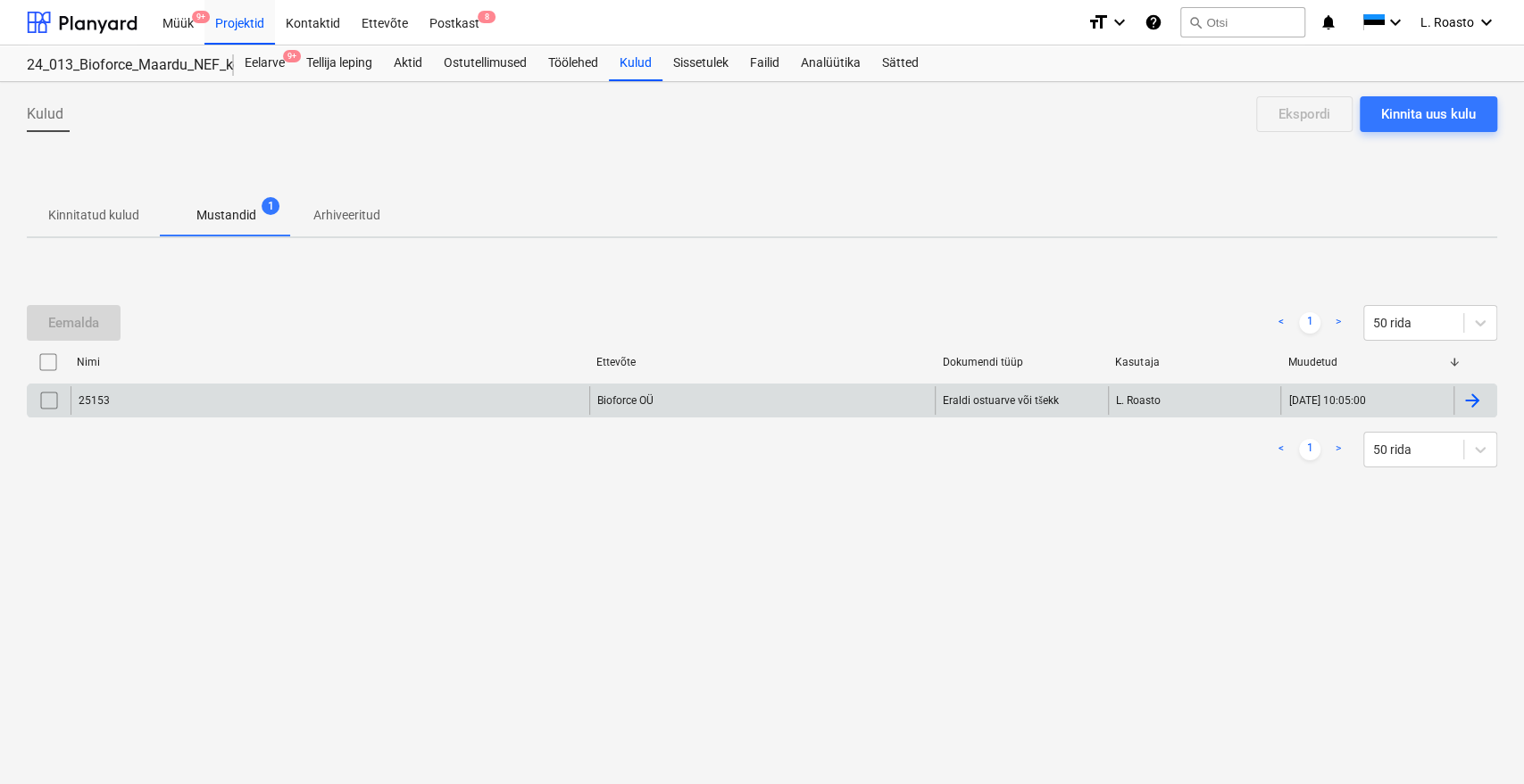
click at [38, 405] on input "checkbox" at bounding box center [49, 401] width 29 height 29
click at [71, 340] on button "Eemalda" at bounding box center [74, 323] width 94 height 36
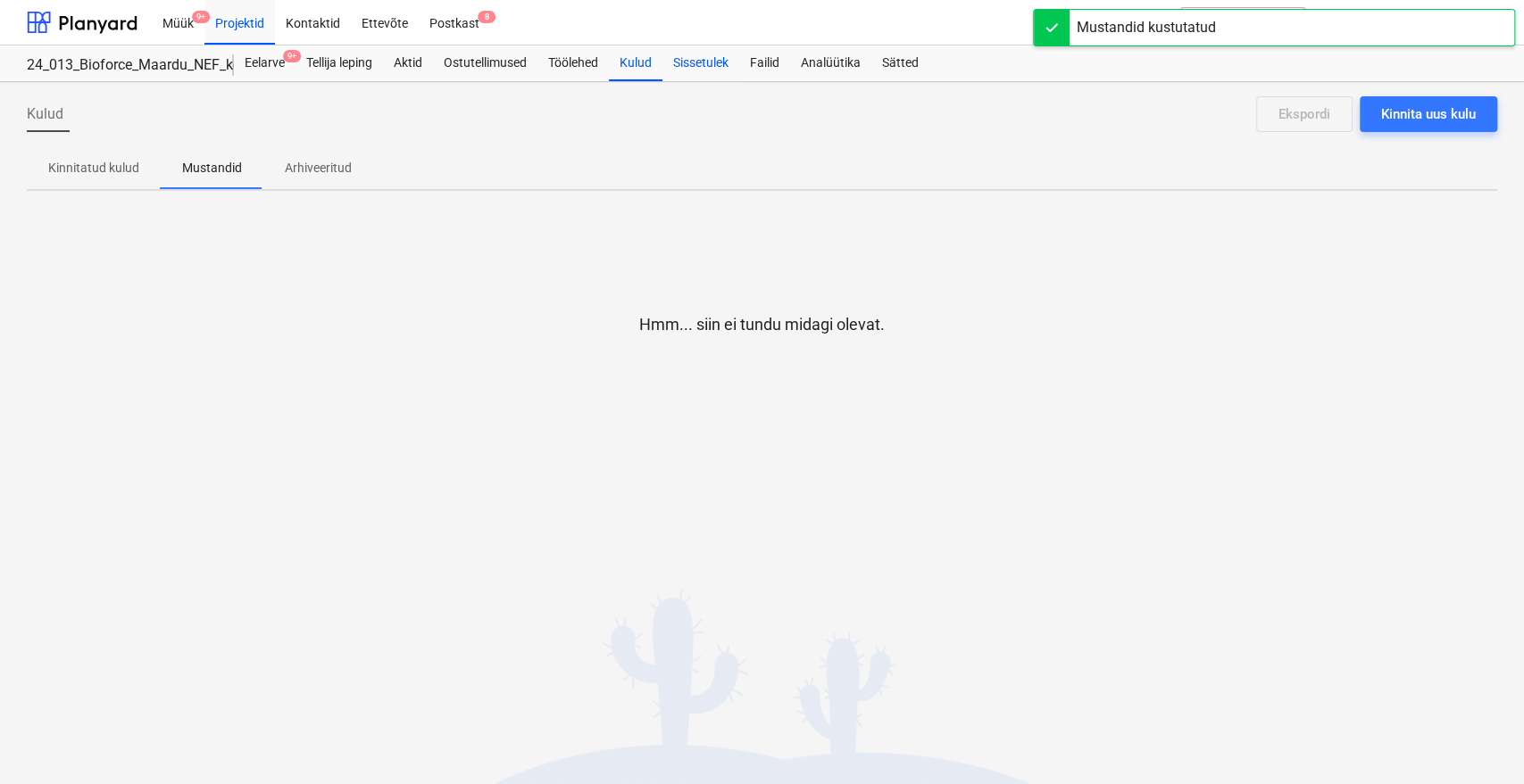
click at [689, 52] on div "Sissetulek" at bounding box center [701, 64] width 77 height 36
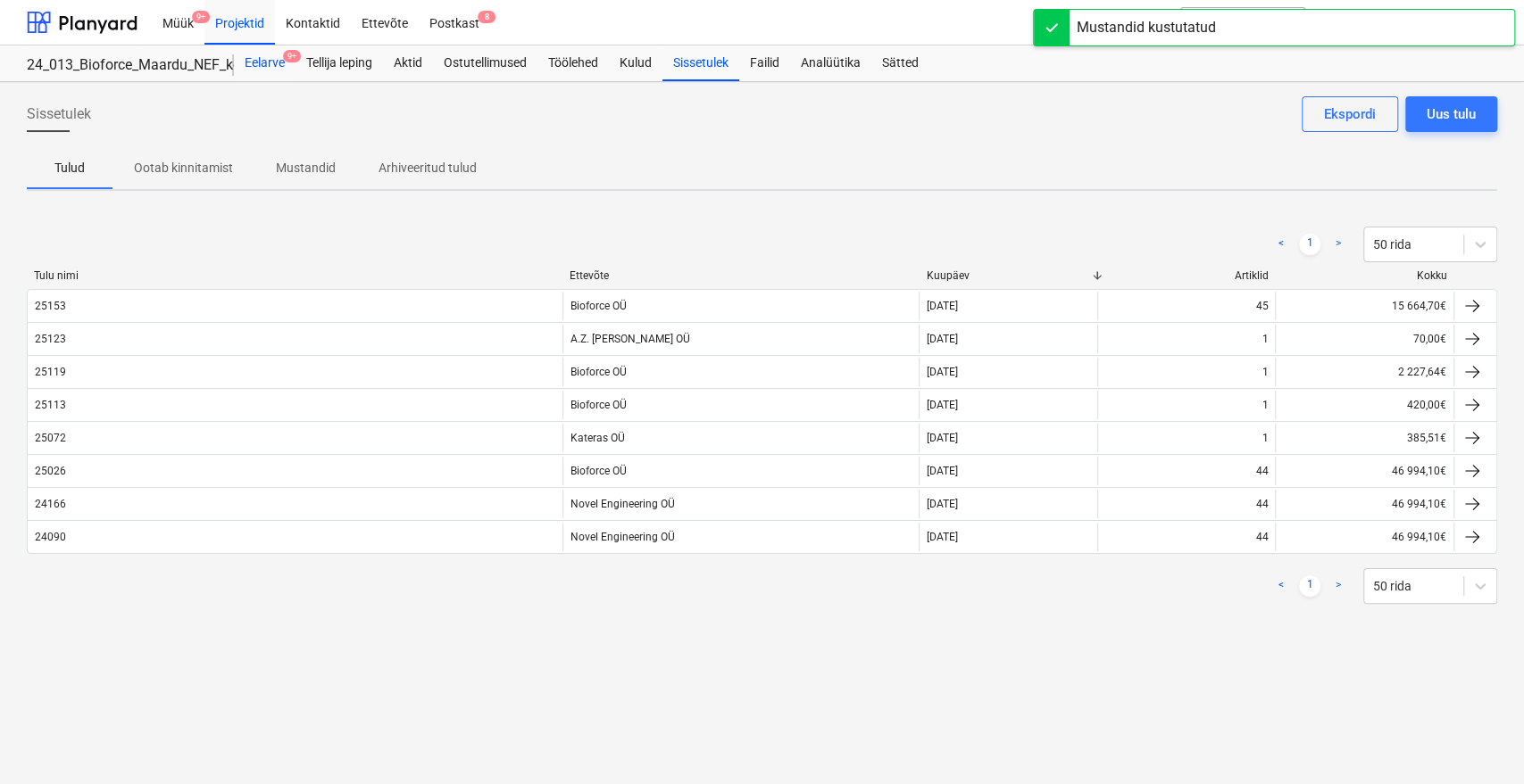
click at [269, 61] on div "Eelarve 9+" at bounding box center [264, 64] width 62 height 36
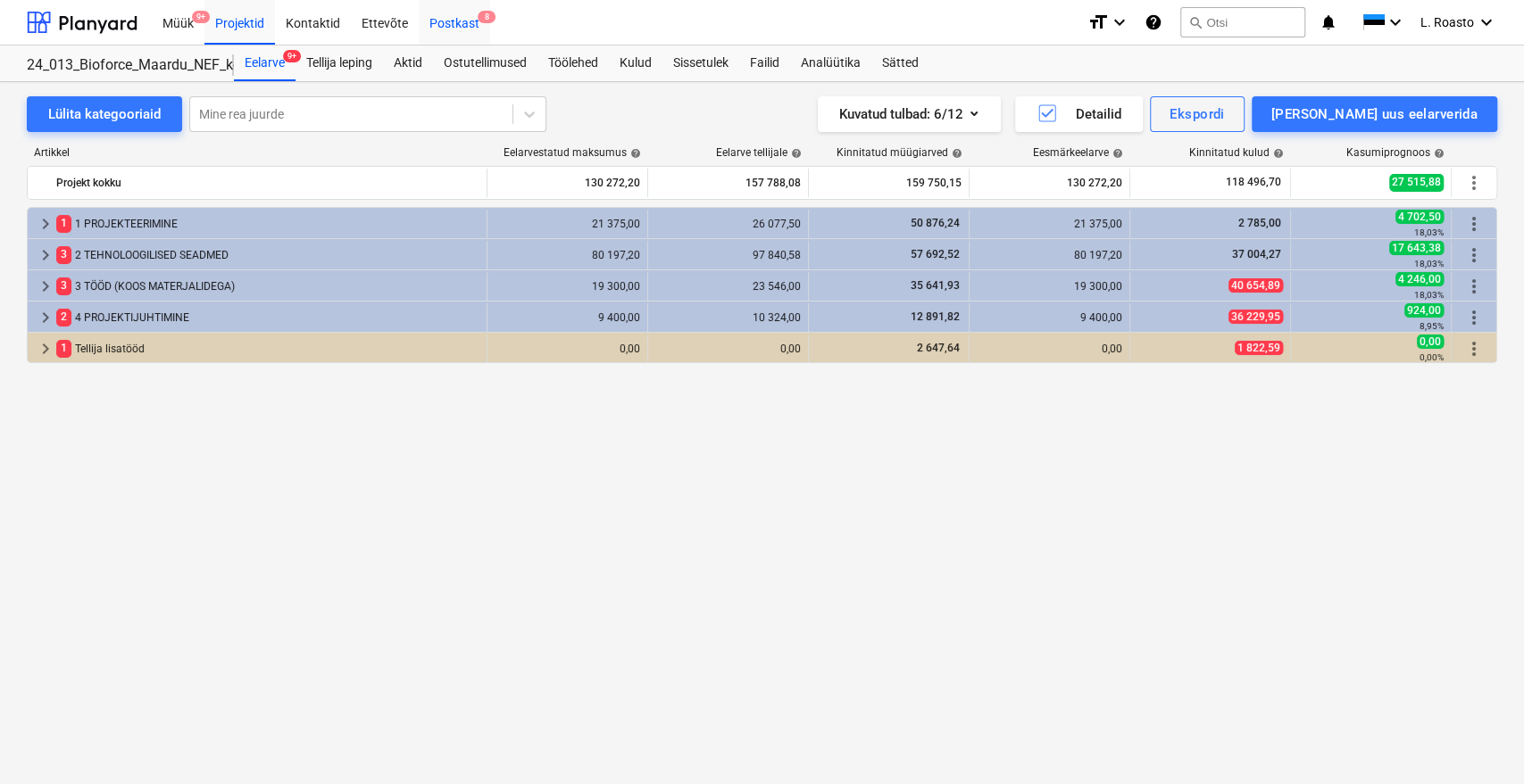
click at [478, 20] on span "8" at bounding box center [487, 17] width 18 height 13
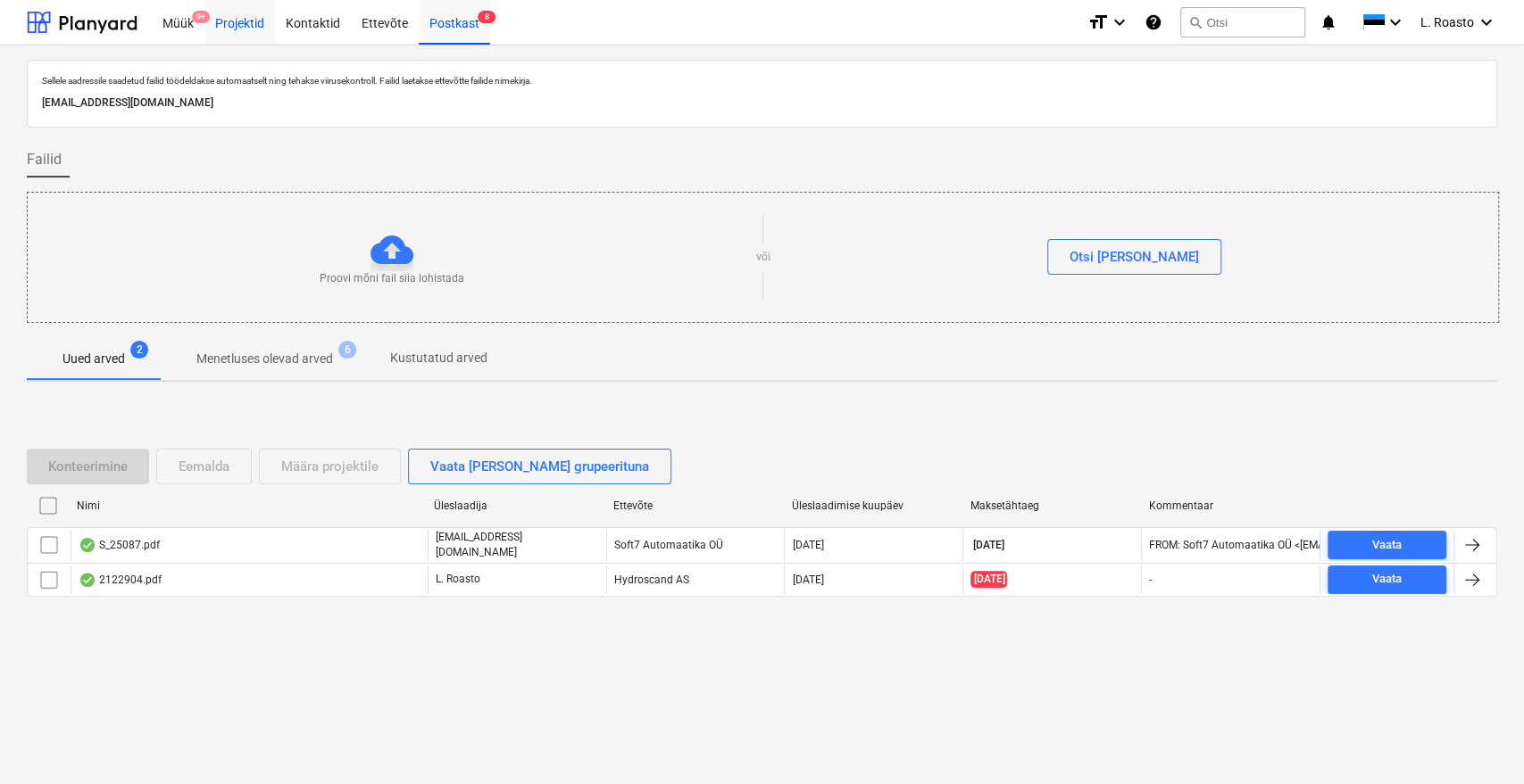
click at [251, 30] on div "Projektid" at bounding box center [239, 22] width 71 height 46
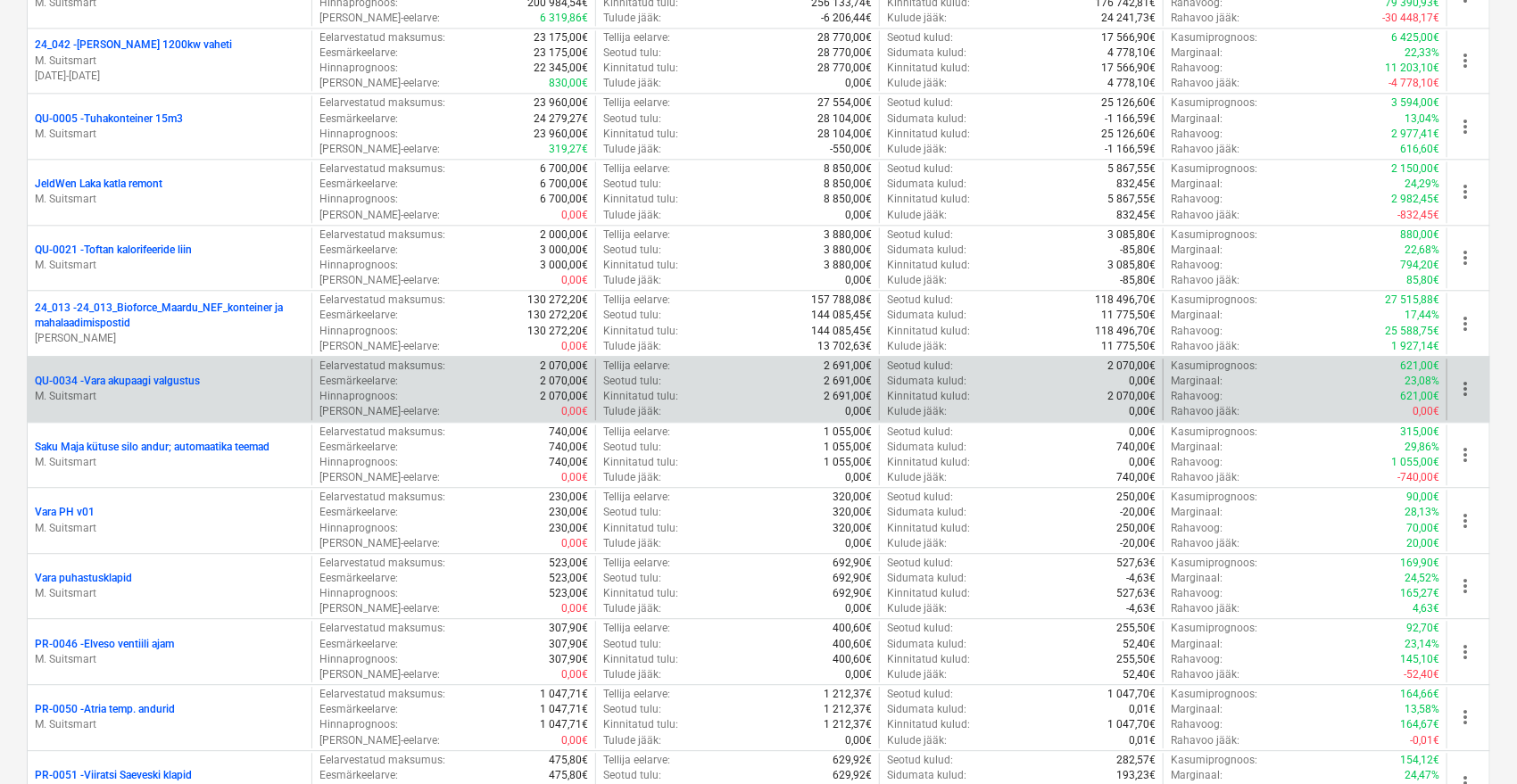
scroll to position [2081, 0]
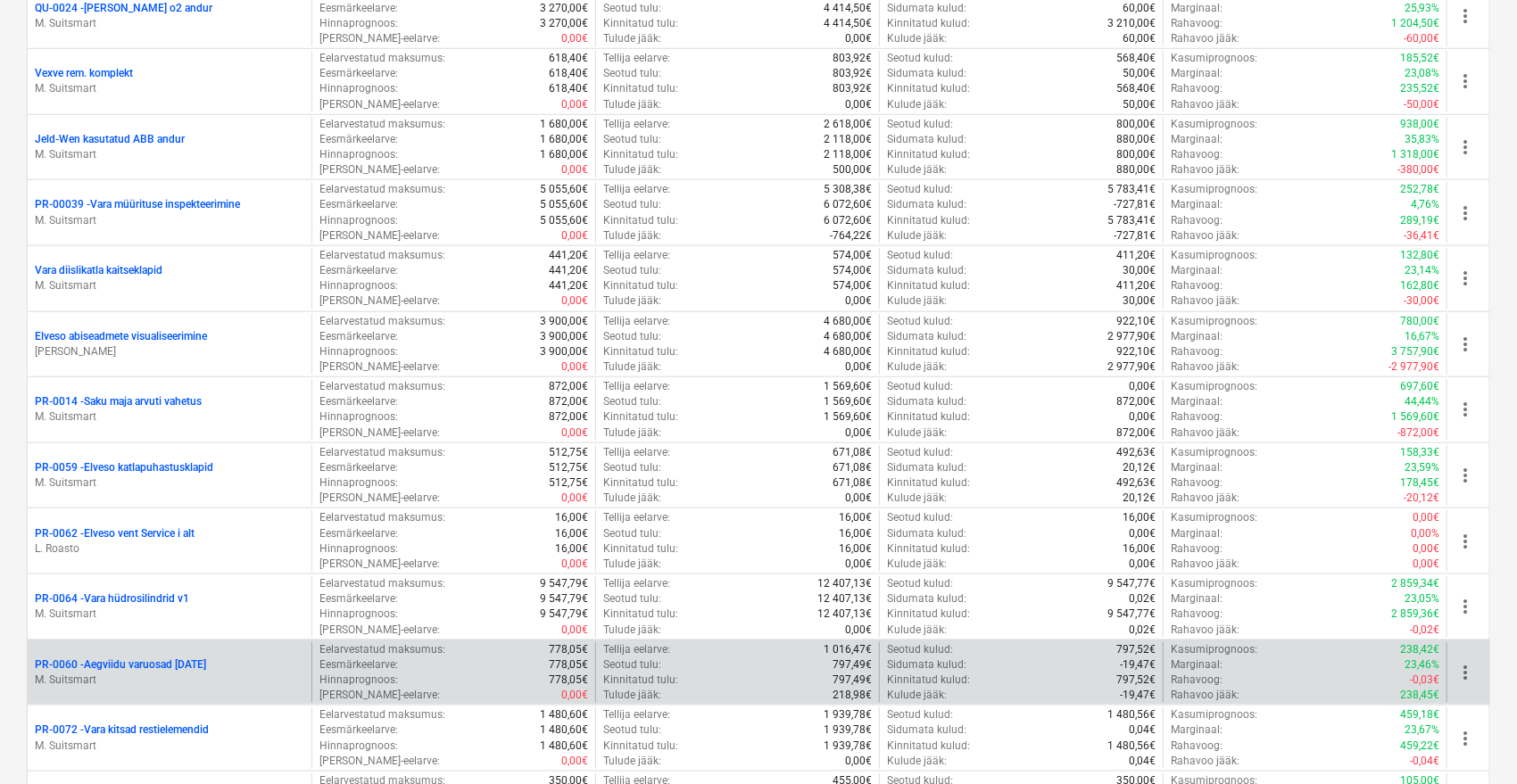
scroll to position [4262, 0]
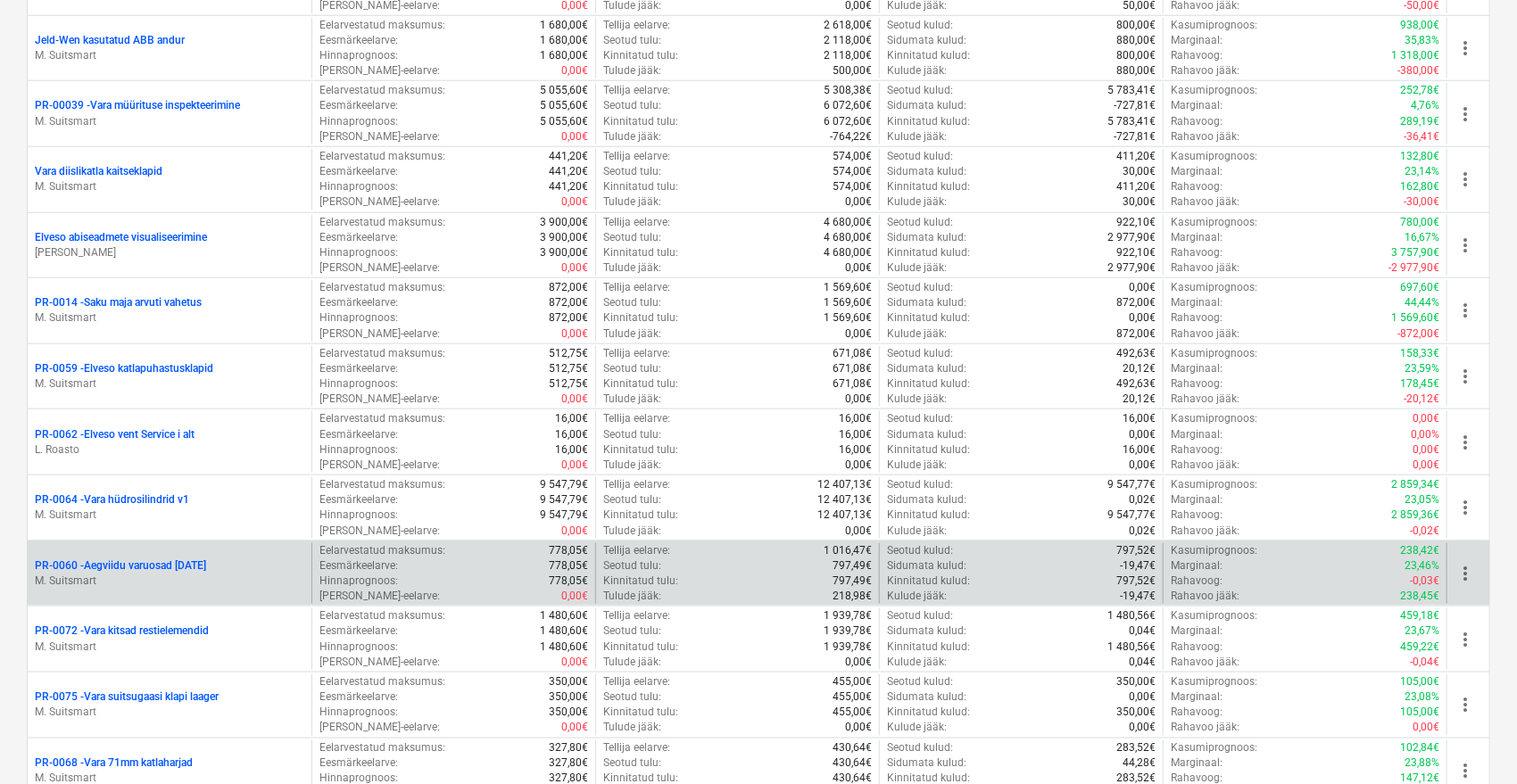
click at [197, 559] on p "PR-0060 - Aegviidu varuosad 24.01.2025" at bounding box center [120, 565] width 171 height 15
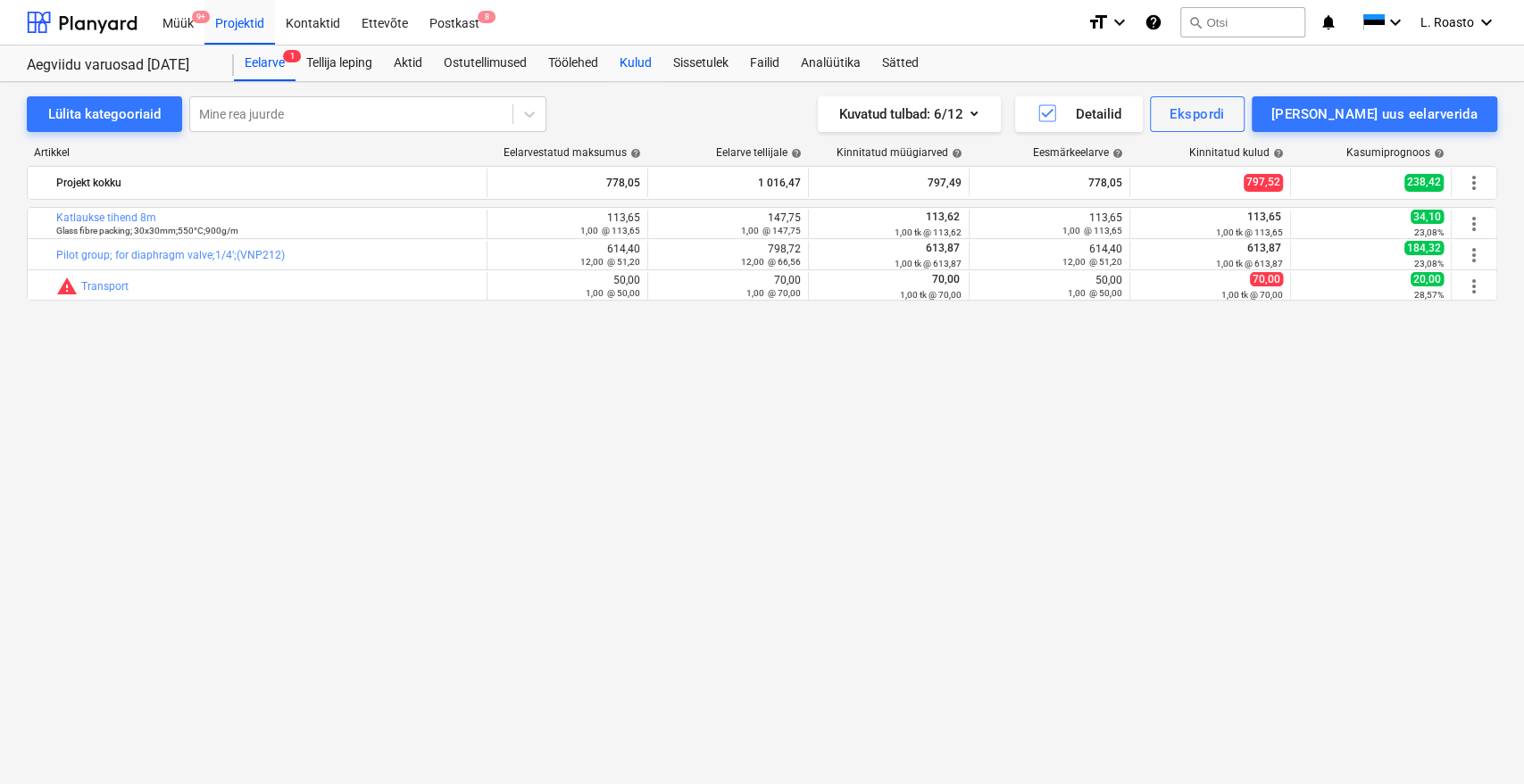
click at [630, 57] on div "Kulud" at bounding box center [636, 64] width 54 height 36
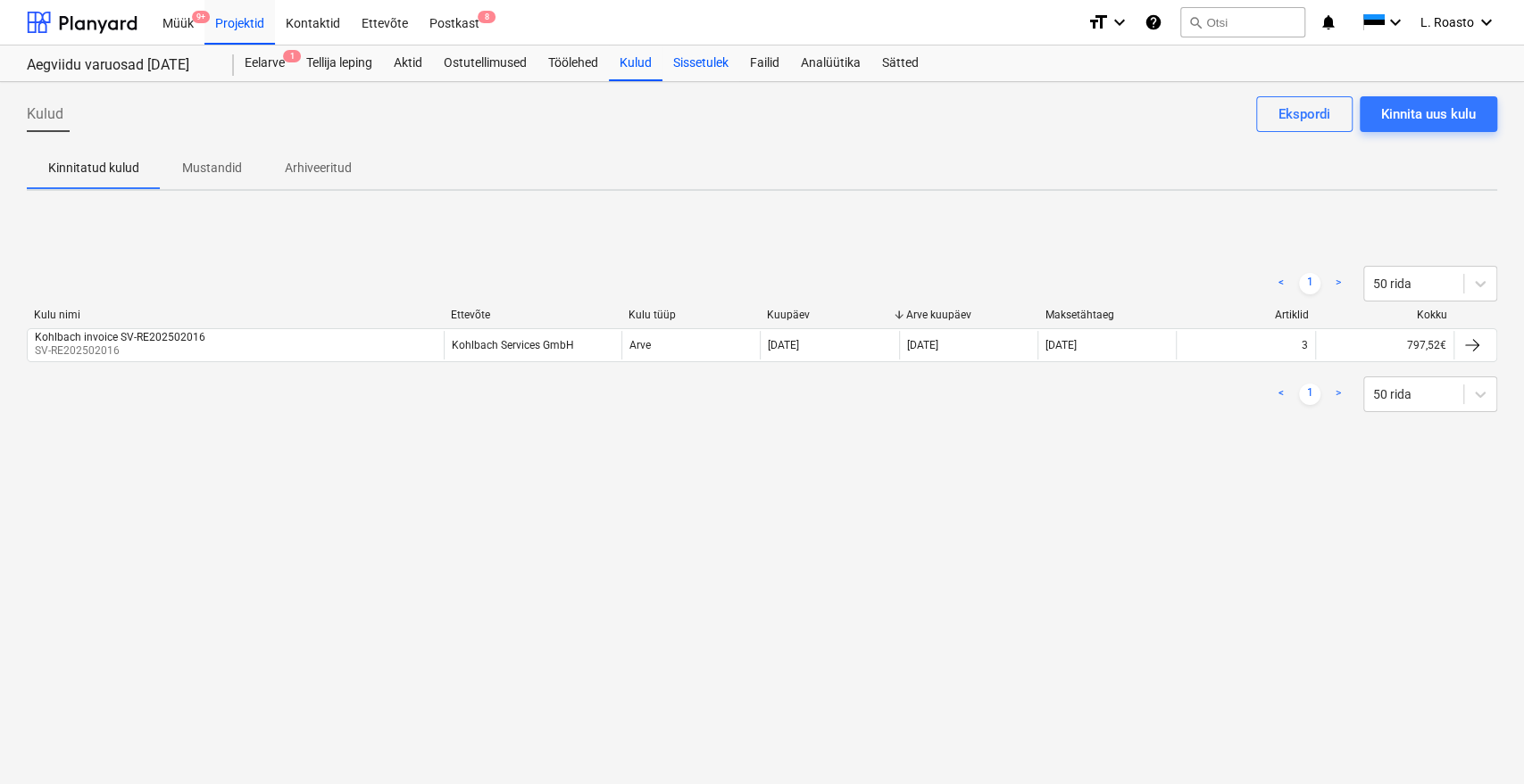
click at [716, 70] on div "Sissetulek" at bounding box center [701, 64] width 77 height 36
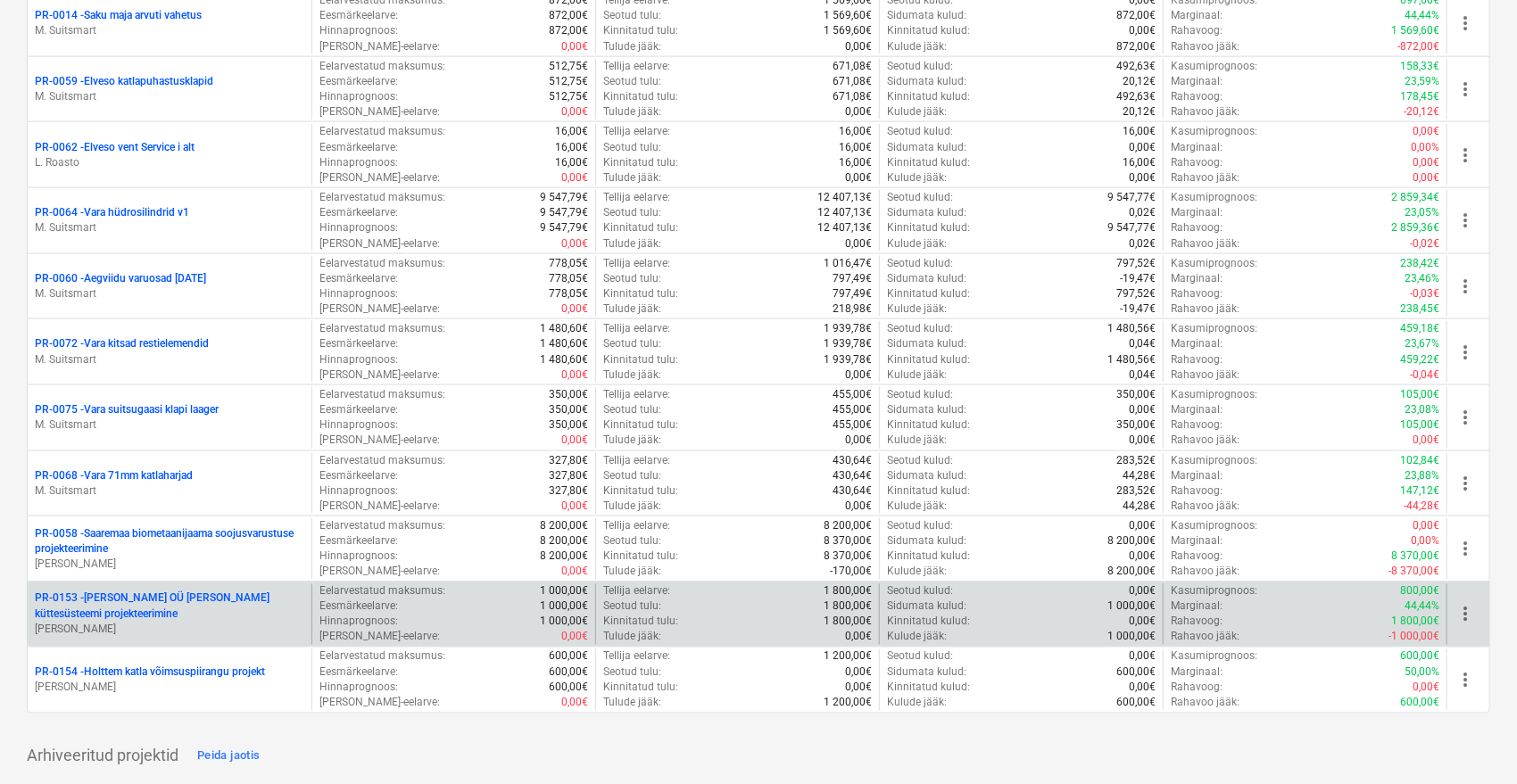
scroll to position [4561, 0]
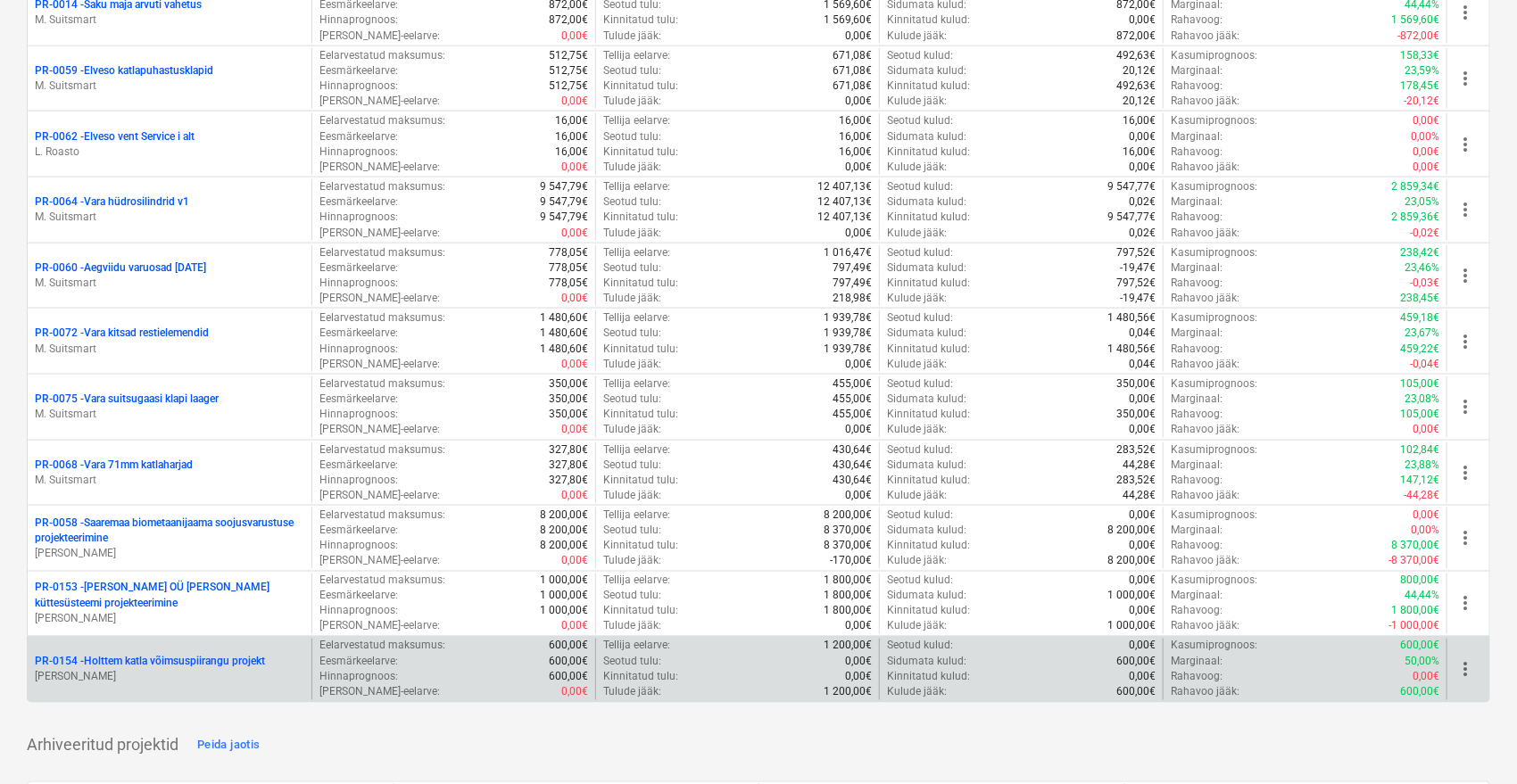
click at [245, 655] on p "PR-0154 - Holttem katla võimsuspiirangu projekt" at bounding box center [150, 662] width 230 height 15
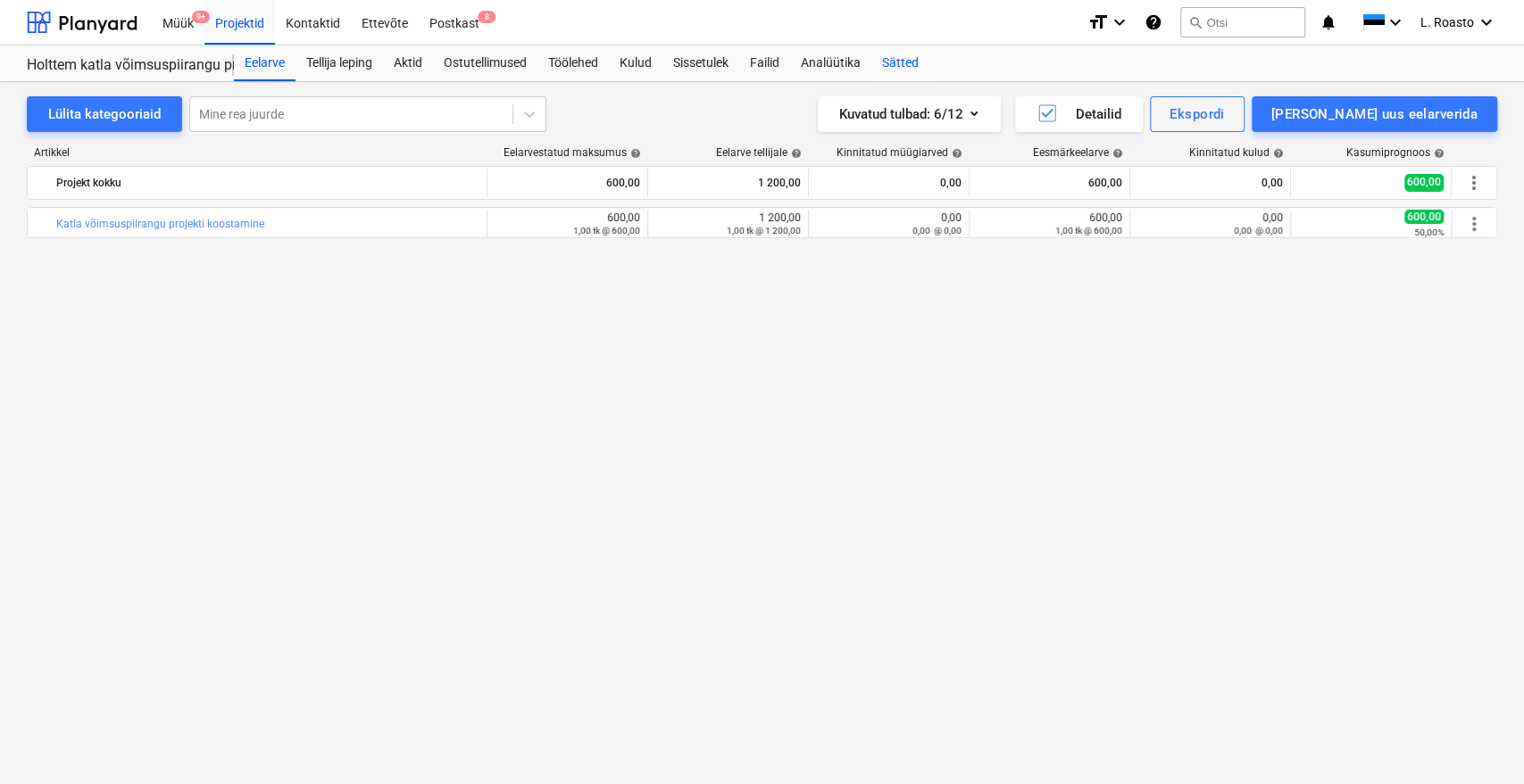
click at [907, 54] on div "Sätted" at bounding box center [900, 64] width 58 height 36
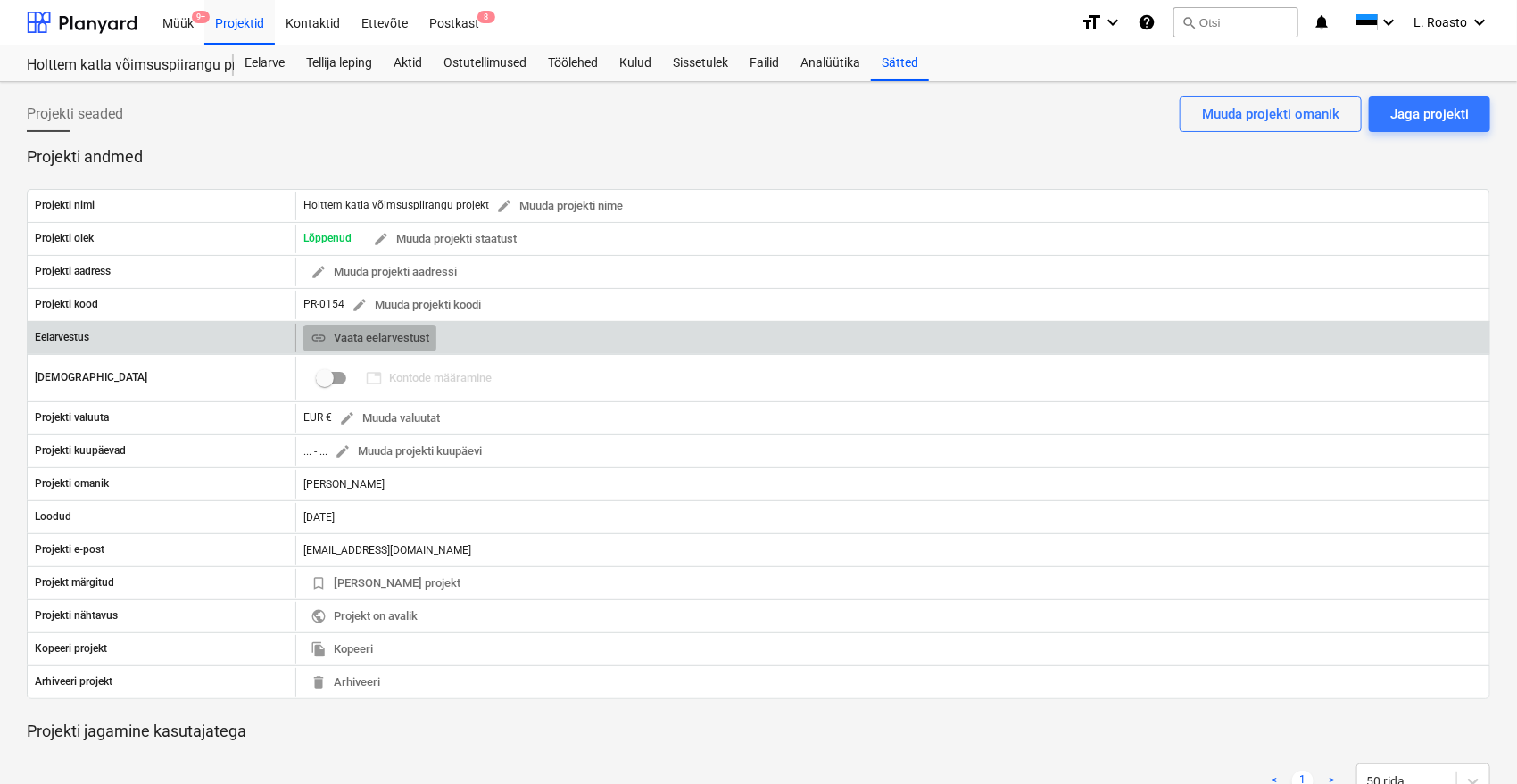
click at [385, 328] on span "link Vaata eelarvestust" at bounding box center [370, 338] width 118 height 21
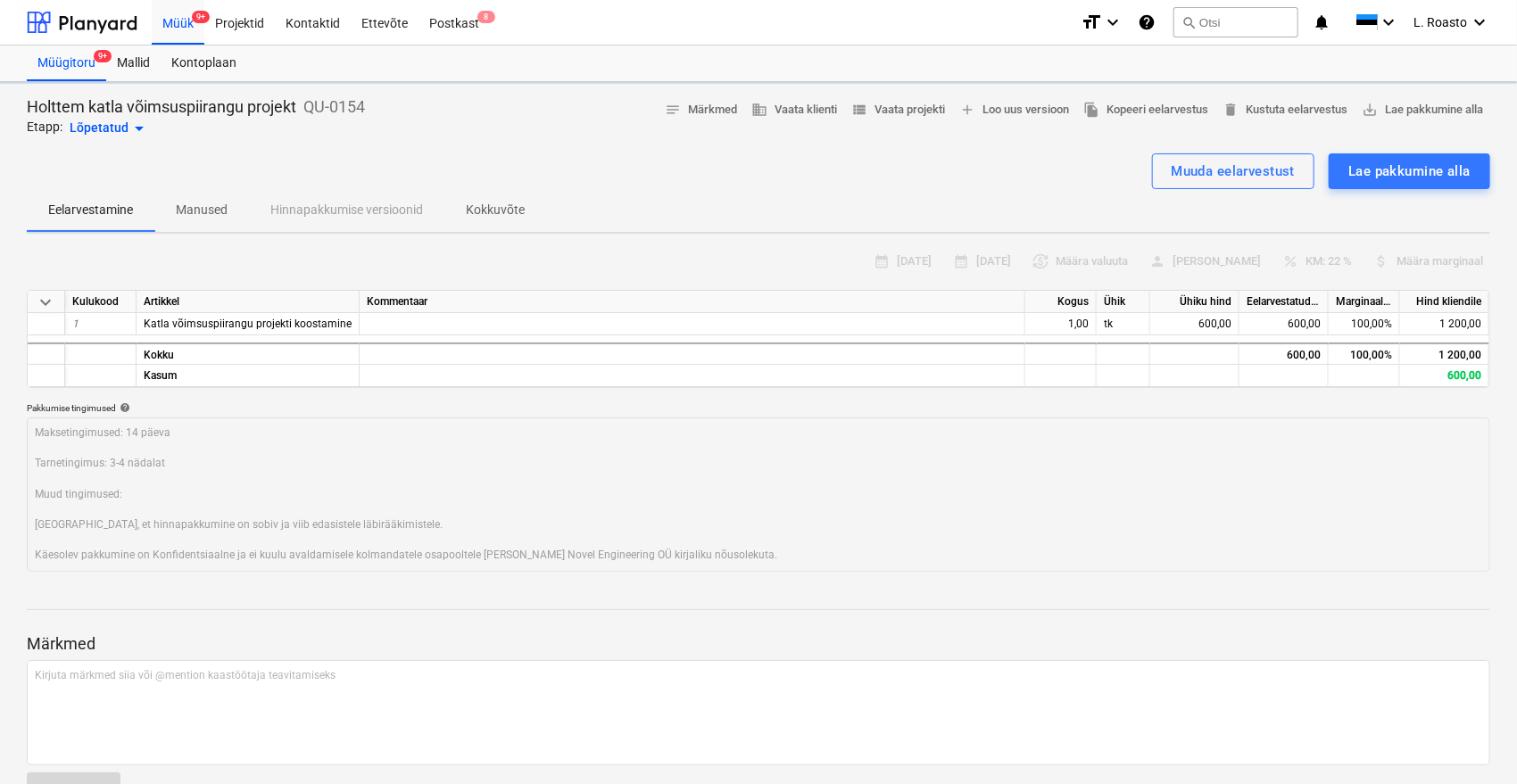
type textarea "x"
click at [500, 214] on p "Kokkuvõte" at bounding box center [496, 210] width 59 height 19
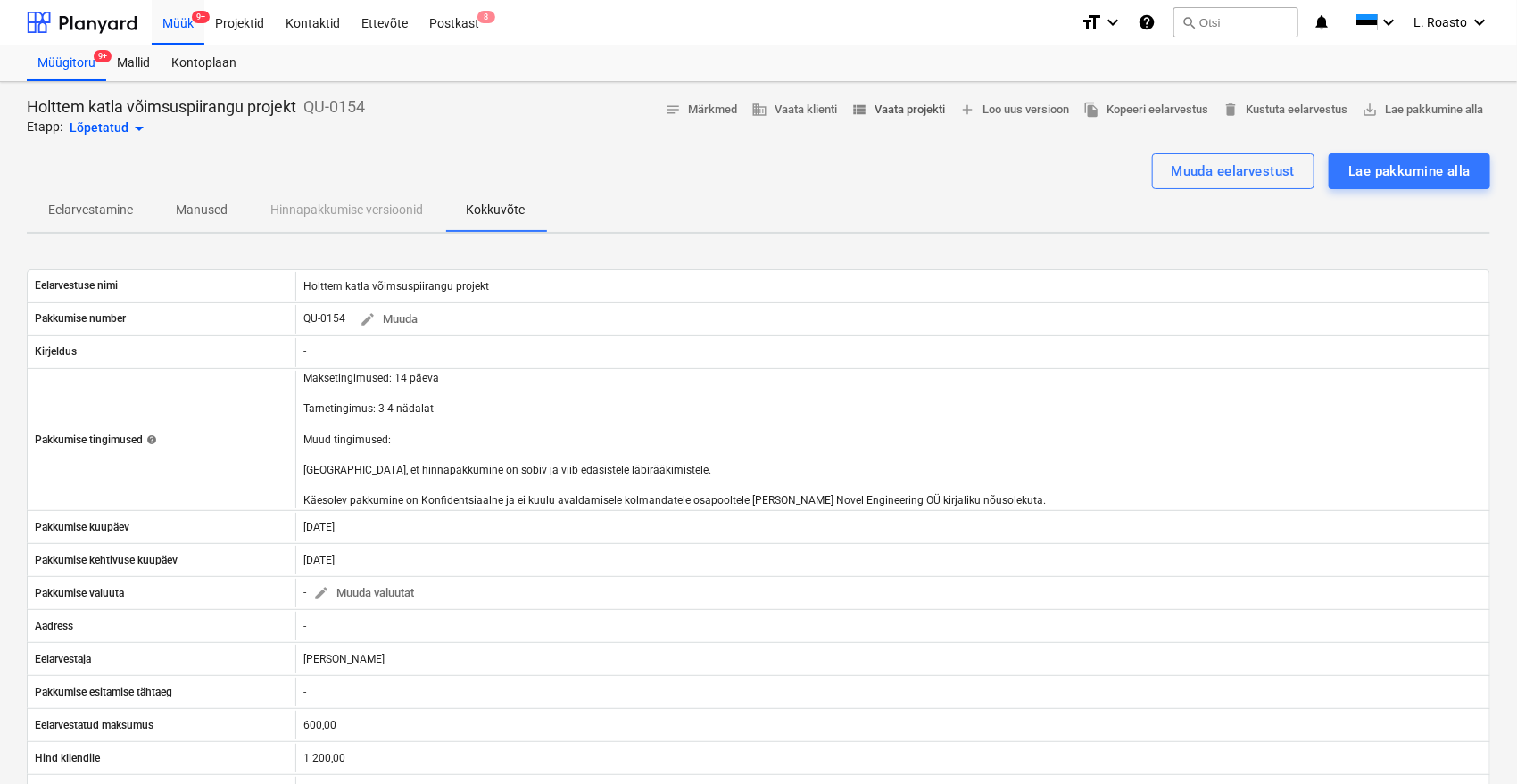
click at [886, 102] on span "view_list Vaata projekti" at bounding box center [898, 110] width 94 height 21
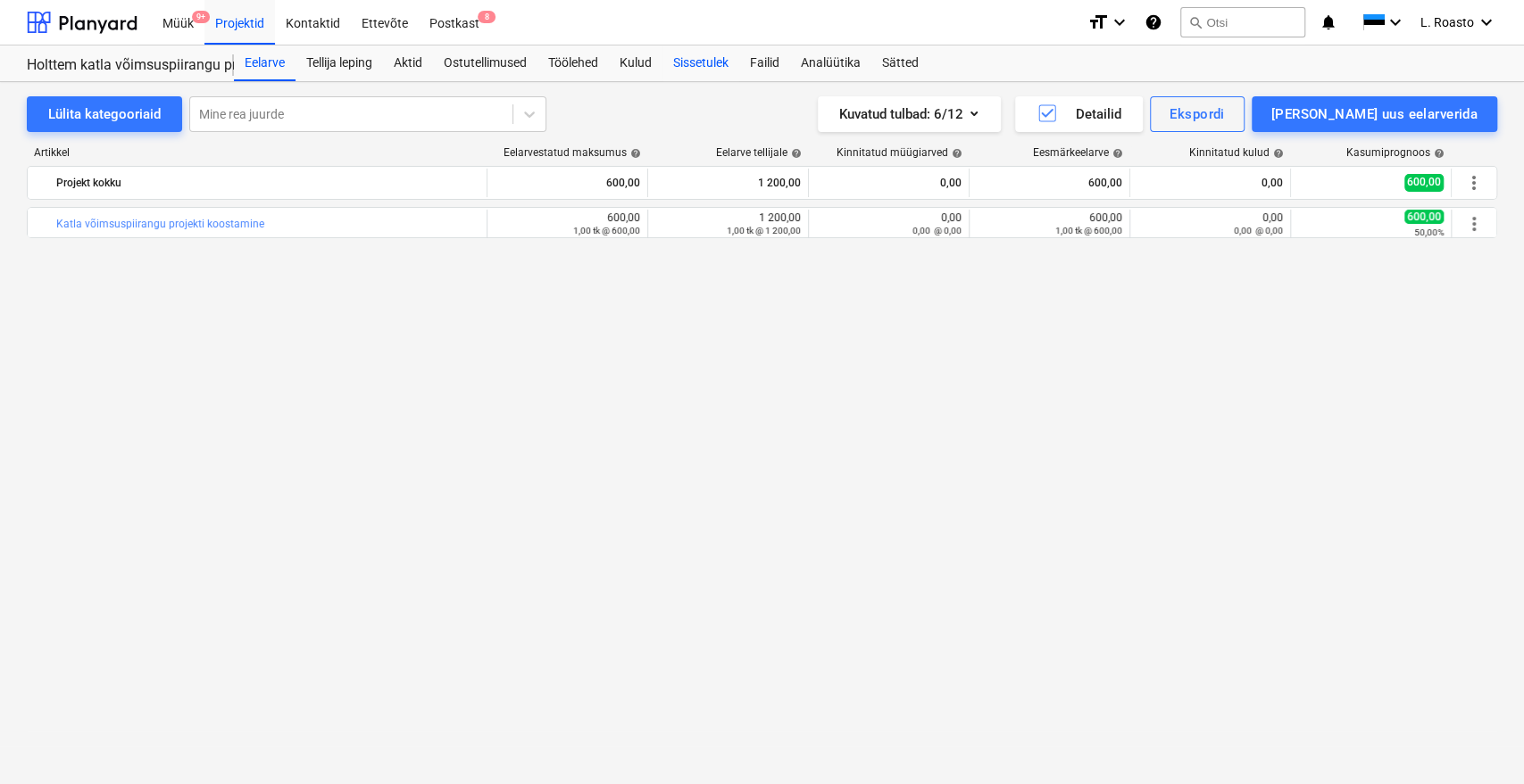
click at [726, 60] on div "Sissetulek" at bounding box center [701, 64] width 77 height 36
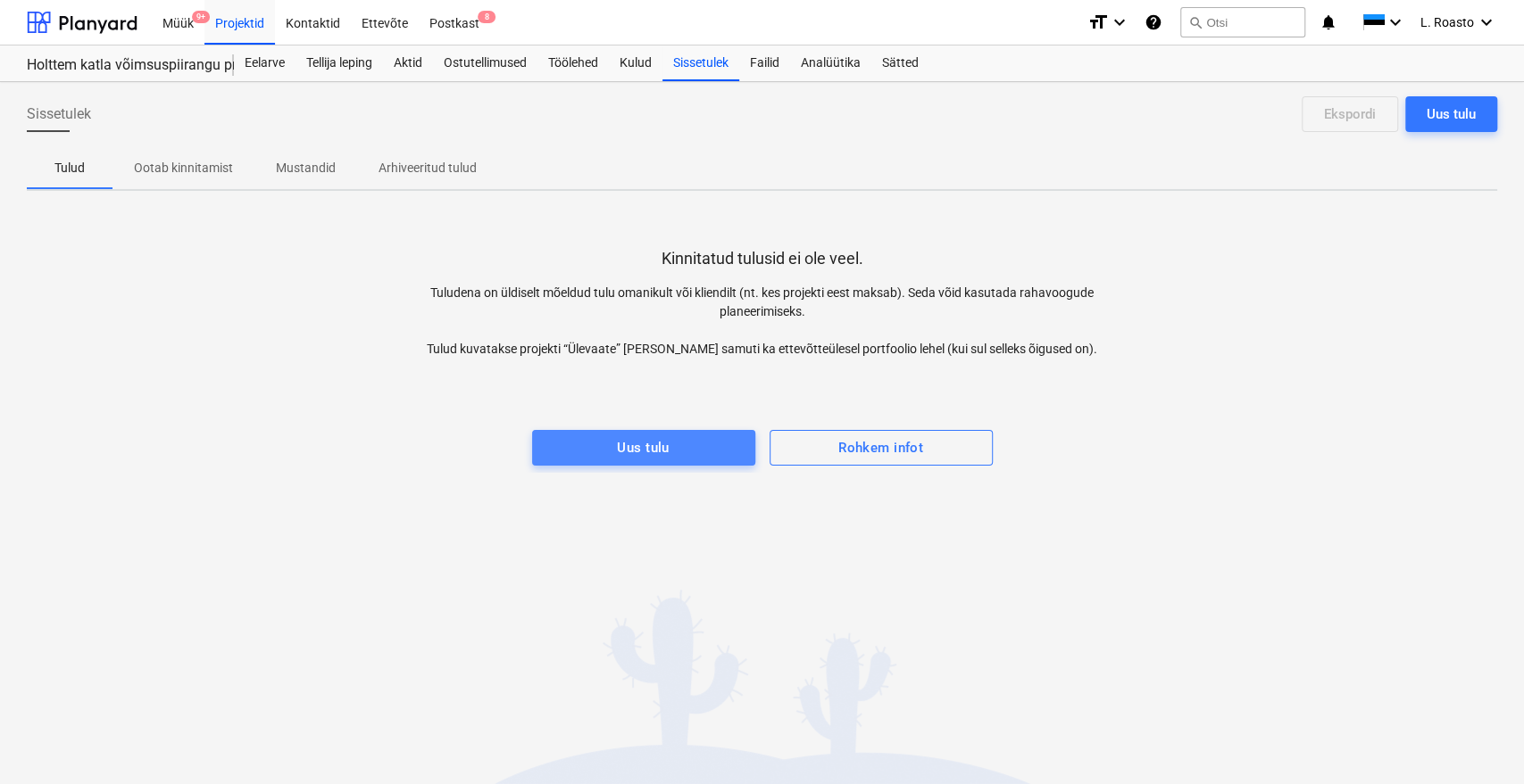
click at [637, 447] on div "Uus tulu" at bounding box center [643, 448] width 52 height 23
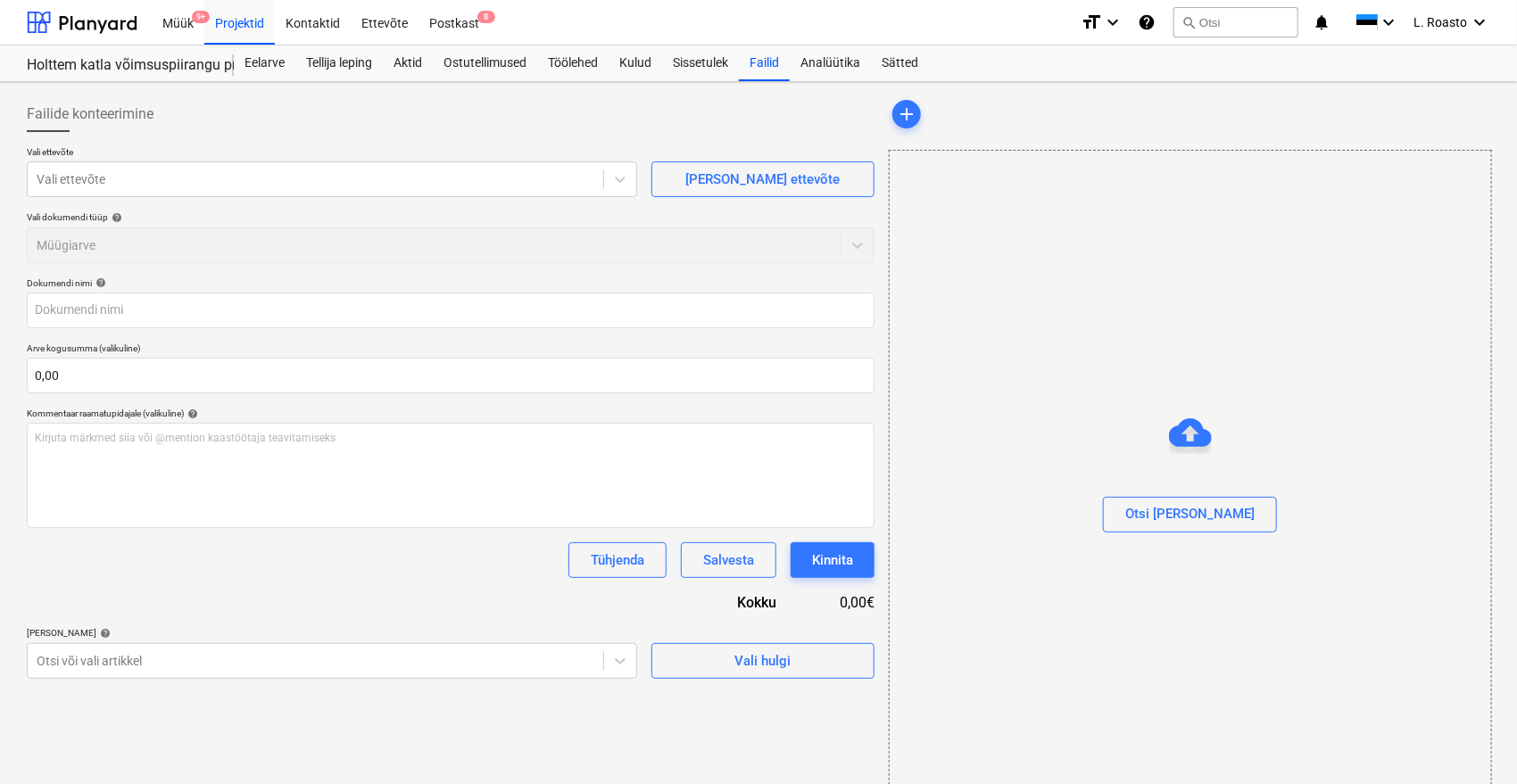
type input "25132_Holttem_arve.pdf"
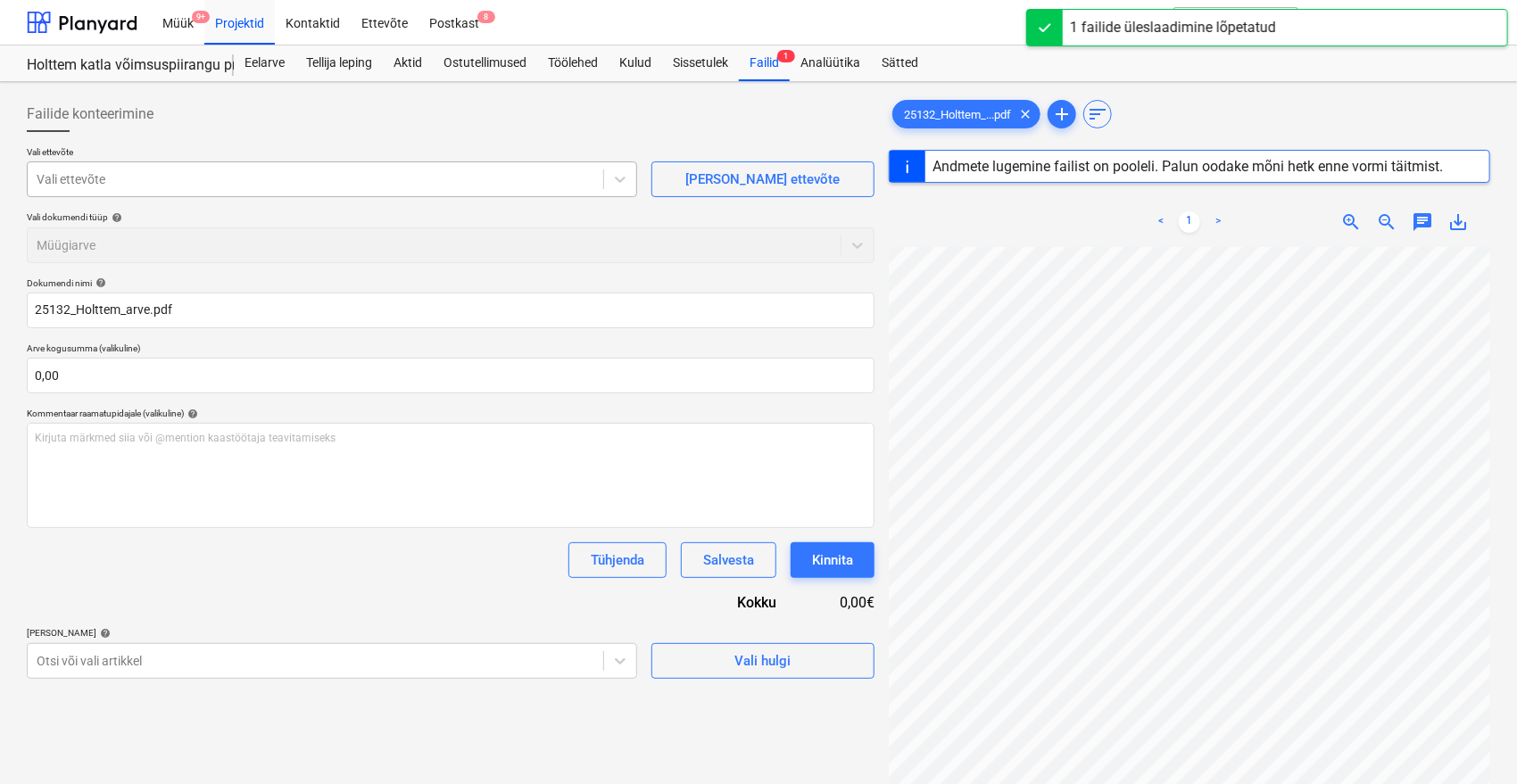
click at [215, 190] on div "Vali ettevõte" at bounding box center [315, 179] width 575 height 25
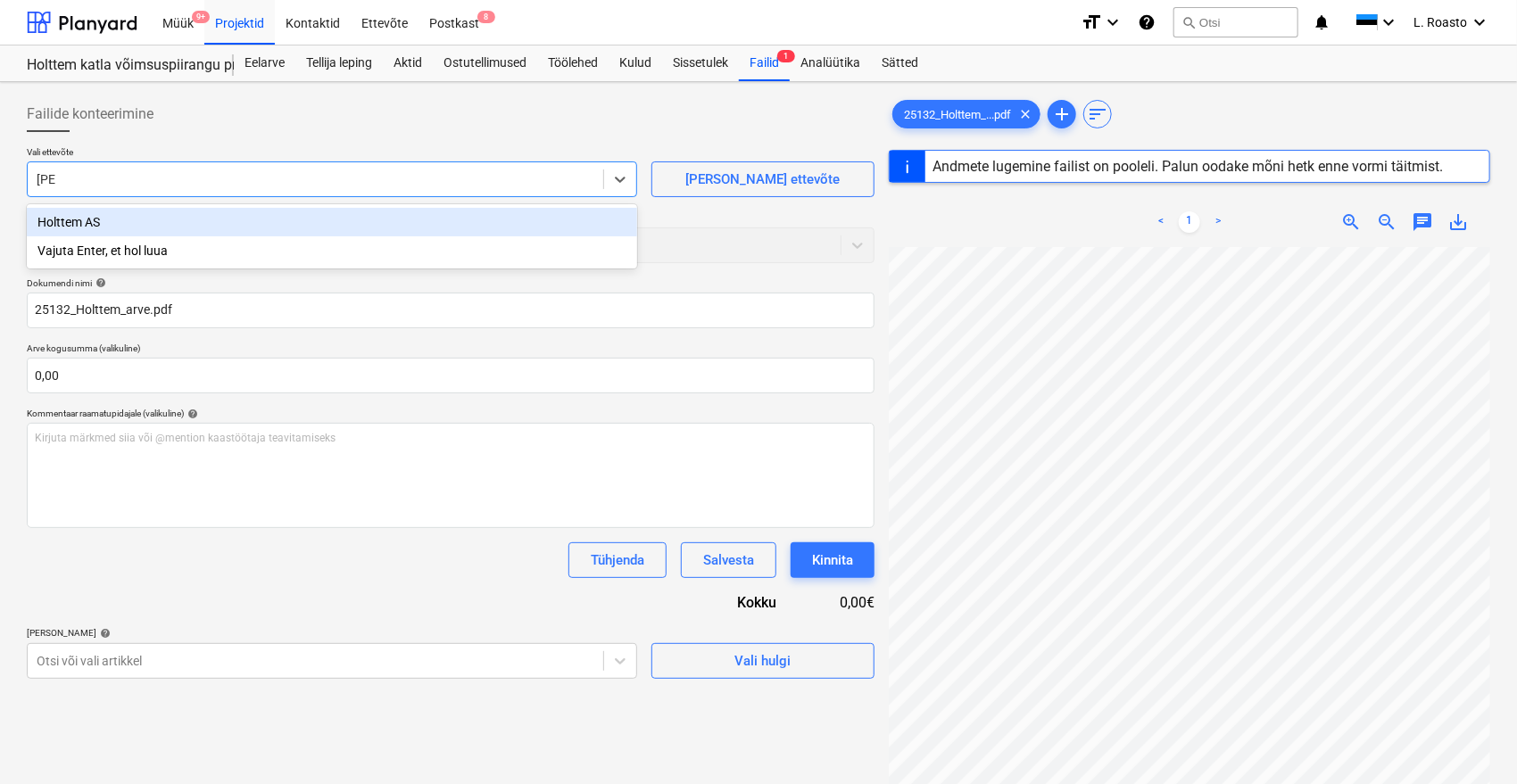
type input "holtt"
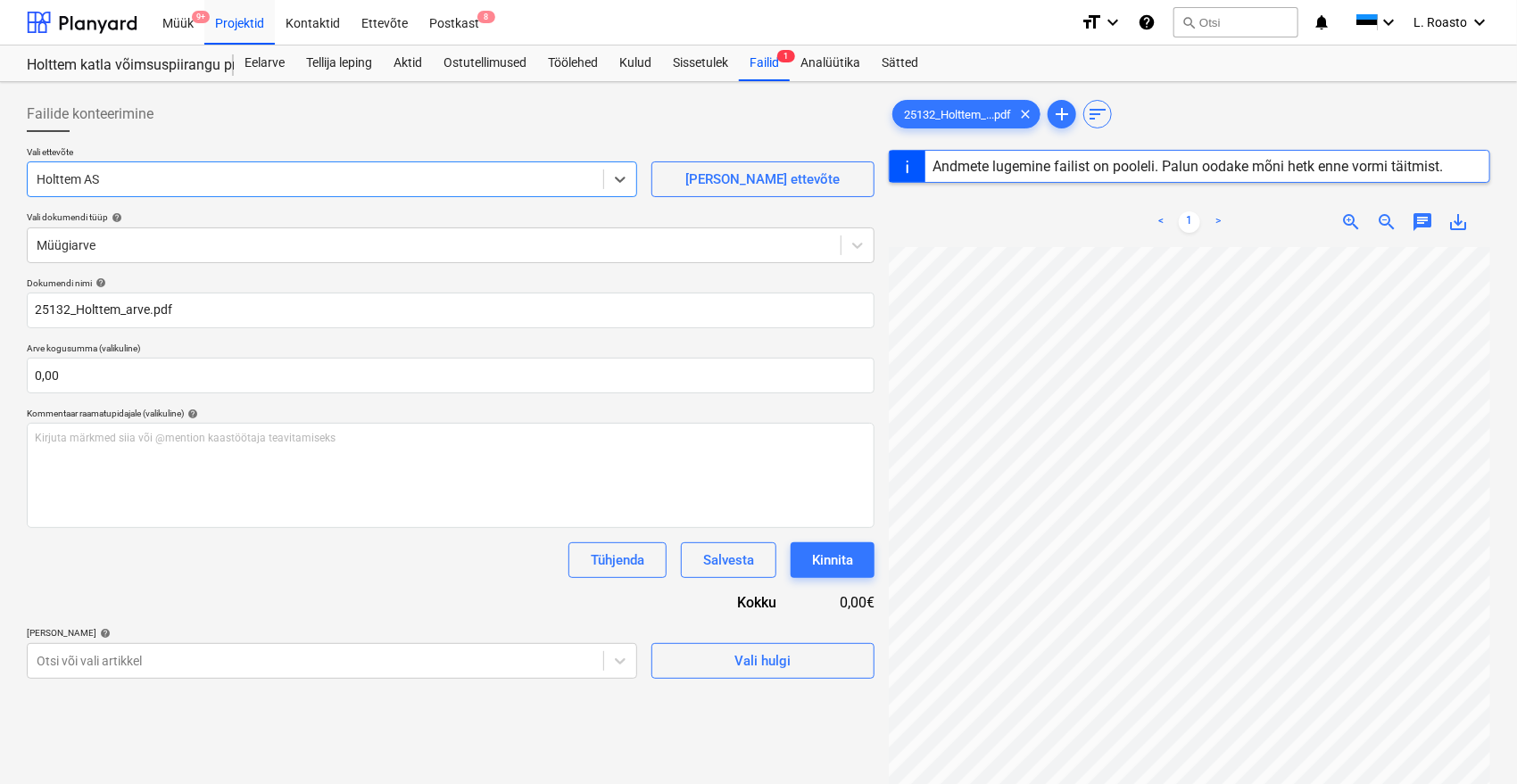
type input "25132"
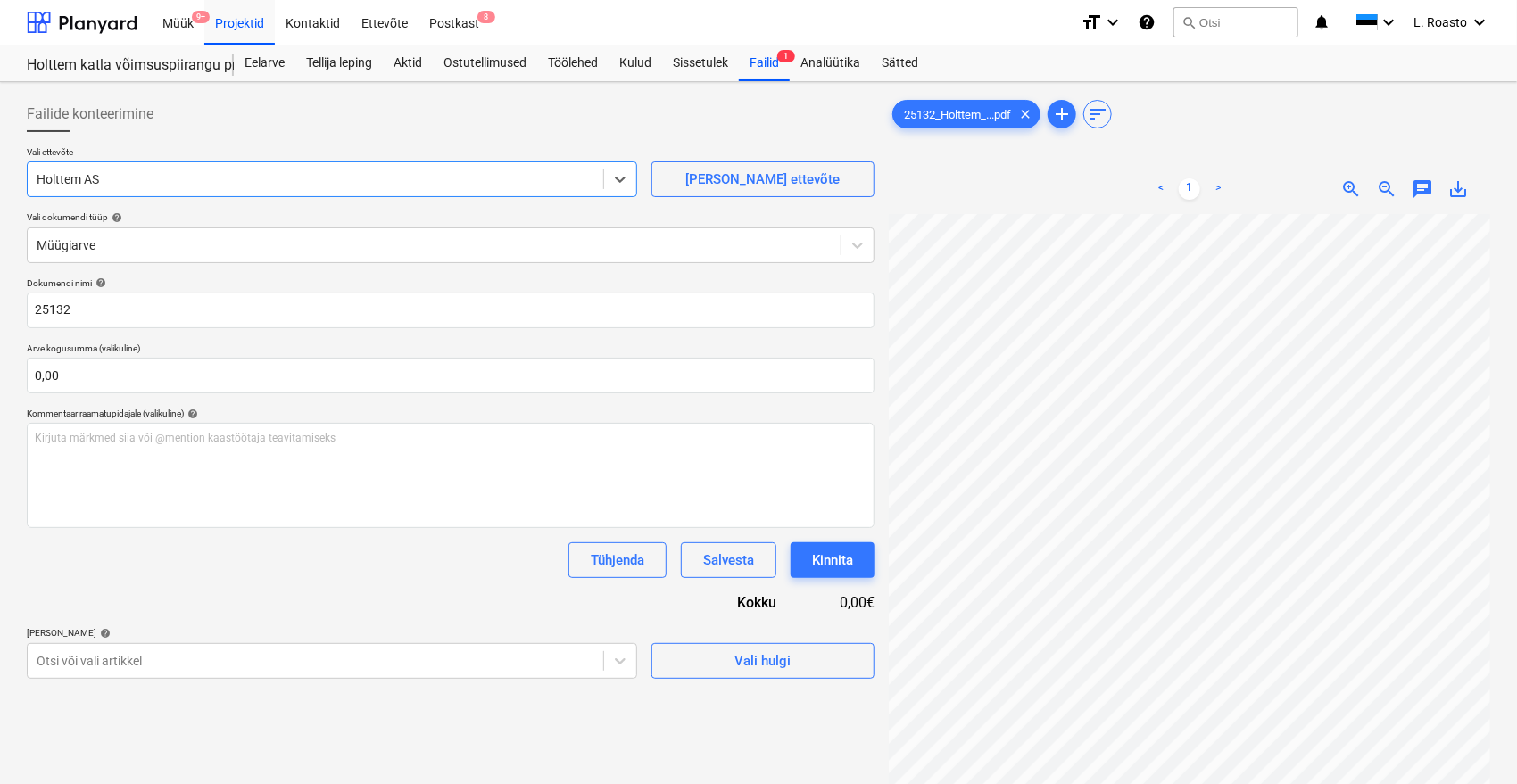
click at [177, 564] on div "Tühjenda Salvesta Kinnita" at bounding box center [451, 560] width 848 height 36
click at [126, 666] on body "Müük 9+ Projektid Kontaktid Ettevõte Postkast 8 format_size keyboard_arrow_down…" at bounding box center [758, 392] width 1517 height 784
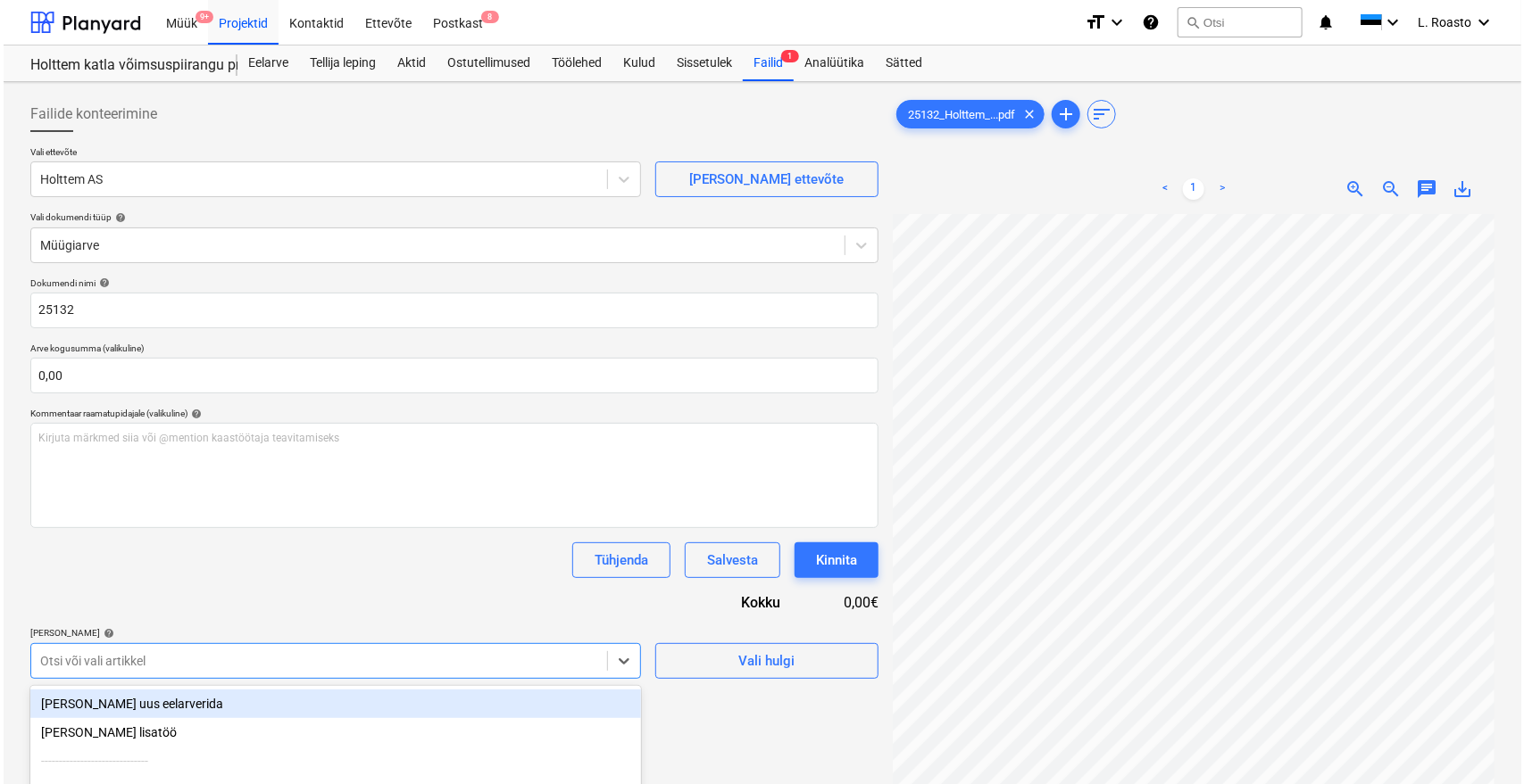
scroll to position [33, 0]
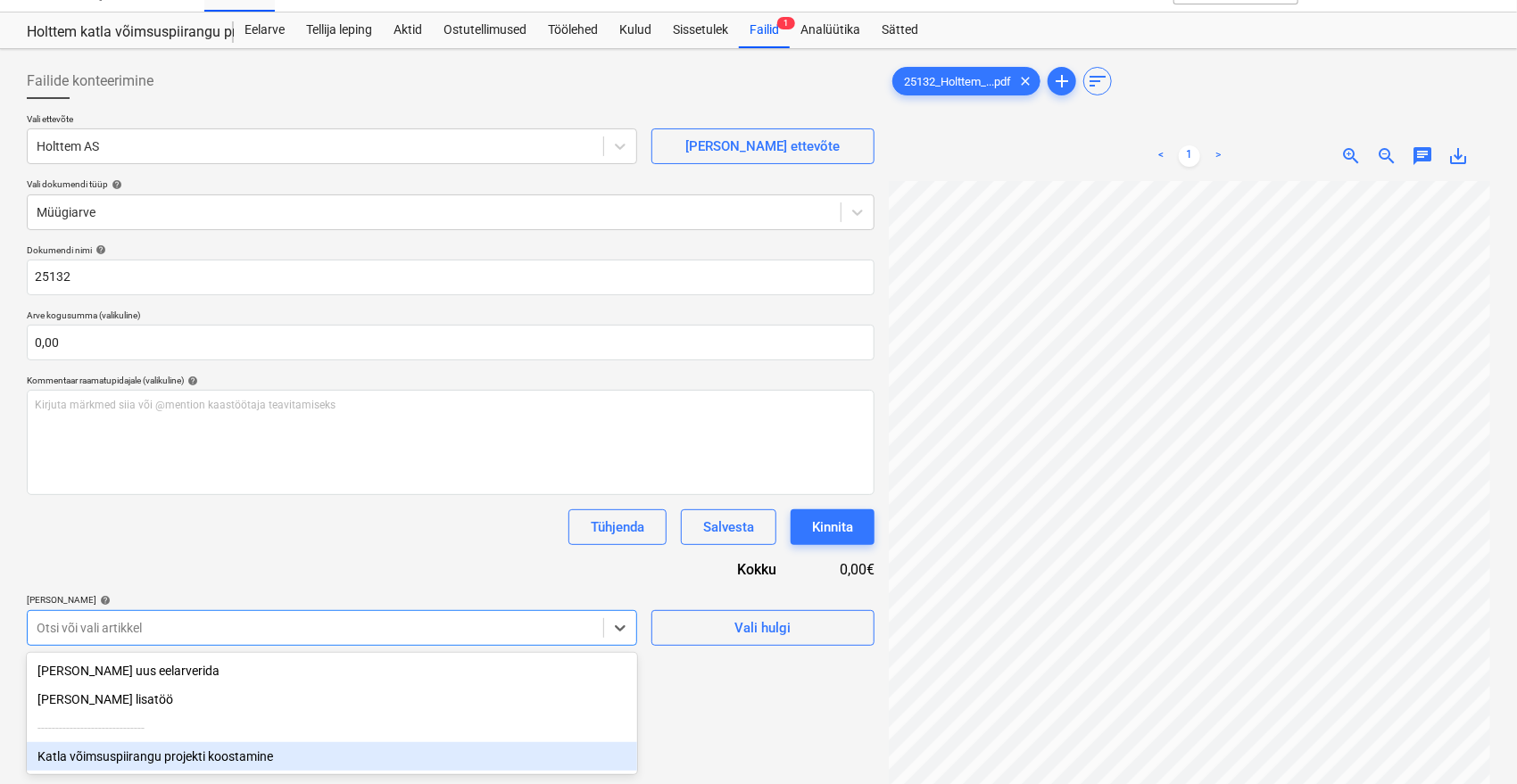
click at [121, 756] on div "Katla võimsuspiirangu projekti koostamine" at bounding box center [332, 757] width 610 height 29
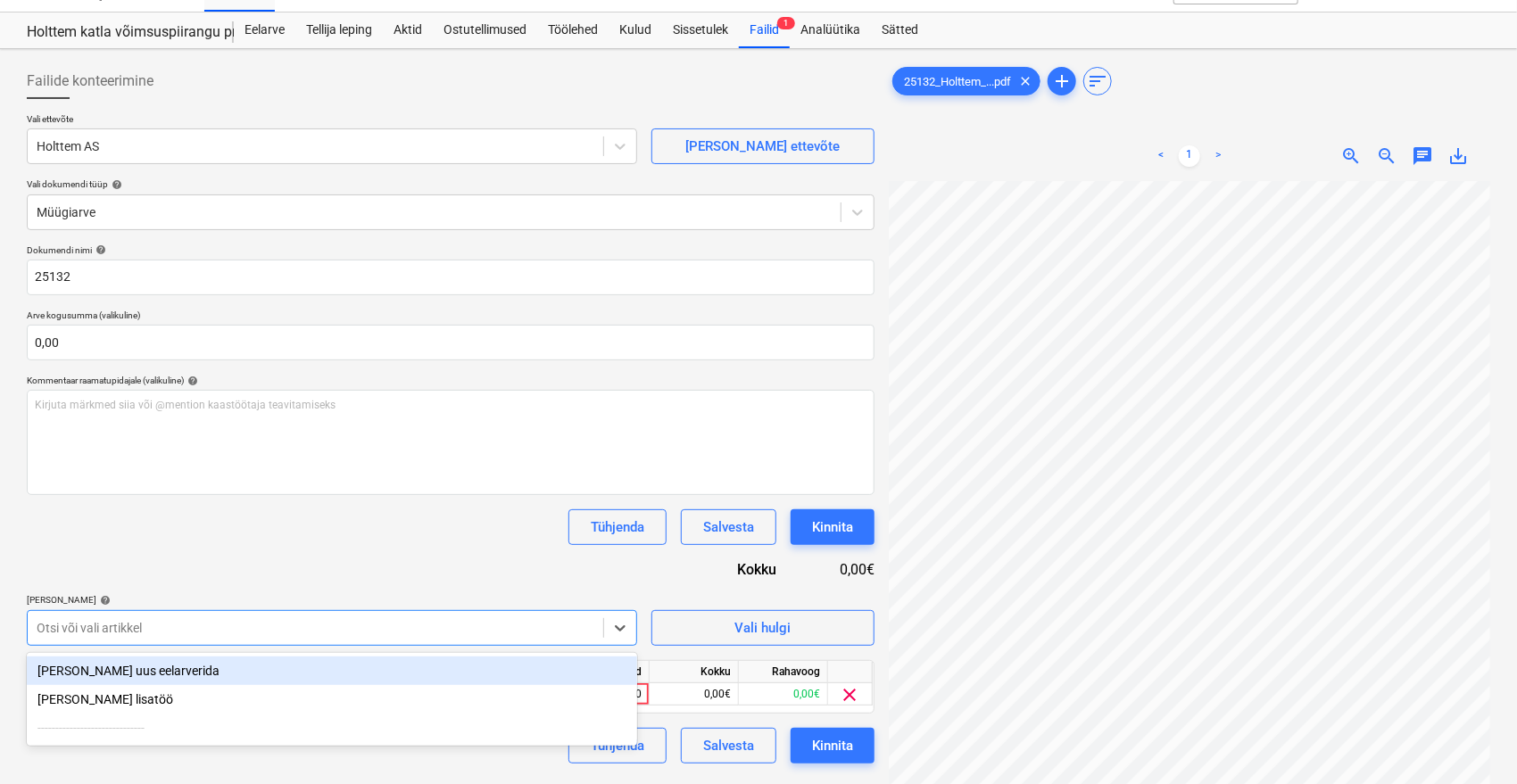
click at [343, 561] on div "Dokumendi nimi help 25132 Arve kogusumma (valikuline) 0,00 Kommentaar raamatupi…" at bounding box center [451, 504] width 848 height 520
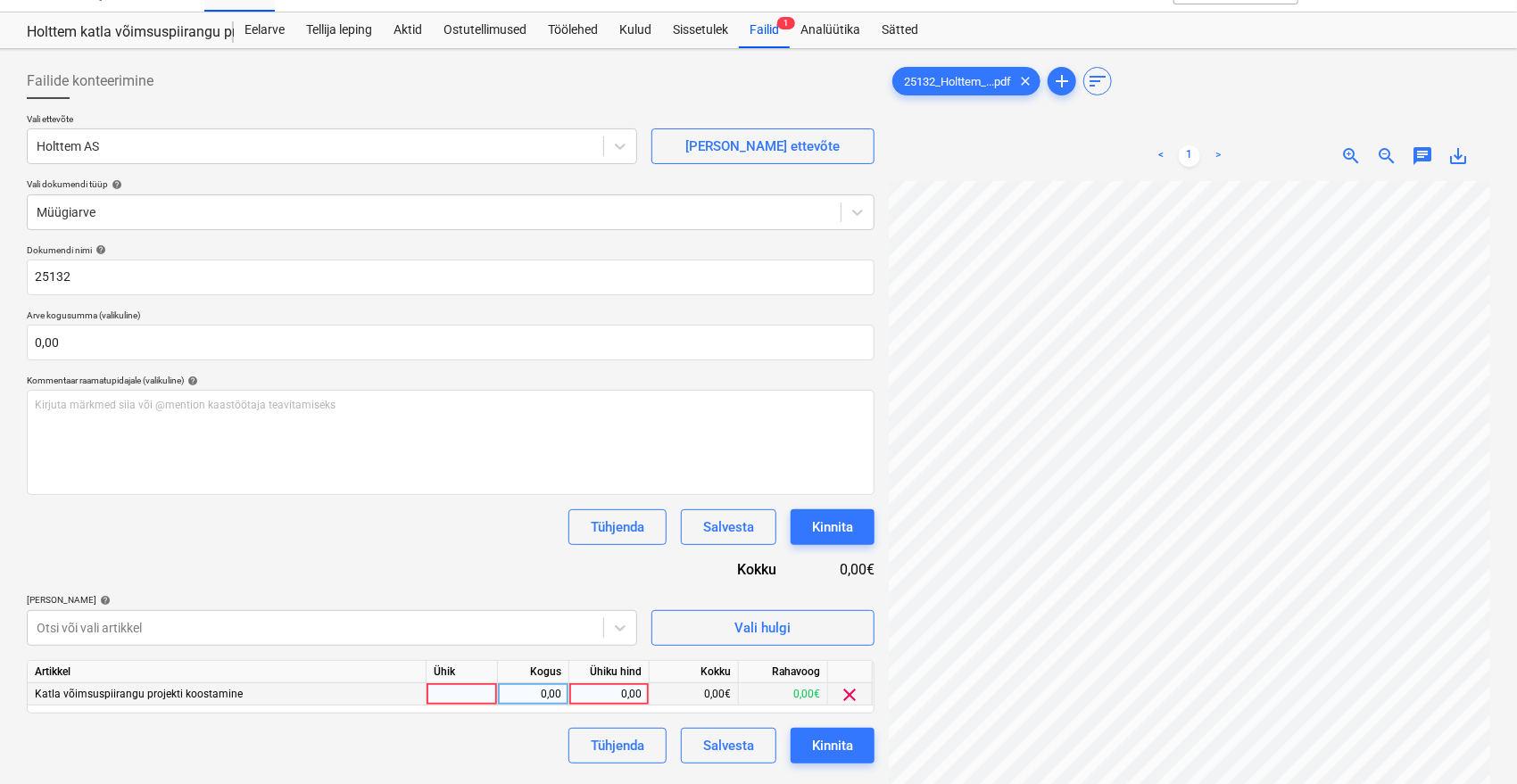
click at [588, 699] on div "0,00" at bounding box center [608, 694] width 65 height 22
type input "1200"
click at [450, 775] on div "Failide konteerimine Vali ettevõte Holttem AS Lisa uus ettevõte Vali dokumendi …" at bounding box center [451, 489] width 862 height 866
click at [858, 751] on button "Kinnita" at bounding box center [832, 746] width 84 height 36
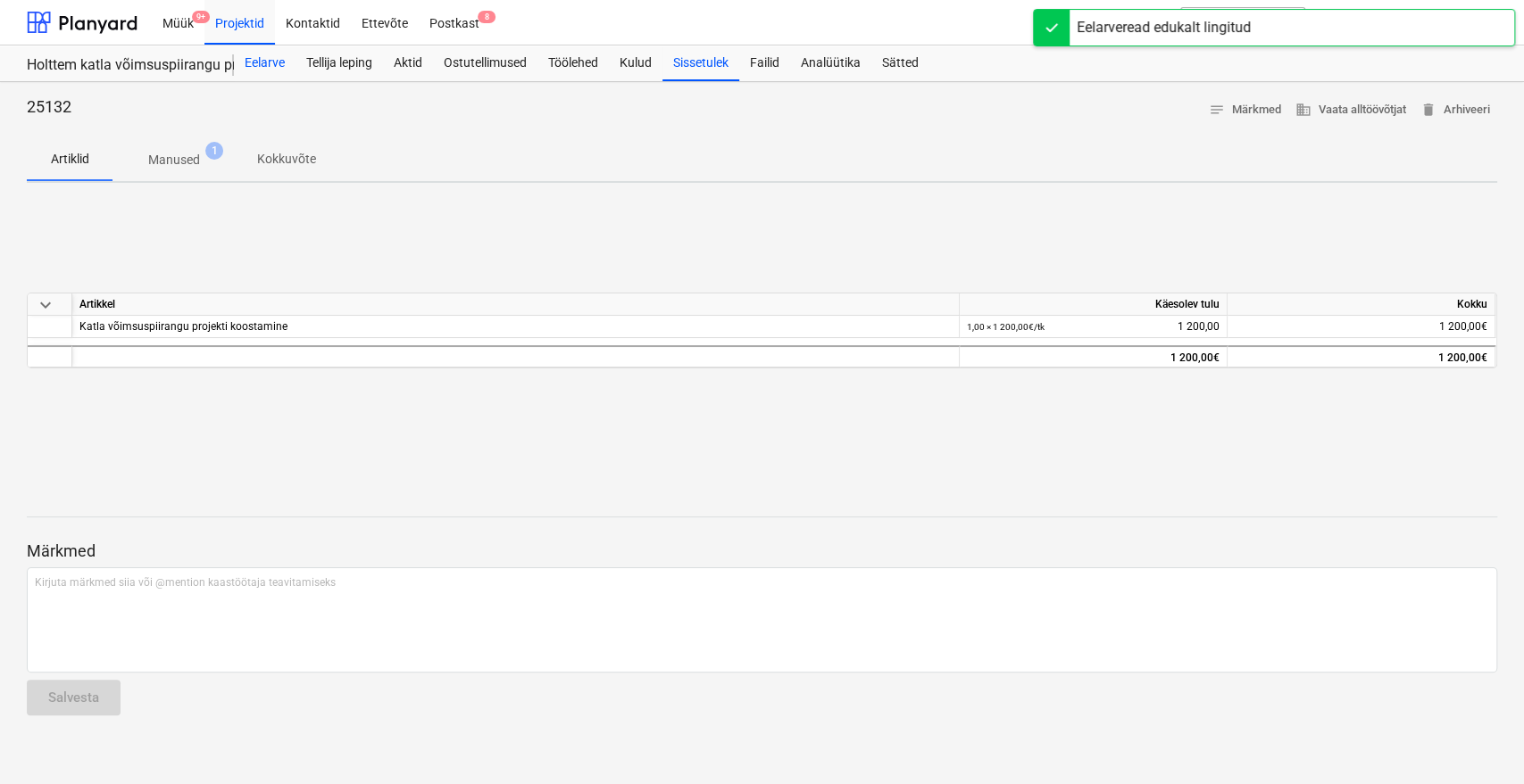
click at [283, 56] on div "Eelarve" at bounding box center [264, 64] width 62 height 36
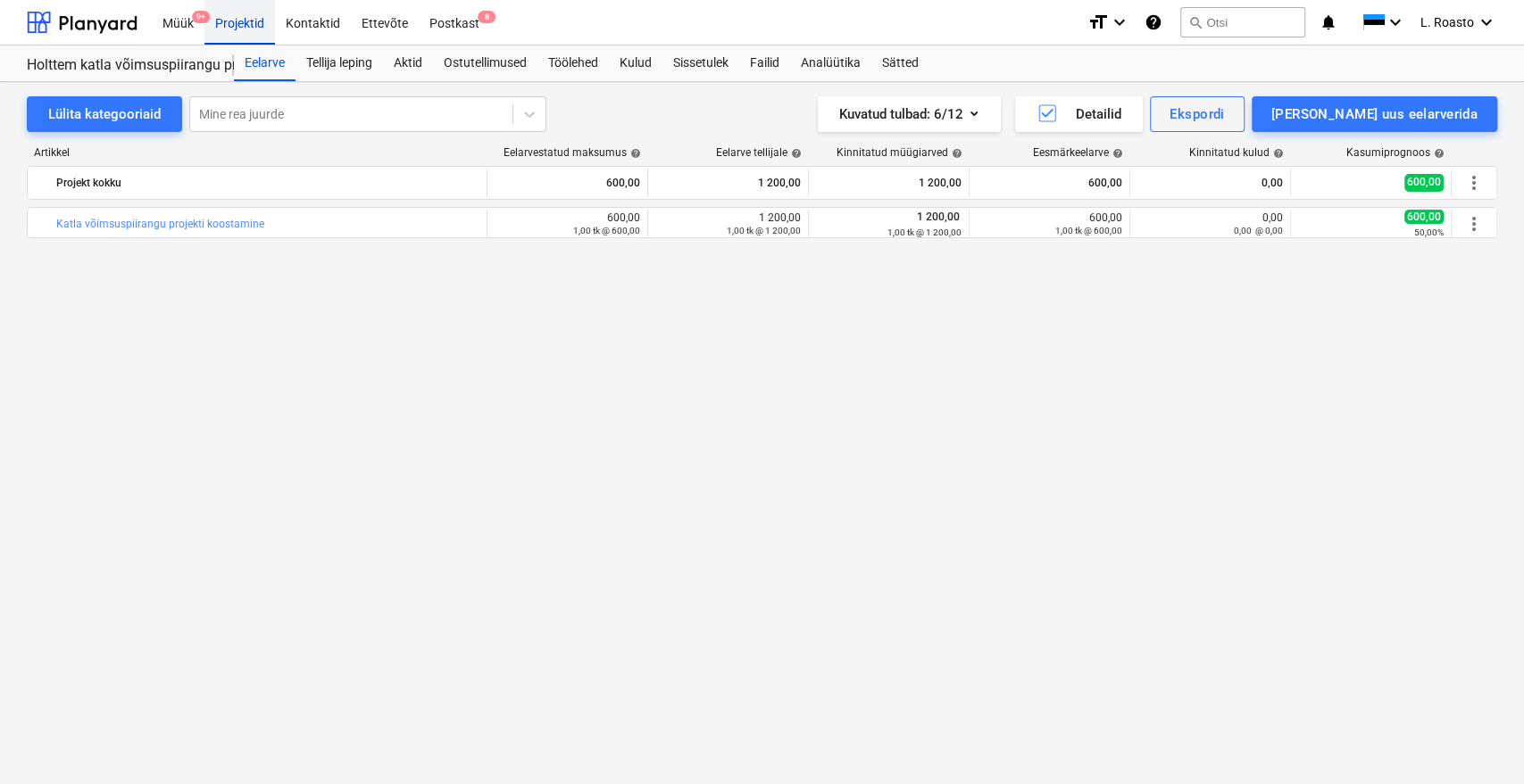
click at [240, 30] on div "Projektid" at bounding box center [239, 22] width 71 height 46
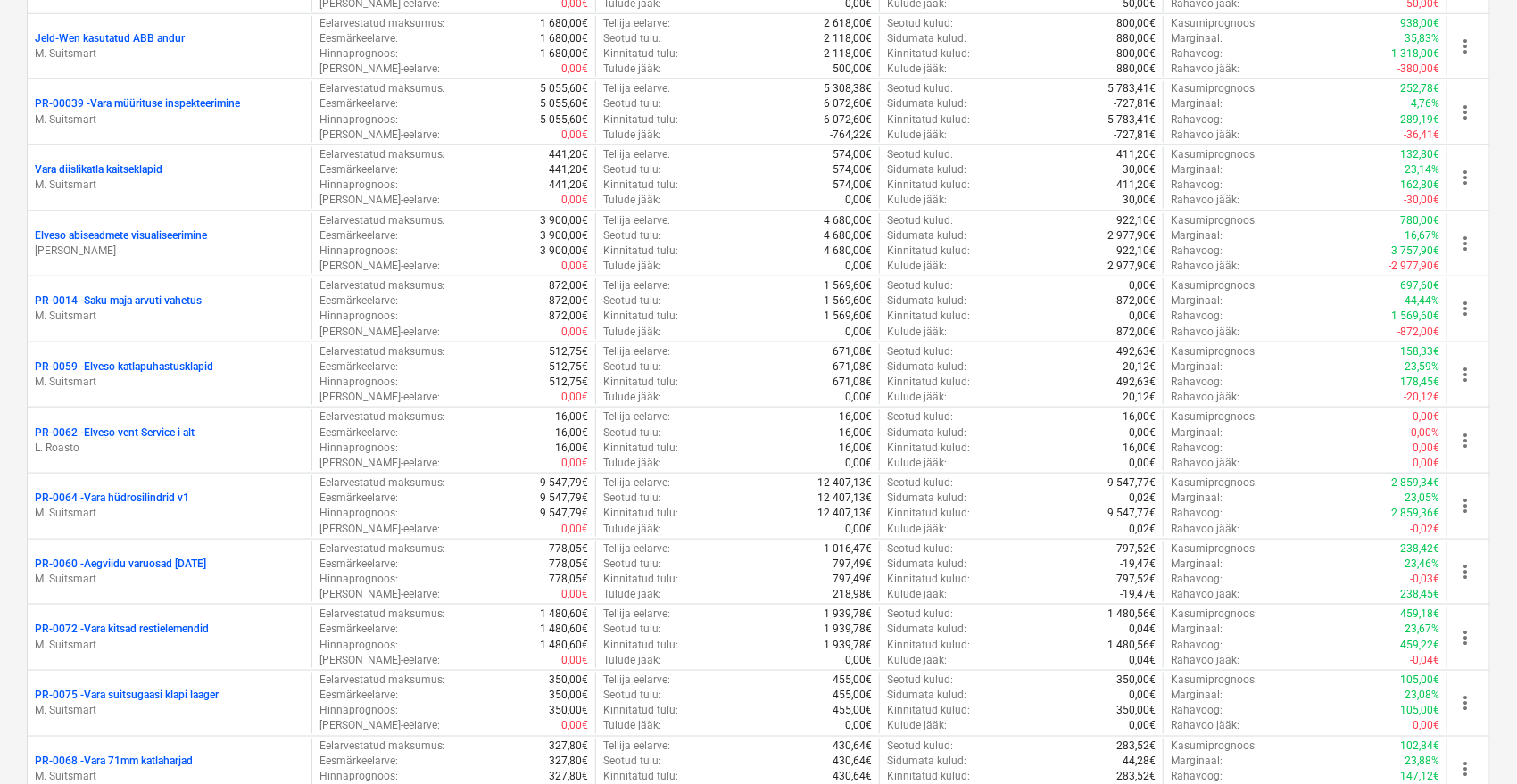
scroll to position [4638, 0]
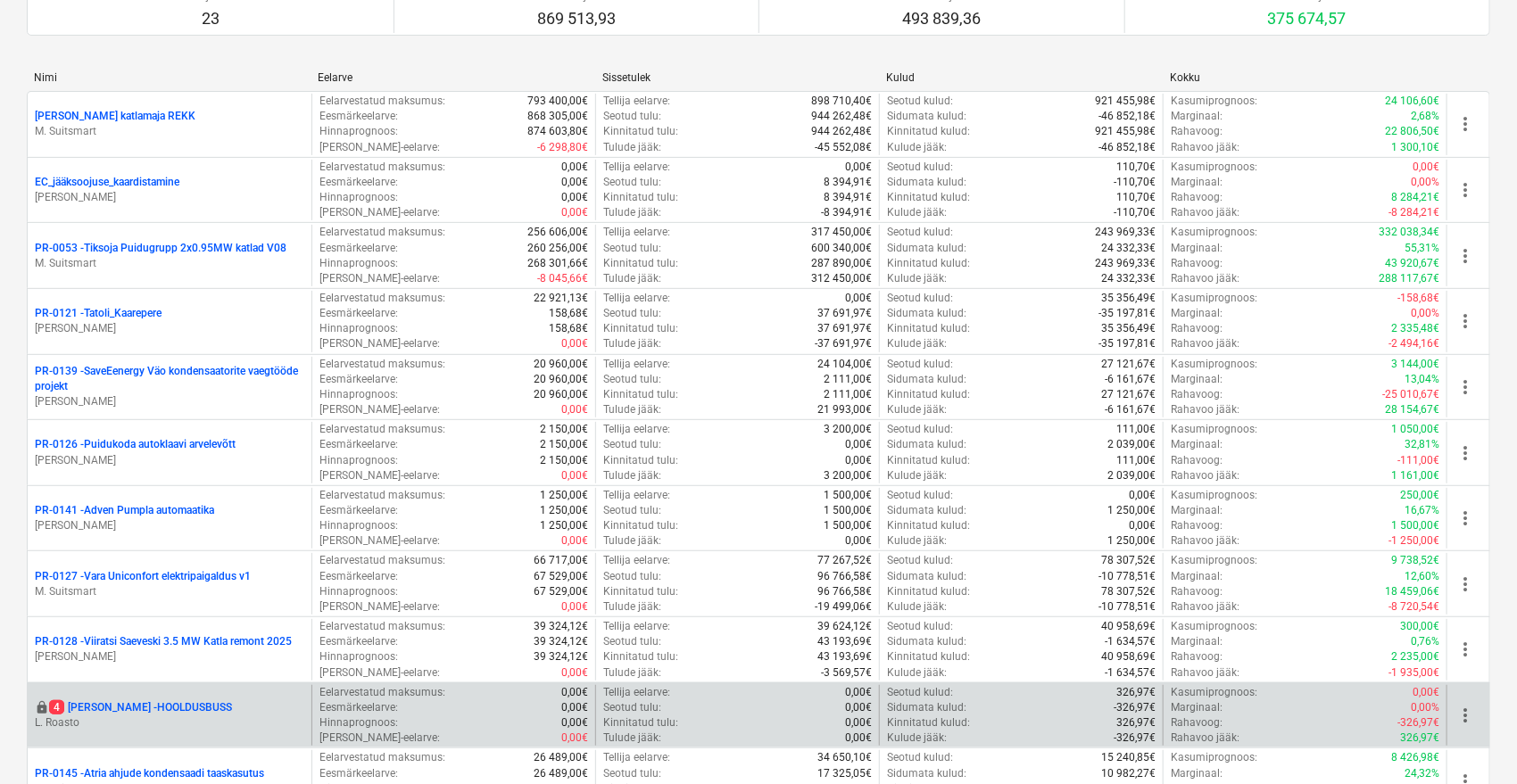
scroll to position [495, 0]
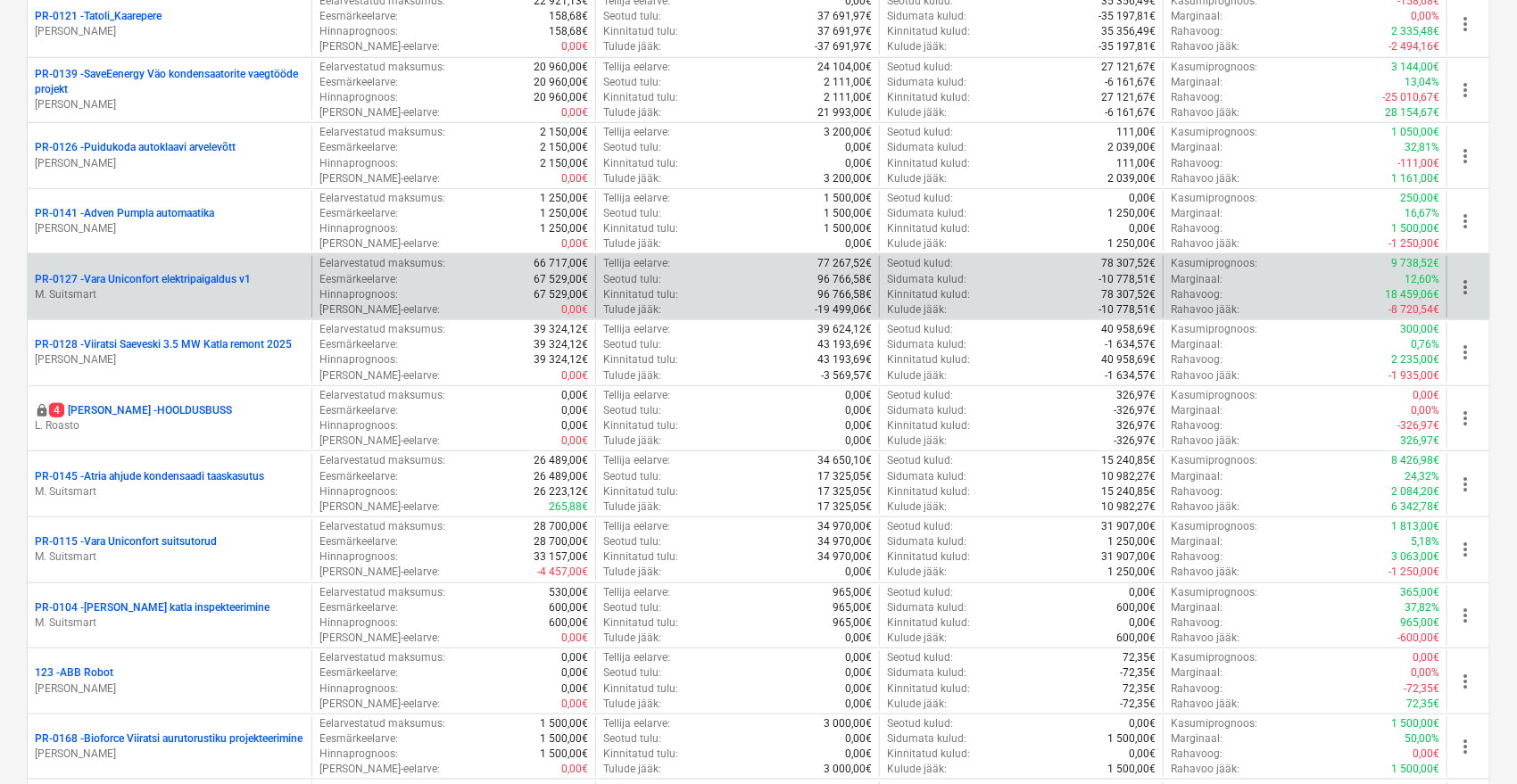
click at [208, 275] on p "PR-0127 - Vara Uniconfort elektripaigaldus v1" at bounding box center [142, 280] width 216 height 15
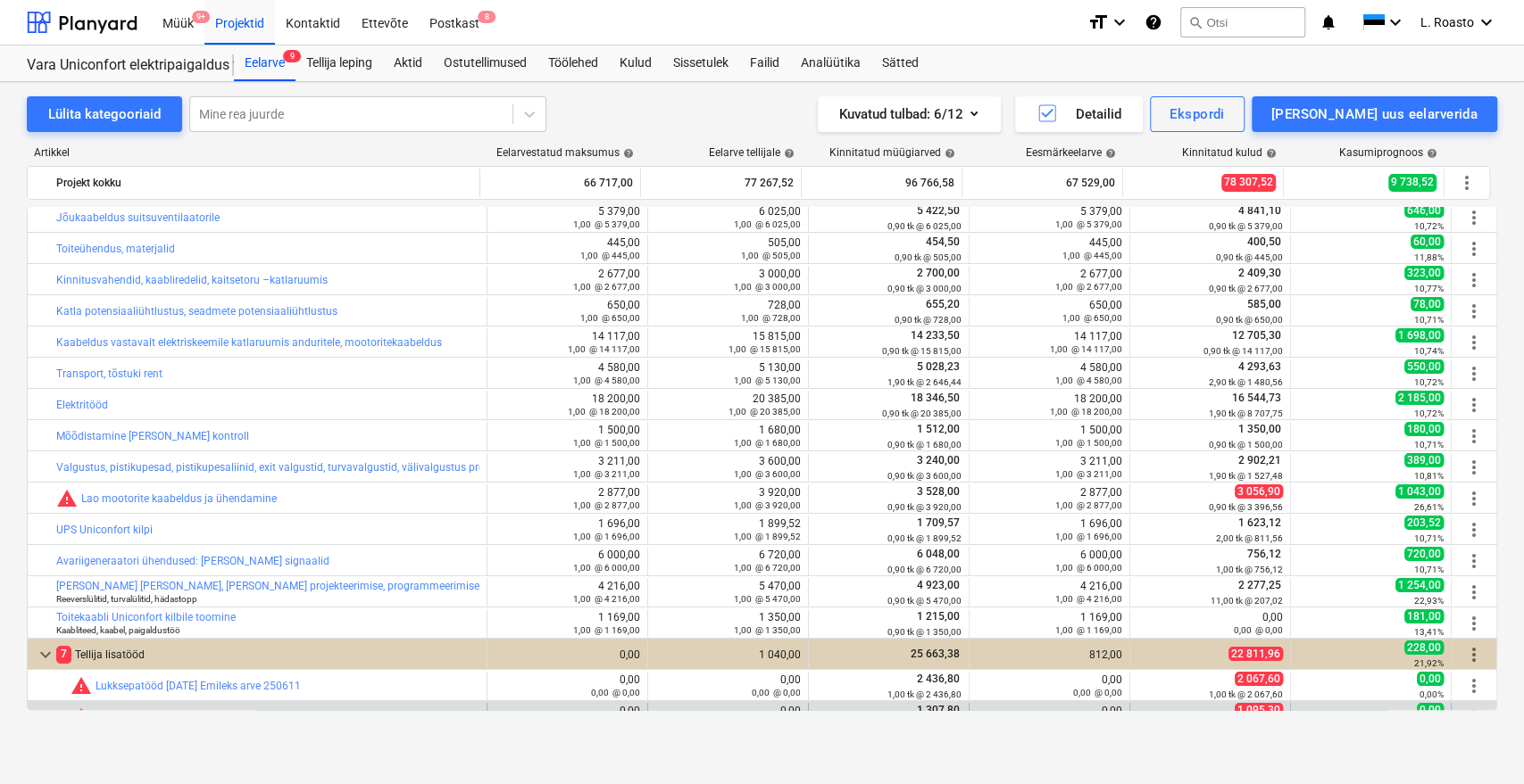
scroll to position [277, 0]
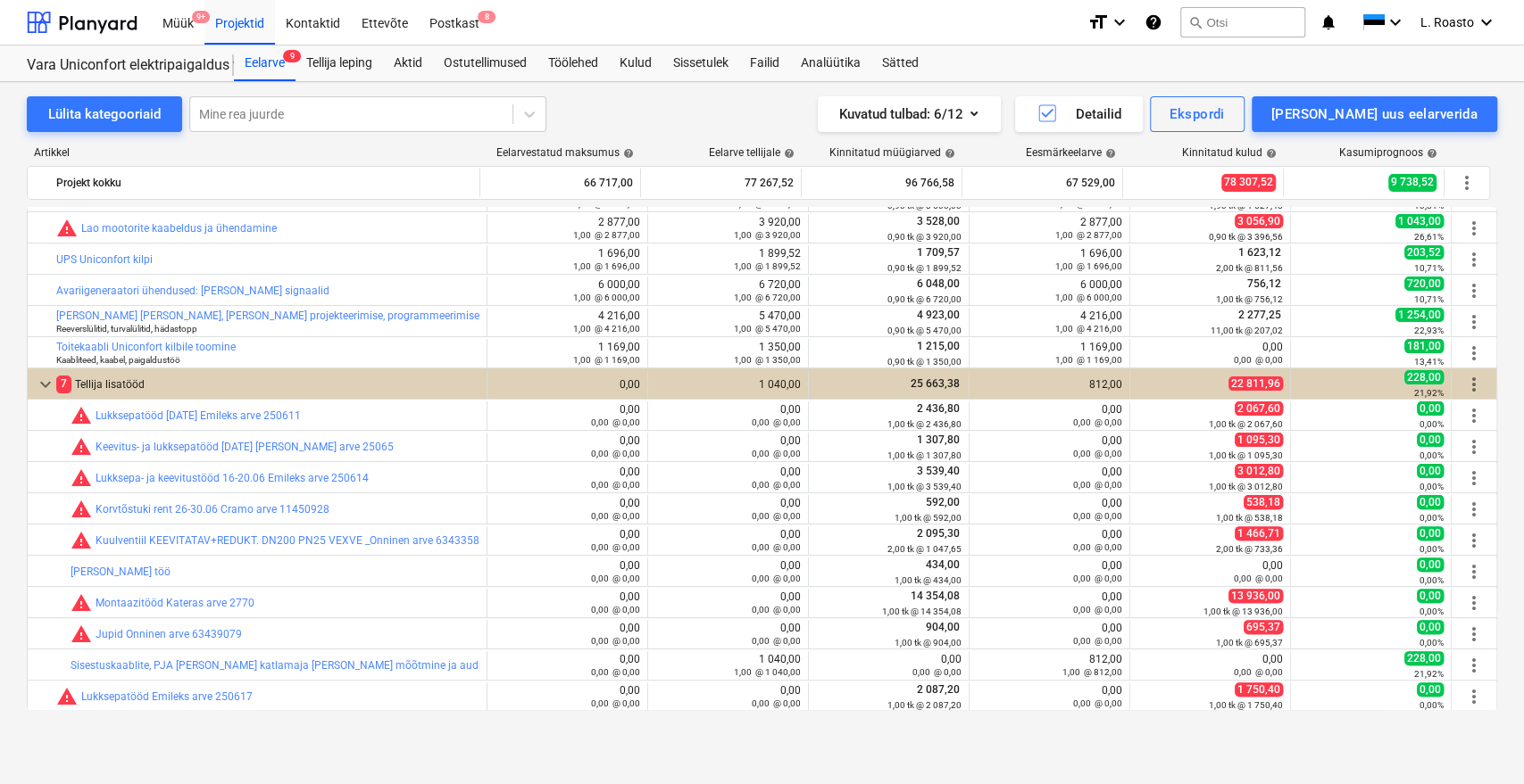
click at [7, 256] on div "Lülita kategooriaid Mine rea juurde Kuvatud tulbad : 6/12 Detailid Ekspordi [PE…" at bounding box center [762, 414] width 1524 height 664
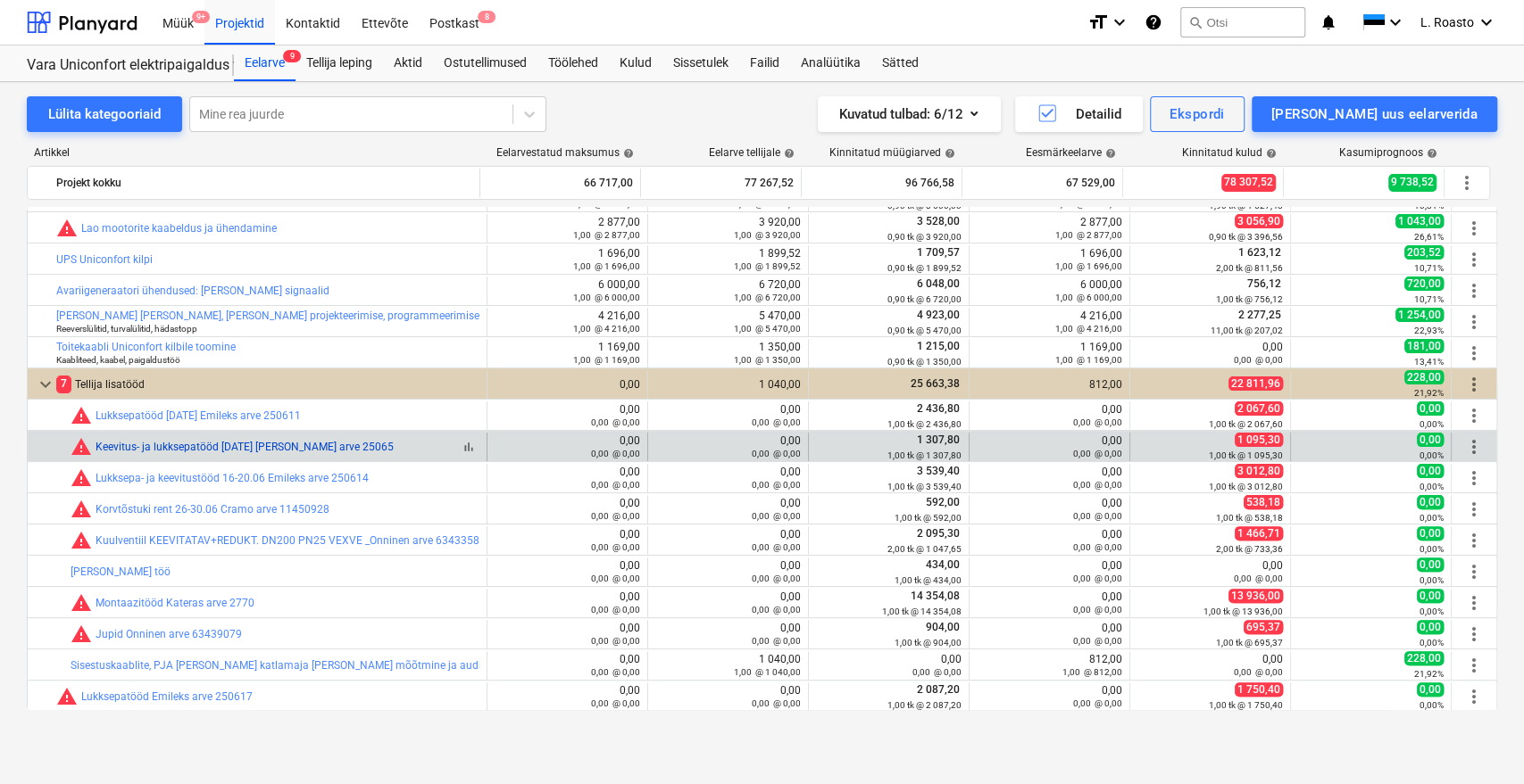
click at [349, 444] on link "Keevitus- ja lukksepatööd [DATE] [PERSON_NAME] arve 25065" at bounding box center [245, 447] width 299 height 13
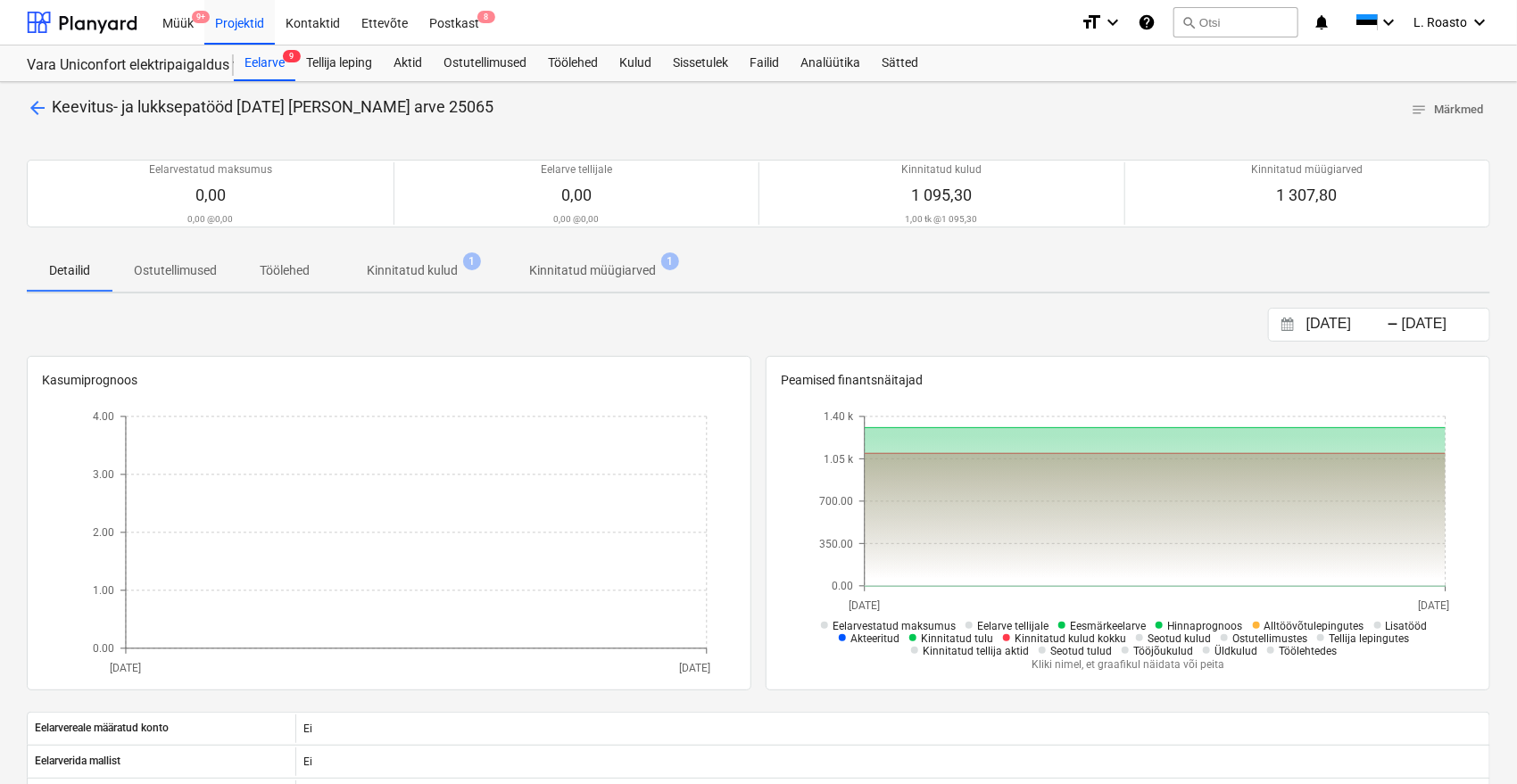
click at [590, 267] on p "Kinnitatud müügiarved" at bounding box center [592, 271] width 126 height 19
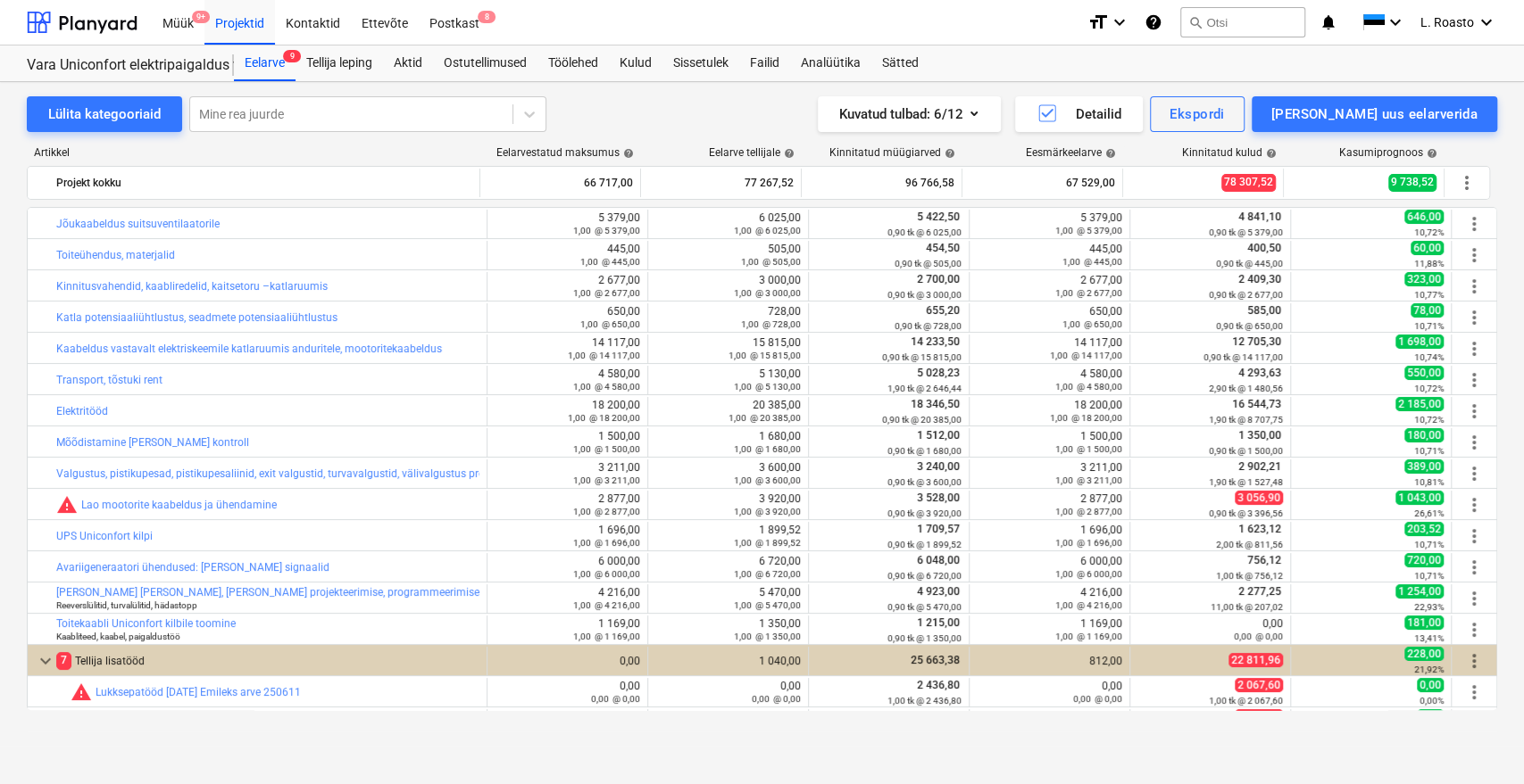
scroll to position [277, 0]
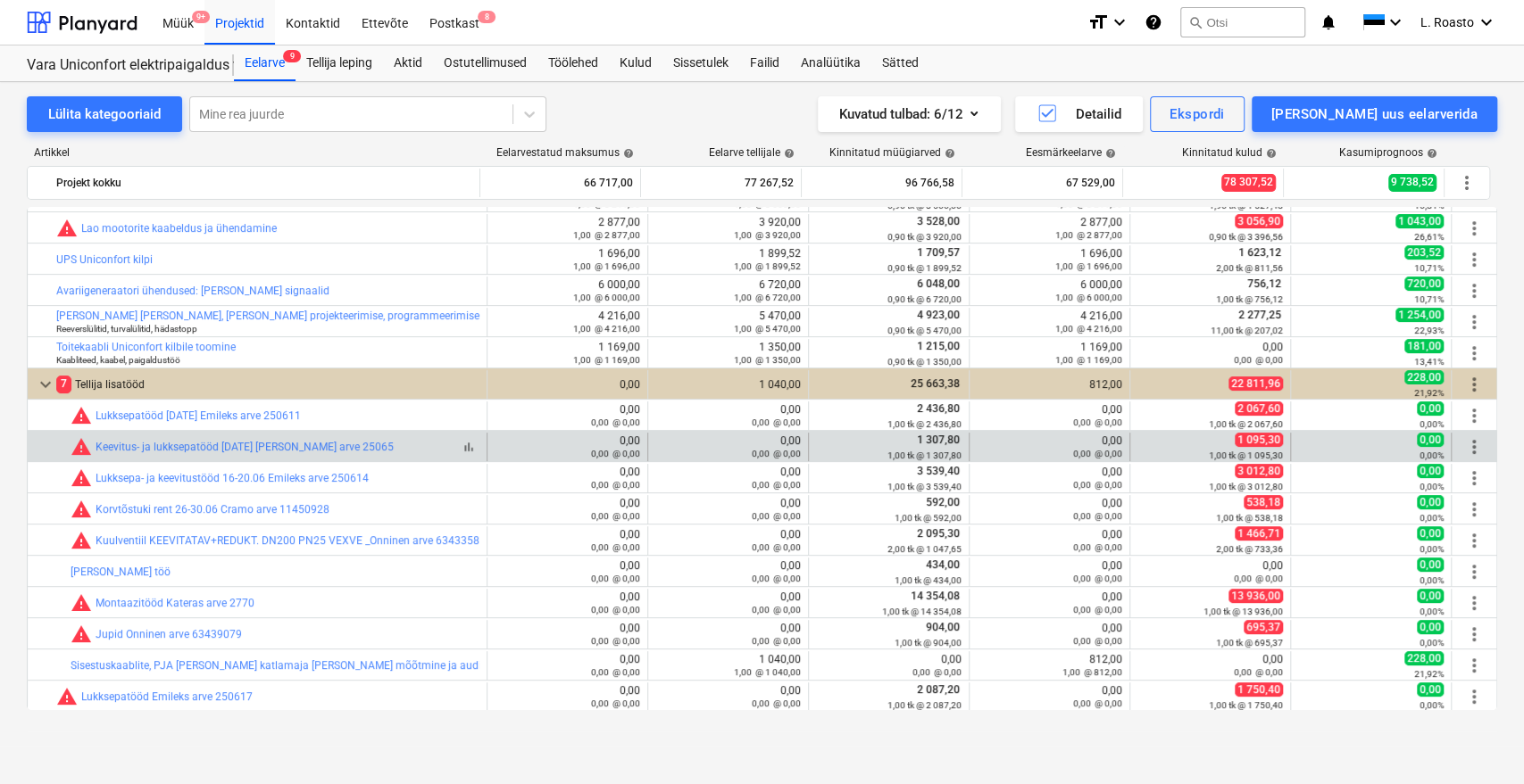
click at [393, 444] on div "bar_chart warning Keevitus- ja lukksepatööd [DATE] [PERSON_NAME] arve 25065" at bounding box center [275, 447] width 409 height 22
click at [356, 453] on div "warning Keevitus- ja lukksepatööd [DATE] [PERSON_NAME] arve 25065" at bounding box center [232, 447] width 324 height 22
click at [355, 444] on link "Keevitus- ja lukksepatööd [DATE] [PERSON_NAME] arve 25065" at bounding box center [245, 447] width 299 height 13
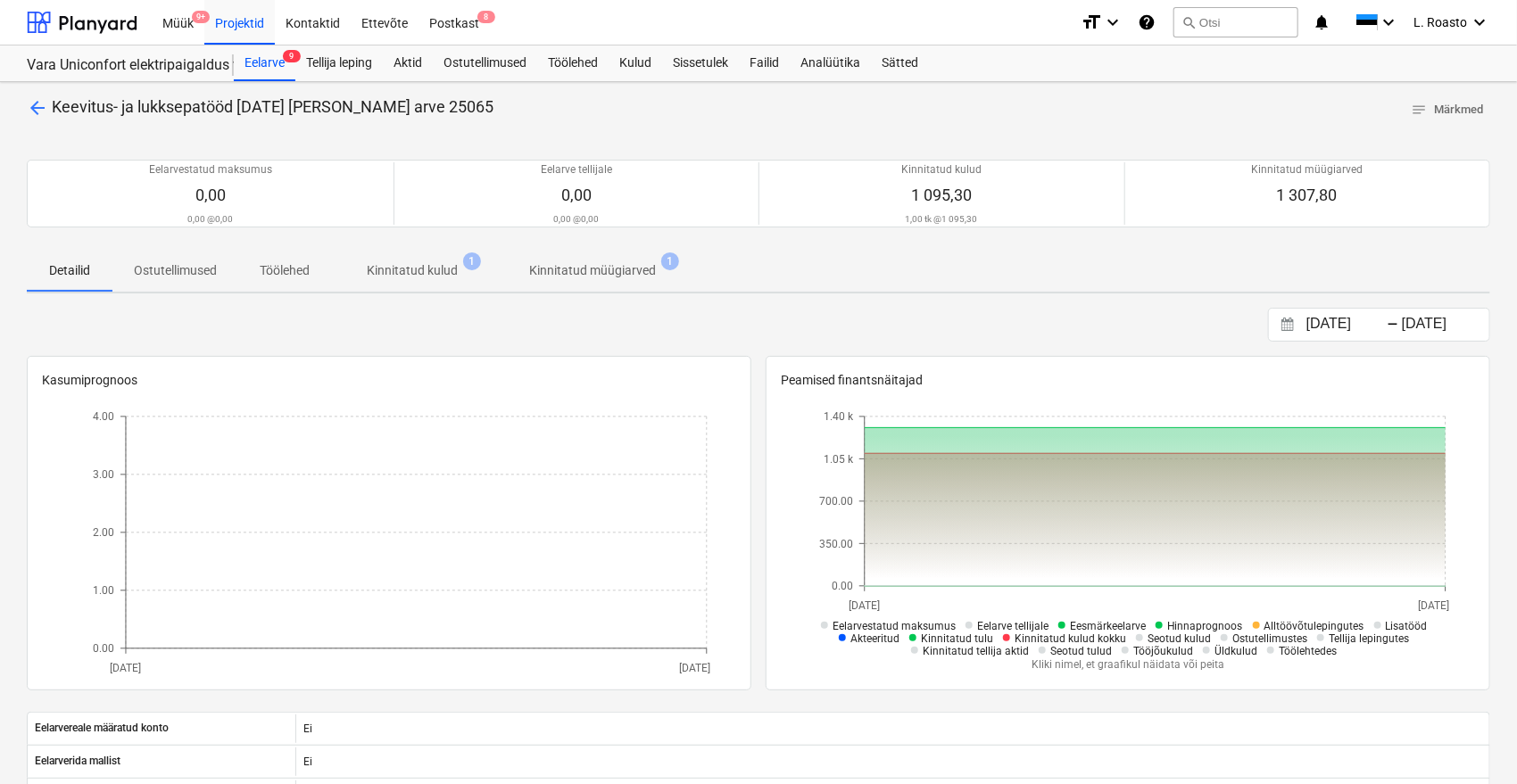
click at [450, 271] on p "Kinnitatud kulud" at bounding box center [412, 271] width 91 height 19
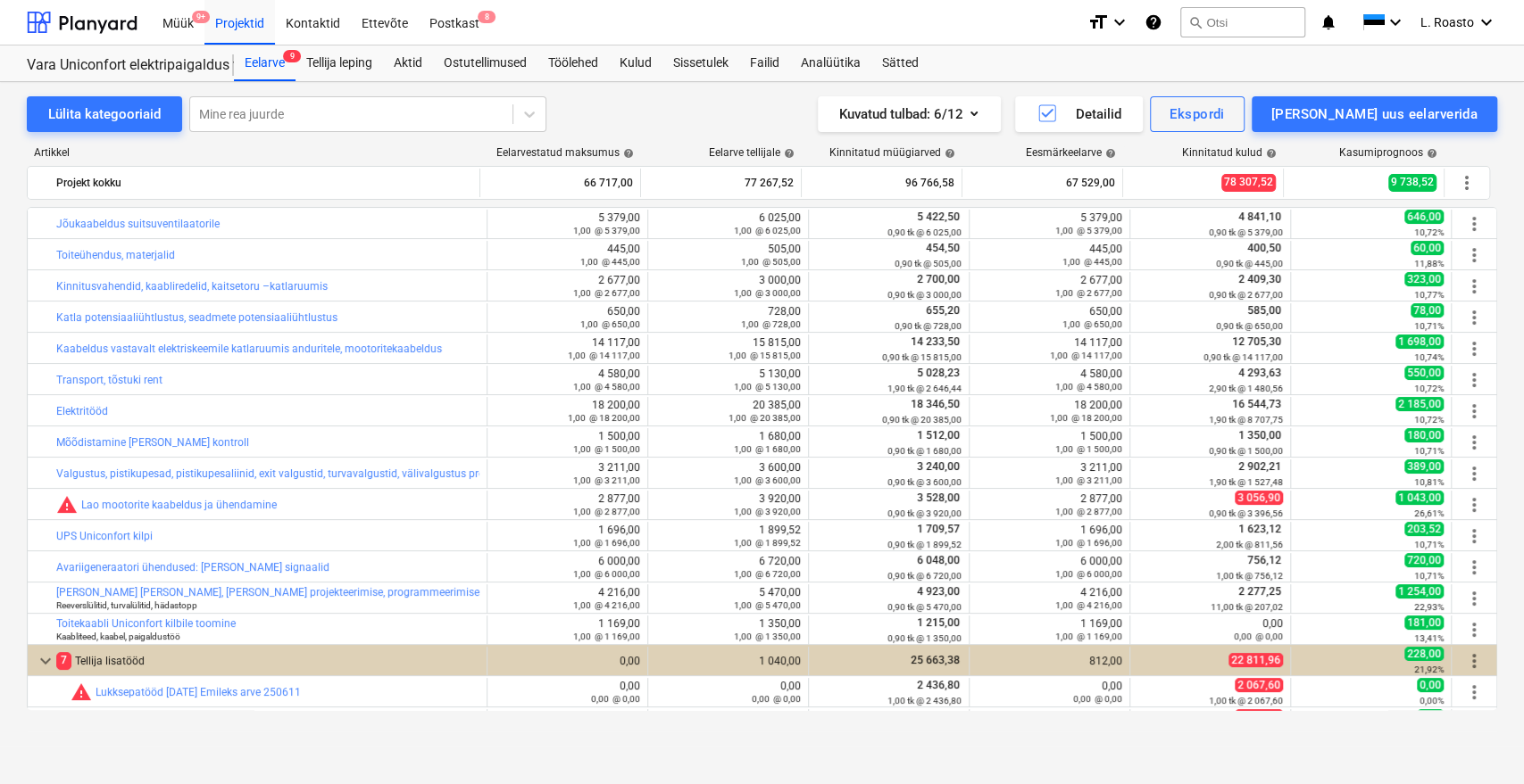
scroll to position [277, 0]
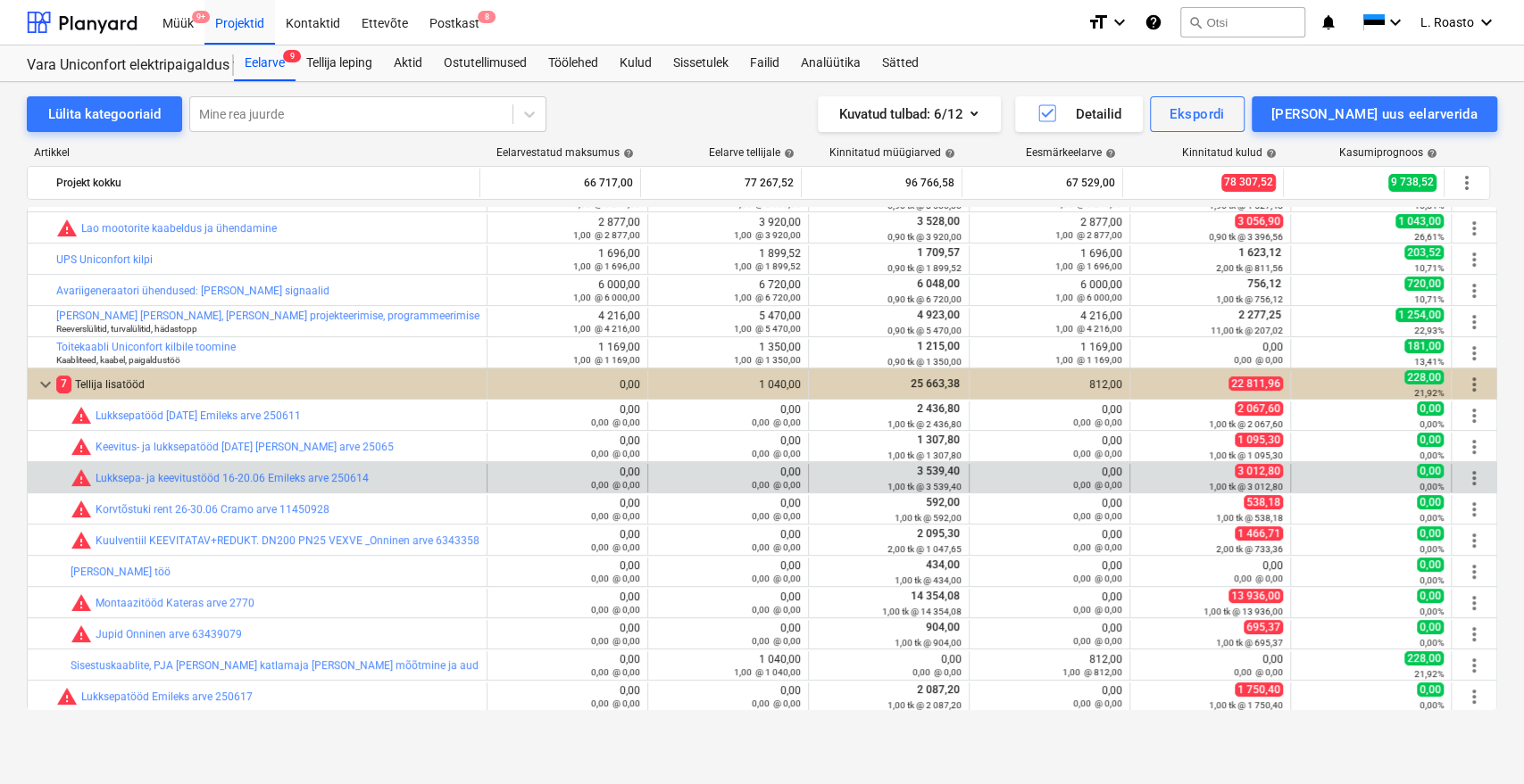
click at [353, 462] on div "bar_chart warning Lukksepa- ja keevitustööd 16-20.06 Emileks arve 250614 edit 0…" at bounding box center [762, 478] width 1468 height 30
click at [335, 476] on link "Lukksepa- ja keevitustööd 16-20.06 Emileks arve 250614" at bounding box center [232, 478] width 273 height 13
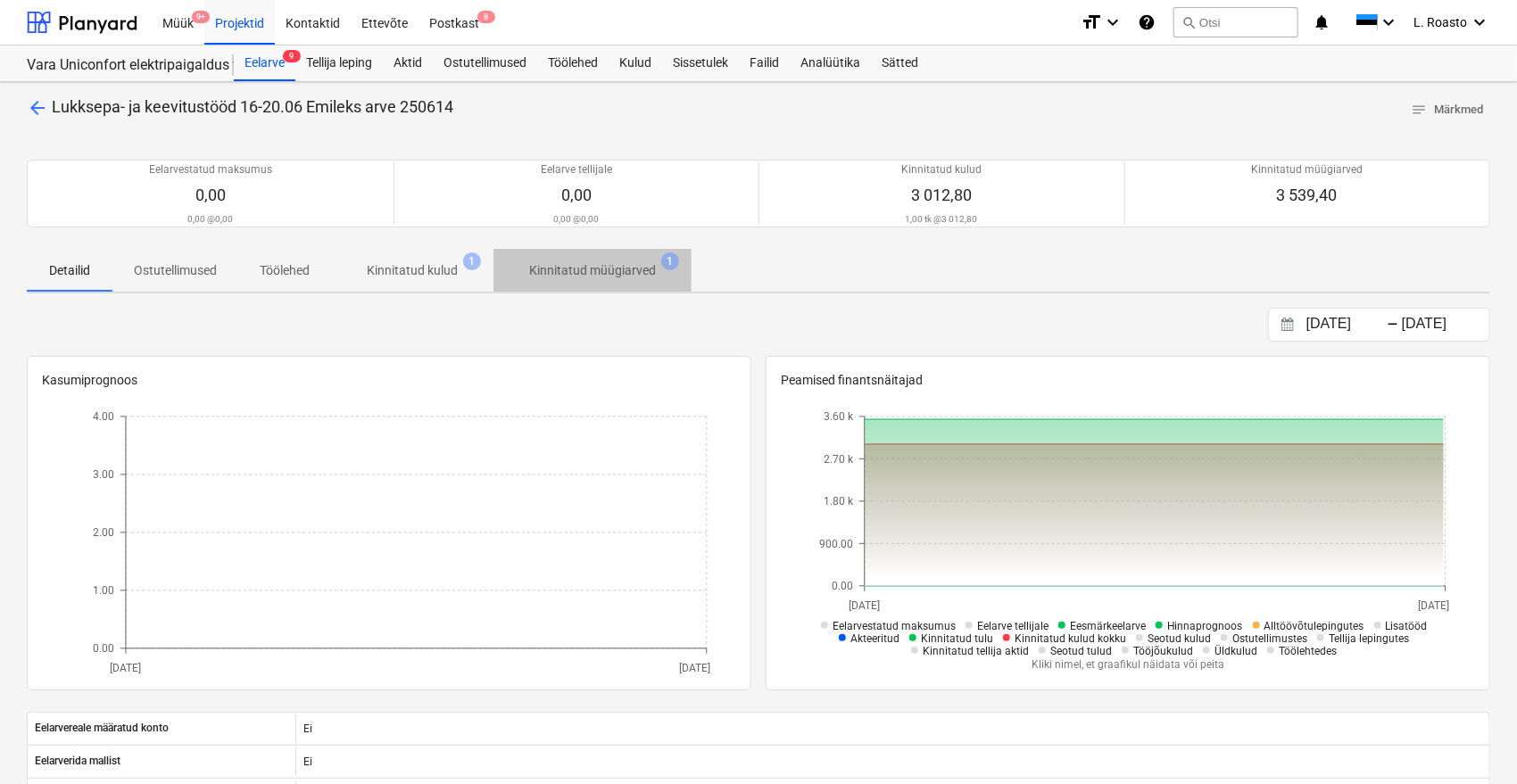
click at [596, 273] on p "Kinnitatud müügiarved" at bounding box center [592, 271] width 126 height 19
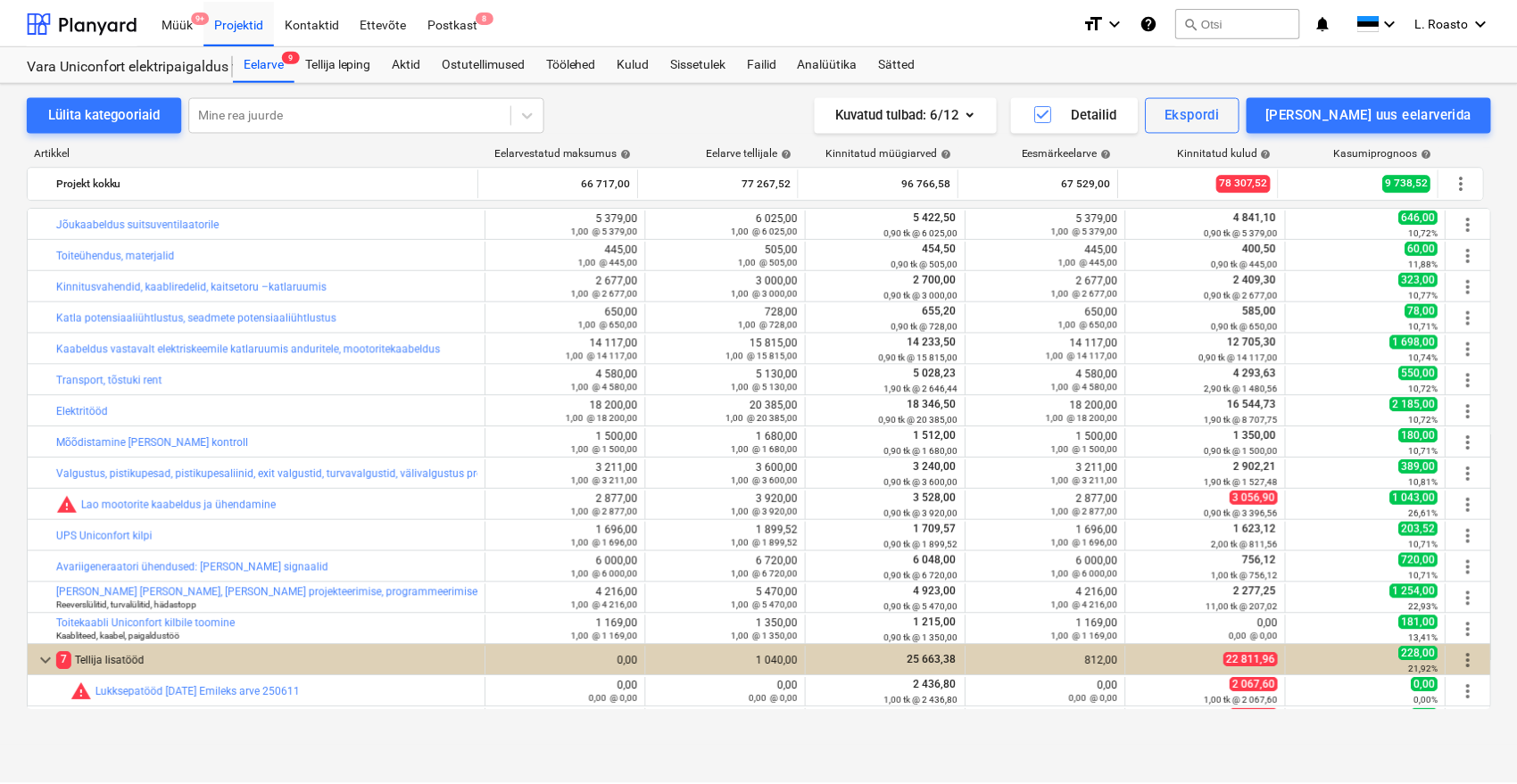
scroll to position [277, 0]
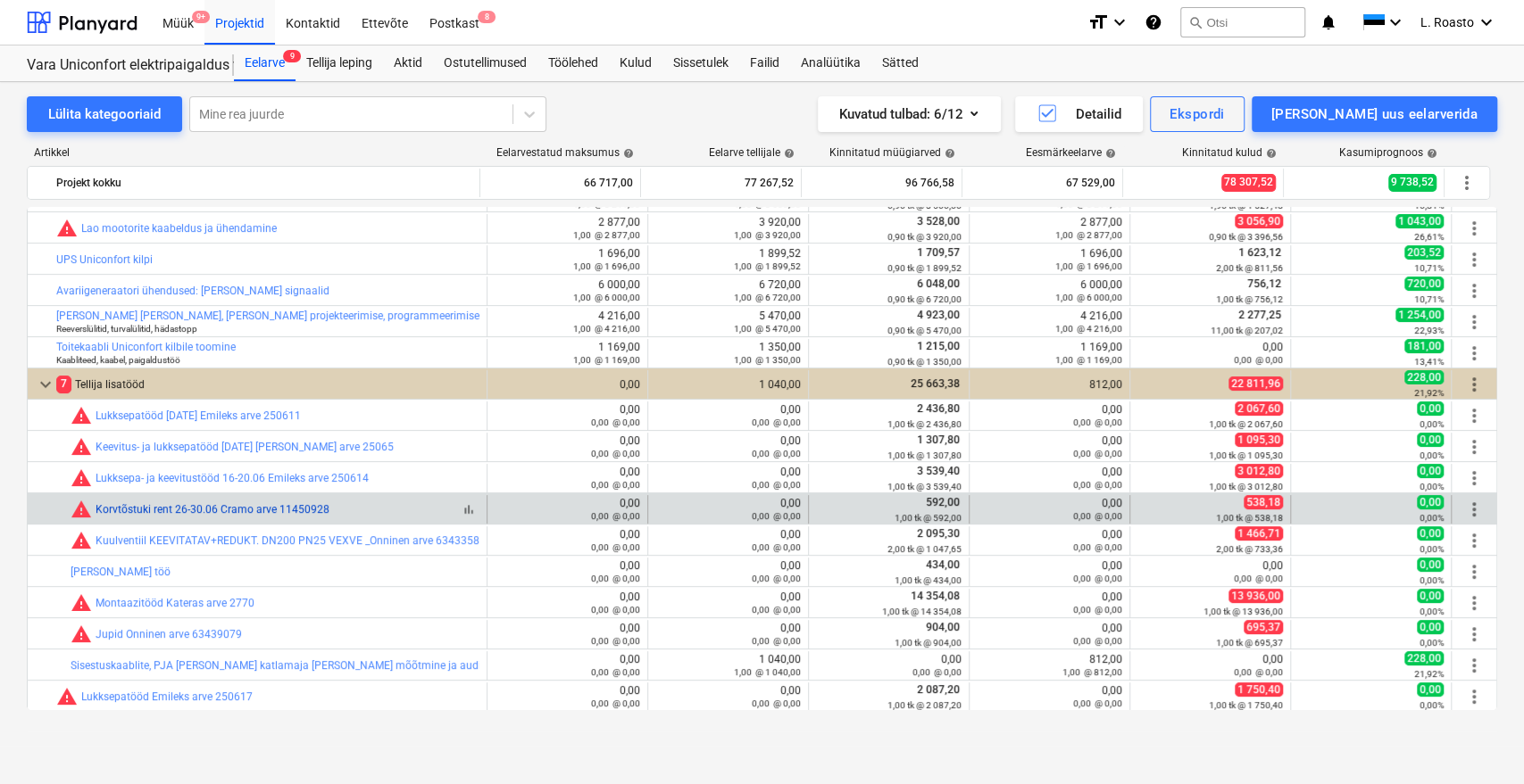
click at [299, 508] on link "Korvtõstuki rent 26-30.06 Cramo arve 11450928" at bounding box center [212, 510] width 234 height 13
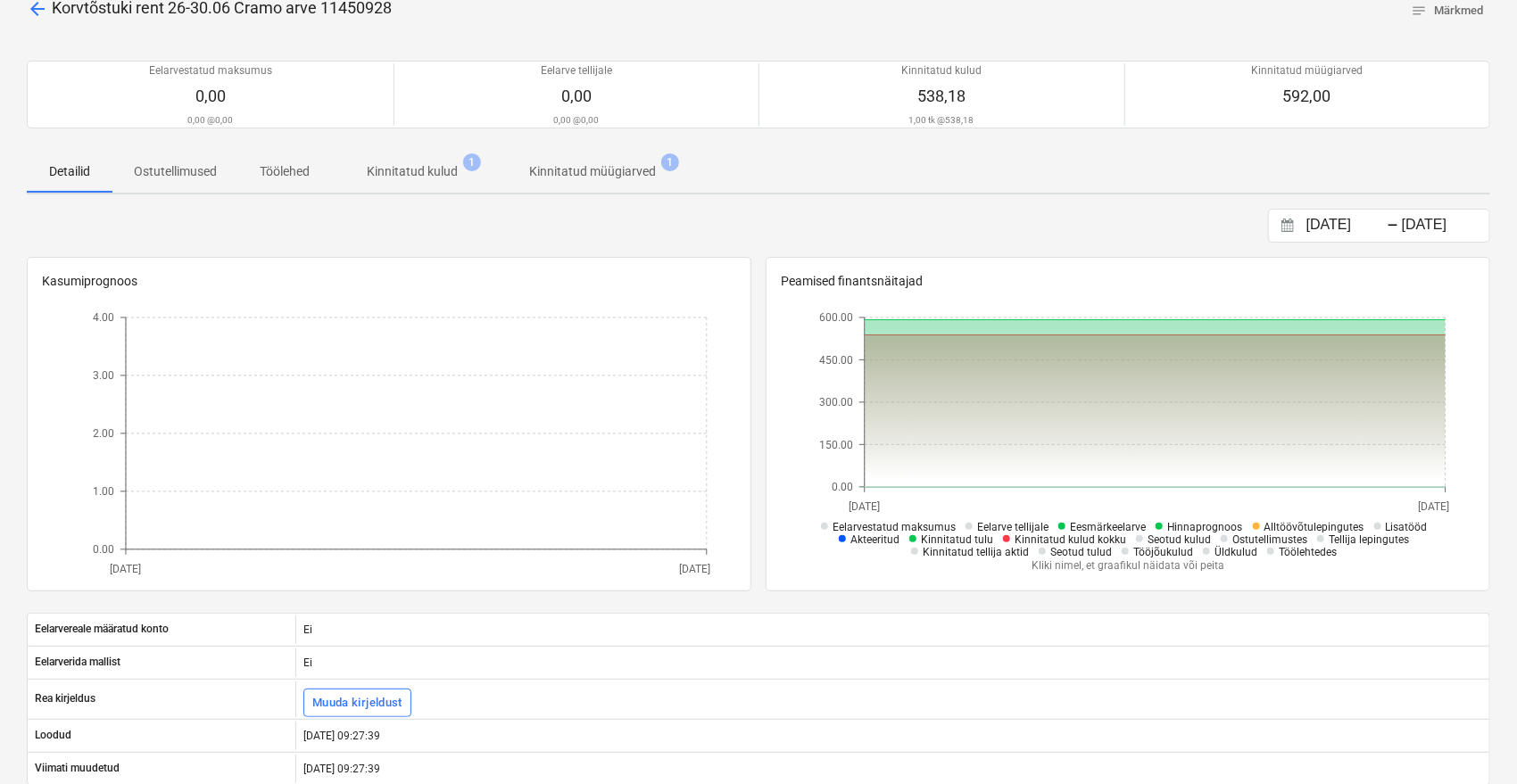
click at [633, 180] on p "Kinnitatud müügiarved" at bounding box center [592, 171] width 126 height 19
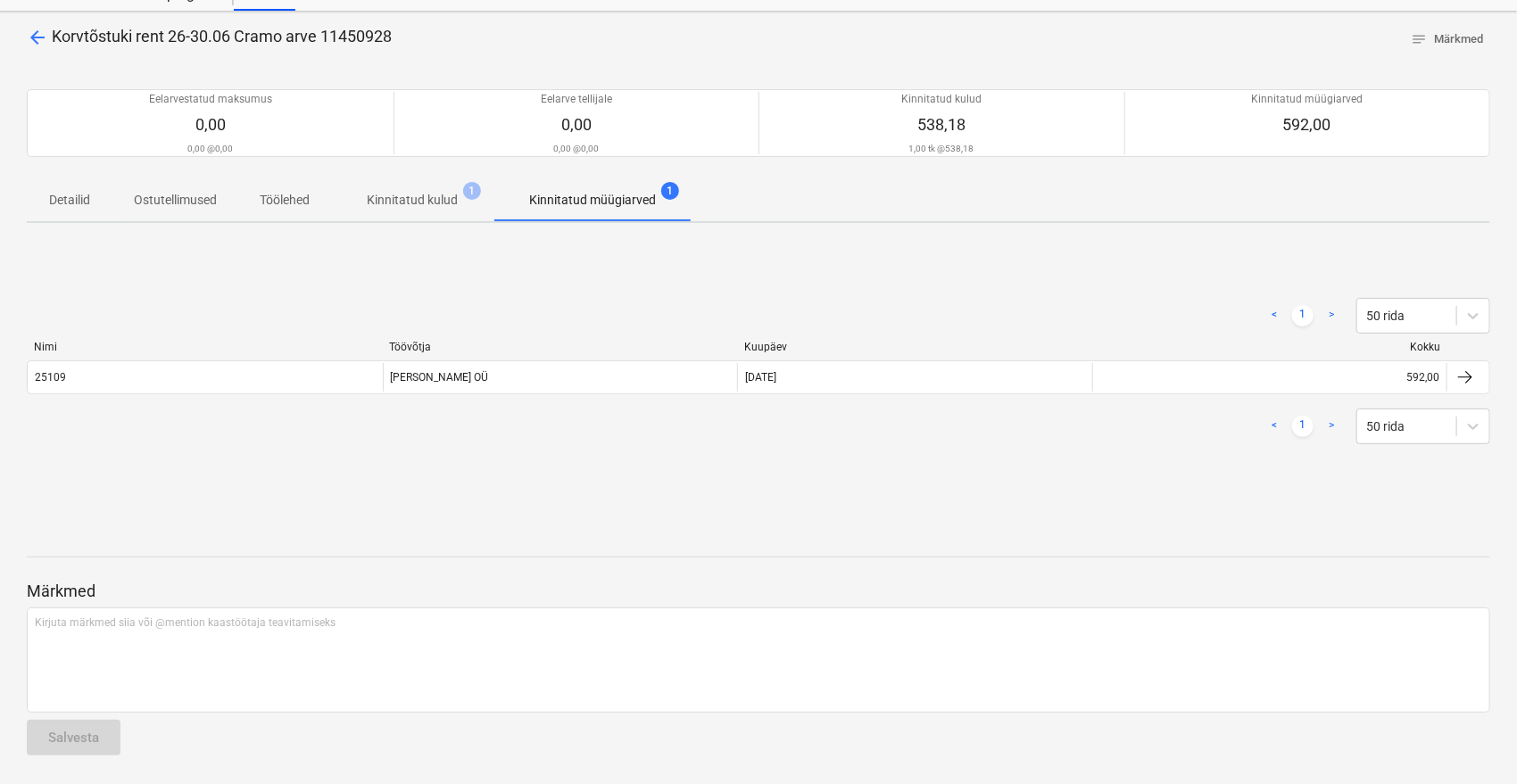
scroll to position [70, 0]
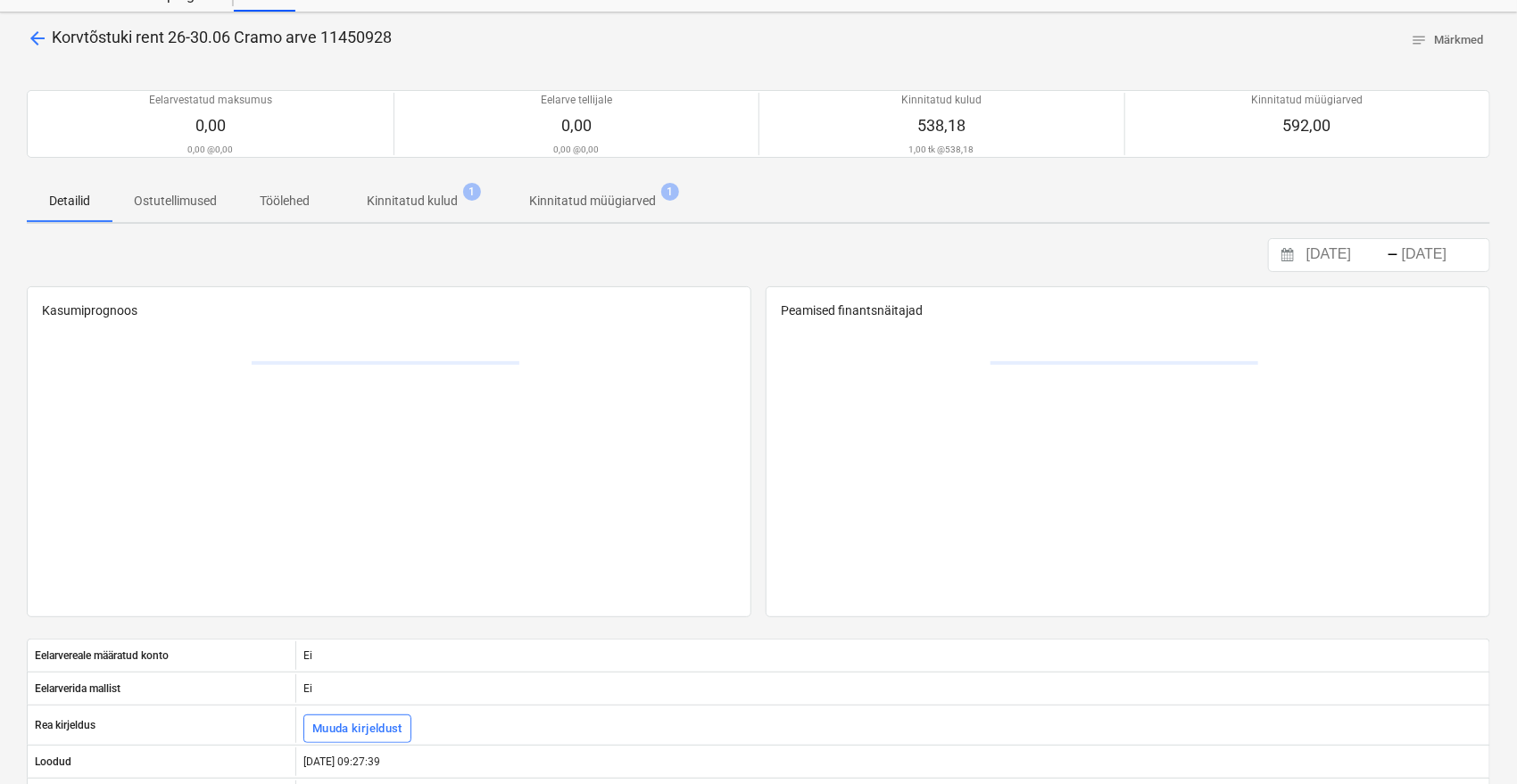
scroll to position [99, 0]
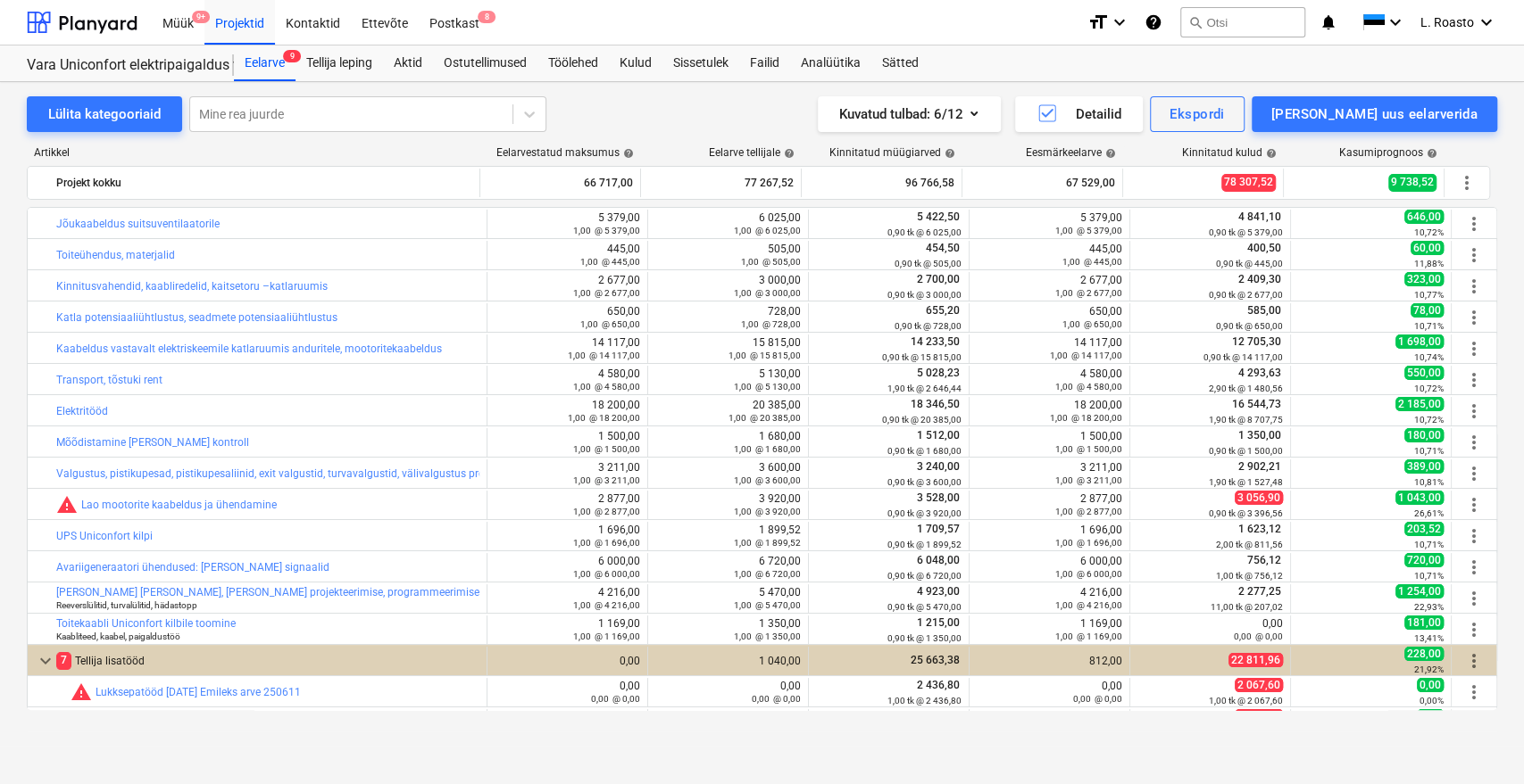
scroll to position [277, 0]
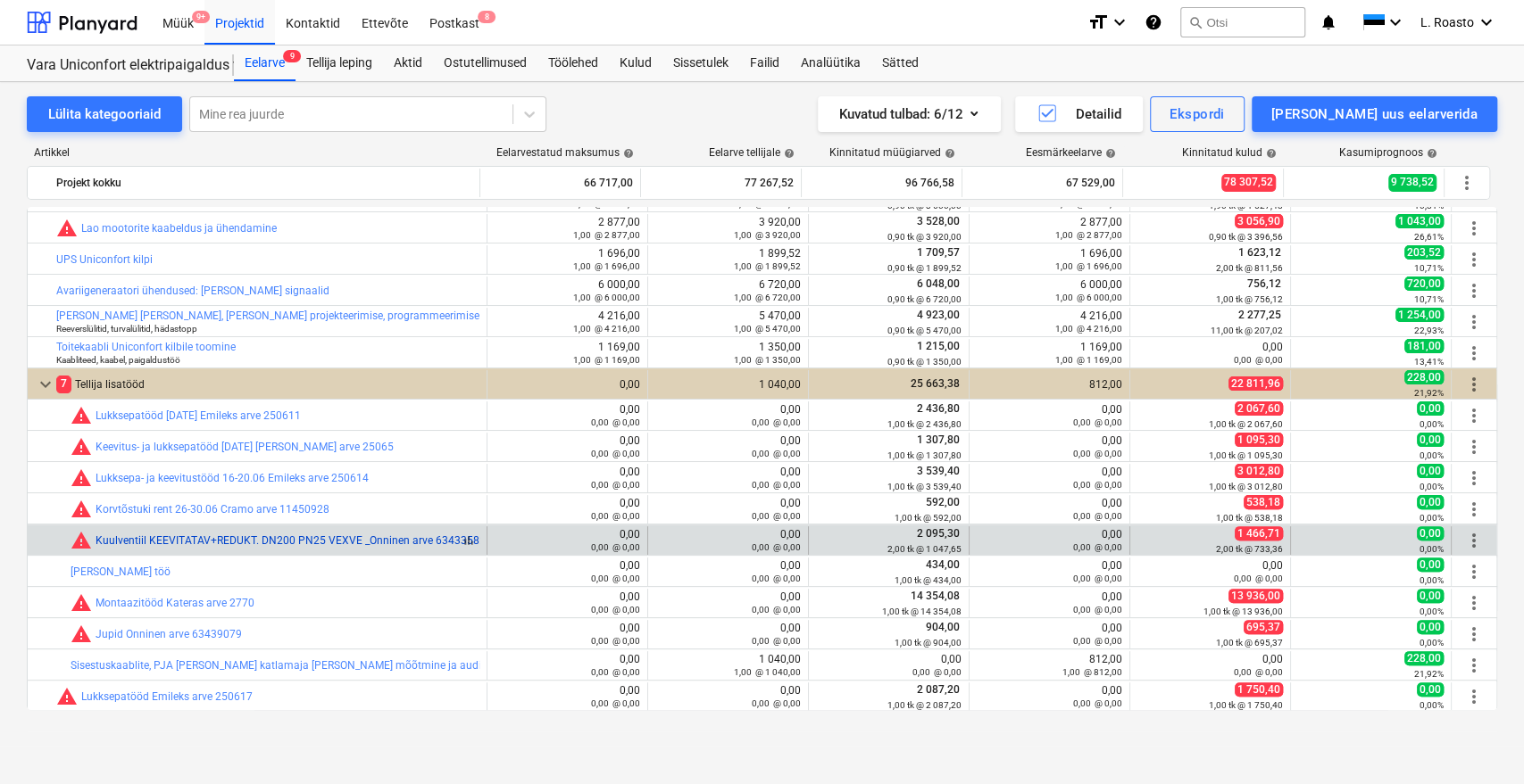
click at [307, 538] on link "Kuulventiil KEEVITATAV+REDUKT. DN200 PN25 VEXVE _Onninen arve 63433582" at bounding box center [290, 541] width 390 height 13
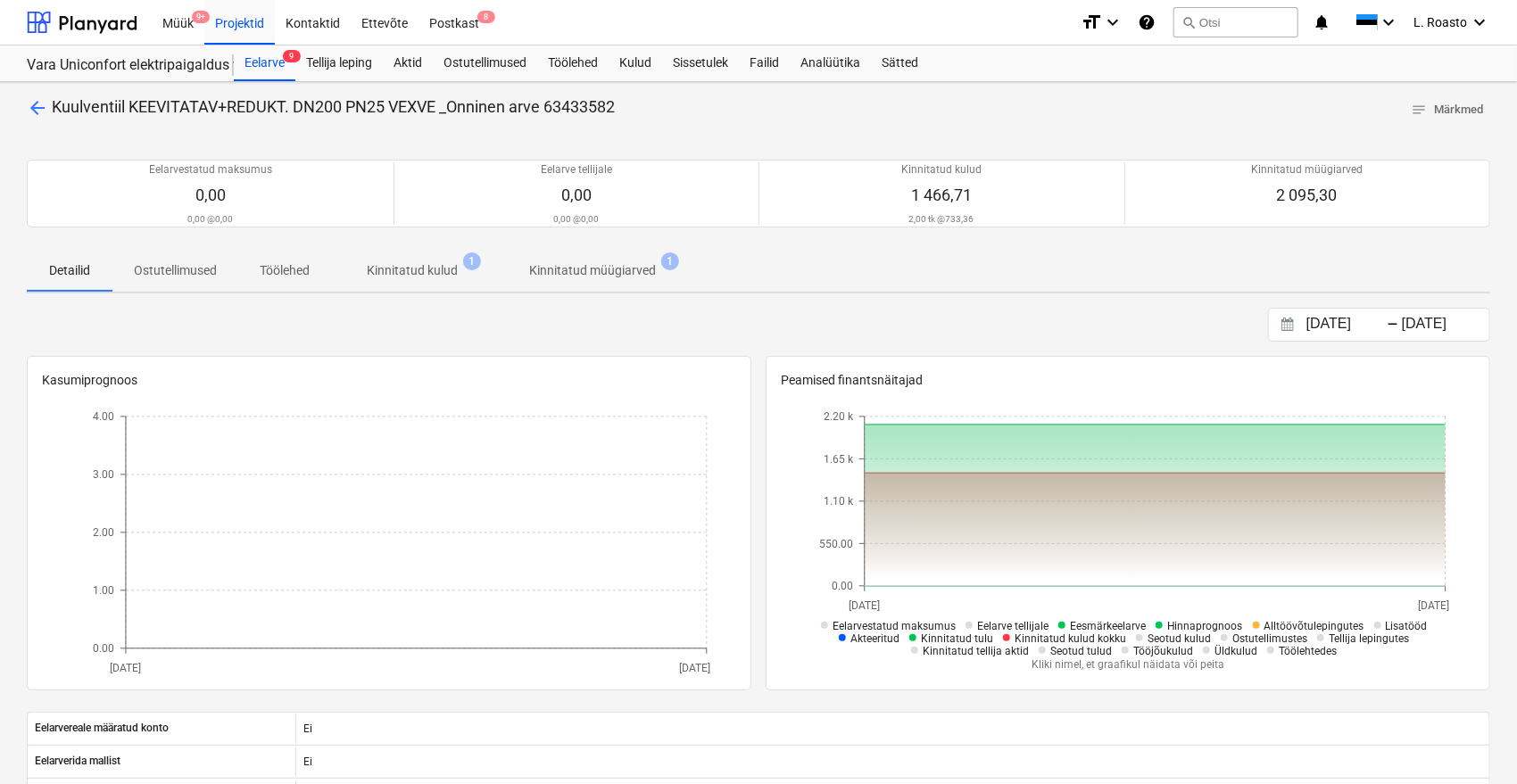
click at [618, 285] on span "Kinnitatud müügiarved 1" at bounding box center [592, 271] width 198 height 32
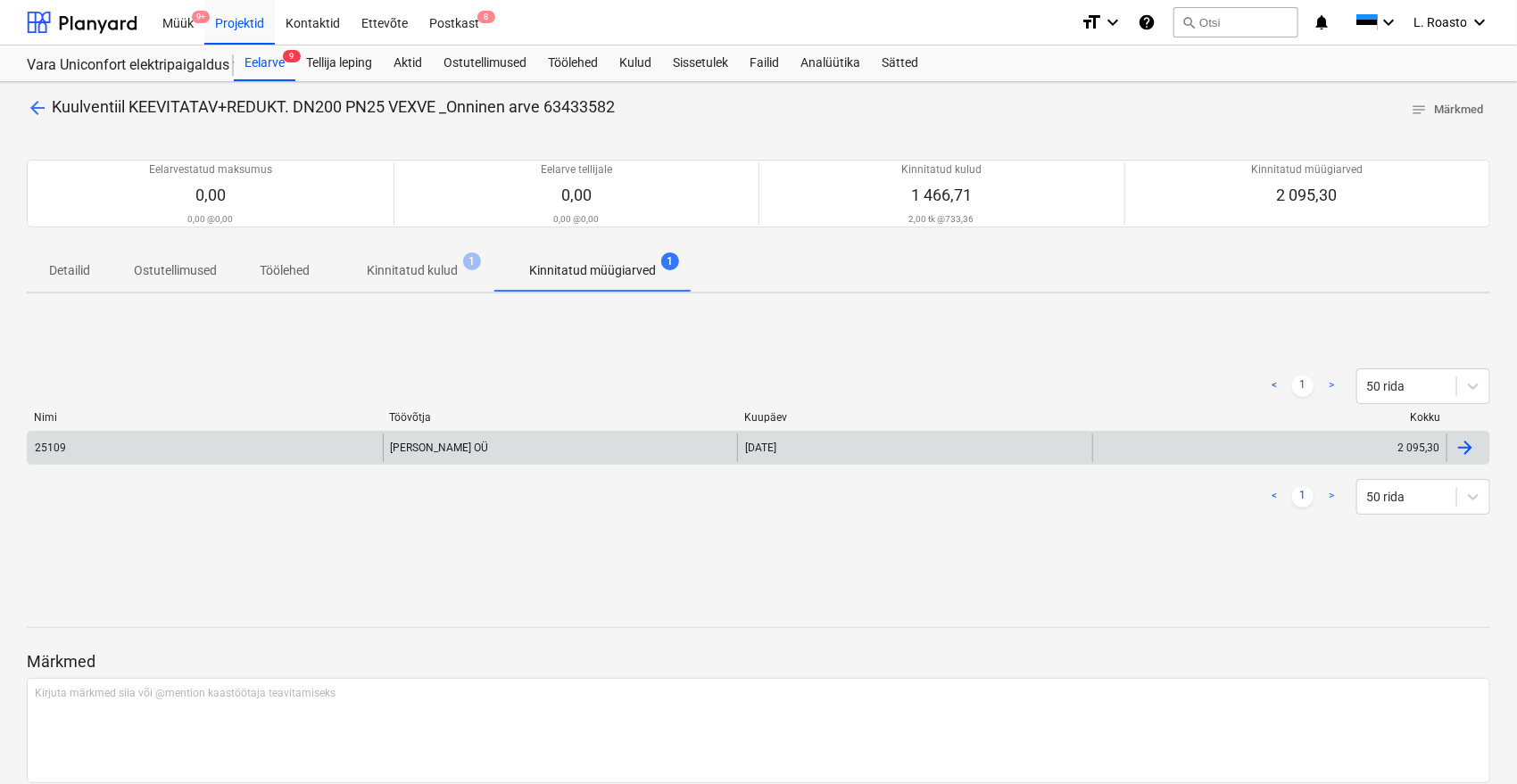
click at [204, 452] on div "25109" at bounding box center [205, 448] width 355 height 29
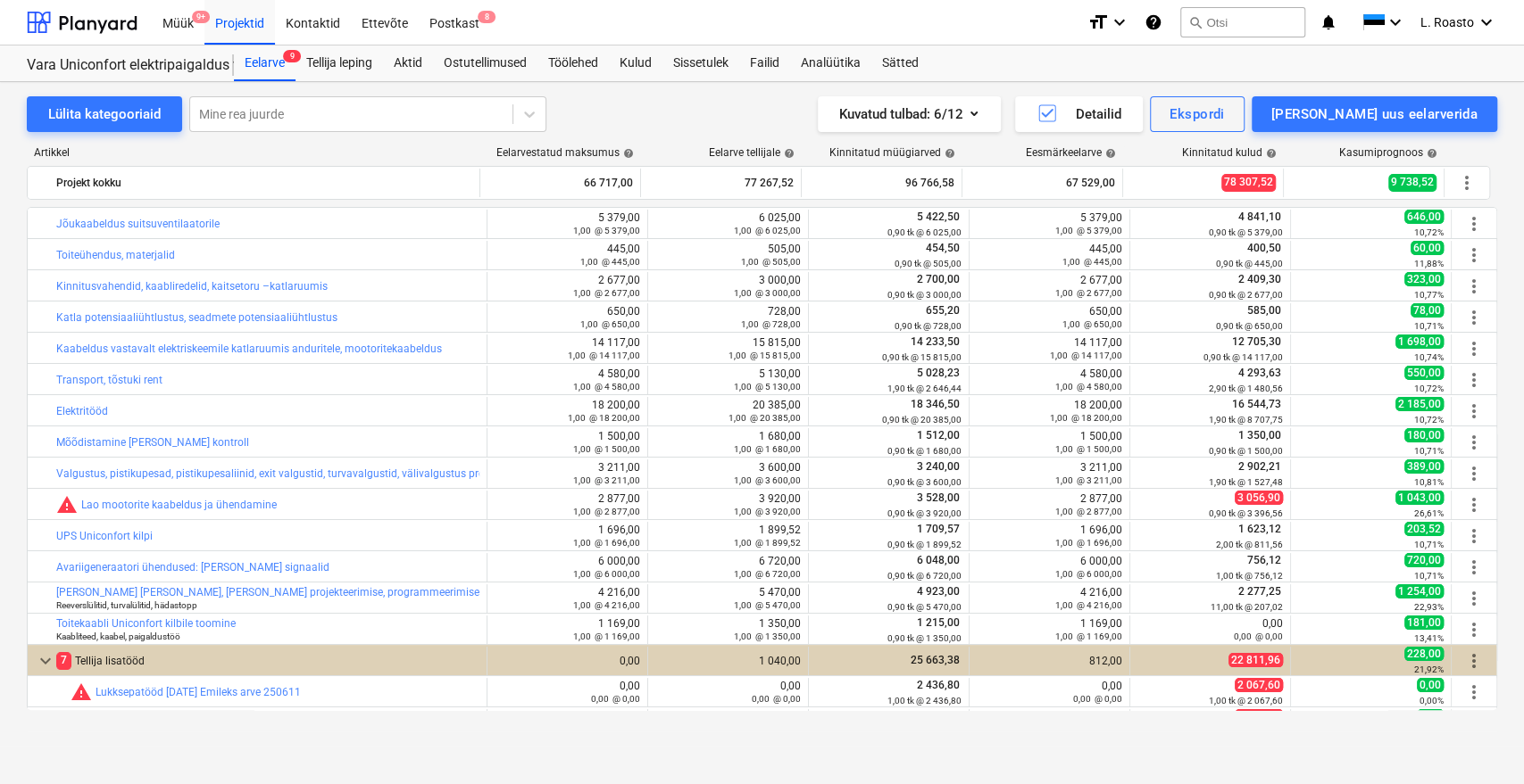
scroll to position [277, 0]
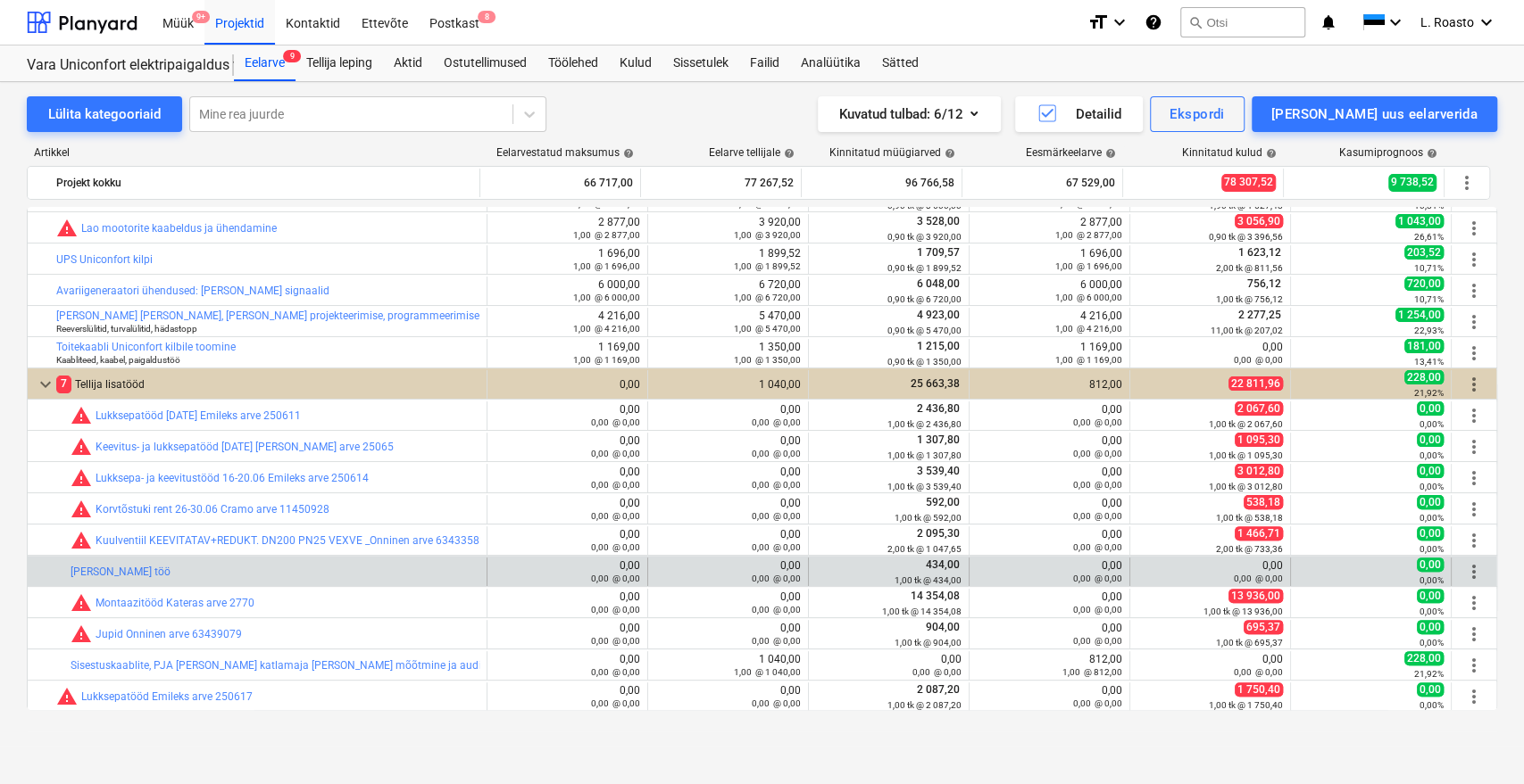
click at [135, 580] on div "bar_chart [PERSON_NAME] töö" at bounding box center [275, 572] width 409 height 29
click at [135, 568] on link "[PERSON_NAME] töö" at bounding box center [121, 572] width 100 height 13
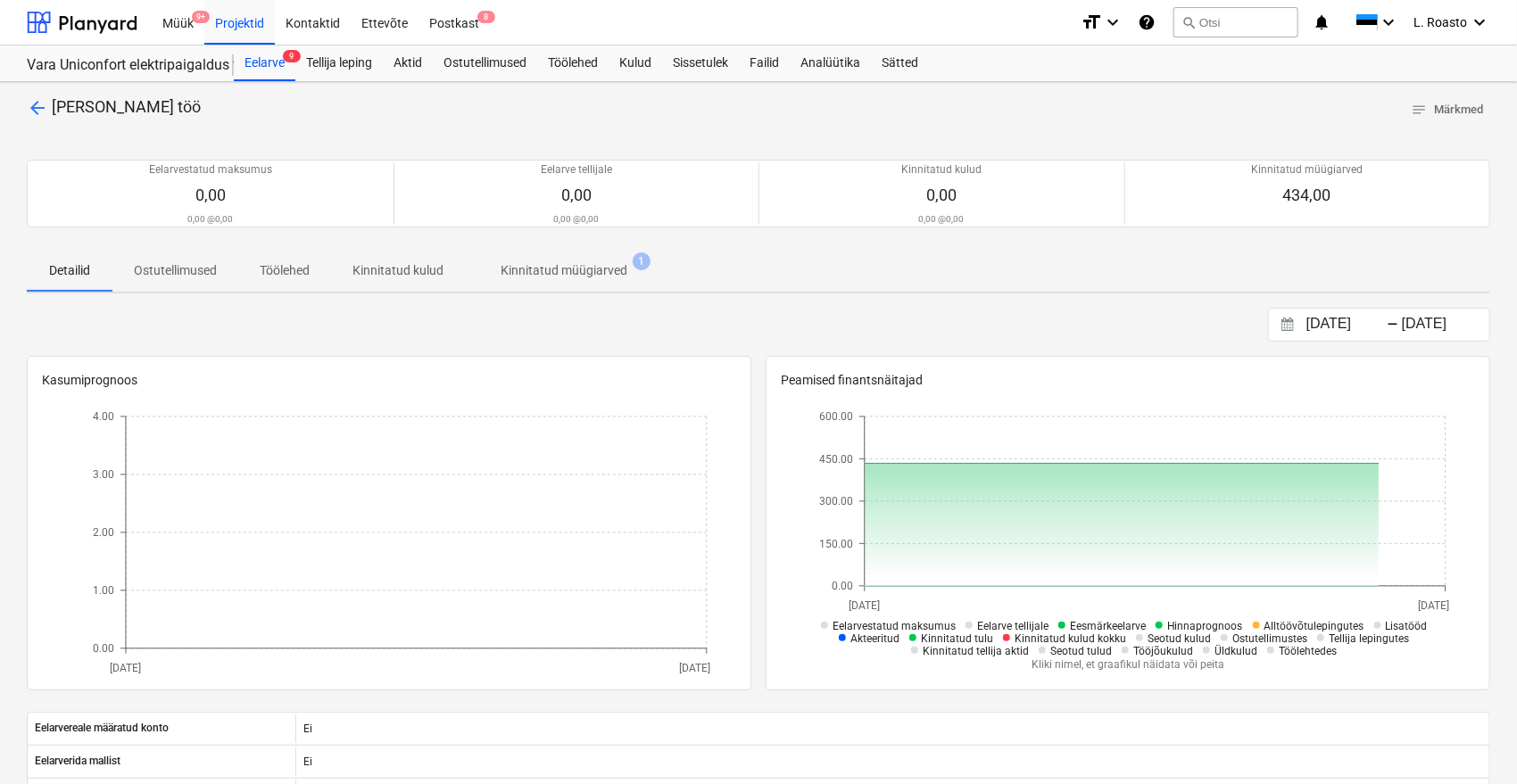
click at [556, 277] on p "Kinnitatud müügiarved" at bounding box center [564, 271] width 126 height 19
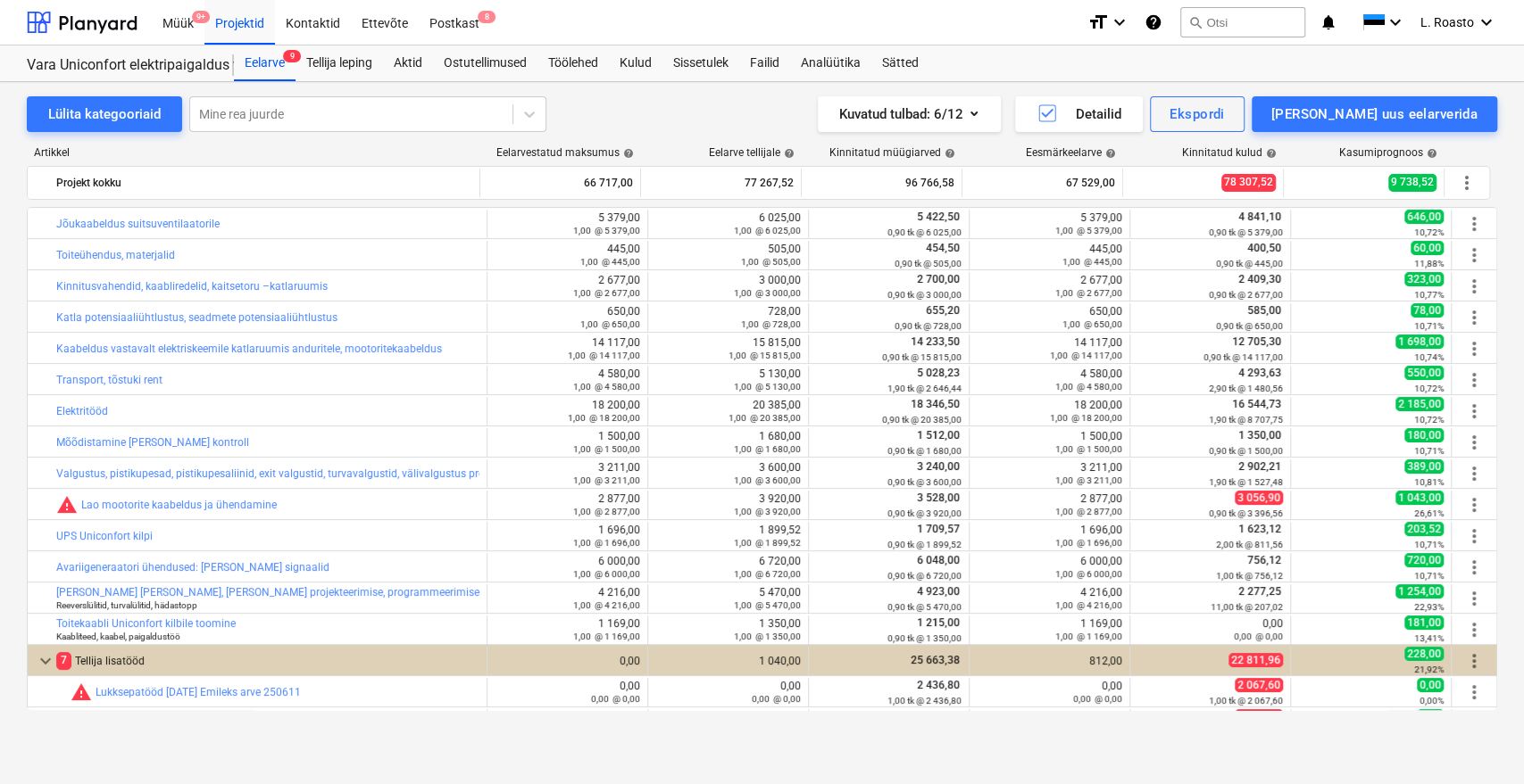
scroll to position [277, 0]
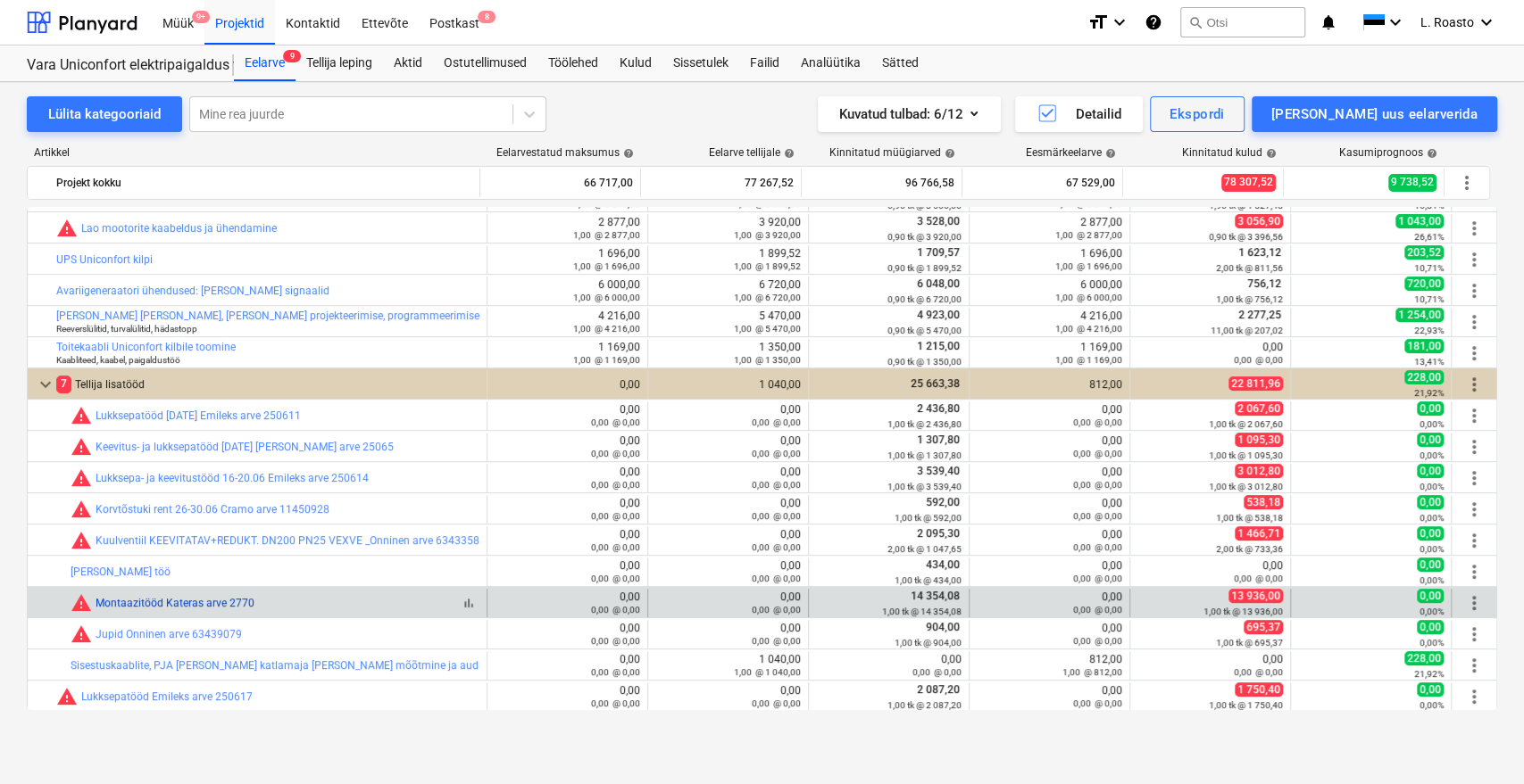
click at [207, 604] on link "Montaazitööd Kateras arve 2770" at bounding box center [175, 603] width 159 height 13
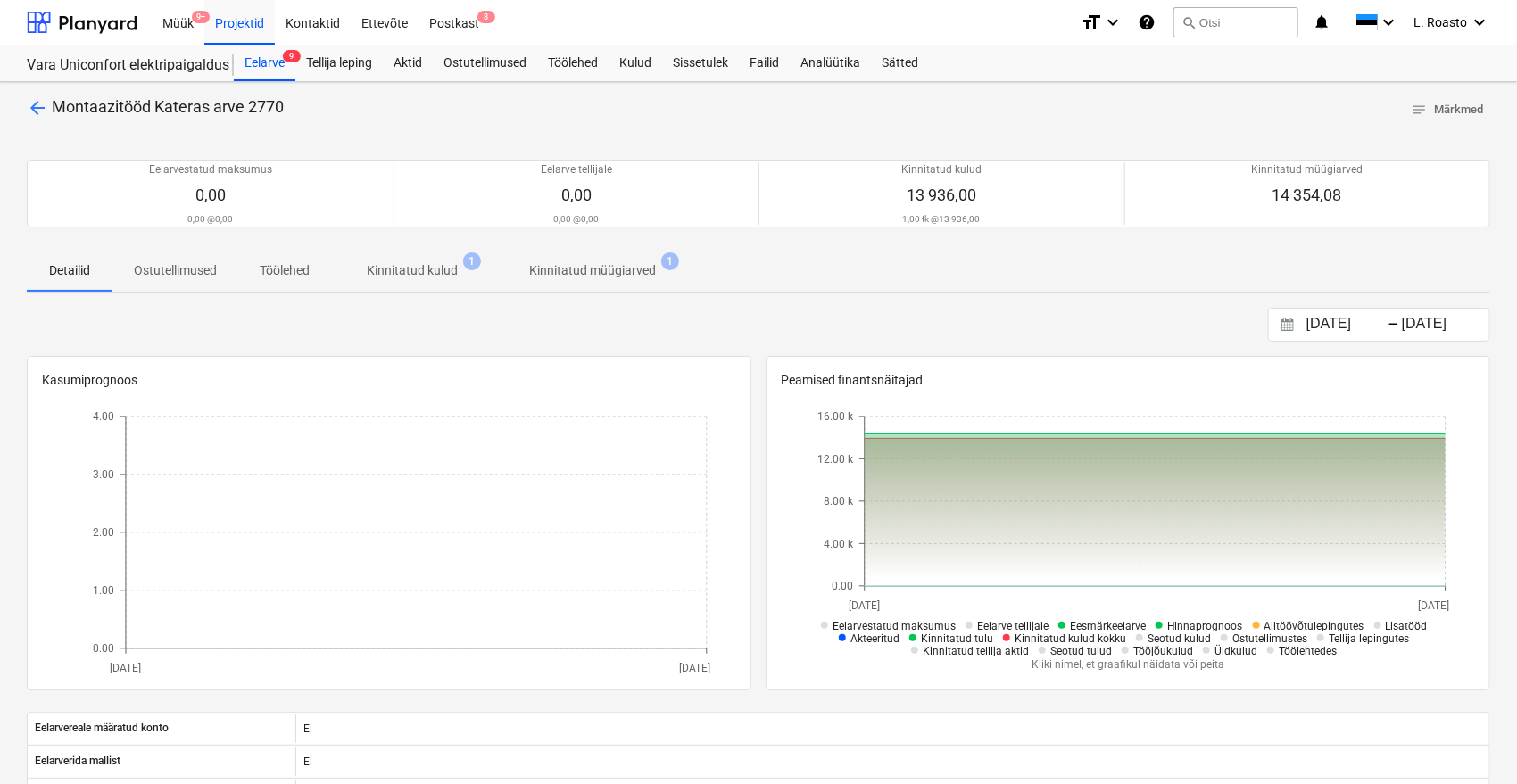
click at [635, 273] on p "Kinnitatud müügiarved" at bounding box center [592, 271] width 126 height 19
click at [648, 272] on p "Kinnitatud müügiarved" at bounding box center [592, 271] width 126 height 19
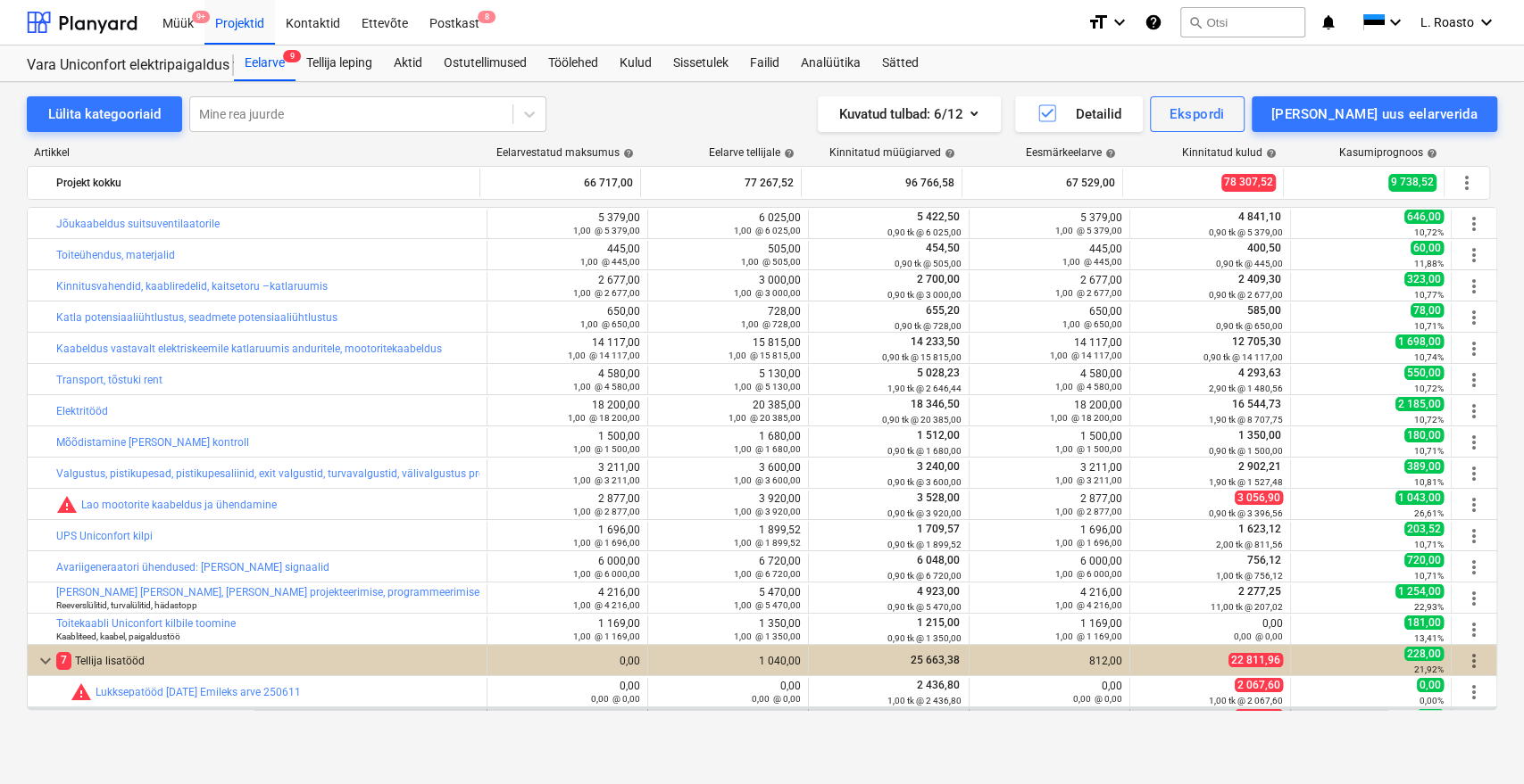
scroll to position [277, 0]
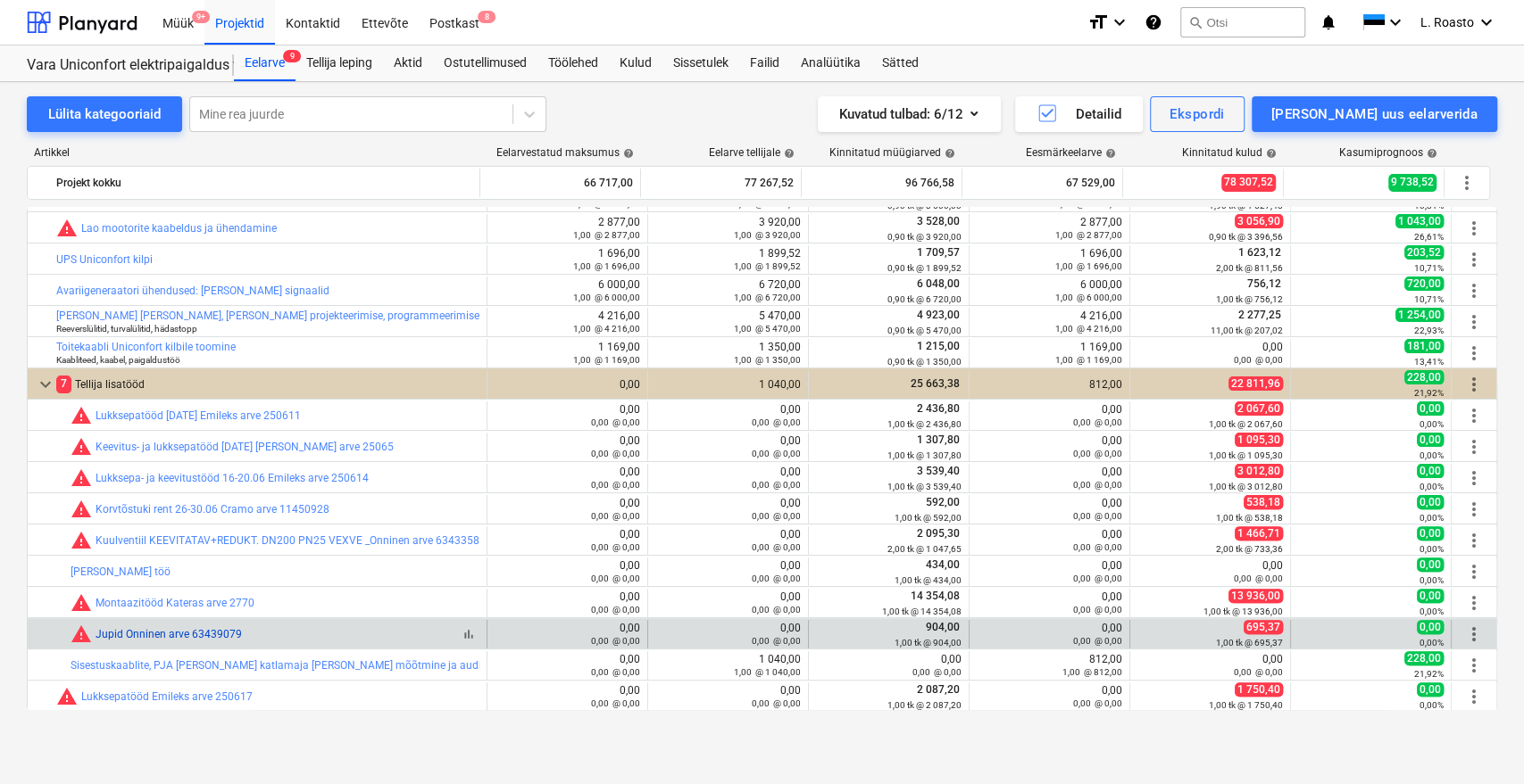
click at [183, 635] on link "Jupid Onninen arve 63439079" at bounding box center [169, 634] width 146 height 13
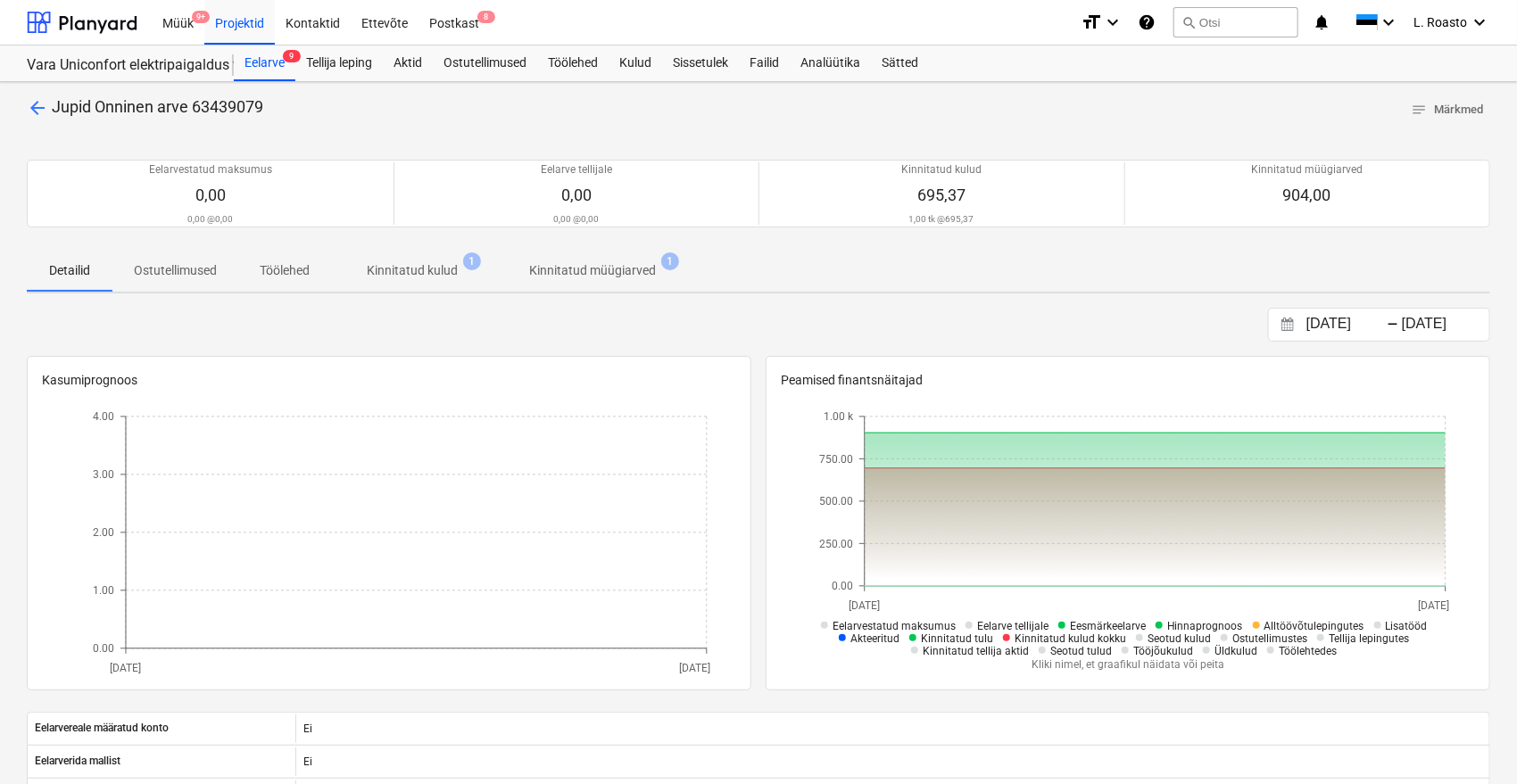
click at [588, 273] on p "Kinnitatud müügiarved" at bounding box center [592, 271] width 126 height 19
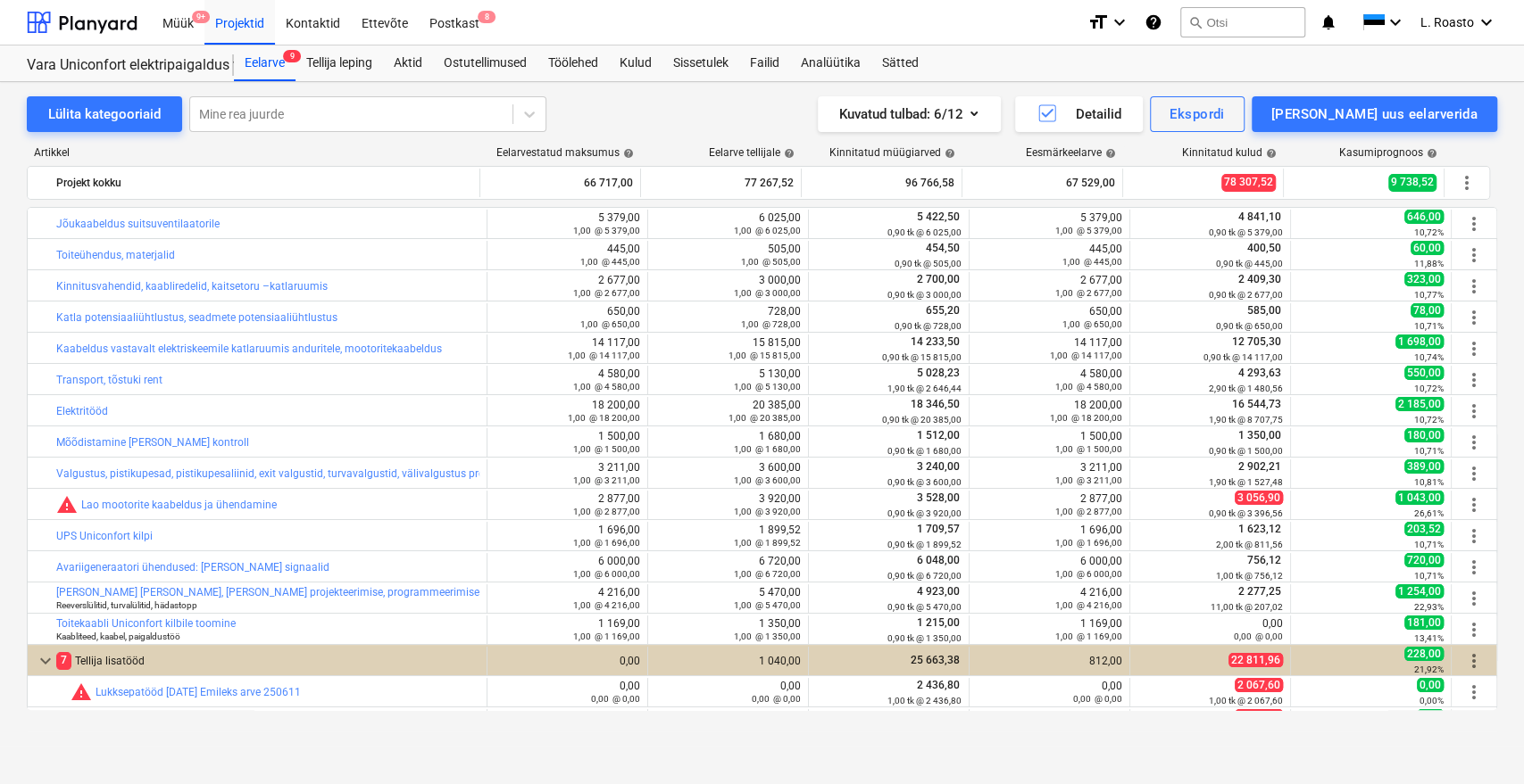
scroll to position [277, 0]
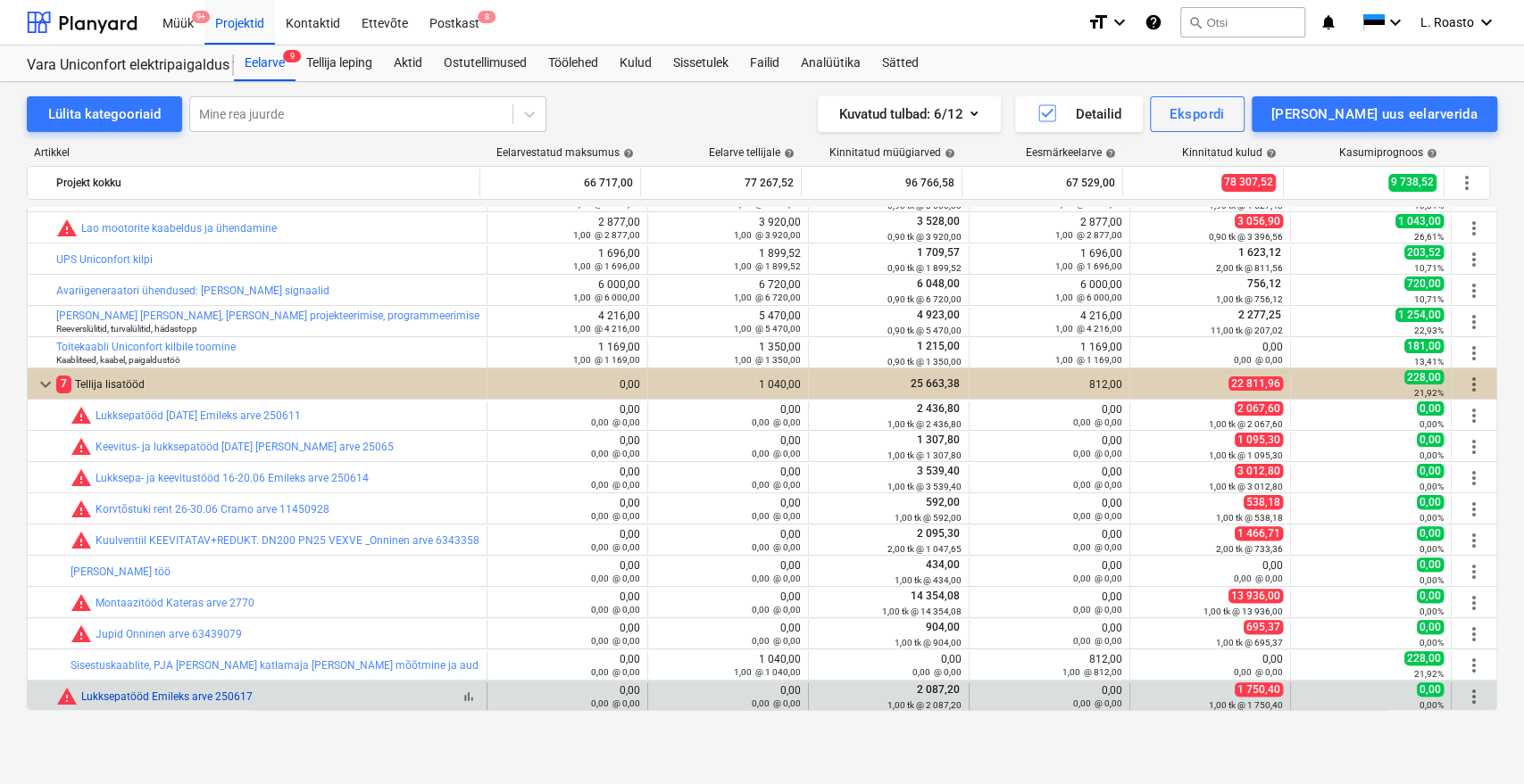
click at [181, 699] on link "Lukksepatööd Emileks arve 250617" at bounding box center [167, 697] width 171 height 13
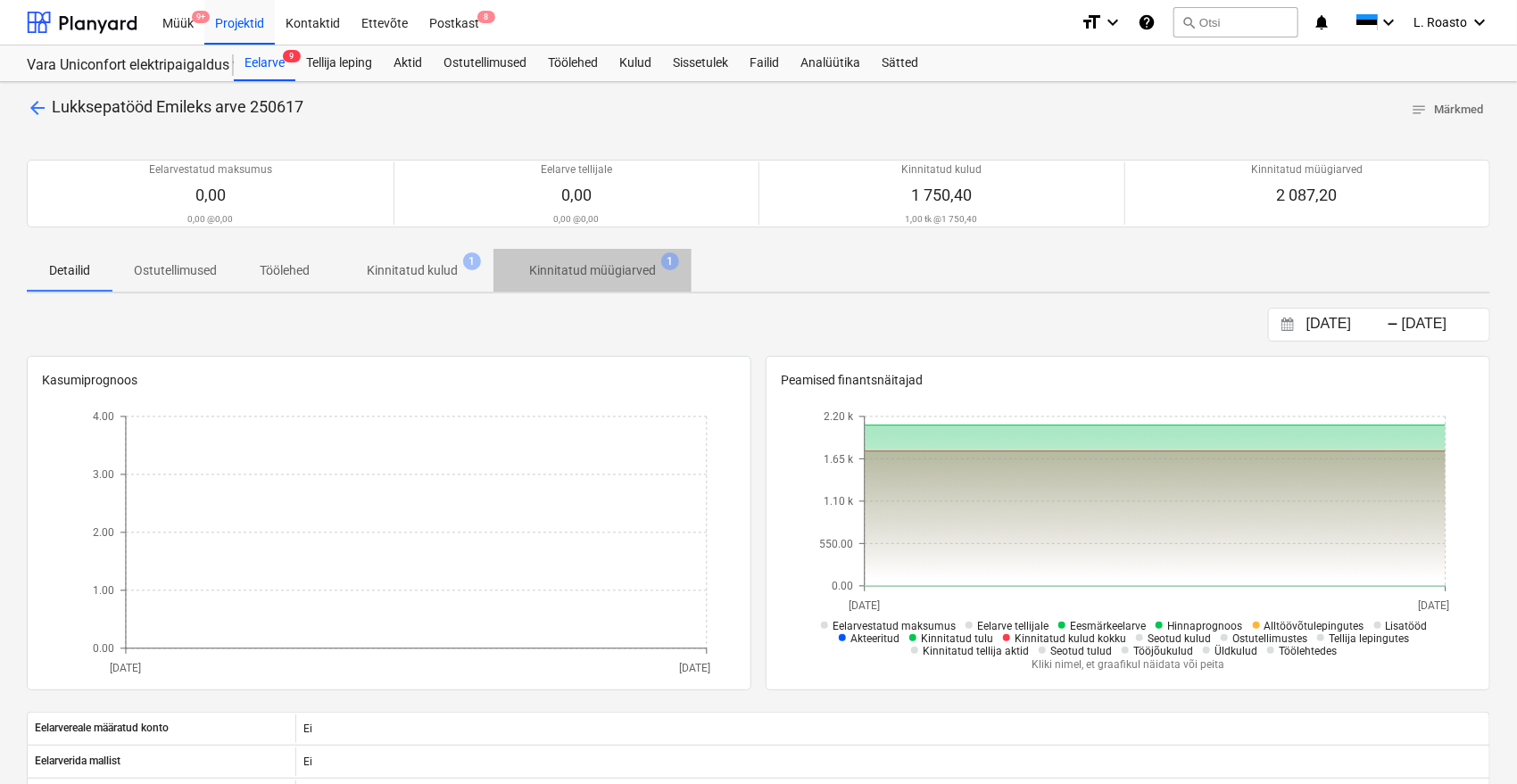
click at [565, 262] on p "Kinnitatud müügiarved" at bounding box center [592, 271] width 126 height 19
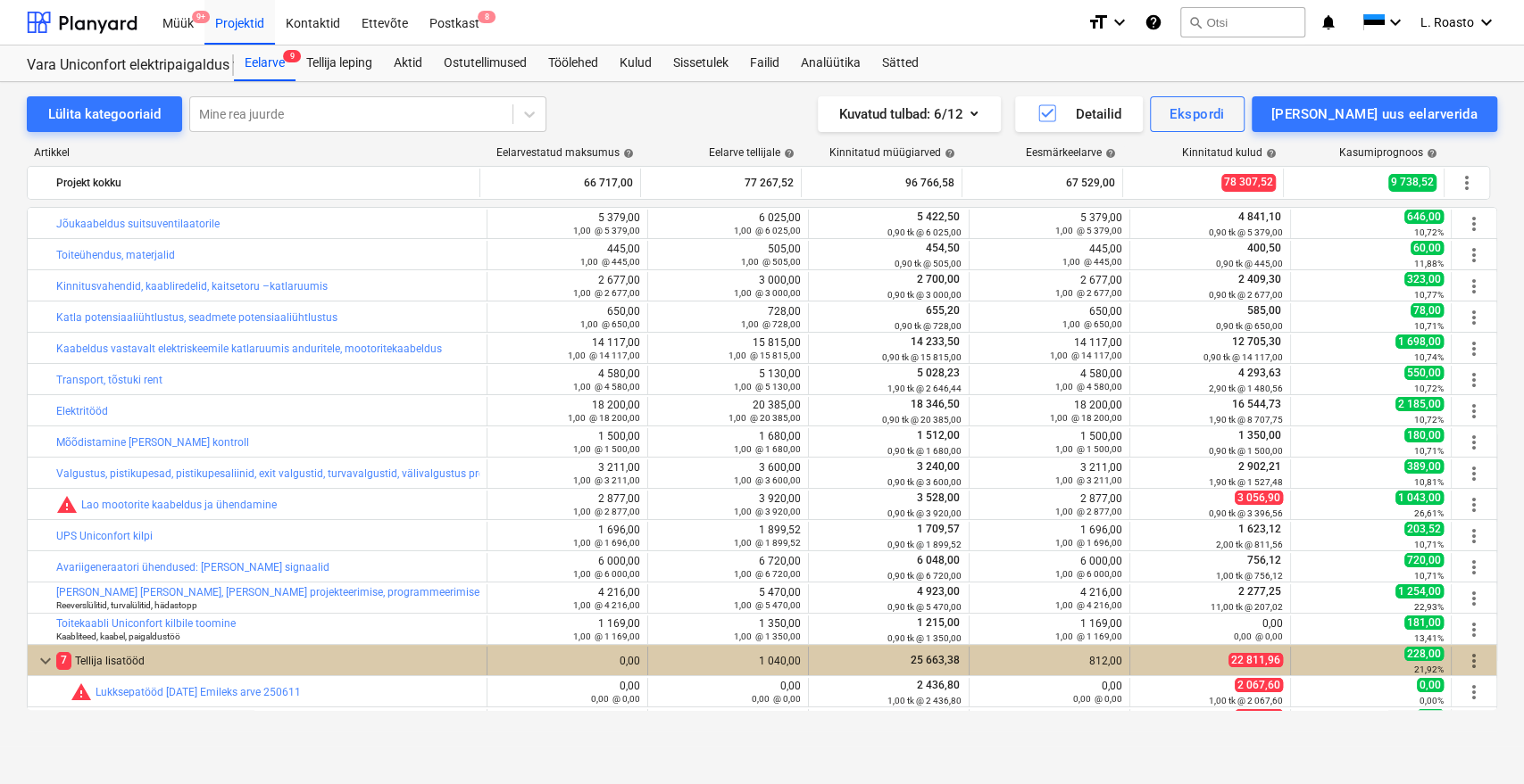
scroll to position [277, 0]
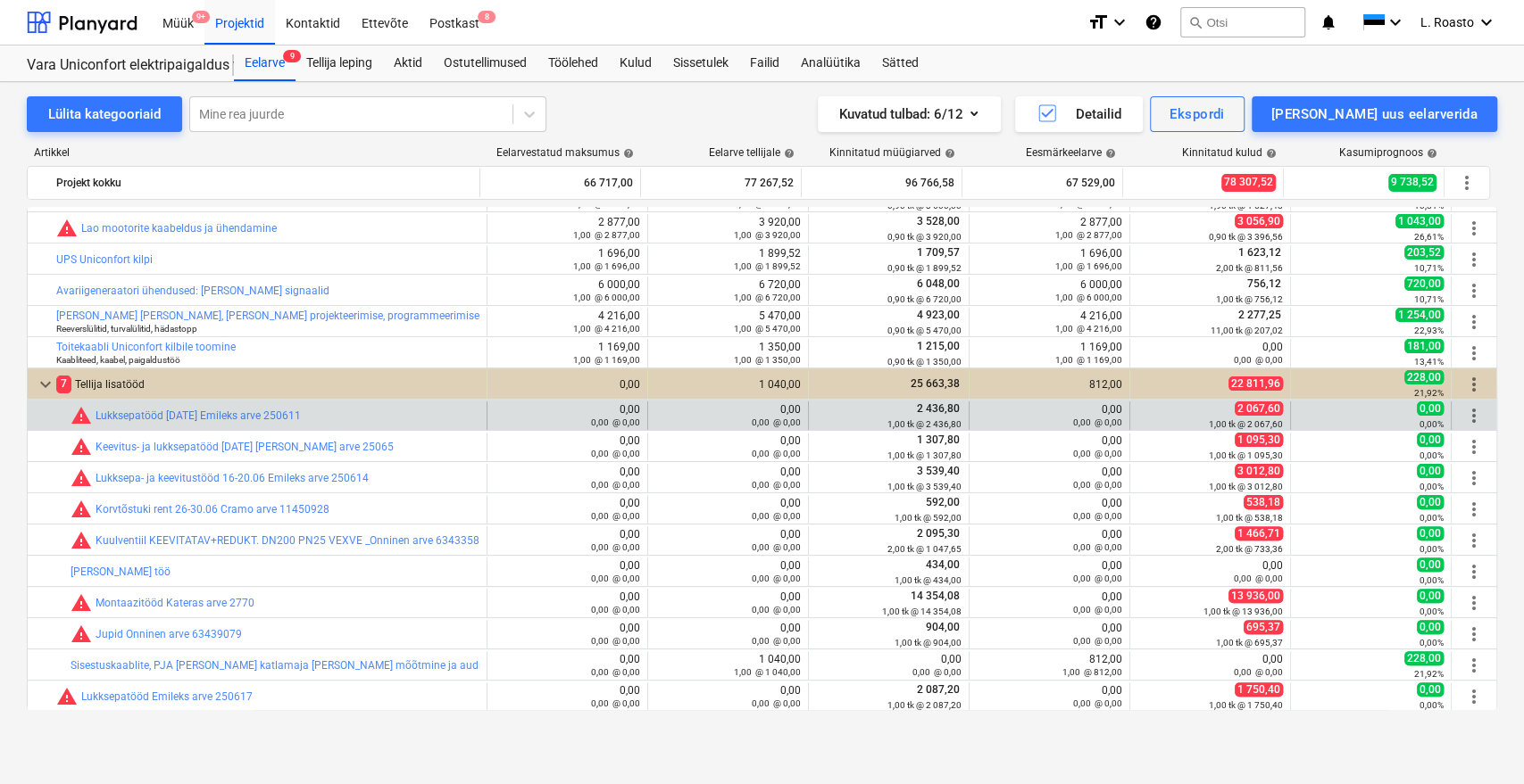
click at [1468, 412] on span "more_vert" at bounding box center [1474, 416] width 22 height 22
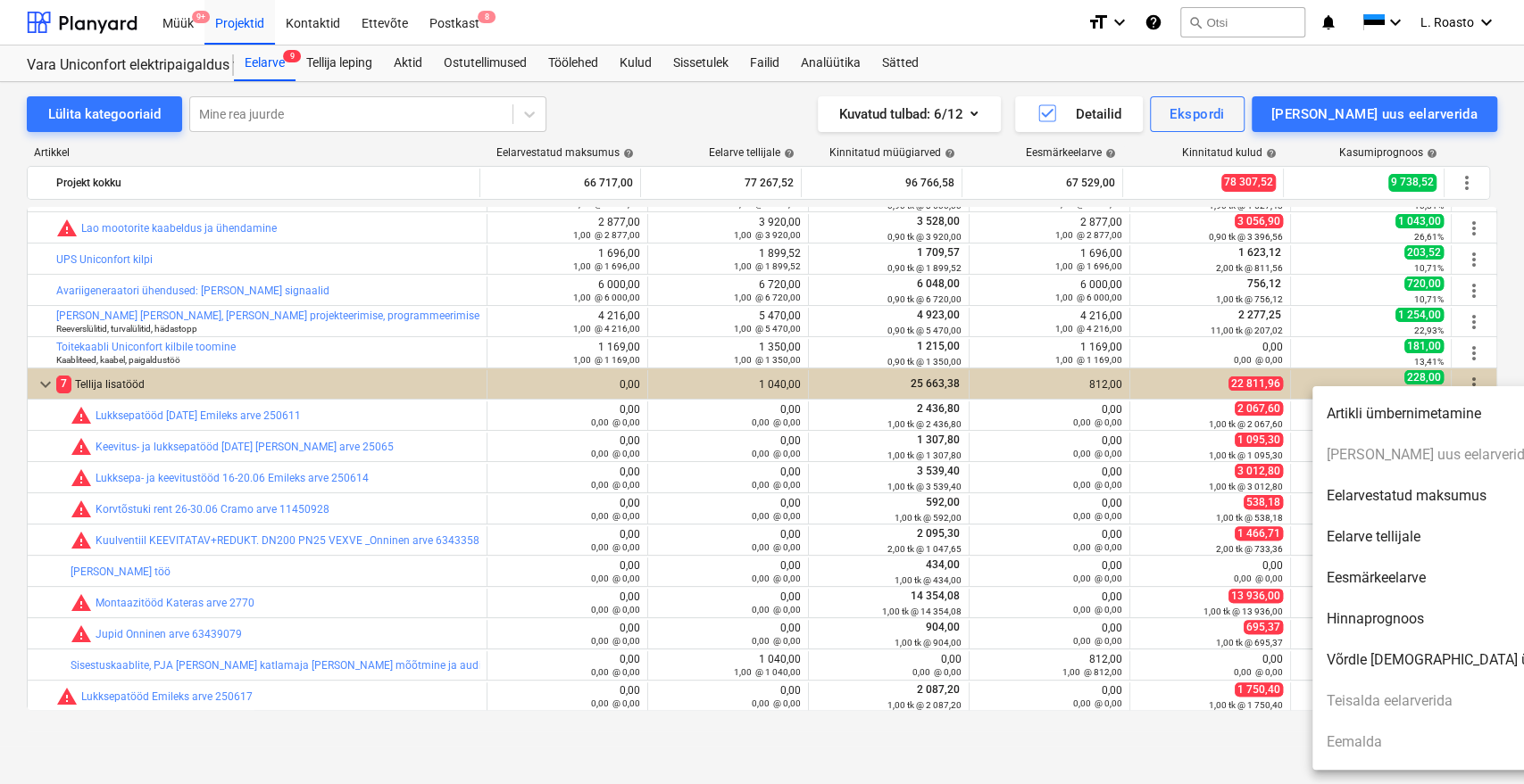
click at [1264, 725] on div at bounding box center [762, 392] width 1524 height 784
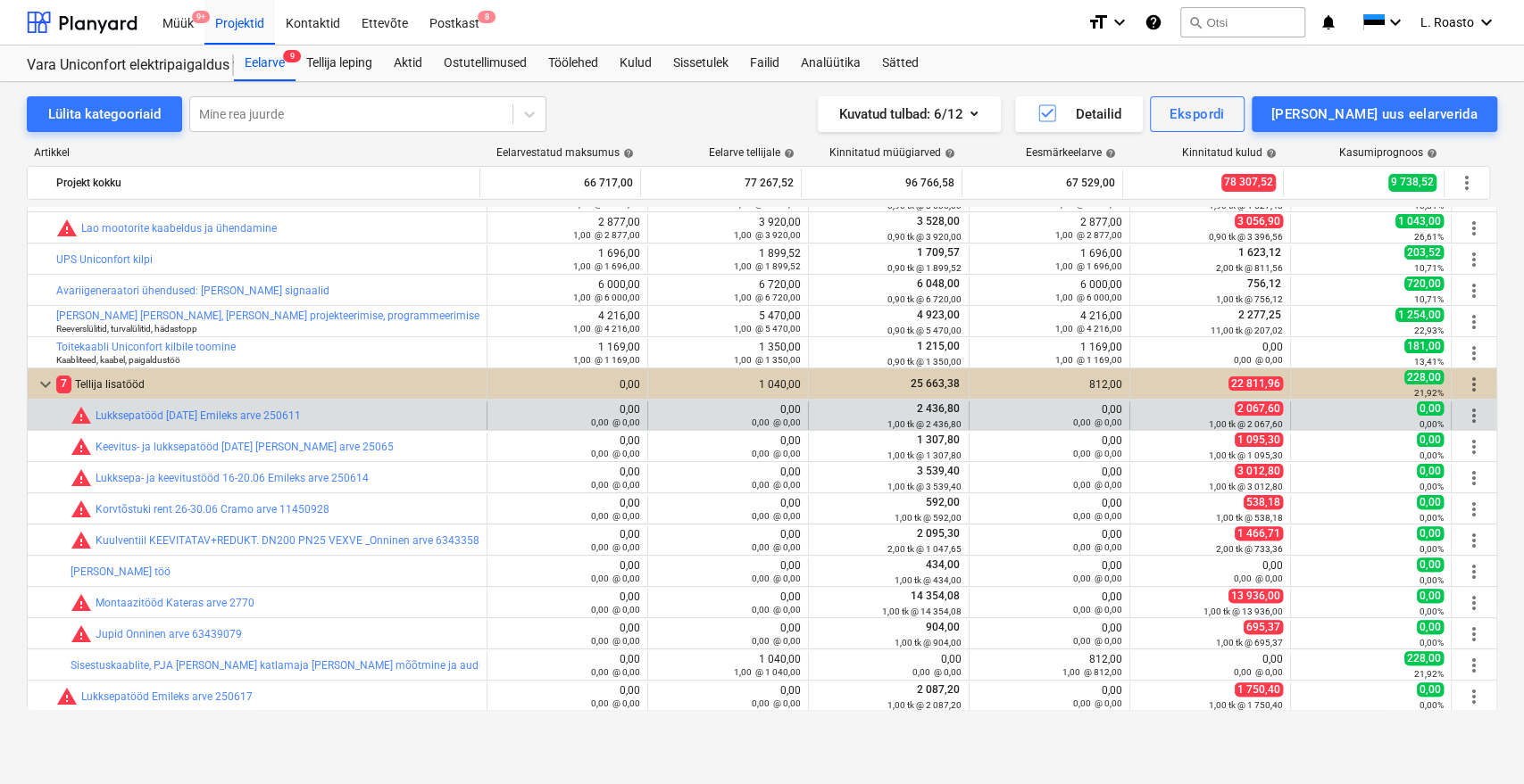
click at [1464, 415] on span "more_vert" at bounding box center [1474, 416] width 22 height 22
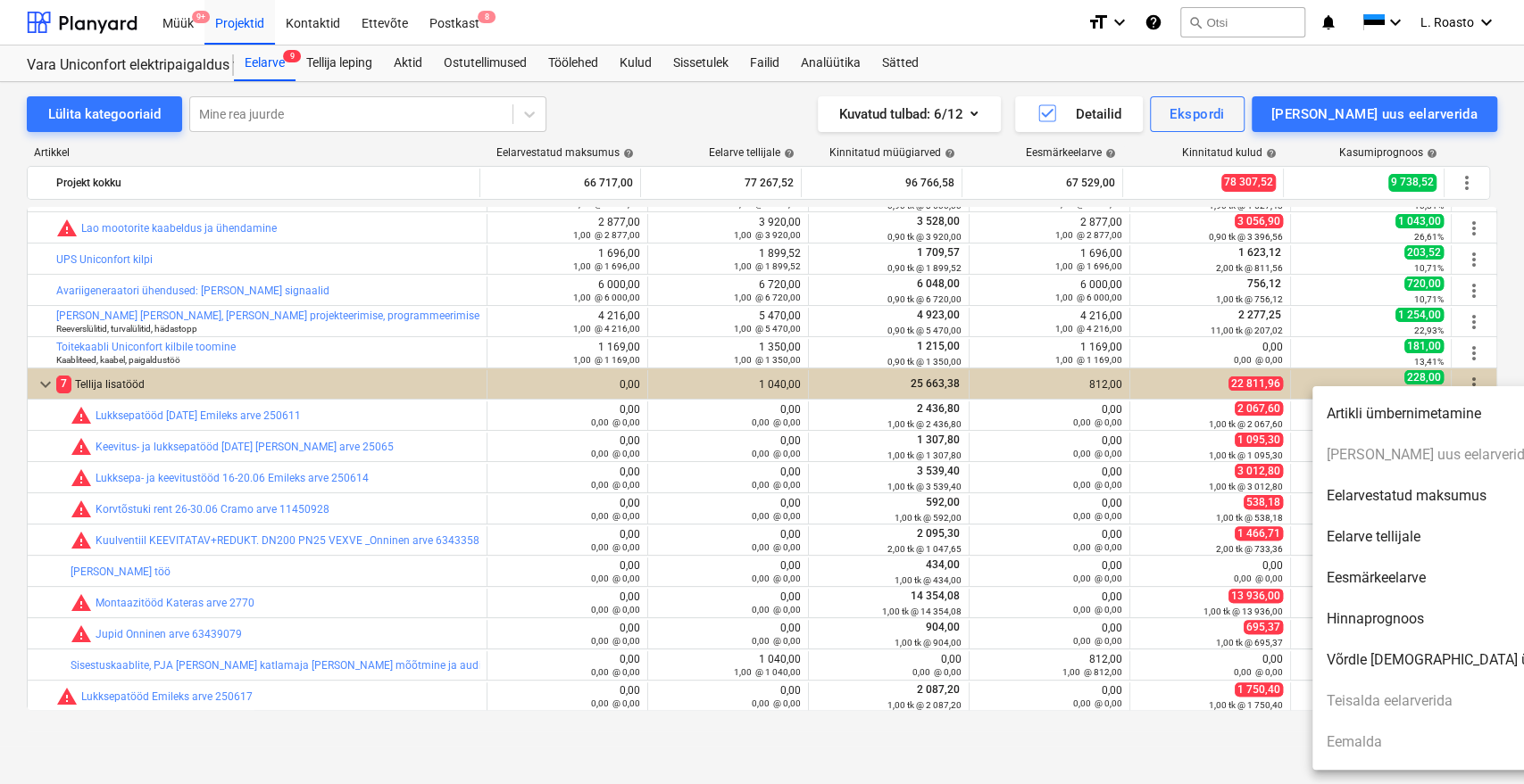
click at [230, 410] on div at bounding box center [762, 392] width 1524 height 784
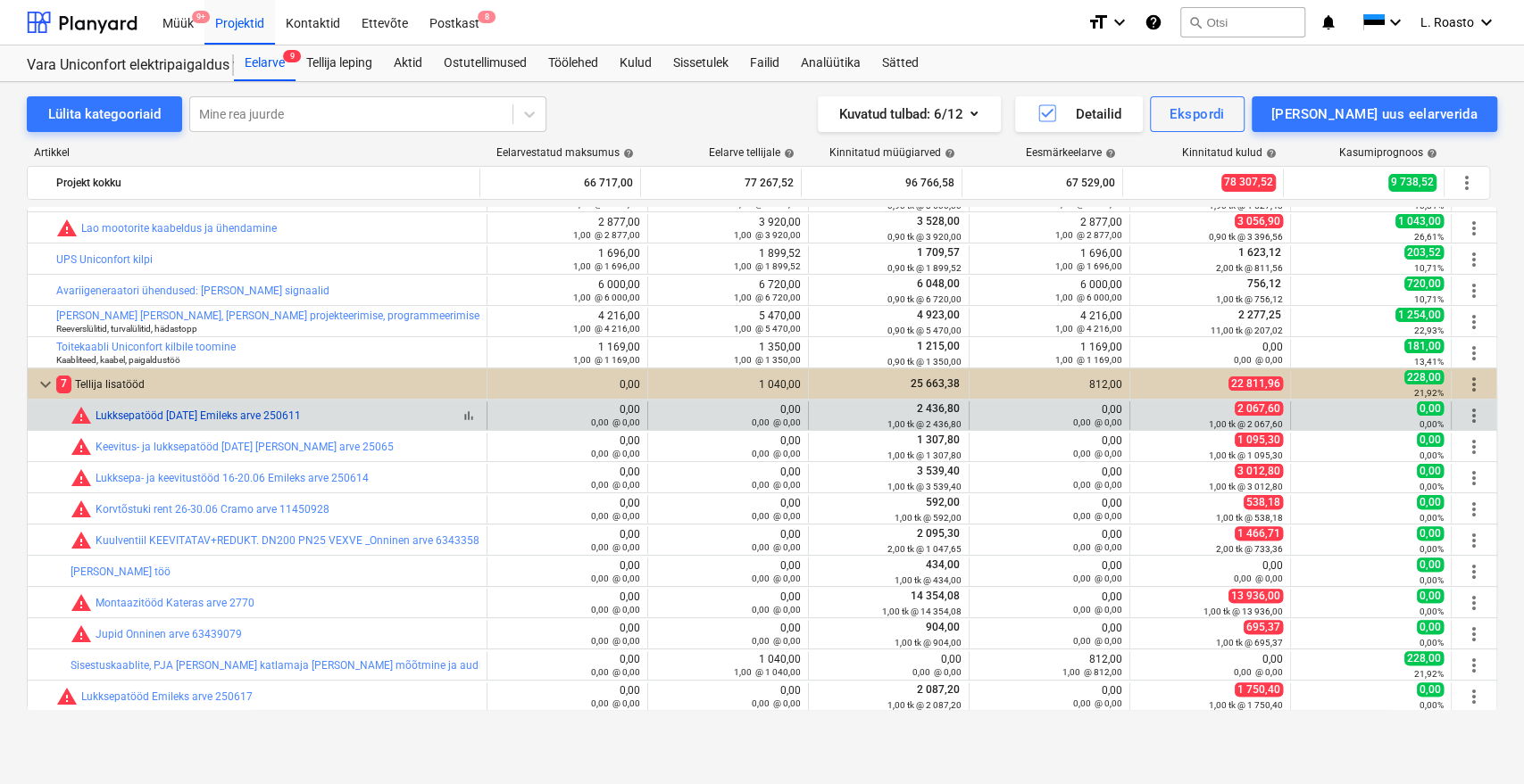
click at [228, 419] on link "Lukksepatööd [DATE] Emileks arve 250611" at bounding box center [198, 416] width 205 height 13
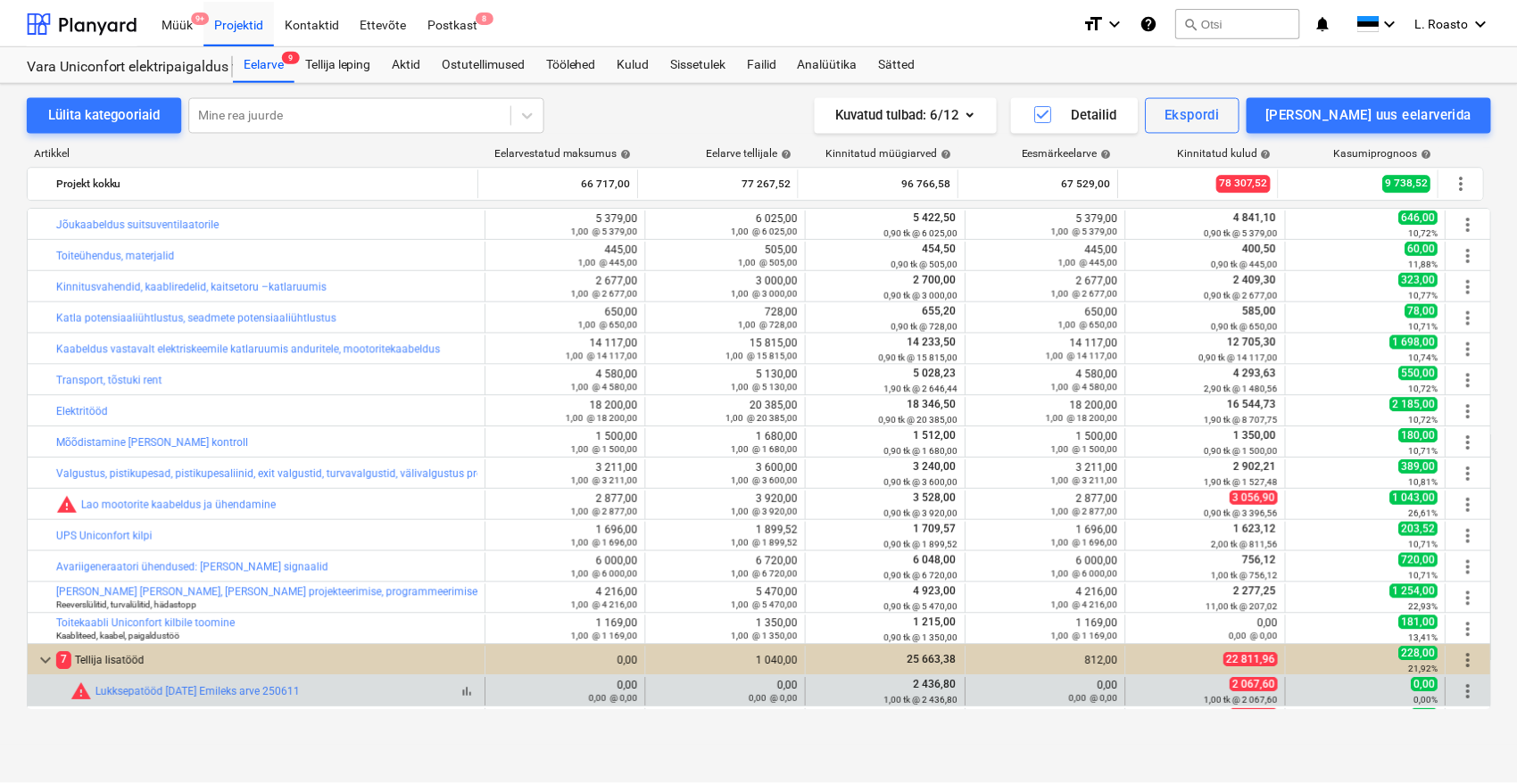
scroll to position [277, 0]
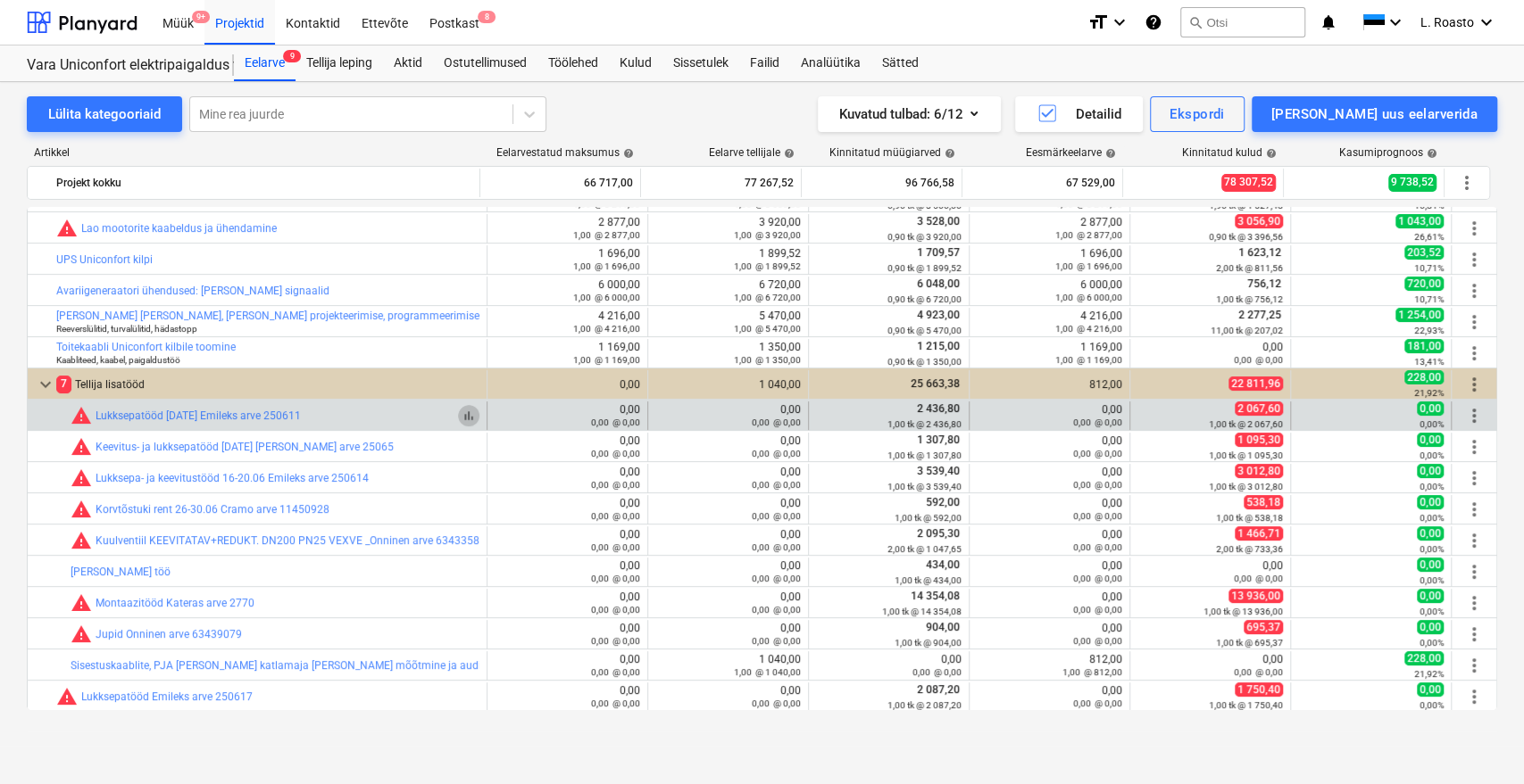
click at [467, 412] on span "bar_chart" at bounding box center [469, 416] width 14 height 14
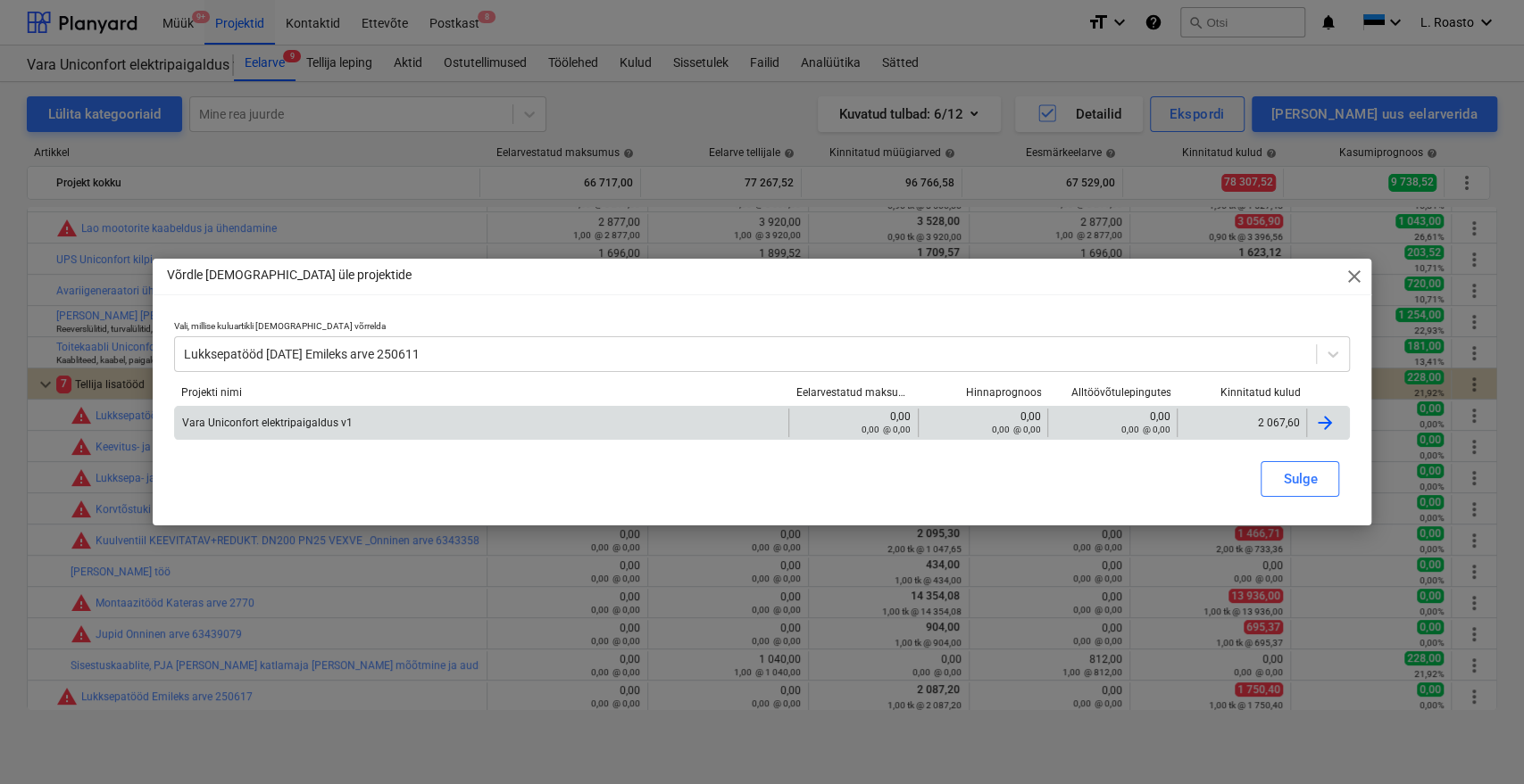
click at [1329, 418] on div at bounding box center [1325, 423] width 22 height 22
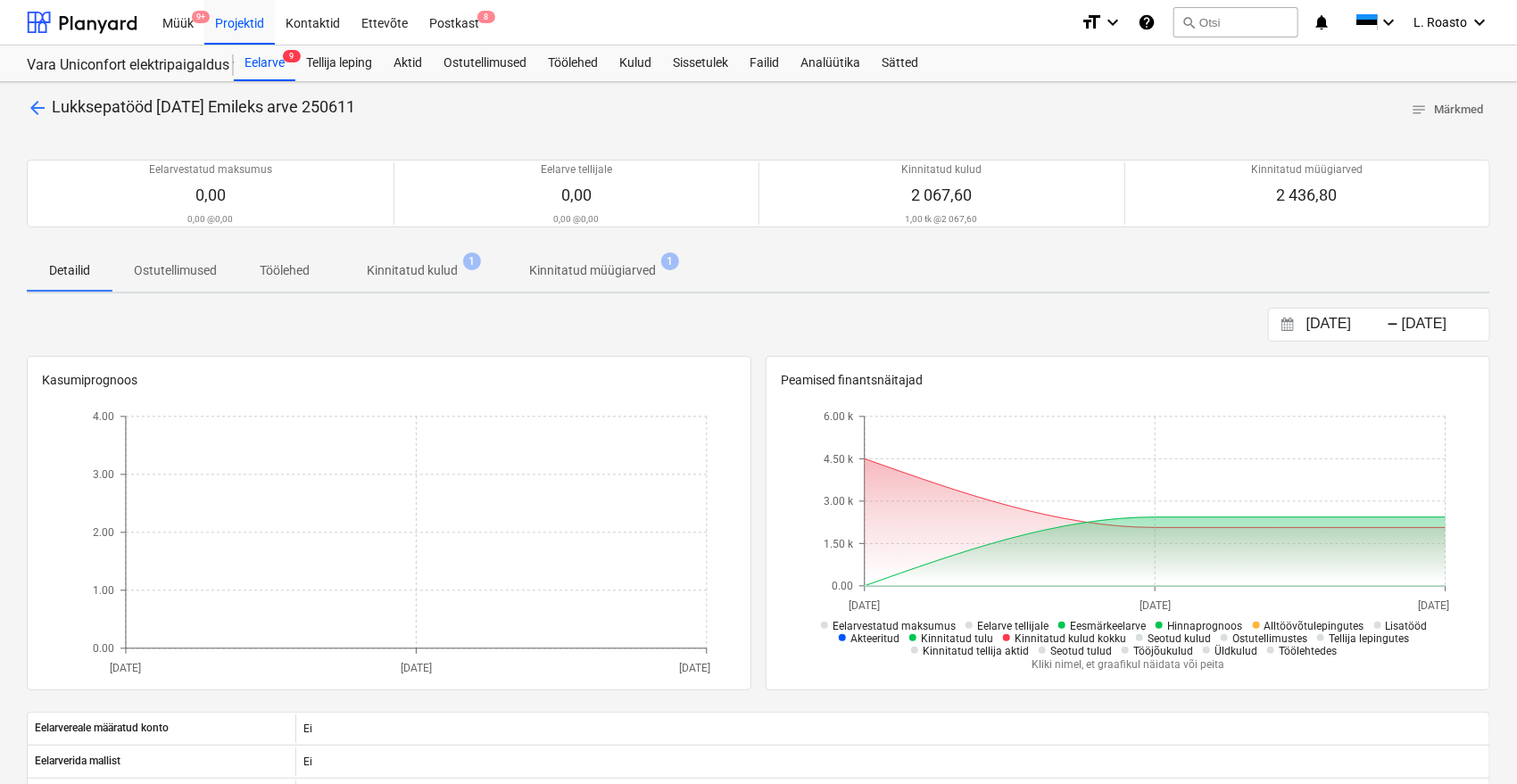
click at [452, 267] on p "Kinnitatud kulud" at bounding box center [412, 271] width 91 height 19
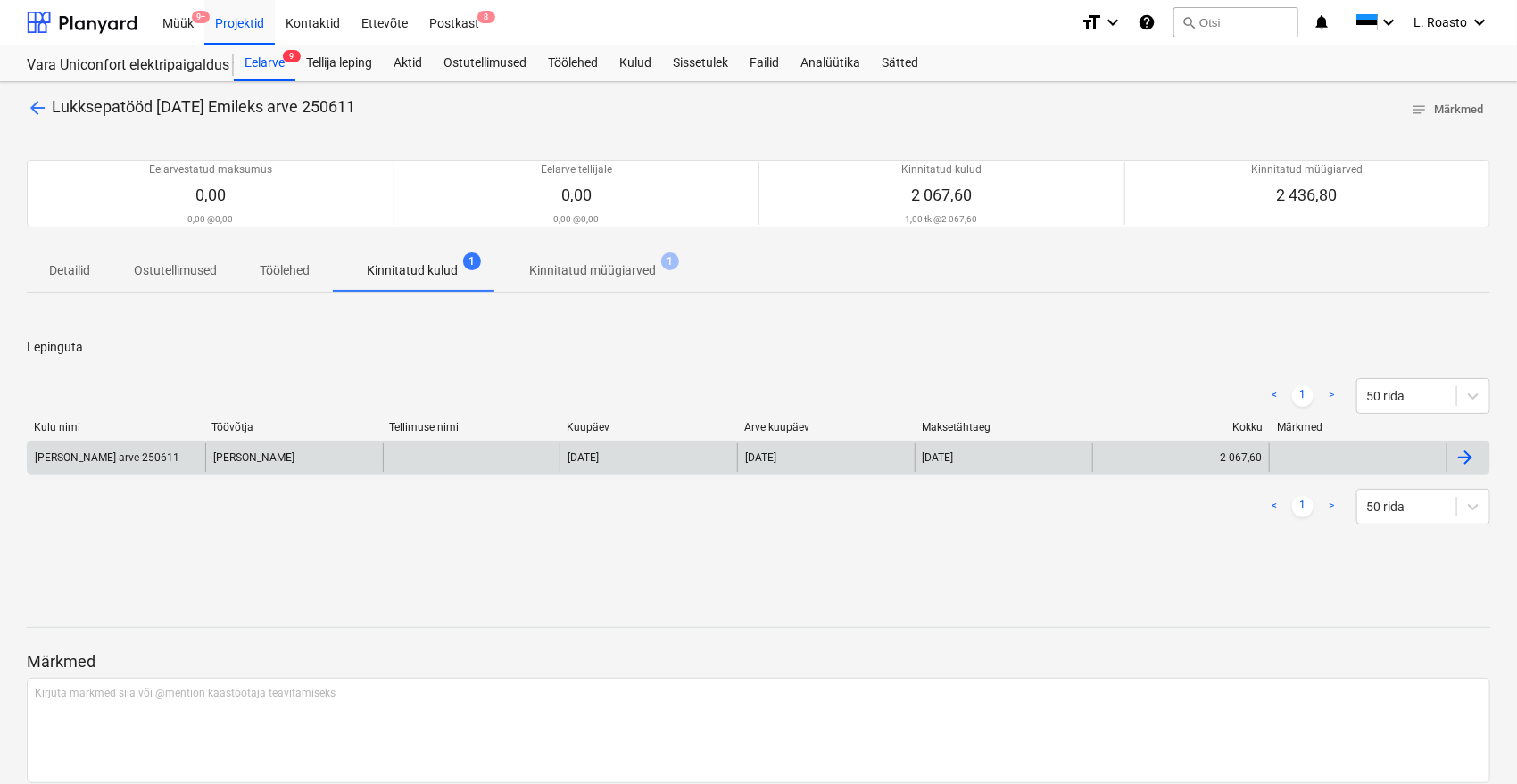
click at [1470, 460] on div at bounding box center [1465, 458] width 22 height 22
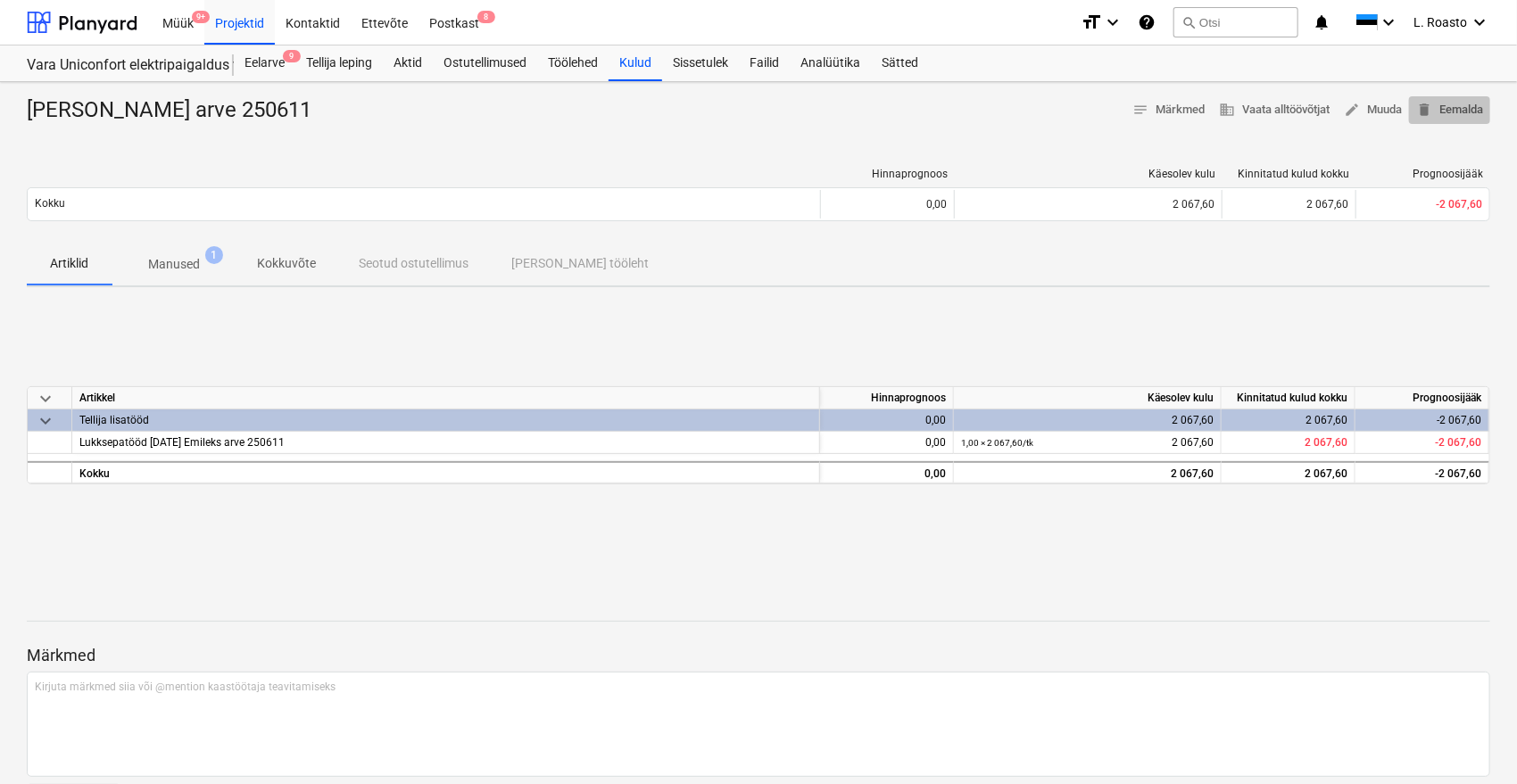
click at [1435, 108] on span "delete Eemalda" at bounding box center [1449, 110] width 67 height 21
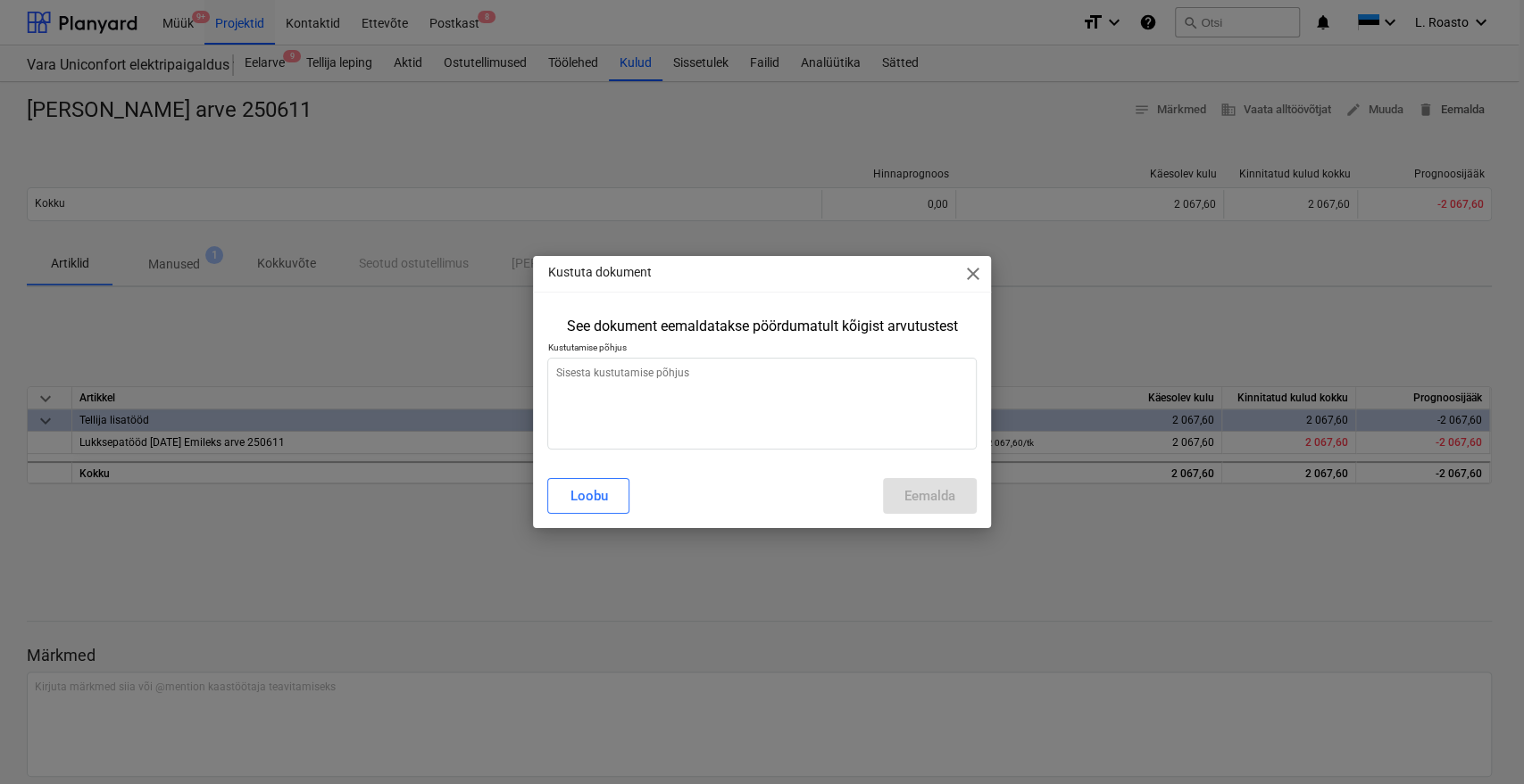
type textarea "x"
click at [743, 374] on textarea at bounding box center [761, 403] width 429 height 92
type textarea "v"
type textarea "x"
type textarea "va"
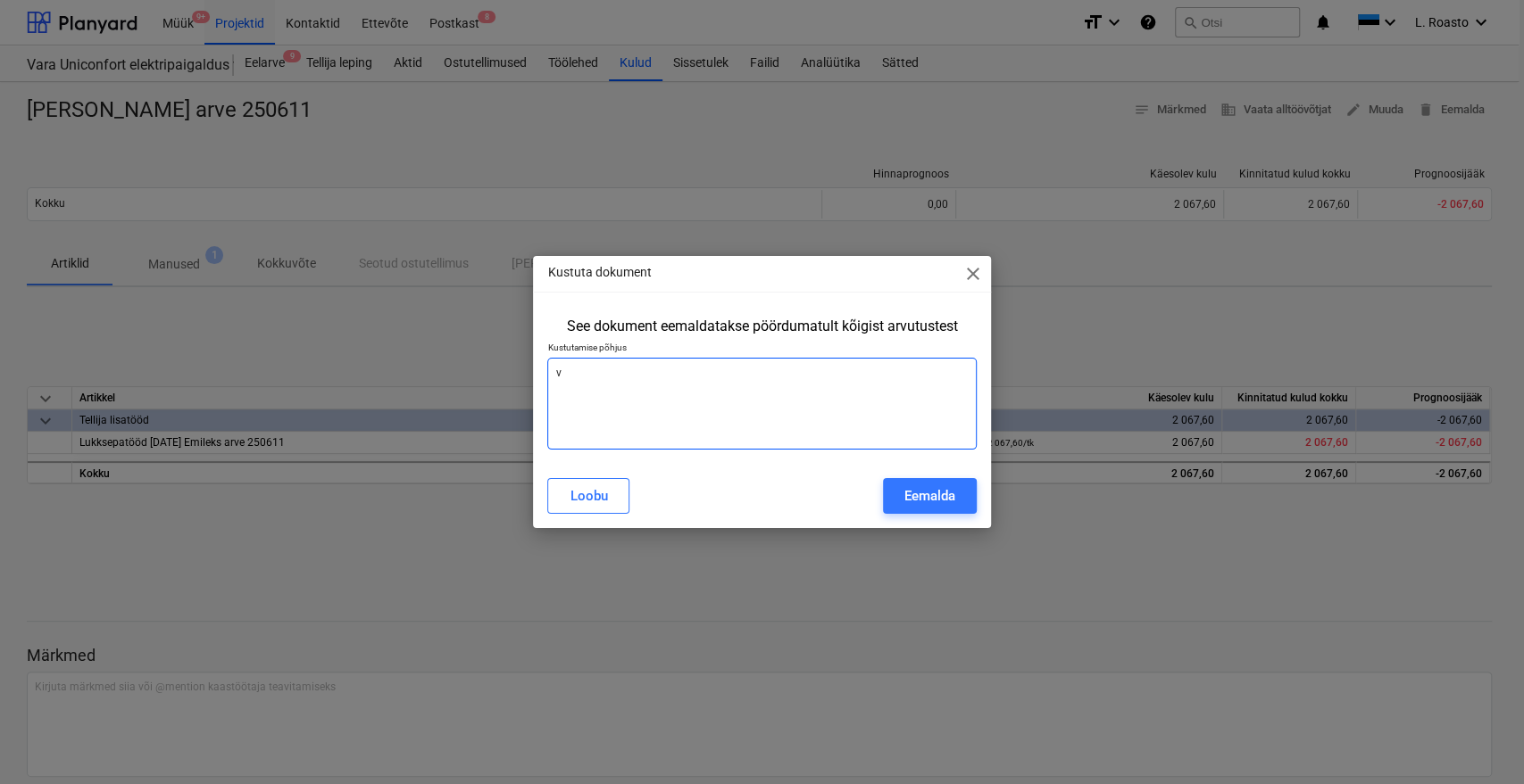
type textarea "x"
type textarea "val"
type textarea "x"
type textarea "vale"
type textarea "x"
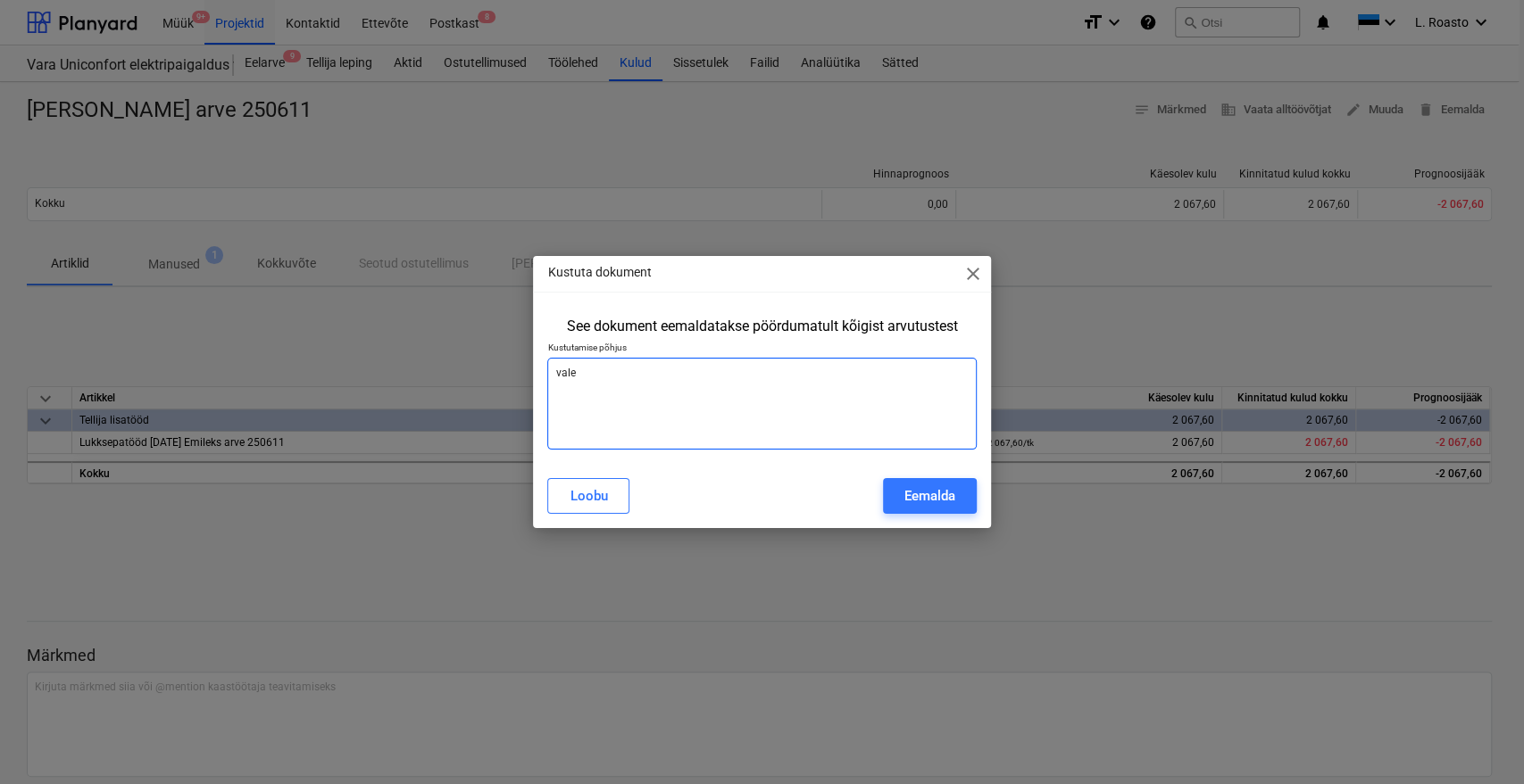
type textarea "vale"
type textarea "x"
type textarea "vale k"
type textarea "x"
type textarea "vale ko"
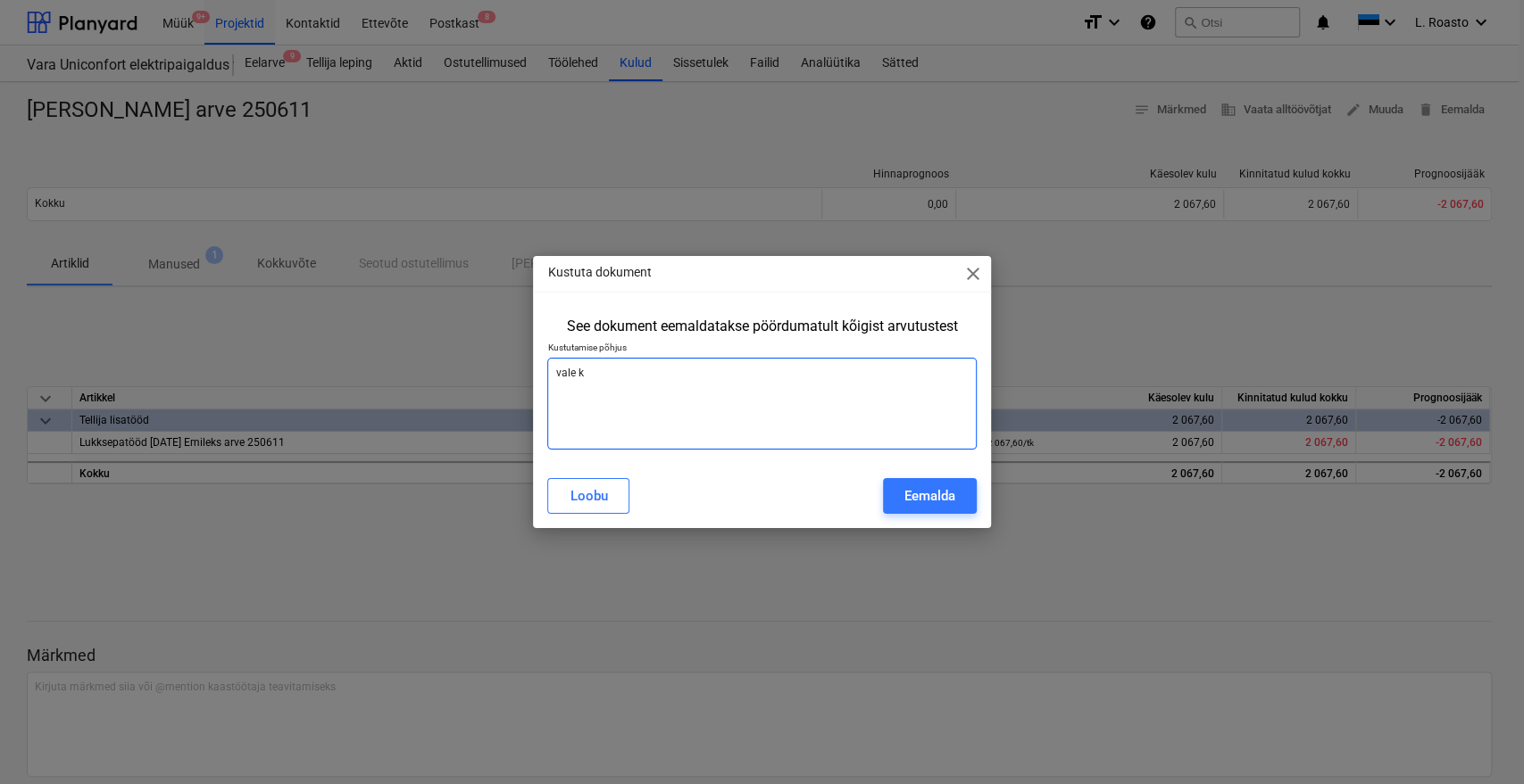
type textarea "x"
type textarea "[PERSON_NAME]"
type textarea "x"
type textarea "vale koht"
type textarea "x"
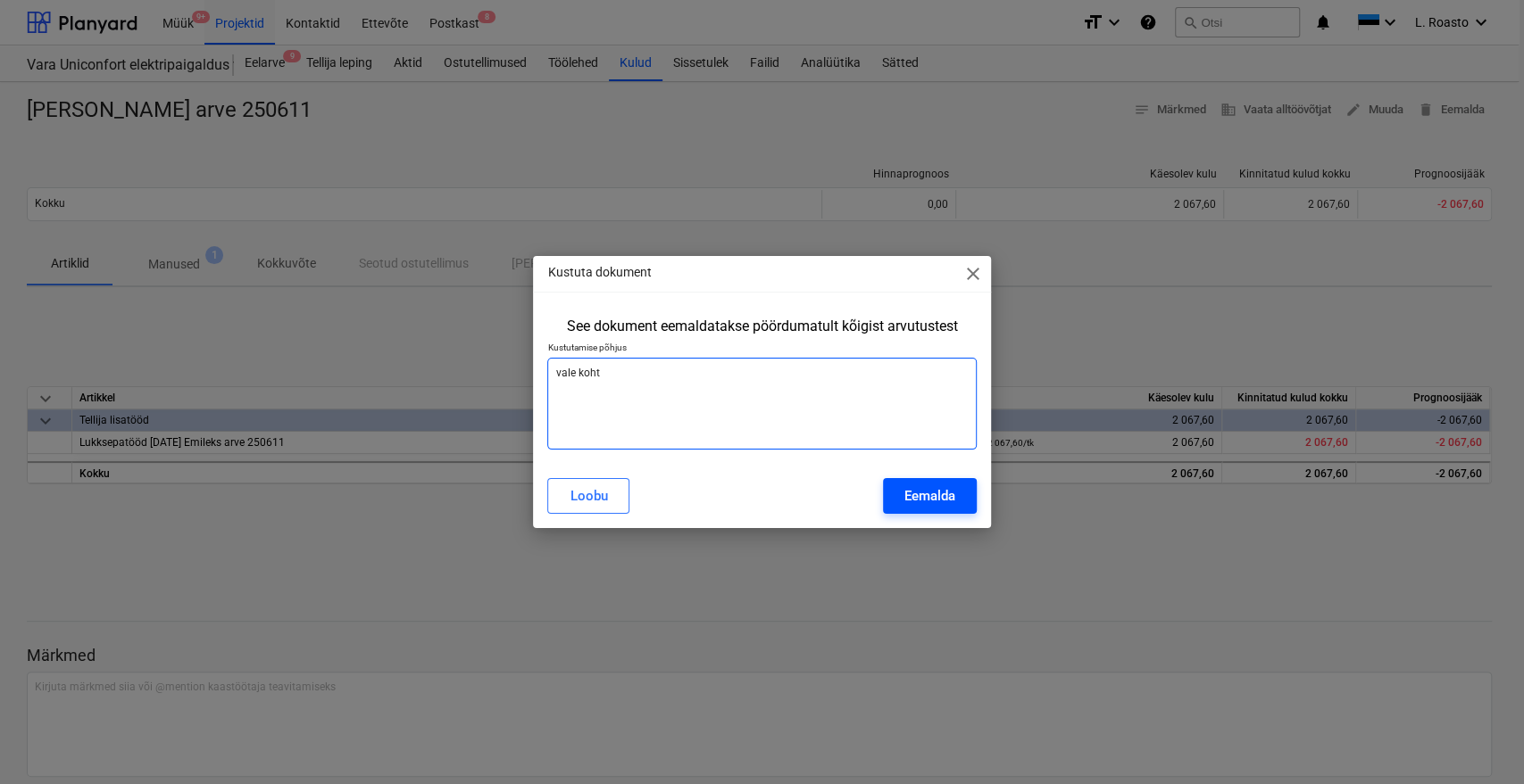
type textarea "vale koht"
click at [914, 495] on div "Eemalda" at bounding box center [930, 496] width 51 height 23
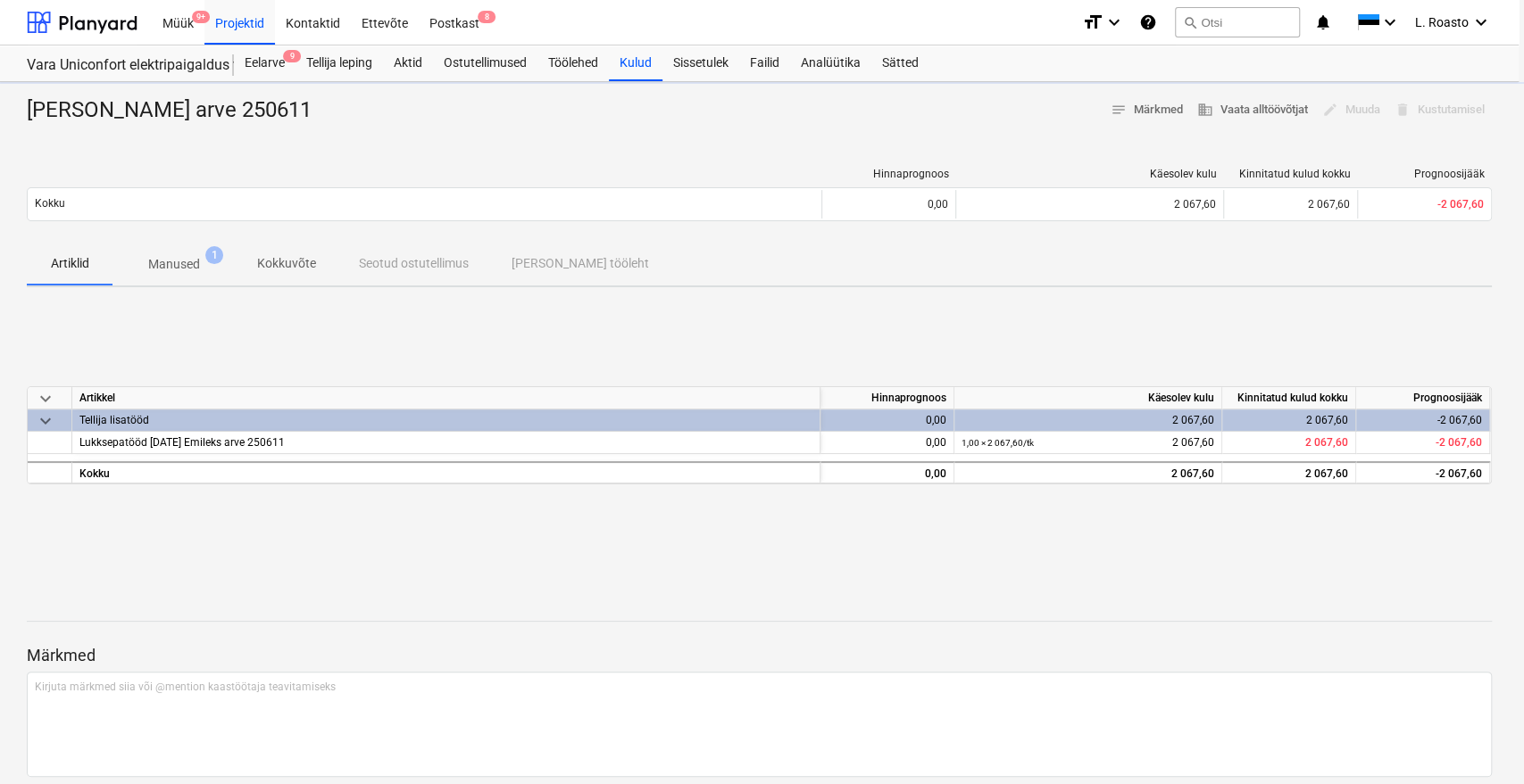
type textarea "x"
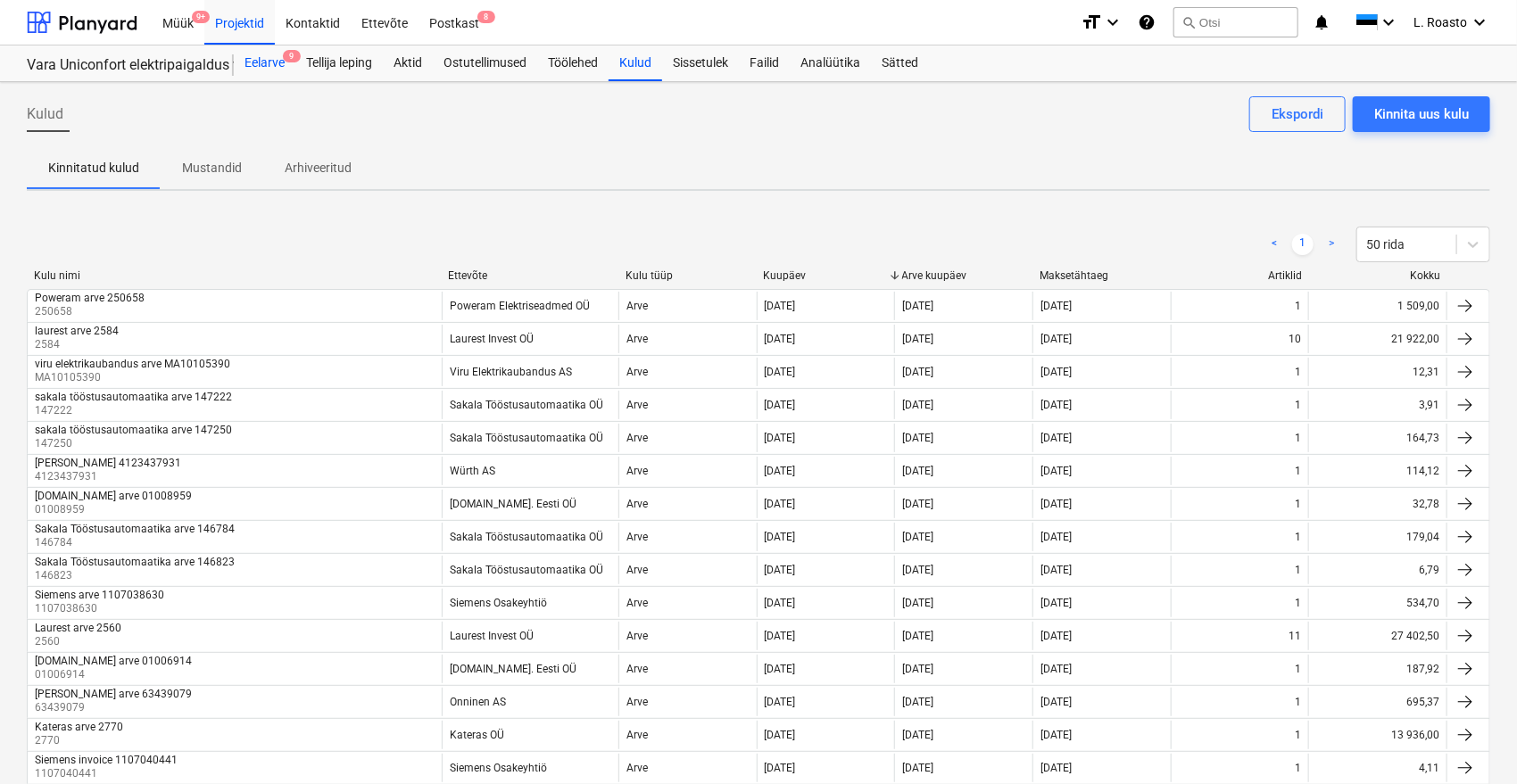
click at [290, 61] on span "9" at bounding box center [292, 56] width 18 height 13
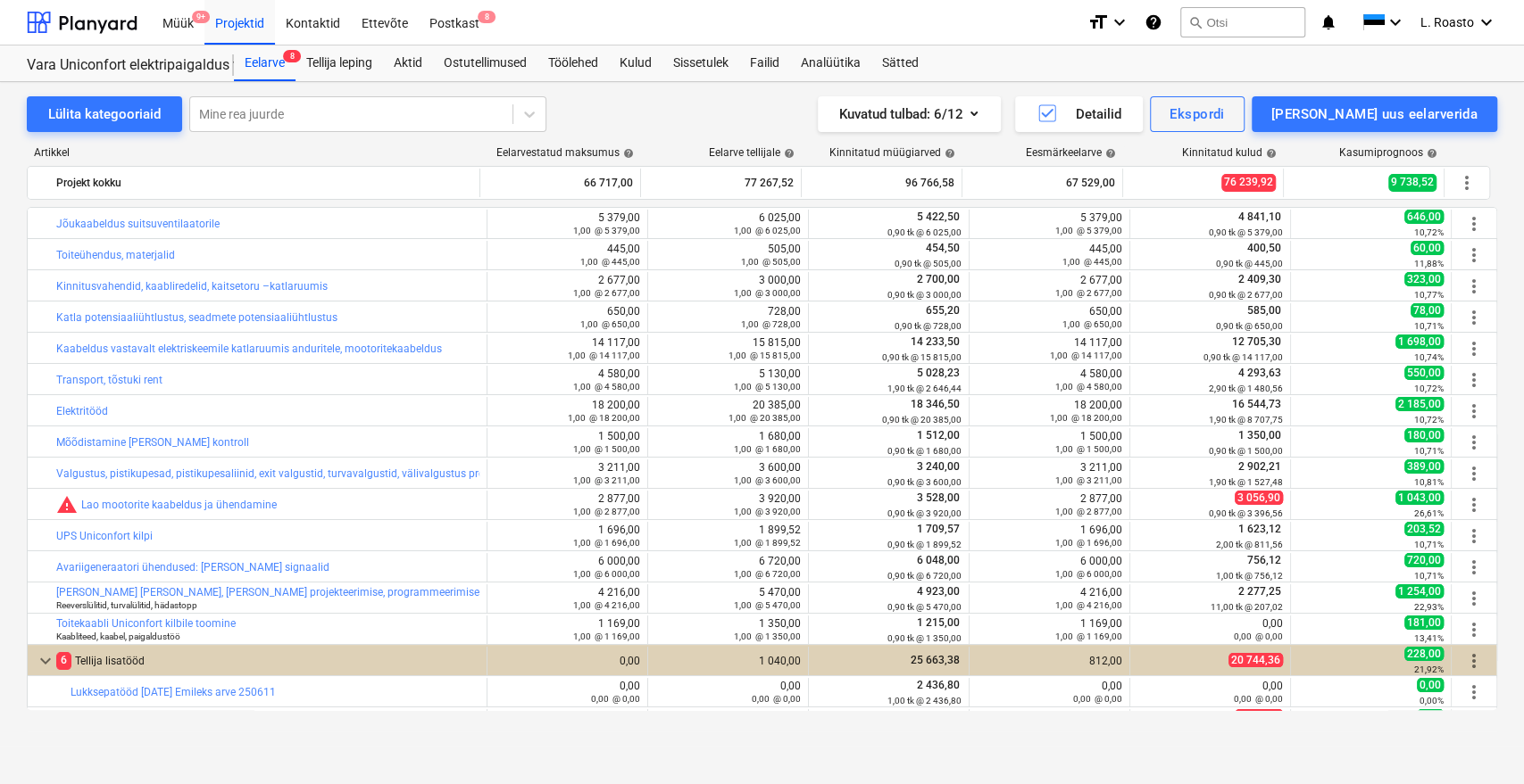
scroll to position [277, 0]
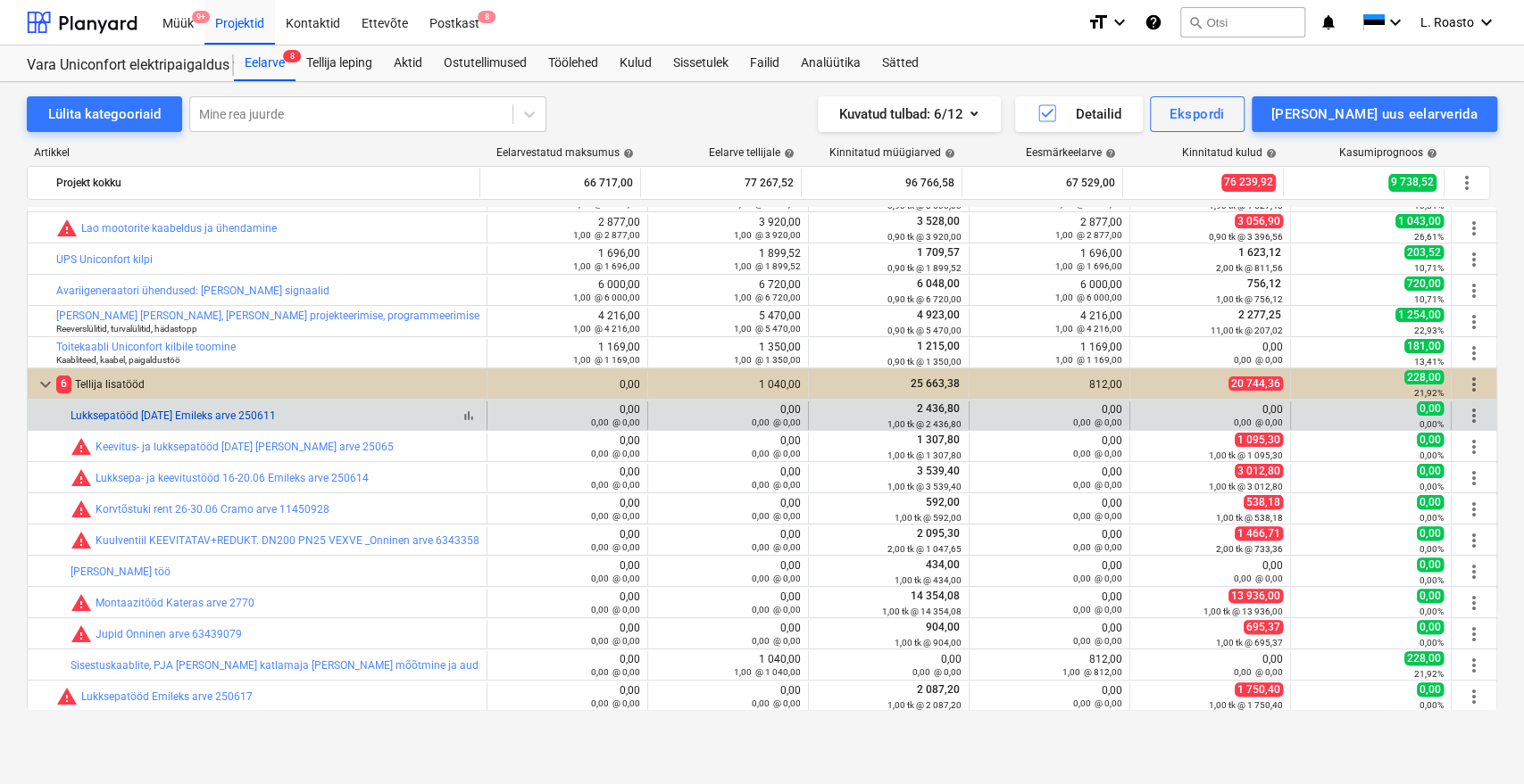
click at [267, 412] on link "Lukksepatööd [DATE] Emileks arve 250611" at bounding box center [173, 416] width 205 height 13
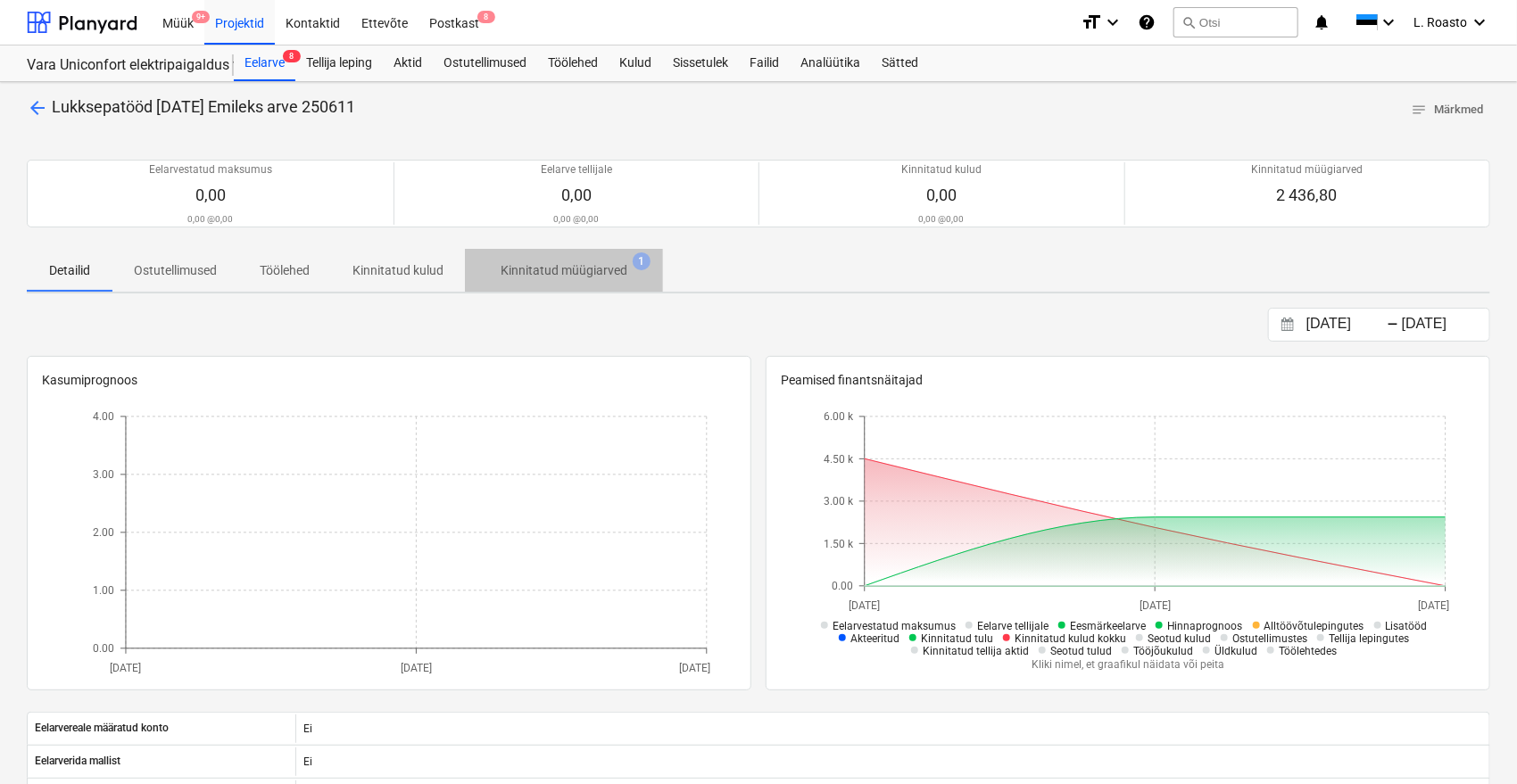
click at [598, 262] on p "Kinnitatud müügiarved" at bounding box center [564, 271] width 126 height 19
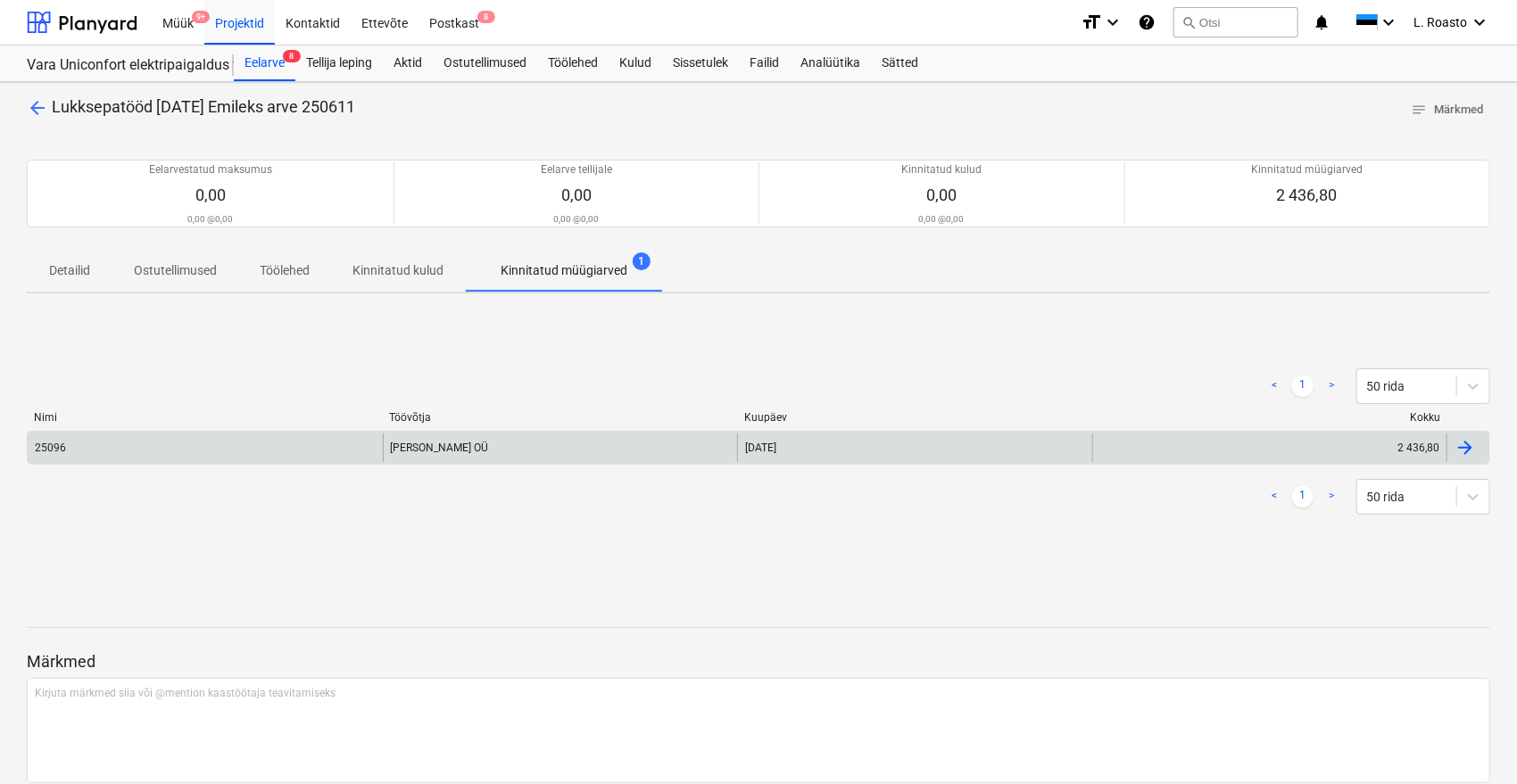
click at [1470, 439] on div at bounding box center [1465, 448] width 22 height 22
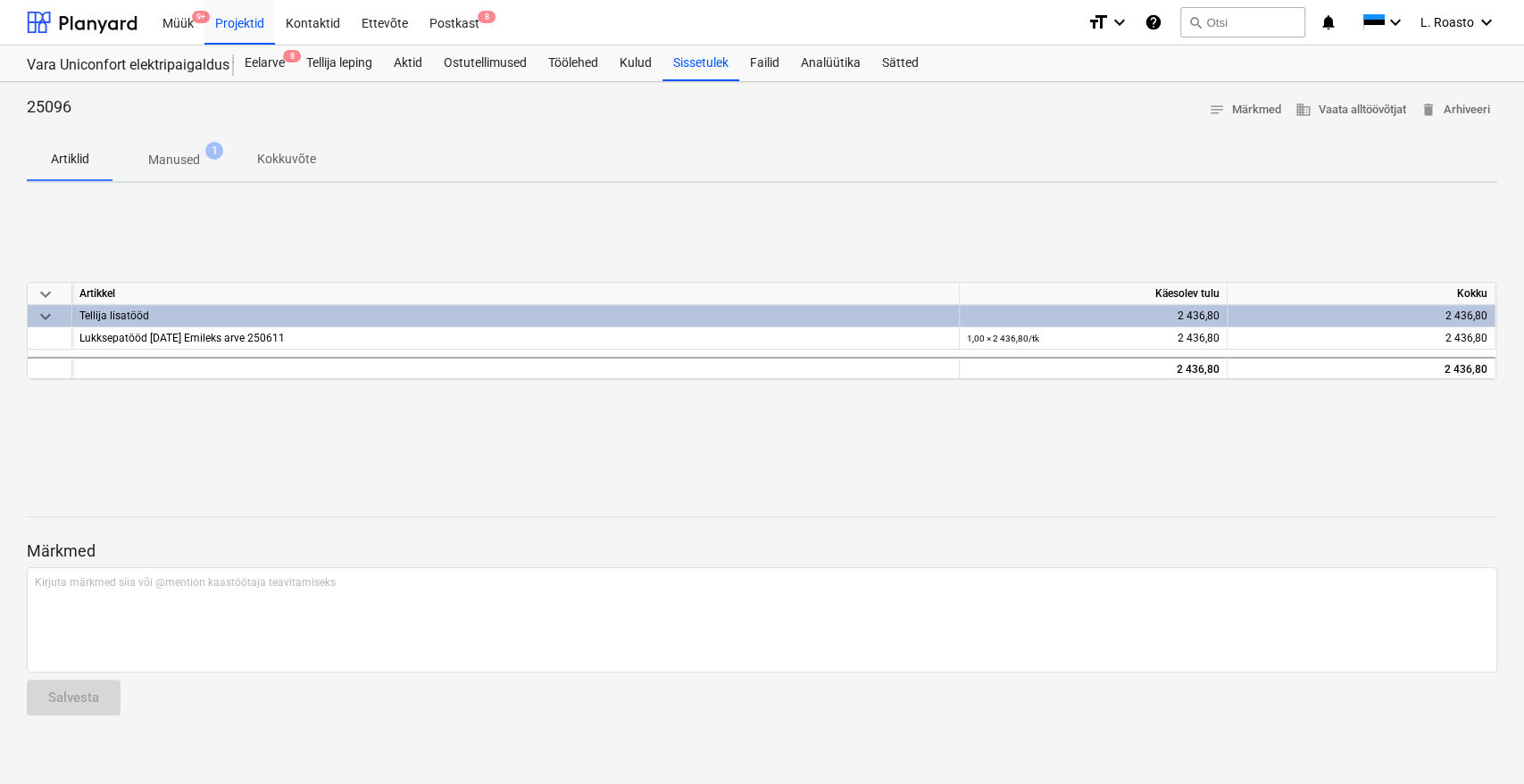
click at [161, 154] on p "Manused" at bounding box center [174, 159] width 52 height 19
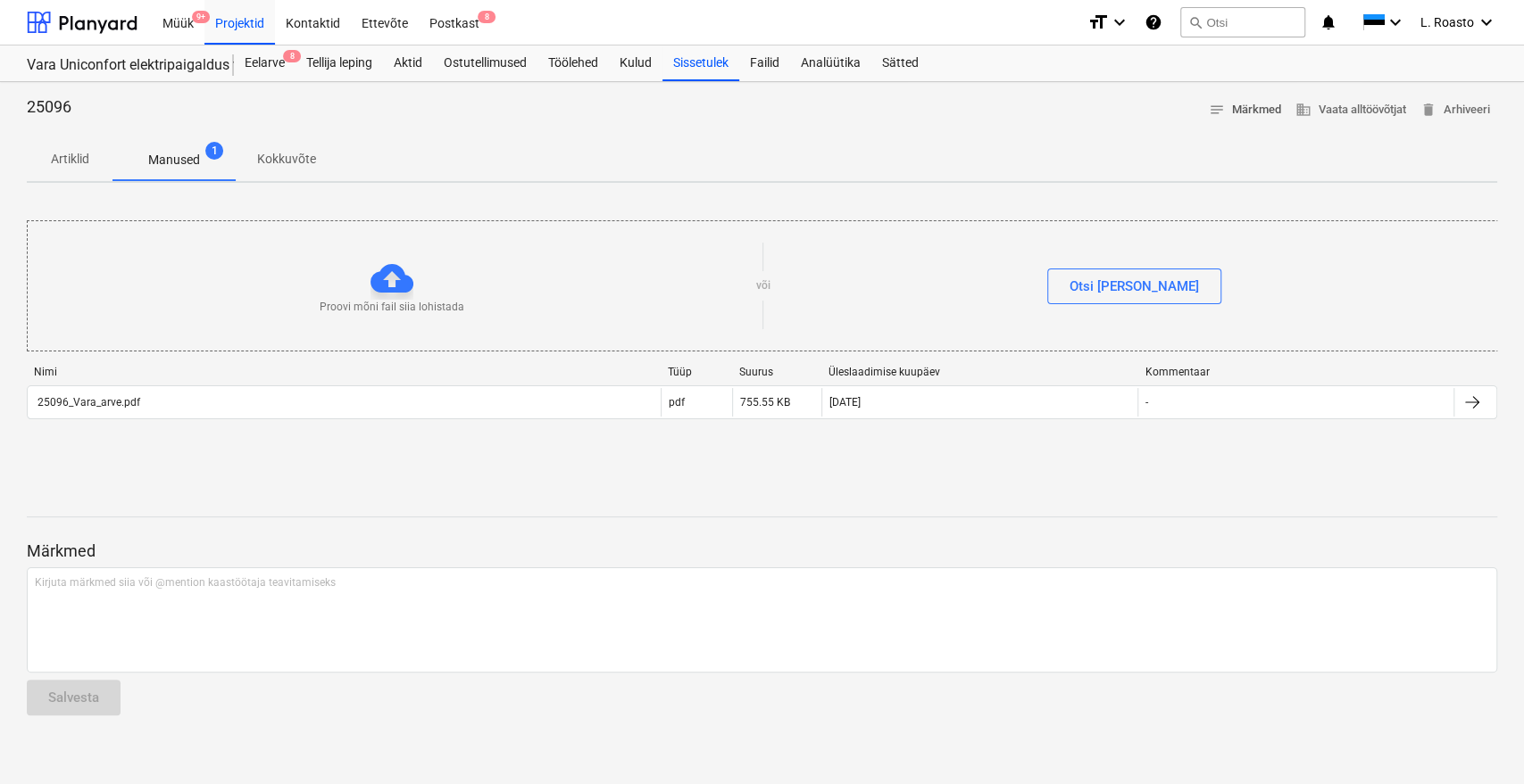
click at [1258, 111] on span "notes Märkmed" at bounding box center [1244, 110] width 73 height 21
click at [1226, 112] on span "notes Märkmed" at bounding box center [1244, 110] width 73 height 21
drag, startPoint x: 86, startPoint y: 160, endPoint x: 100, endPoint y: 159, distance: 14.0
click at [86, 160] on p "Artiklid" at bounding box center [70, 159] width 43 height 19
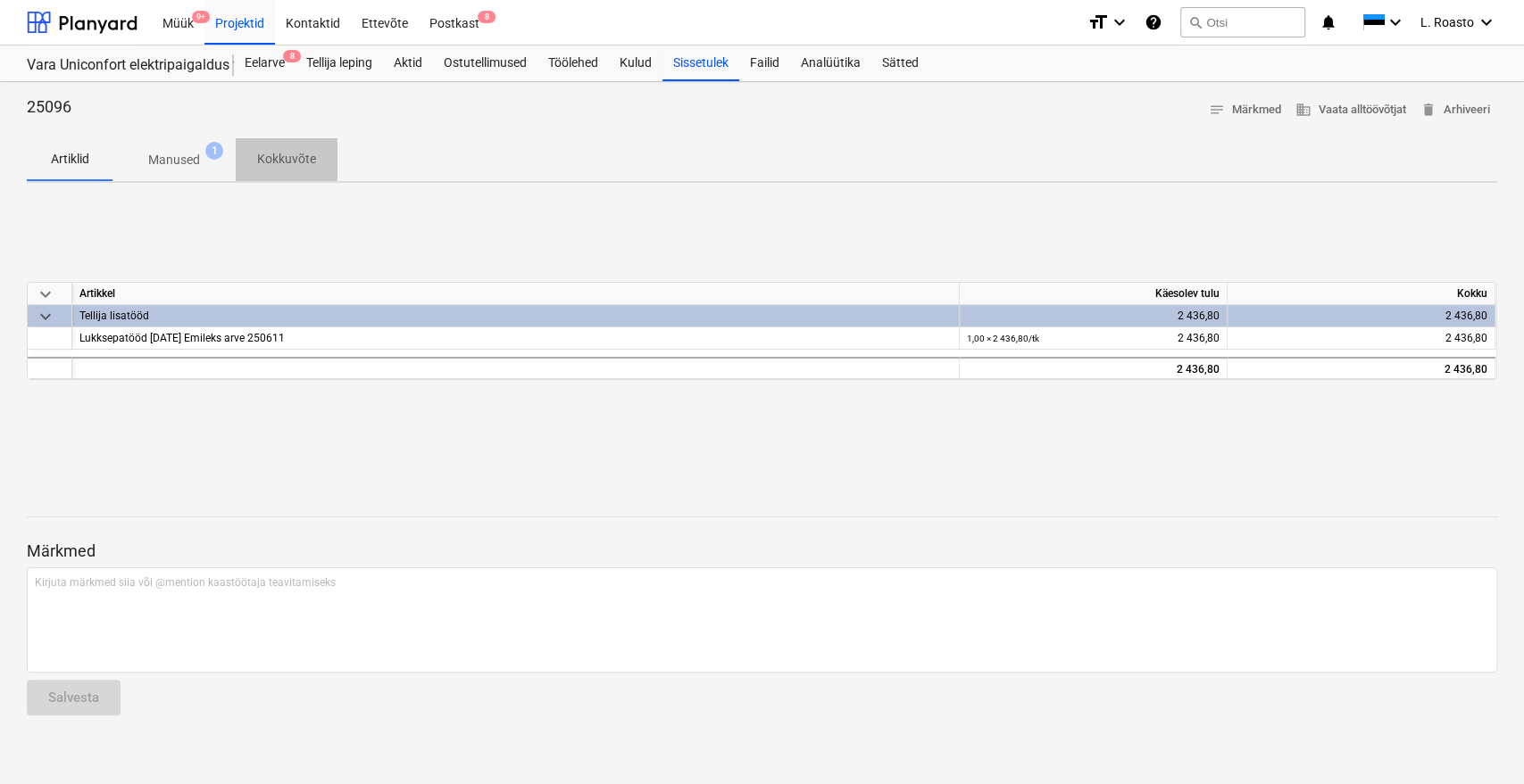
click at [299, 163] on p "Kokkuvõte" at bounding box center [287, 159] width 59 height 19
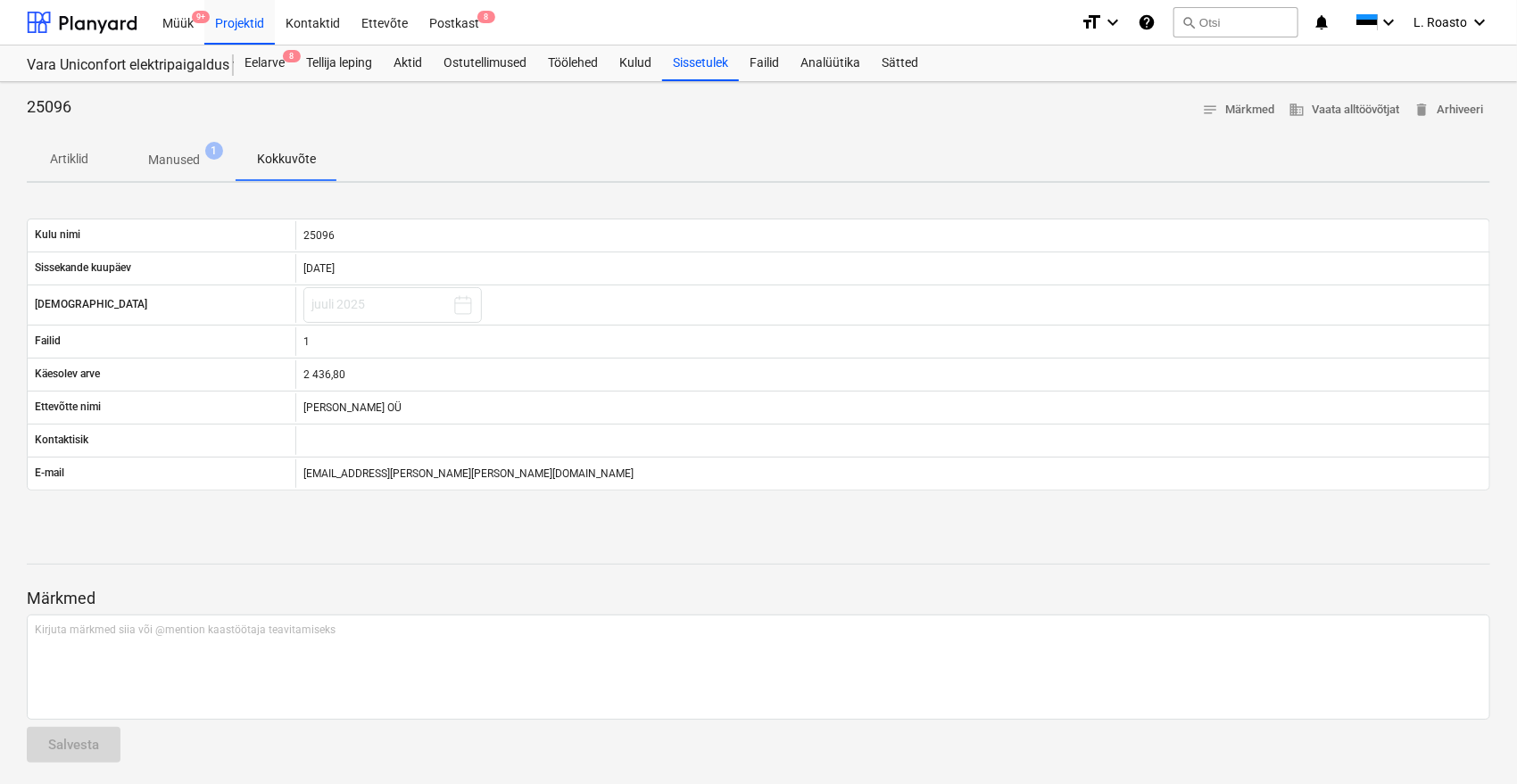
click at [96, 153] on span "Artiklid" at bounding box center [70, 159] width 86 height 30
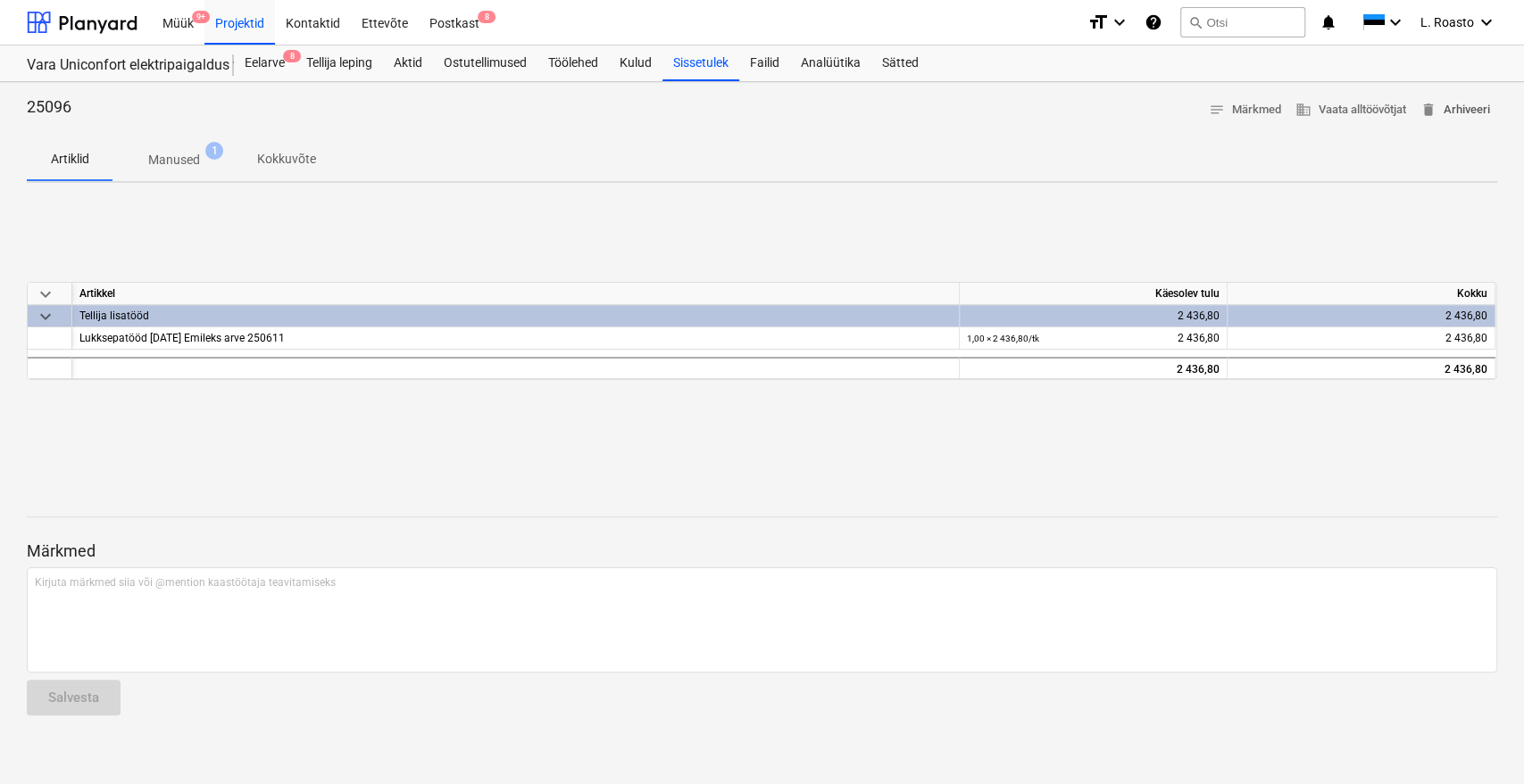
click at [1467, 99] on button "delete Arhiveeri" at bounding box center [1455, 110] width 84 height 28
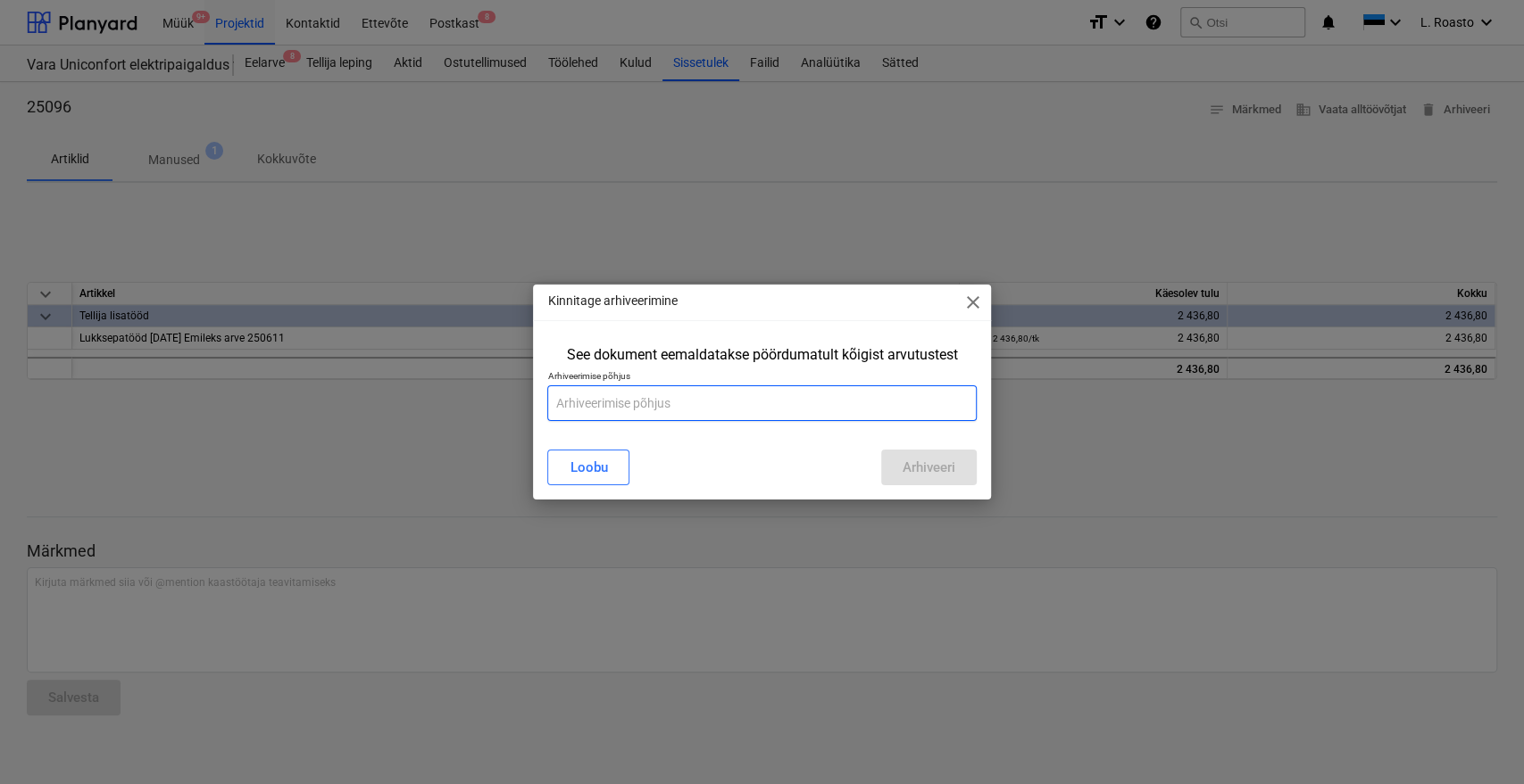
click at [771, 409] on input "text" at bounding box center [761, 403] width 429 height 36
type input "vale projekt"
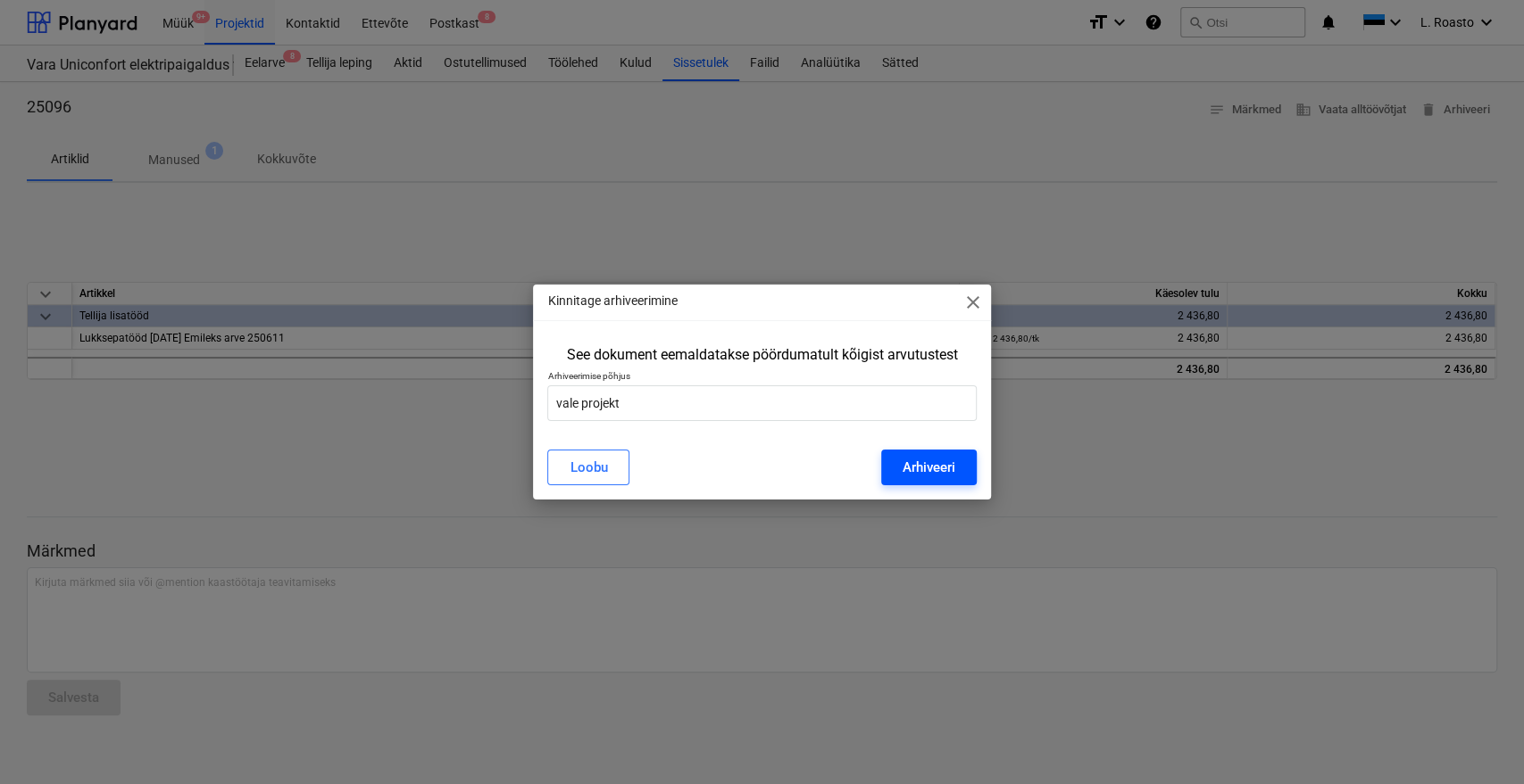
click at [924, 468] on div "Arhiveeri" at bounding box center [929, 468] width 53 height 23
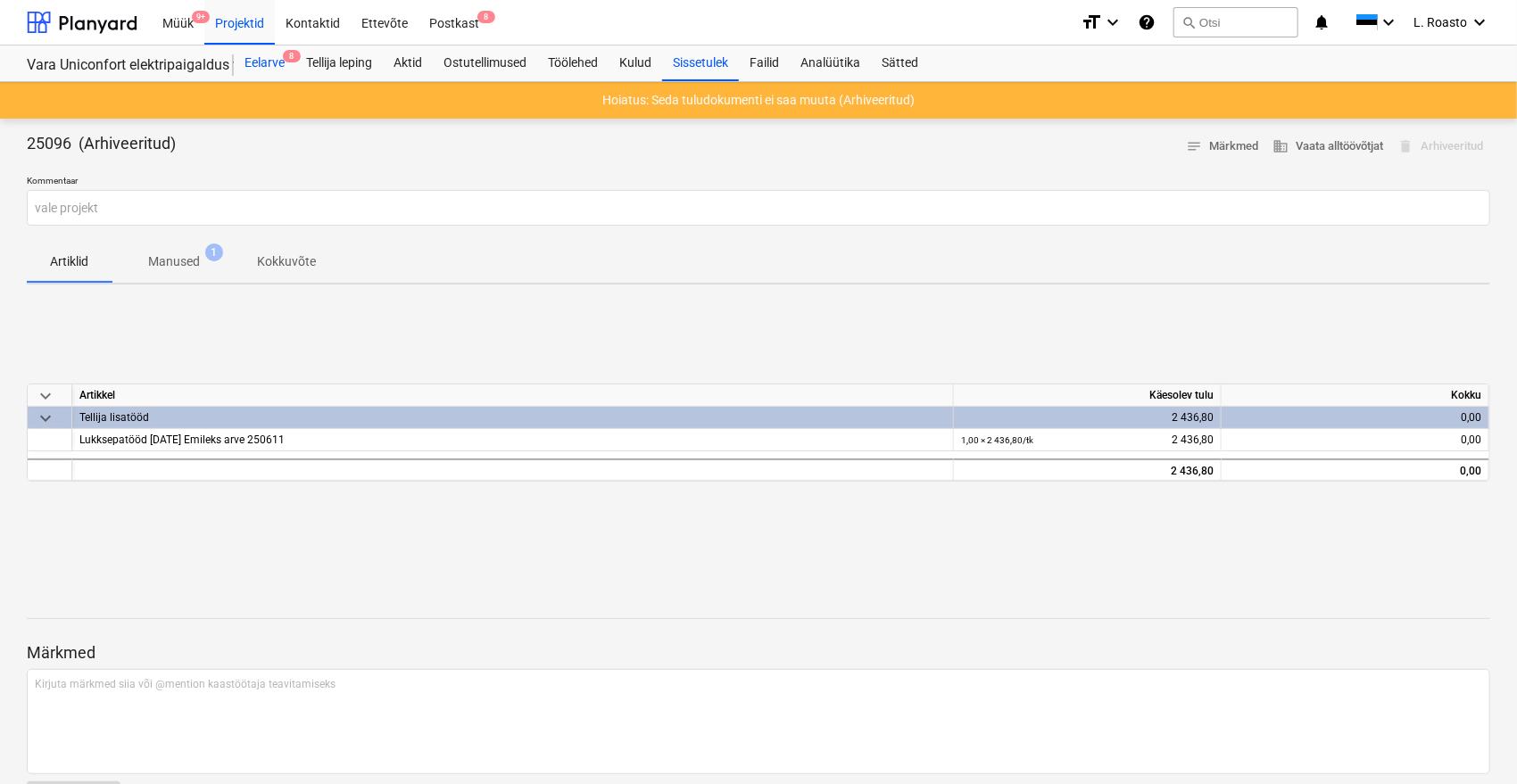
click at [275, 56] on div "Eelarve 8" at bounding box center [264, 64] width 62 height 36
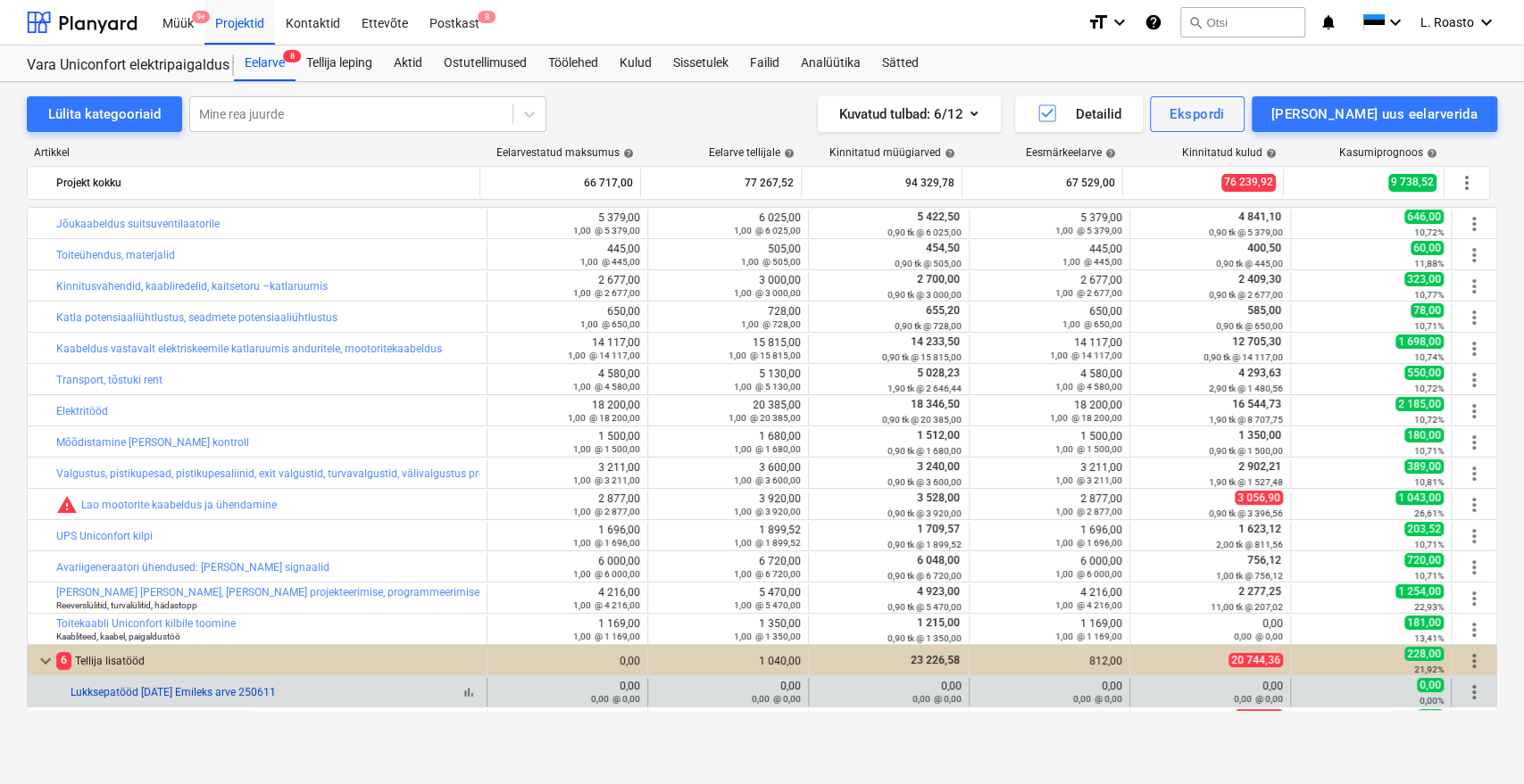
scroll to position [277, 0]
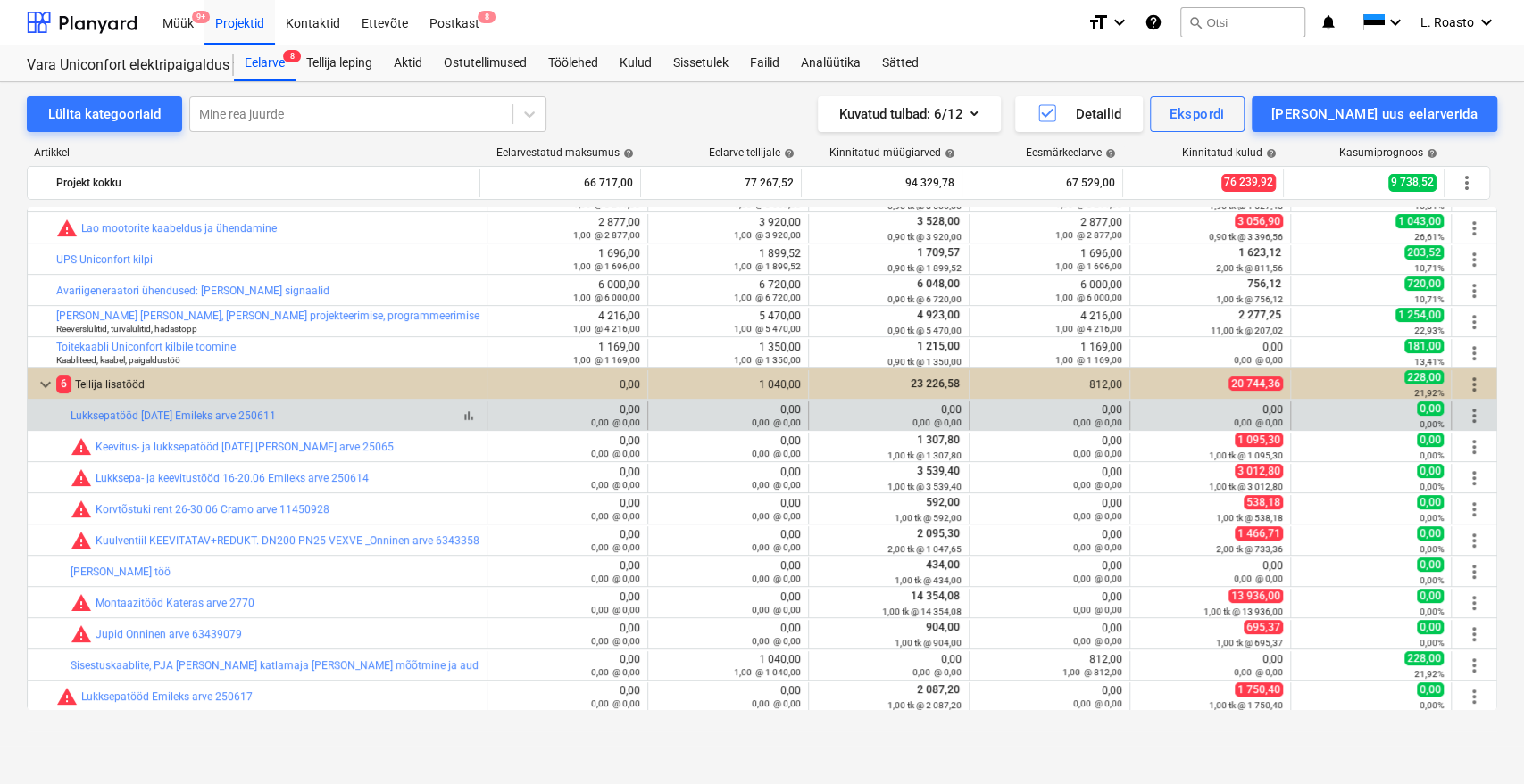
click at [467, 415] on span "bar_chart" at bounding box center [469, 416] width 14 height 14
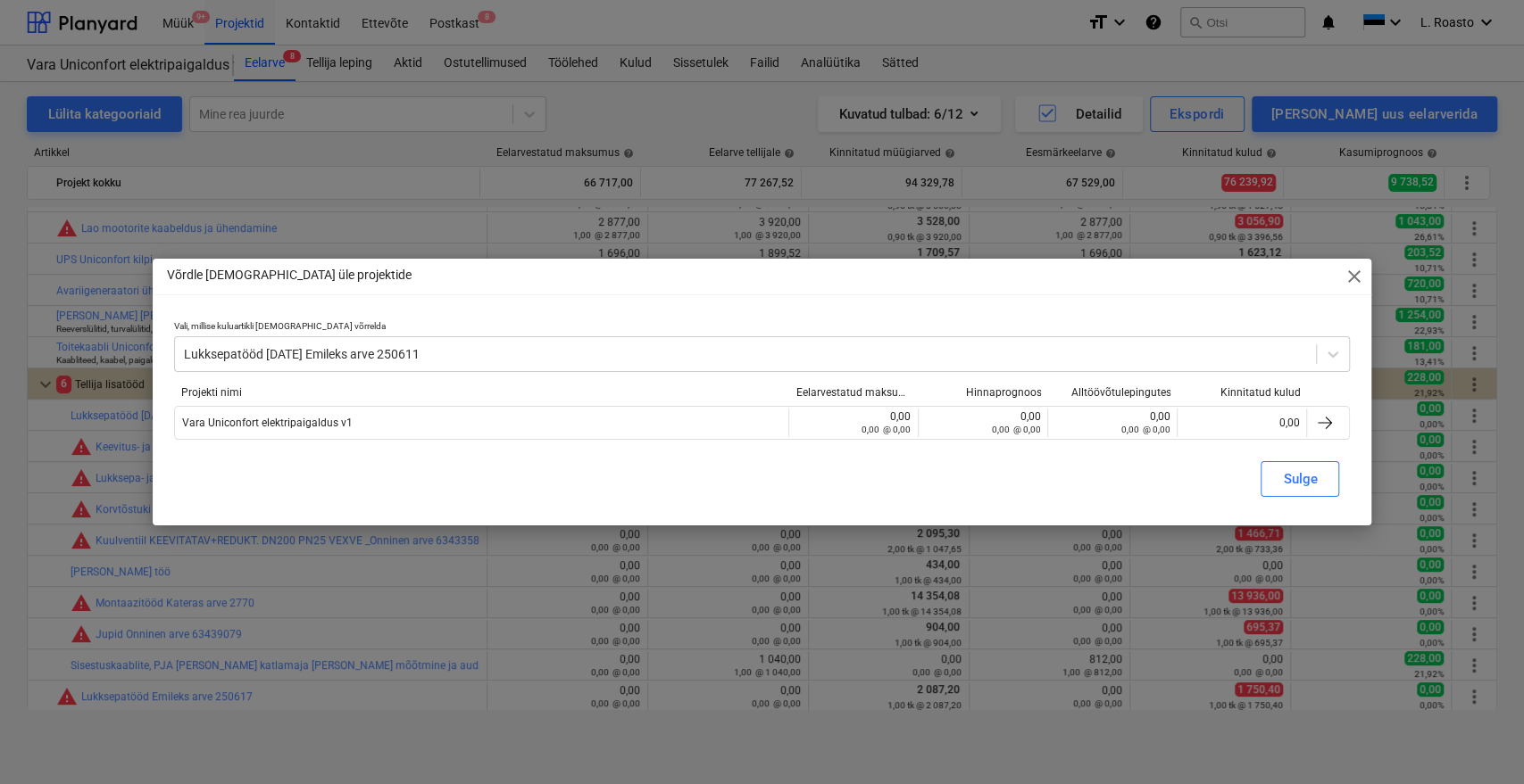
click at [1359, 292] on div "Võrdle hindu üle projektide close Vali, millise kuluartikli [DEMOGRAPHIC_DATA] …" at bounding box center [762, 392] width 1219 height 266
click at [1356, 285] on span "close" at bounding box center [1354, 277] width 22 height 22
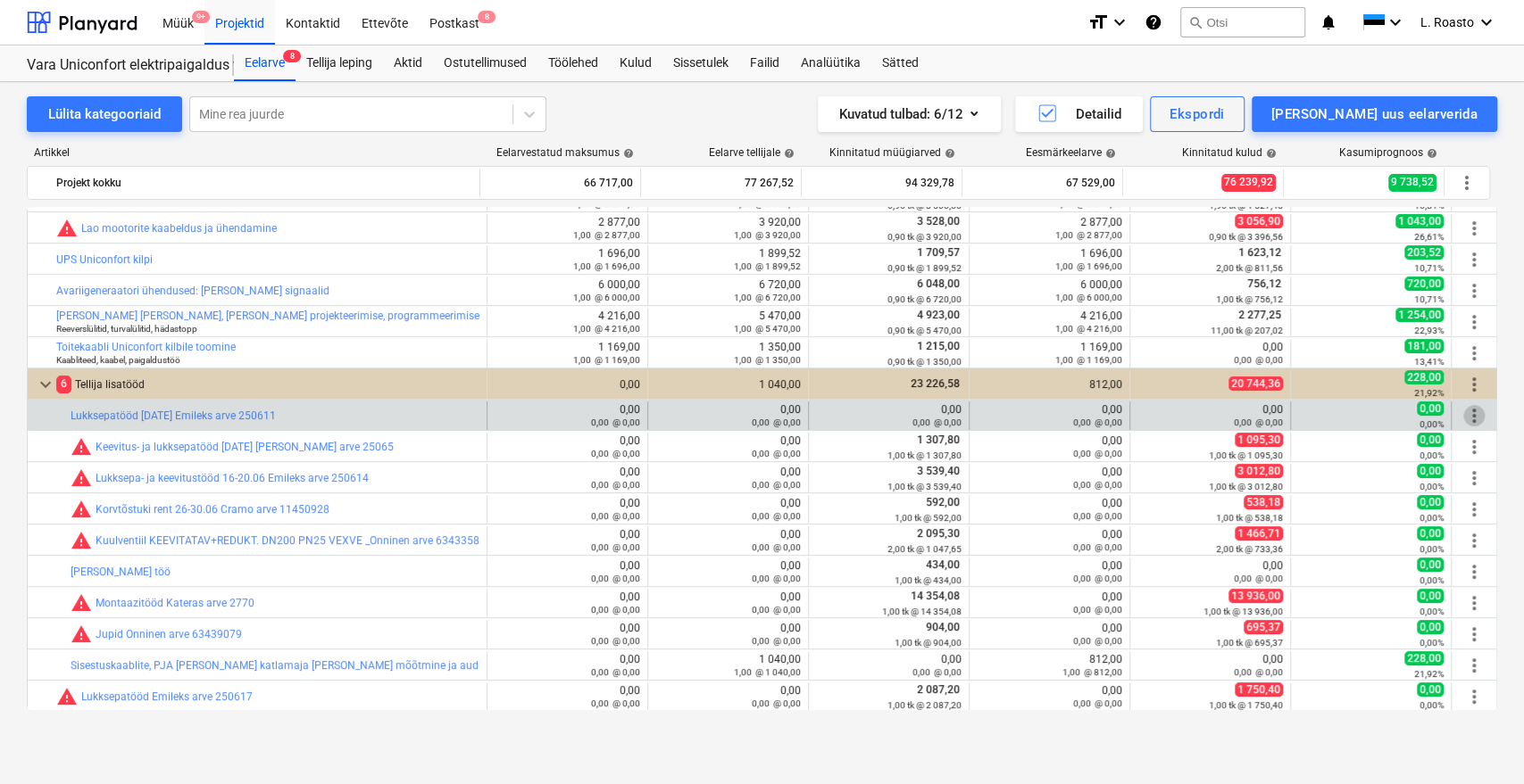
click at [1465, 407] on span "more_vert" at bounding box center [1474, 416] width 22 height 22
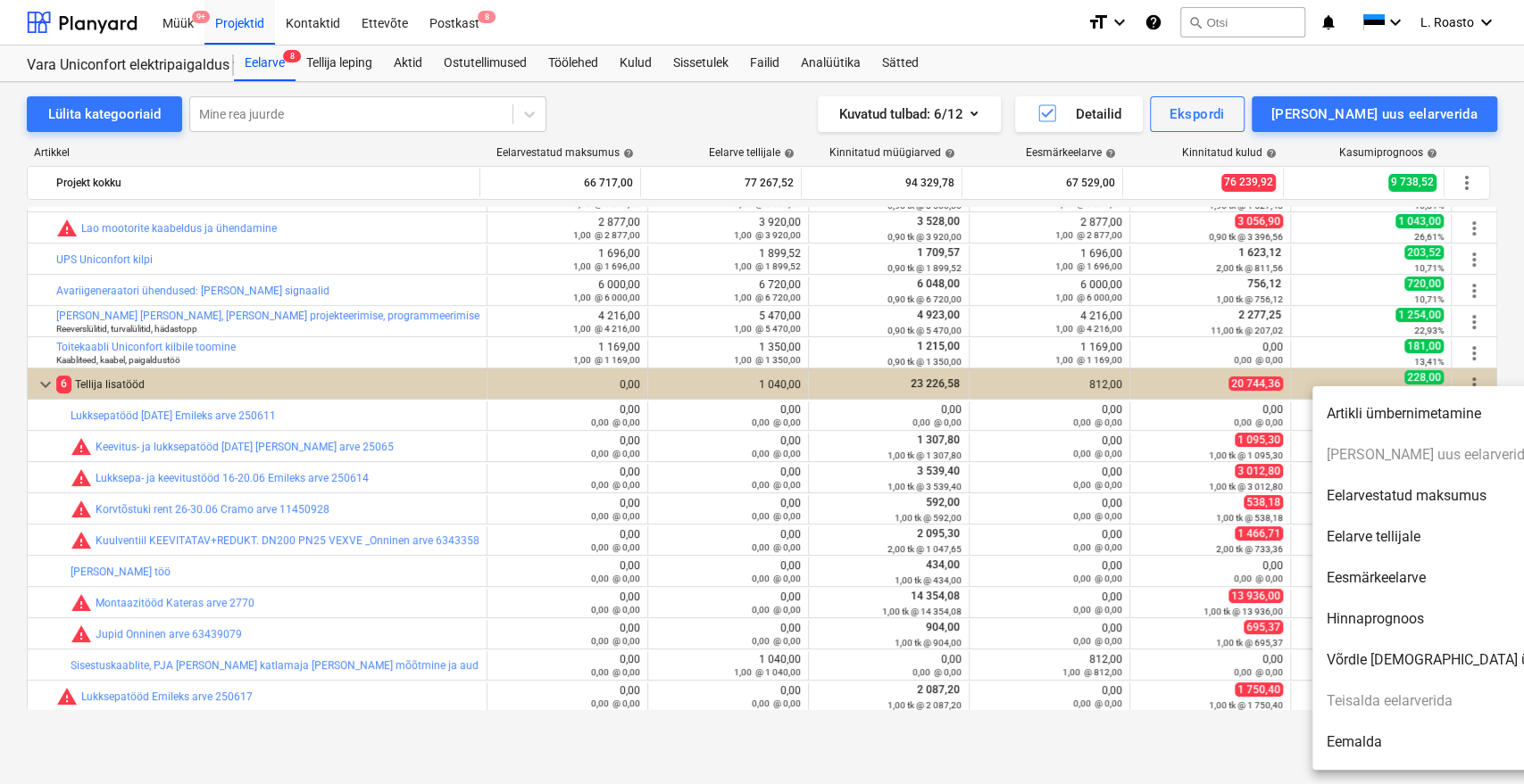
click at [1355, 739] on li "Eemalda" at bounding box center [1466, 743] width 307 height 41
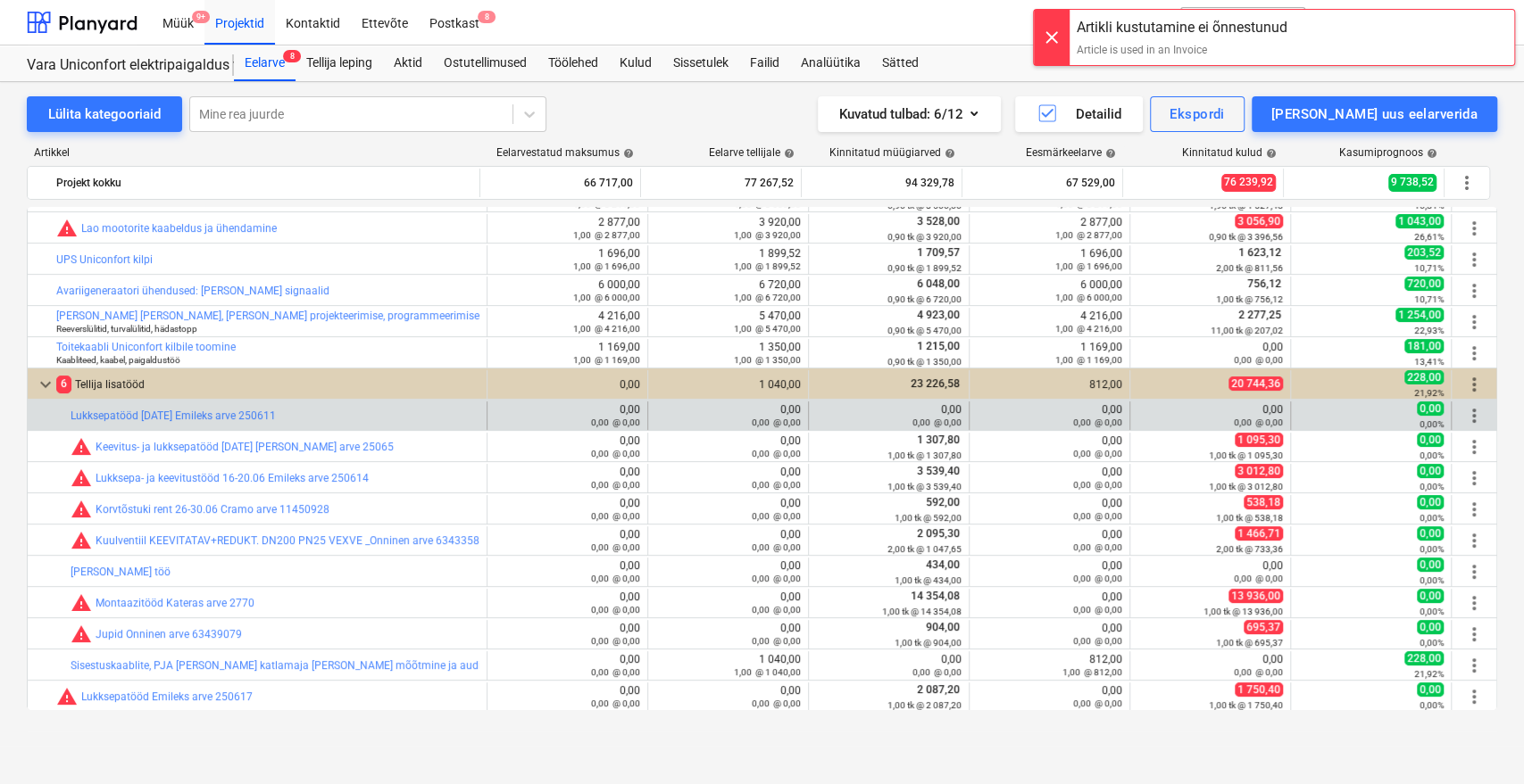
click at [1468, 413] on span "more_vert" at bounding box center [1474, 416] width 22 height 22
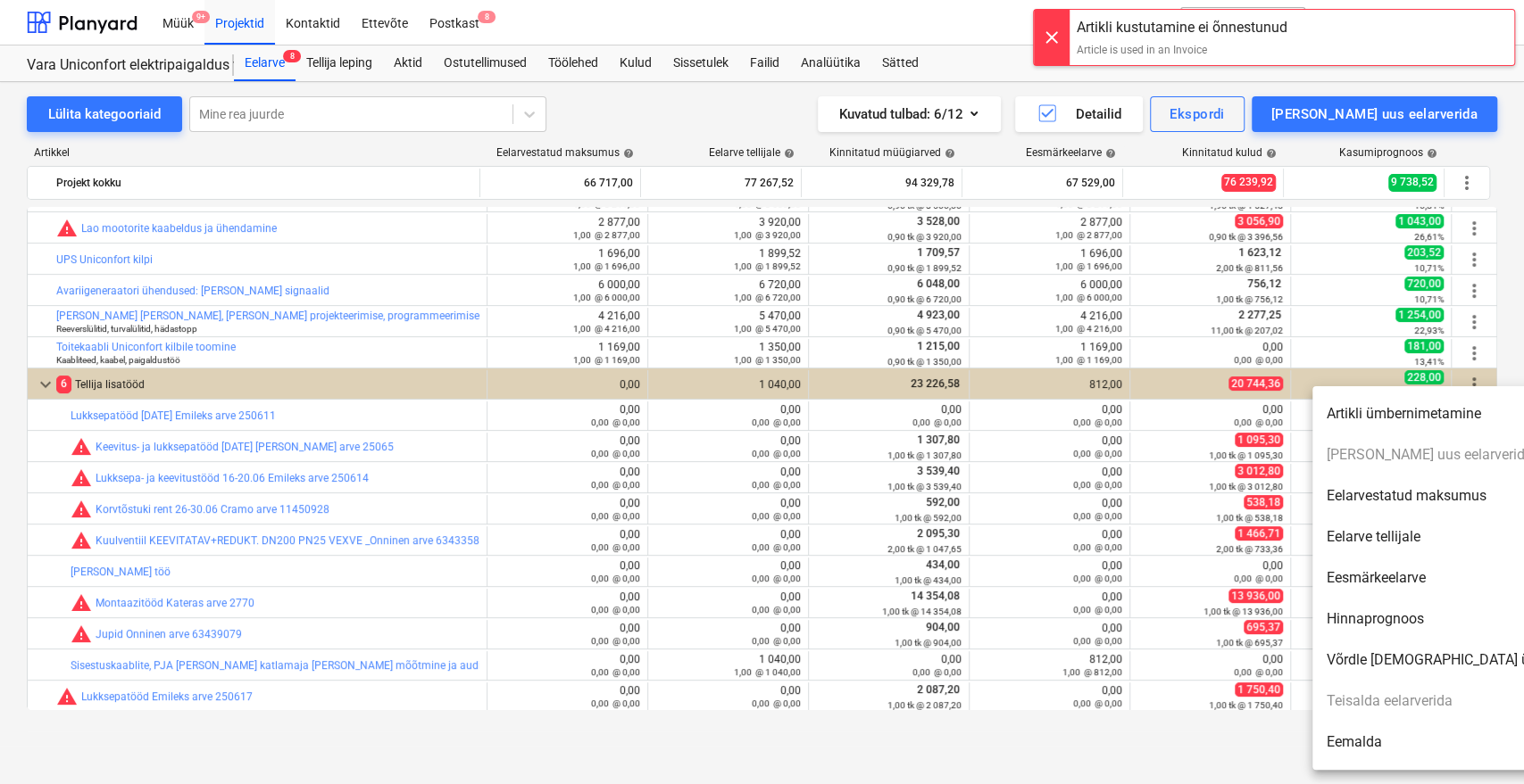
click at [974, 750] on div at bounding box center [762, 392] width 1524 height 784
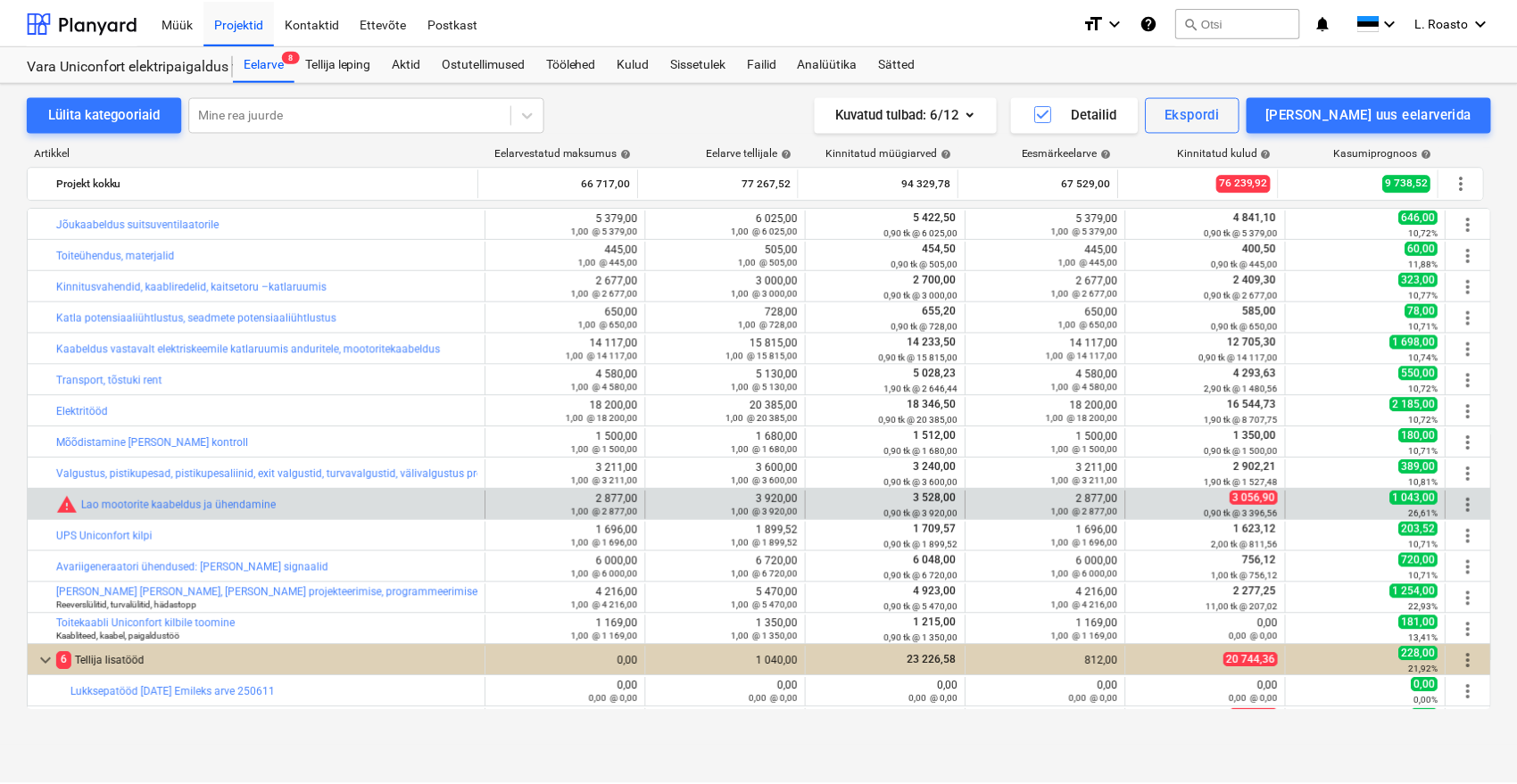
scroll to position [277, 0]
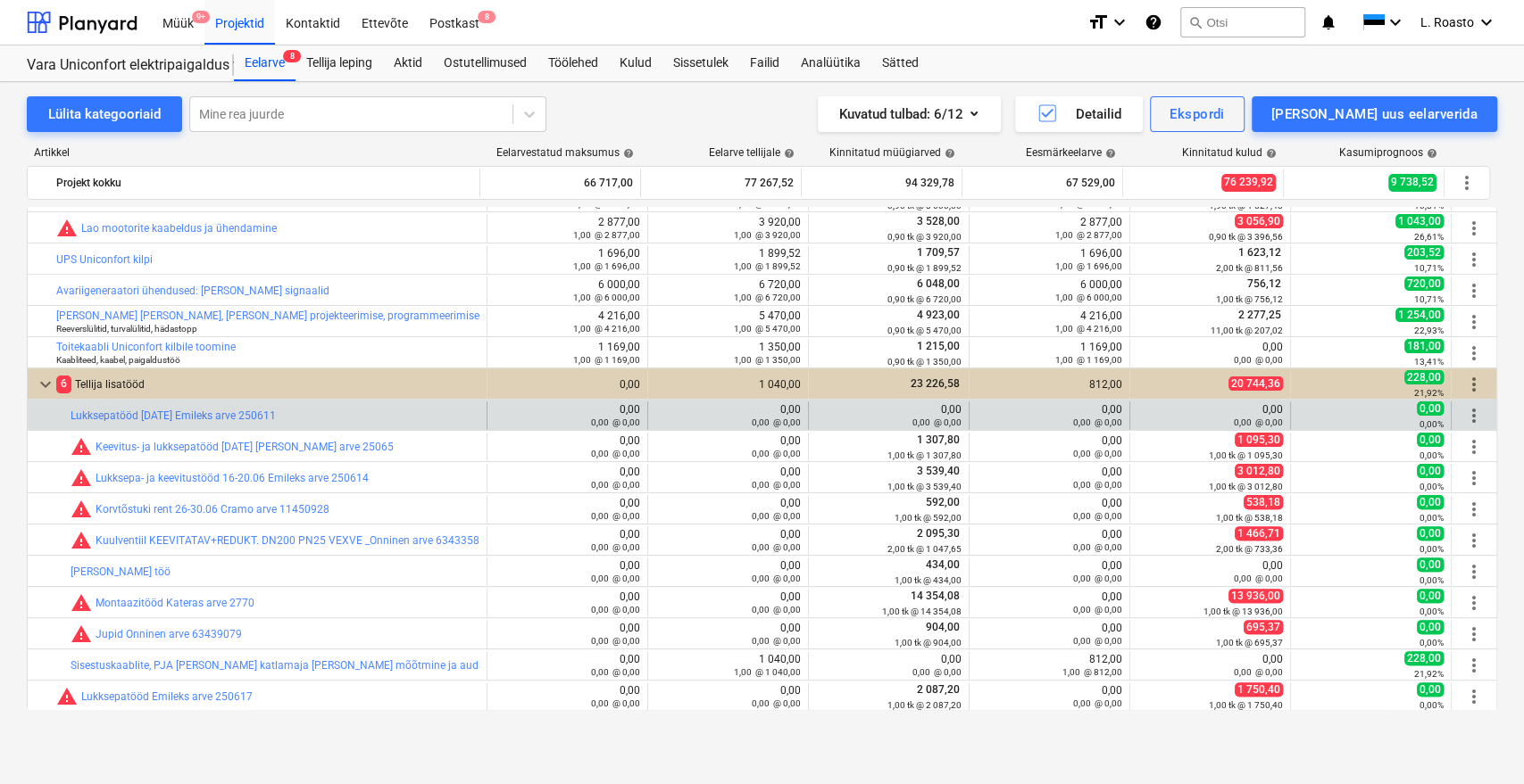
click at [1468, 417] on span "more_vert" at bounding box center [1474, 416] width 22 height 22
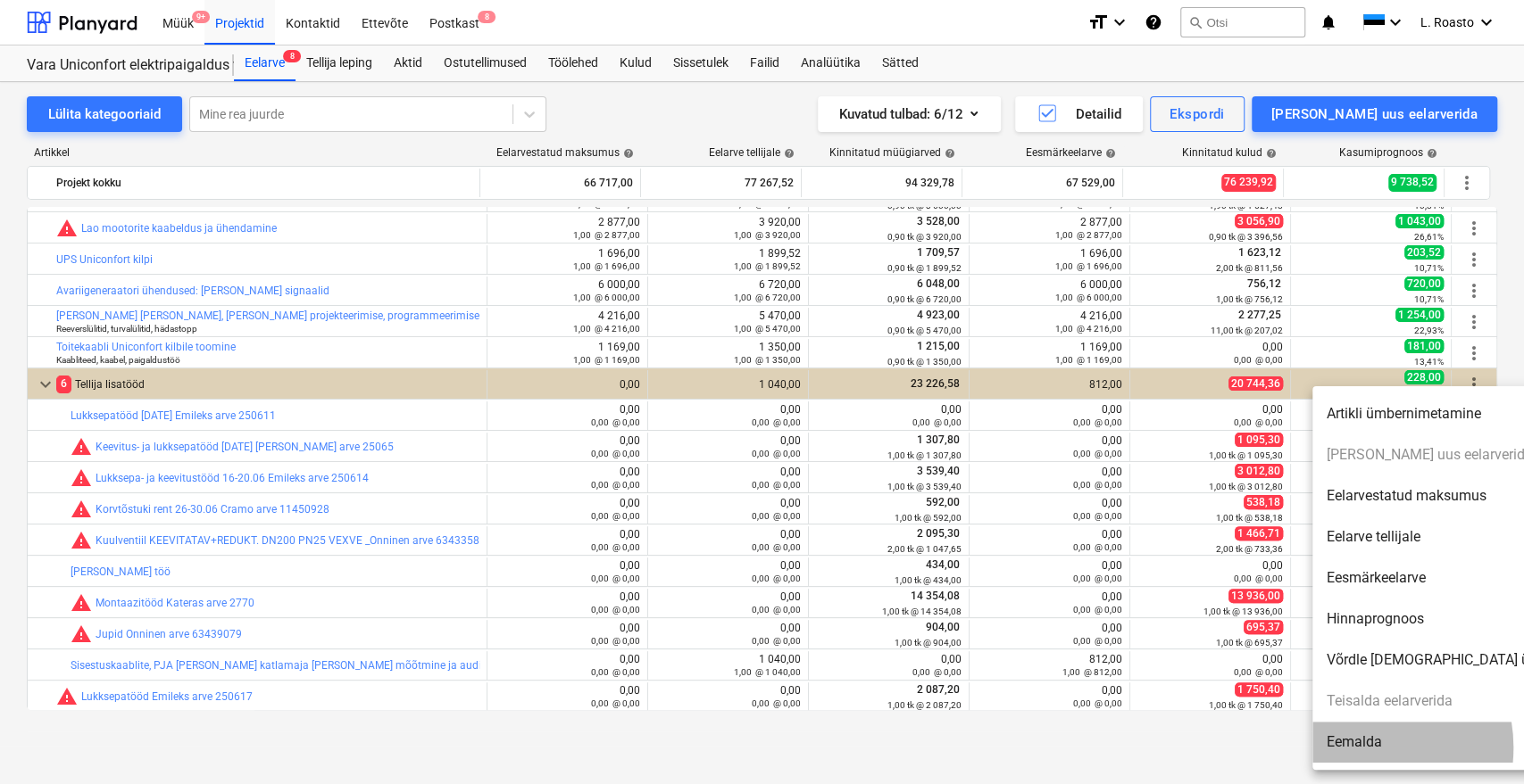
click at [1356, 748] on li "Eemalda" at bounding box center [1466, 743] width 307 height 41
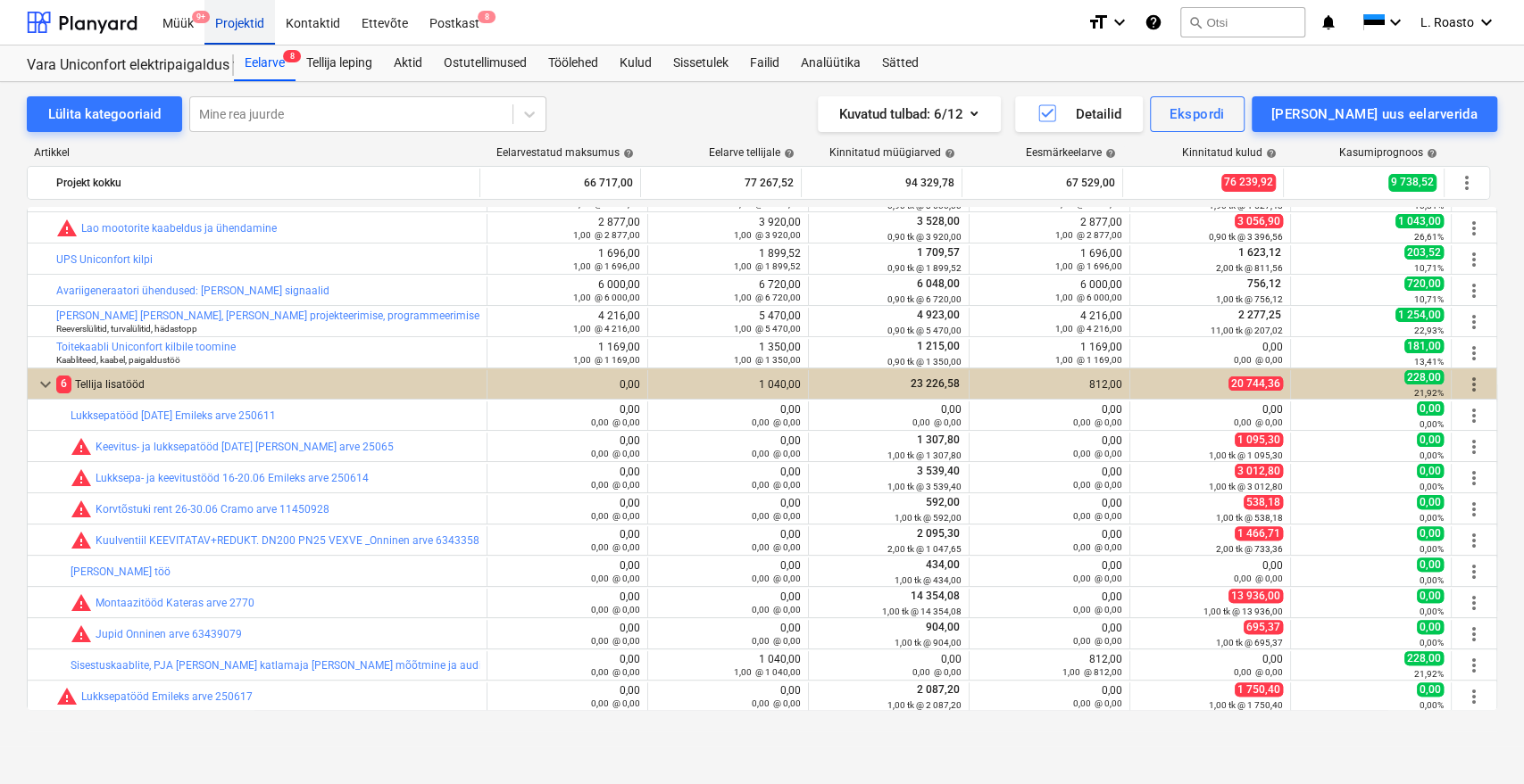
click at [250, 22] on div "Projektid" at bounding box center [239, 22] width 71 height 46
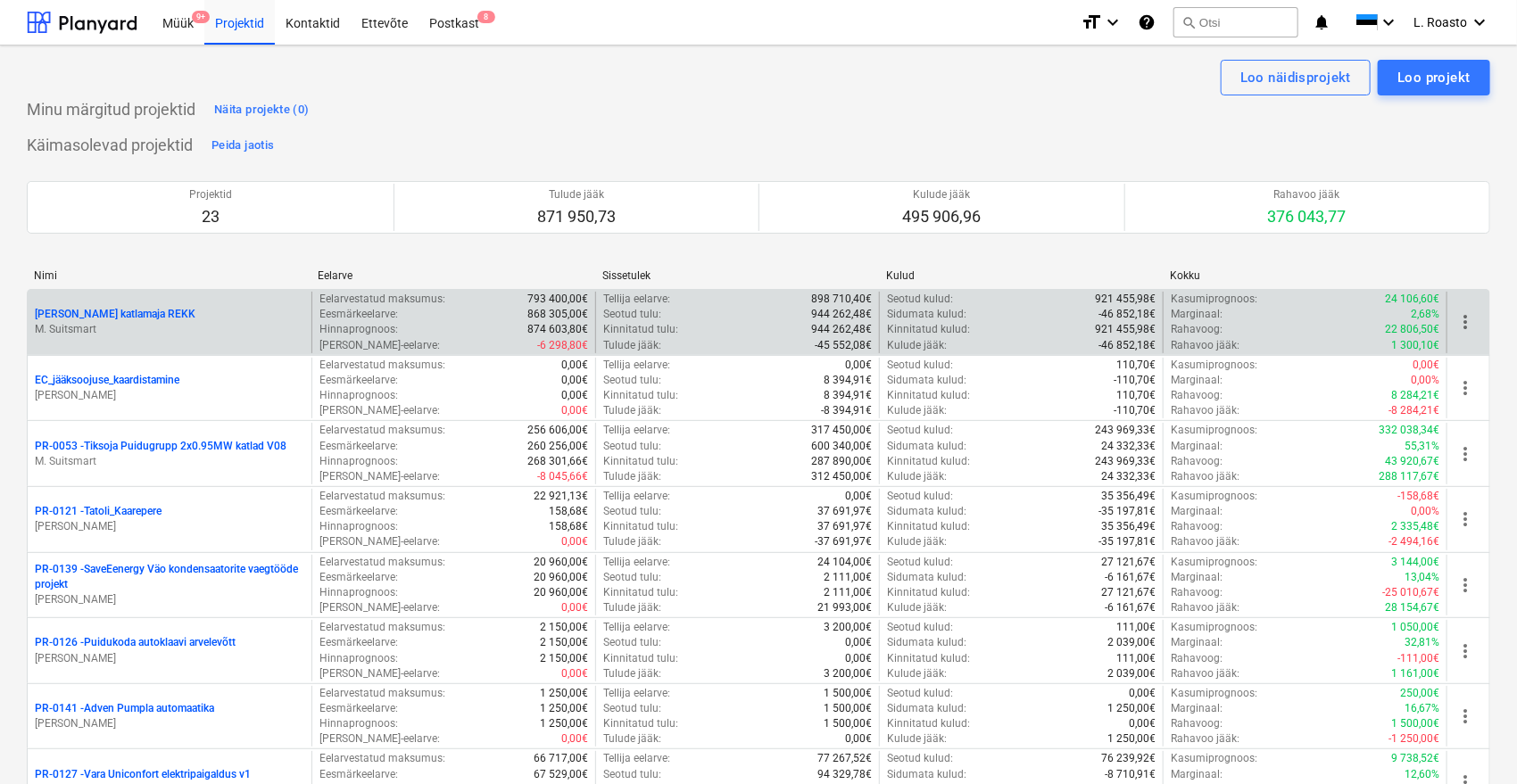
click at [118, 318] on p "[PERSON_NAME] katlamaja REKK" at bounding box center [115, 314] width 160 height 15
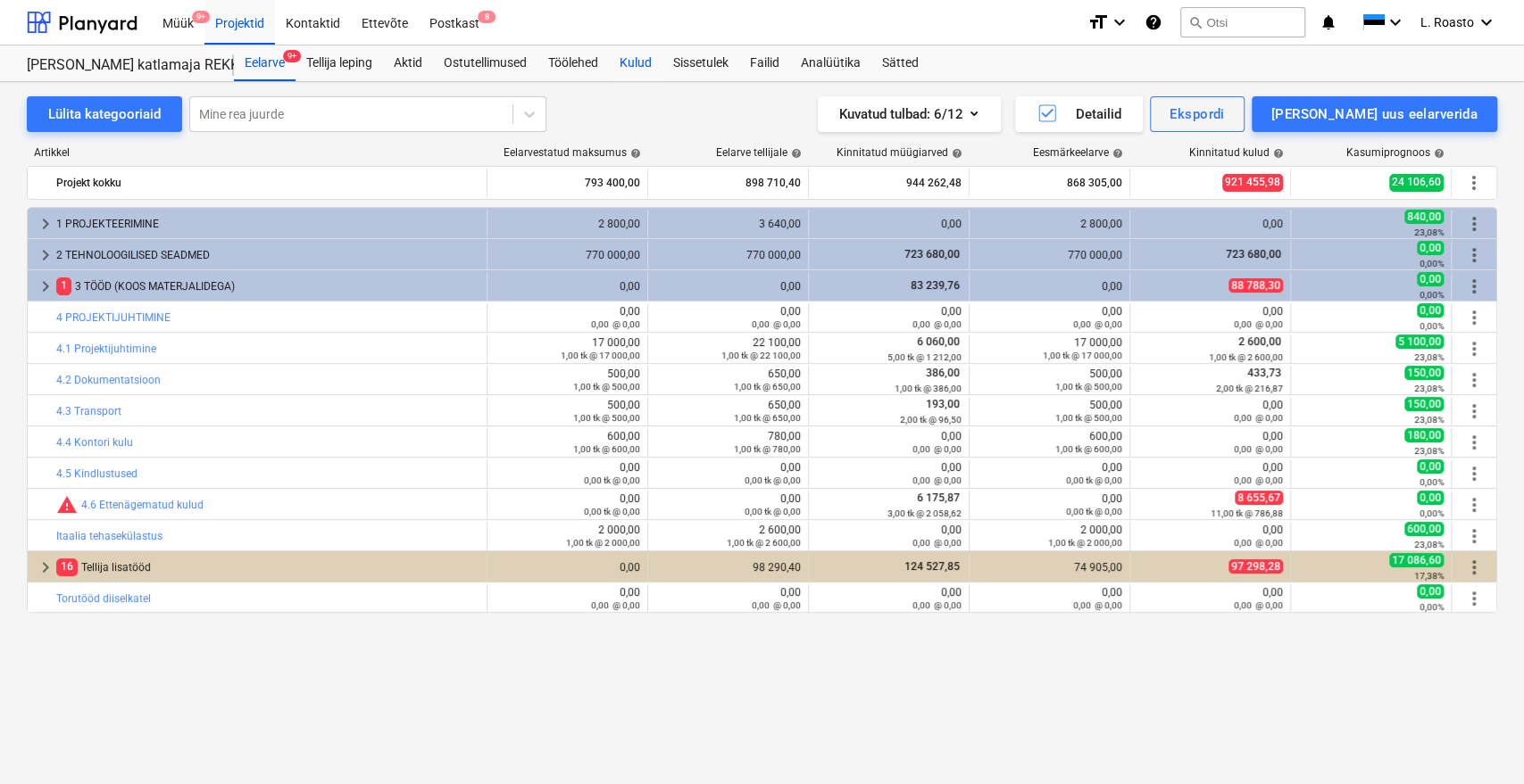
click at [637, 65] on div "Kulud" at bounding box center [636, 64] width 54 height 36
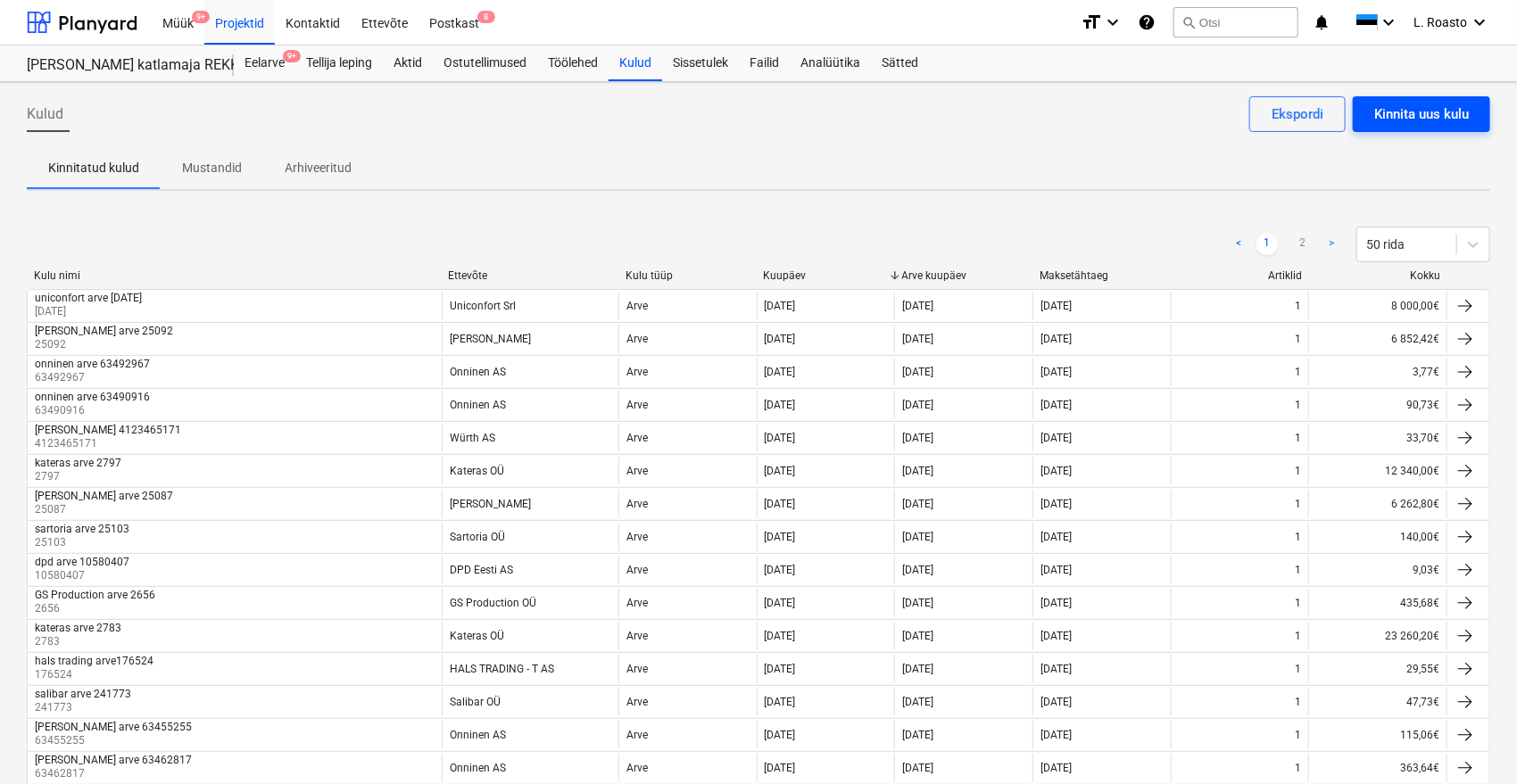
click at [1393, 107] on div "Kinnita uus kulu" at bounding box center [1422, 115] width 95 height 23
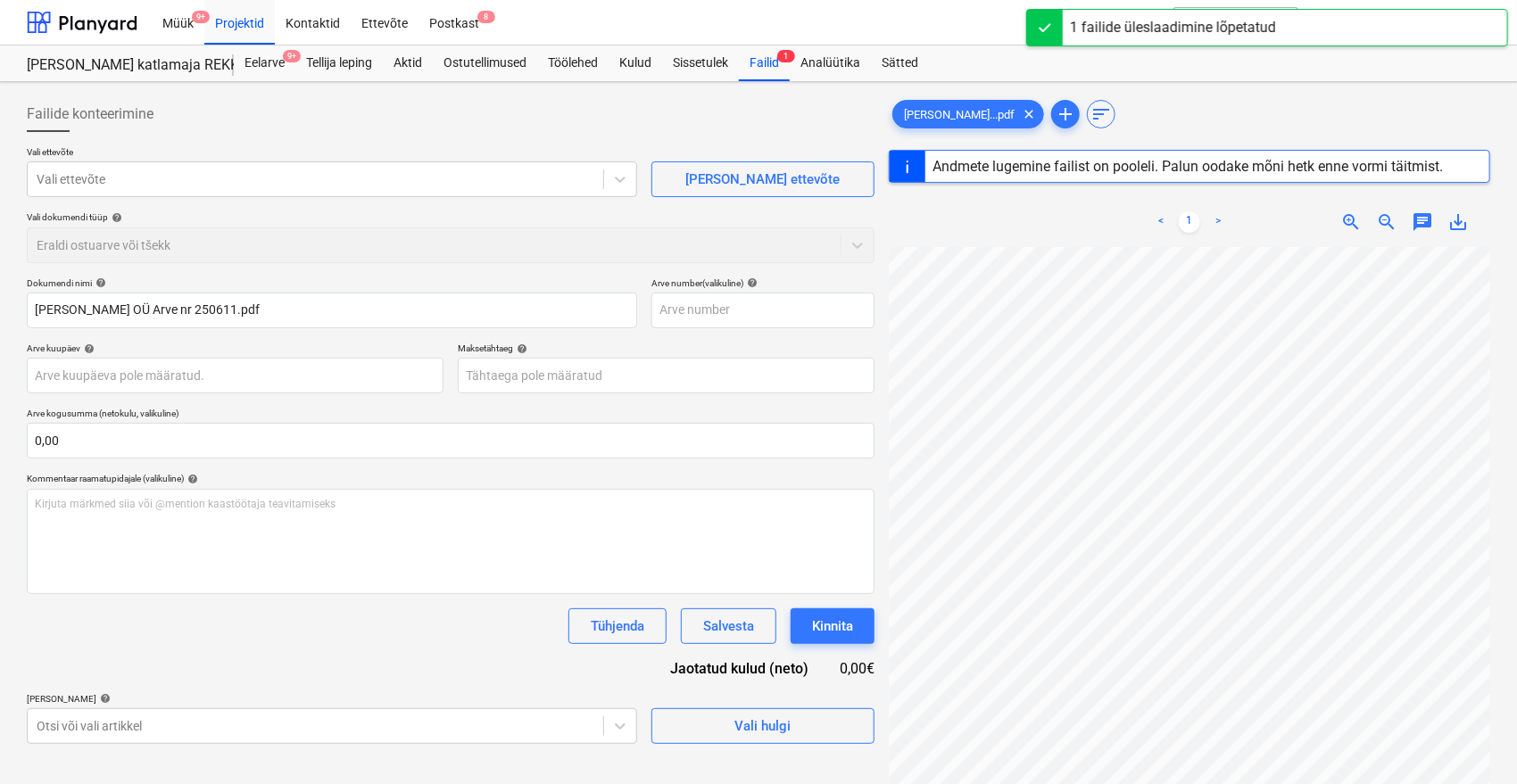
type input "250611"
type input "[DATE]"
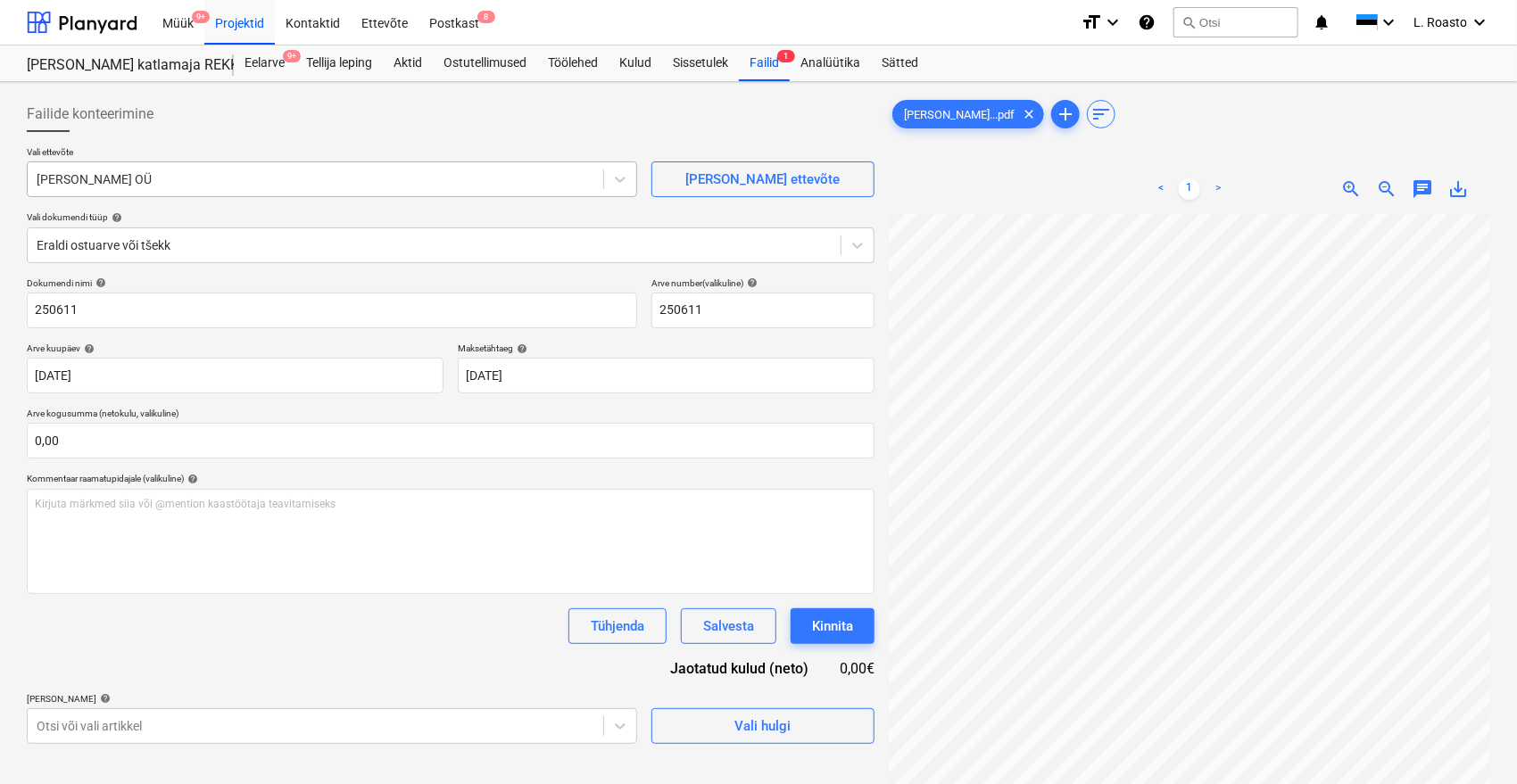
click at [222, 170] on div at bounding box center [315, 179] width 557 height 18
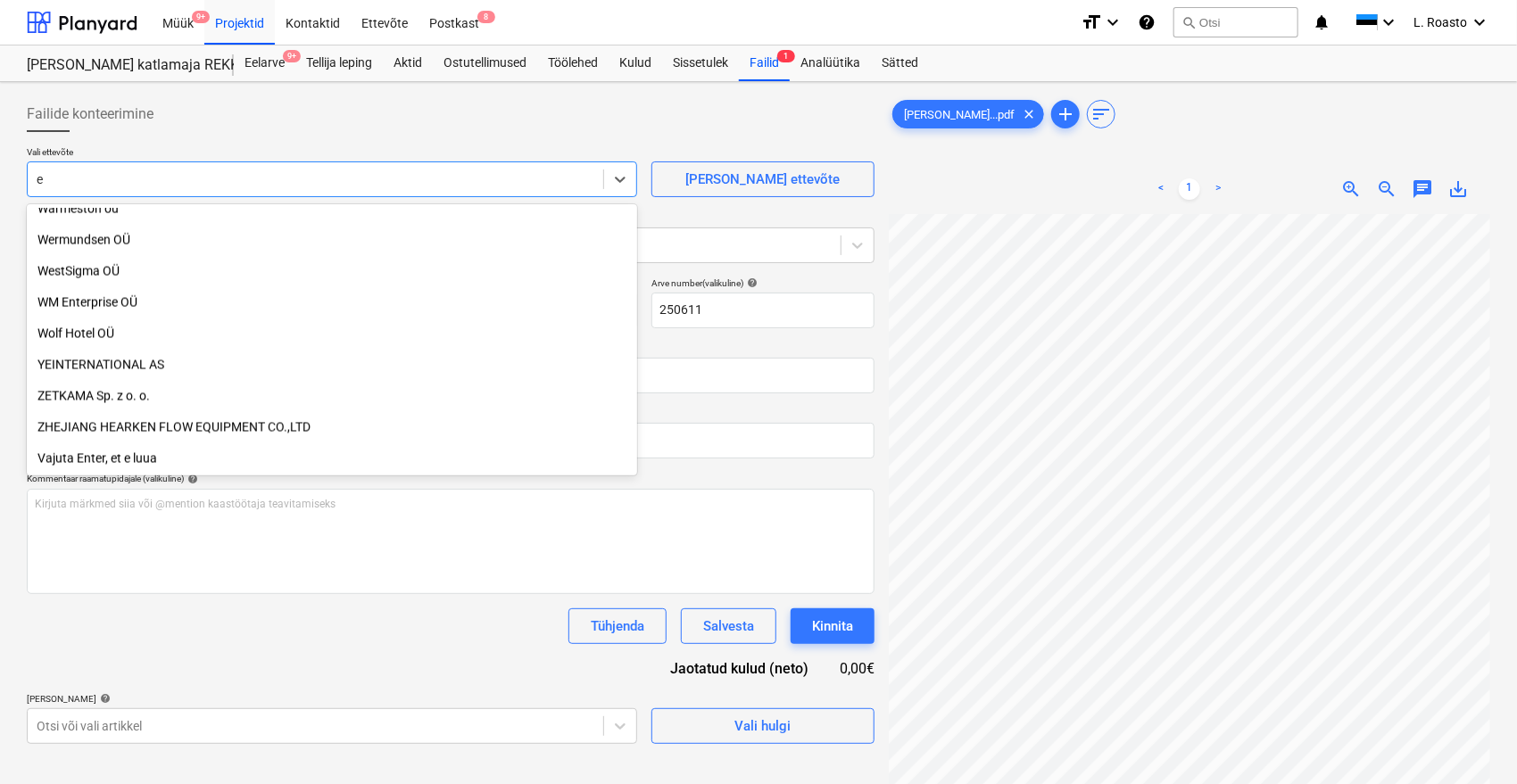
scroll to position [8413, 0]
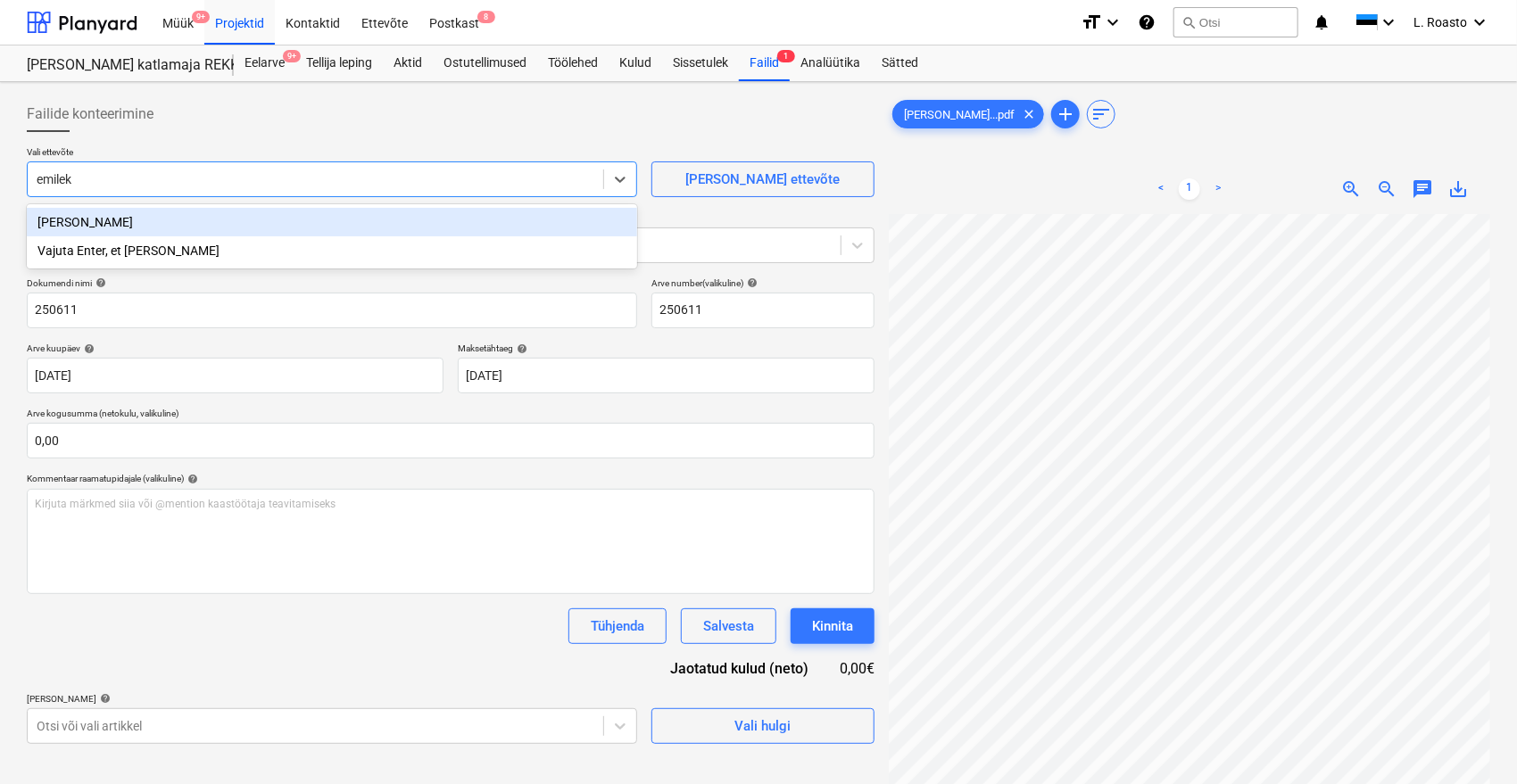
type input "emileks"
click at [75, 223] on div "[PERSON_NAME]" at bounding box center [332, 222] width 610 height 29
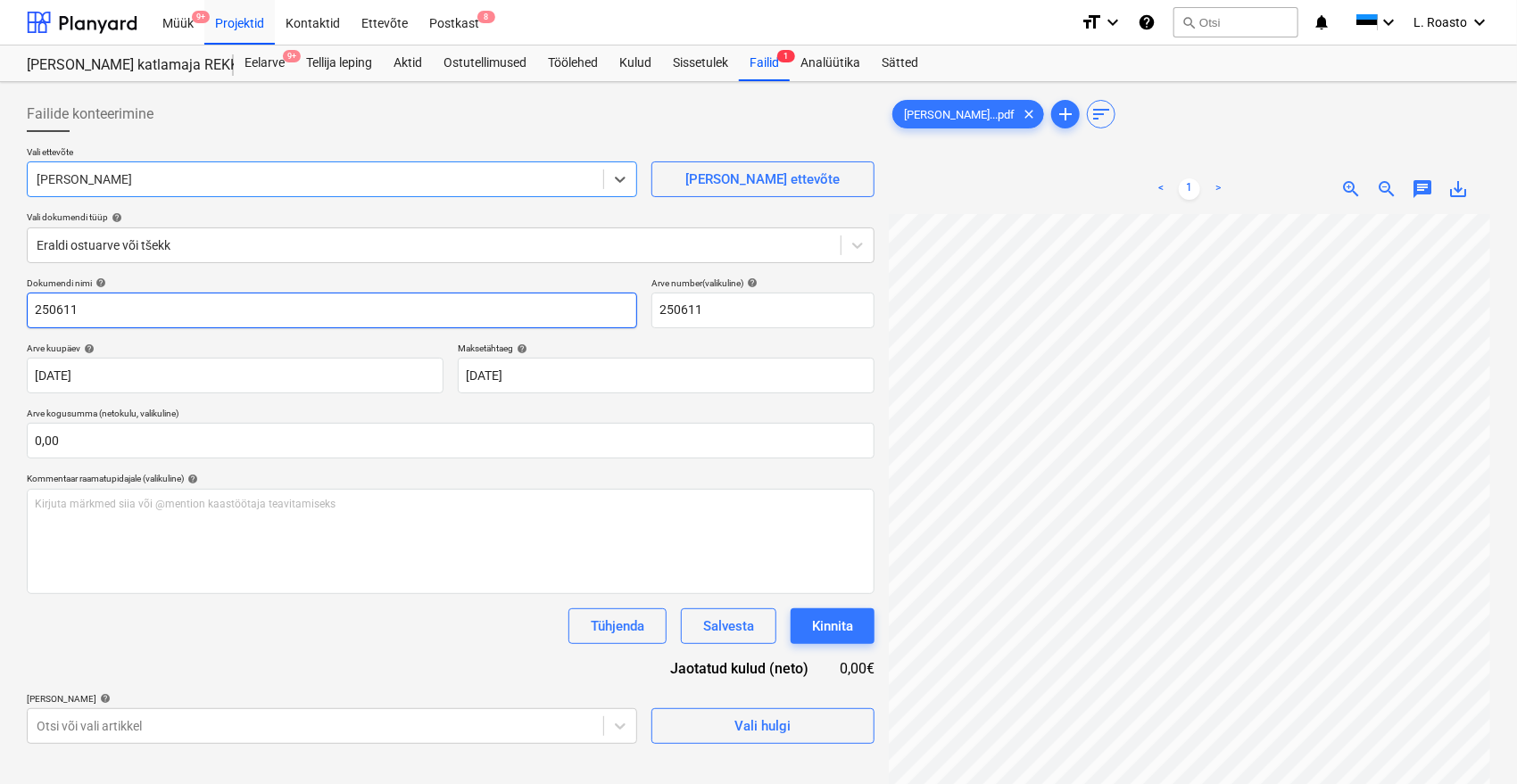
click at [33, 309] on input "250611" at bounding box center [332, 311] width 610 height 36
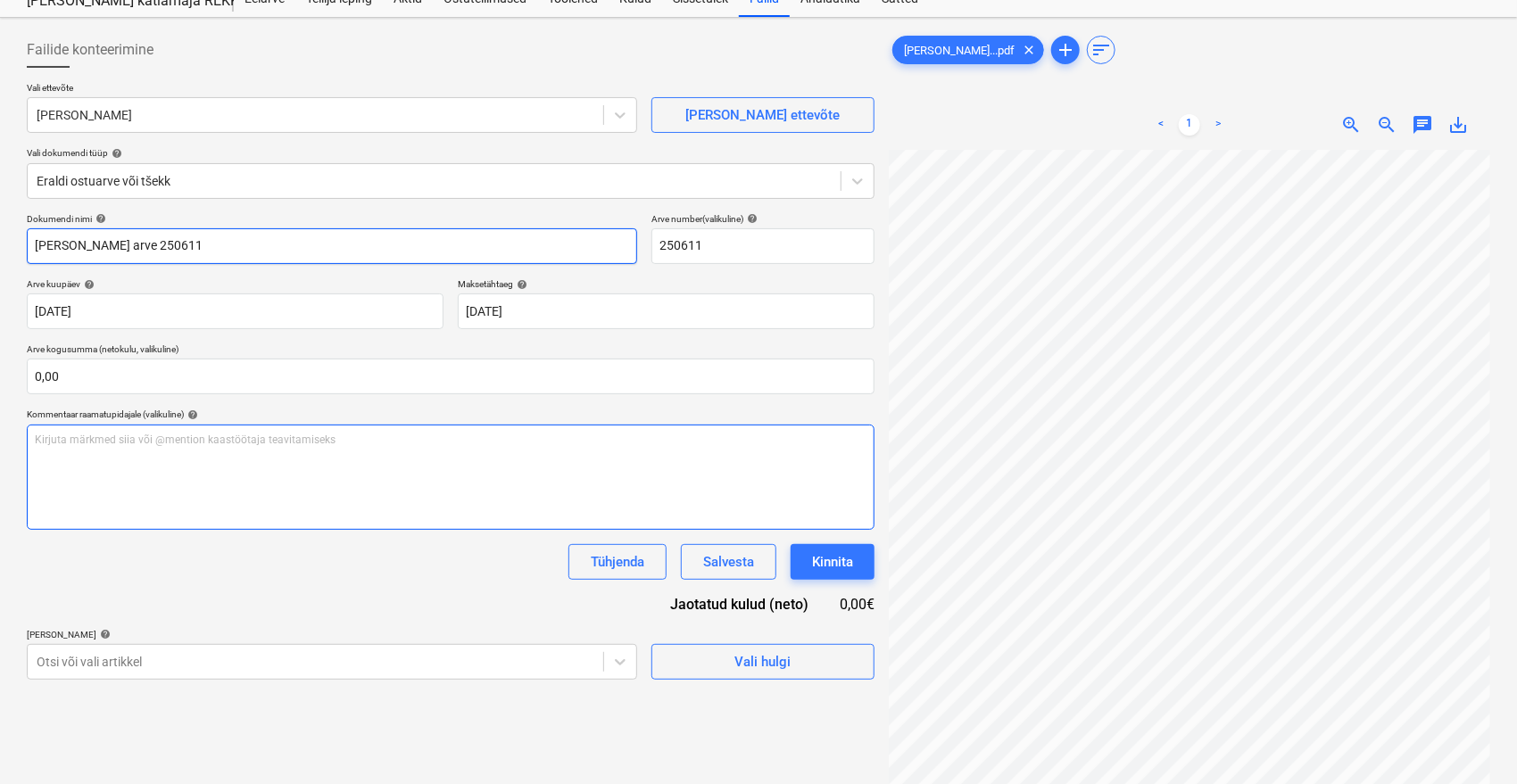
scroll to position [99, 0]
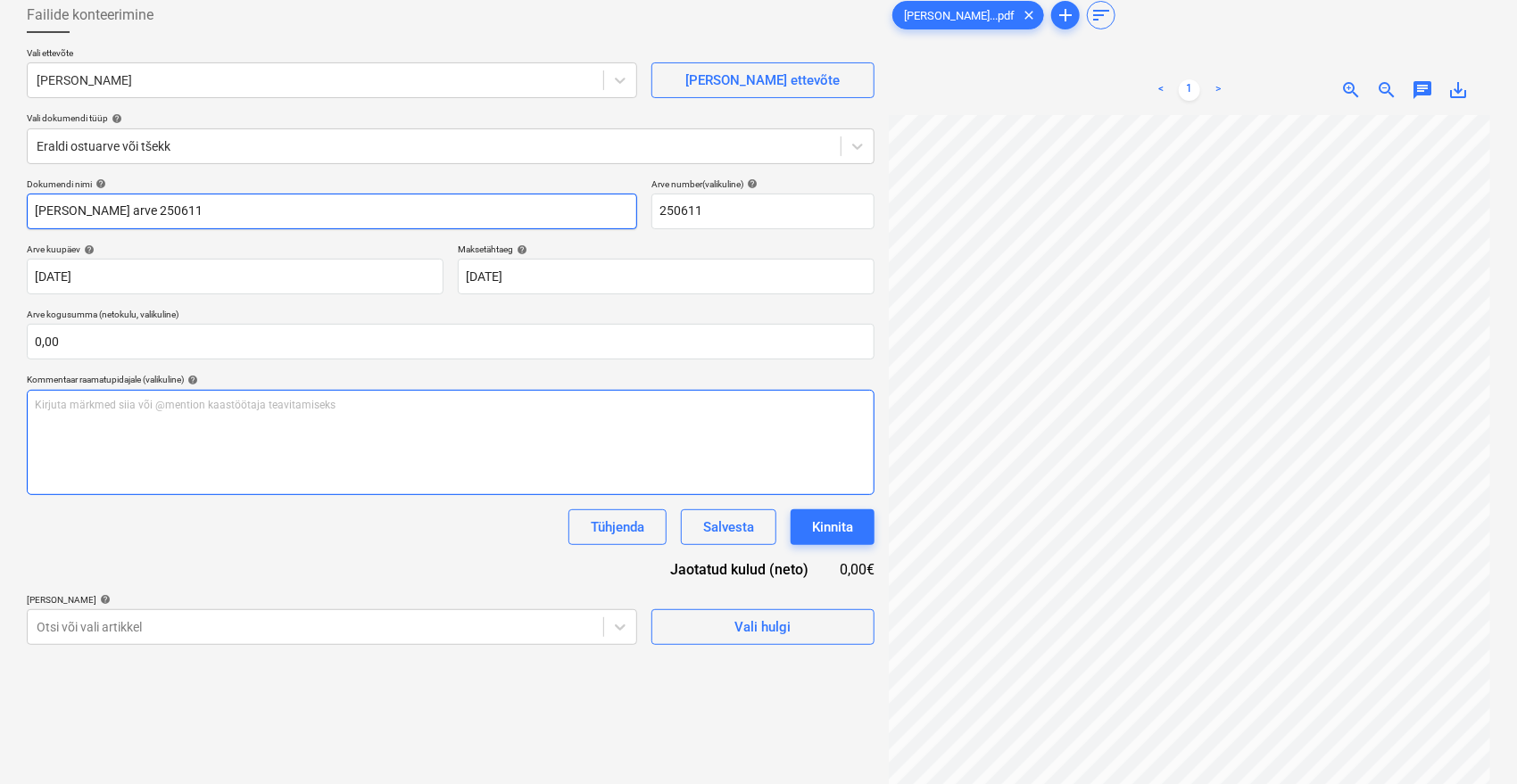
type input "[PERSON_NAME] arve 250611"
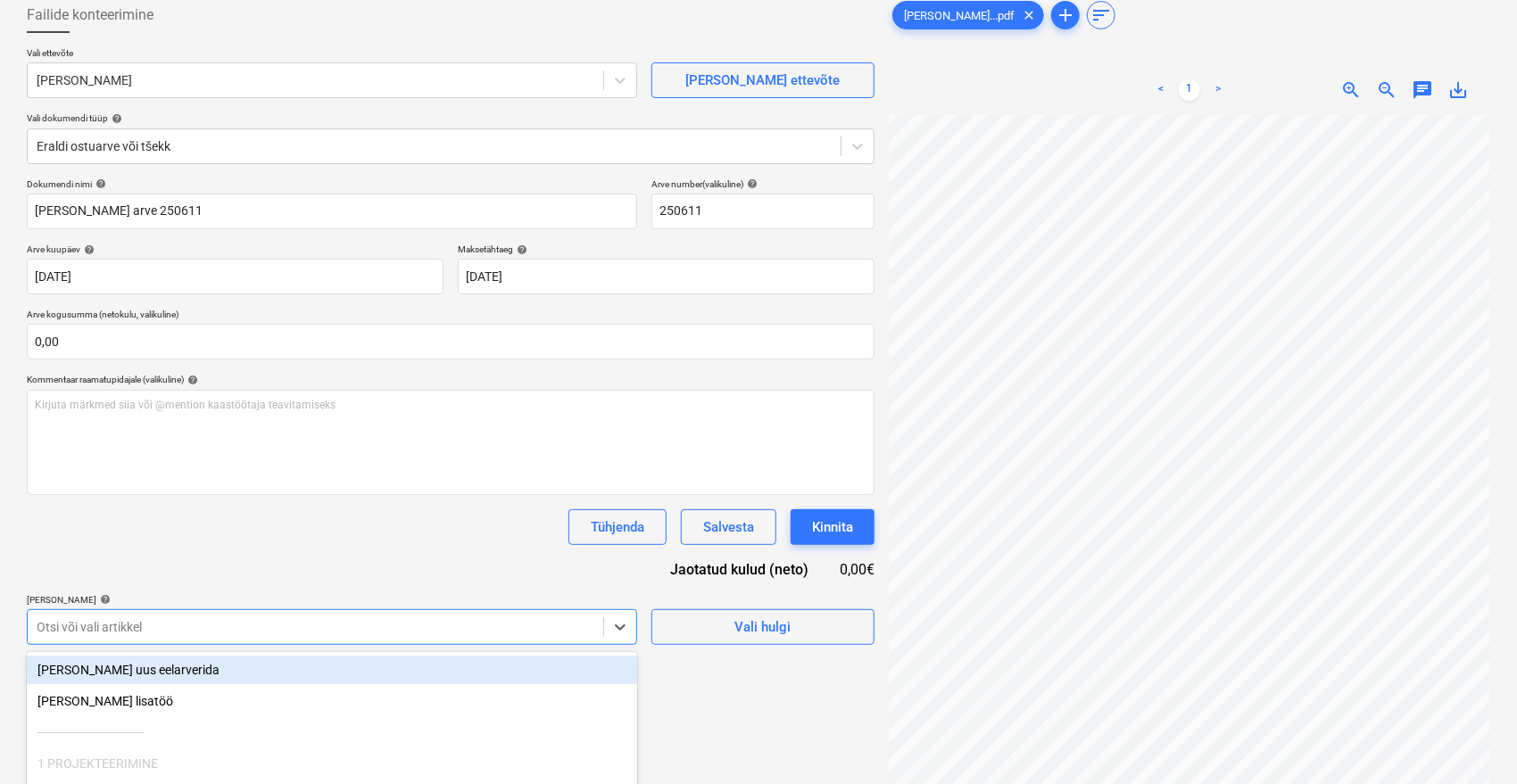
scroll to position [237, 0]
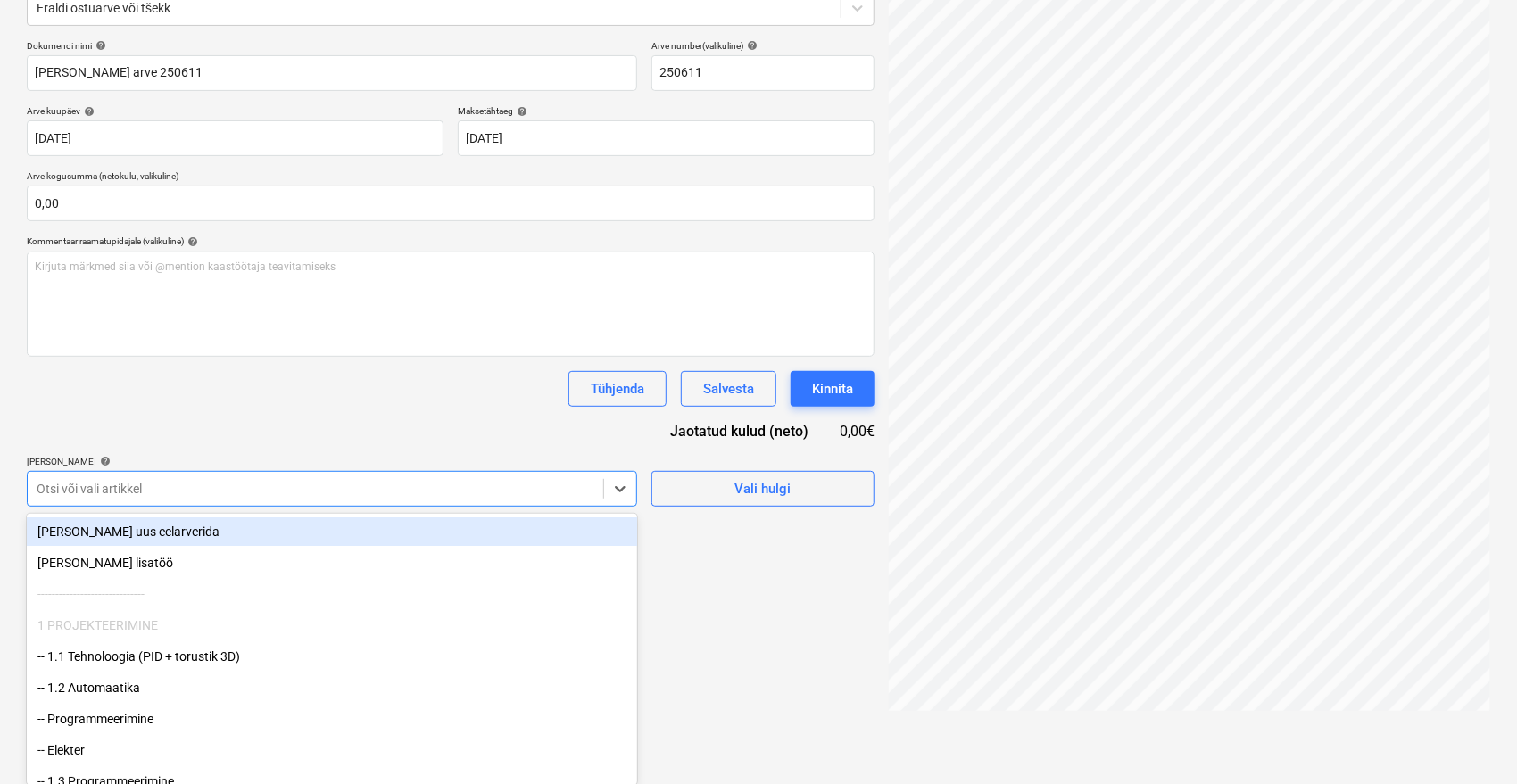
click at [510, 547] on body "Müük 9+ Projektid Kontaktid Ettevõte Postkast 8 format_size keyboard_arrow_down…" at bounding box center [758, 154] width 1517 height 784
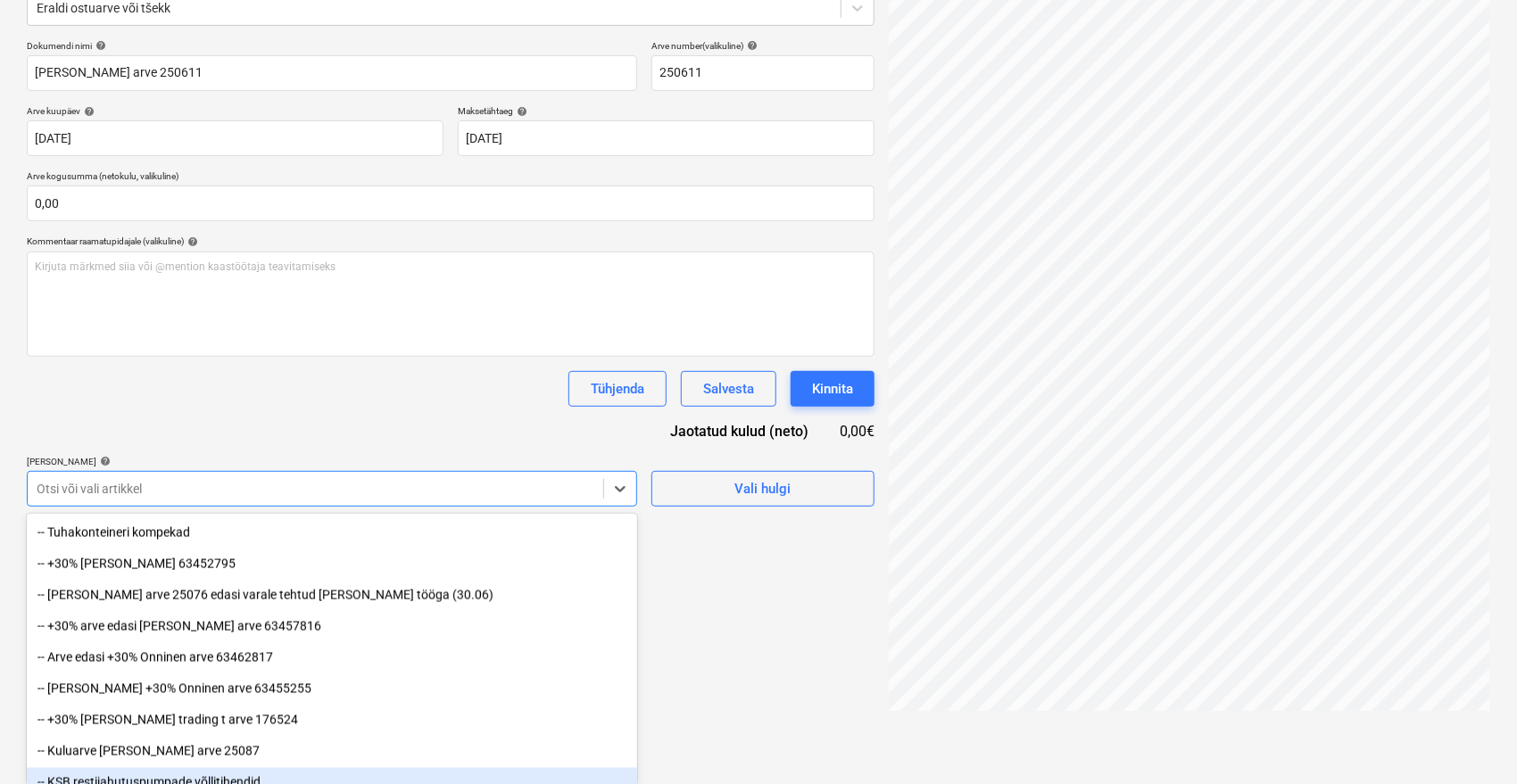
scroll to position [1564, 0]
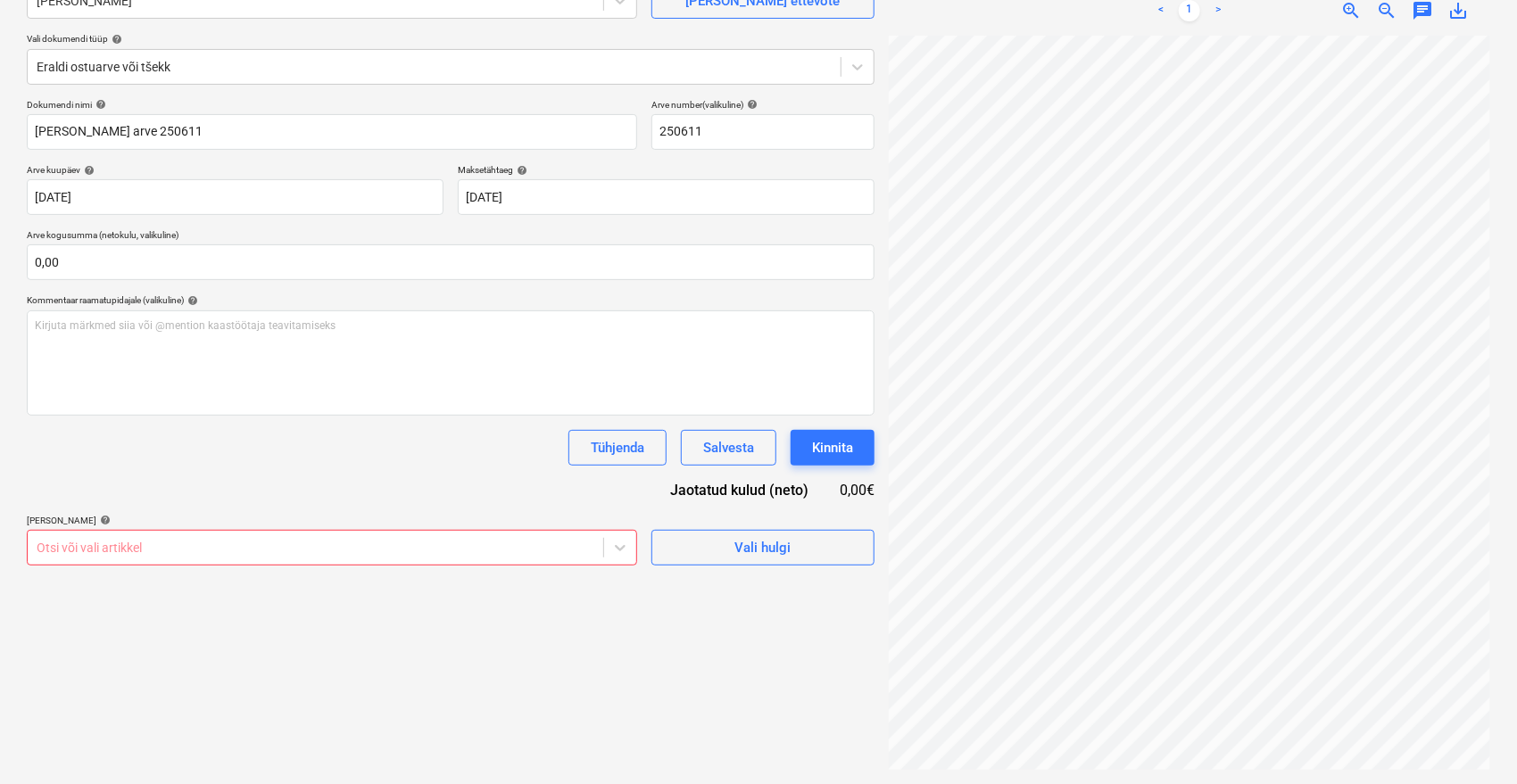
click at [453, 407] on div "Dokumendi nimi help Emileks arve 250611 Arve number (valikuline) help 250611 Ar…" at bounding box center [451, 332] width 848 height 467
click at [599, 564] on body "Müük 9+ Projektid Kontaktid Ettevõte Postkast 8 format_size keyboard_arrow_down…" at bounding box center [758, 213] width 1517 height 784
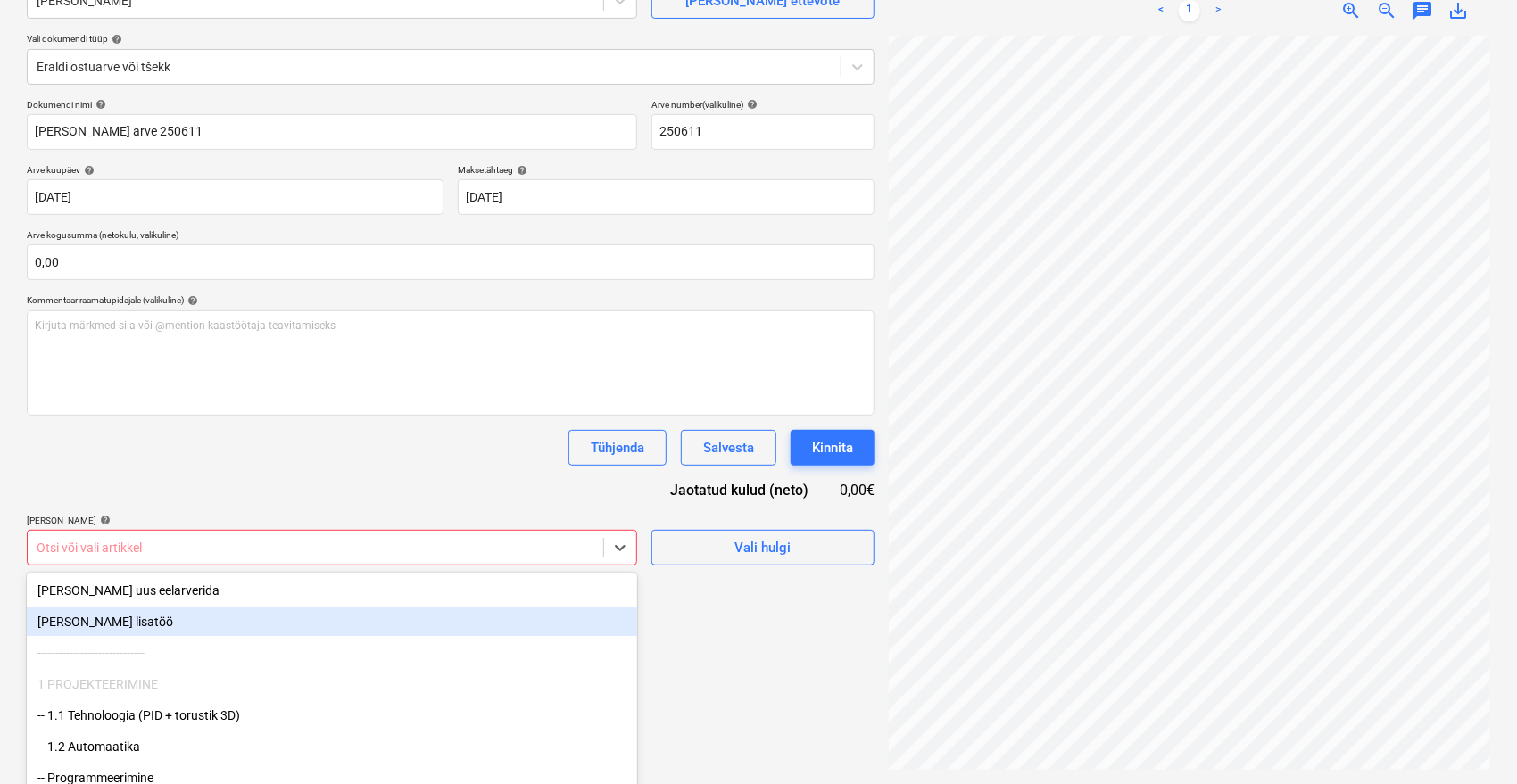
scroll to position [237, 0]
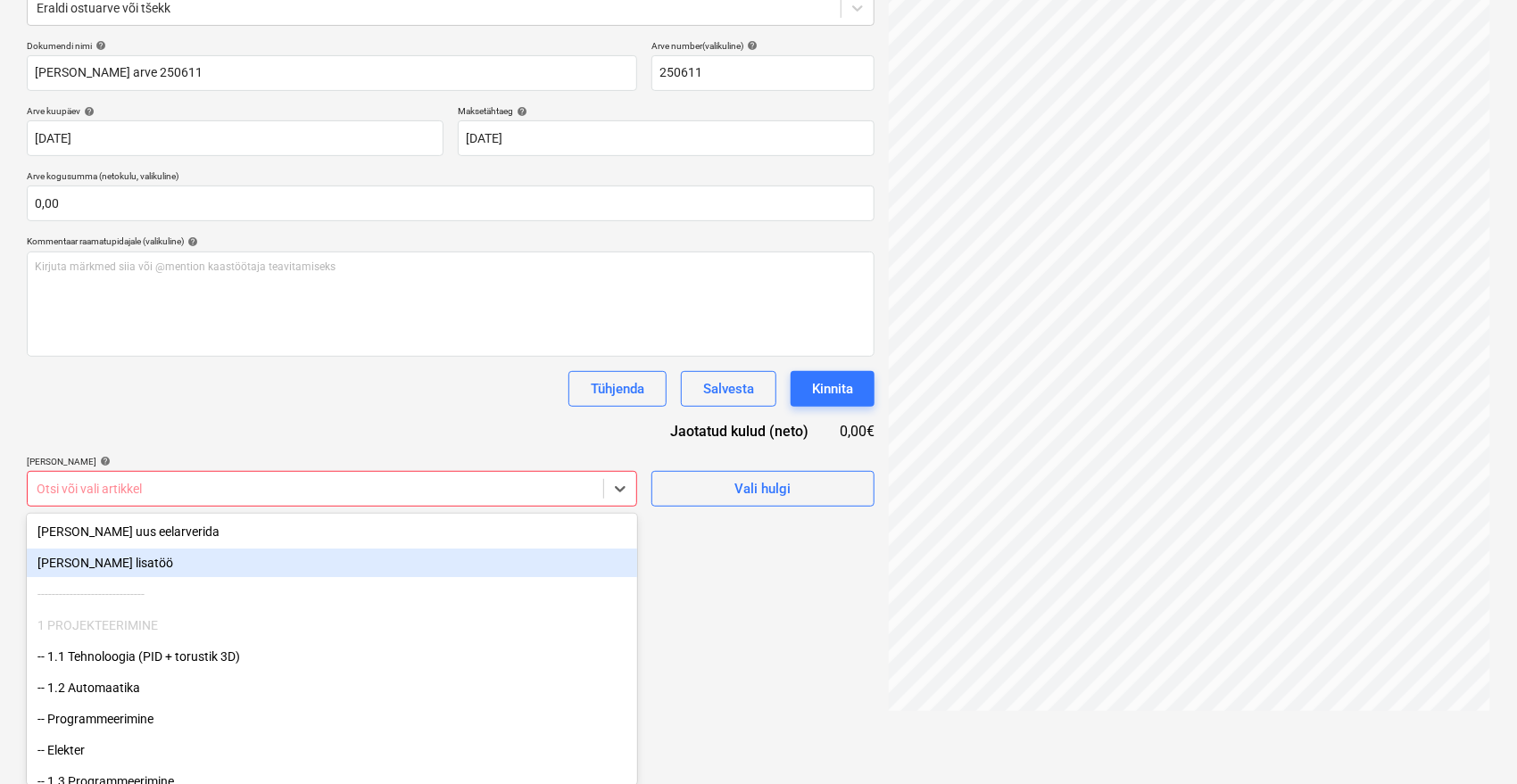
click at [108, 557] on div "Lisa uus lisatöö" at bounding box center [332, 563] width 610 height 29
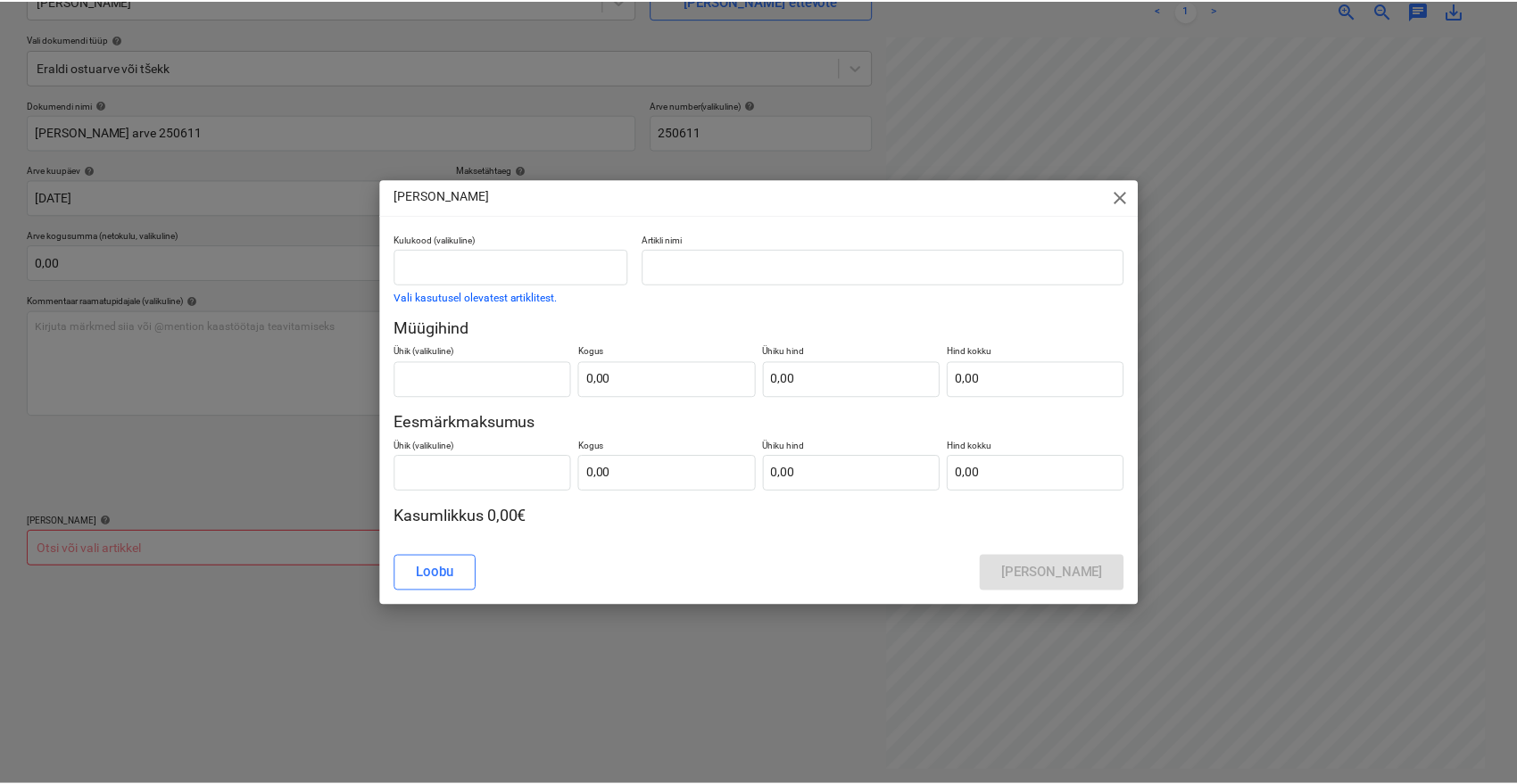
scroll to position [16, 72]
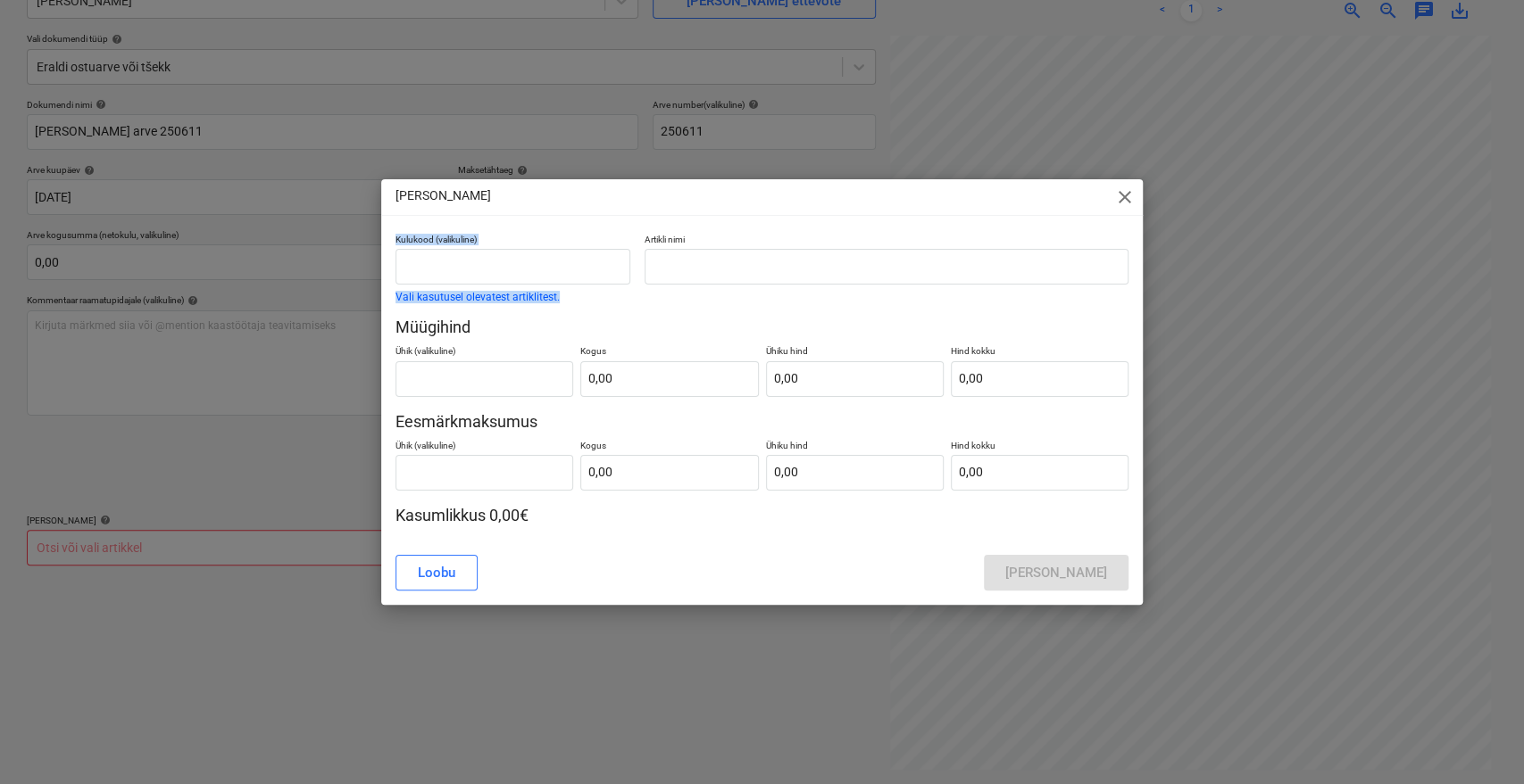
drag, startPoint x: 808, startPoint y: 192, endPoint x: 657, endPoint y: 231, distance: 156.0
click at [657, 231] on div "Lisa lisatöö close Kulukood (valikuline) Vali kasutusel olevatest artiklitest. …" at bounding box center [762, 392] width 762 height 426
click at [521, 267] on input "text" at bounding box center [513, 267] width 235 height 36
click at [520, 267] on input "text" at bounding box center [513, 267] width 235 height 36
type input "Lisamüük"
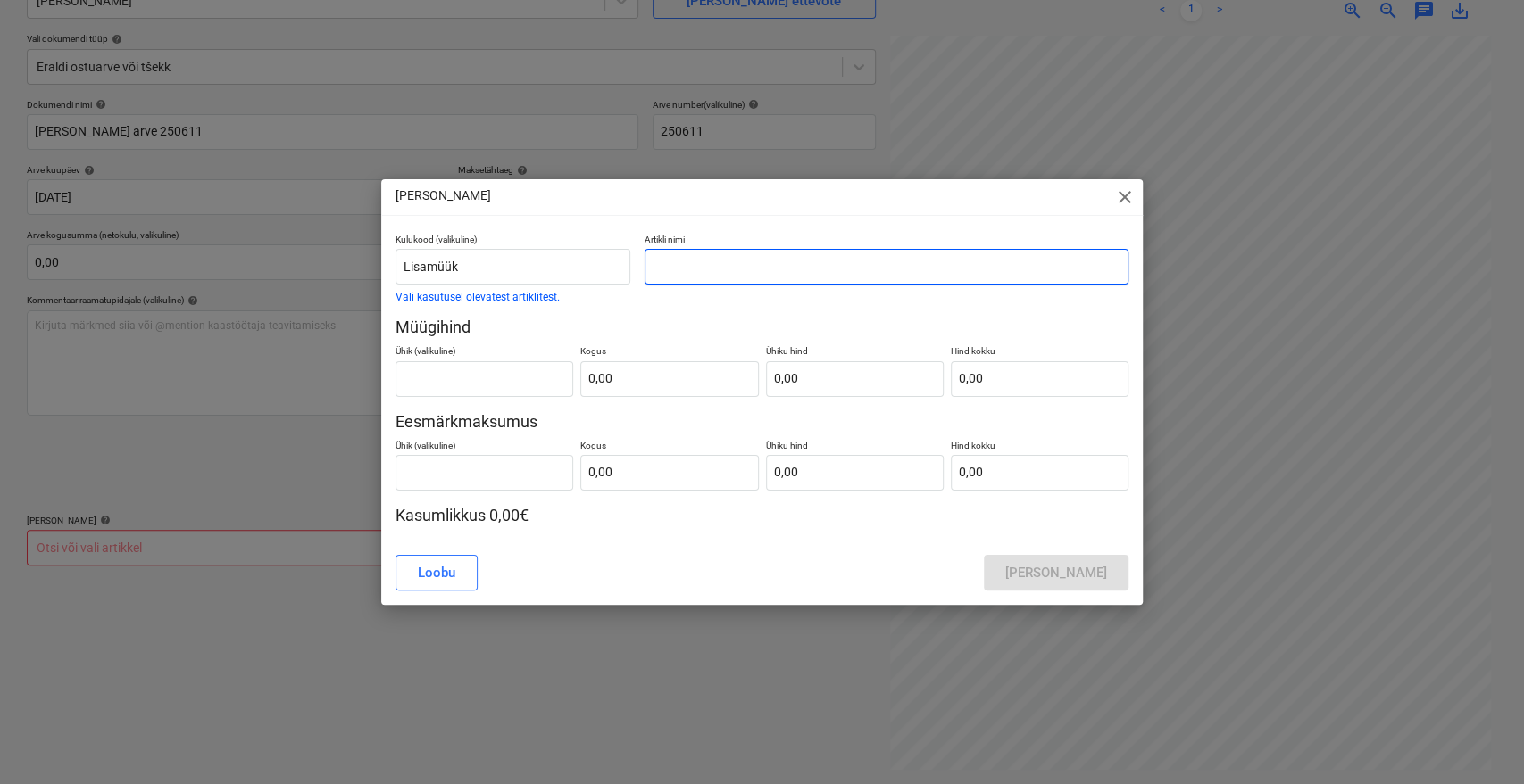
click at [693, 257] on input "text" at bounding box center [887, 267] width 484 height 36
click at [646, 262] on input "[PERSON_NAME] arve 250611" at bounding box center [887, 267] width 484 height 36
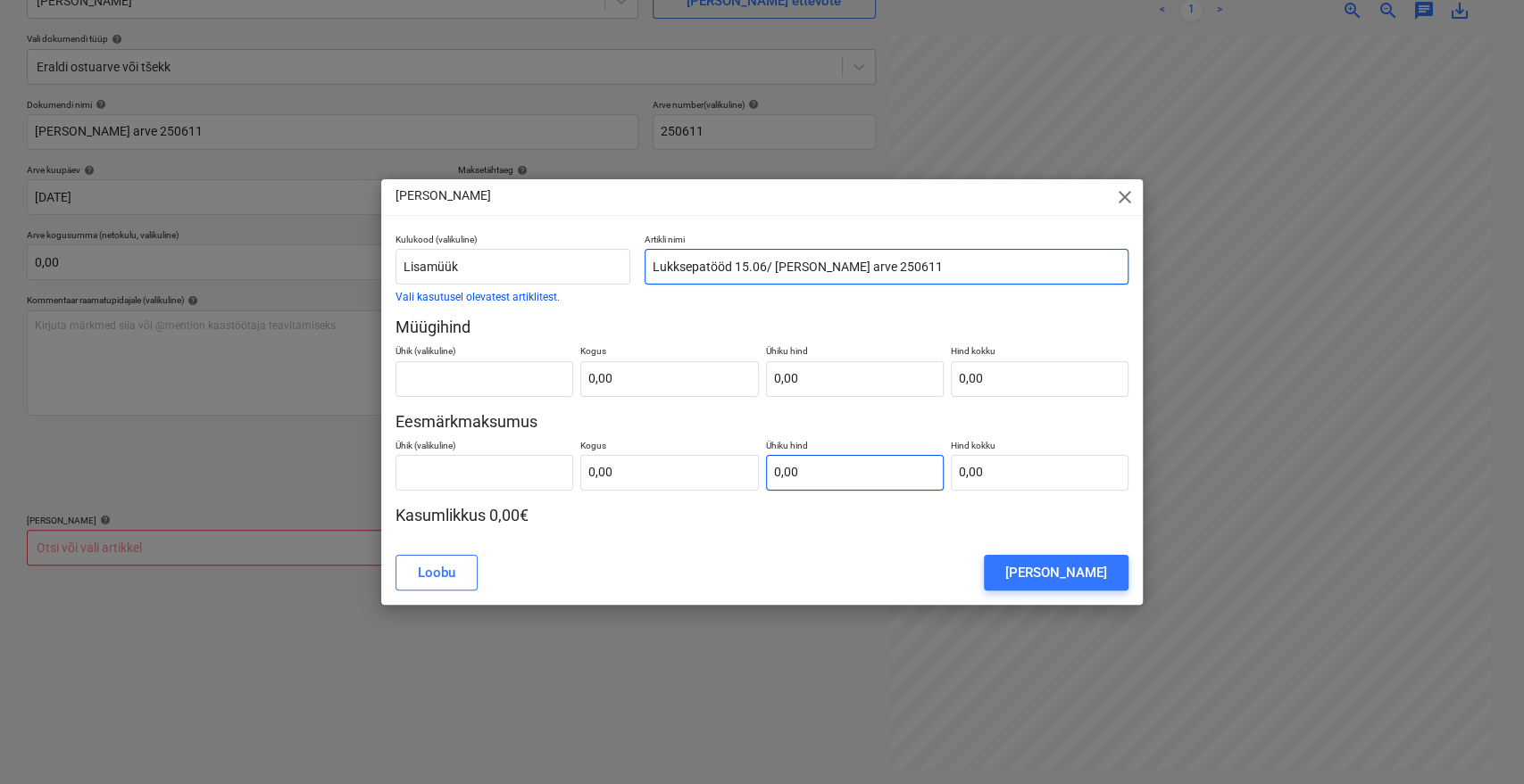
type input "Lukksepatööd 15.06/ Emileks arve 250611"
click at [792, 471] on input "text" at bounding box center [854, 473] width 178 height 36
type input "tk"
type input "2"
type input "1,00"
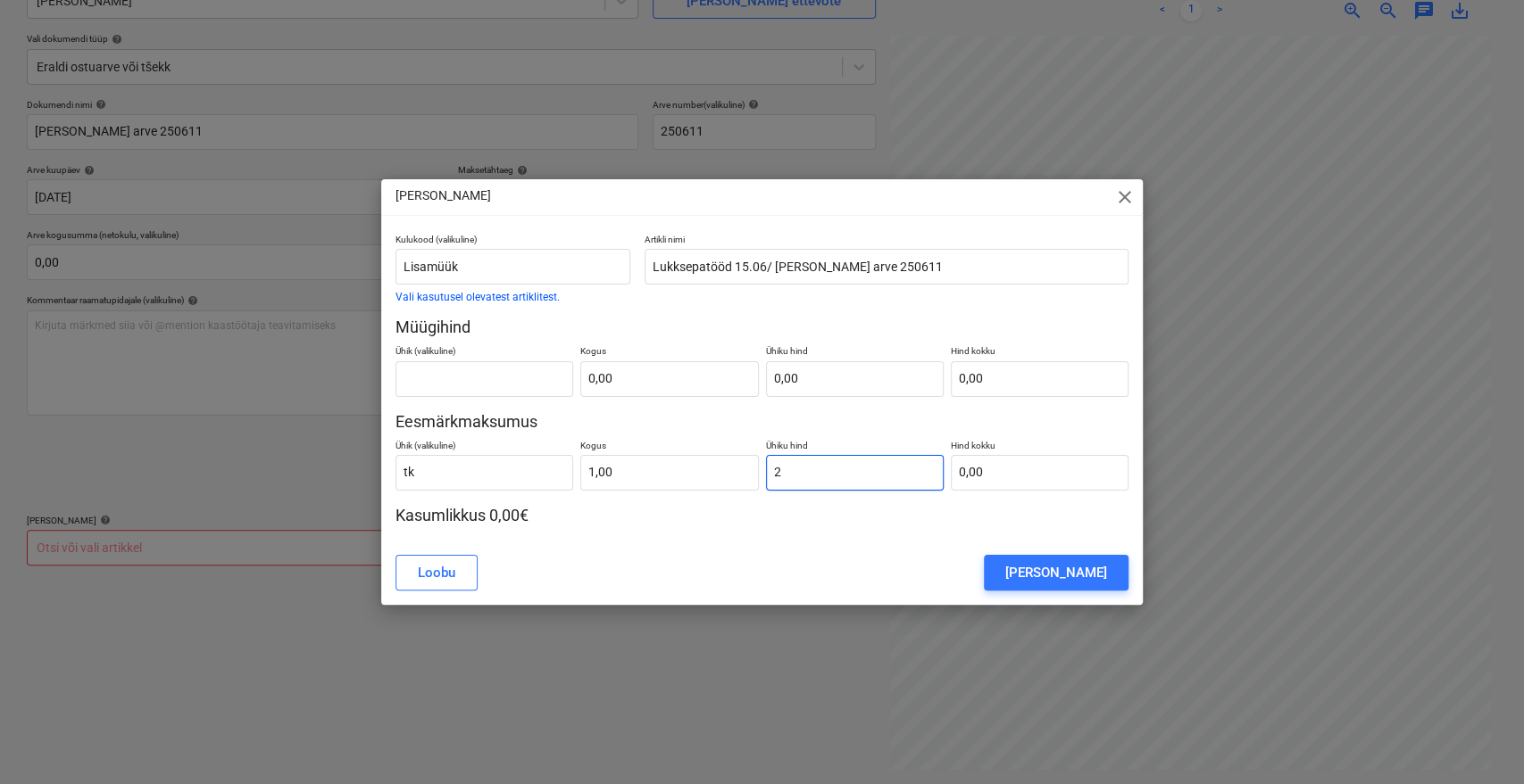
type input "2,00"
type input "20"
type input "20,00"
type input "206"
type input "206,00"
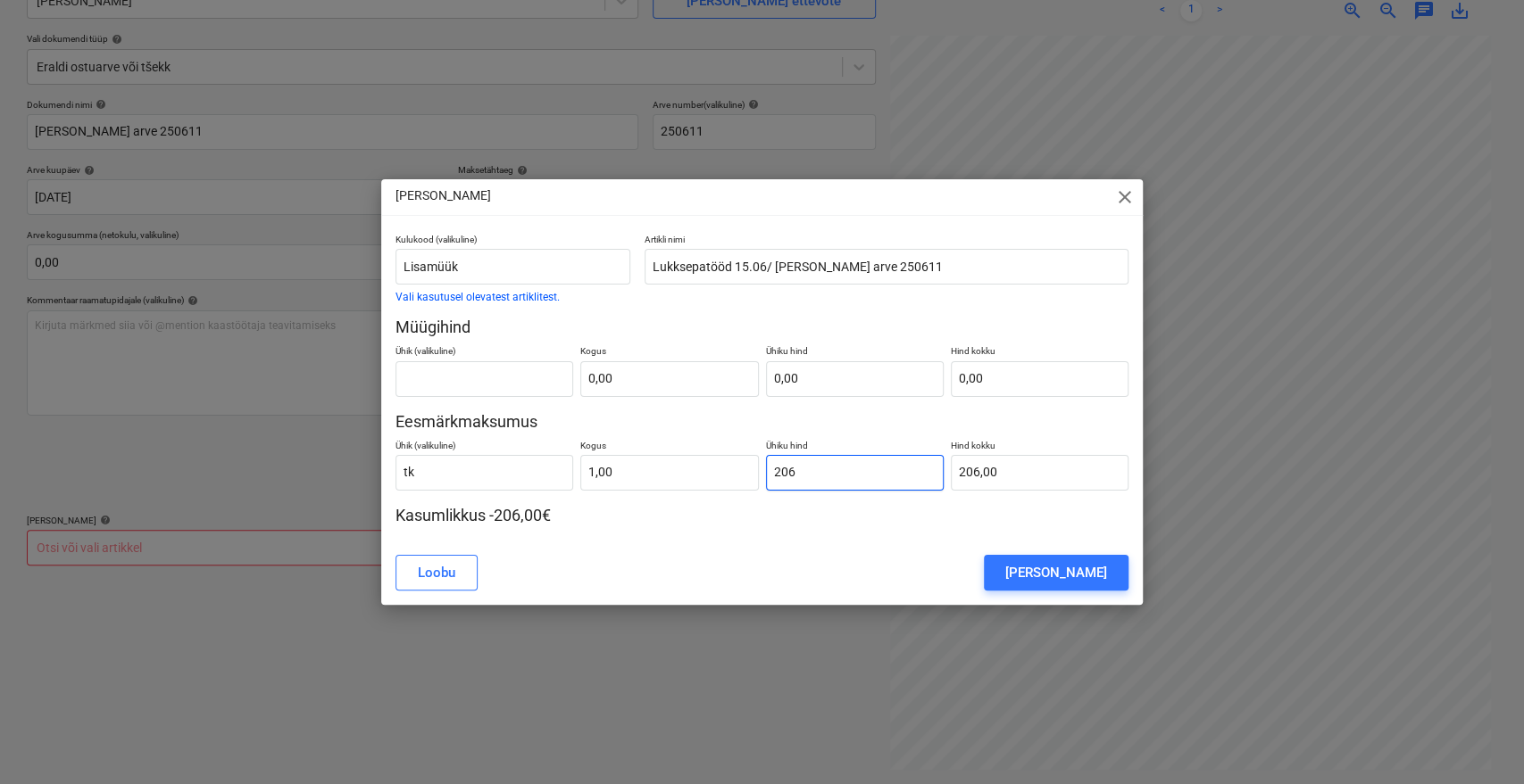
type input "2067"
type input "2 067,00"
click at [838, 520] on p "Kasumlikkus -2 067,00€" at bounding box center [762, 516] width 734 height 22
click at [968, 4] on div "Lisa lisatöö close Kulukood (valikuline) Lisamüük Vali kasutusel olevatest arti…" at bounding box center [762, 392] width 1524 height 784
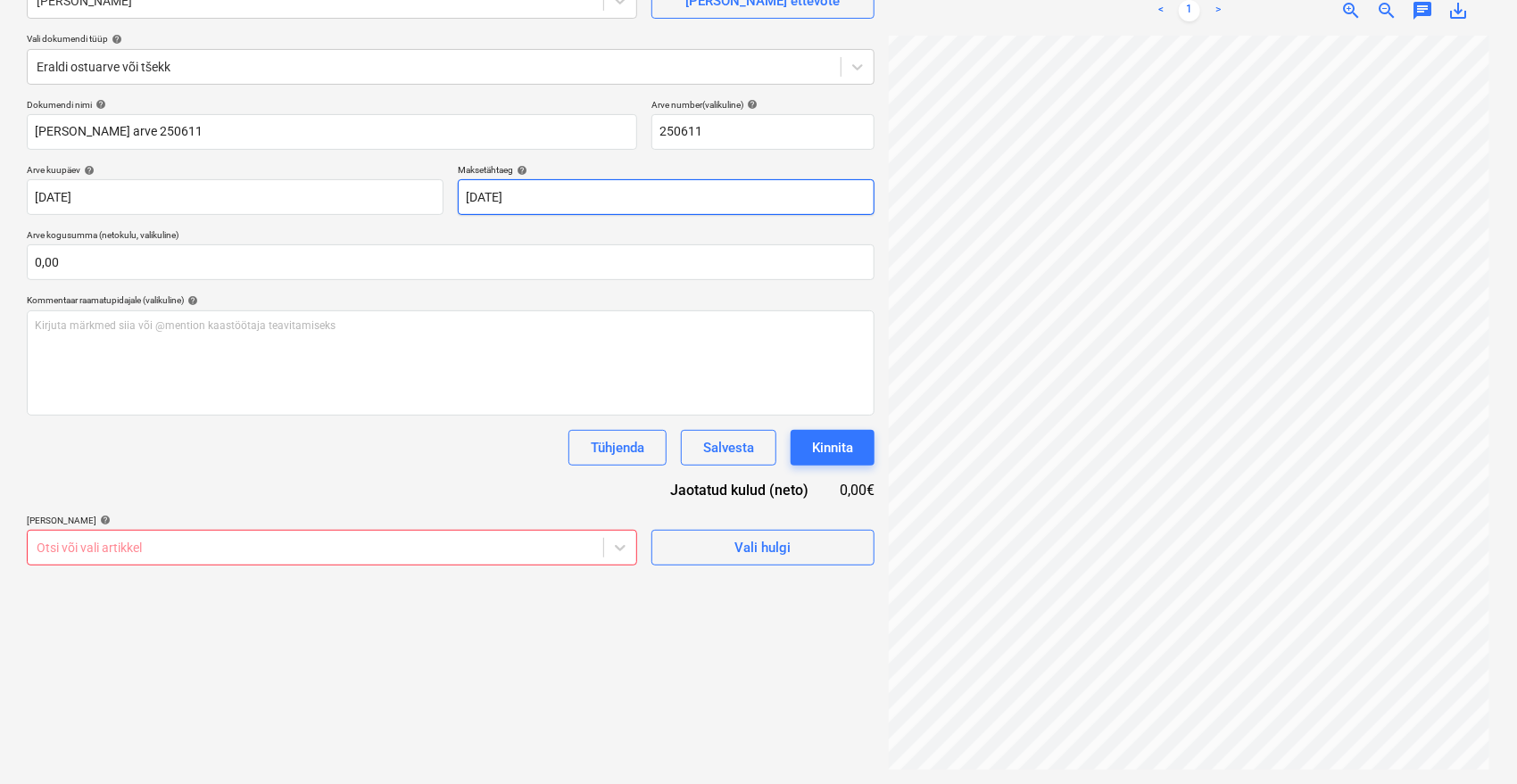
scroll to position [16, 70]
click at [560, 552] on div at bounding box center [315, 548] width 557 height 18
click at [123, 547] on div at bounding box center [315, 548] width 557 height 18
click at [461, 470] on div "Dokumendi nimi help Emileks arve 250611 Arve number (valikuline) help 250611 Ar…" at bounding box center [451, 332] width 848 height 467
click at [634, 547] on body "Müük 9+ Projektid Kontaktid Ettevõte Postkast 9 format_size keyboard_arrow_down…" at bounding box center [758, 213] width 1517 height 784
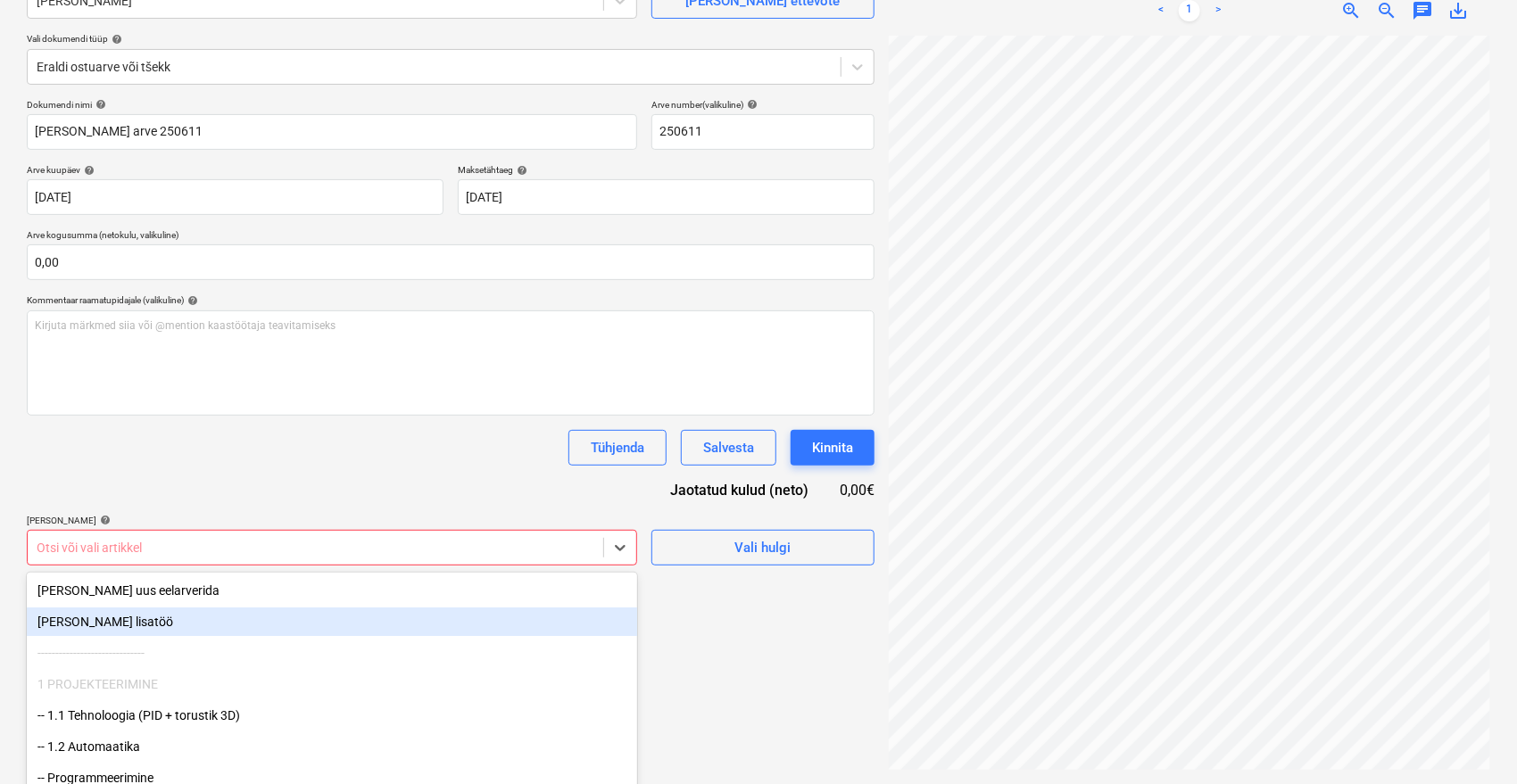
scroll to position [237, 0]
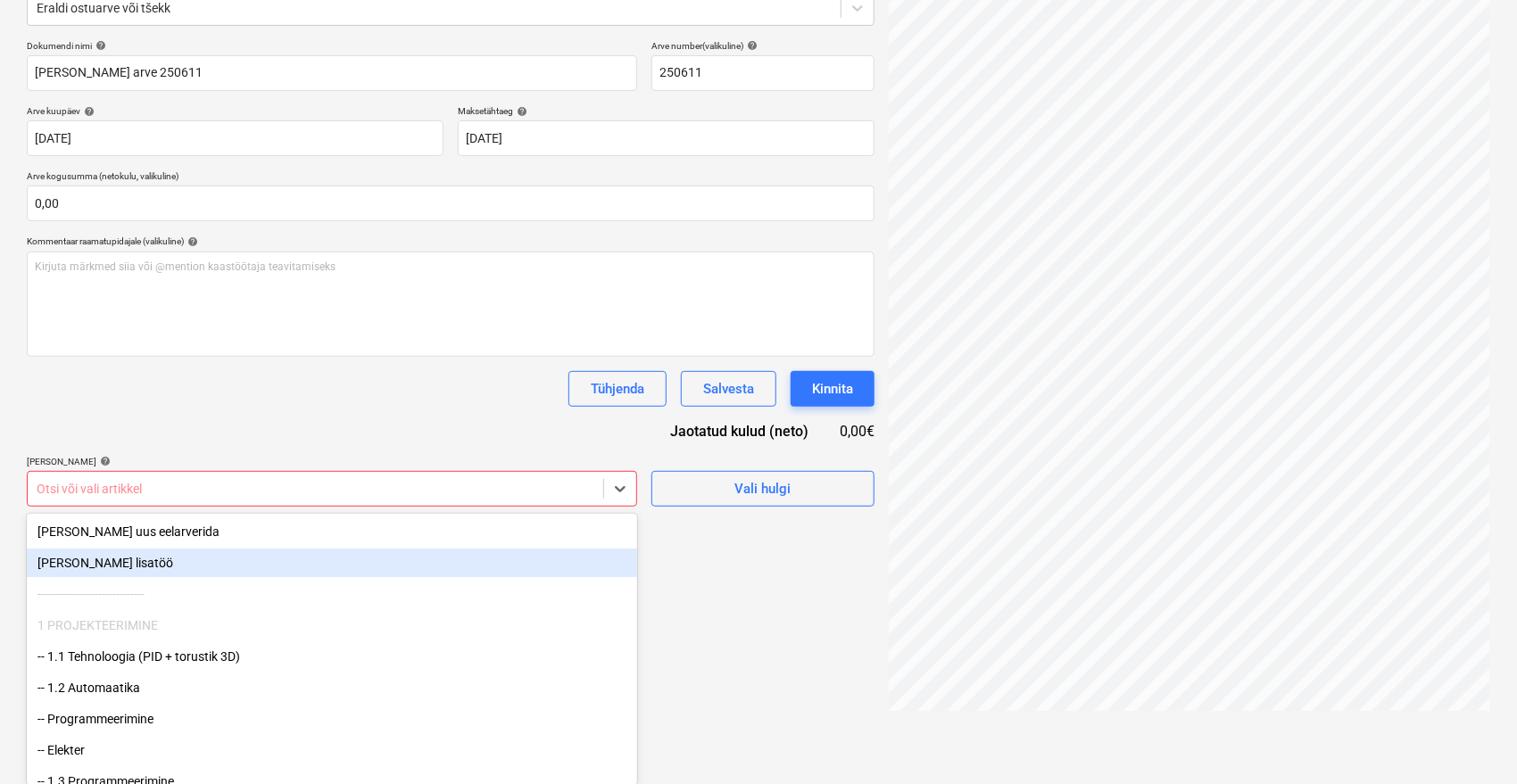
click at [194, 554] on div "Lisa uus lisatöö" at bounding box center [332, 563] width 610 height 29
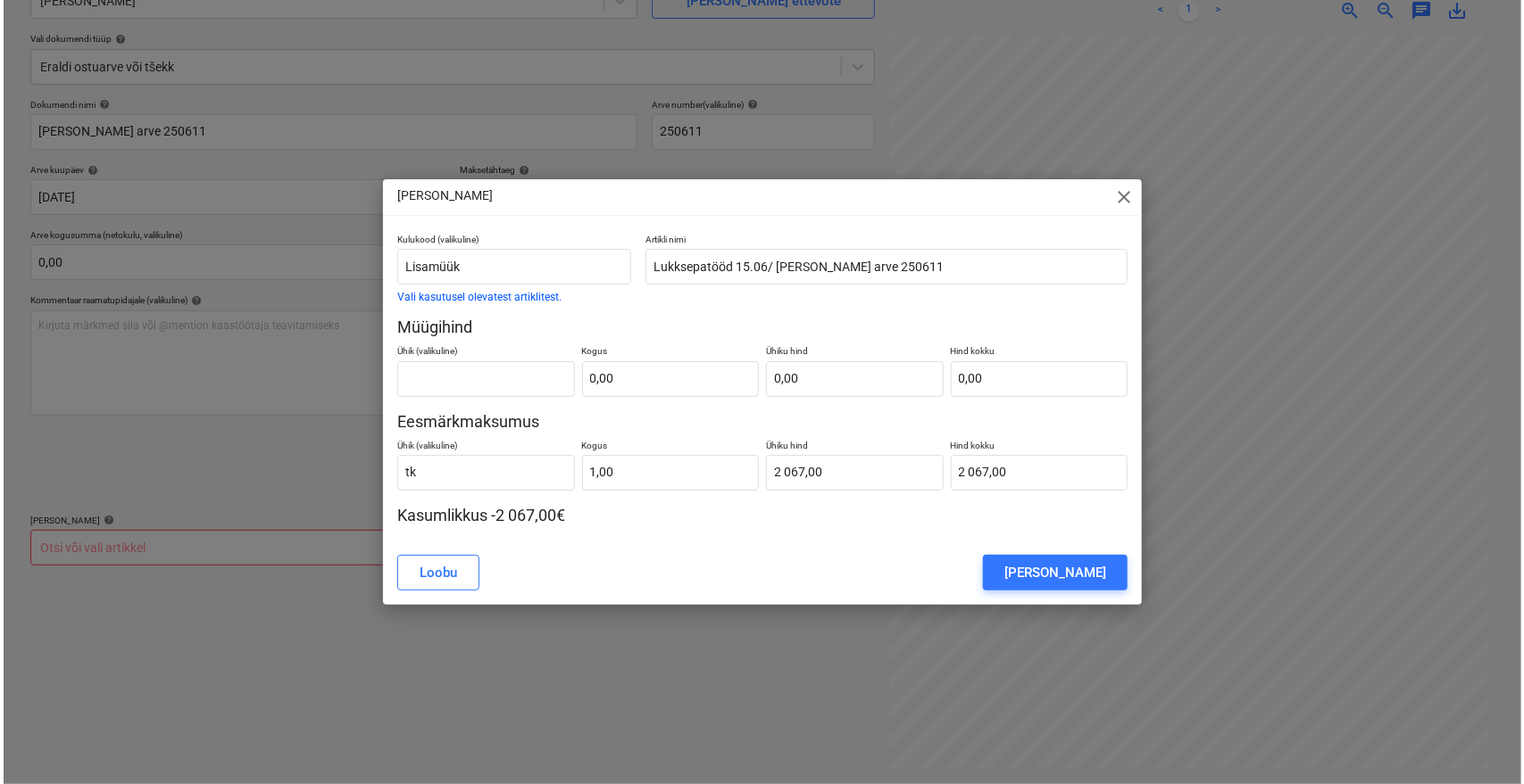
scroll to position [178, 0]
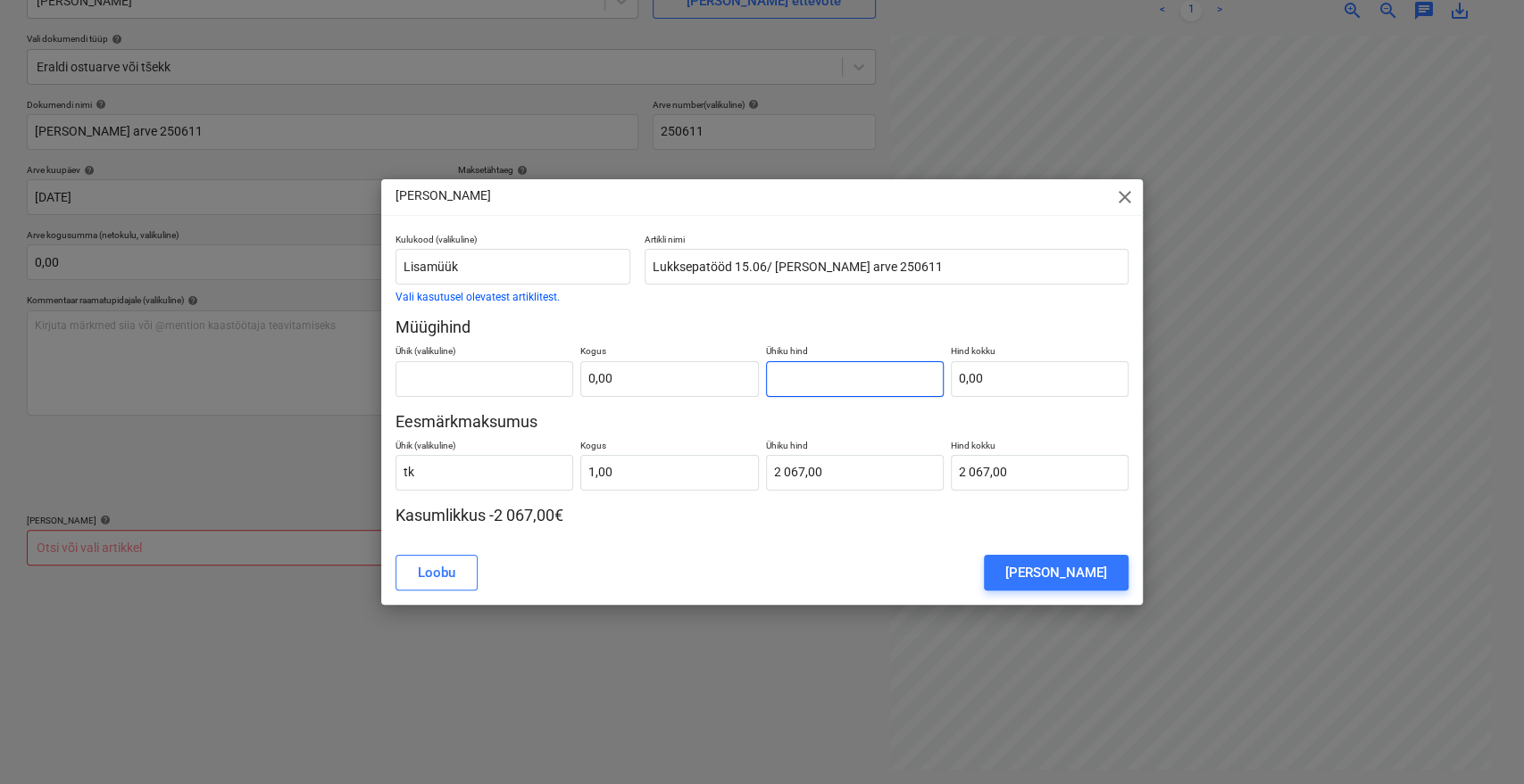
click at [817, 387] on input "text" at bounding box center [854, 379] width 178 height 36
type input "tk"
type input "2"
type input "1,00"
type input "2,00"
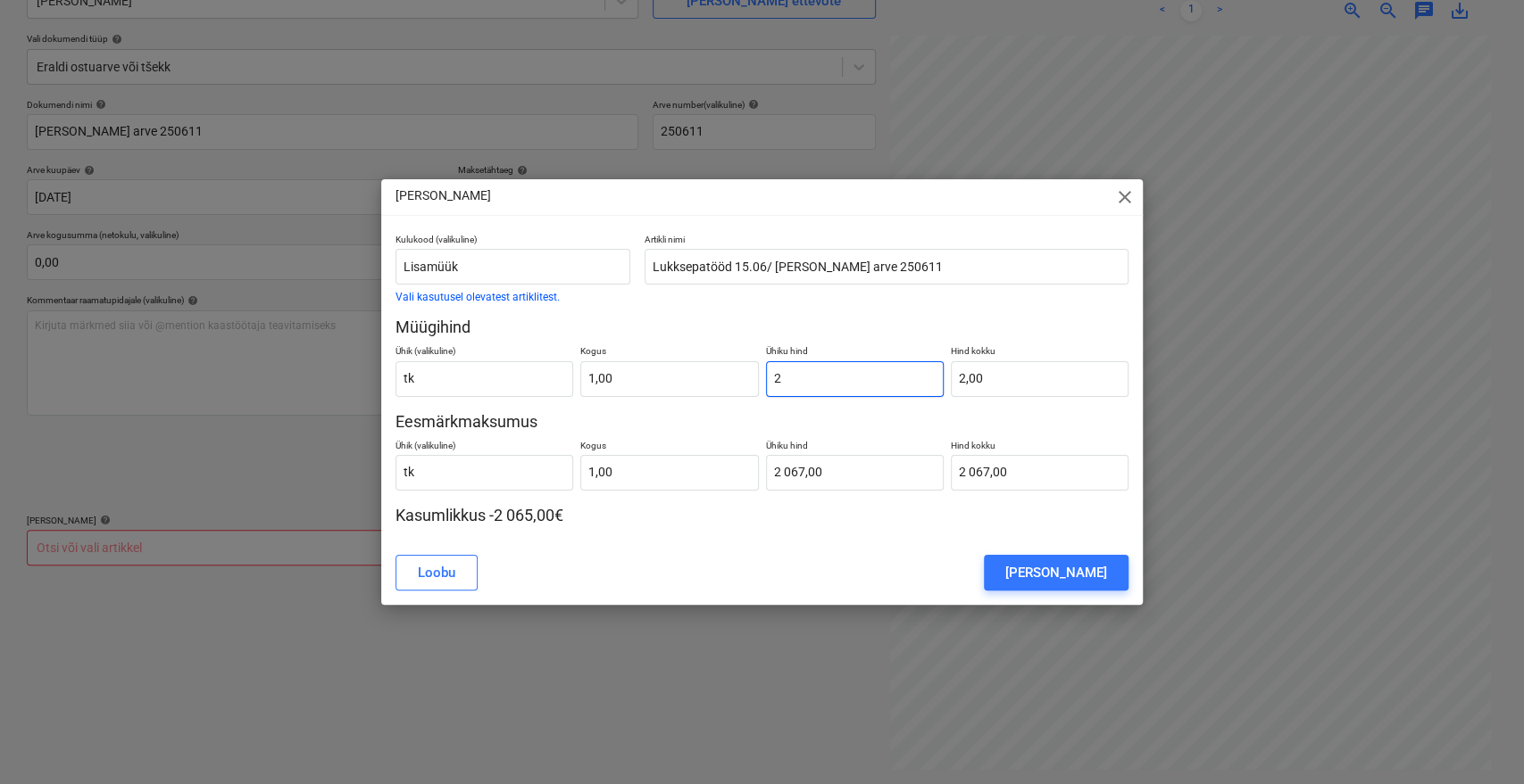
type input "24"
type input "24,00"
type input "243"
type input "243,00"
type input "2436"
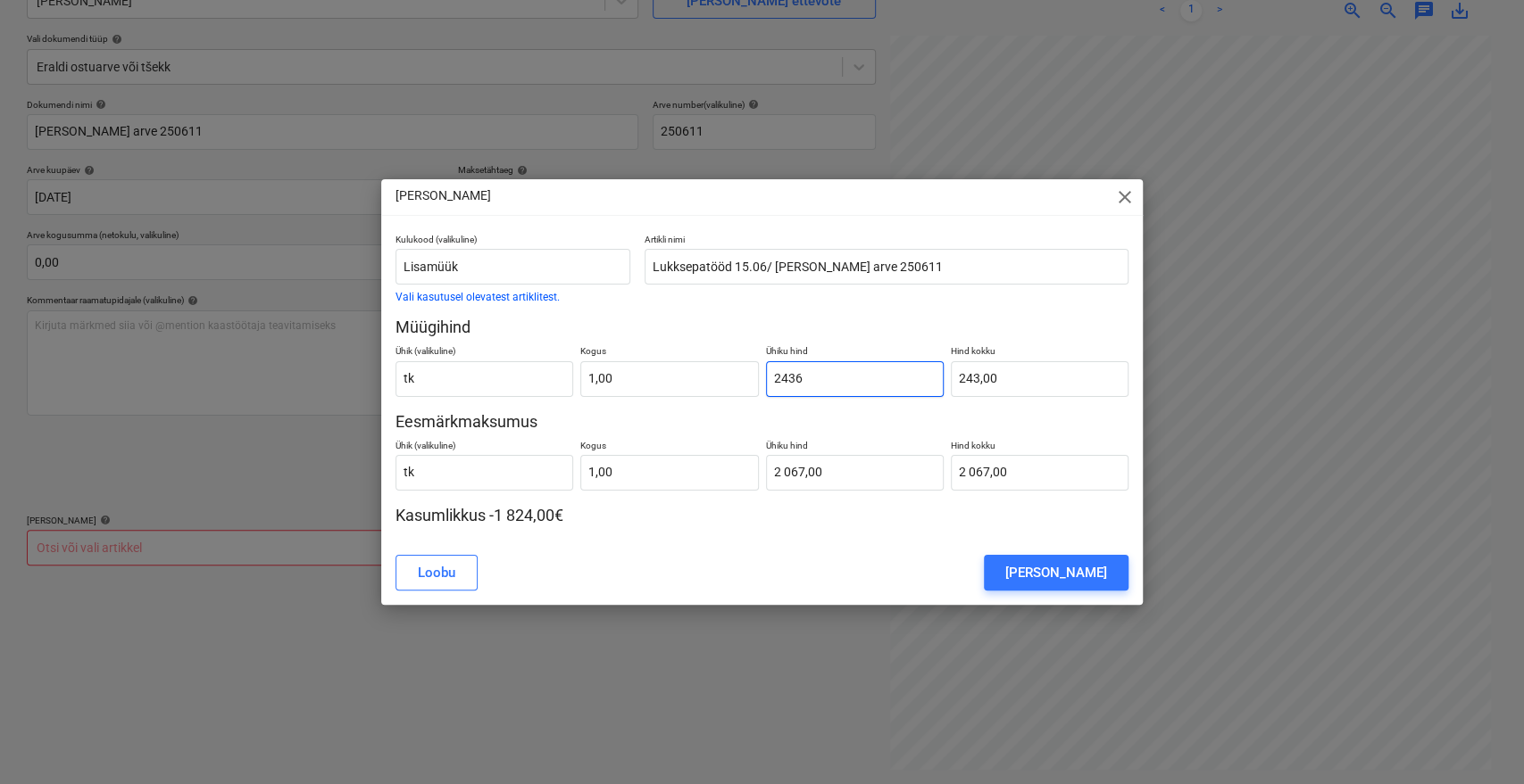
type input "2 436,00"
type input "2436,8"
type input "2 436,80"
click at [985, 313] on div "Kulukood (valikuline) Lisamüük Vali kasutusel olevatest artiklitest. Artikli ni…" at bounding box center [762, 380] width 734 height 293
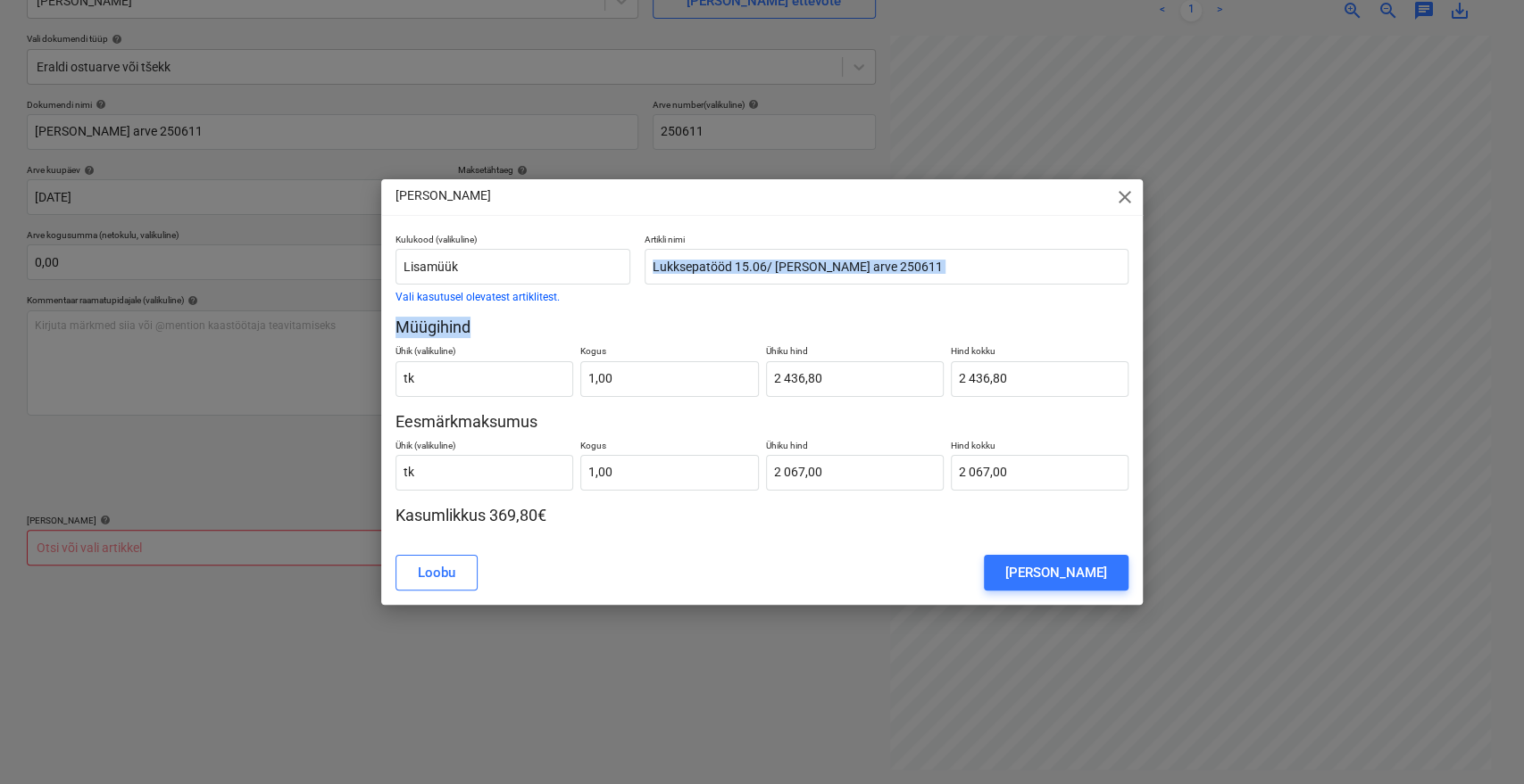
click at [985, 313] on div "Kulukood (valikuline) Lisamüük Vali kasutusel olevatest artiklitest. Artikli ni…" at bounding box center [762, 380] width 734 height 293
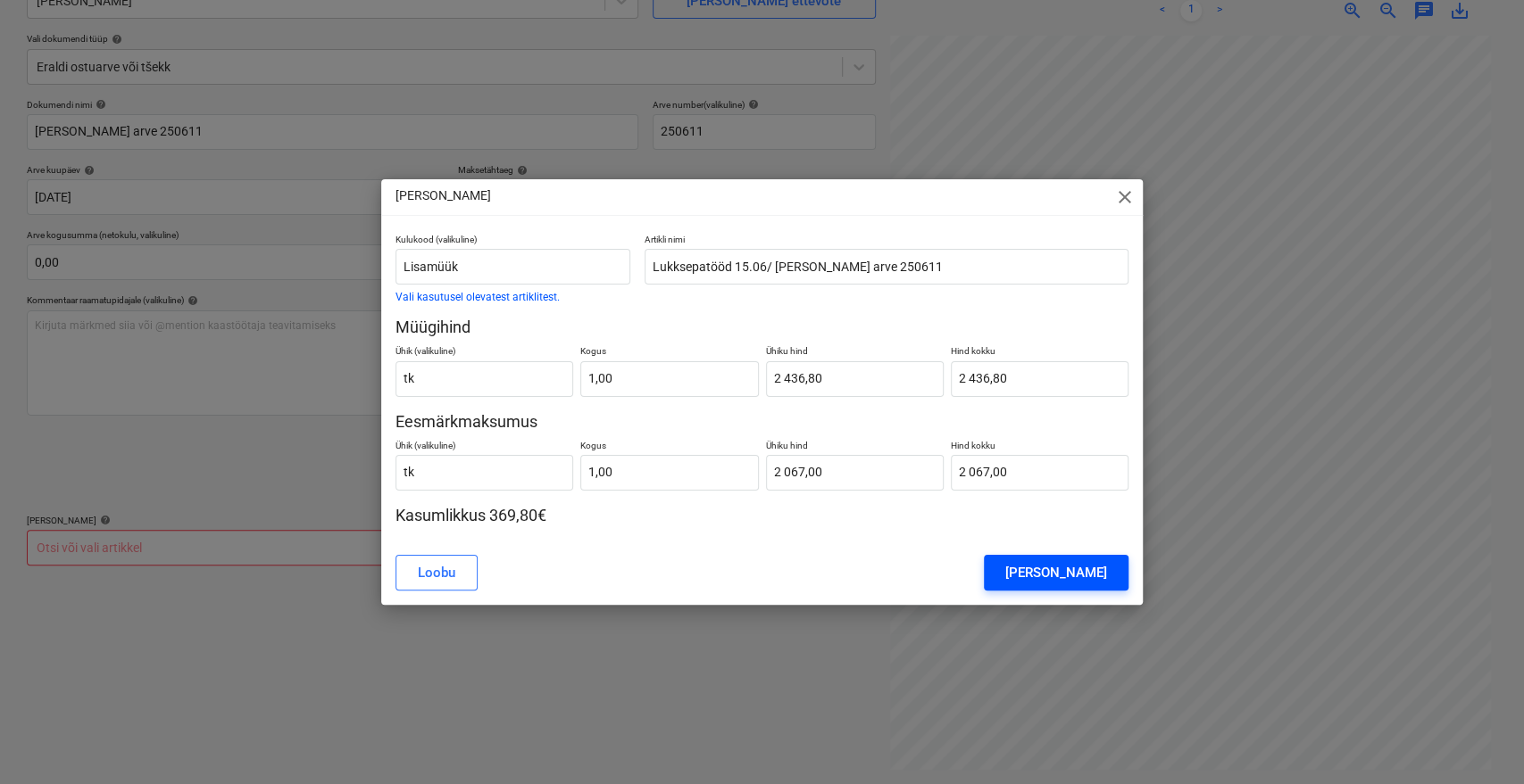
click at [1076, 570] on div "Lisa lisatöö" at bounding box center [1056, 573] width 102 height 23
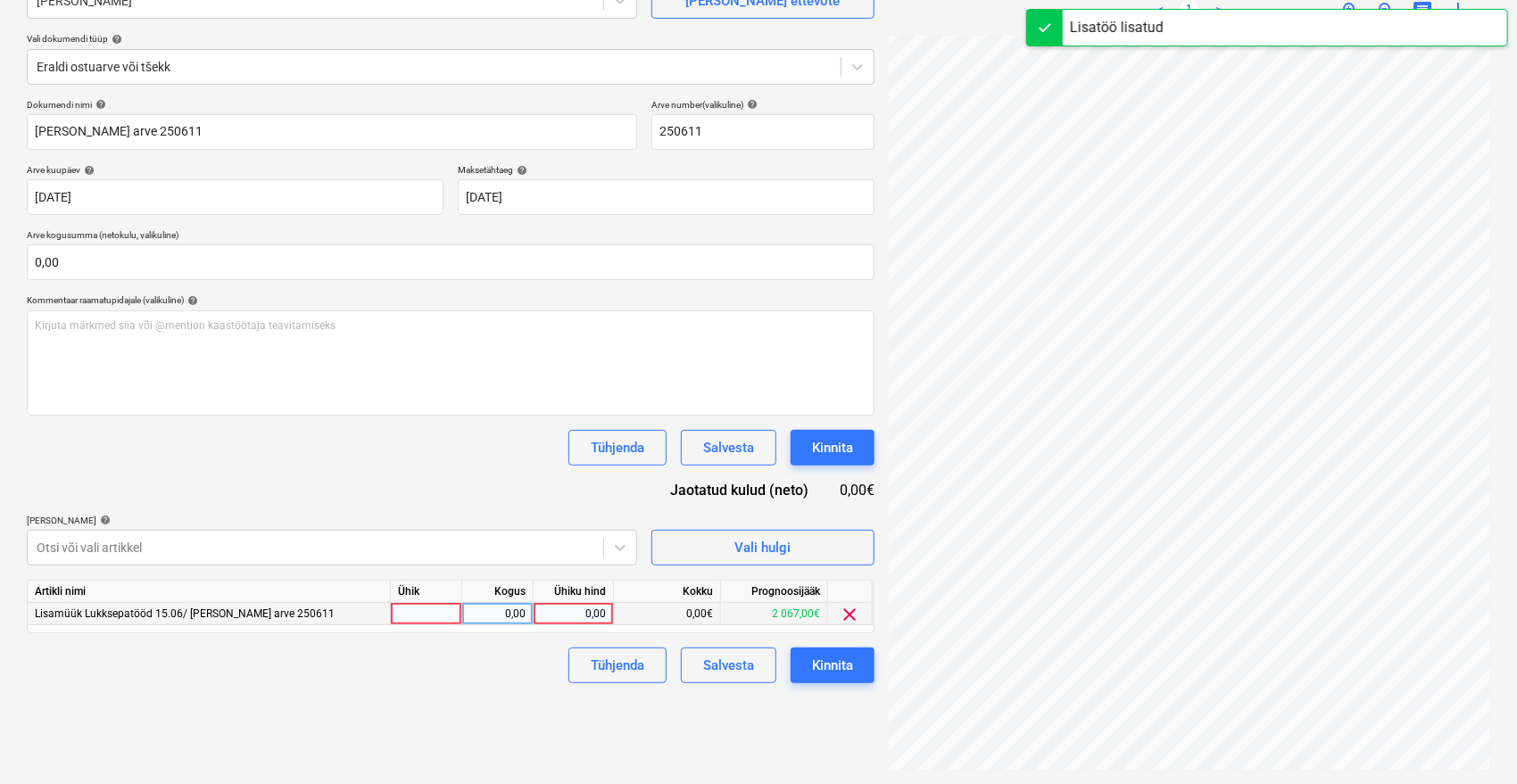
click at [587, 606] on div "0,00" at bounding box center [573, 614] width 65 height 22
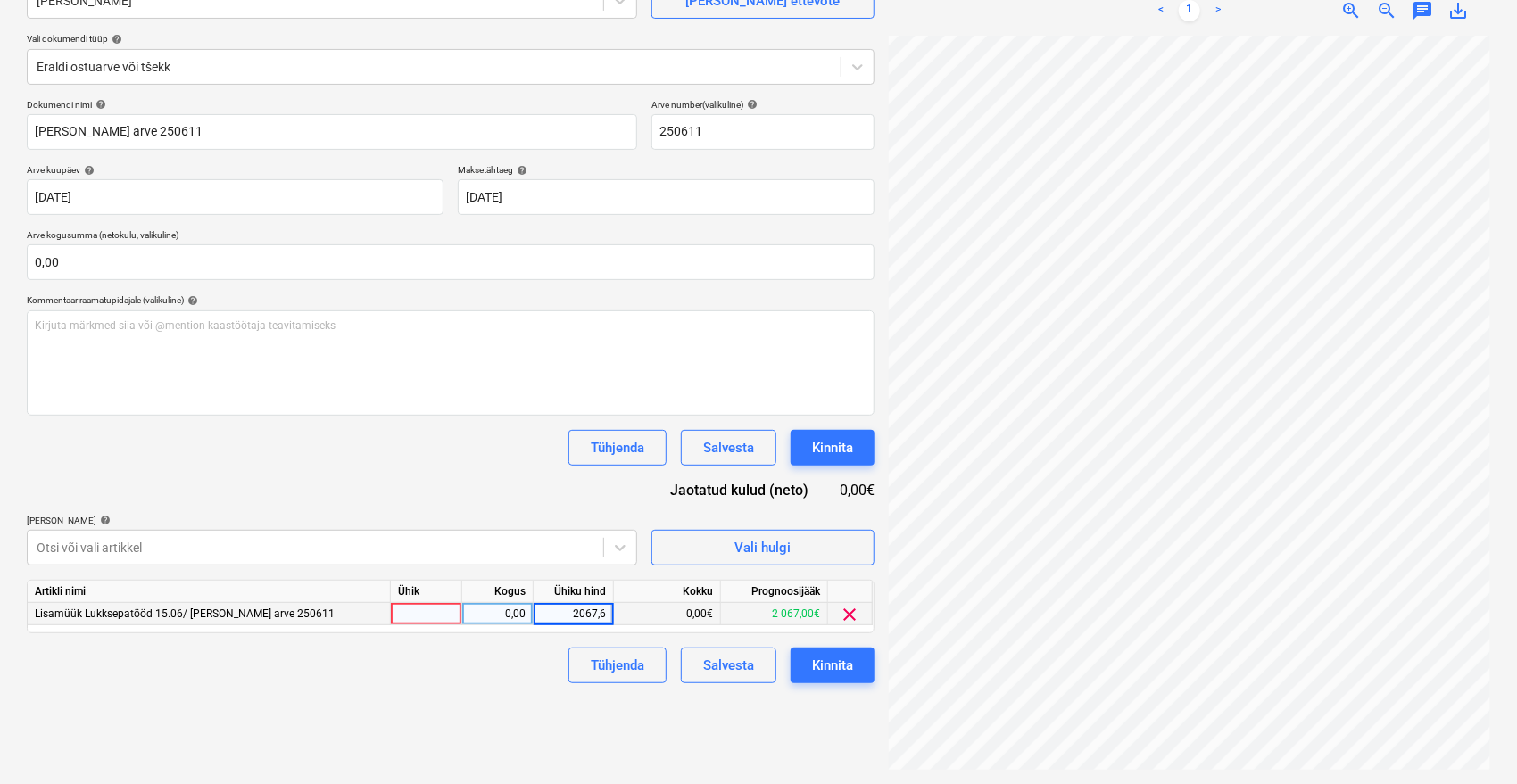
type input "2067,60"
click at [424, 762] on div "Failide konteerimine Vali ettevõte Emileks OÜ Lisa uus ettevõte Vali dokumendi …" at bounding box center [451, 343] width 862 height 866
click at [840, 660] on div "Kinnita" at bounding box center [832, 666] width 41 height 23
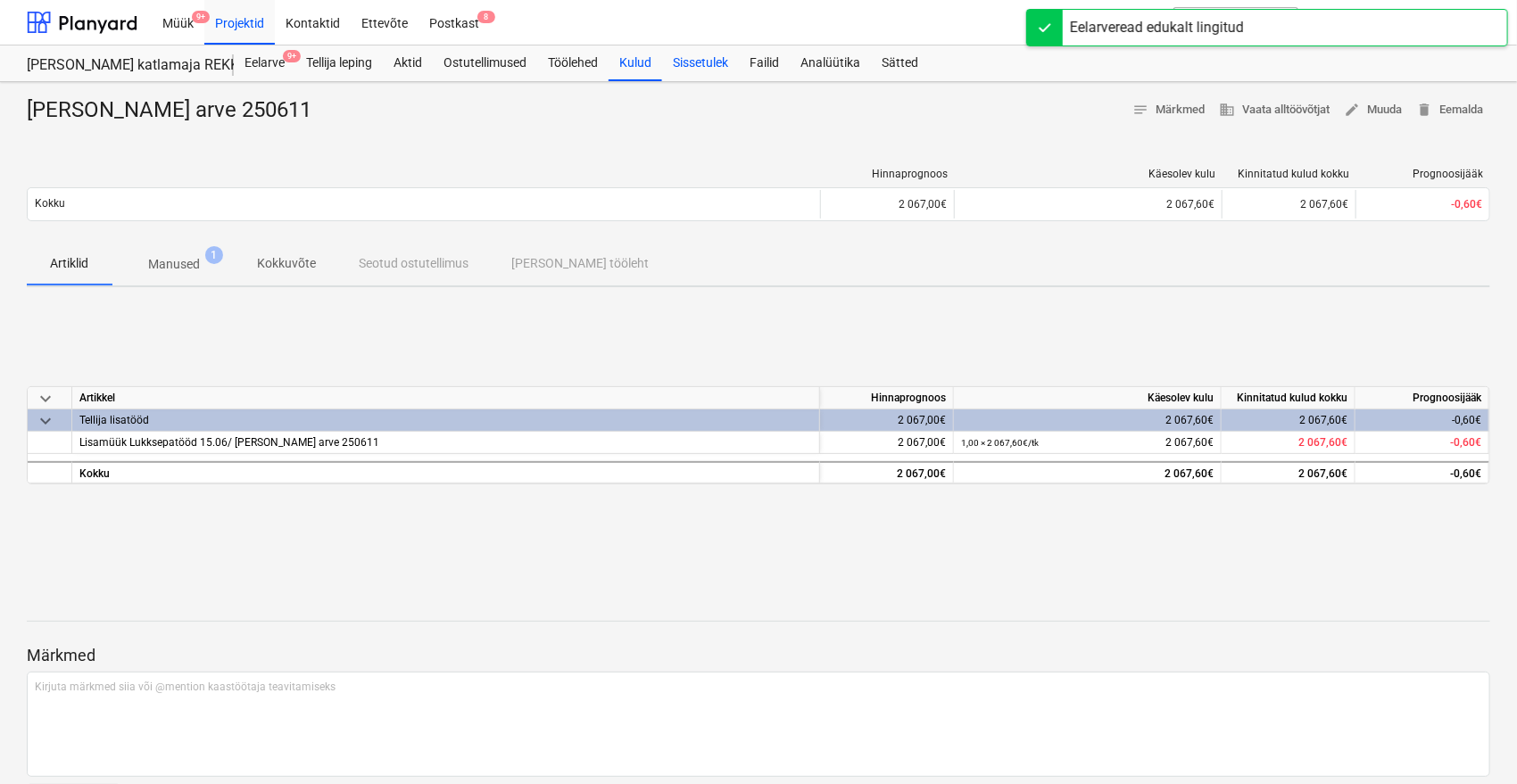
click at [682, 47] on div "Sissetulek" at bounding box center [701, 64] width 77 height 36
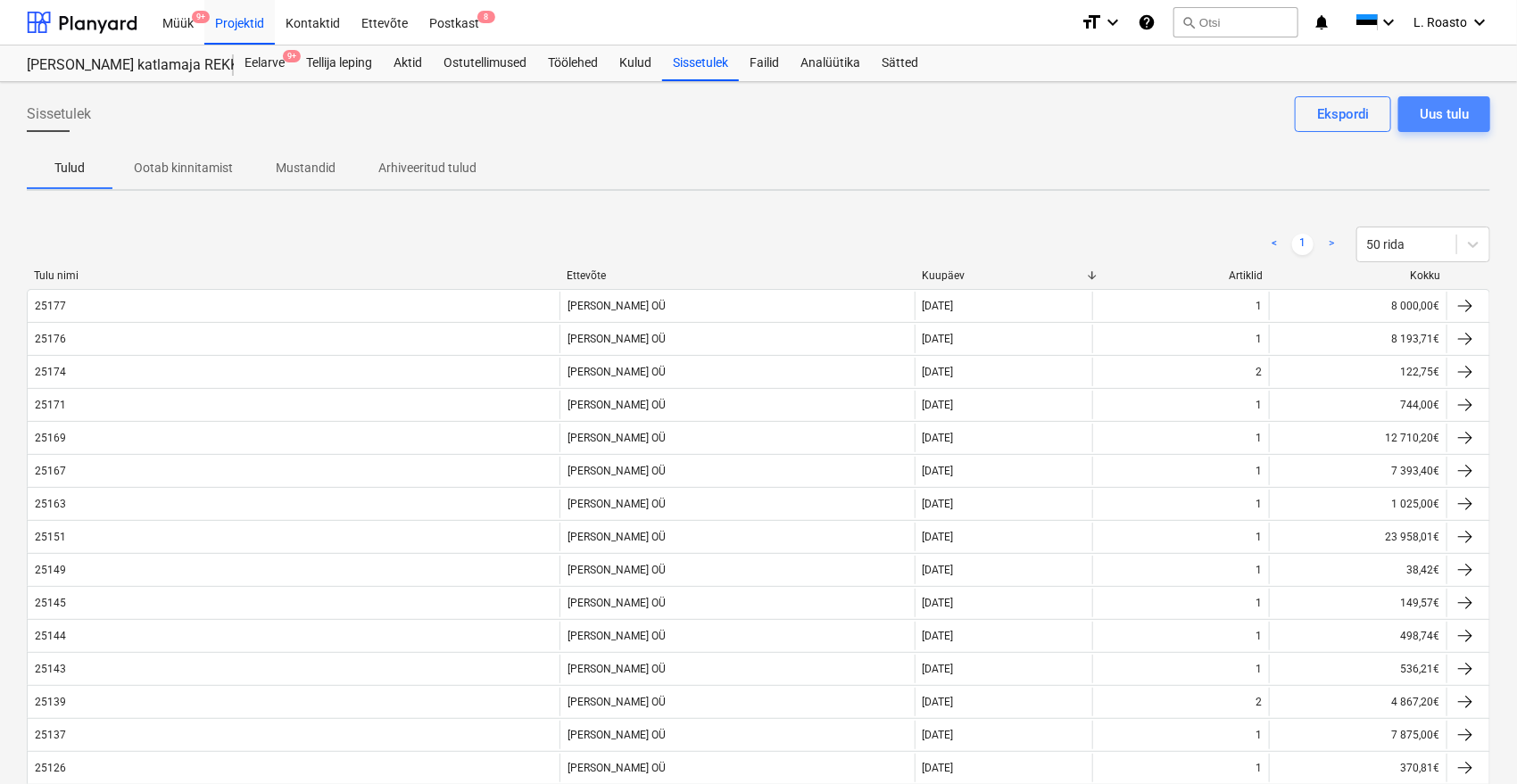
click at [1442, 116] on div "Uus tulu" at bounding box center [1444, 115] width 49 height 23
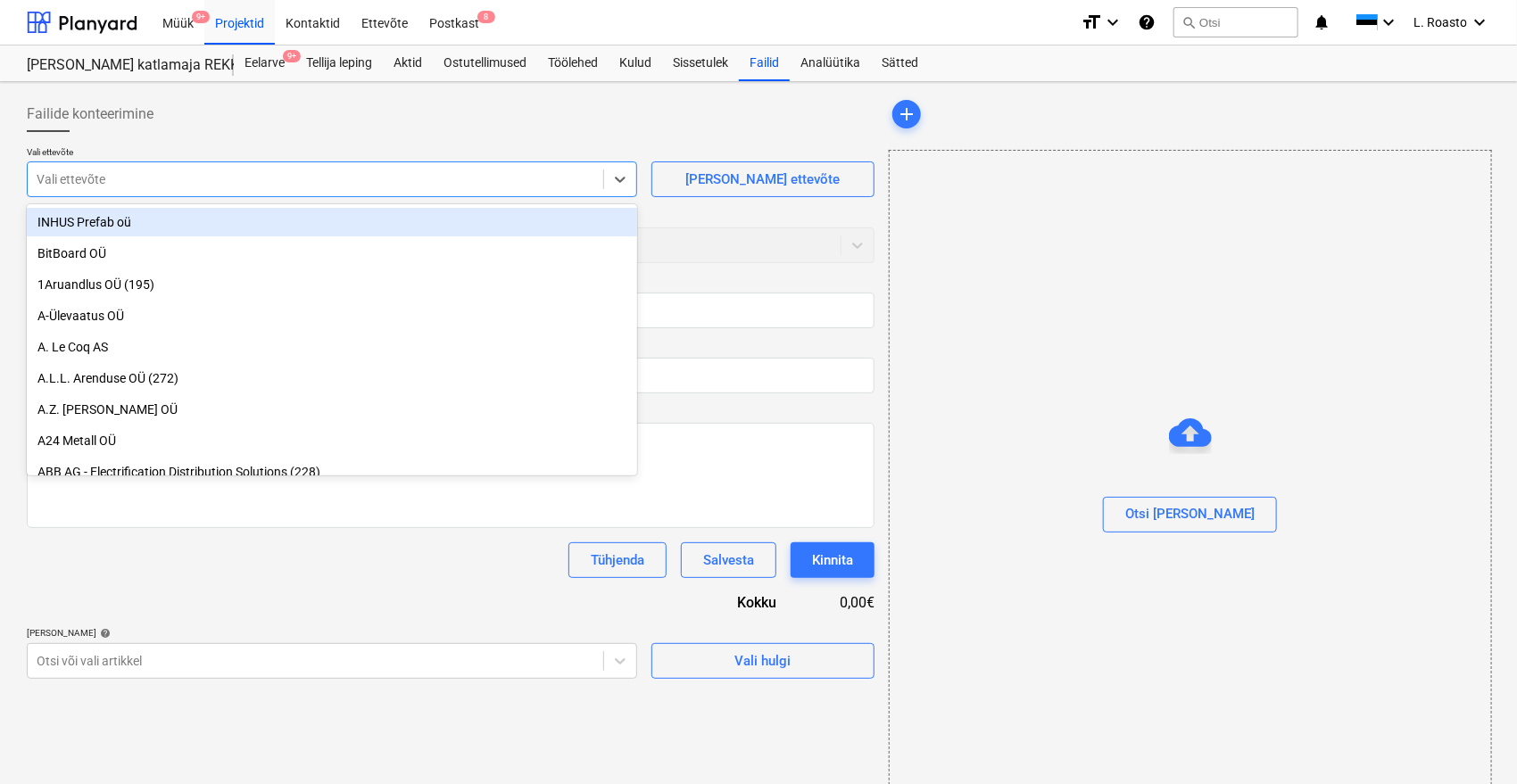
click at [270, 170] on div at bounding box center [315, 179] width 557 height 18
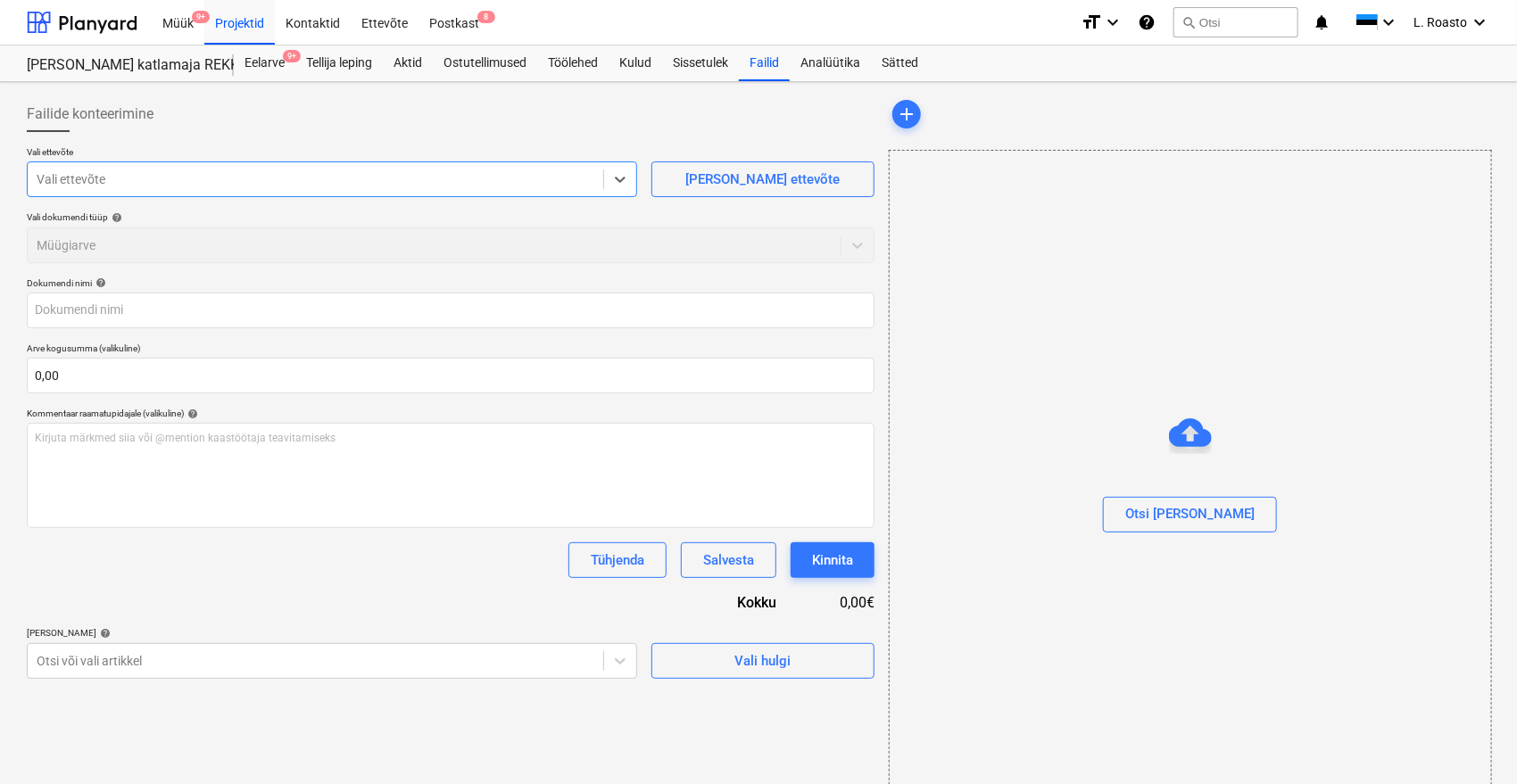
type input "25096_Vara_arve.pdf"
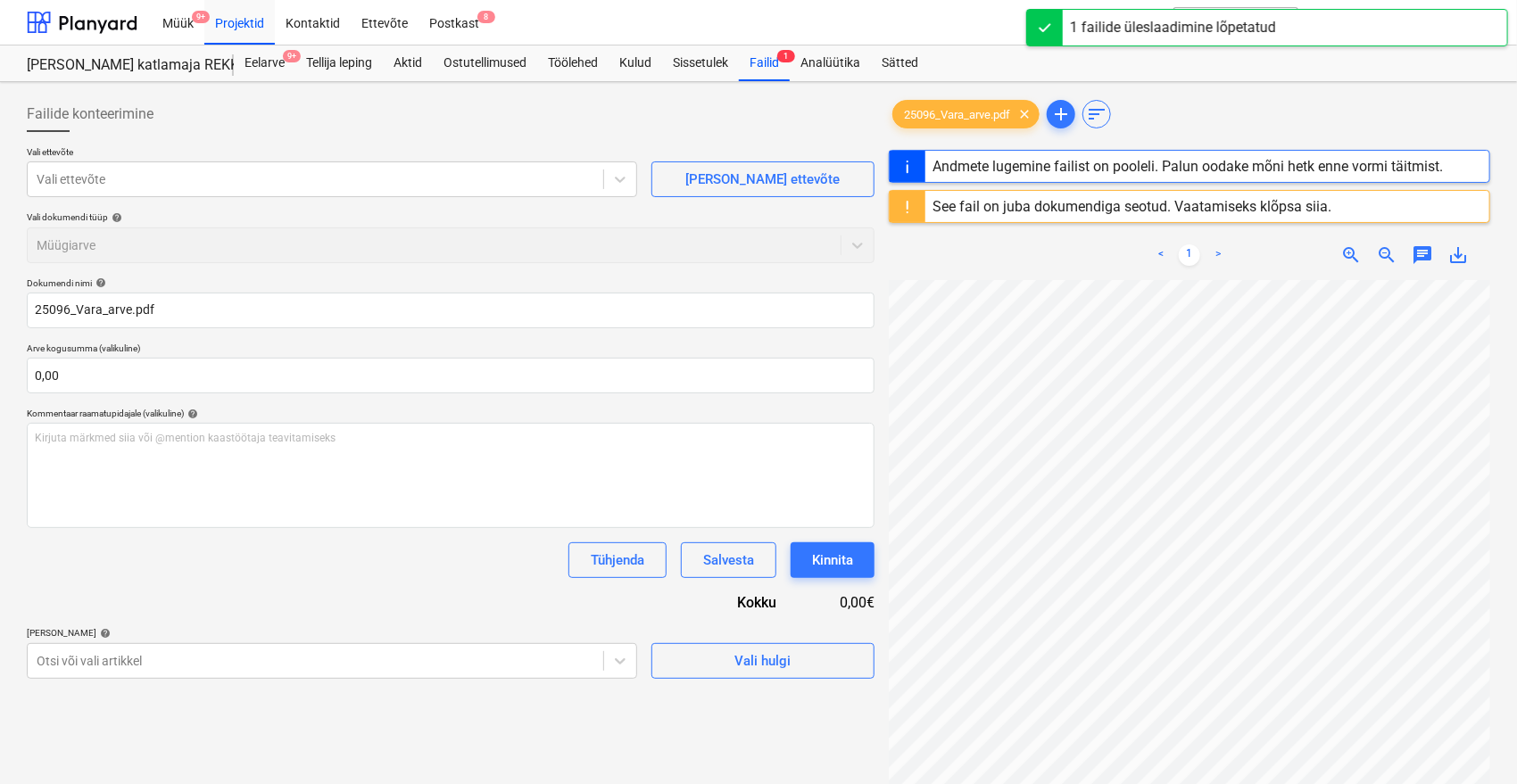
drag, startPoint x: 589, startPoint y: 112, endPoint x: 531, endPoint y: 123, distance: 59.0
click at [589, 111] on div "Failide konteerimine" at bounding box center [451, 115] width 848 height 36
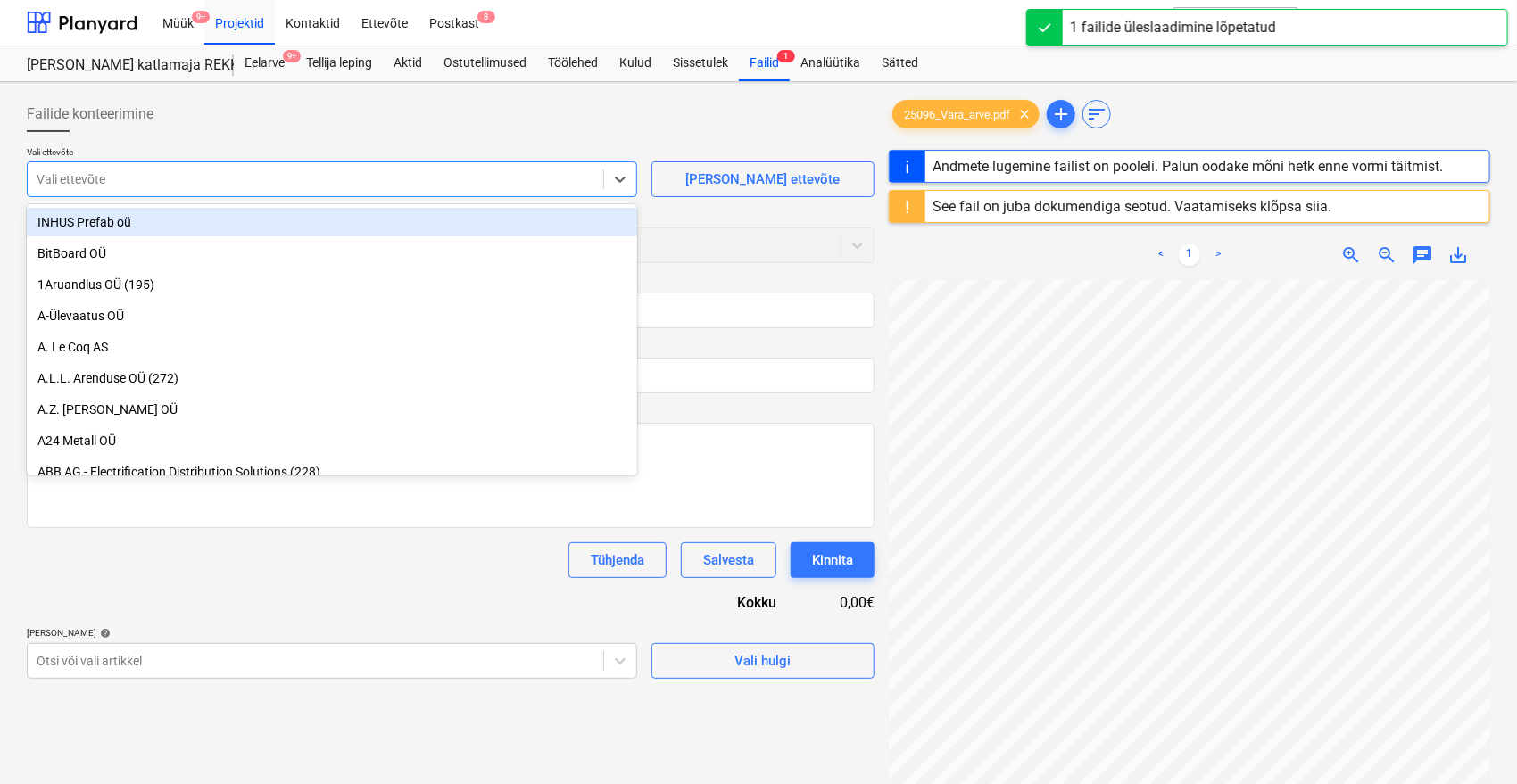
click at [144, 170] on div at bounding box center [315, 179] width 557 height 18
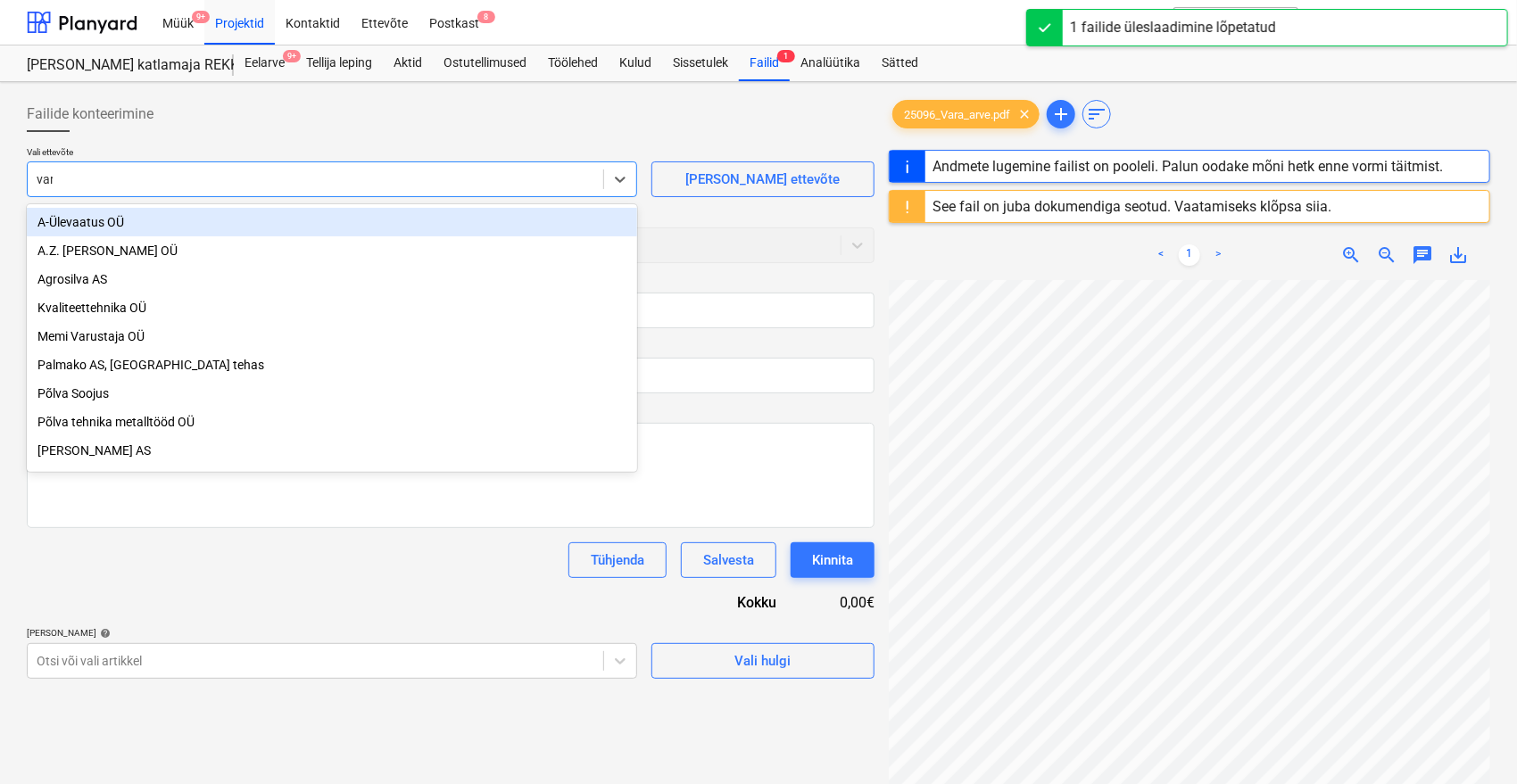
type input "vara"
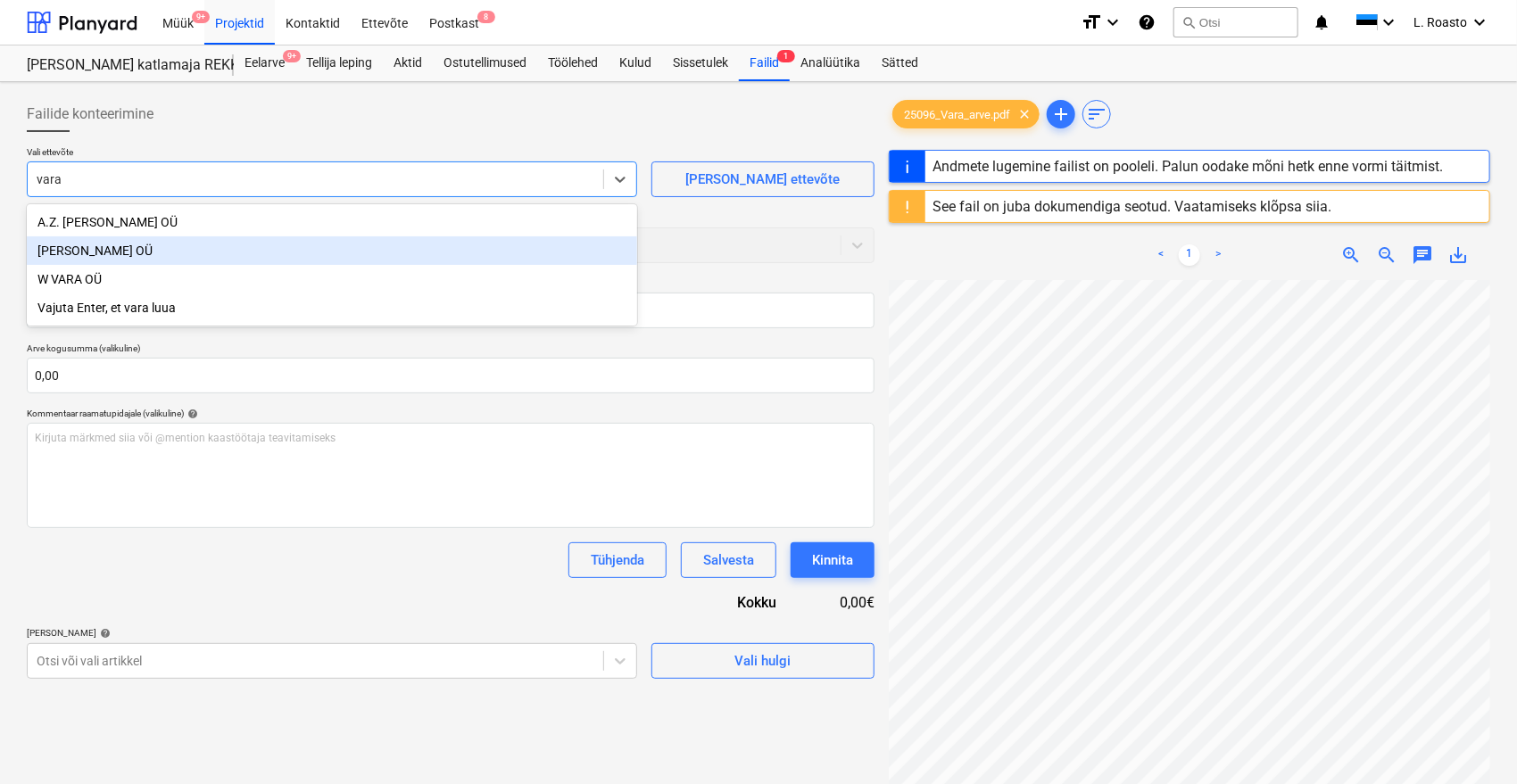
type input "25096"
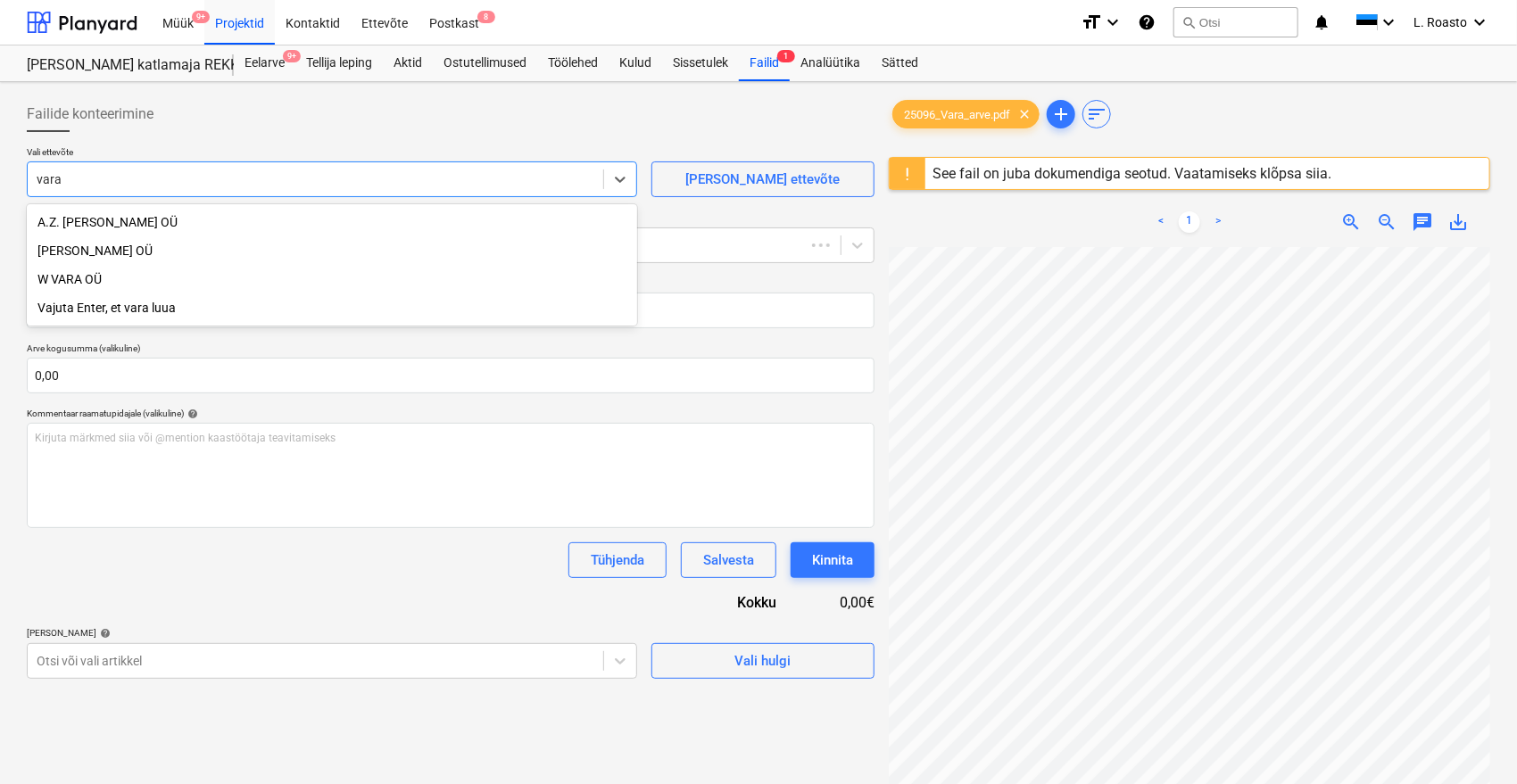
click at [113, 255] on div "[PERSON_NAME] OÜ" at bounding box center [332, 251] width 610 height 29
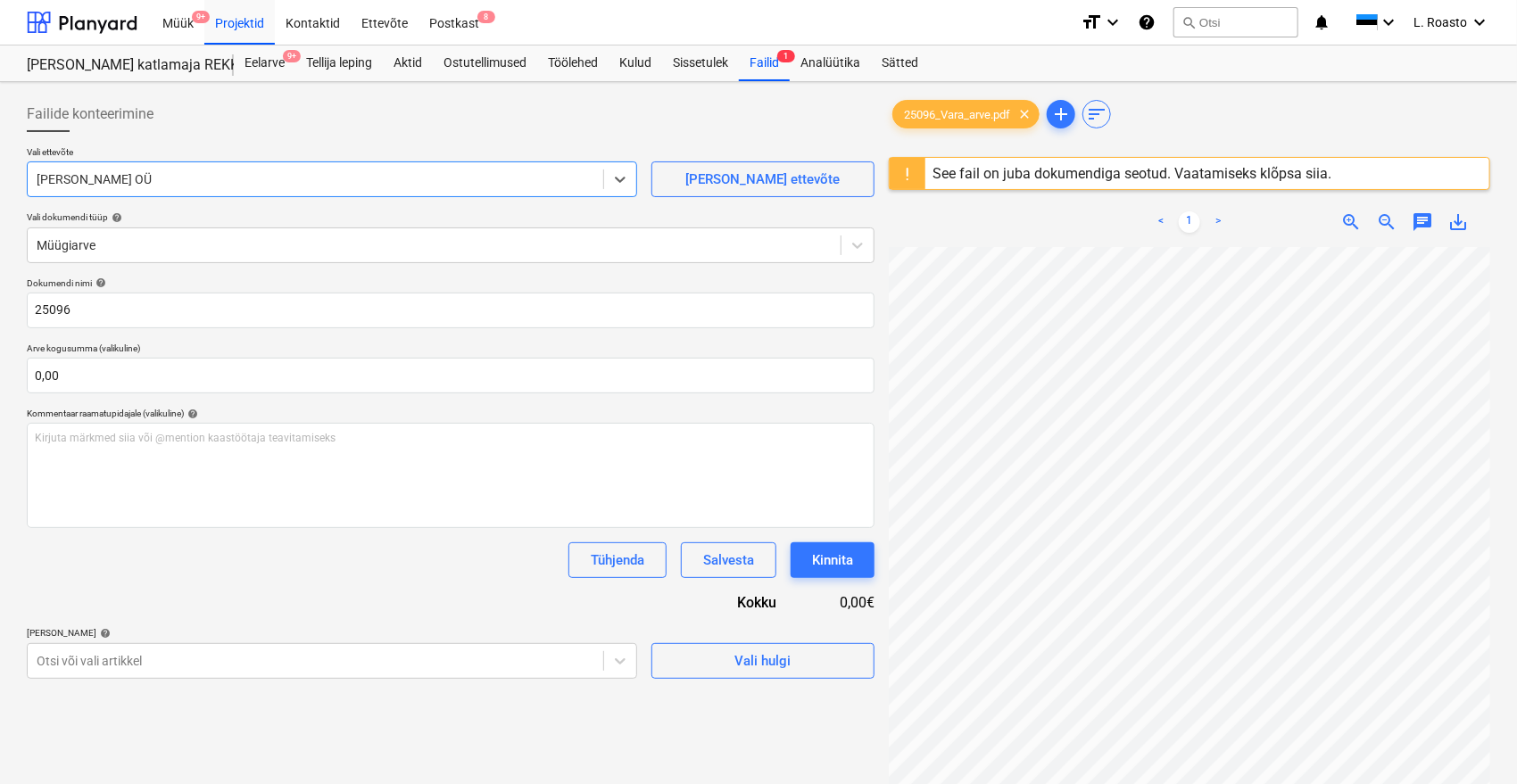
click at [205, 577] on div "Tühjenda Salvesta Kinnita" at bounding box center [451, 560] width 848 height 36
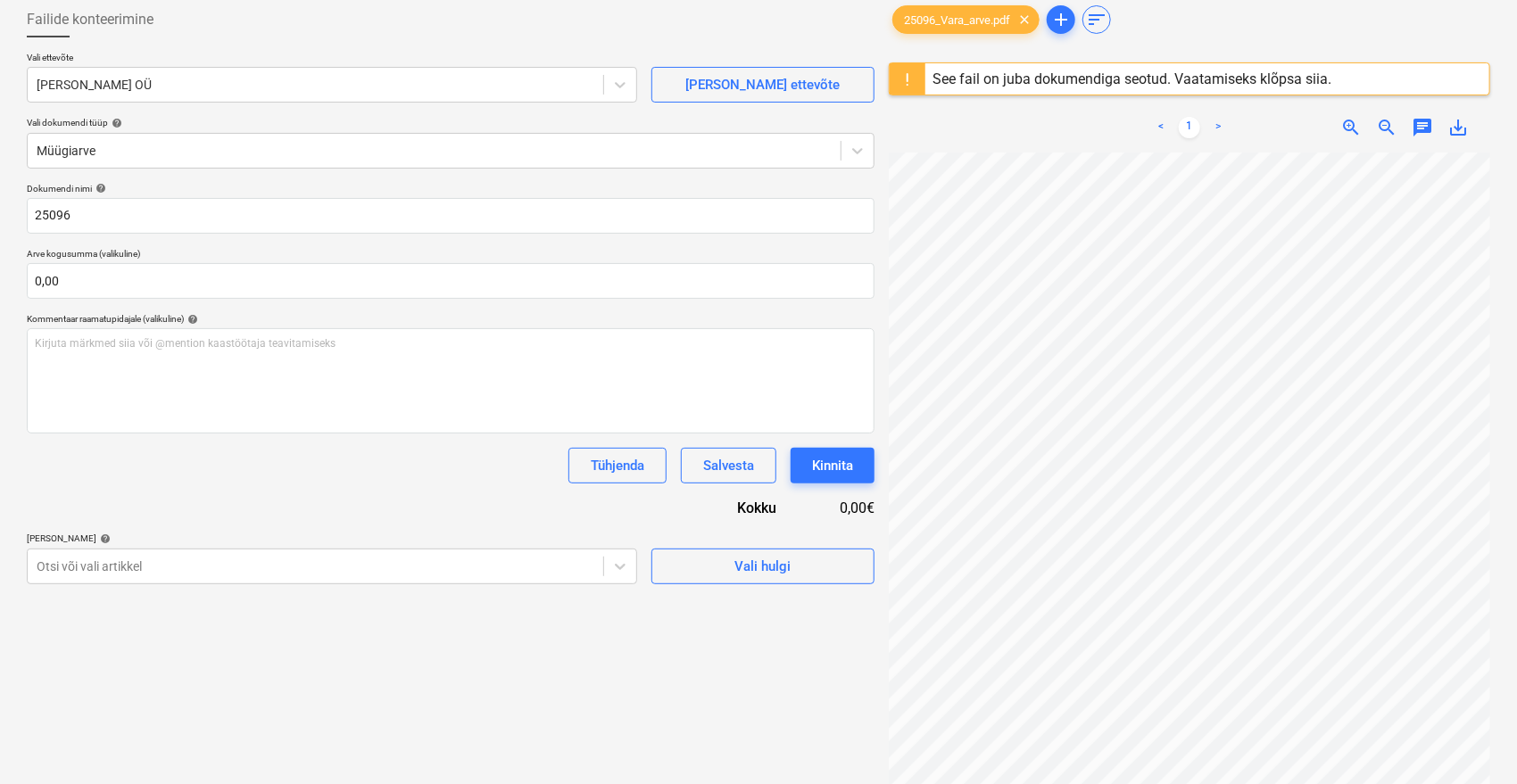
scroll to position [198, 0]
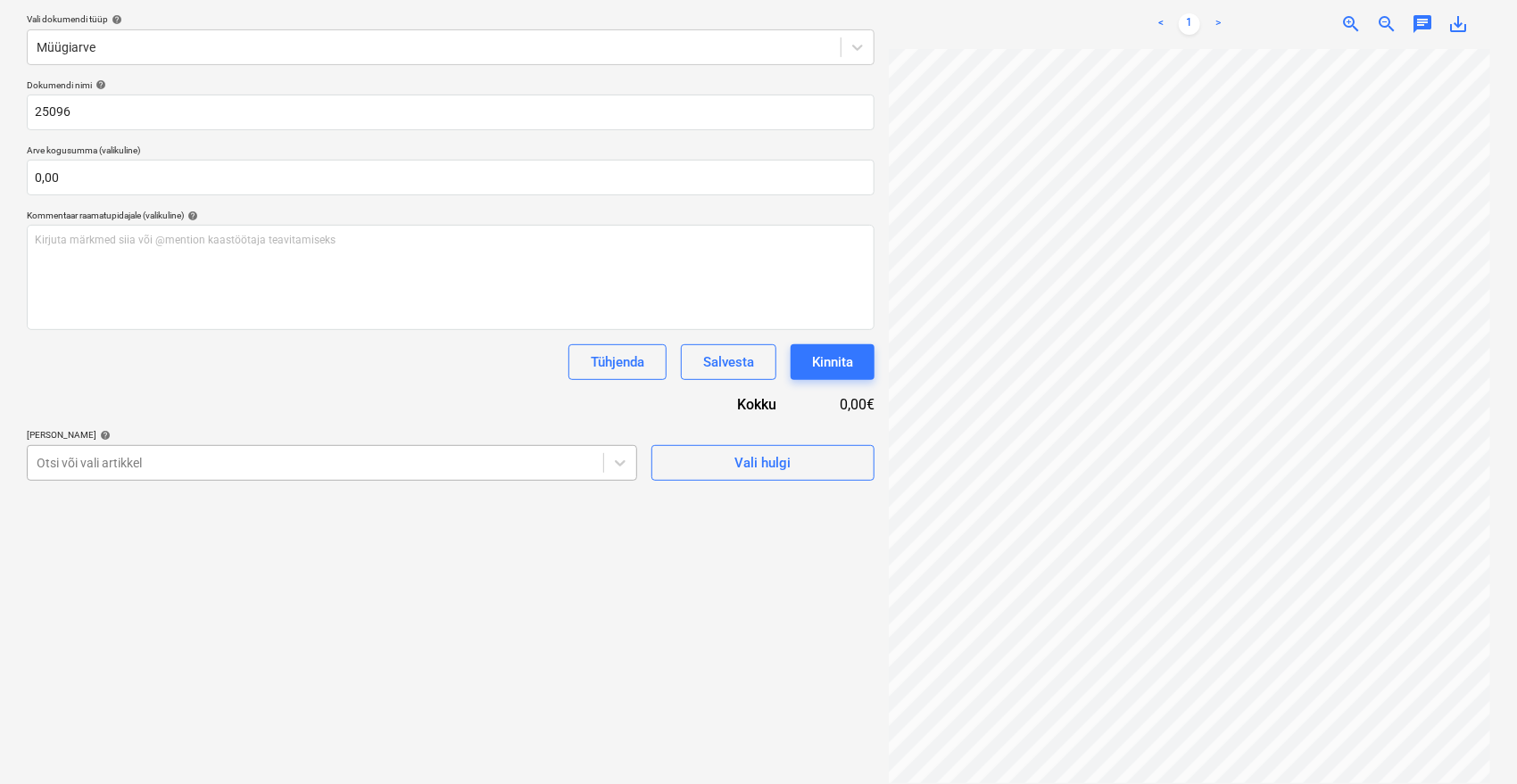
drag, startPoint x: 165, startPoint y: 467, endPoint x: 203, endPoint y: 473, distance: 38.5
click at [166, 467] on div at bounding box center [315, 463] width 557 height 18
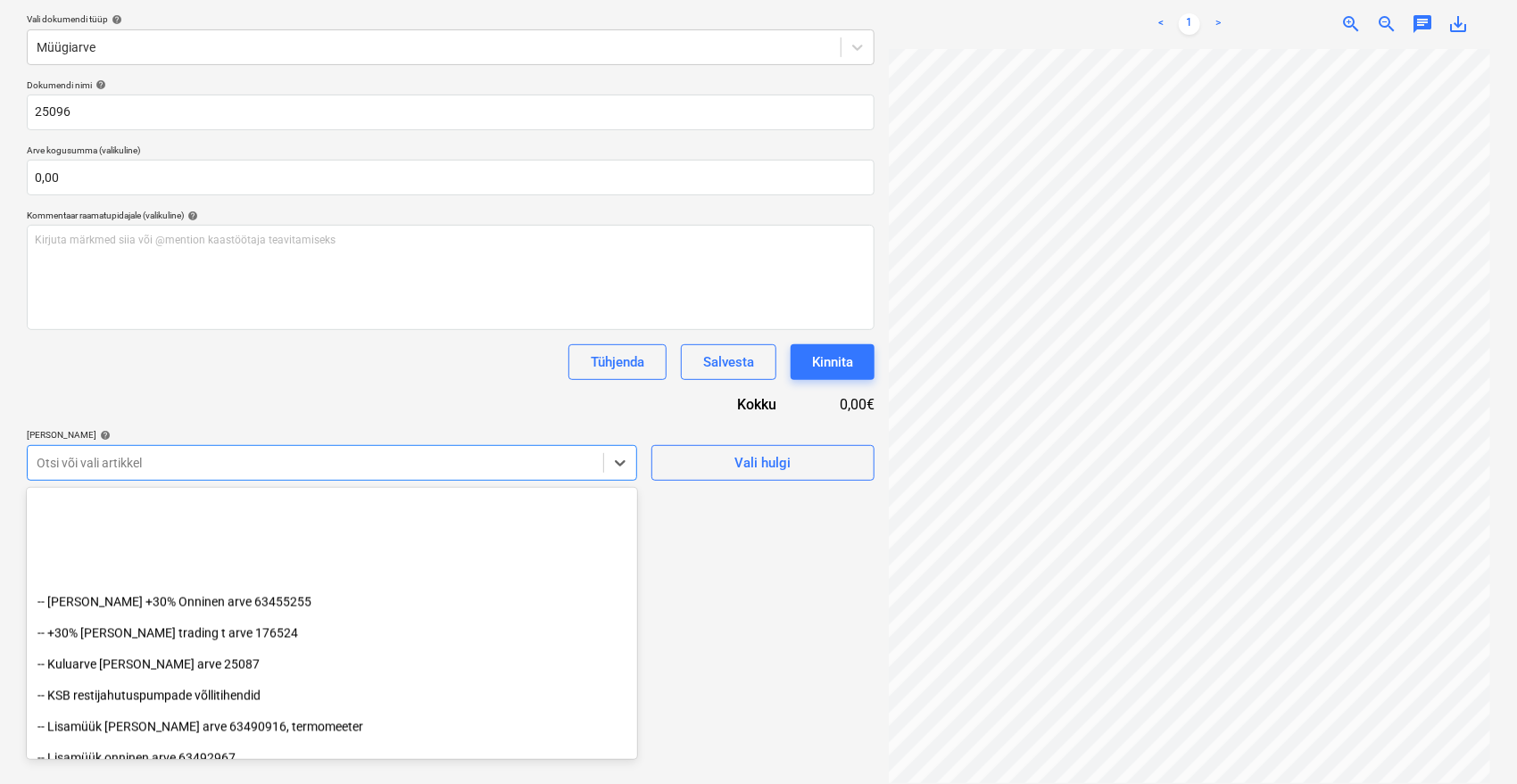
scroll to position [1793, 0]
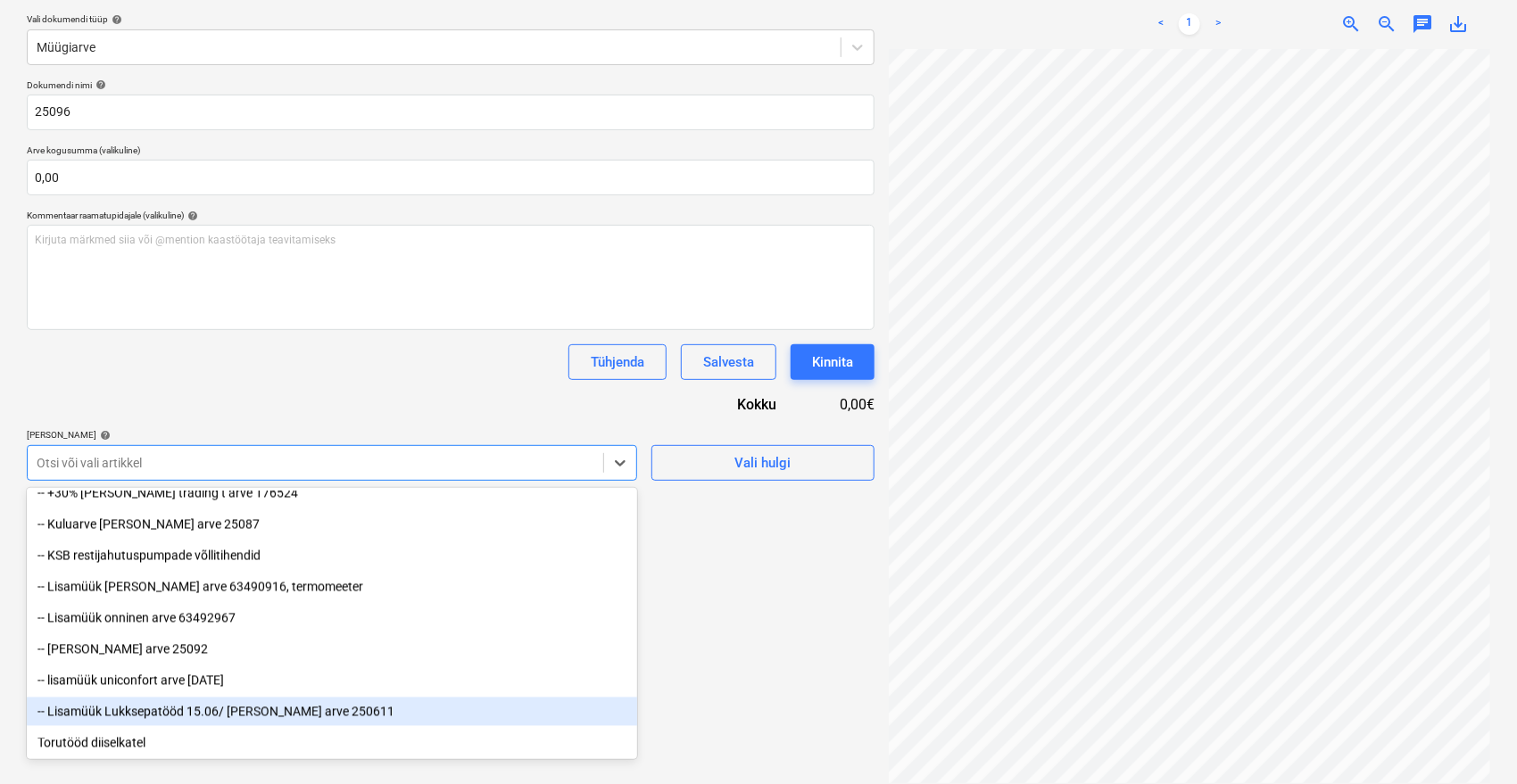
click at [411, 705] on div "-- Lisamüük Lukksepatööd 15.06/ Emileks arve 250611" at bounding box center [332, 712] width 610 height 29
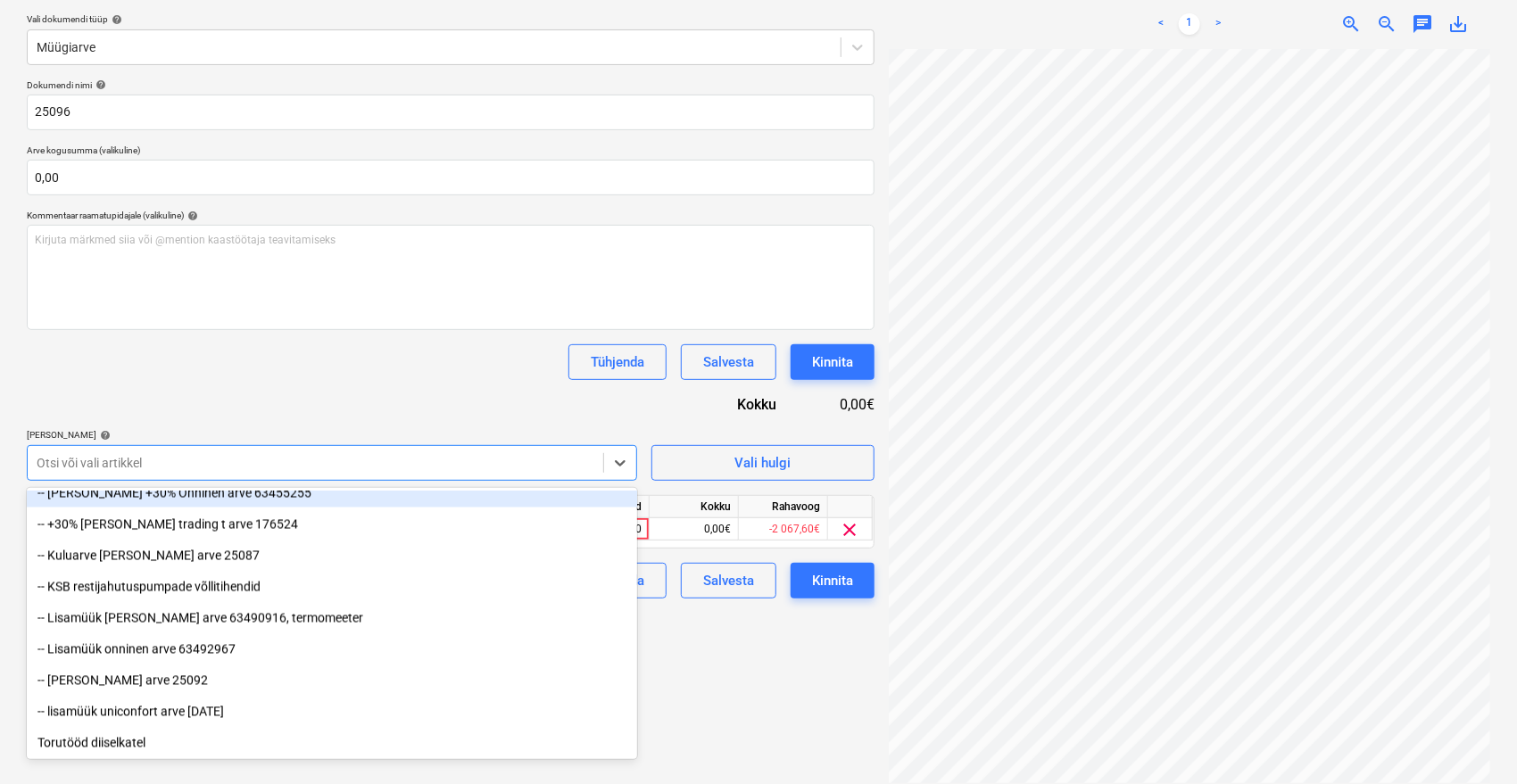
click at [418, 388] on div "Dokumendi nimi help 25096 Arve kogusumma (valikuline) 0,00 Kommentaar raamatupi…" at bounding box center [451, 340] width 848 height 520
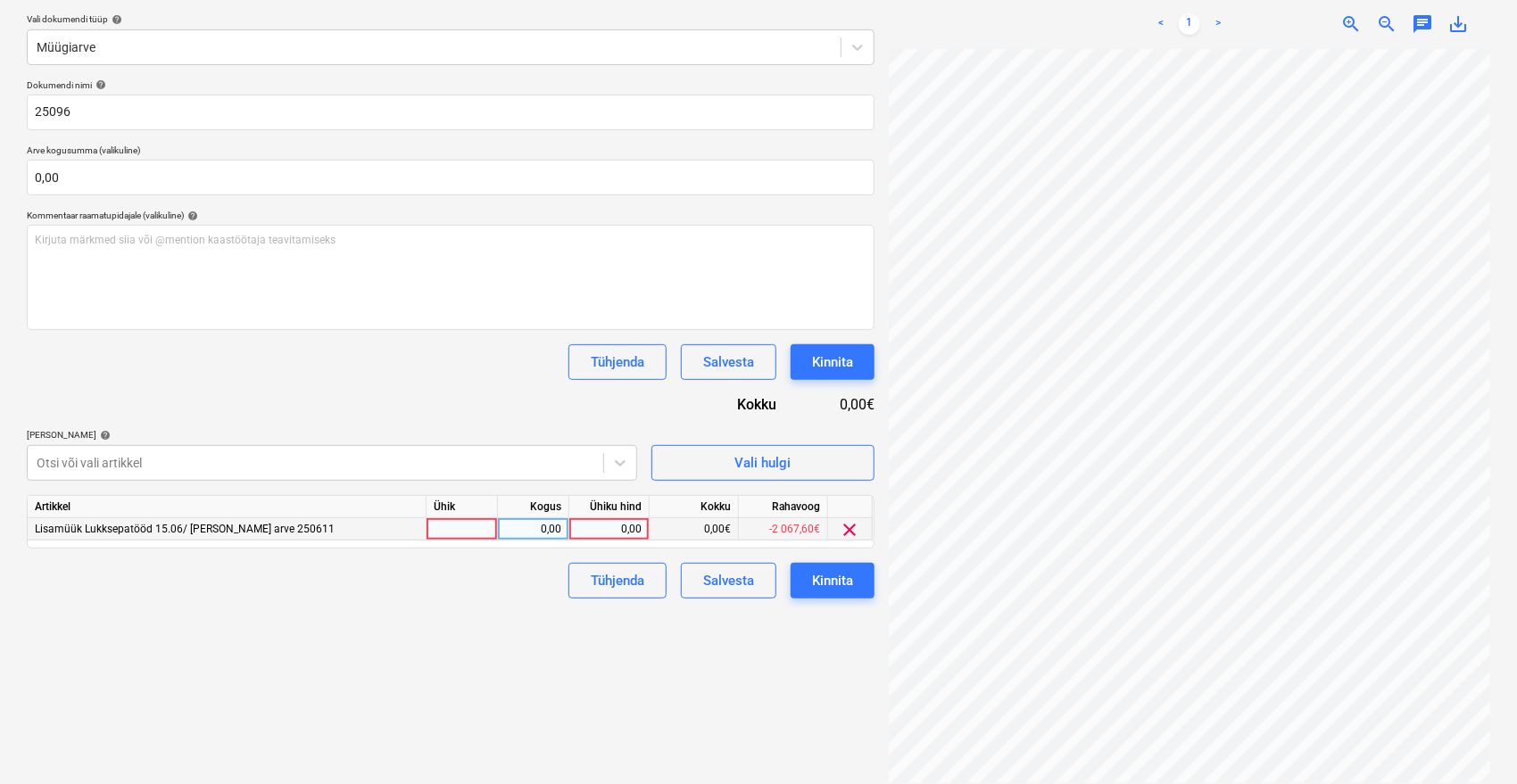
click at [626, 528] on div "0,00" at bounding box center [608, 530] width 65 height 22
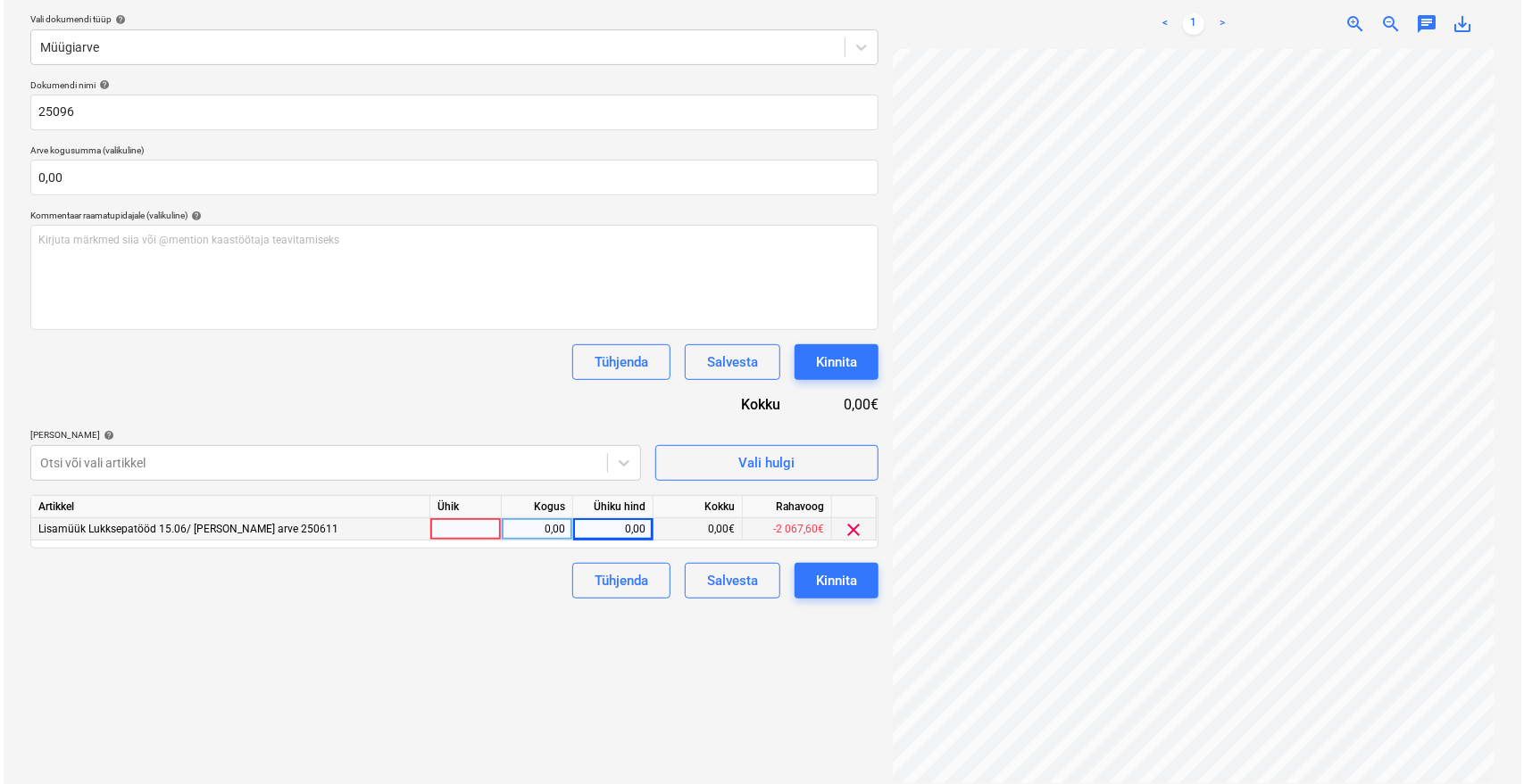
scroll to position [50, 72]
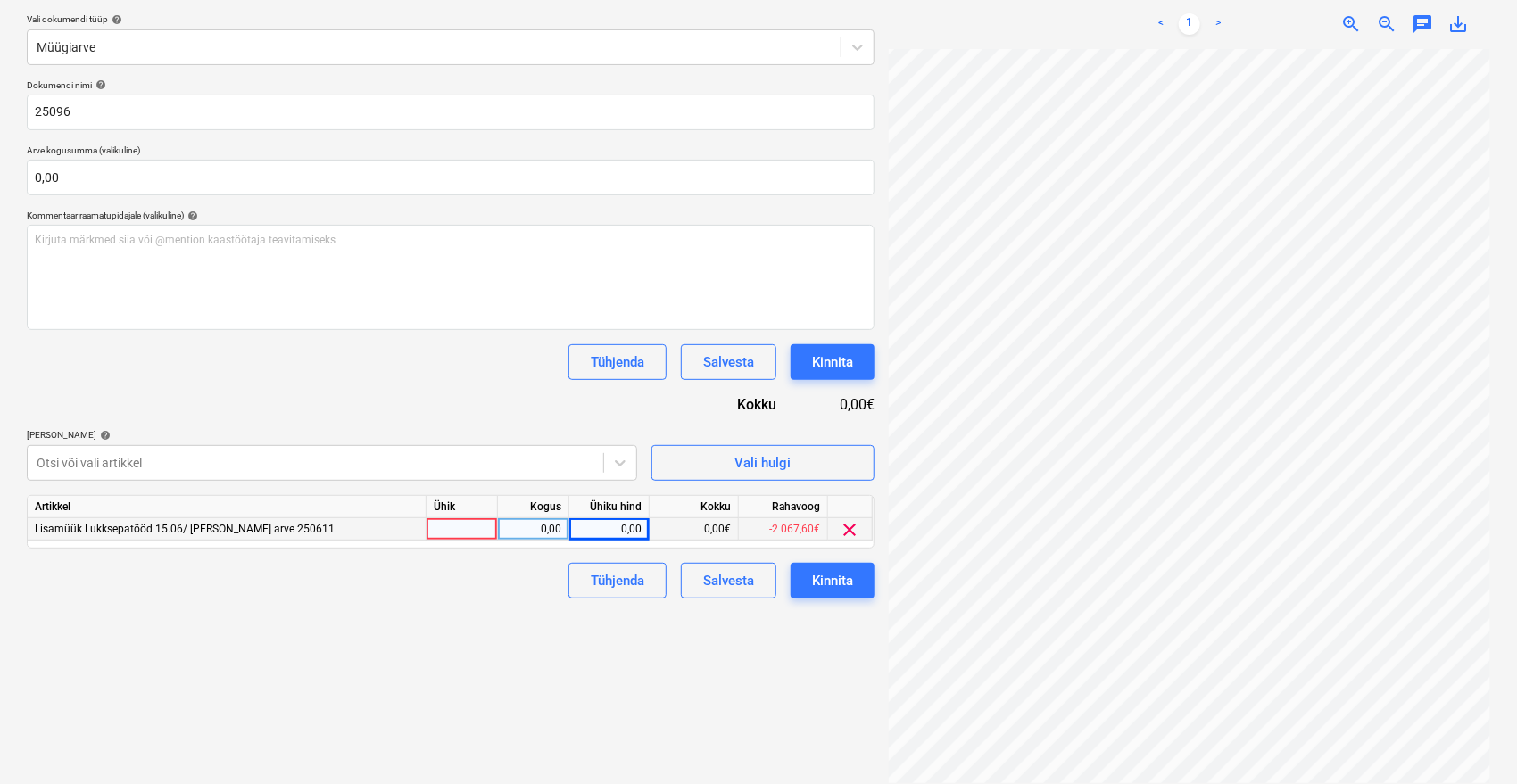
click at [627, 533] on div "0,00" at bounding box center [608, 530] width 65 height 22
type input "2436,80"
click at [536, 613] on div "Failide konteerimine Vali ettevõte Vara Saeveski OÜ Lisa uus ettevõte Vali doku…" at bounding box center [451, 341] width 862 height 900
click at [846, 583] on div "Kinnita" at bounding box center [832, 581] width 41 height 23
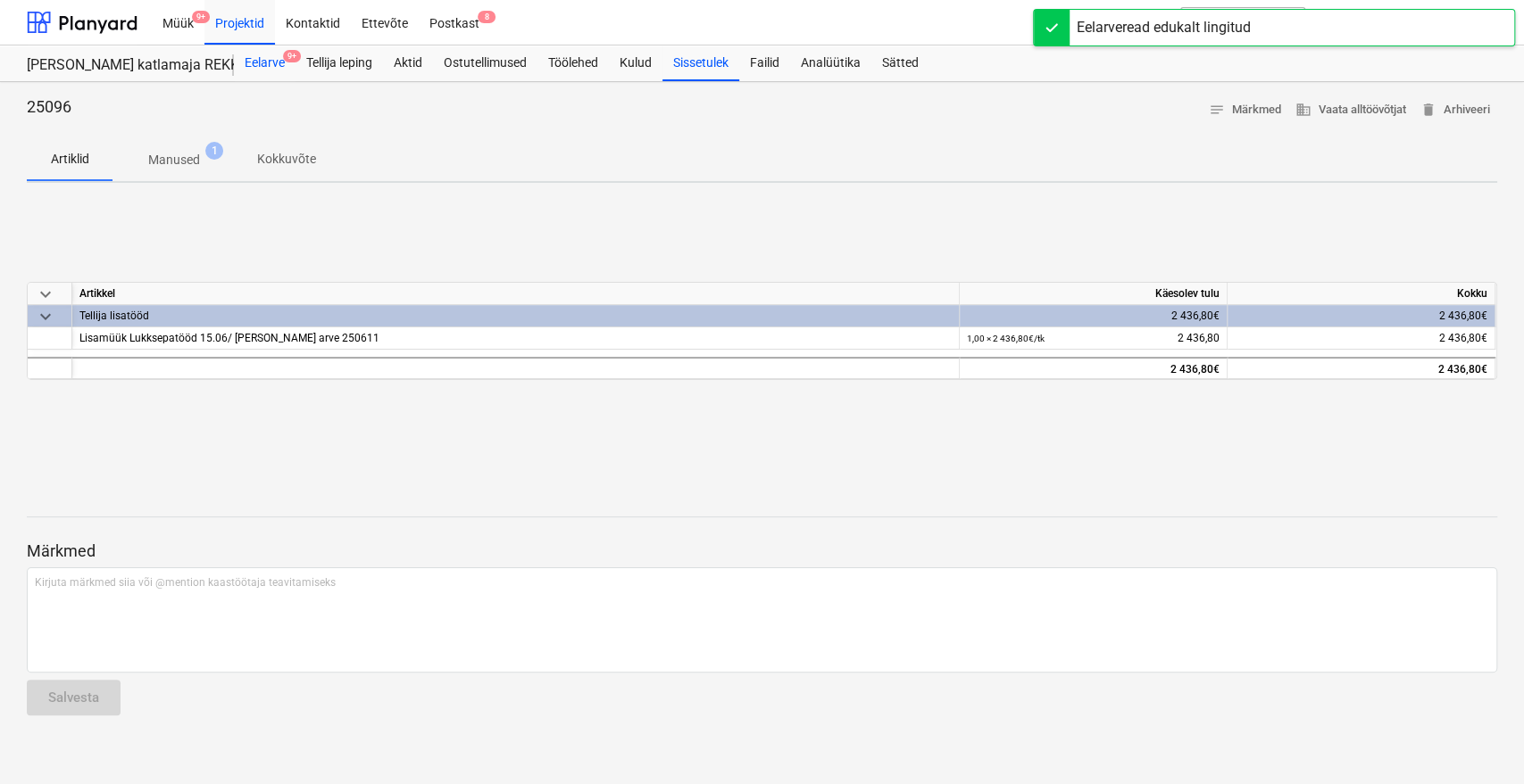
click at [255, 49] on div "Eelarve 9+" at bounding box center [264, 64] width 62 height 36
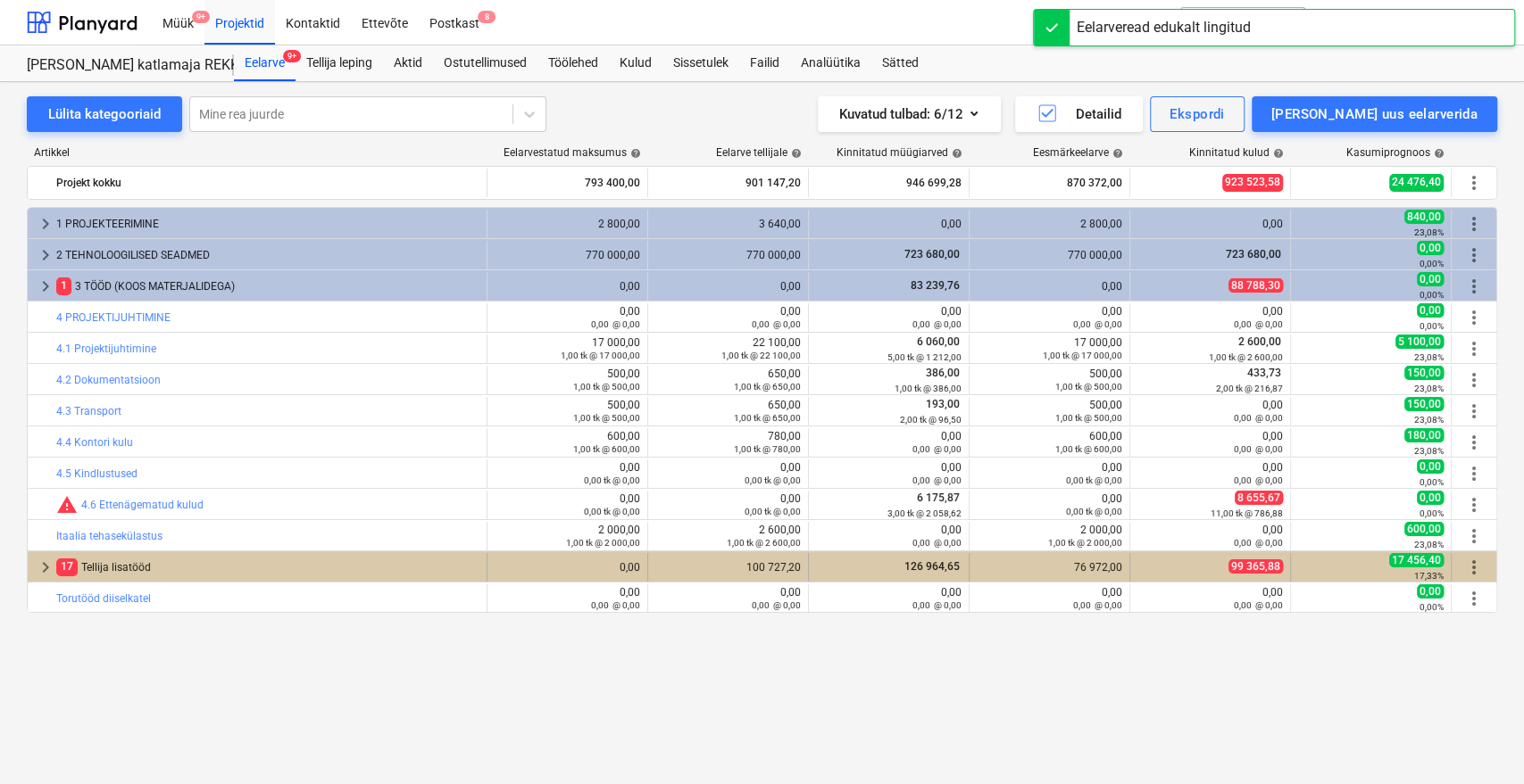
click at [179, 566] on div "17 Tellija lisatööd" at bounding box center [268, 567] width 423 height 29
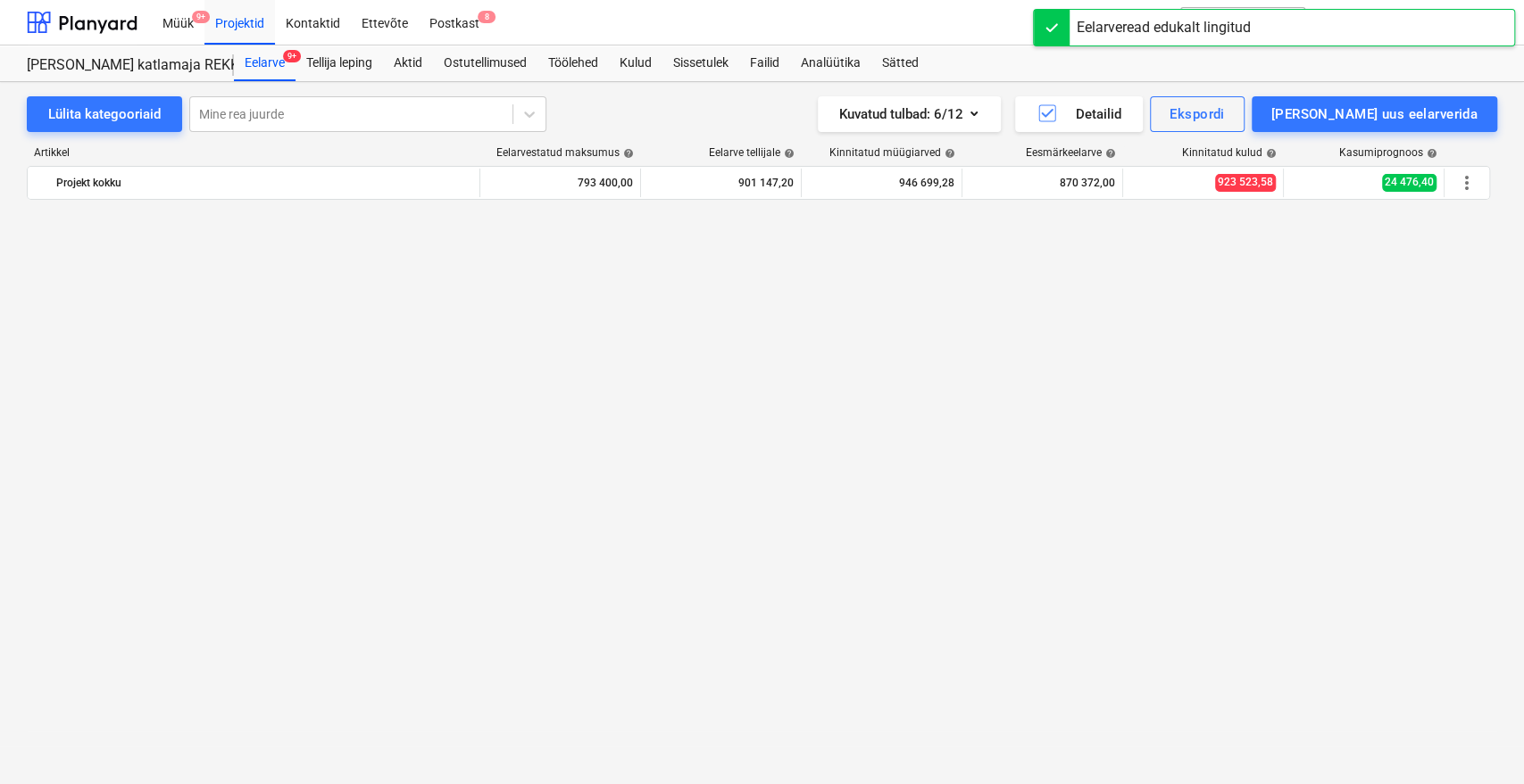
scroll to position [964, 0]
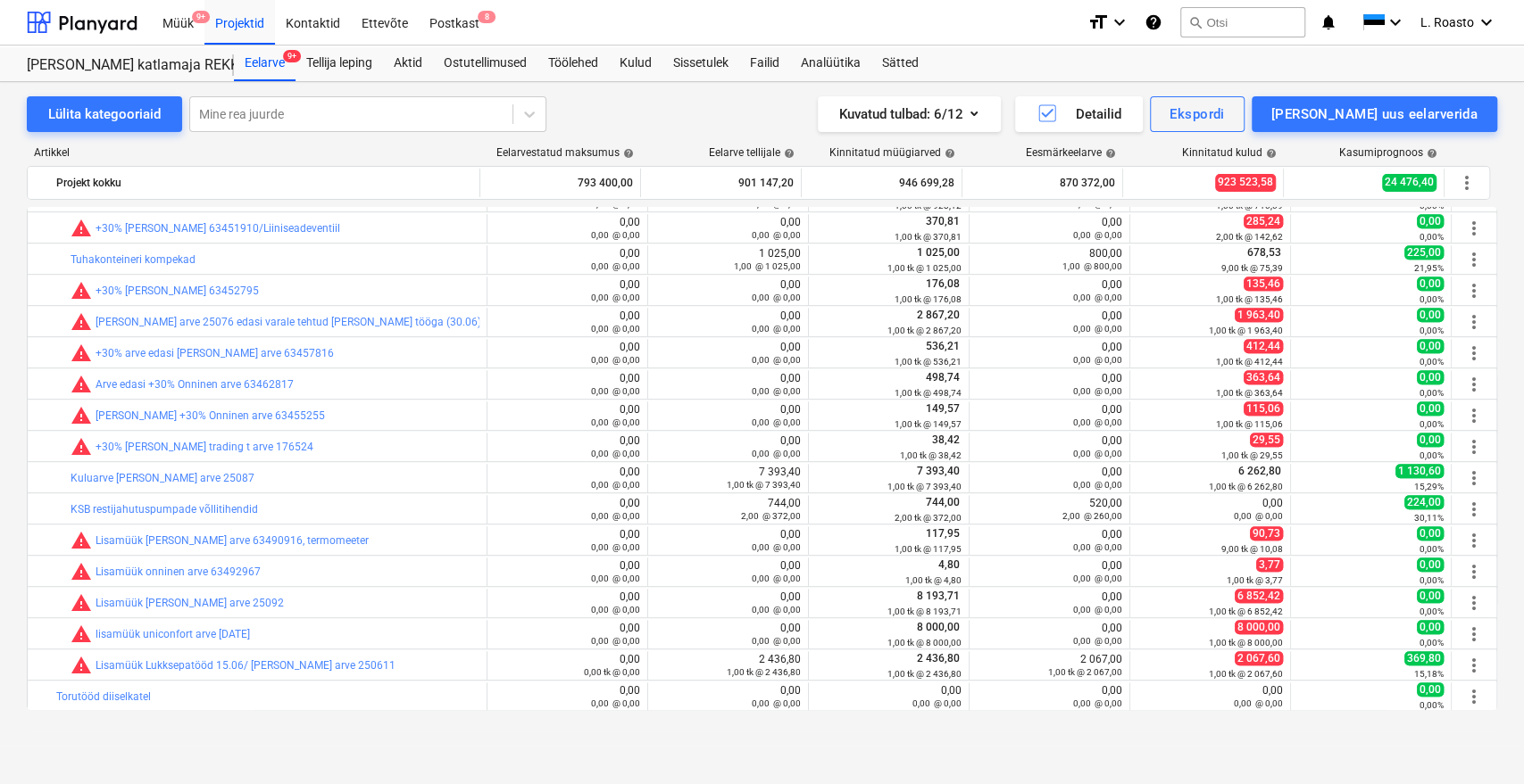
click at [1295, 748] on div "Lülita kategooriaid Mine rea juurde Kuvatud tulbad : 6/12 Detailid Ekspordi Lis…" at bounding box center [762, 434] width 1524 height 702
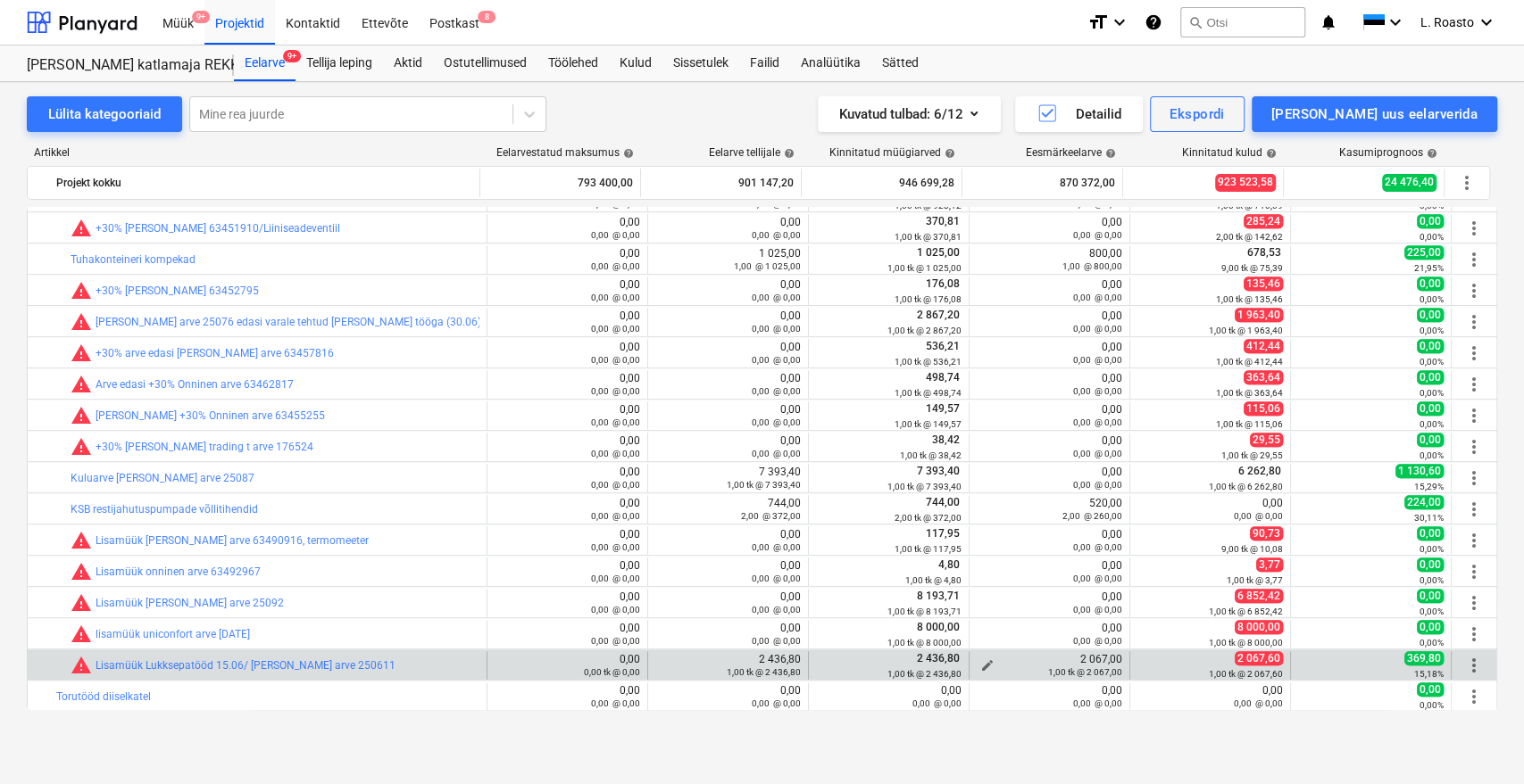
click at [980, 663] on span "edit" at bounding box center [987, 666] width 14 height 14
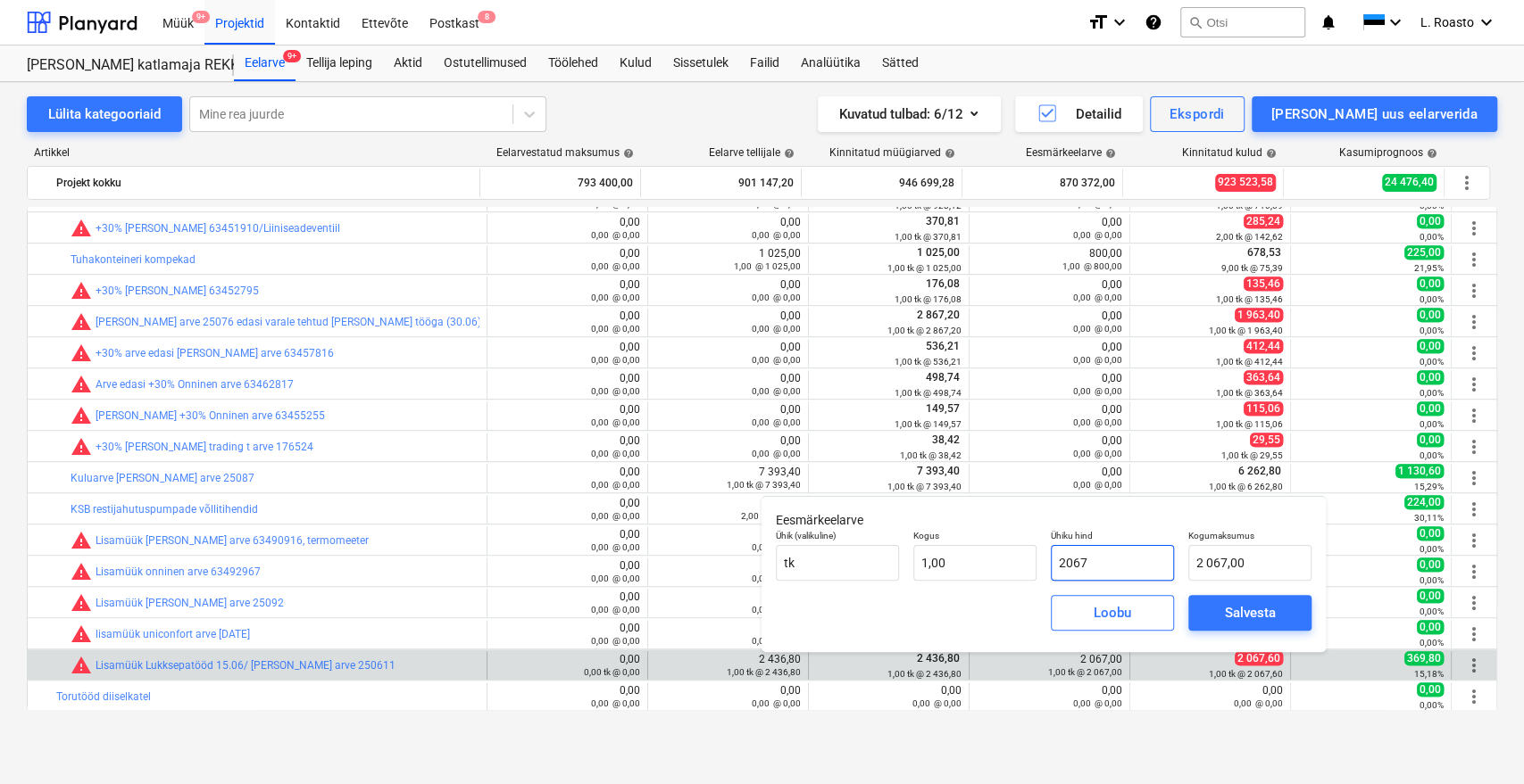
click at [1120, 553] on input "2067" at bounding box center [1112, 563] width 123 height 36
type input "2067,6"
type input "2 067,60"
type input "2067,60"
click at [1244, 604] on div "Salvesta" at bounding box center [1250, 613] width 51 height 23
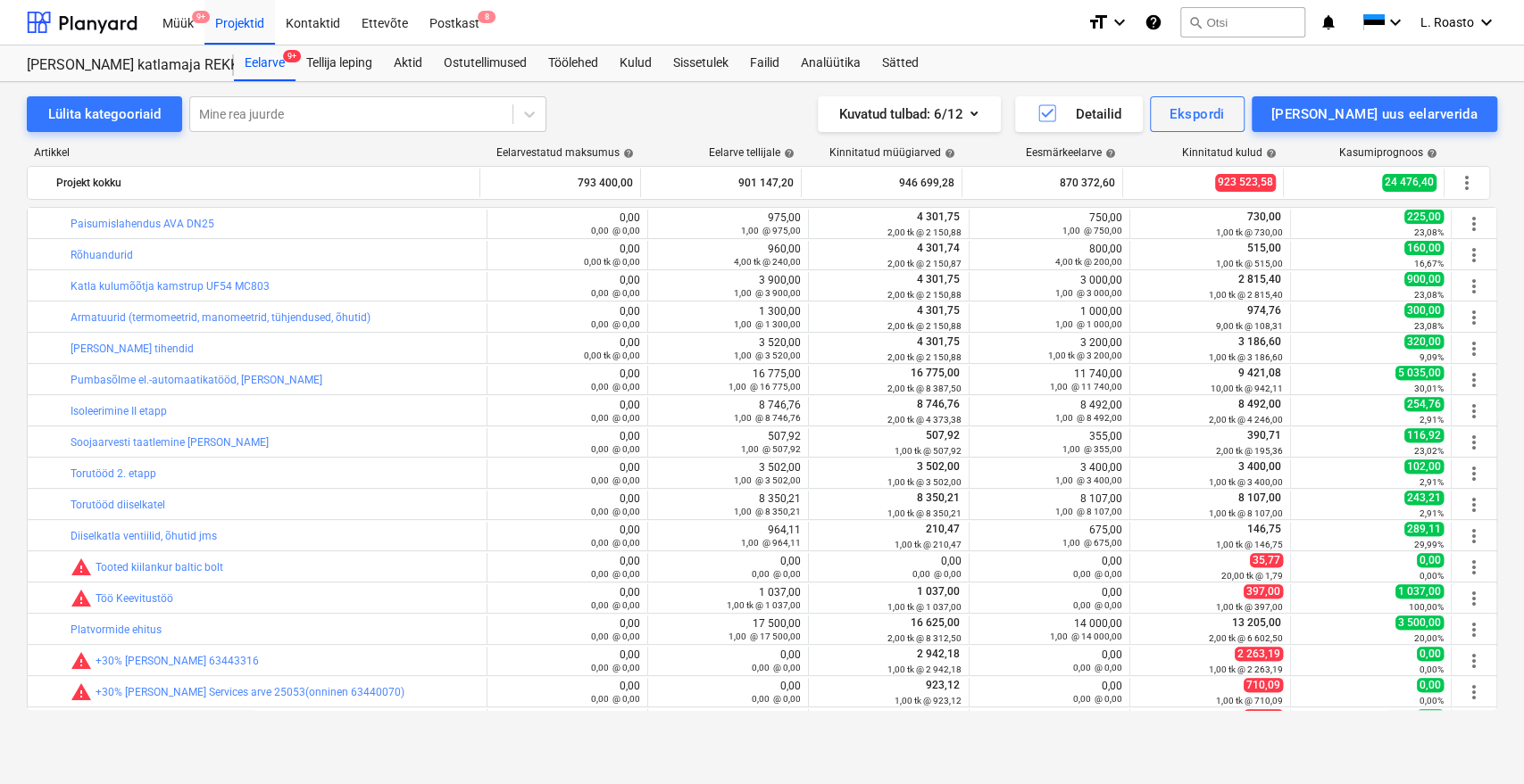
scroll to position [171, 0]
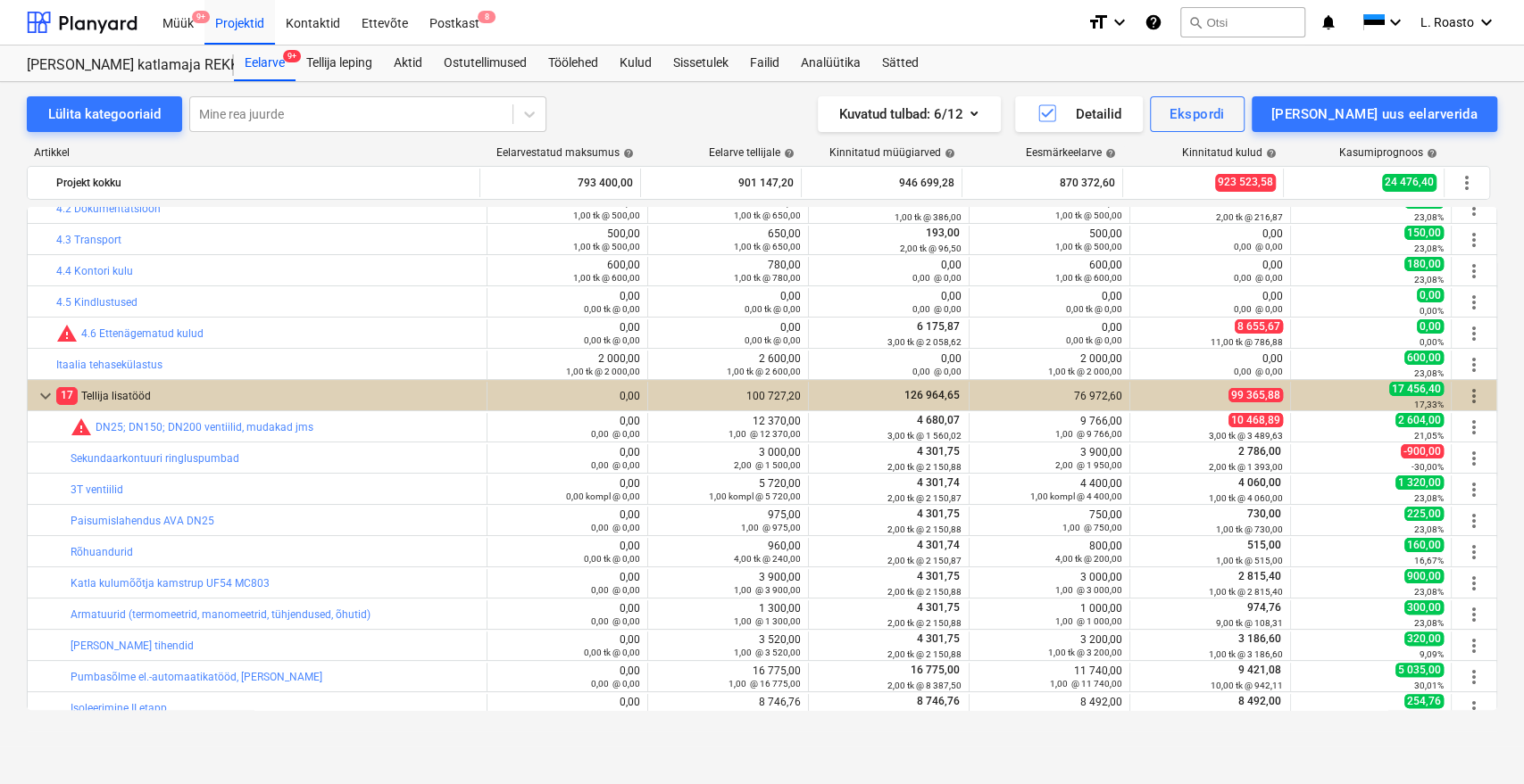
click at [679, 101] on div "Lülita kategooriaid Mine rea juurde Kuvatud tulbad : 6/12 Detailid Ekspordi Lis…" at bounding box center [762, 115] width 1470 height 36
